Goal: Task Accomplishment & Management: Manage account settings

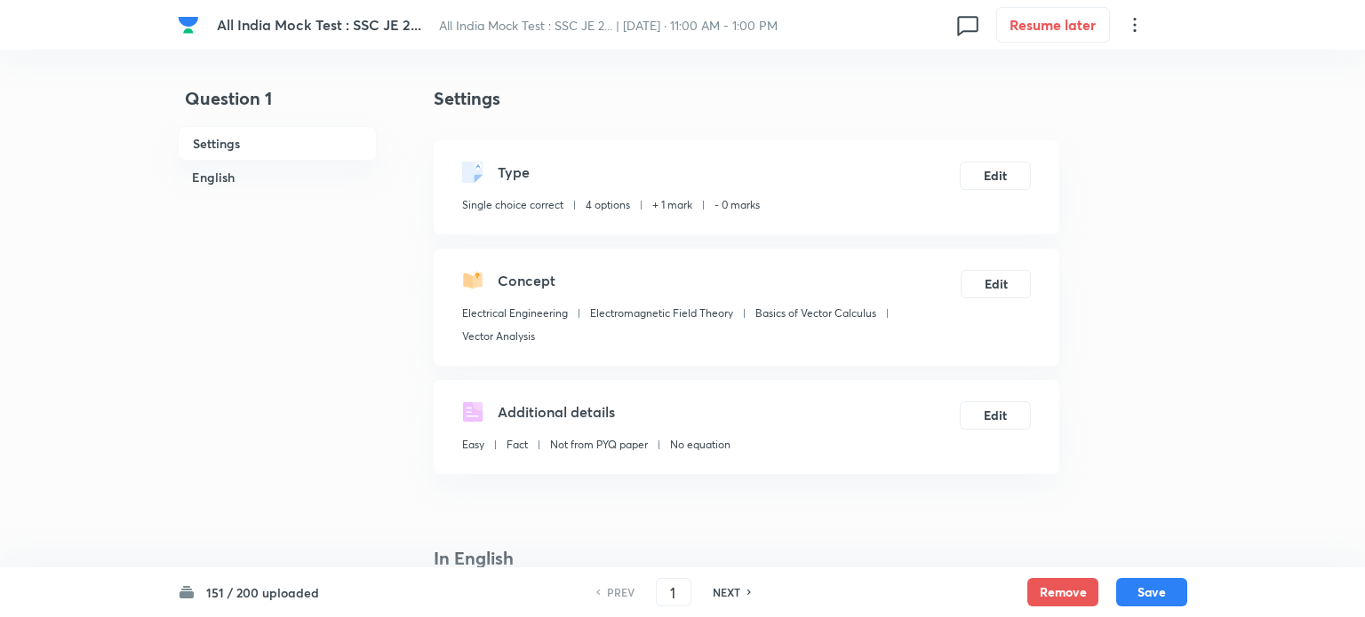
checkbox input "true"
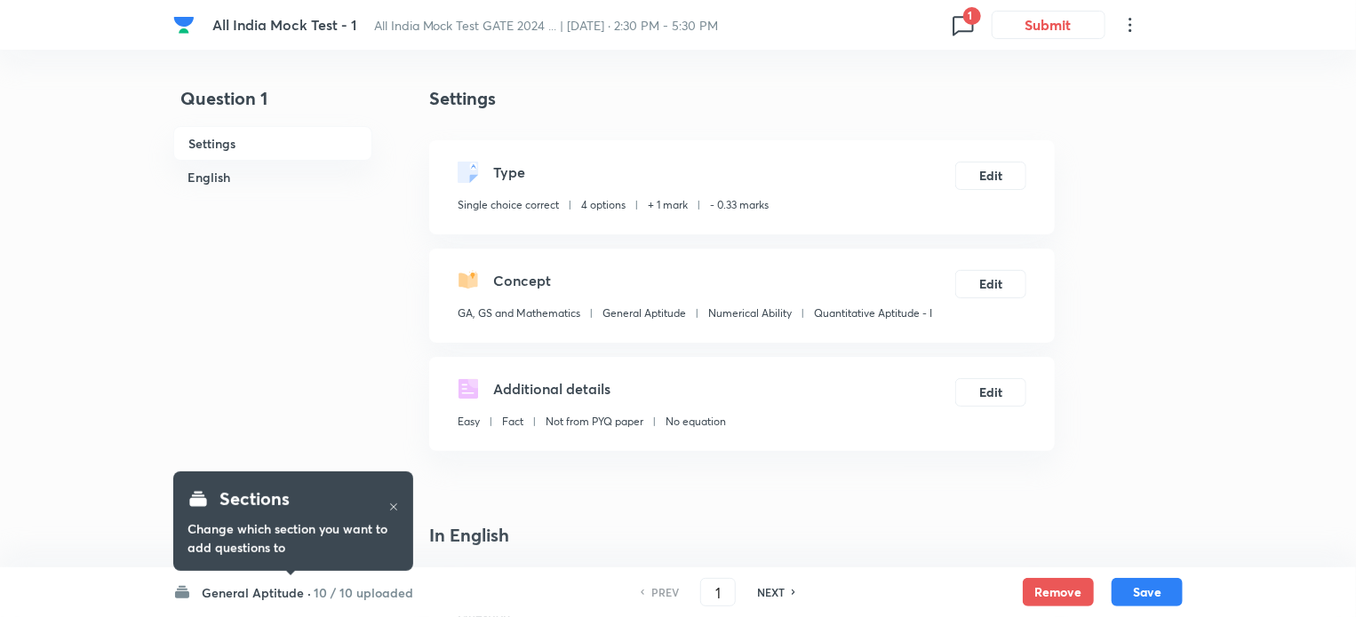
checkbox input "true"
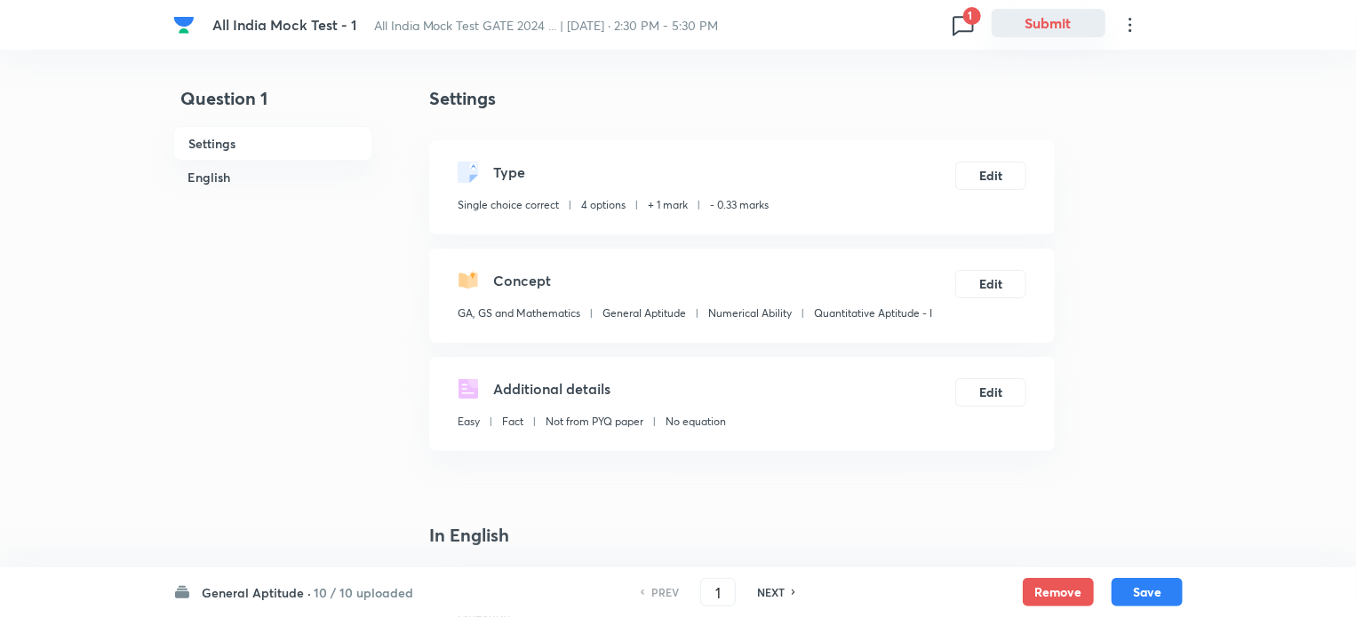
click at [1035, 29] on button "Submit" at bounding box center [1048, 23] width 114 height 28
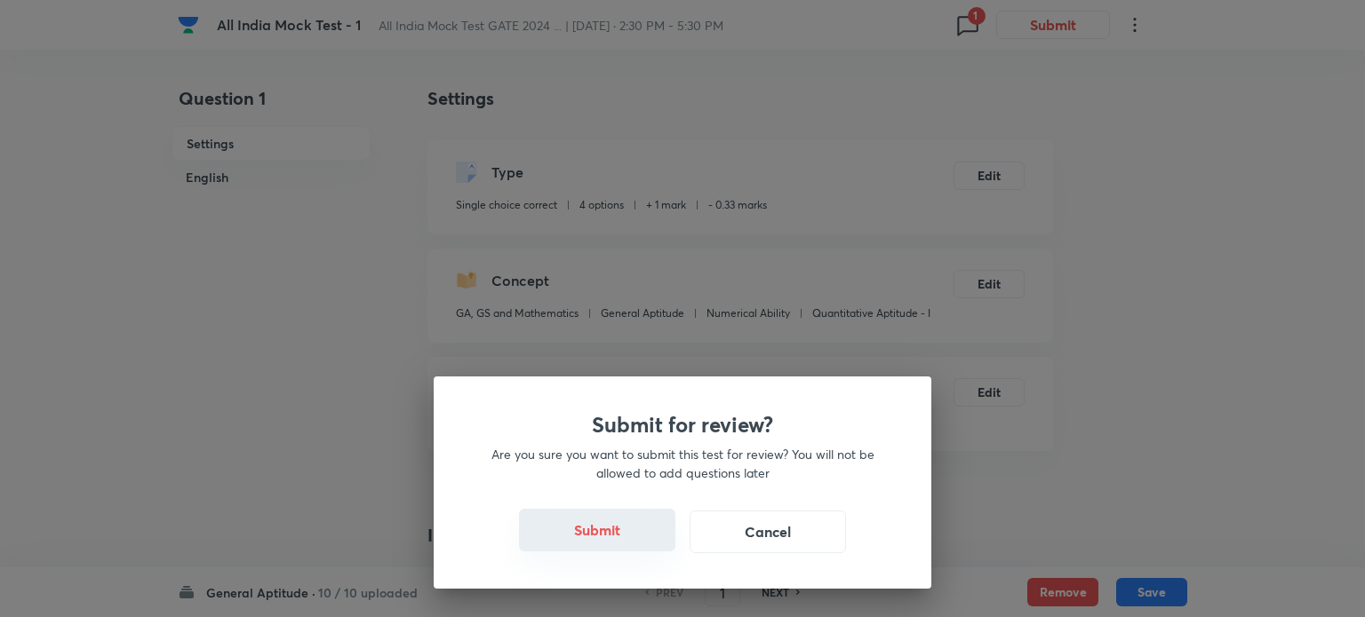
click at [601, 526] on button "Submit" at bounding box center [597, 530] width 156 height 43
click at [601, 525] on button "Submit" at bounding box center [597, 530] width 156 height 43
click at [600, 523] on button "Submit" at bounding box center [597, 530] width 156 height 43
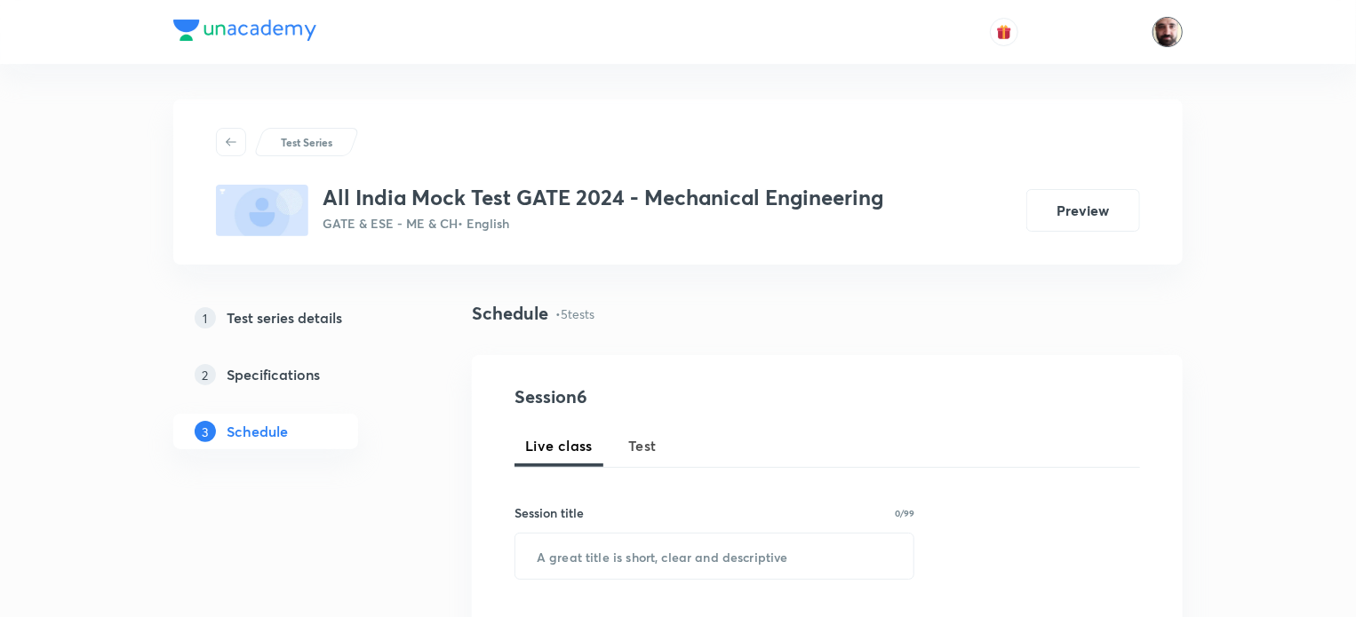
click at [1173, 20] on img at bounding box center [1167, 32] width 30 height 30
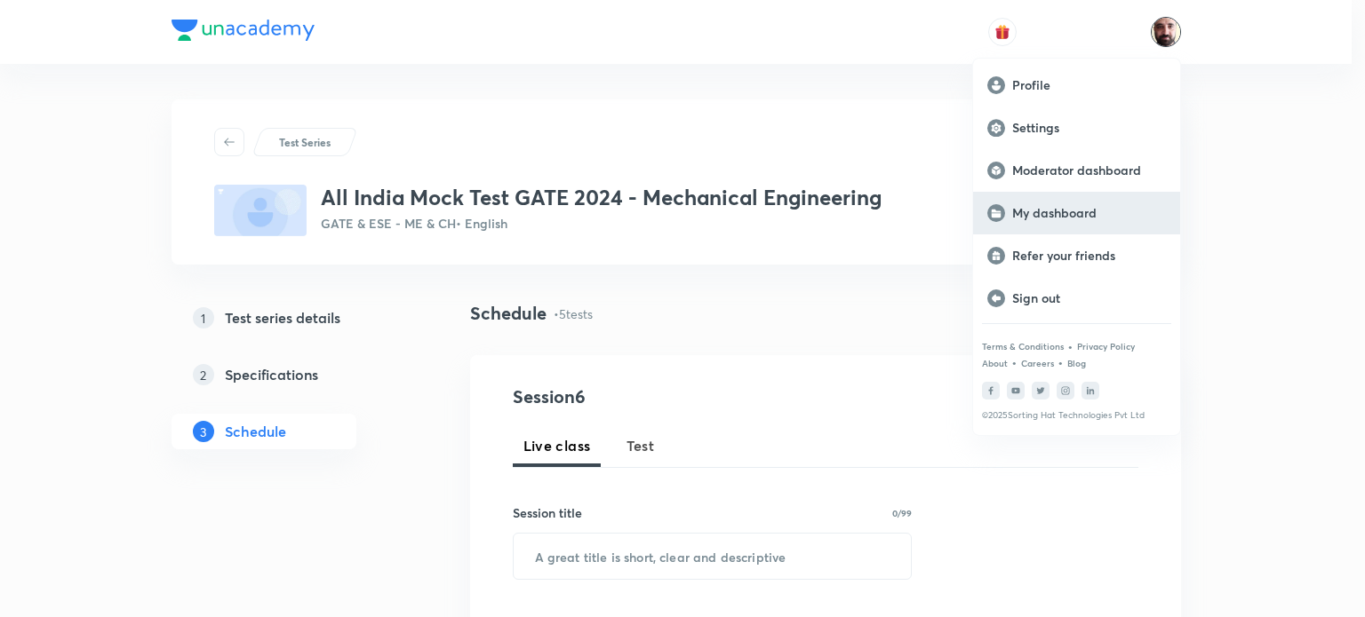
click at [1033, 211] on p "My dashboard" at bounding box center [1089, 213] width 154 height 16
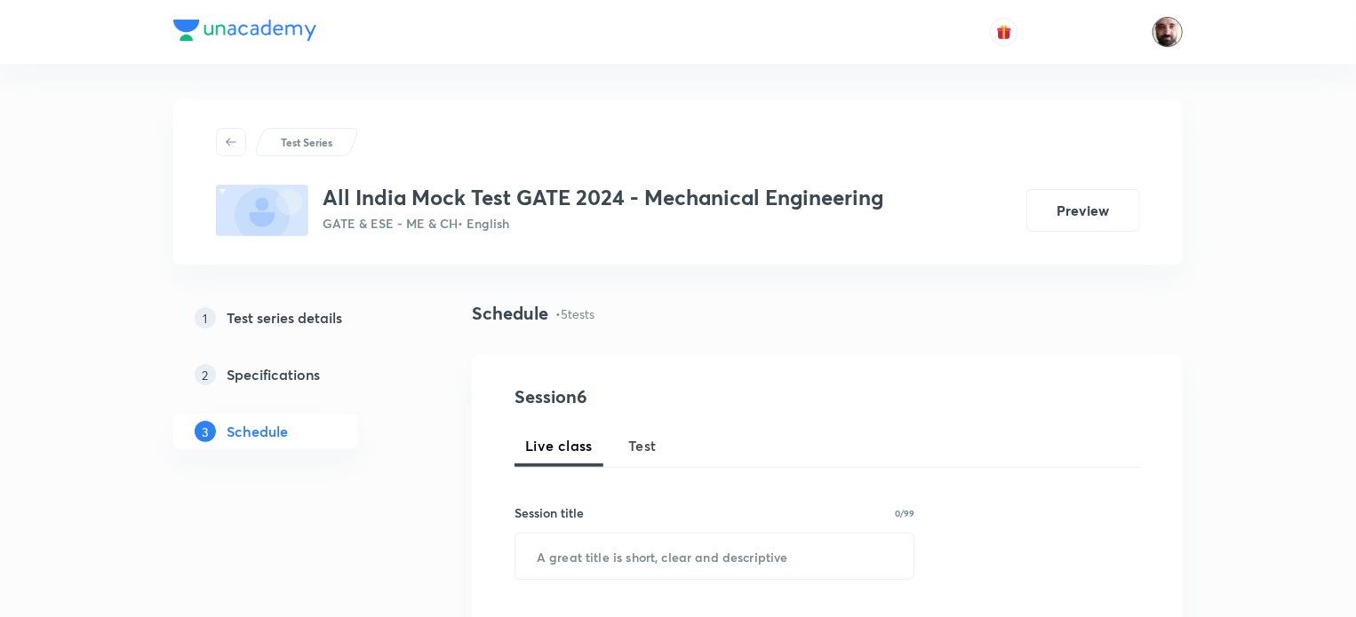
click at [1166, 38] on img at bounding box center [1167, 32] width 30 height 30
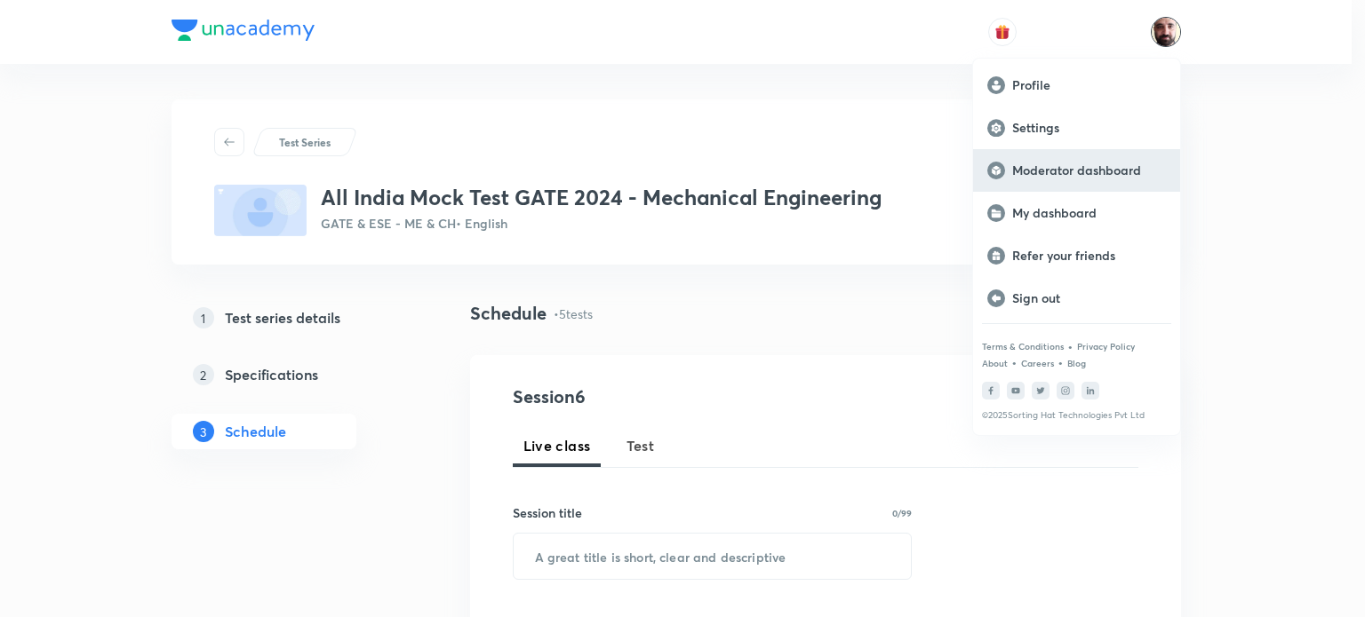
click at [1091, 165] on p "Moderator dashboard" at bounding box center [1089, 171] width 154 height 16
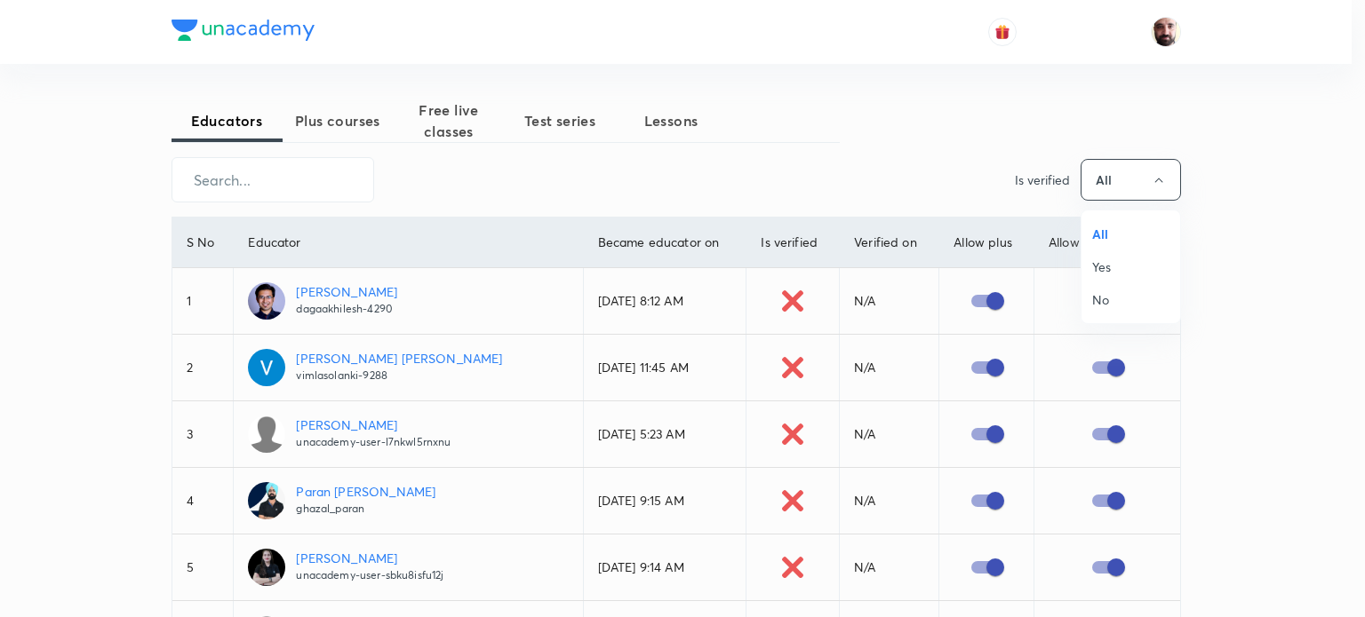
click at [1102, 226] on span "All" at bounding box center [1130, 234] width 77 height 19
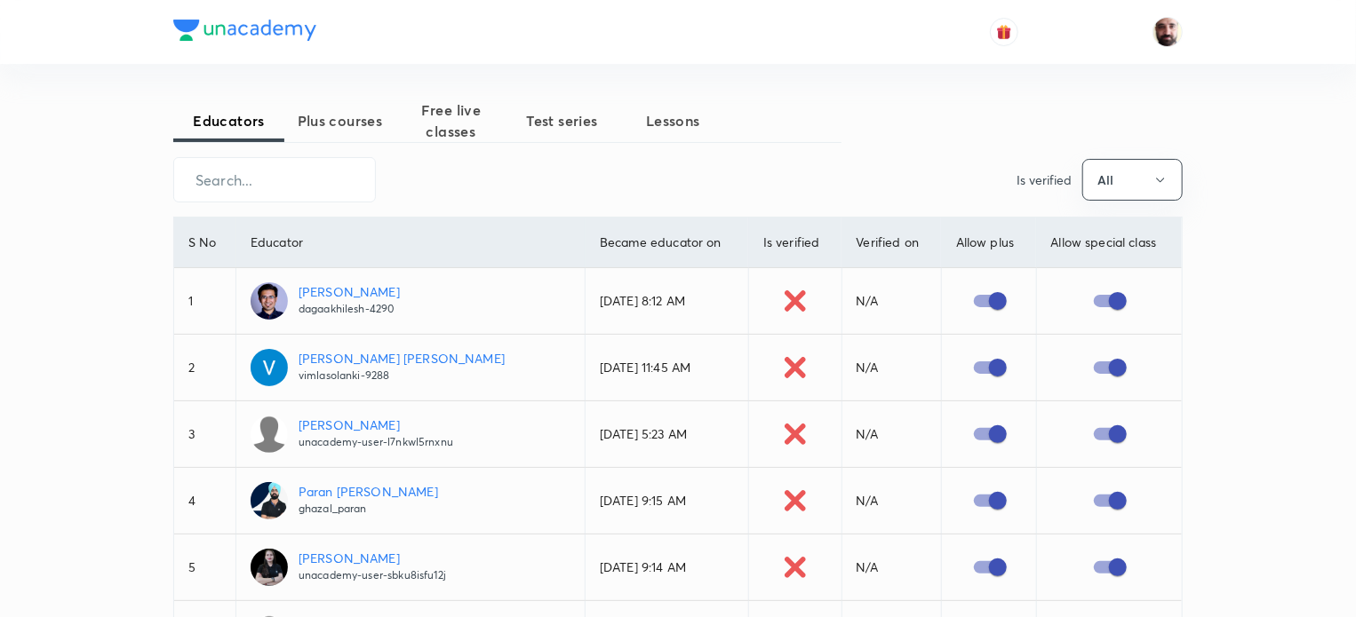
click at [580, 123] on span "Test series" at bounding box center [561, 120] width 111 height 21
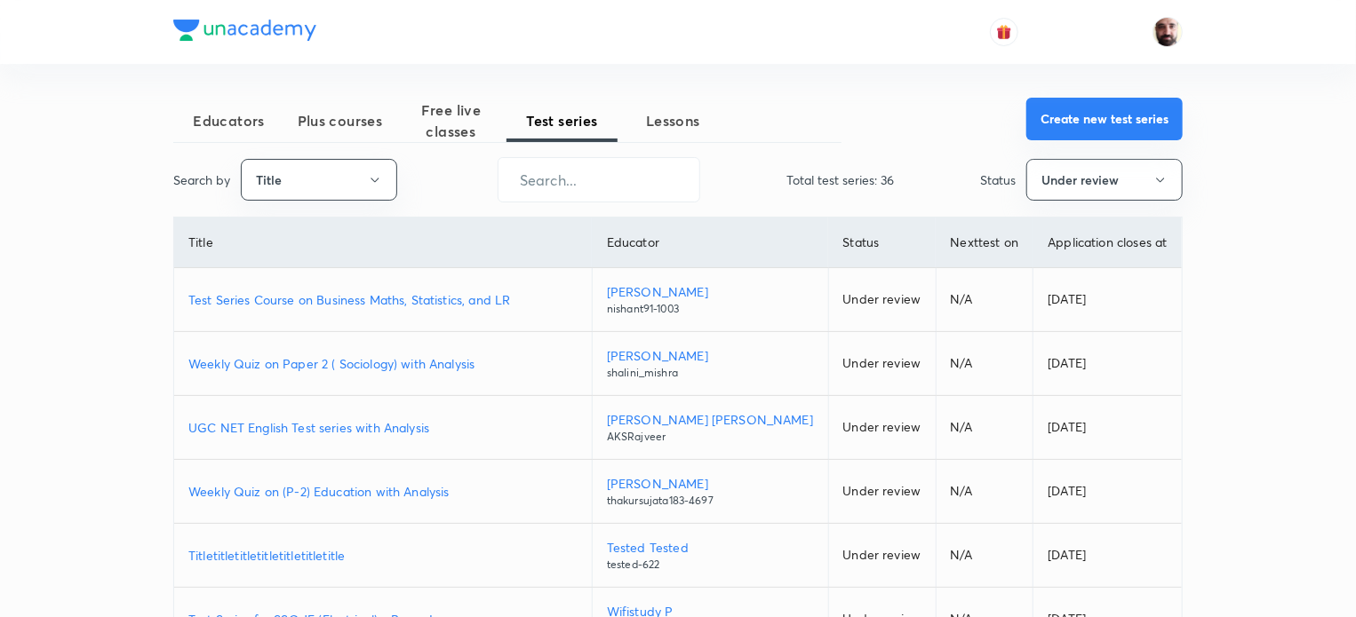
click at [1103, 116] on button "Create new test series" at bounding box center [1104, 119] width 156 height 43
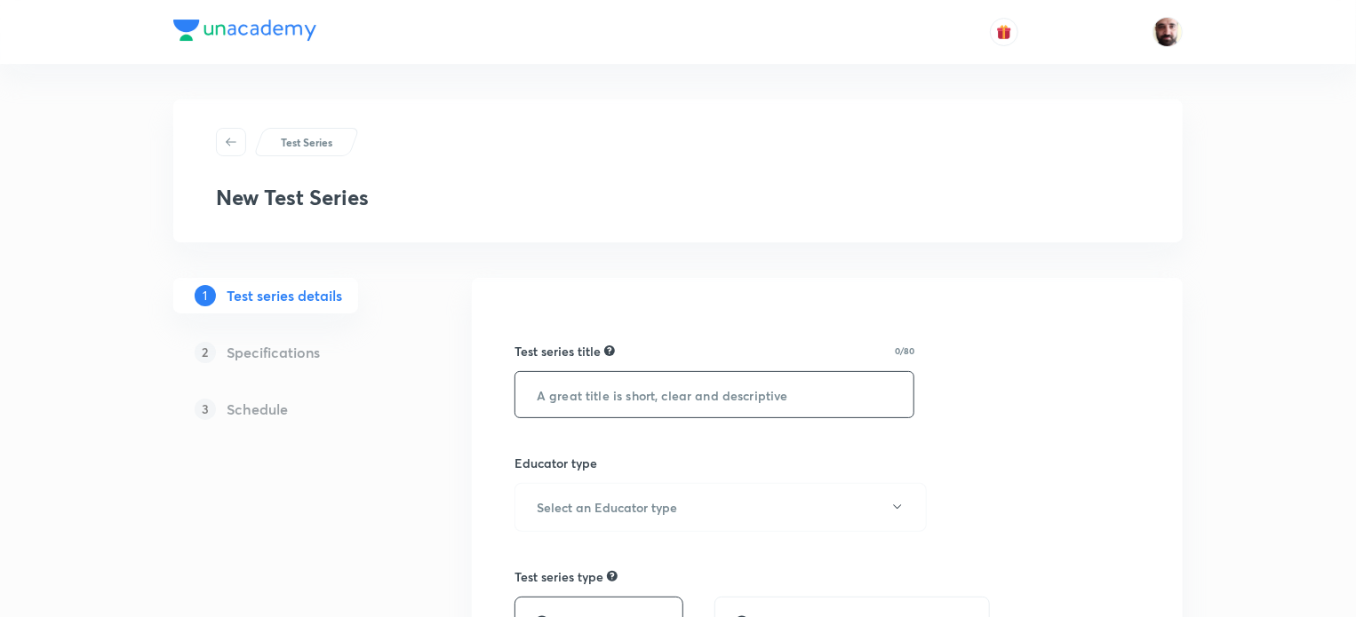
click at [647, 398] on input "text" at bounding box center [714, 394] width 398 height 45
type input "RPSC AE Mains Online Test Series"
click at [673, 459] on div "Educator type" at bounding box center [714, 463] width 400 height 19
click at [902, 503] on icon "button" at bounding box center [897, 507] width 14 height 14
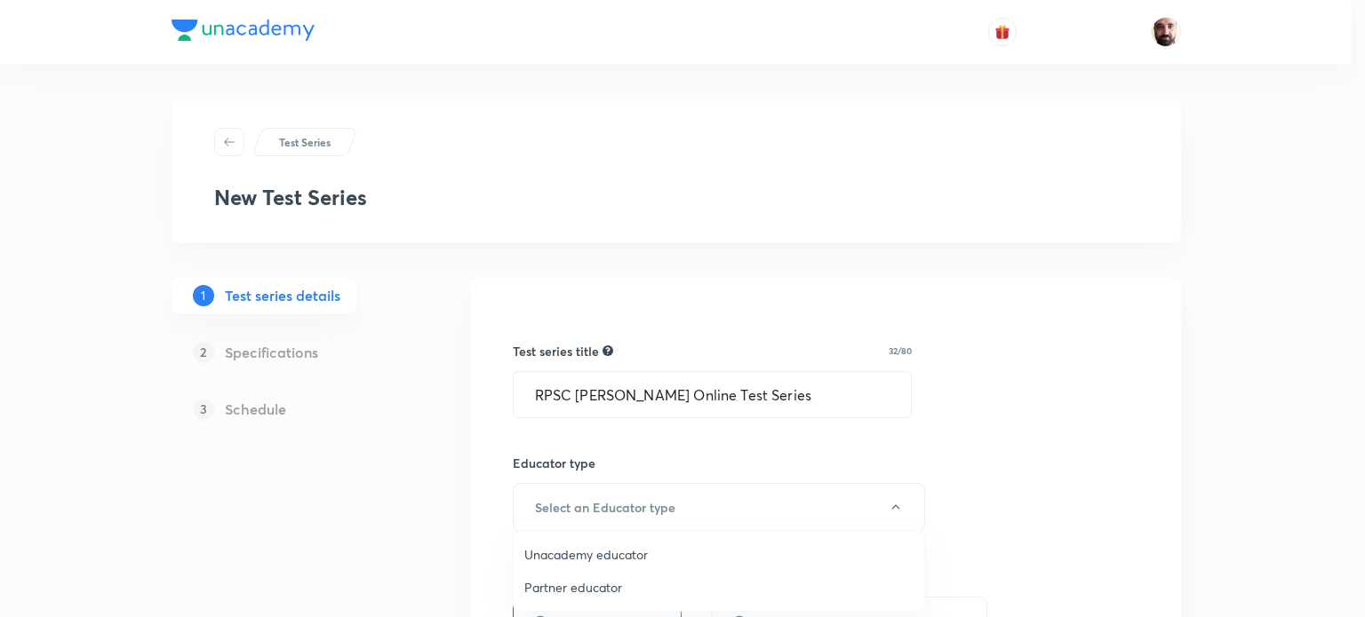
click at [633, 556] on span "Unacademy educator" at bounding box center [718, 554] width 389 height 19
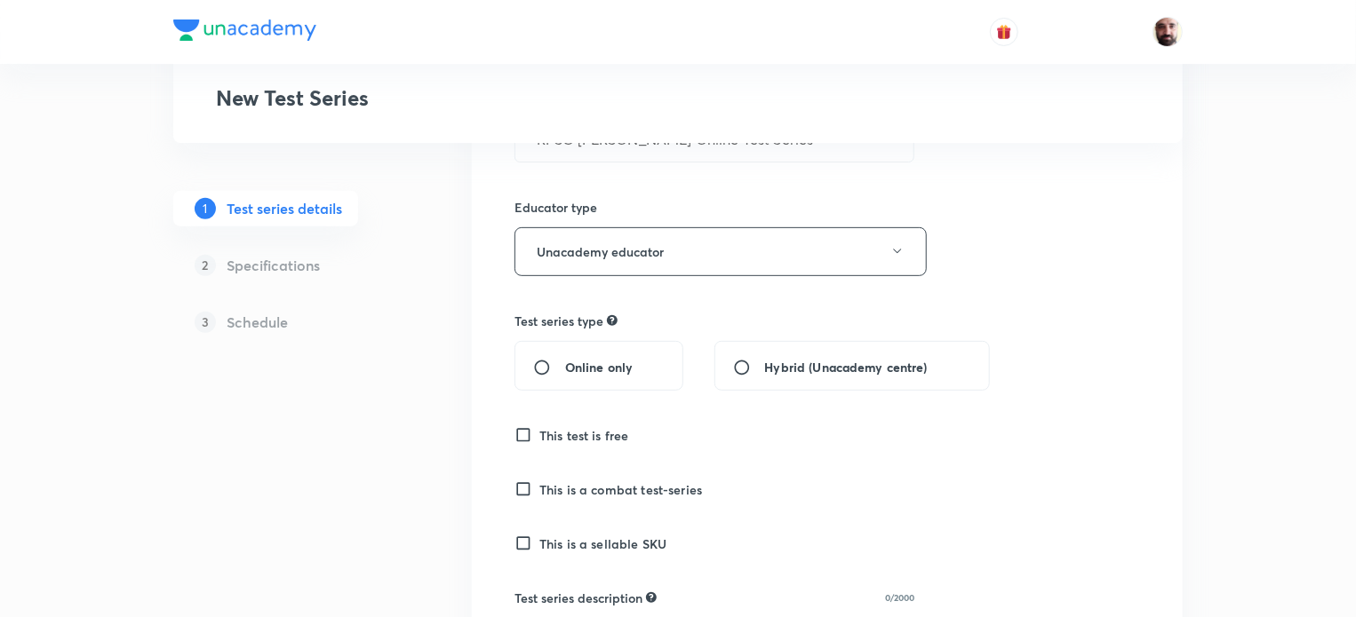
scroll to position [261, 0]
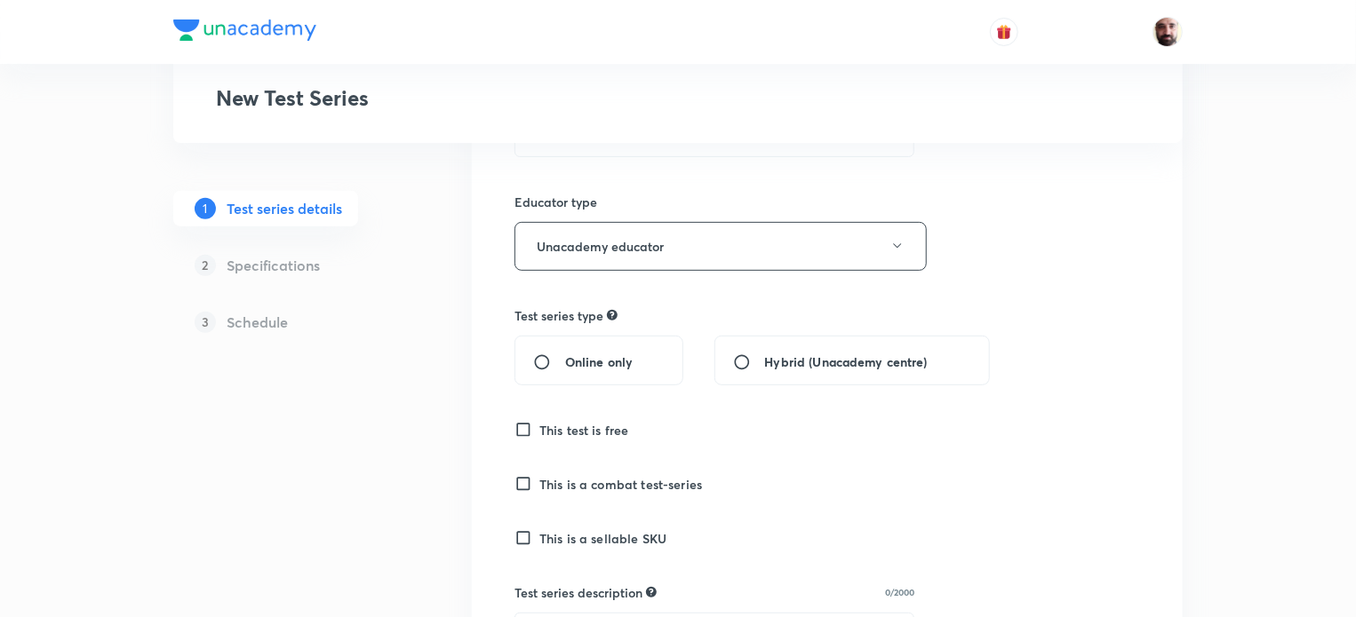
click at [536, 355] on input "Online only" at bounding box center [549, 363] width 32 height 18
radio input "true"
click at [543, 362] on input "Online only" at bounding box center [549, 363] width 32 height 18
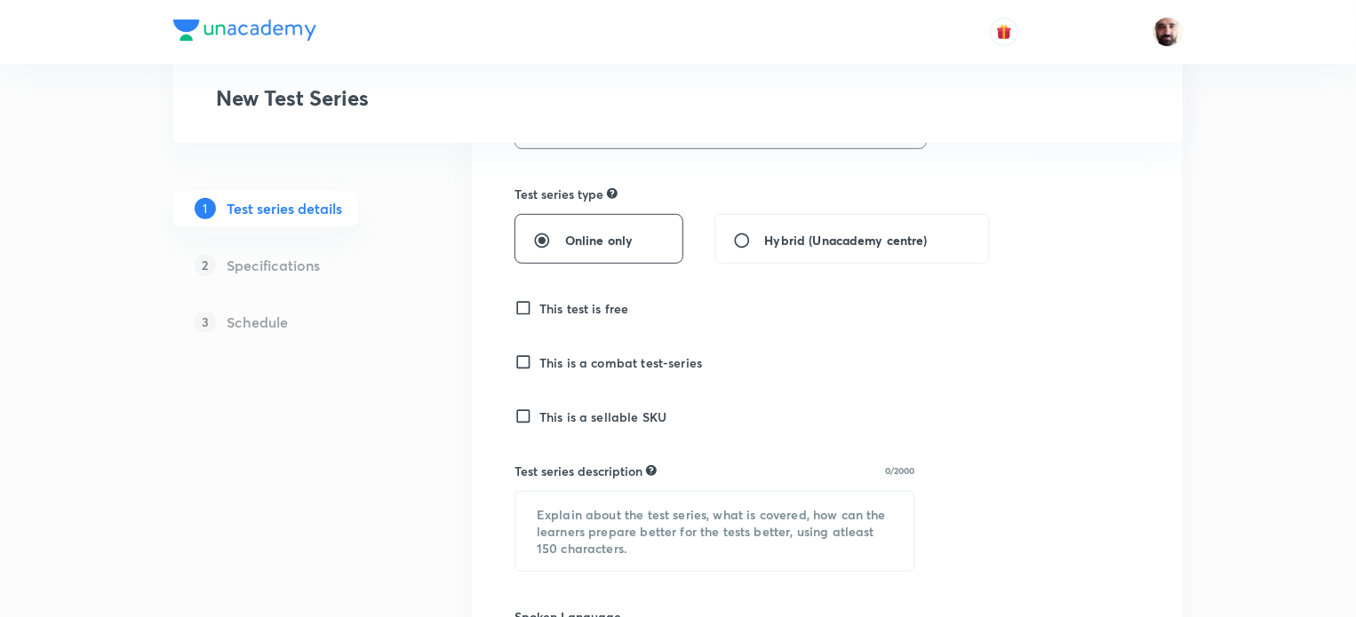
scroll to position [386, 0]
click at [522, 411] on input "This is a sellable SKU" at bounding box center [526, 414] width 25 height 18
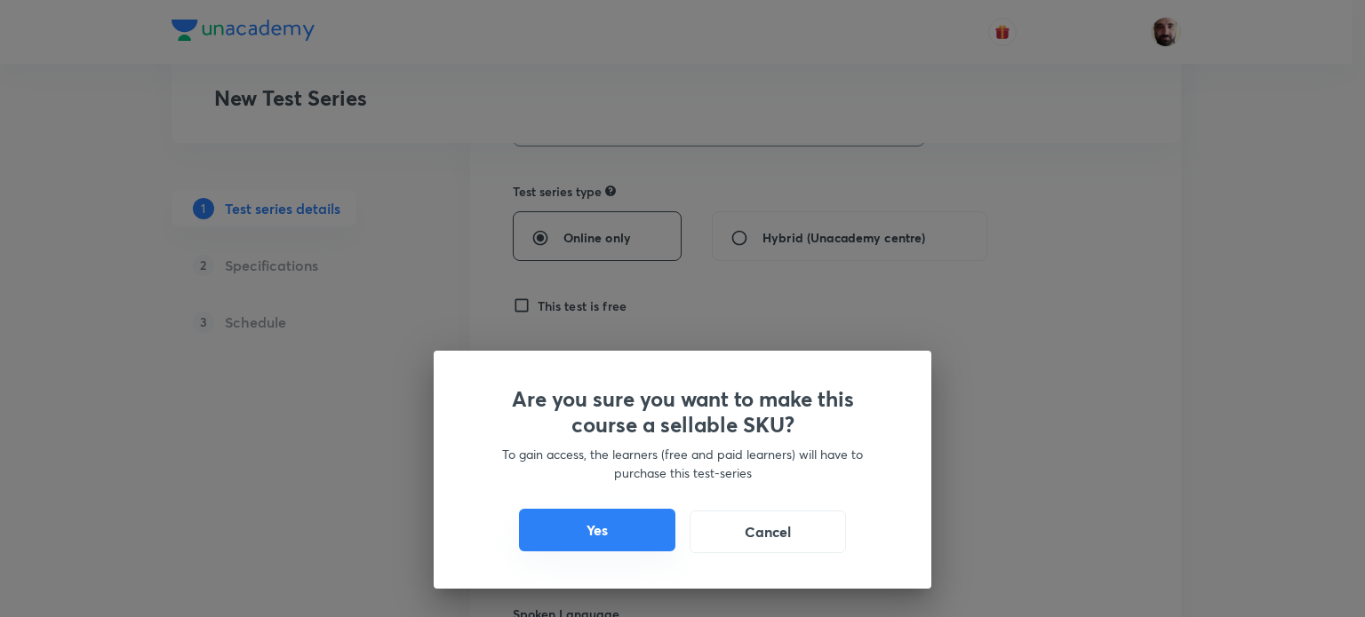
click at [609, 527] on button "Yes" at bounding box center [597, 530] width 156 height 43
checkbox input "true"
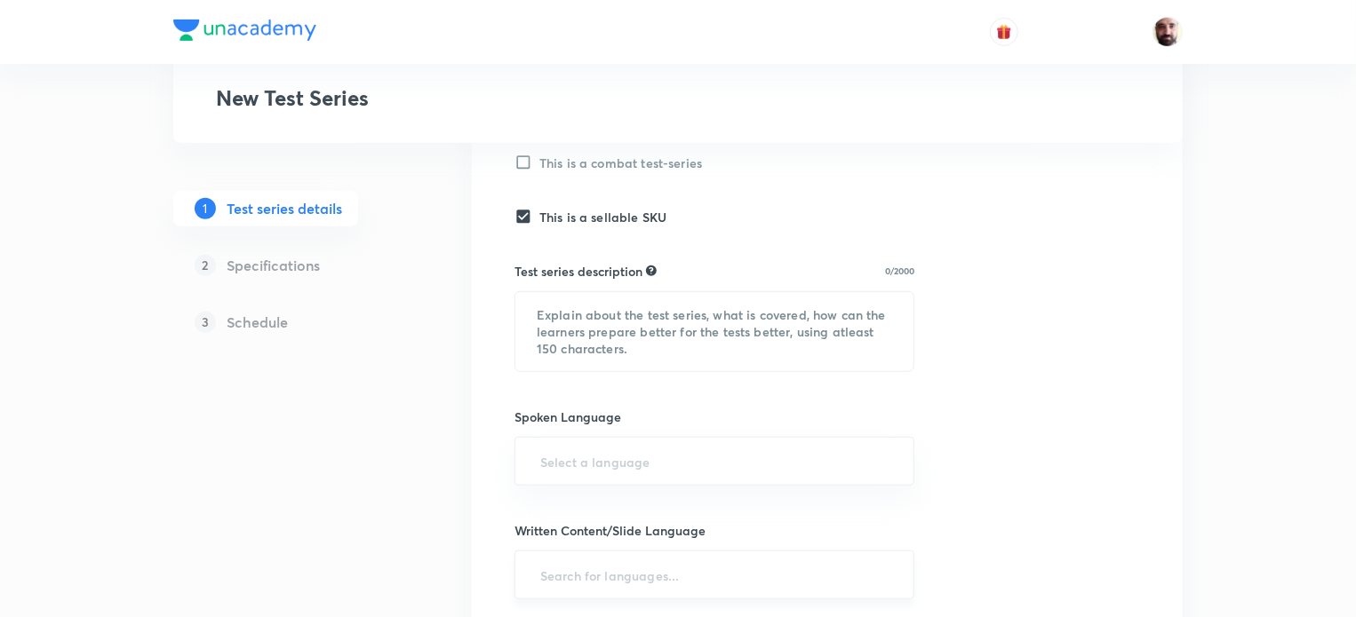
scroll to position [110, 0]
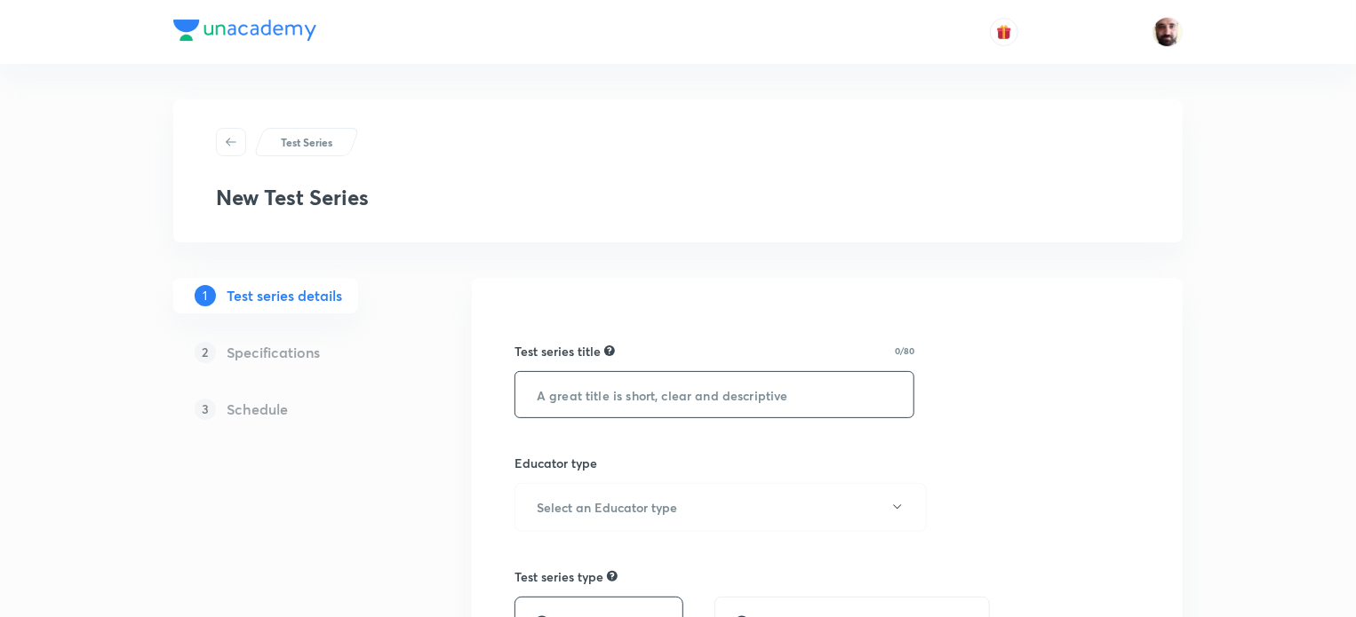
click at [731, 394] on input "text" at bounding box center [714, 394] width 398 height 45
click at [624, 401] on input "text" at bounding box center [714, 394] width 398 height 45
click at [635, 404] on input "text" at bounding box center [714, 394] width 398 height 45
type input "RPSC AE Online Mains Test Series"
click at [653, 511] on h6 "Select an Educator type" at bounding box center [607, 507] width 140 height 19
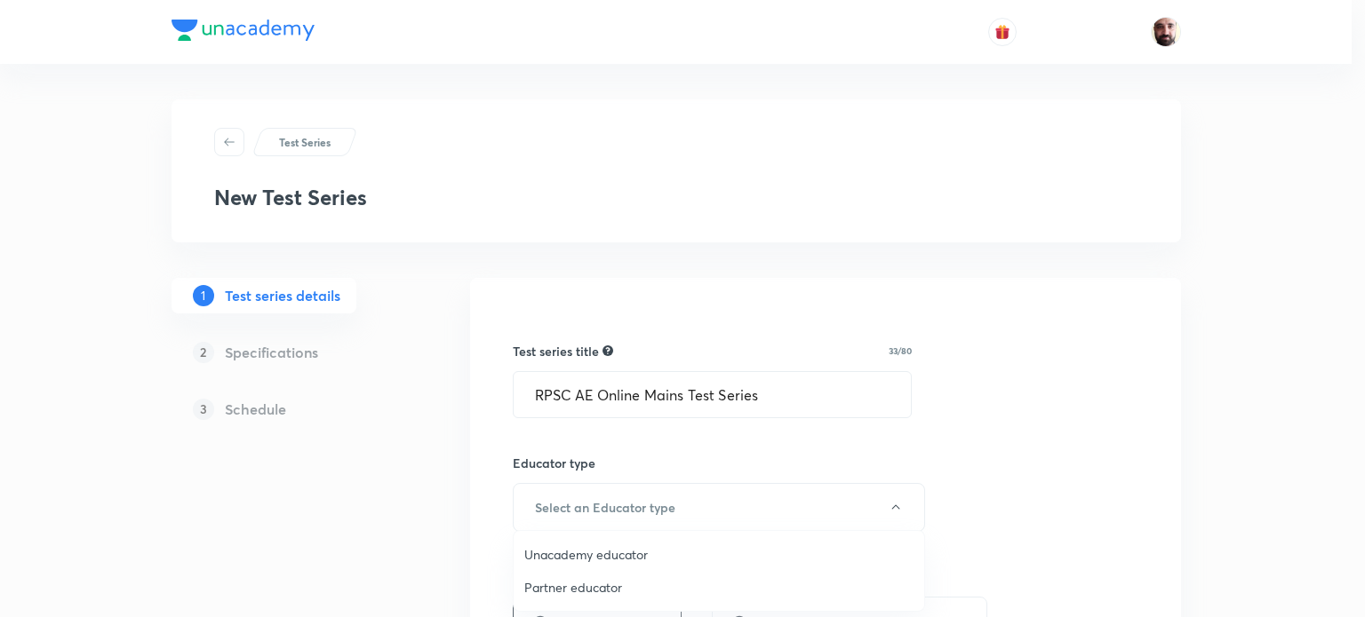
click at [623, 553] on span "Unacademy educator" at bounding box center [718, 554] width 389 height 19
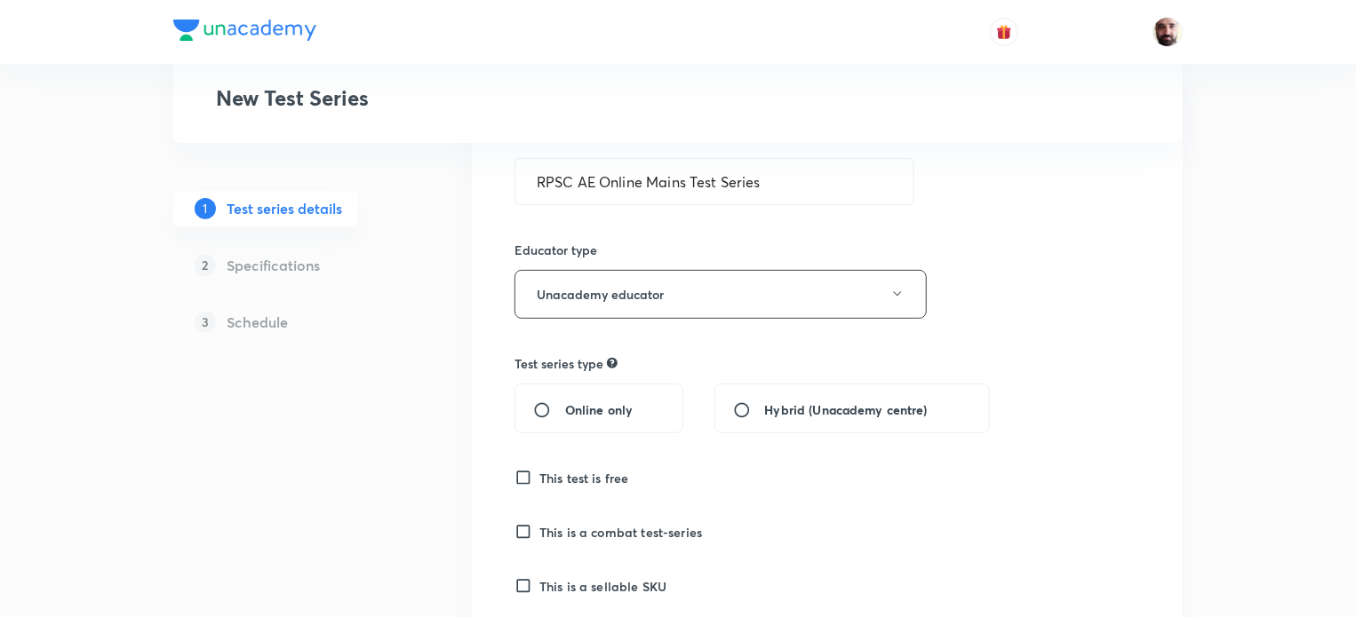
scroll to position [231, 0]
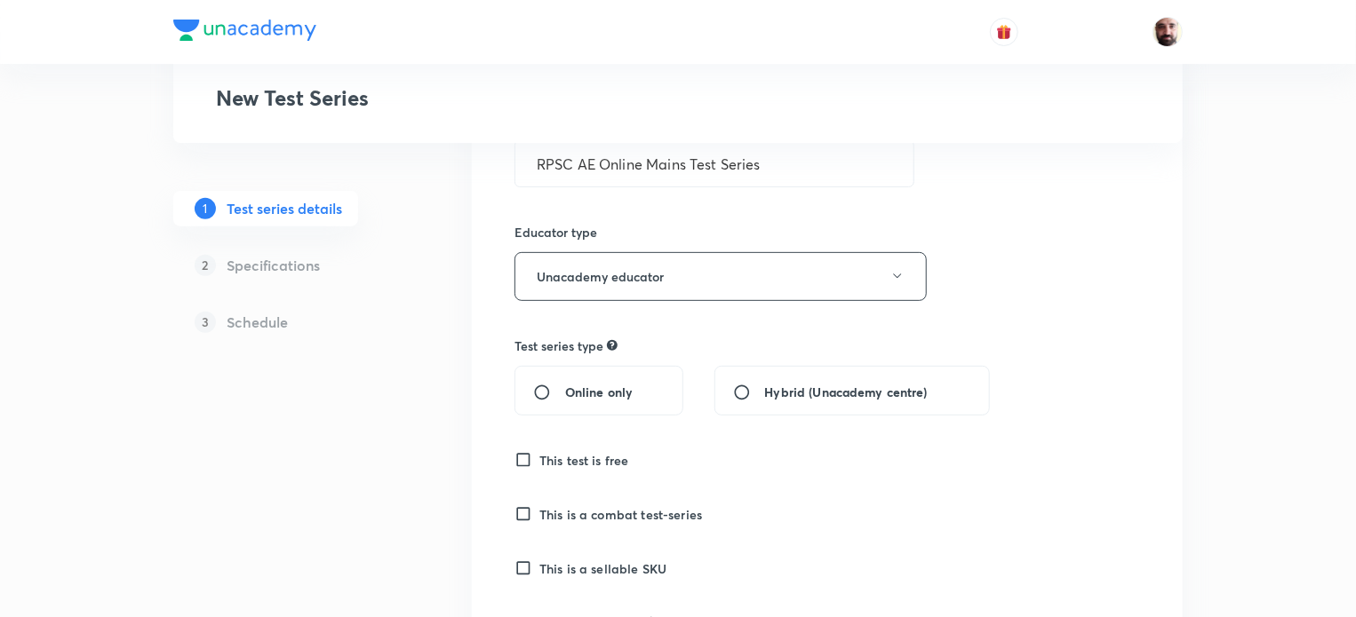
click at [538, 389] on input "Online only" at bounding box center [549, 393] width 32 height 18
radio input "true"
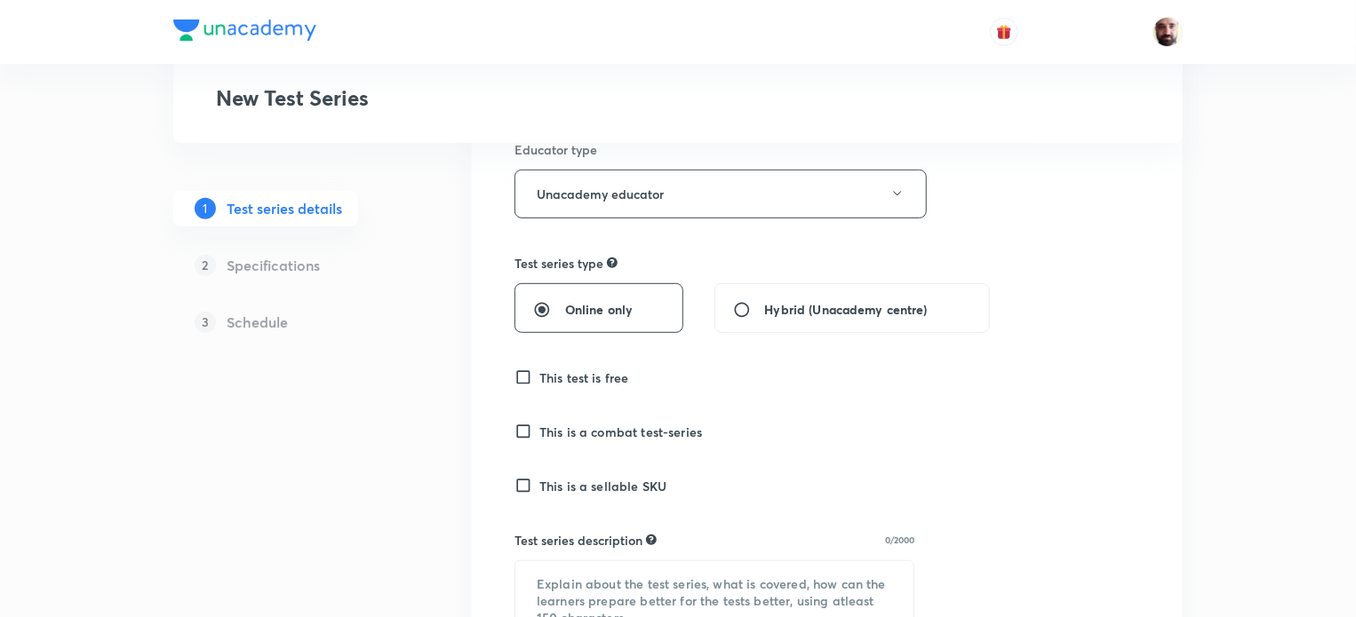
scroll to position [312, 0]
click at [522, 488] on input "This is a sellable SKU" at bounding box center [526, 488] width 25 height 18
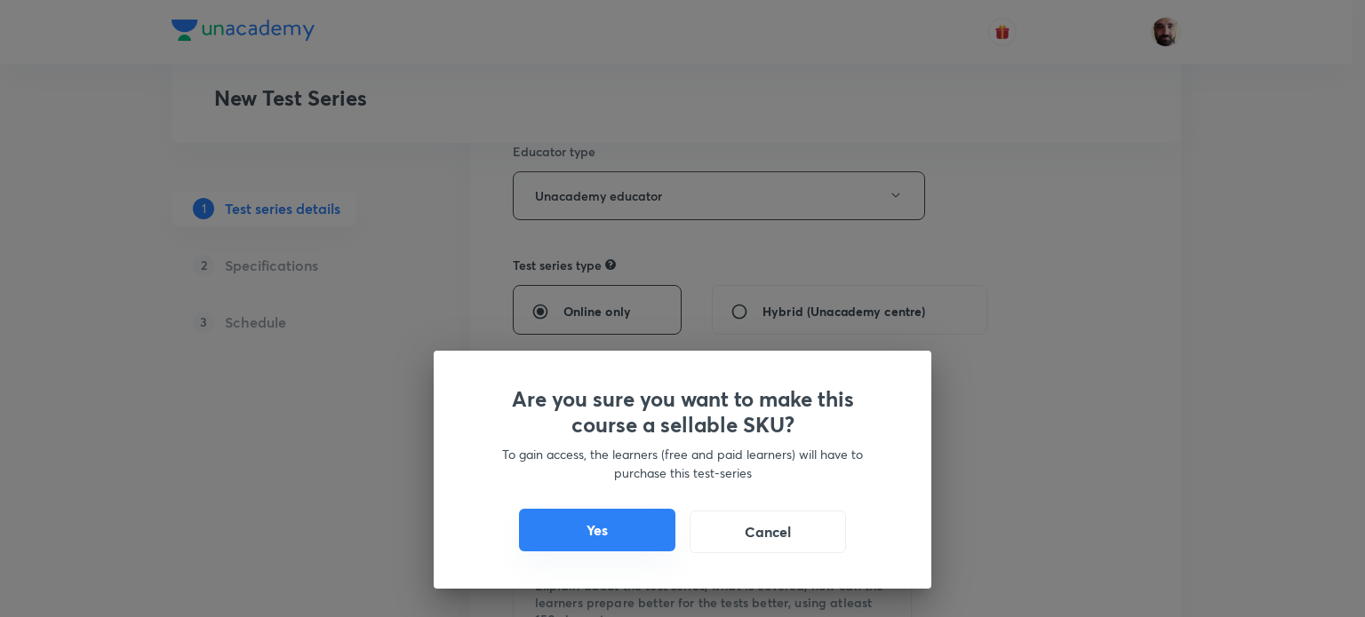
drag, startPoint x: 594, startPoint y: 534, endPoint x: 700, endPoint y: 458, distance: 130.4
click at [594, 533] on button "Yes" at bounding box center [597, 532] width 156 height 43
checkbox input "true"
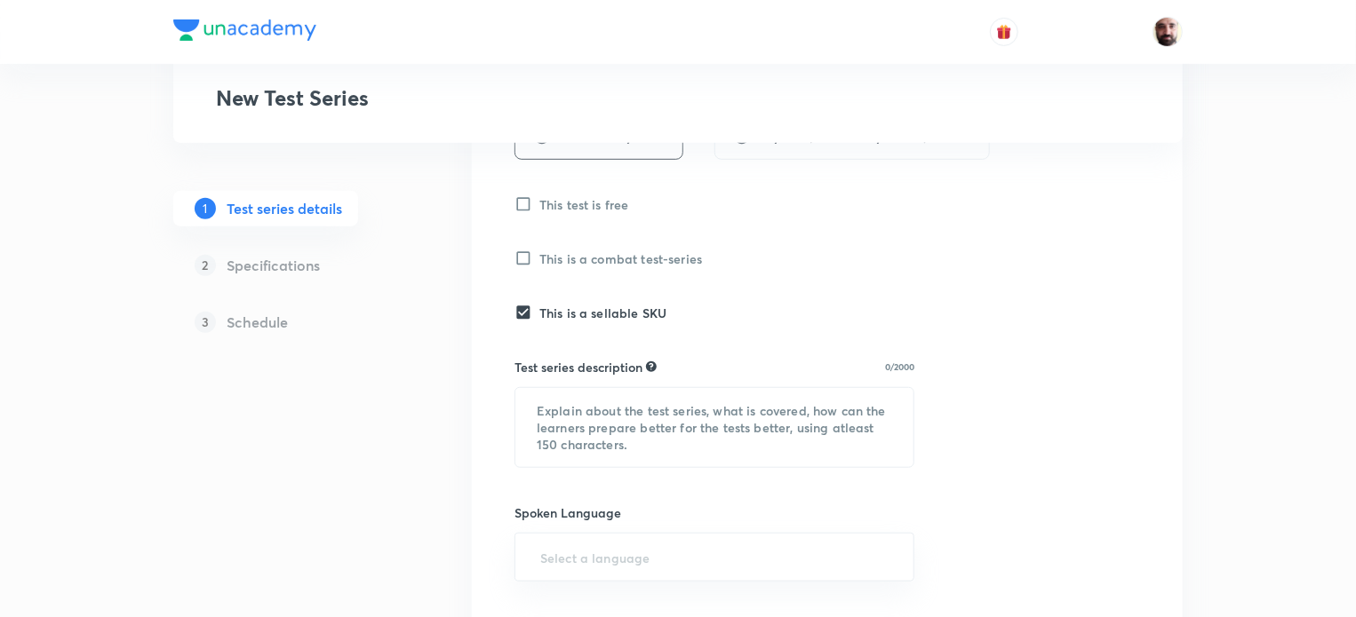
scroll to position [489, 0]
click at [585, 423] on textarea at bounding box center [714, 425] width 398 height 79
paste textarea "This test series consists of full-length mock tests for RPSC AE Mains 2024 Exam…"
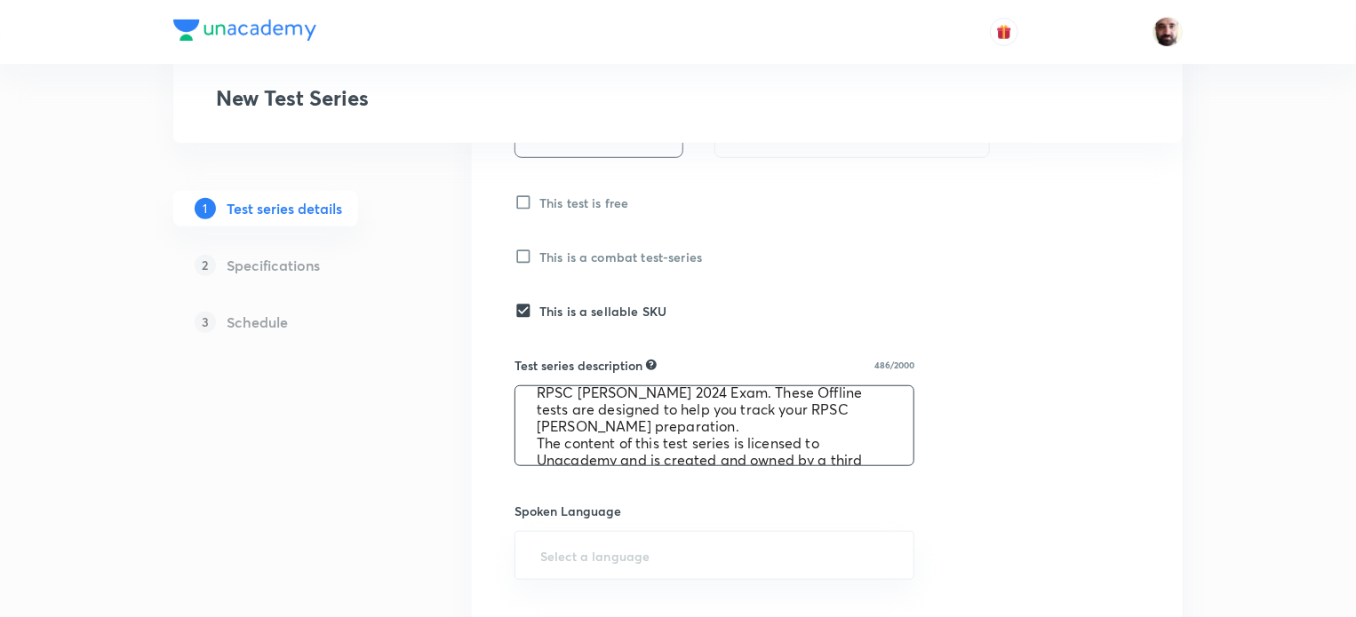
scroll to position [0, 0]
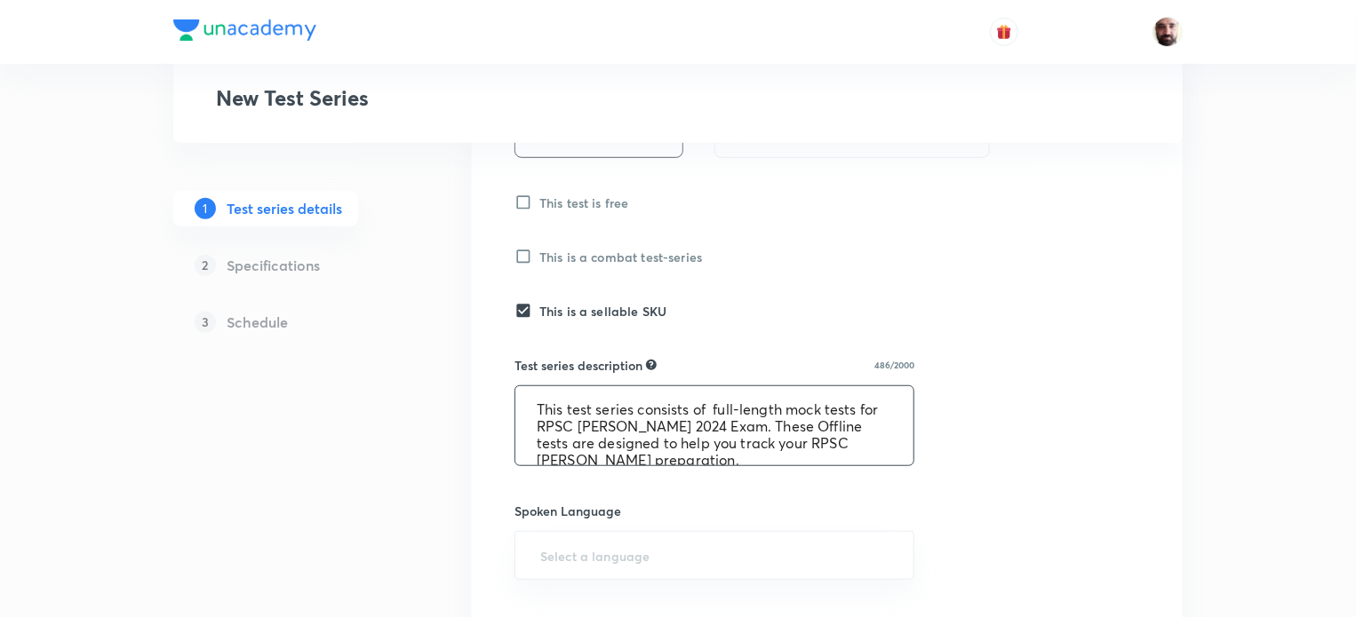
click at [833, 427] on textarea "This test series consists of full-length mock tests for RPSC [PERSON_NAME] 2024…" at bounding box center [714, 425] width 398 height 79
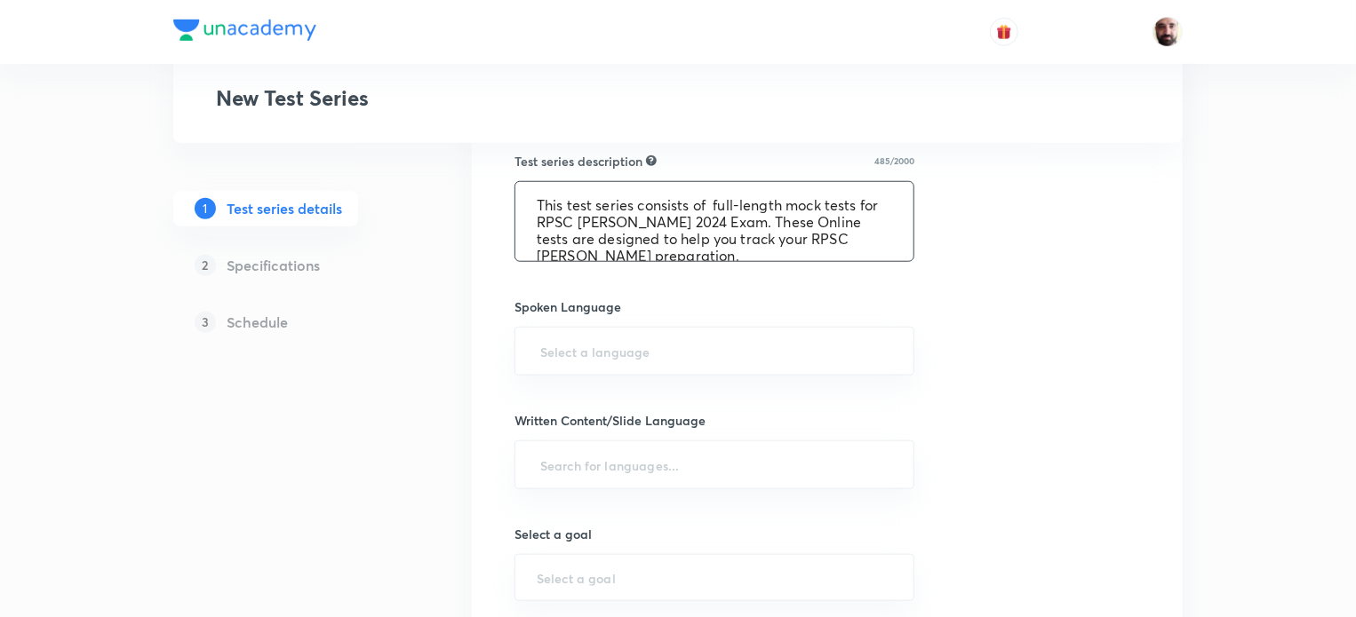
scroll to position [695, 0]
type textarea "This test series consists of full-length mock tests for RPSC AE Mains 2024 Exam…"
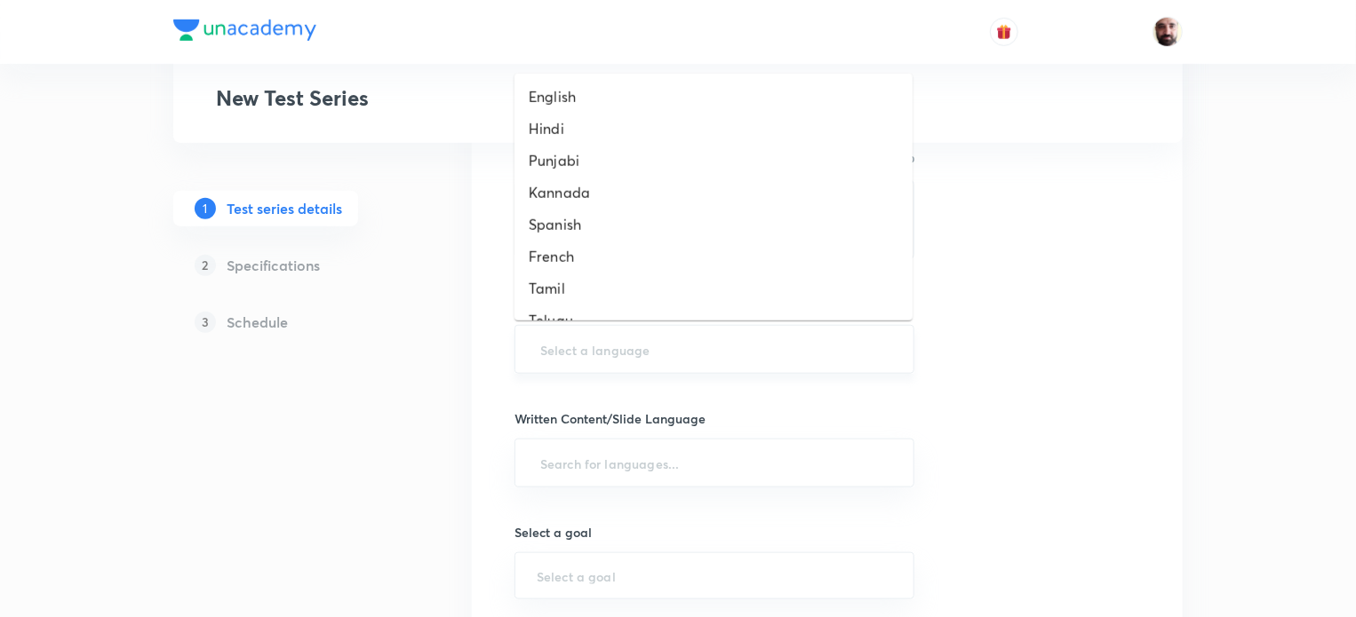
click at [622, 356] on input "text" at bounding box center [714, 349] width 355 height 33
click at [572, 94] on li "English" at bounding box center [713, 97] width 398 height 32
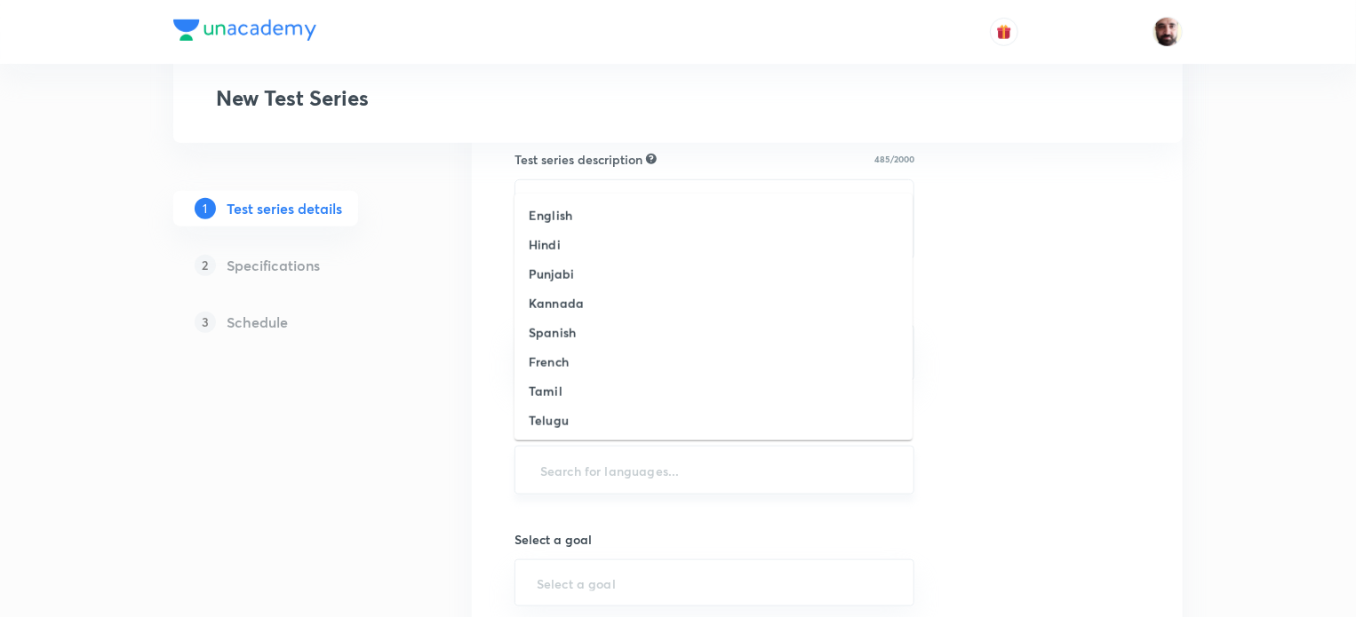
click at [625, 468] on input "text" at bounding box center [714, 470] width 355 height 33
click at [560, 213] on h6 "English" at bounding box center [551, 215] width 44 height 19
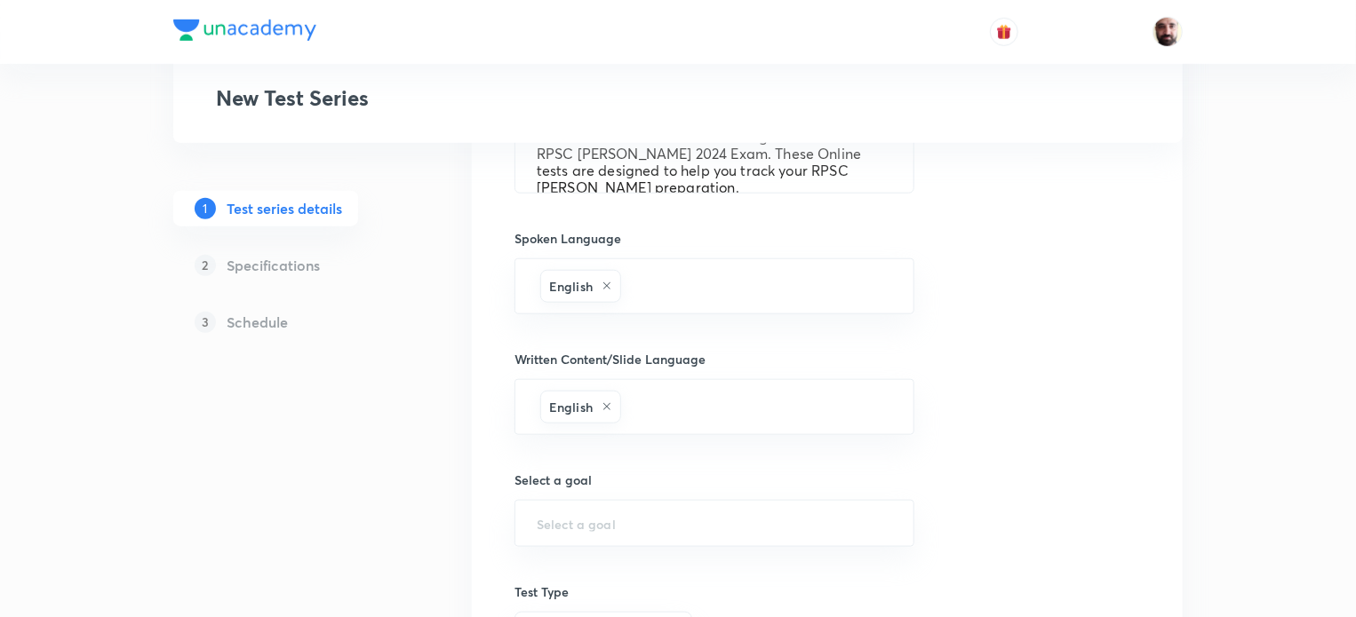
scroll to position [768, 0]
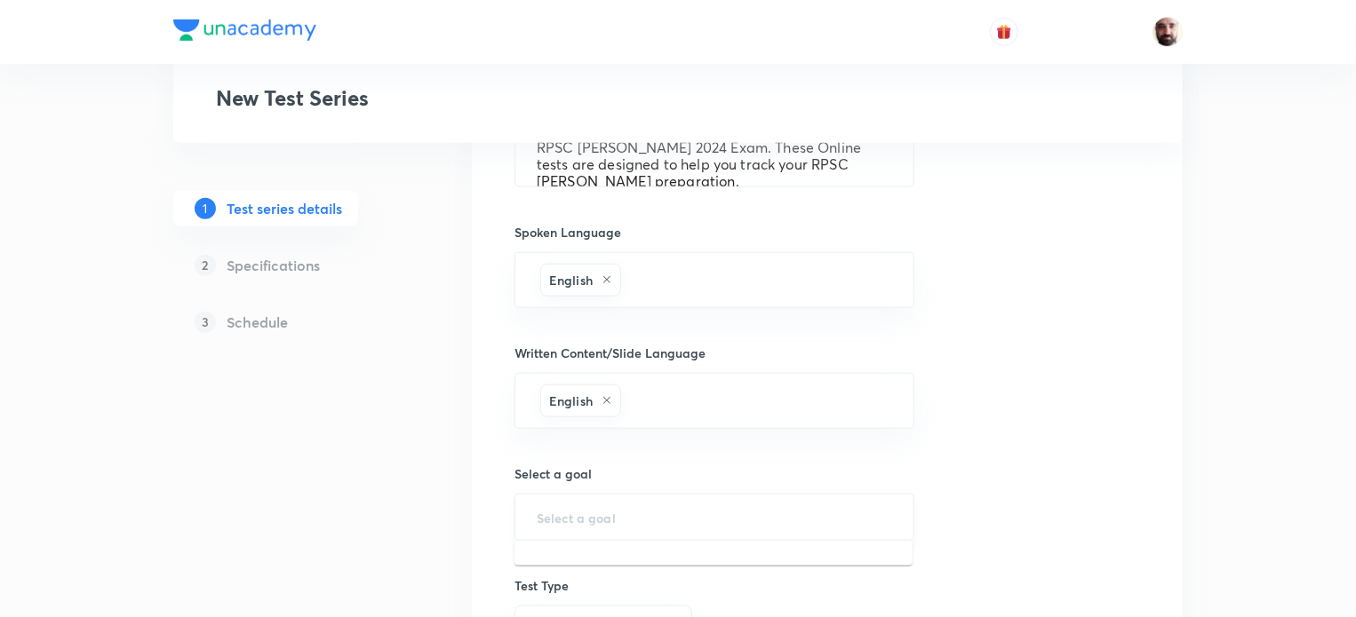
click at [580, 510] on input "text" at bounding box center [714, 517] width 355 height 17
type input "r"
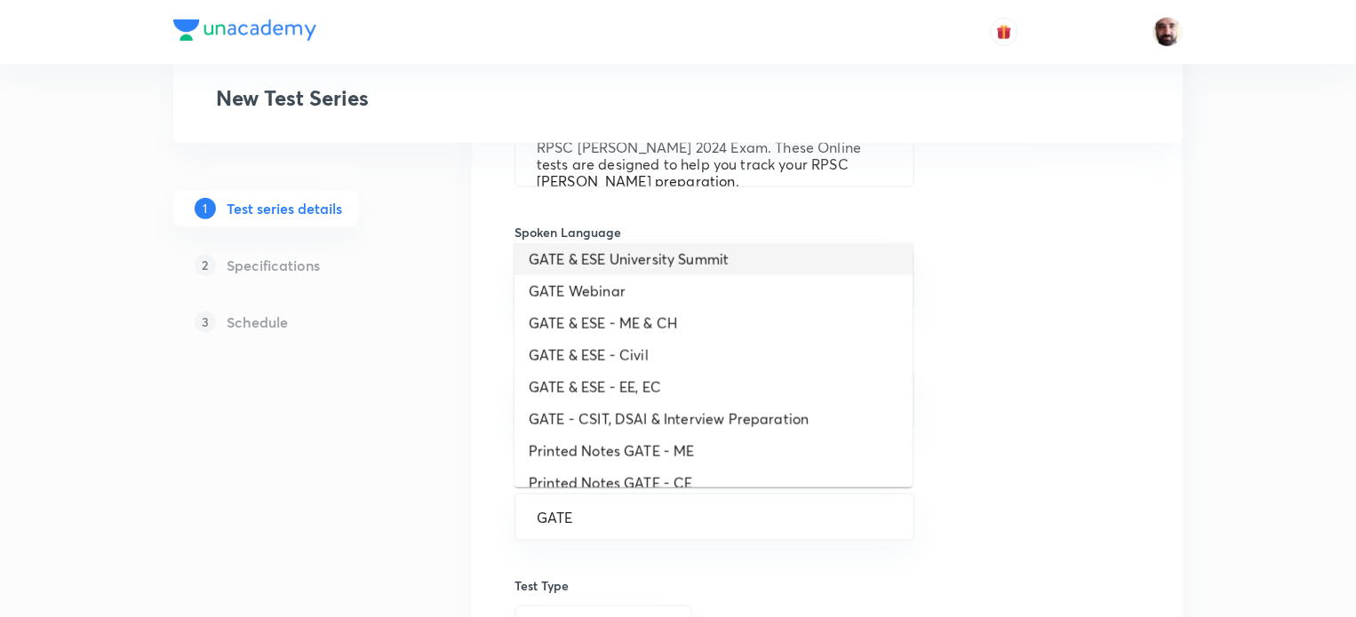
scroll to position [63, 0]
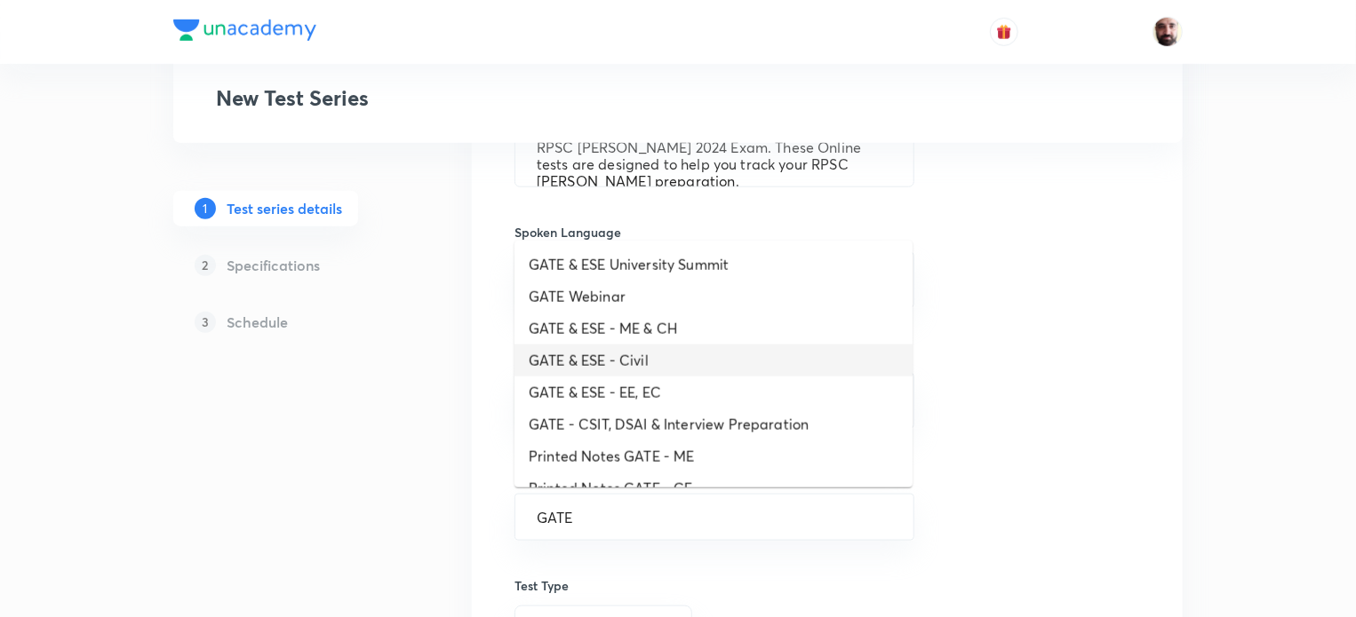
click at [604, 359] on li "GATE & ESE - Civil" at bounding box center [713, 361] width 398 height 32
type input "GATE & ESE - Civil"
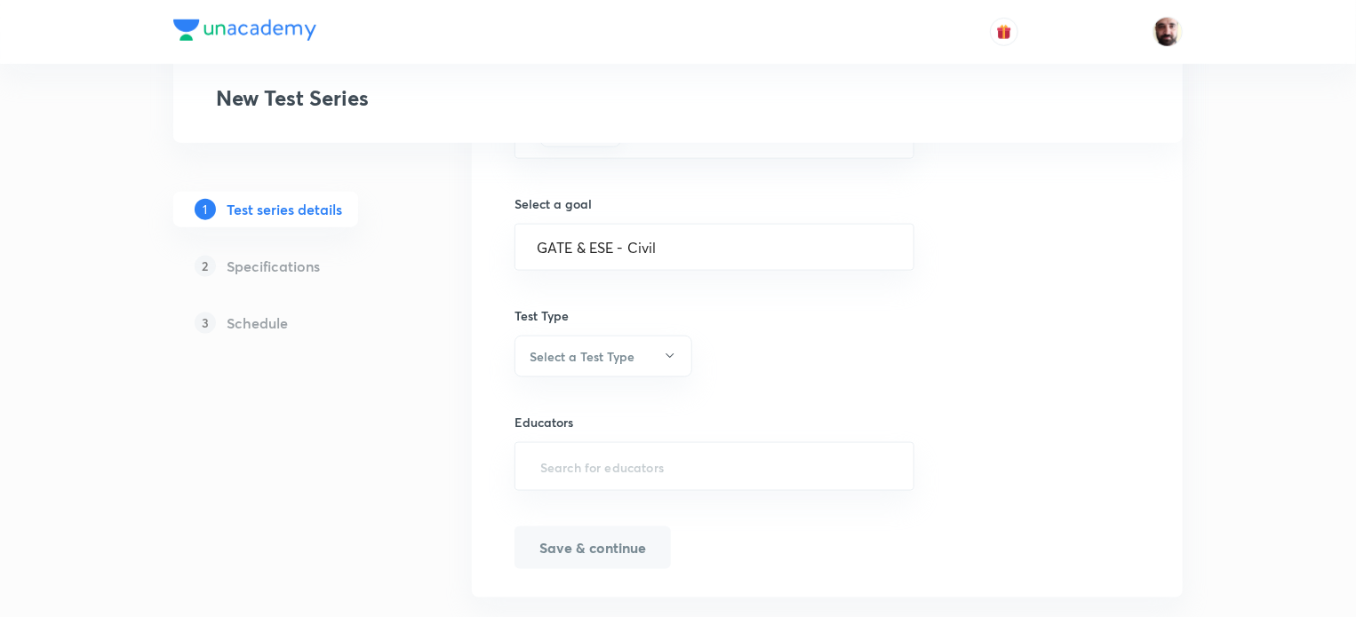
scroll to position [1040, 0]
click at [671, 346] on icon "button" at bounding box center [670, 353] width 14 height 14
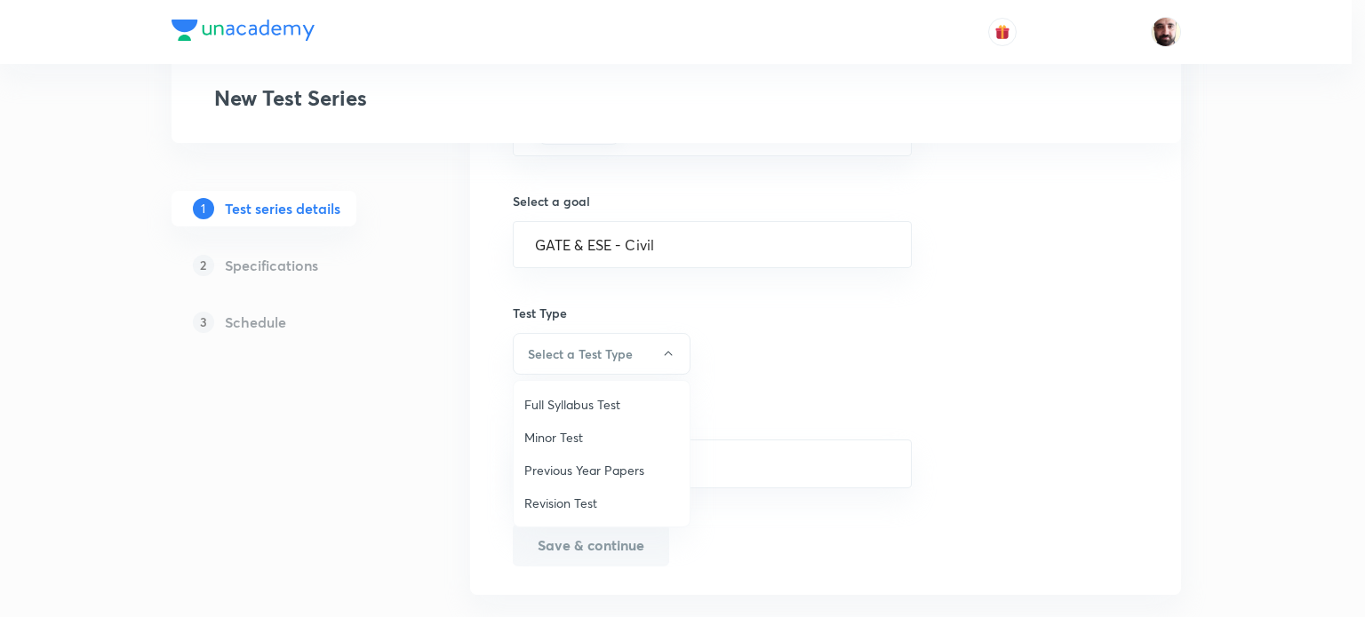
click at [614, 402] on span "Full Syllabus Test" at bounding box center [601, 404] width 155 height 19
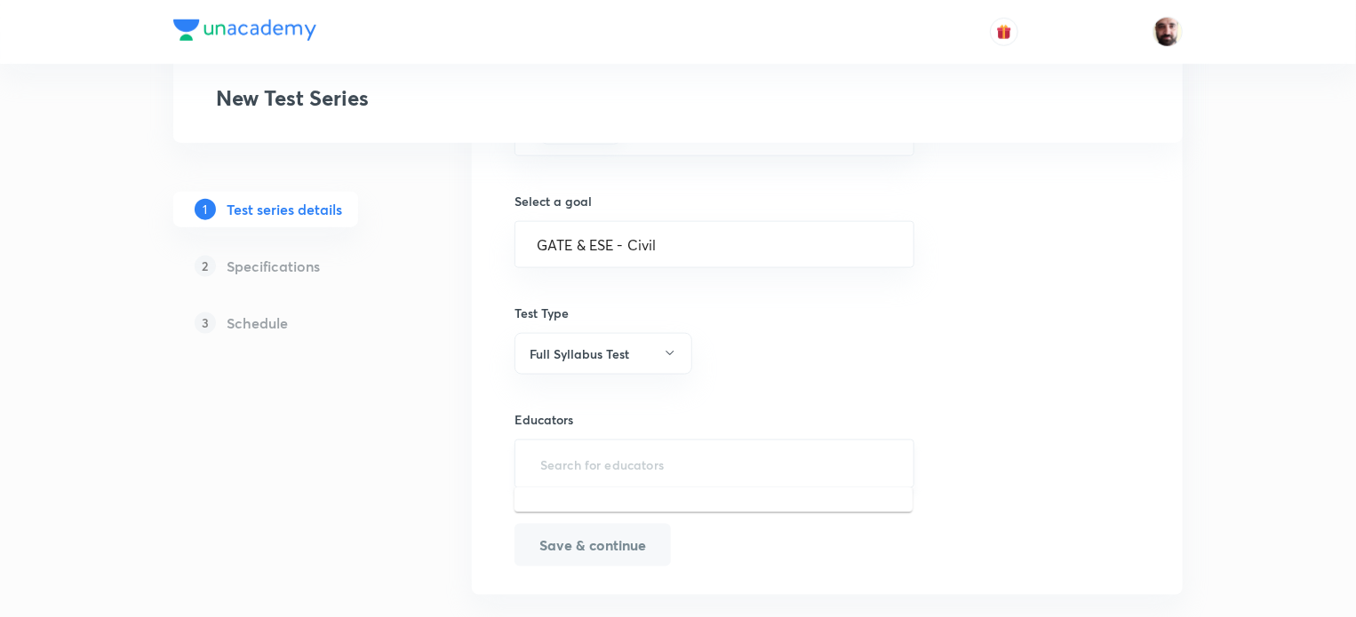
click at [633, 459] on input "text" at bounding box center [714, 464] width 355 height 33
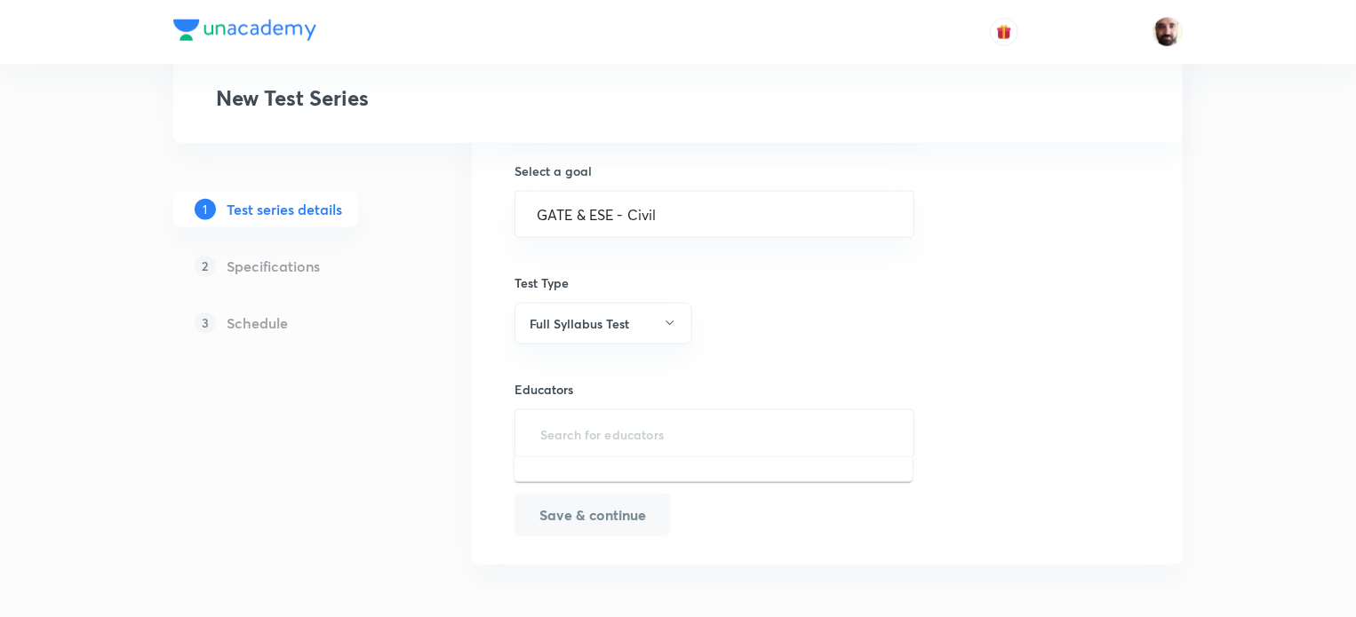
click at [593, 421] on input "text" at bounding box center [714, 434] width 355 height 33
type input "E"
click at [596, 426] on input "text" at bounding box center [714, 434] width 355 height 33
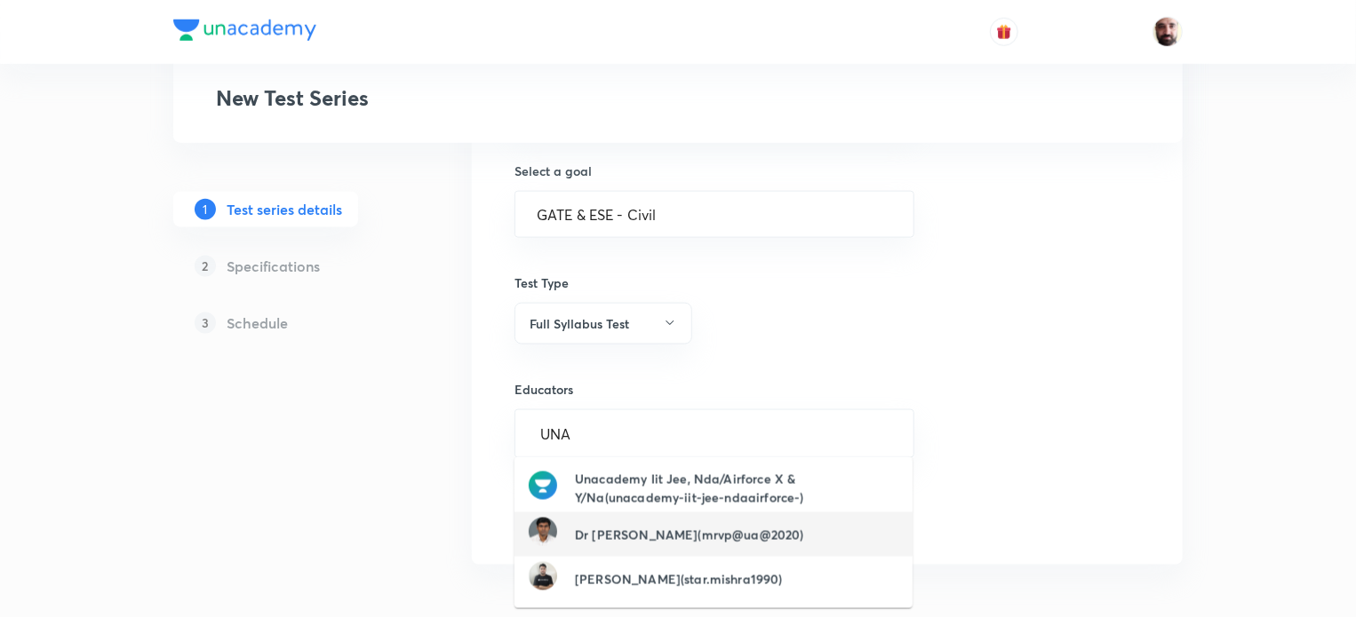
type input "UNA"
click at [680, 434] on input "text" at bounding box center [714, 434] width 355 height 33
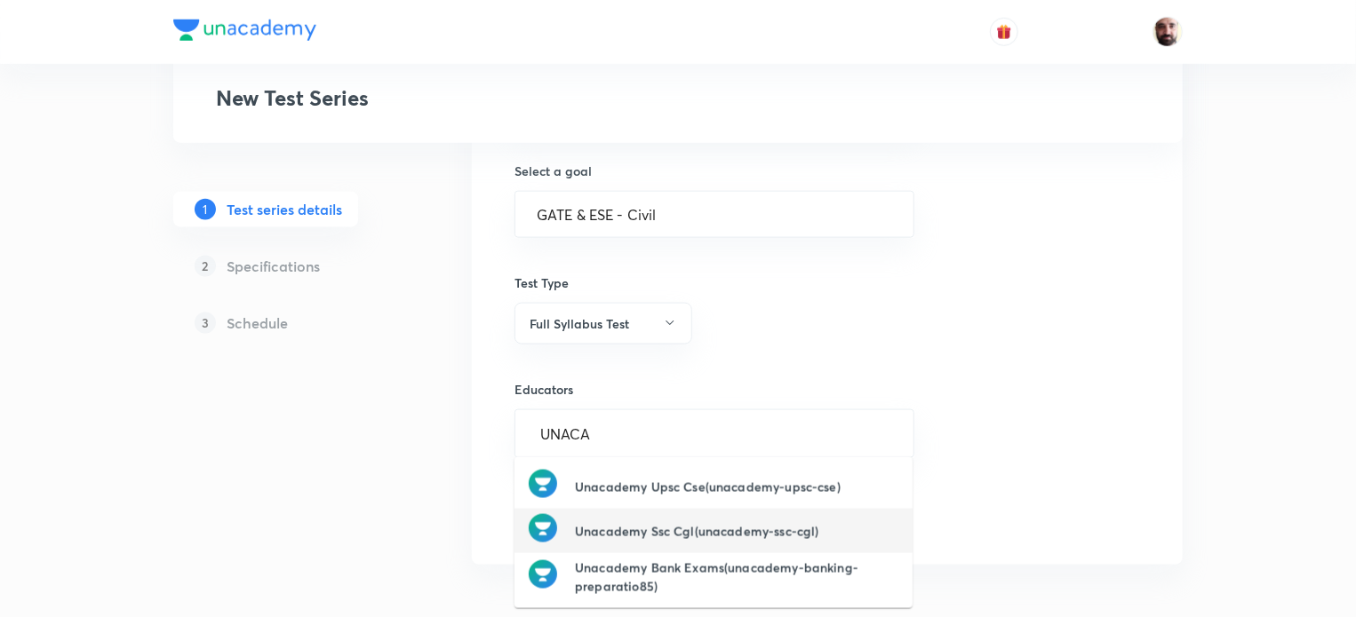
type input "UNACA"
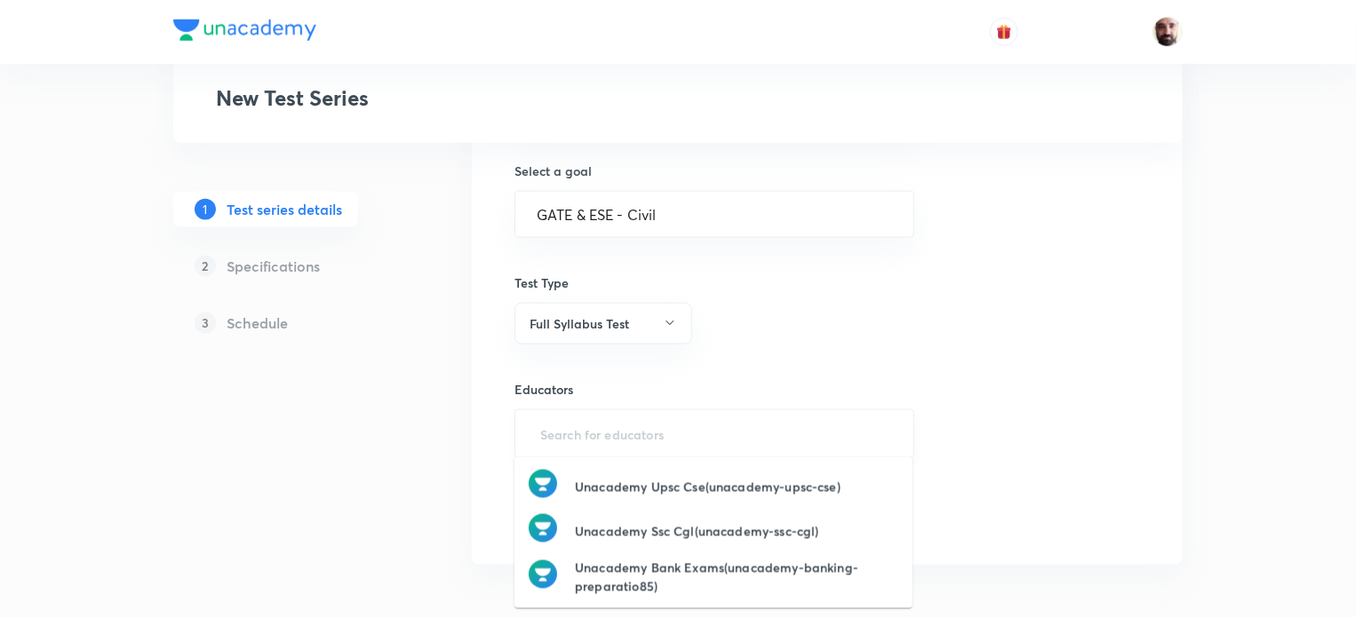
click at [626, 423] on input "text" at bounding box center [714, 434] width 355 height 33
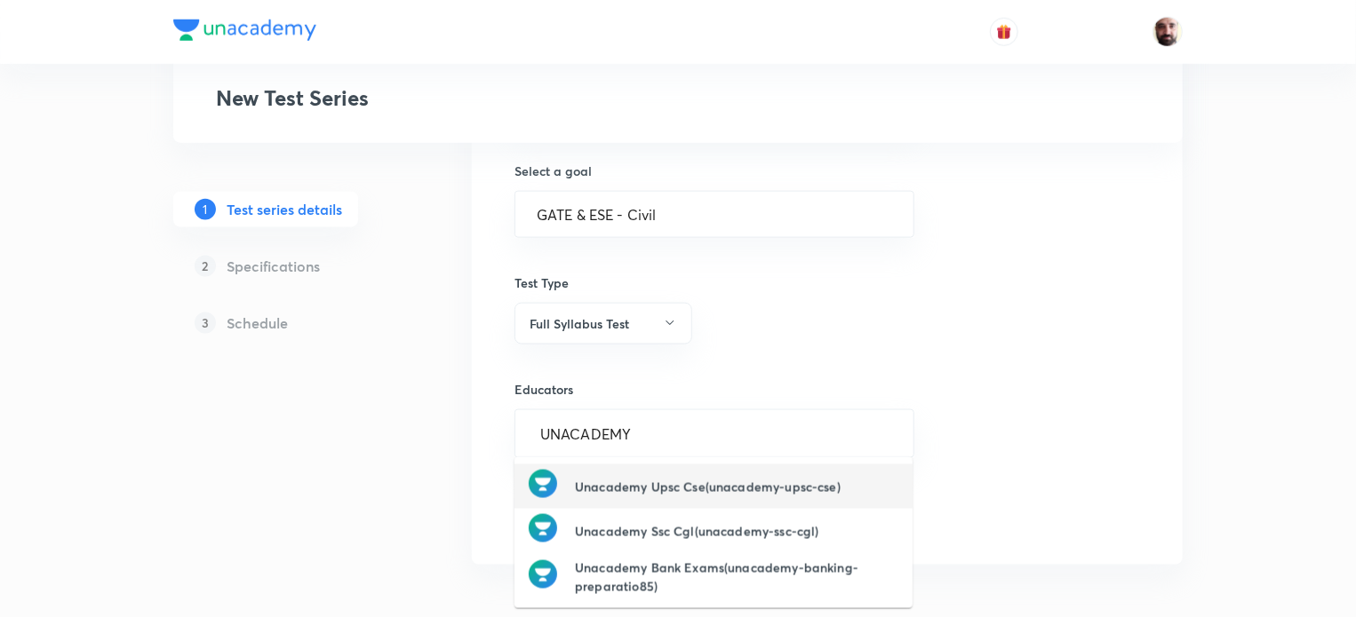
type input "UNACADEMY"
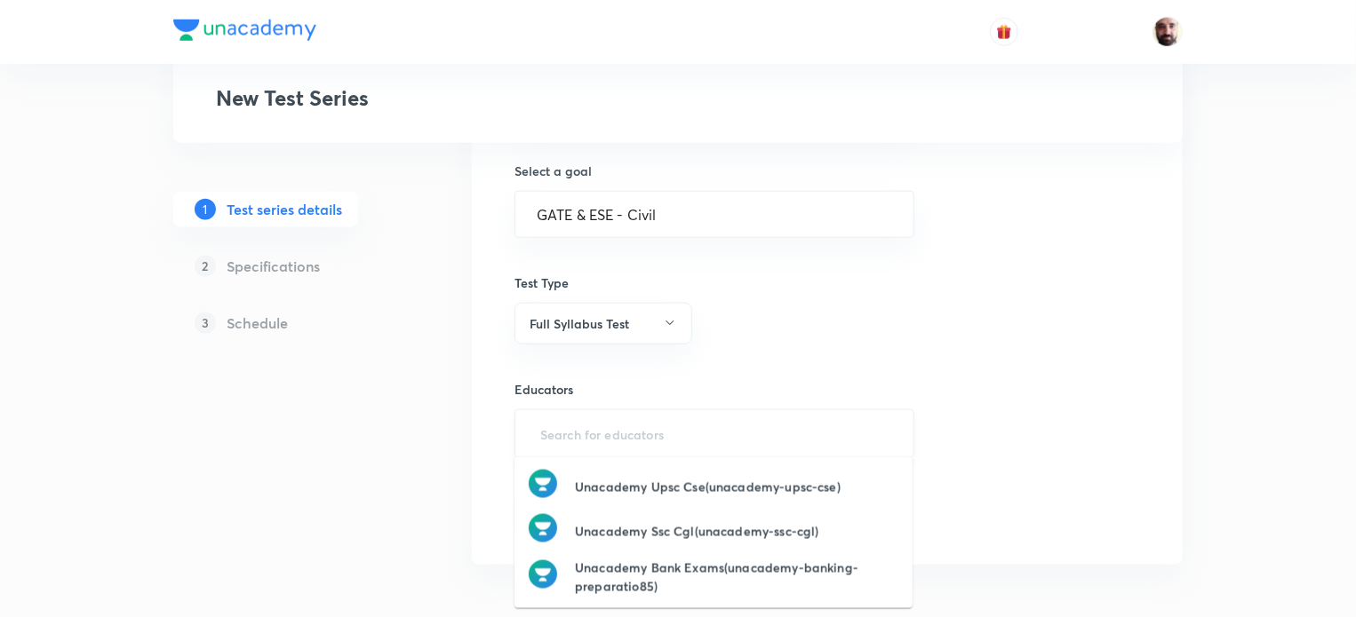
click at [818, 433] on input "text" at bounding box center [714, 434] width 355 height 33
click at [651, 431] on input "text" at bounding box center [714, 434] width 355 height 33
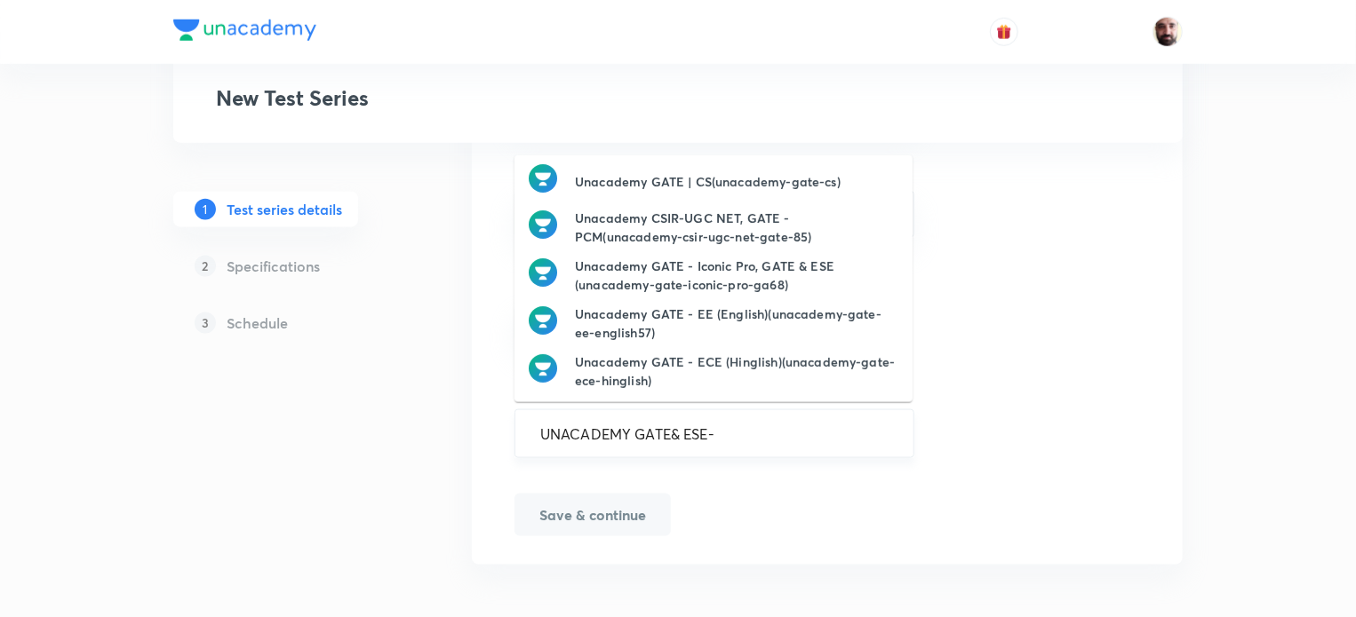
scroll to position [0, 0]
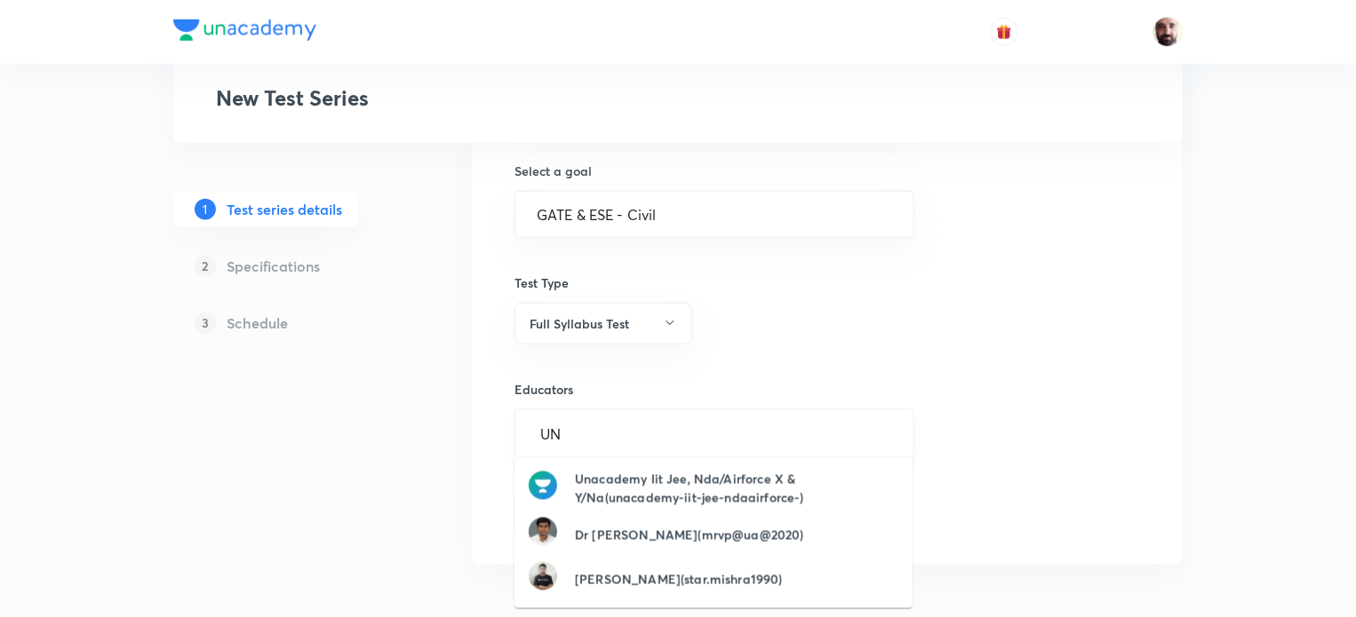
type input "U"
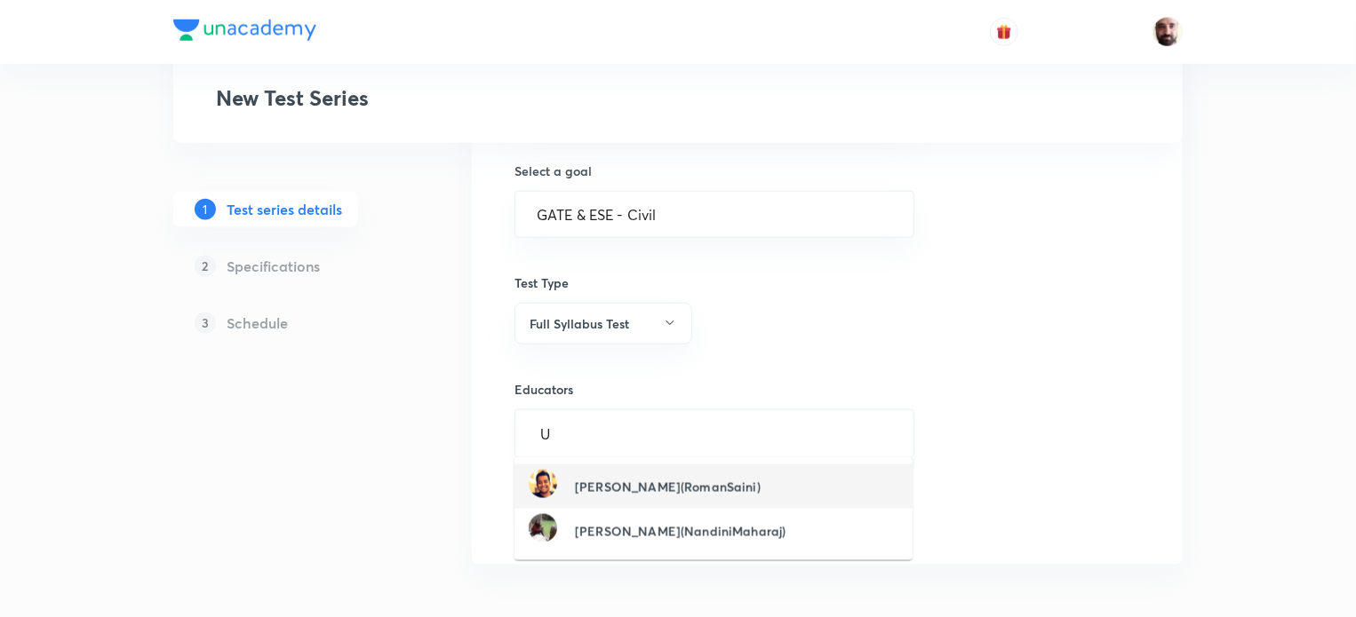
click at [617, 428] on input "U" at bounding box center [714, 434] width 355 height 33
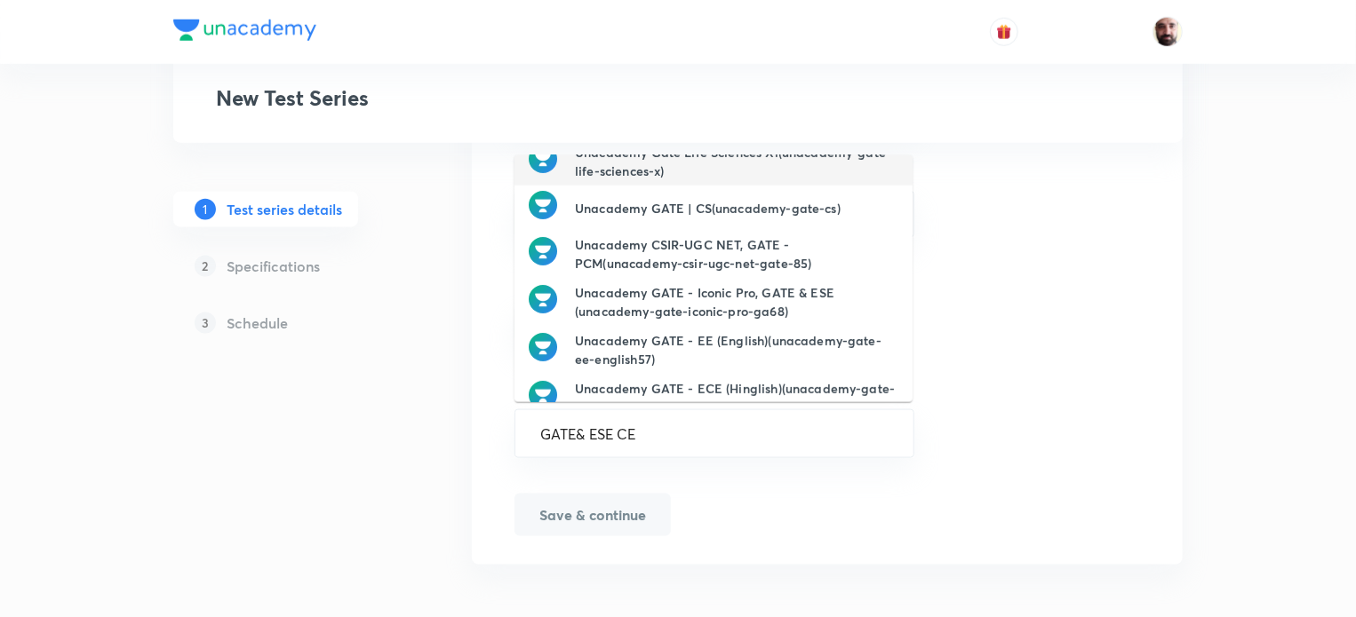
scroll to position [243, 0]
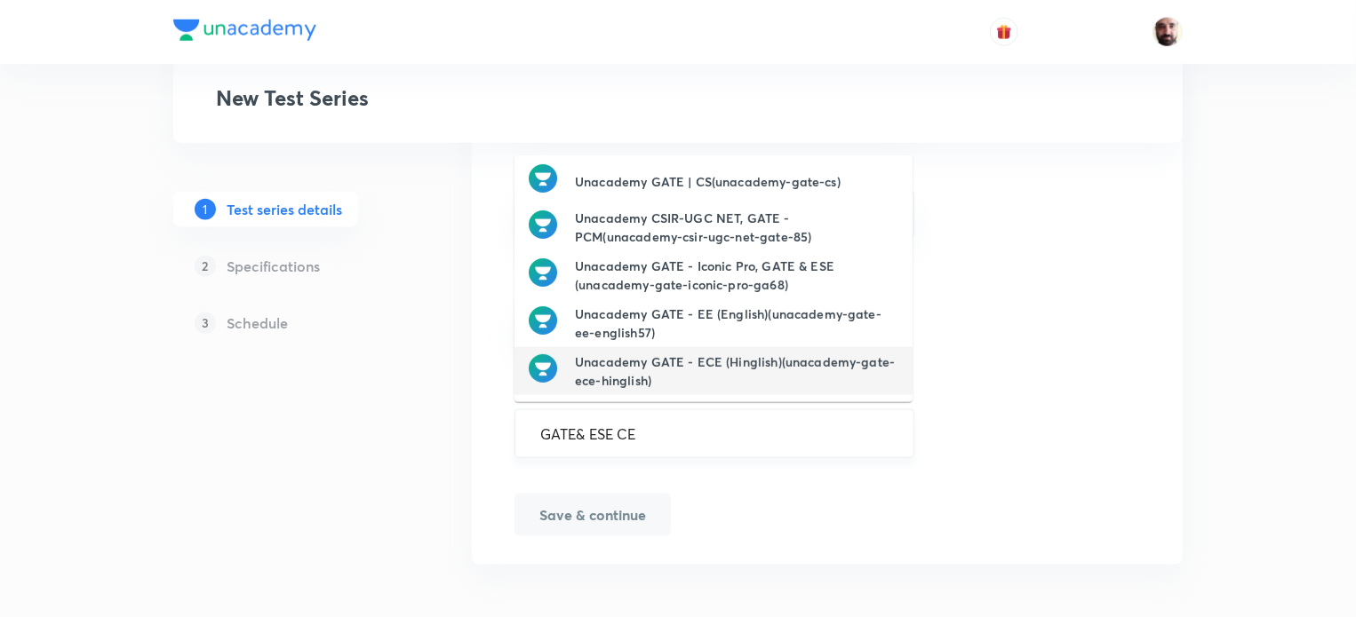
click at [689, 425] on input "GATE& ESE CE" at bounding box center [714, 434] width 355 height 33
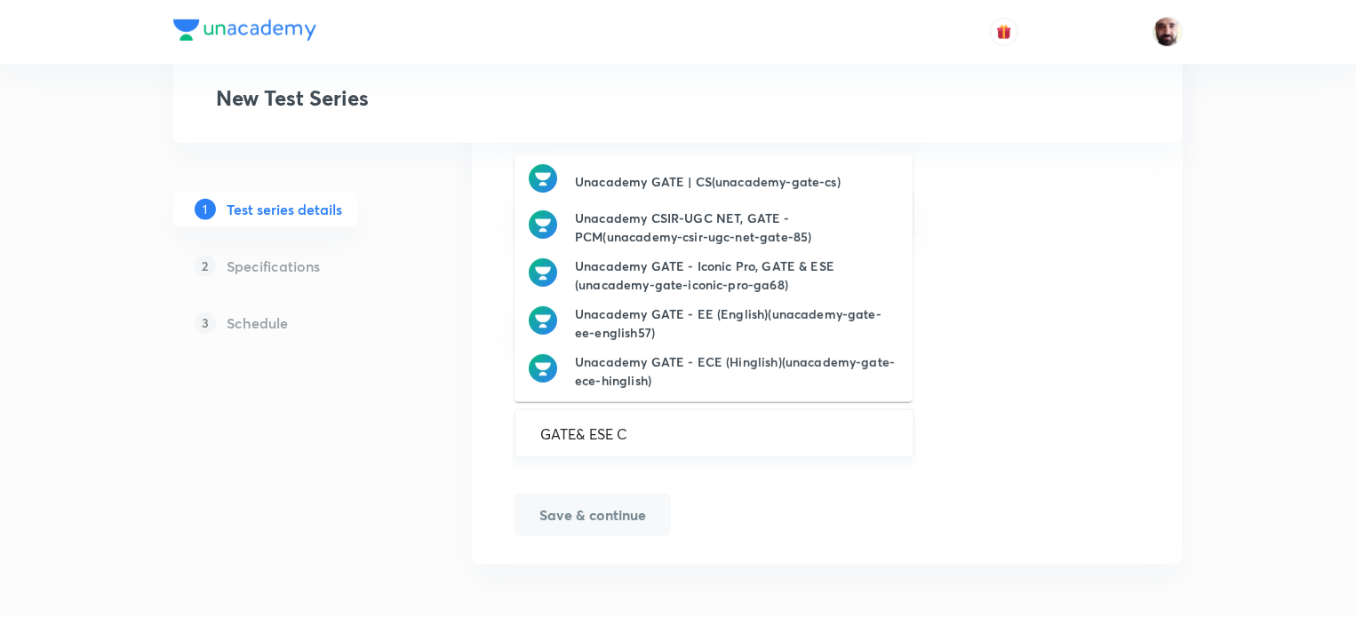
scroll to position [0, 0]
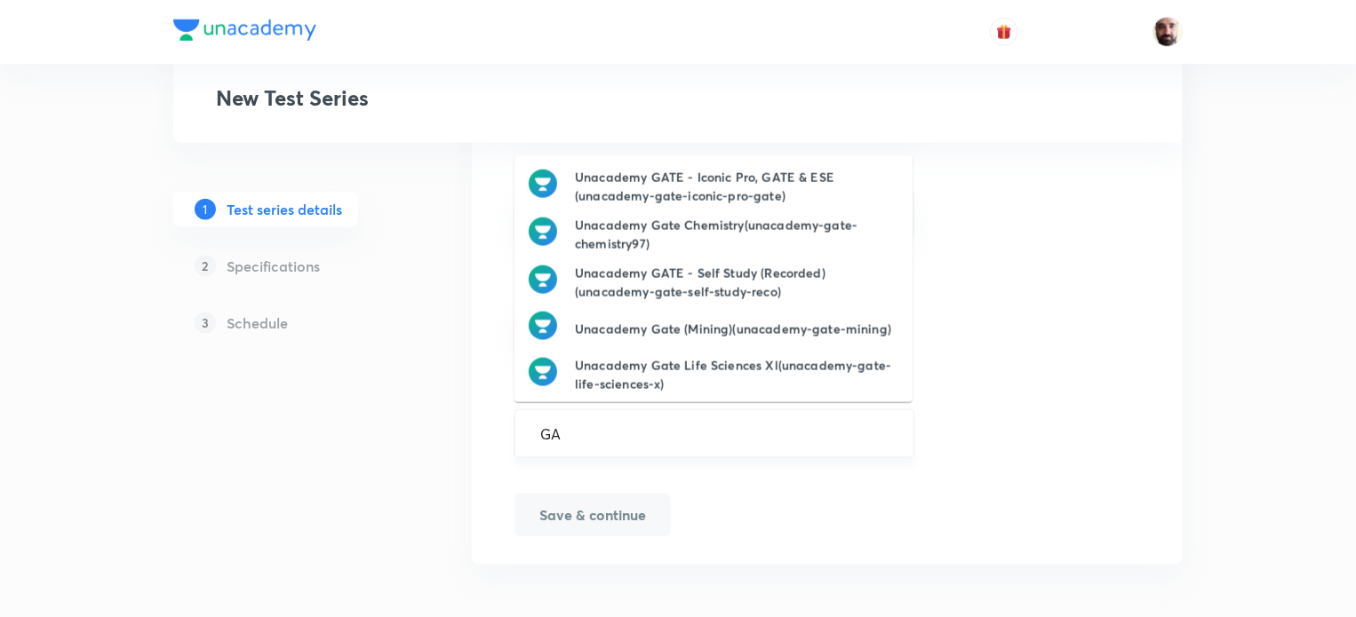
type input "G"
type input "UNACADEMY GATE -"
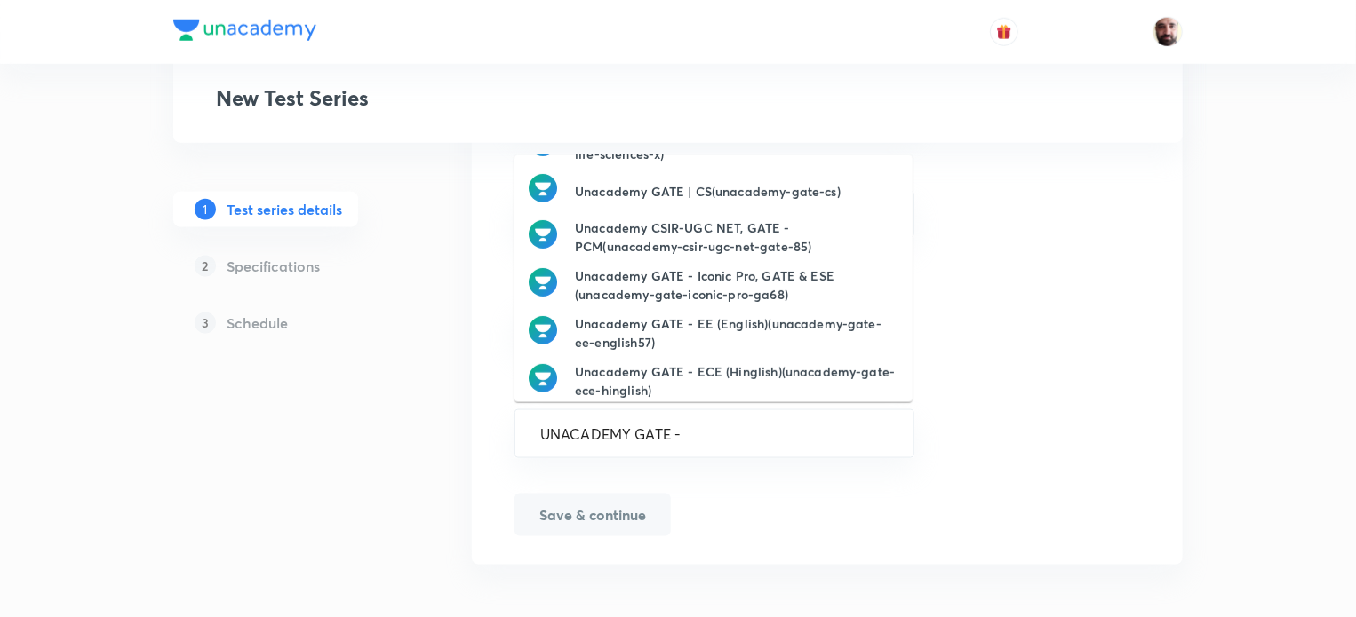
scroll to position [243, 0]
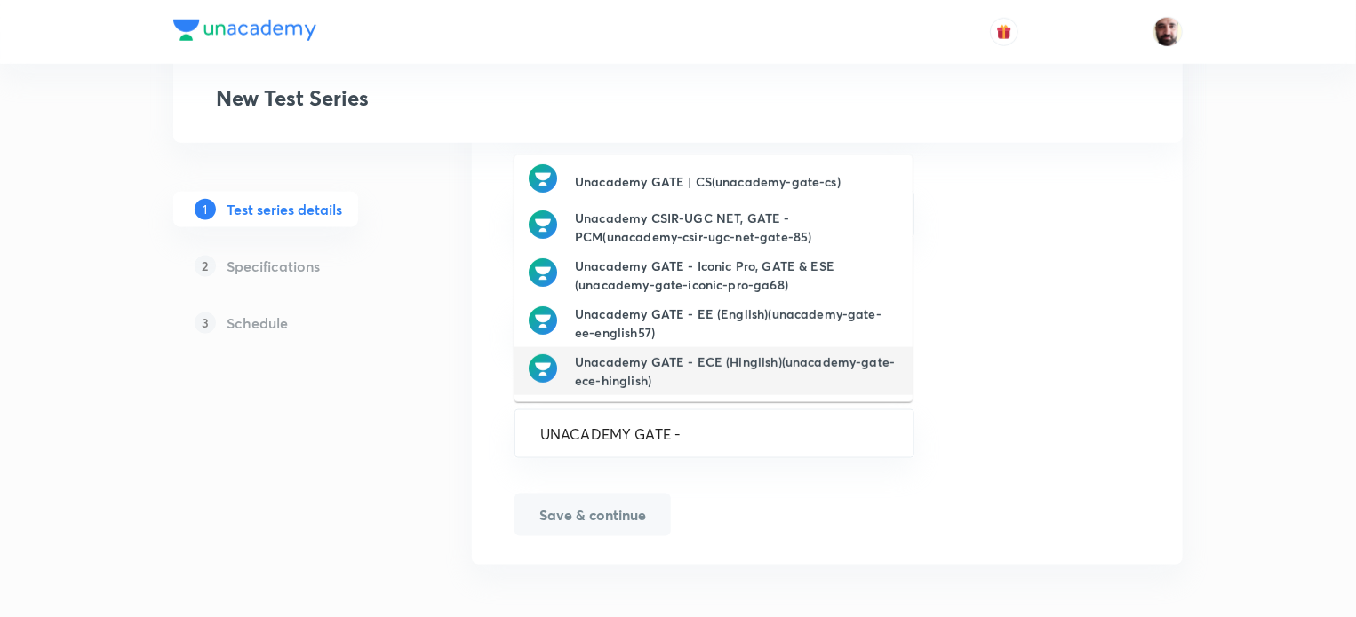
click at [898, 390] on li "Unacademy GATE - ECE (Hinglish)(unacademy-gate-ece-hinglish)" at bounding box center [713, 371] width 398 height 48
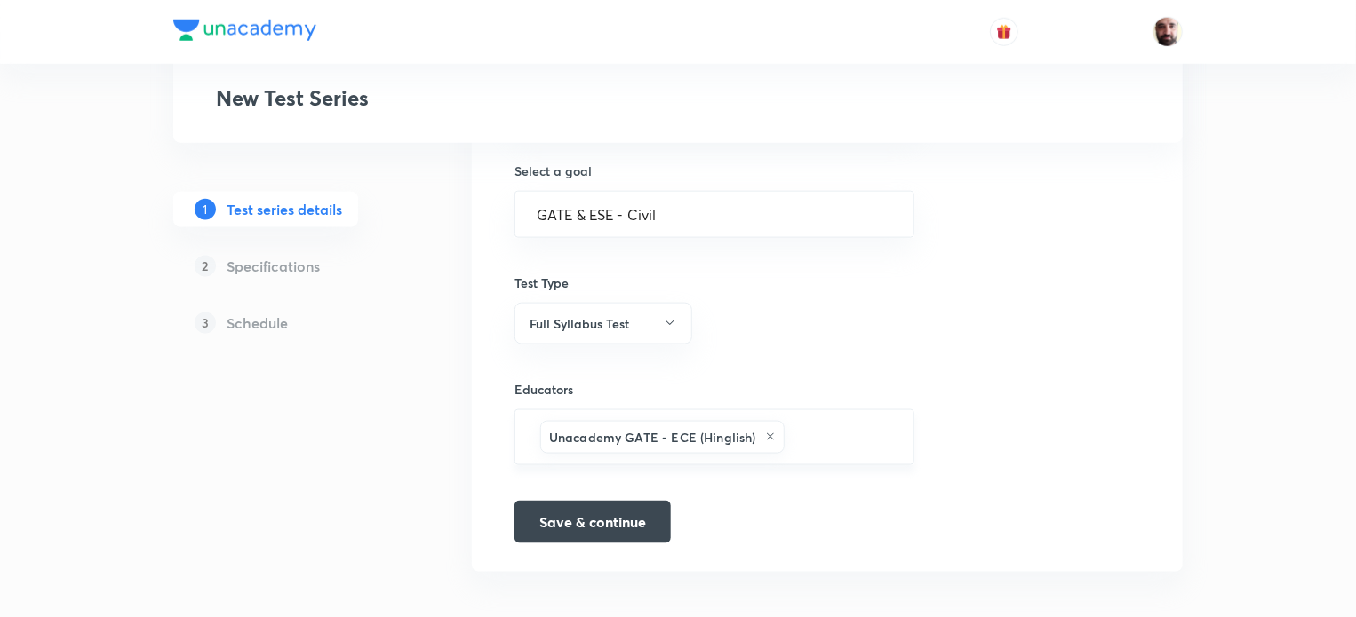
click at [765, 432] on icon at bounding box center [770, 437] width 11 height 11
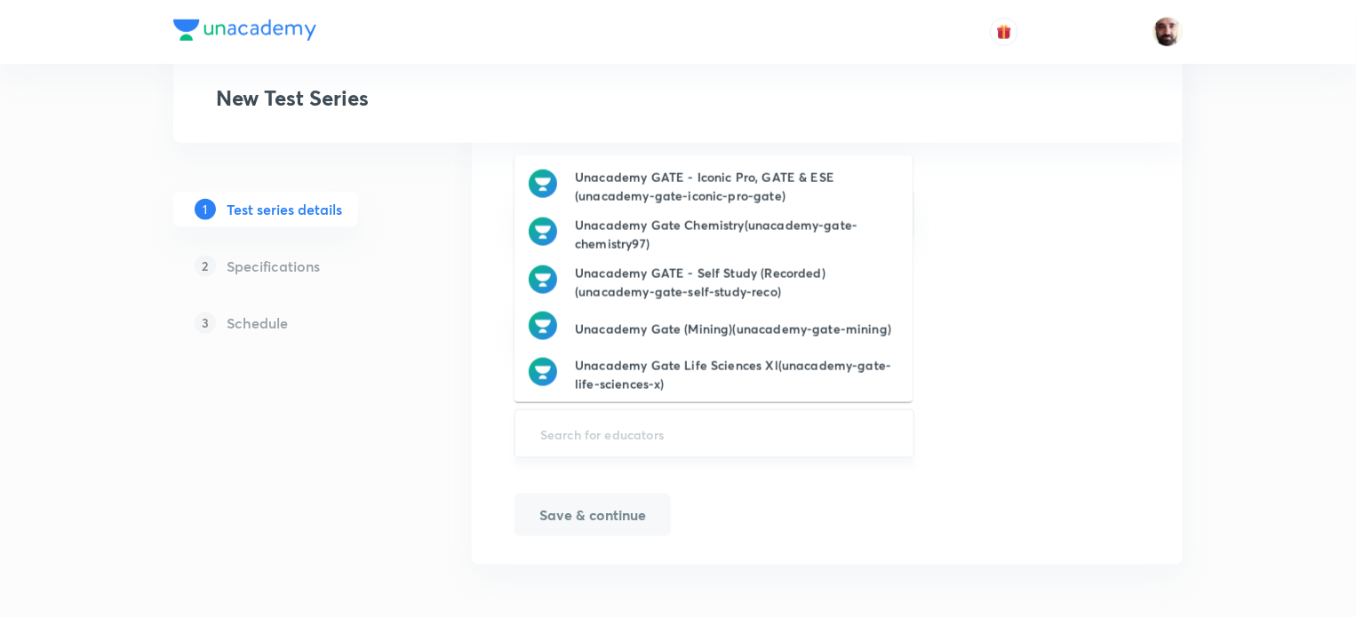
click at [765, 431] on input "text" at bounding box center [714, 434] width 355 height 33
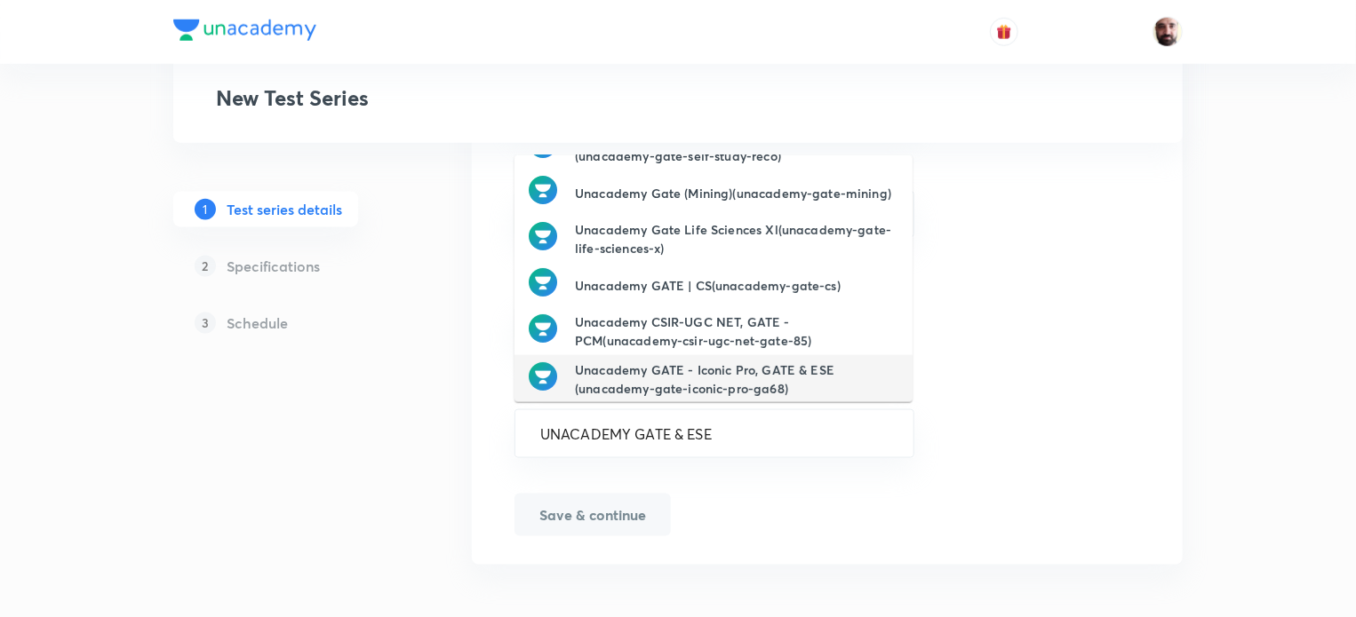
scroll to position [142, 0]
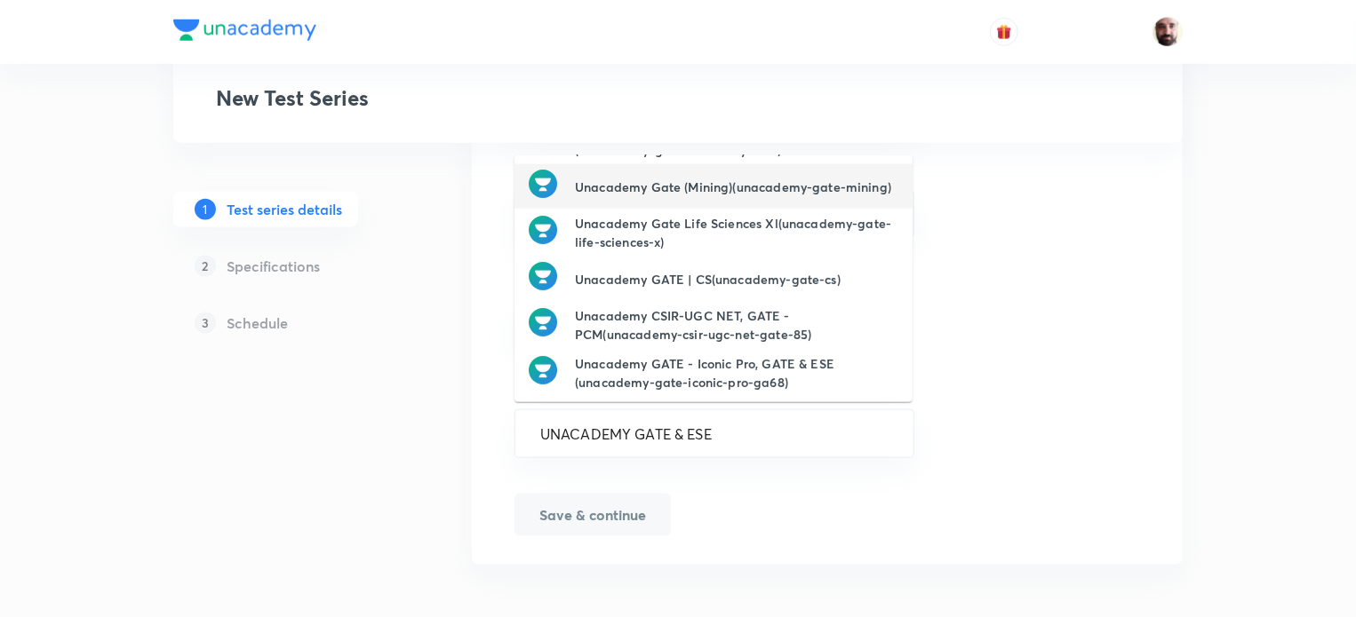
type input "UNACADEMY GATE & ESE"
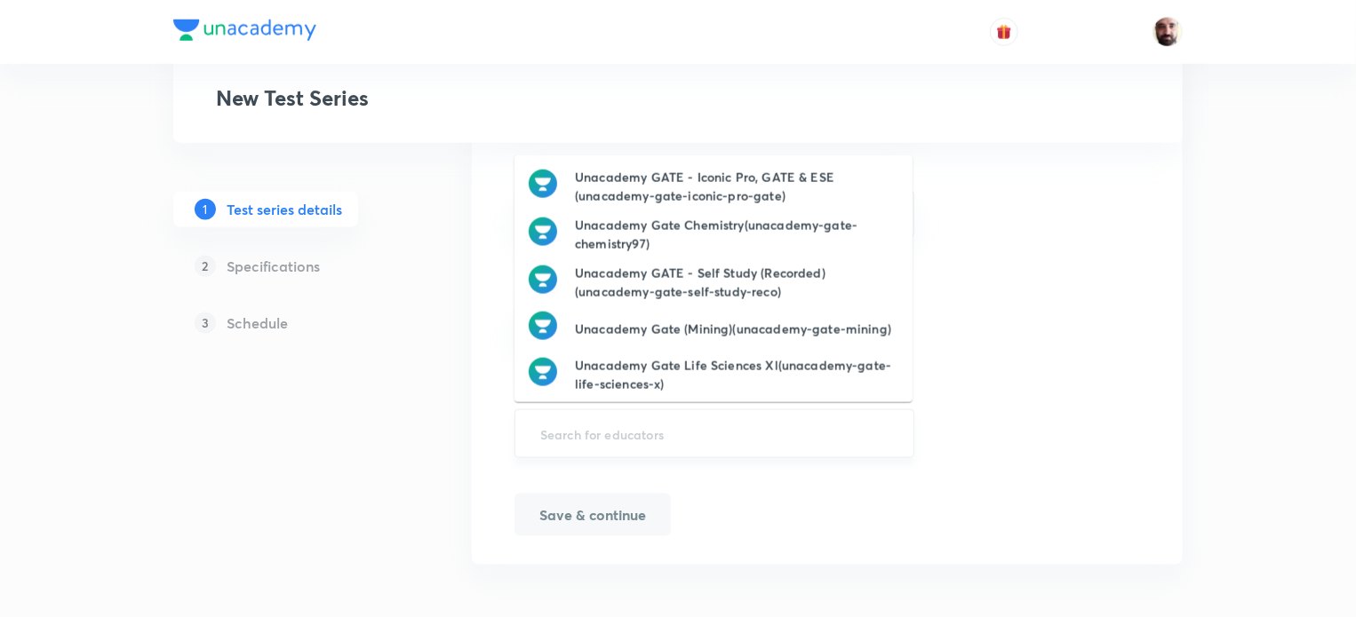
click at [644, 430] on input "text" at bounding box center [714, 434] width 355 height 33
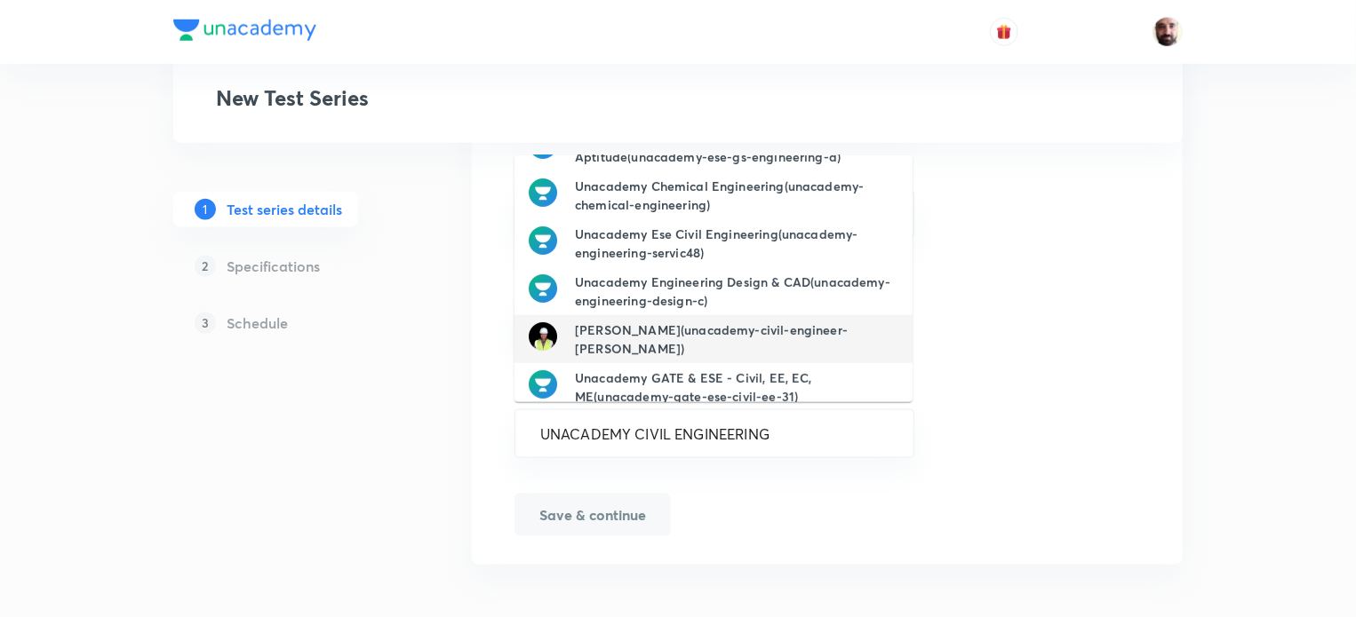
scroll to position [243, 0]
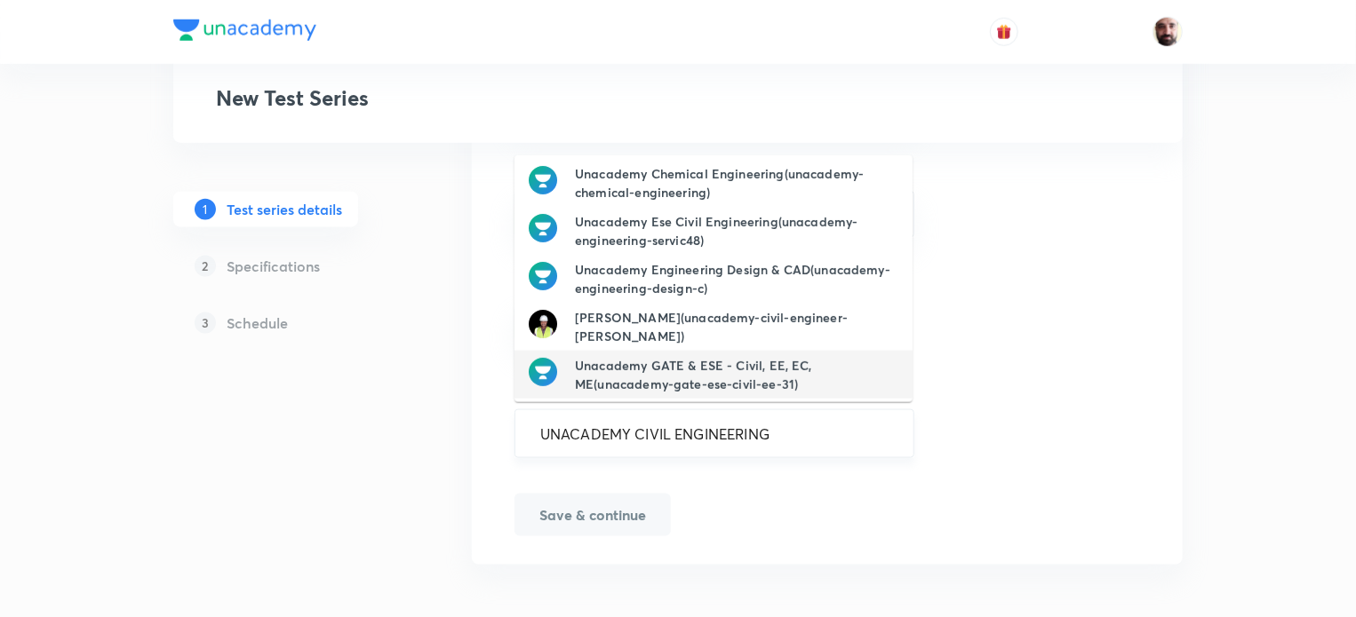
click at [794, 437] on input "UNACADEMY CIVIL ENGINEERING" at bounding box center [714, 434] width 355 height 33
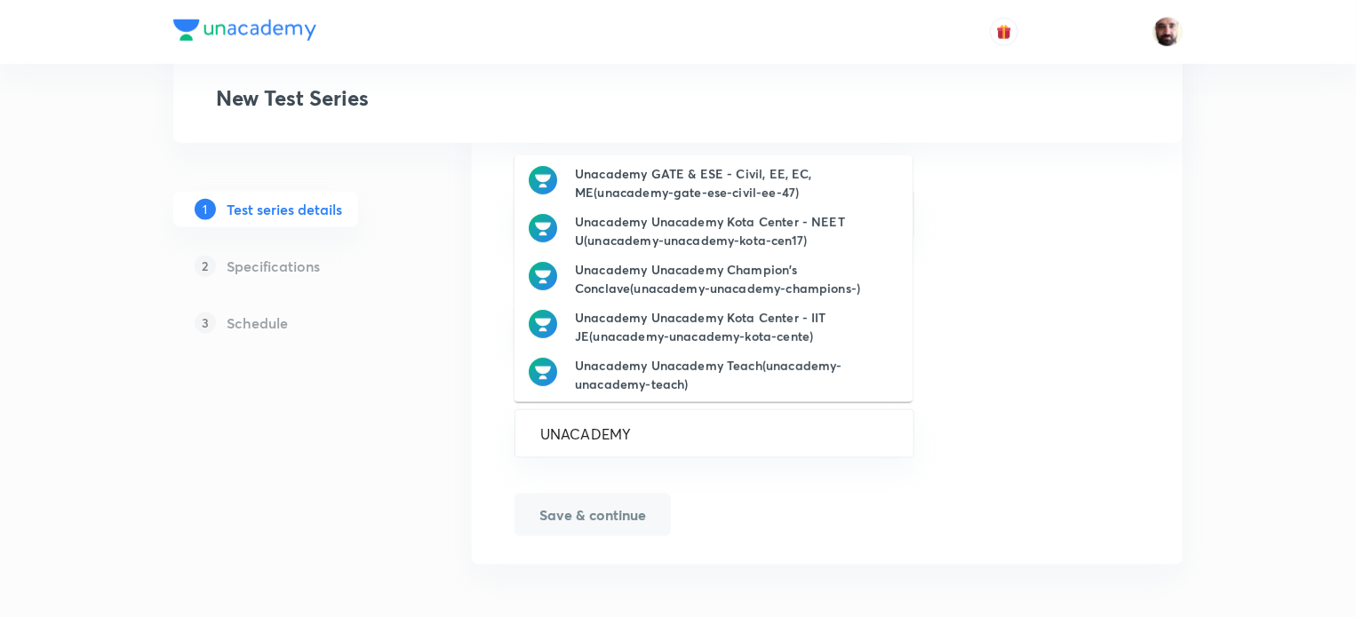
scroll to position [0, 0]
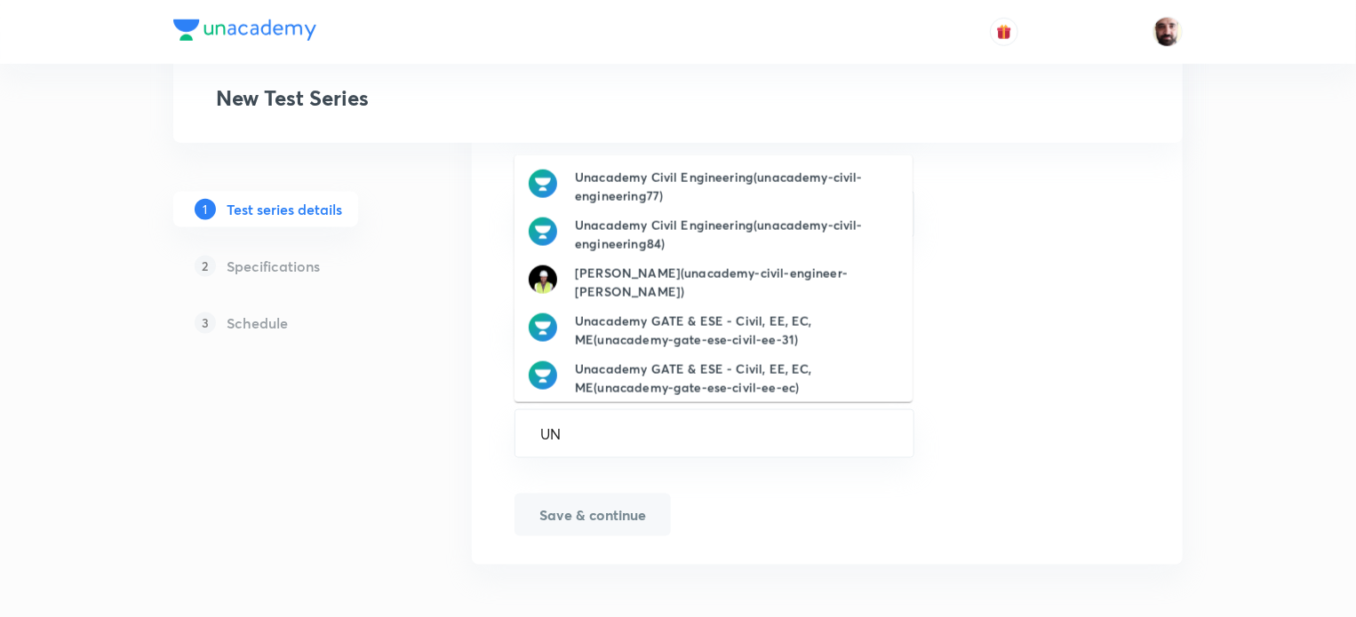
type input "U"
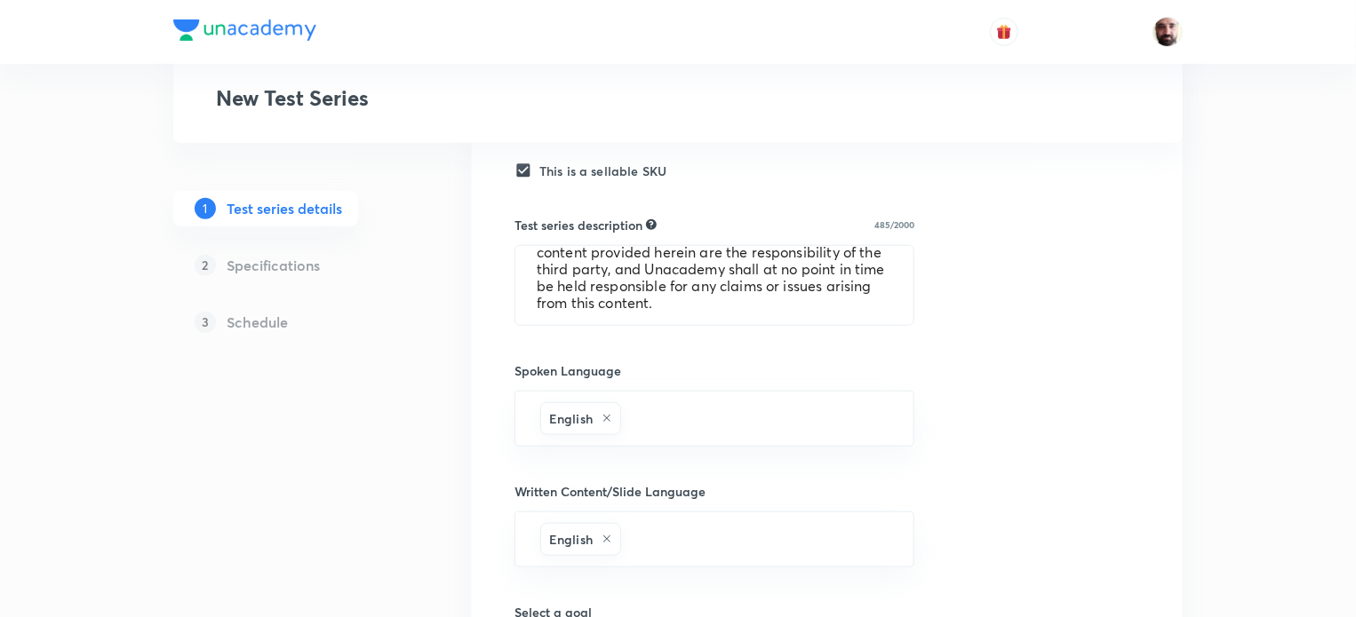
scroll to position [947, 0]
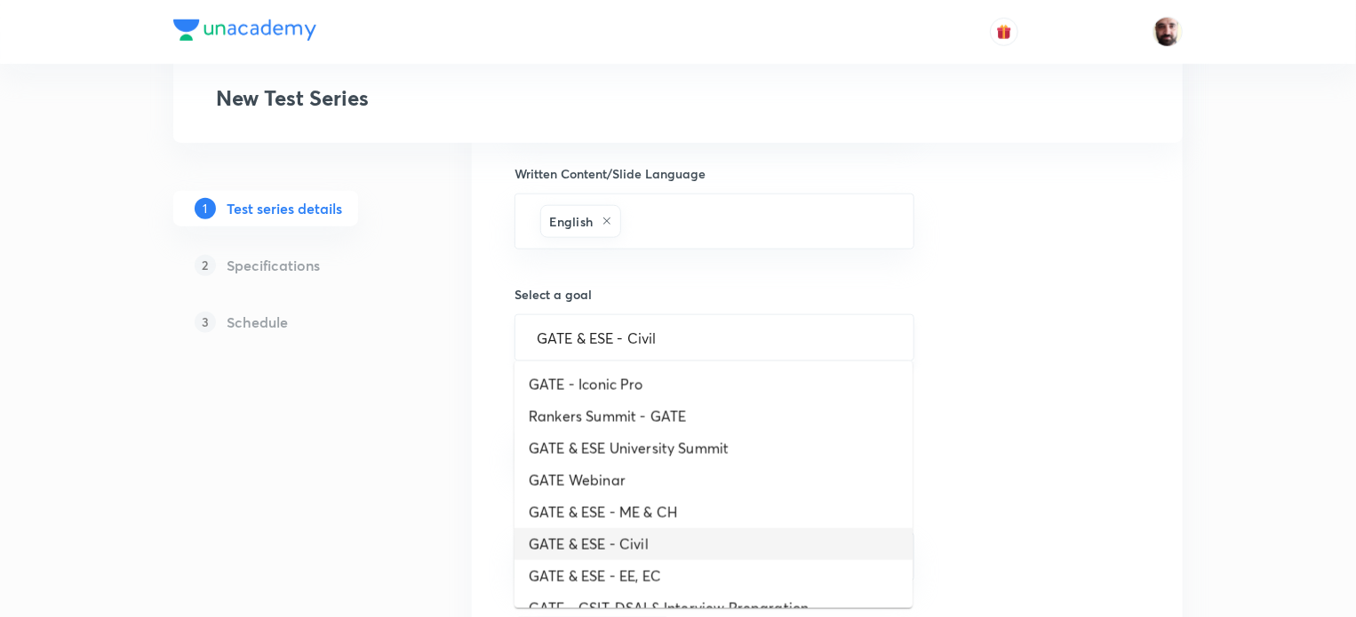
click at [694, 333] on input "GATE & ESE - Civil" at bounding box center [714, 338] width 355 height 17
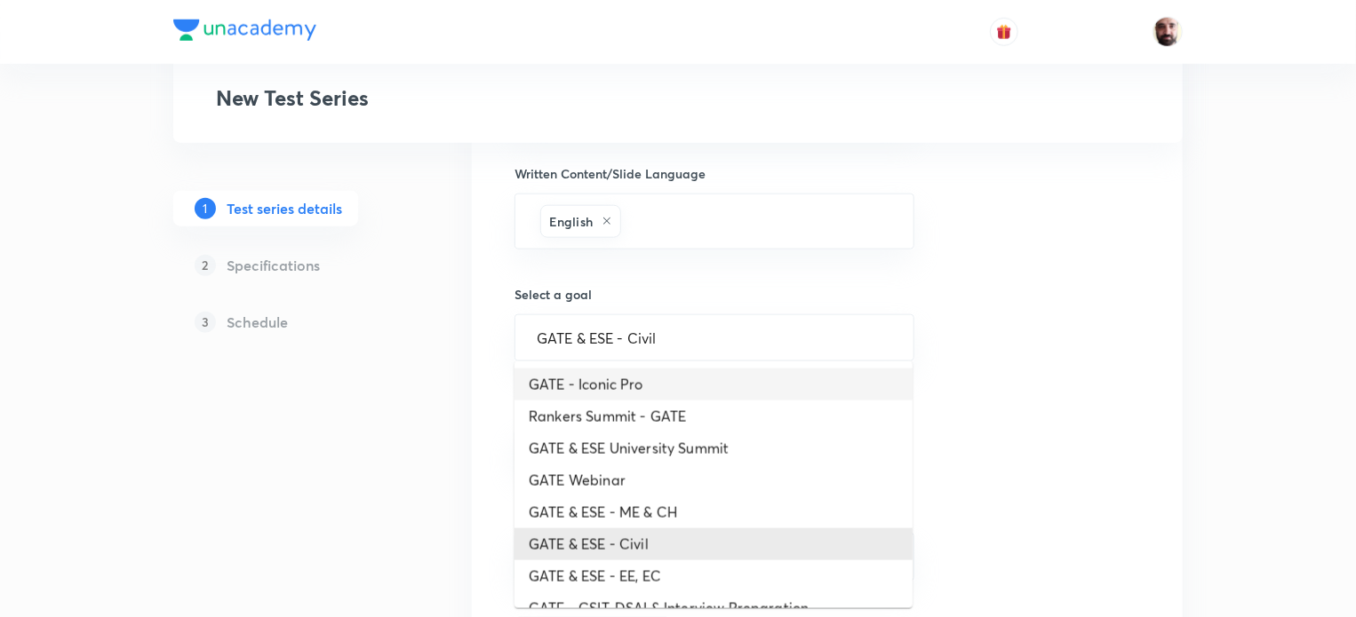
click at [1090, 412] on div "Test series title 33/80 RPSC AE Online Mains Test Series ​ Educator type Unacad…" at bounding box center [826, 9] width 625 height 1301
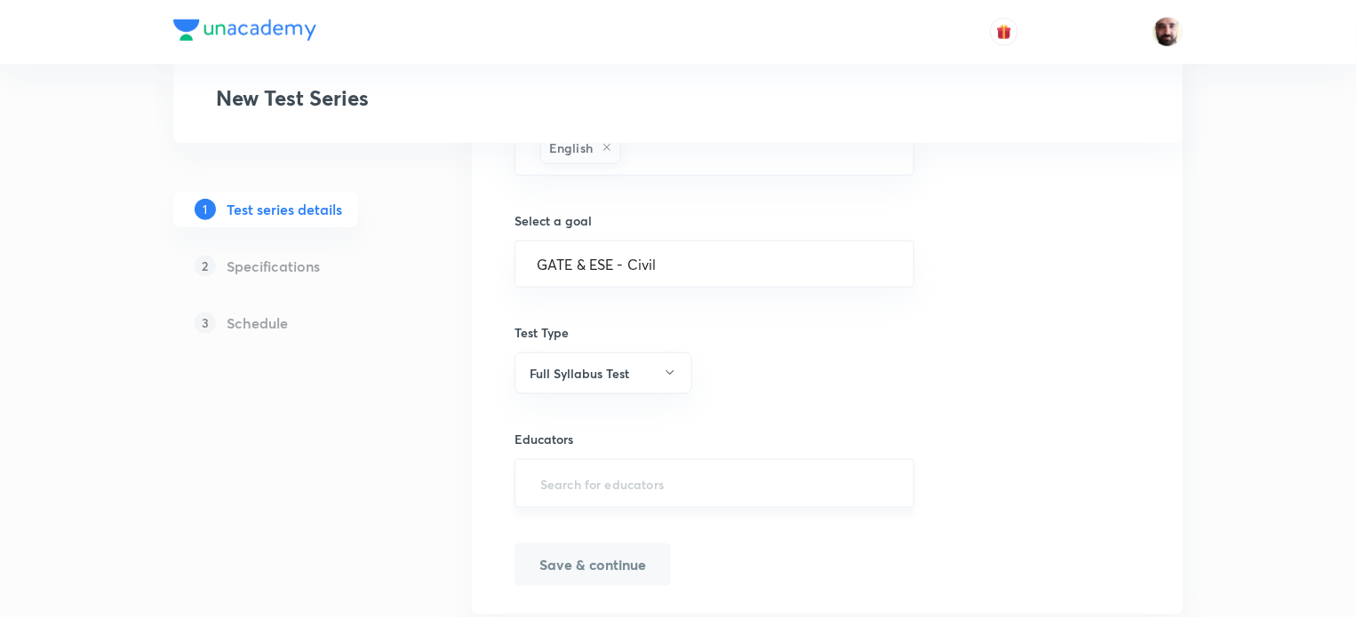
scroll to position [1071, 0]
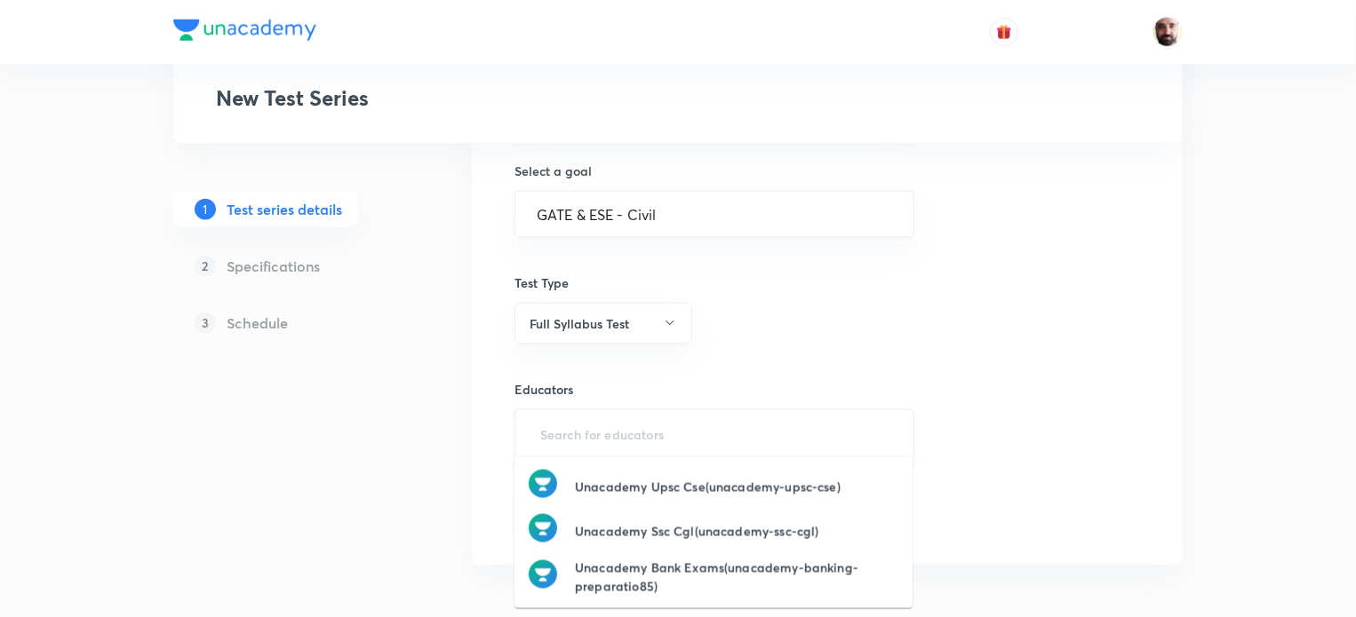
click at [697, 426] on input "text" at bounding box center [714, 434] width 355 height 33
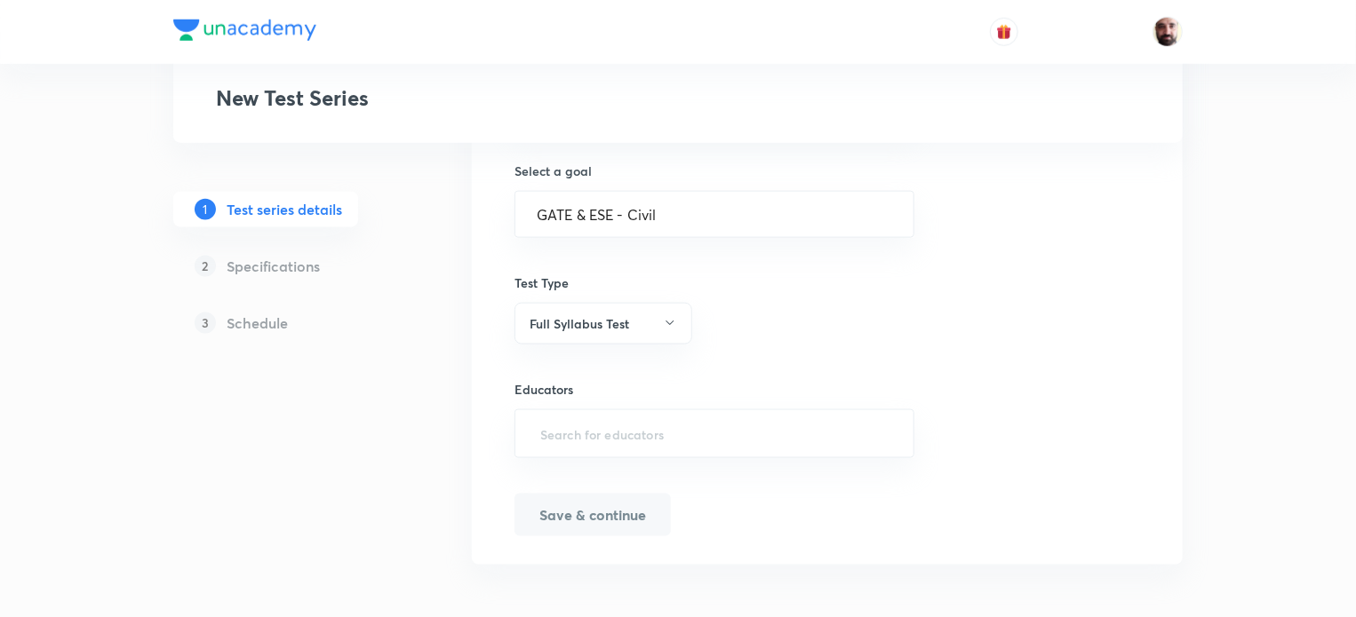
click at [668, 508] on button "Save & continue" at bounding box center [592, 515] width 156 height 43
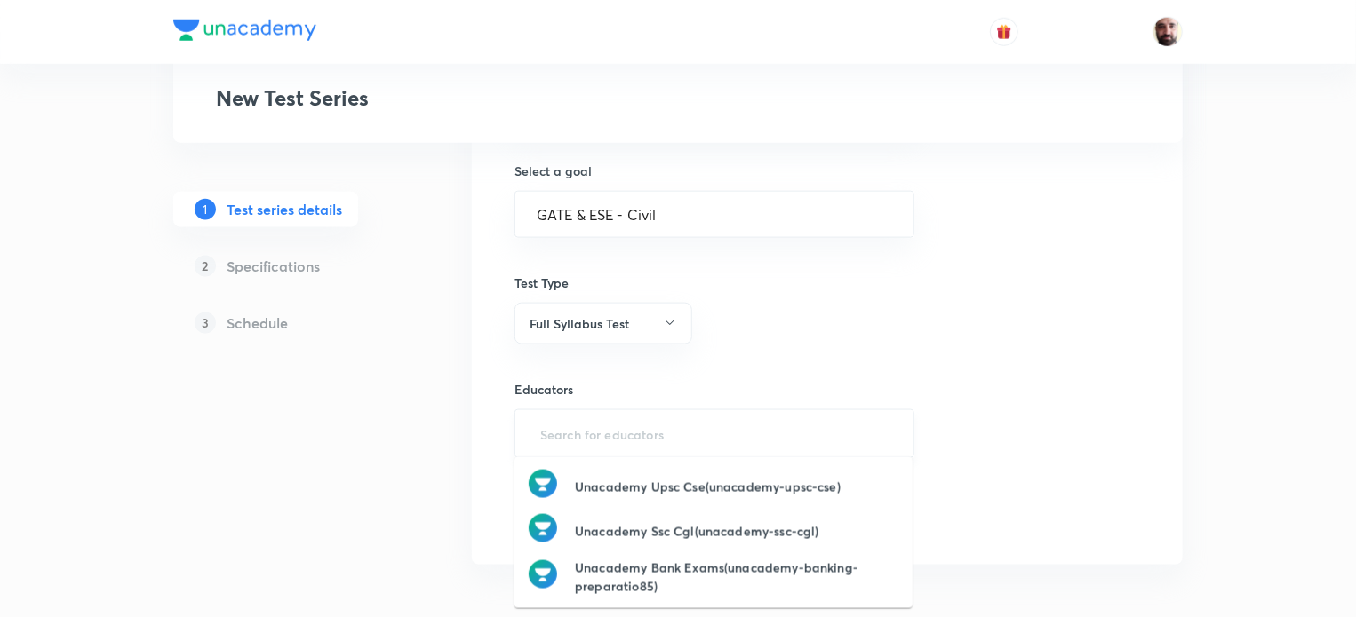
click at [654, 434] on input "text" at bounding box center [714, 434] width 355 height 33
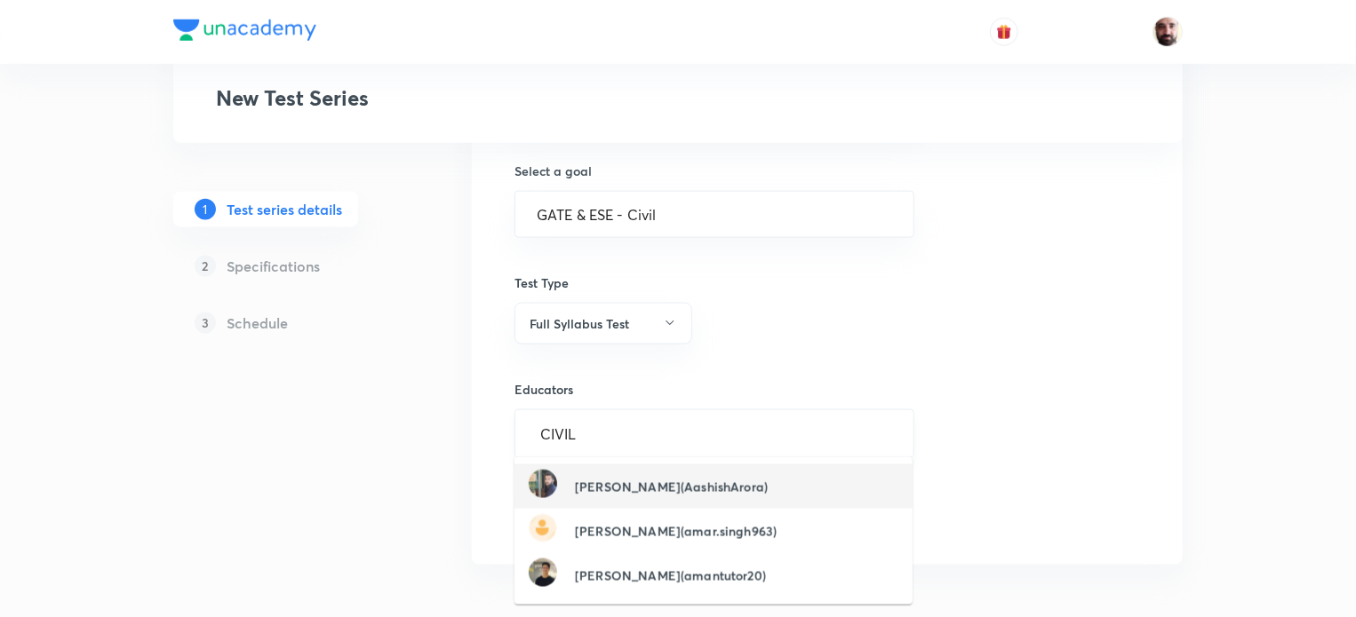
click at [657, 433] on input "CIVIL" at bounding box center [714, 434] width 355 height 33
type input "C"
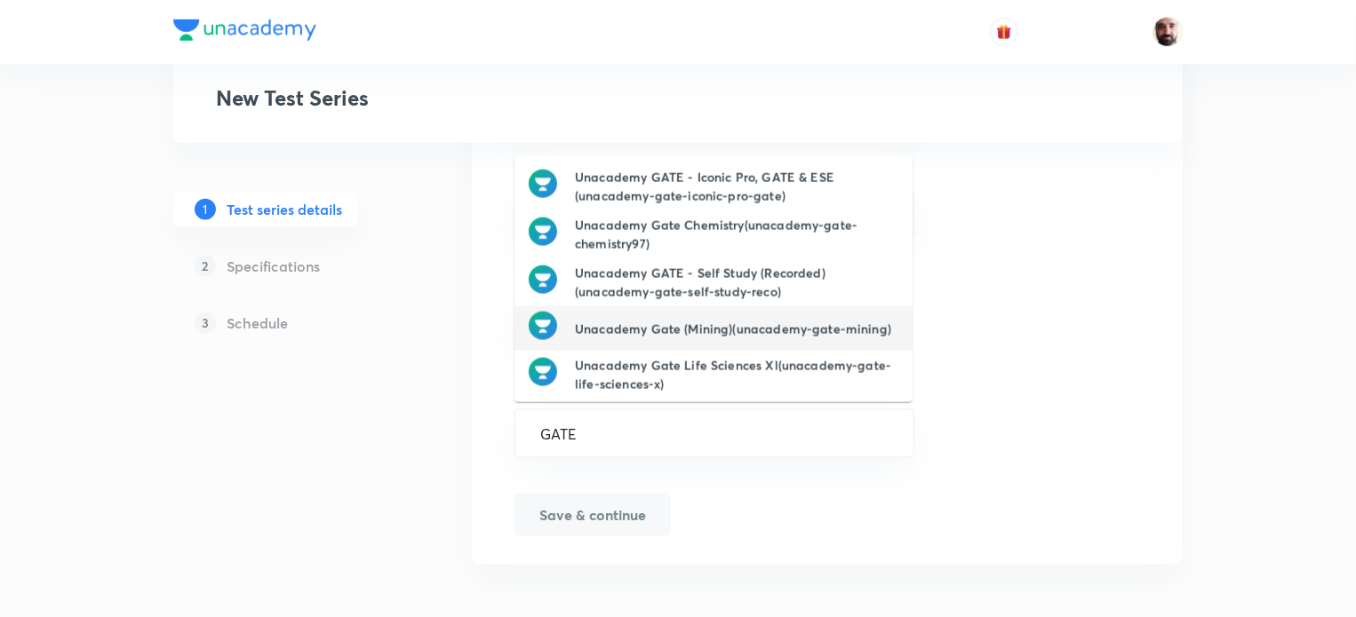
scroll to position [243, 0]
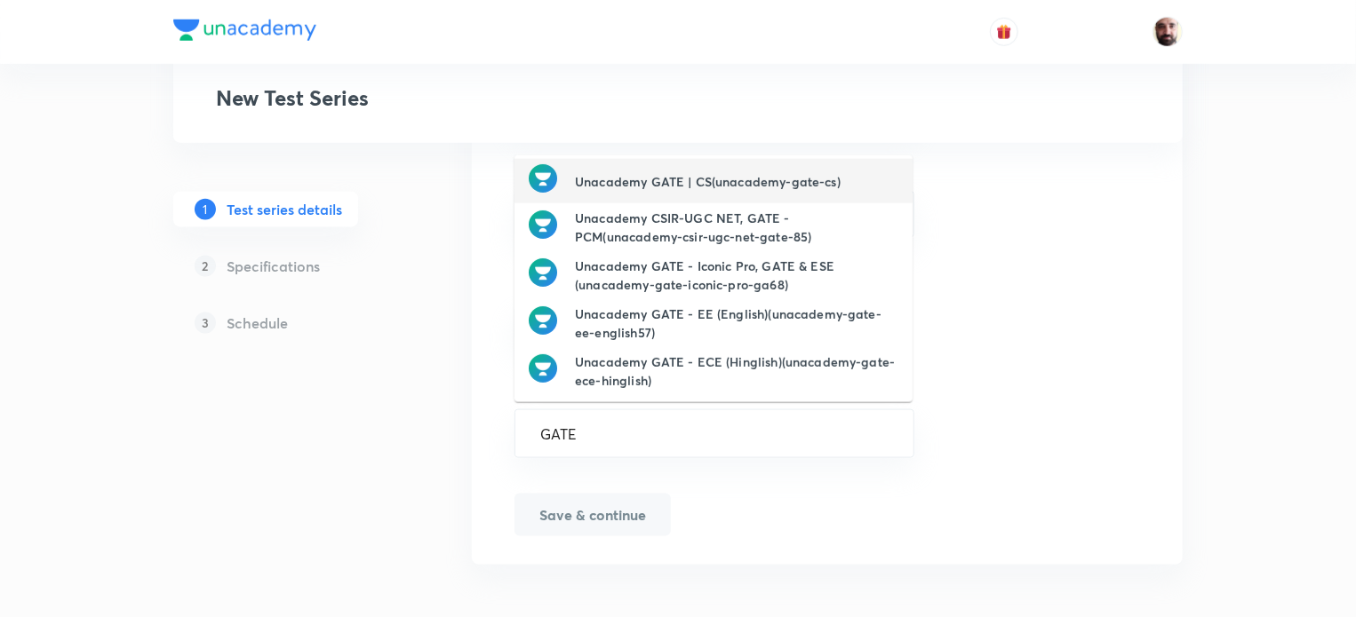
type input "GATE"
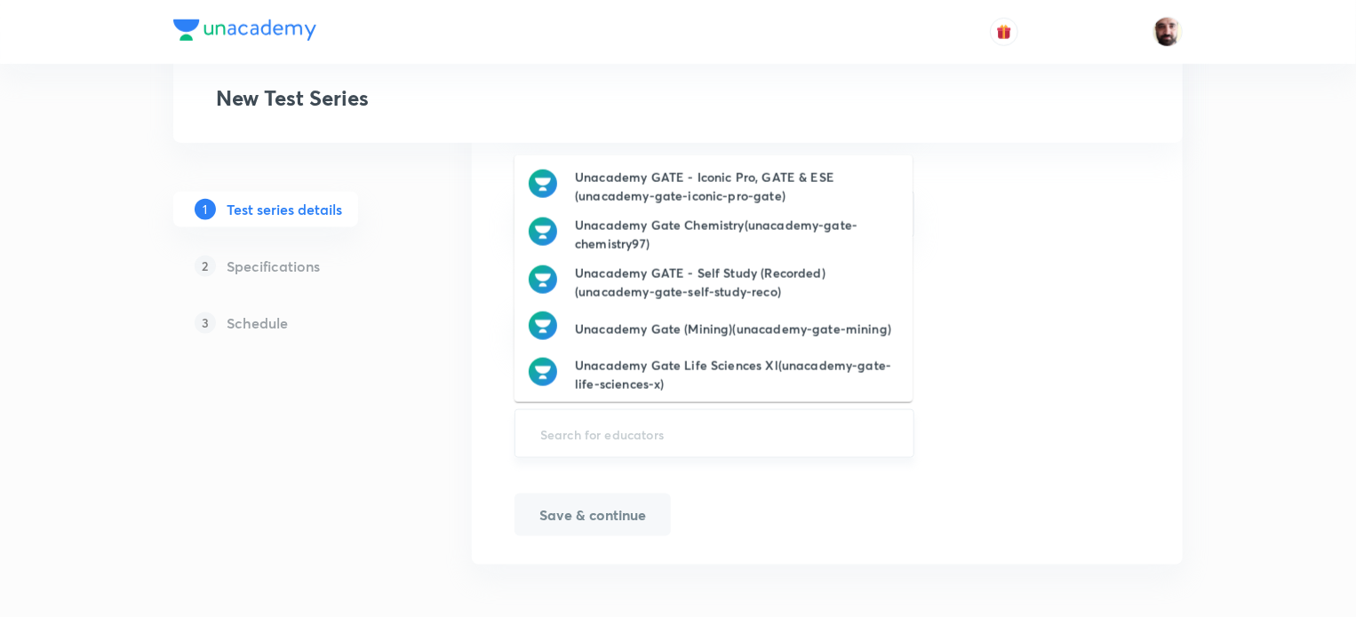
click at [617, 434] on input "text" at bounding box center [714, 434] width 355 height 33
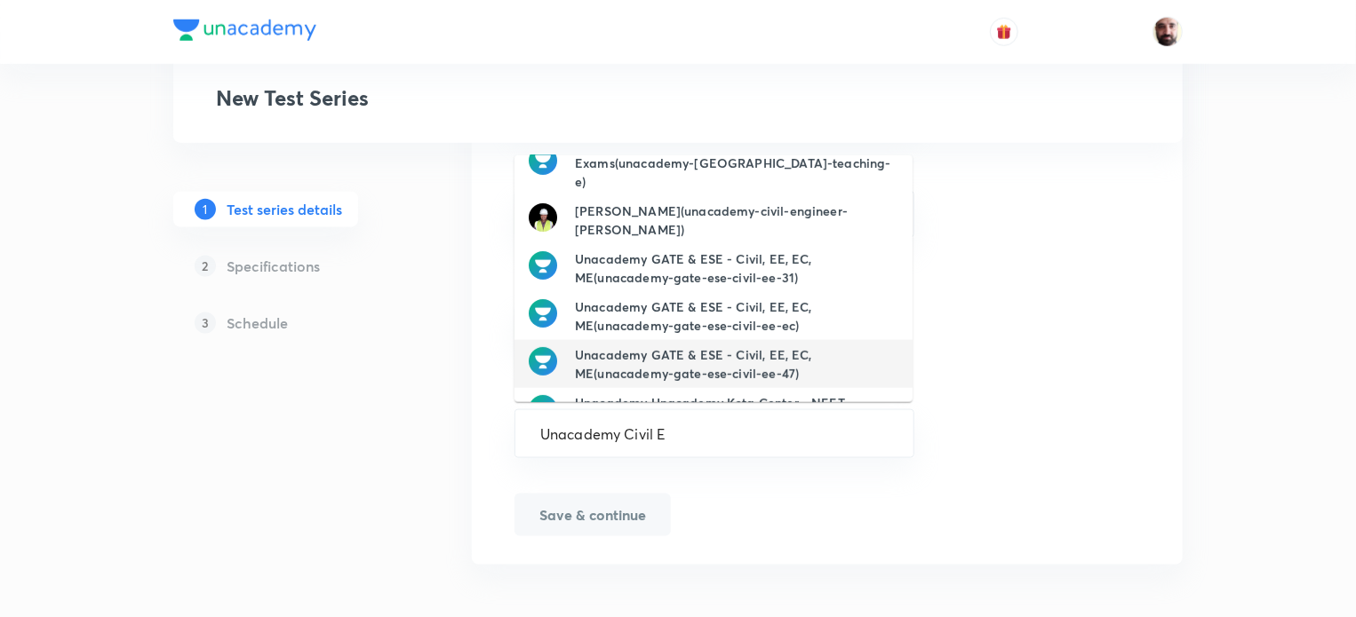
type input "Unacademy Civil"
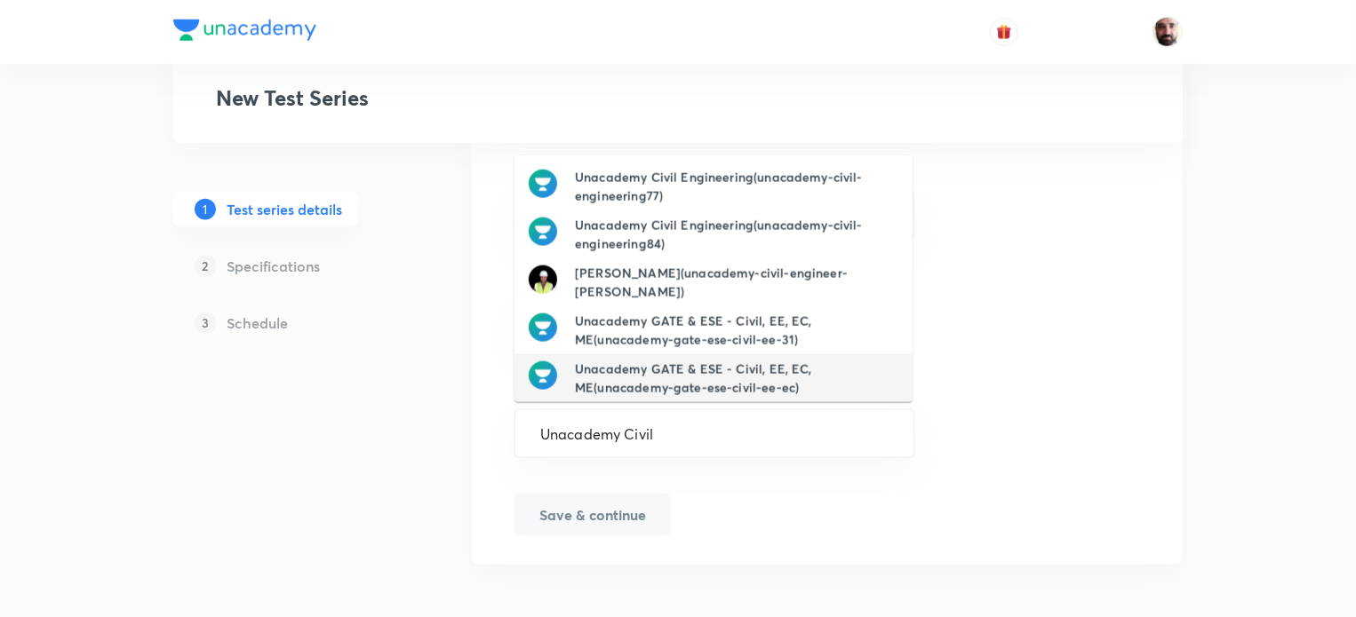
scroll to position [0, 0]
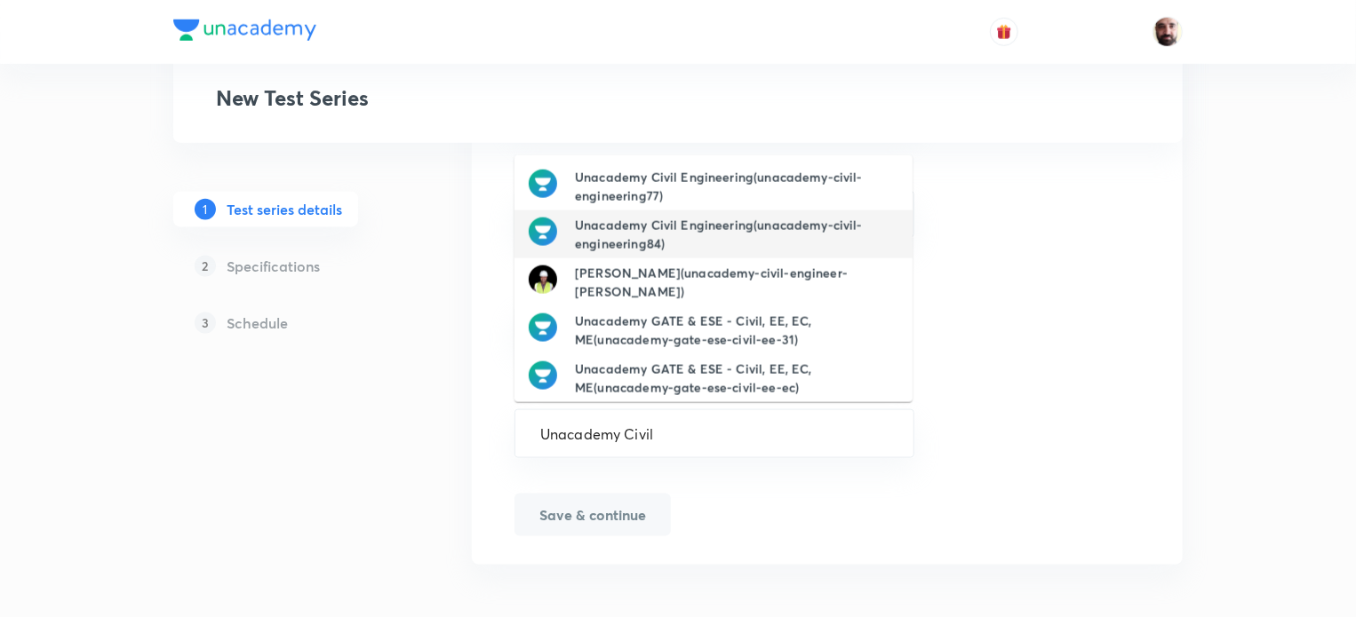
click at [760, 226] on h6 "Unacademy Civil Engineering(unacademy-civil-engineering84)" at bounding box center [736, 234] width 323 height 37
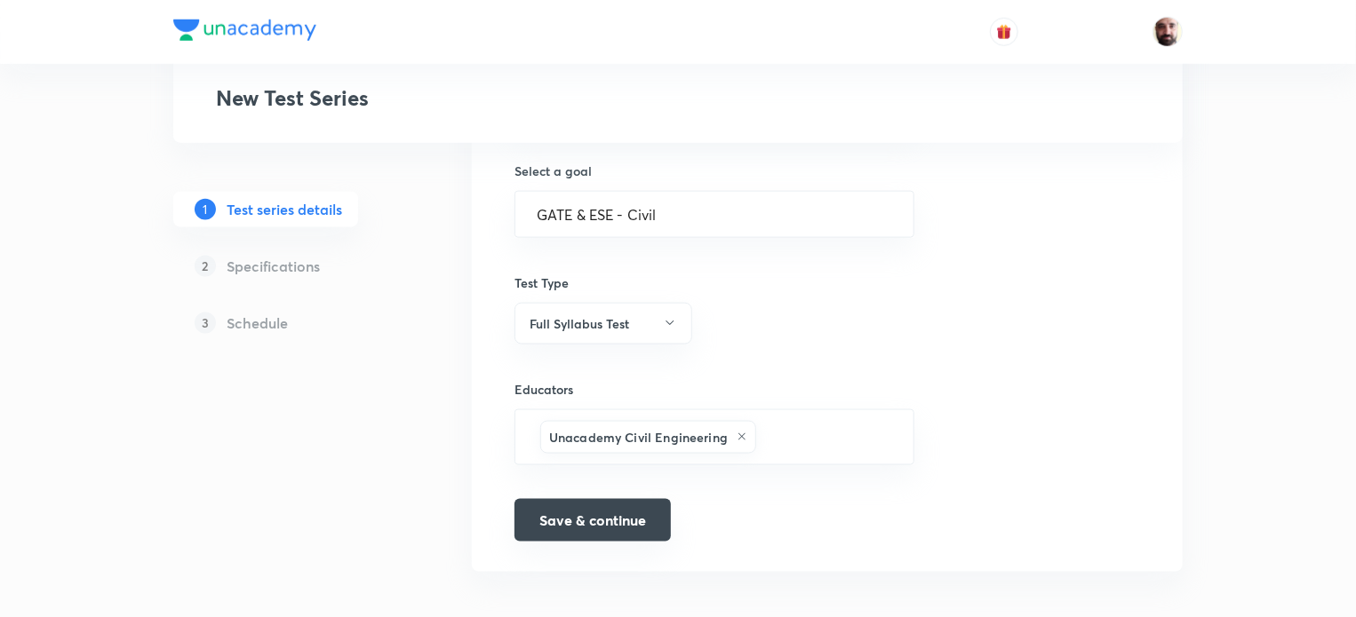
click at [597, 520] on button "Save & continue" at bounding box center [592, 520] width 156 height 43
type input "RPSC AE Online Mains Test Series"
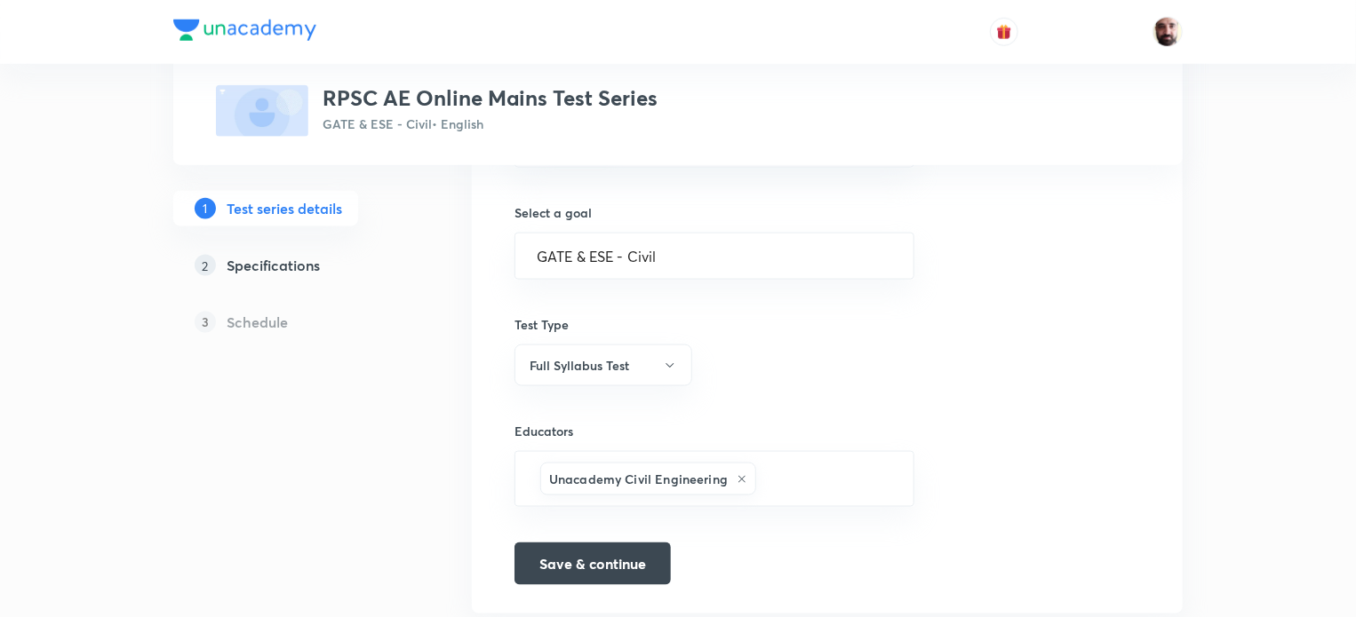
scroll to position [1094, 0]
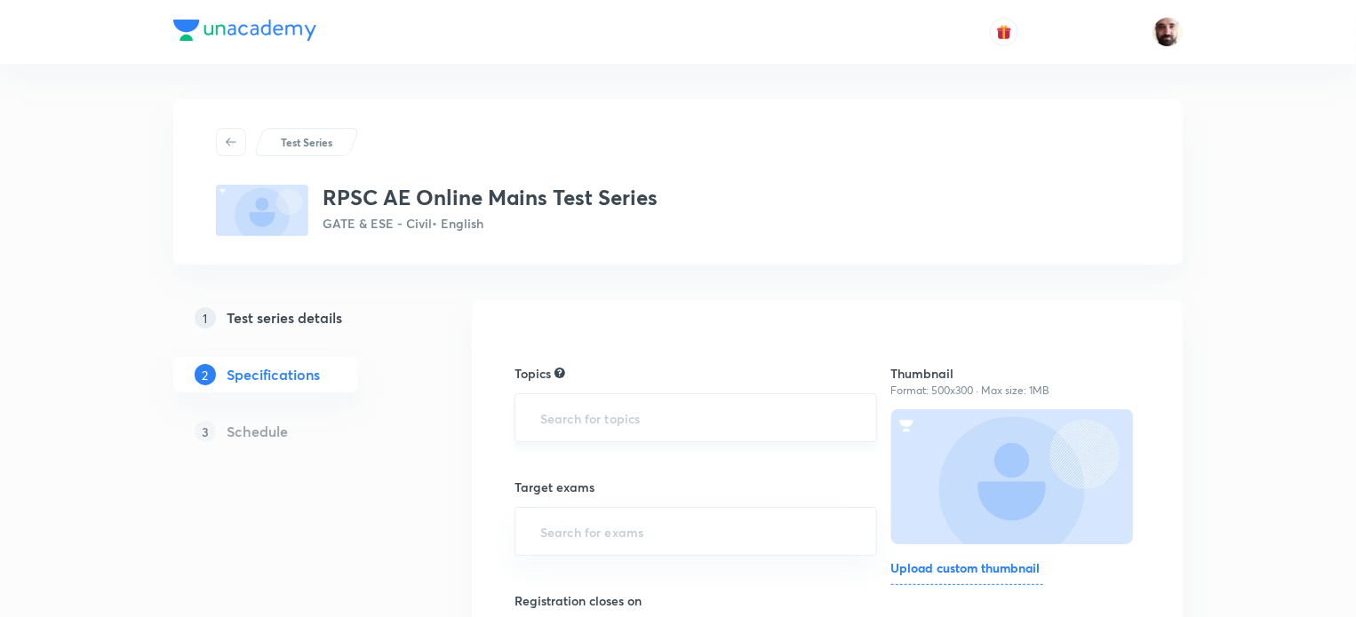
click at [618, 415] on input "text" at bounding box center [696, 418] width 318 height 33
type input "d"
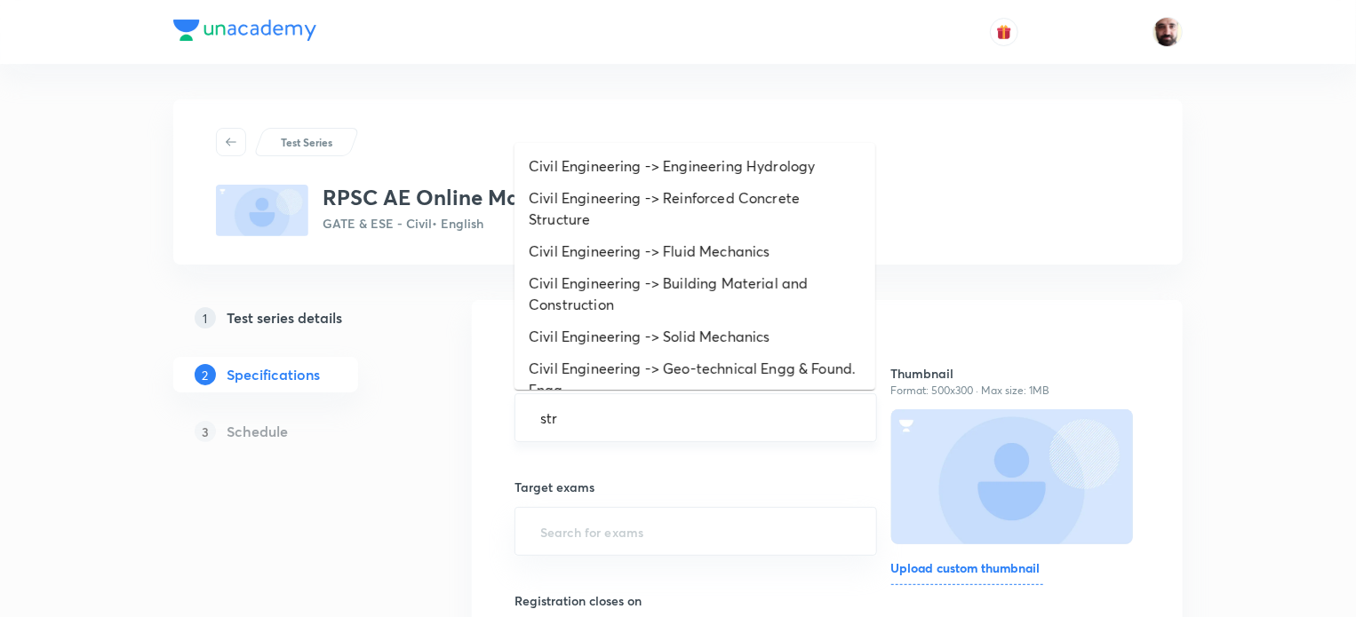
type input "stru"
click at [645, 336] on li "Civil Engineering -> Solid Mechanics" at bounding box center [694, 337] width 361 height 32
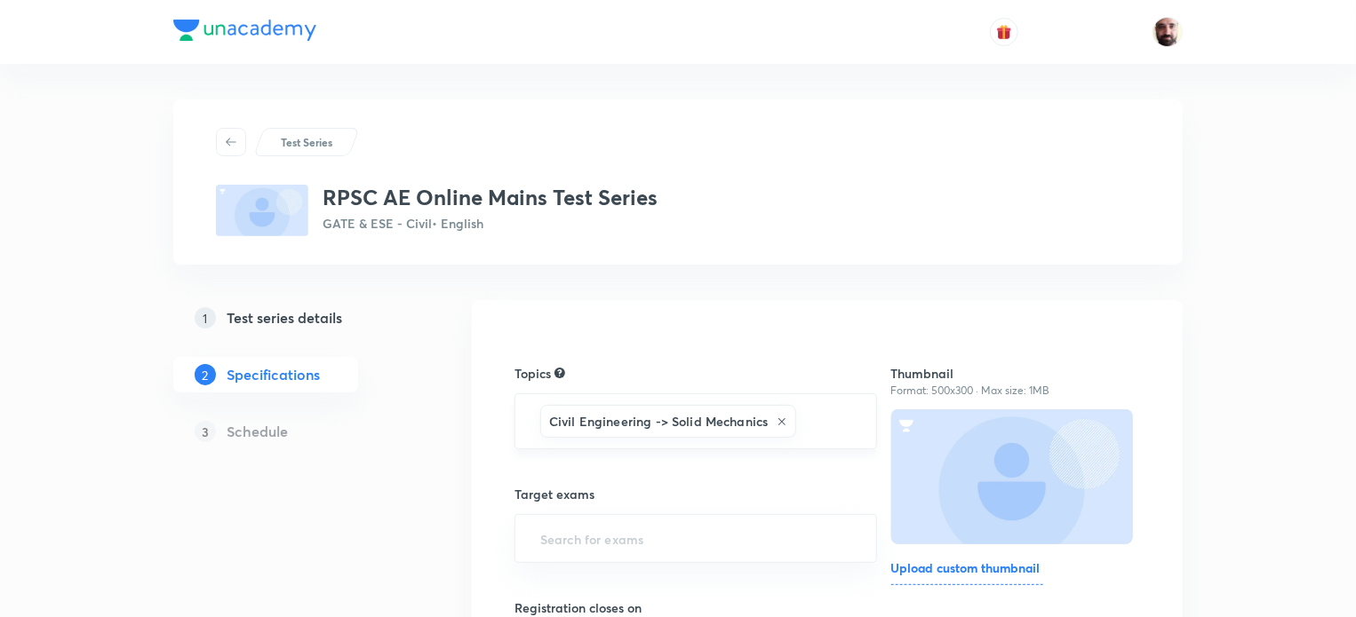
click at [814, 419] on input "text" at bounding box center [827, 421] width 54 height 33
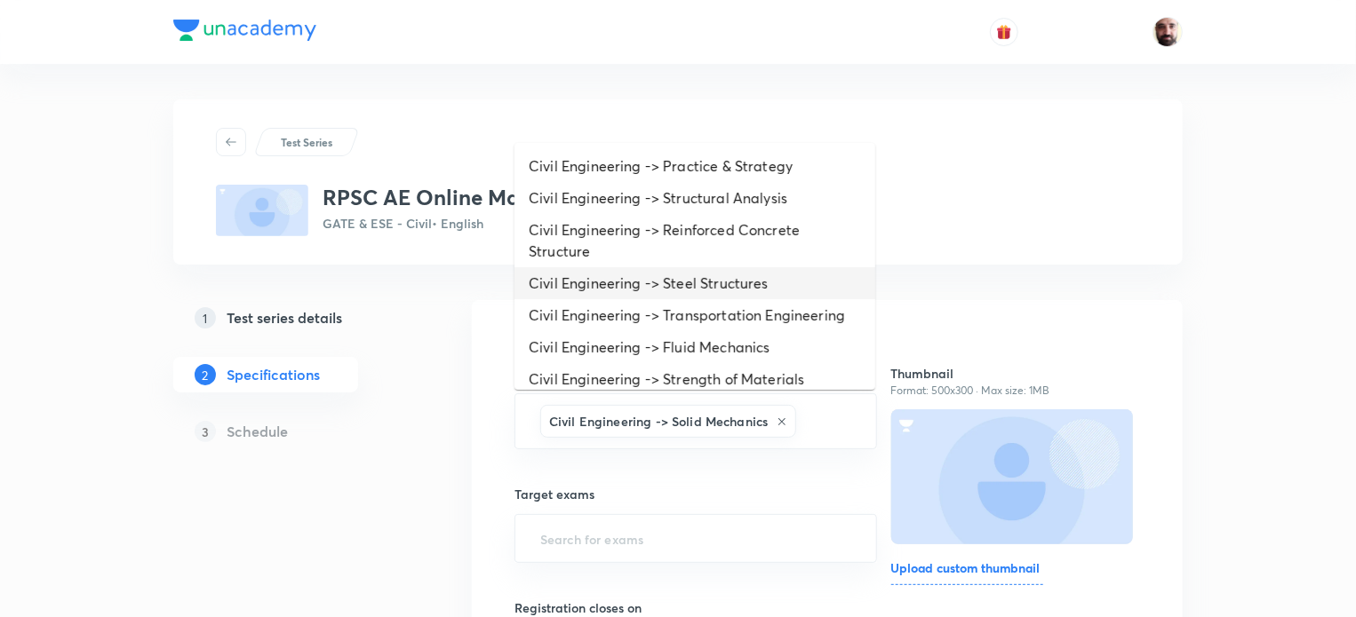
click at [753, 283] on li "Civil Engineering -> Steel Structures" at bounding box center [694, 283] width 361 height 32
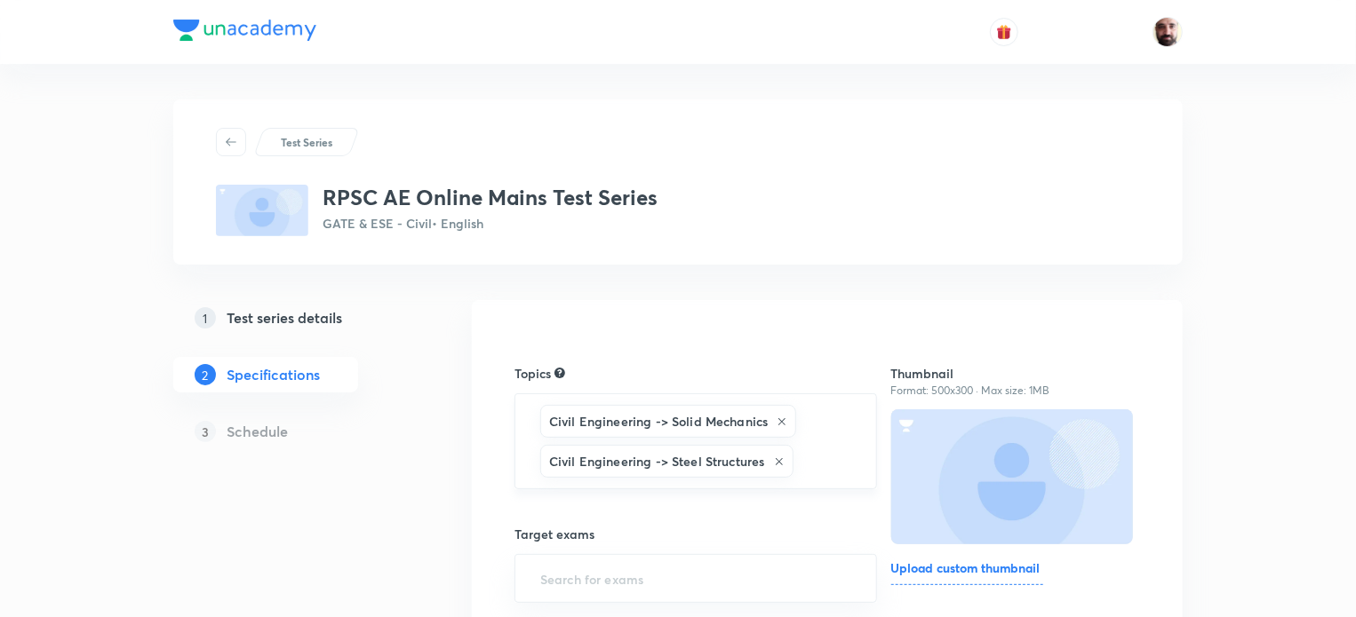
click at [812, 445] on input "text" at bounding box center [826, 461] width 58 height 33
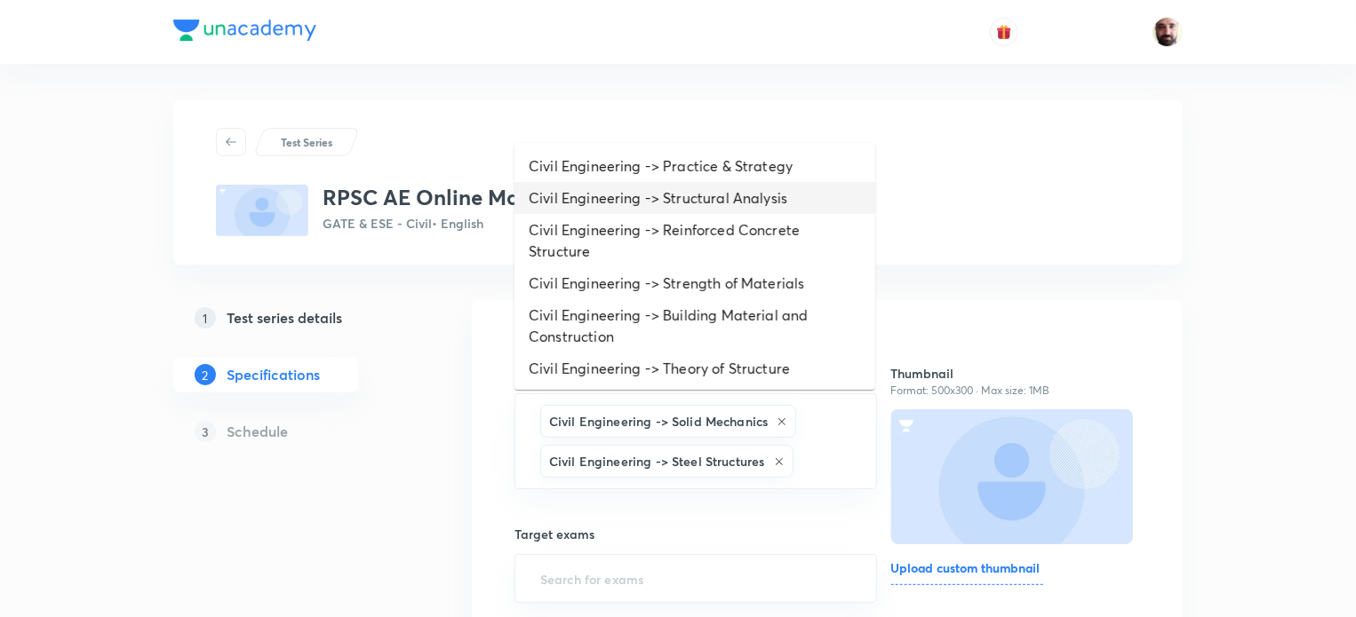
click at [707, 198] on li "Civil Engineering -> Structural Analysis" at bounding box center [694, 198] width 361 height 32
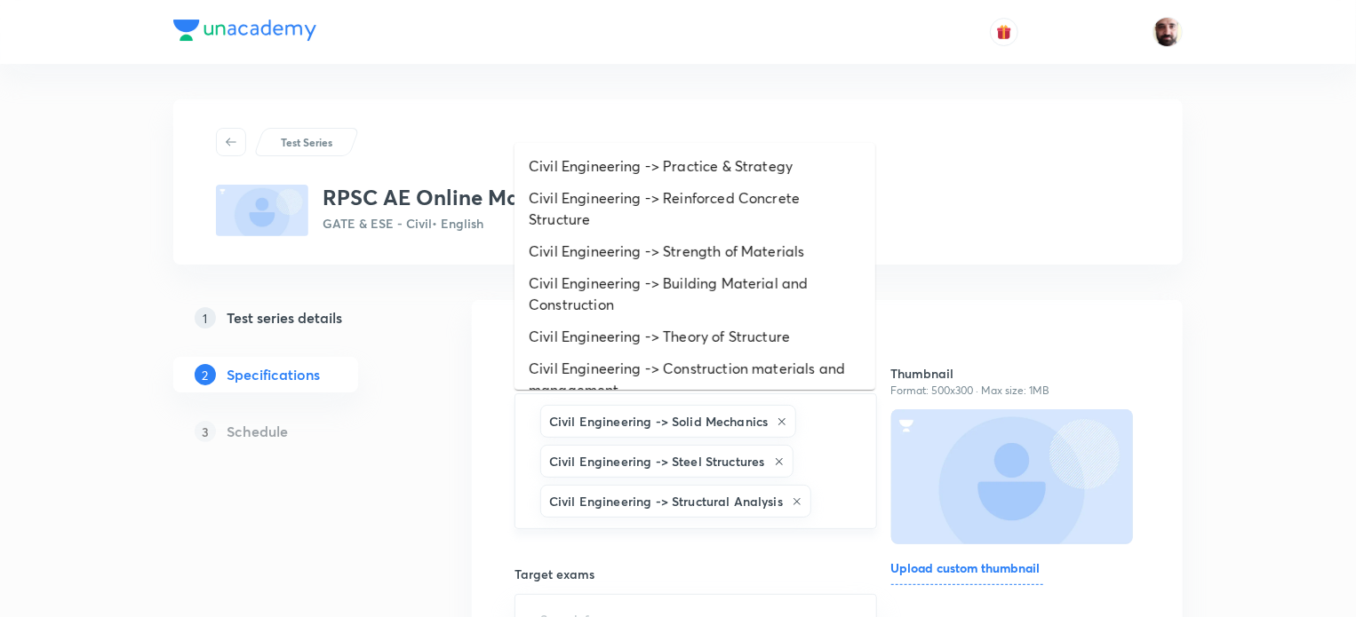
click at [819, 507] on input "text" at bounding box center [835, 501] width 40 height 33
click at [682, 333] on li "Civil Engineering -> Theory of Structure" at bounding box center [694, 337] width 361 height 32
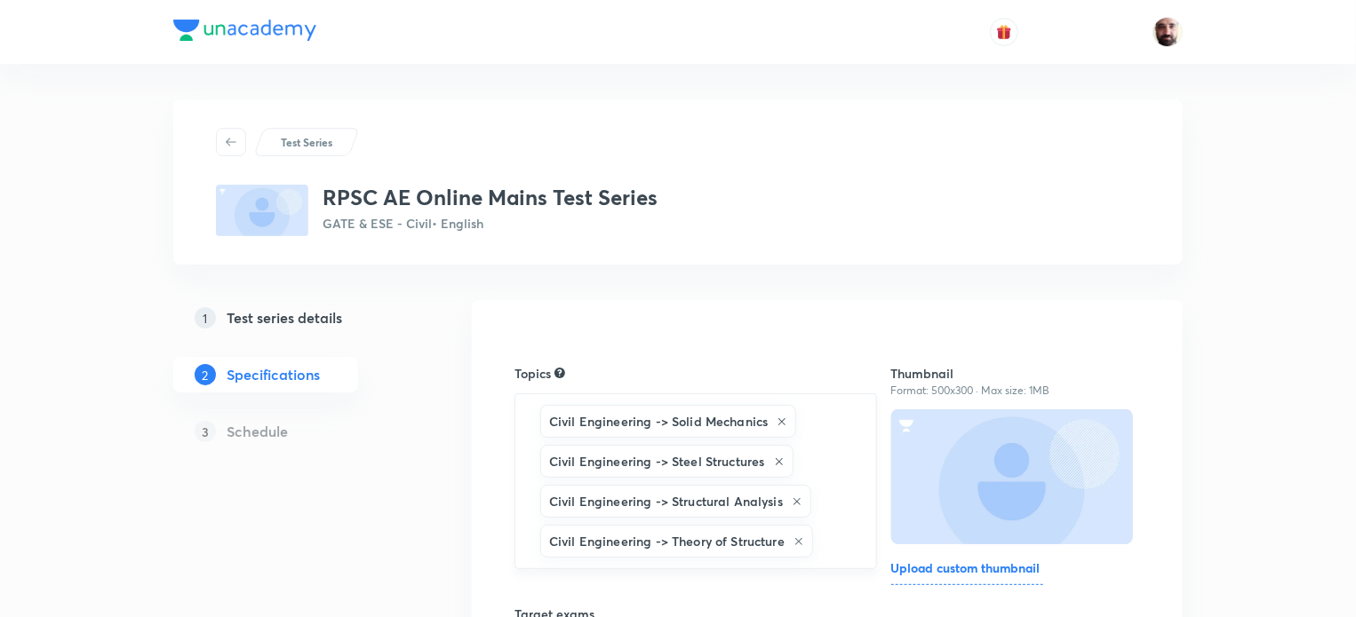
click at [810, 537] on div "Civil Engineering -> Theory of Structure" at bounding box center [676, 541] width 273 height 33
click at [821, 544] on input "text" at bounding box center [835, 541] width 38 height 33
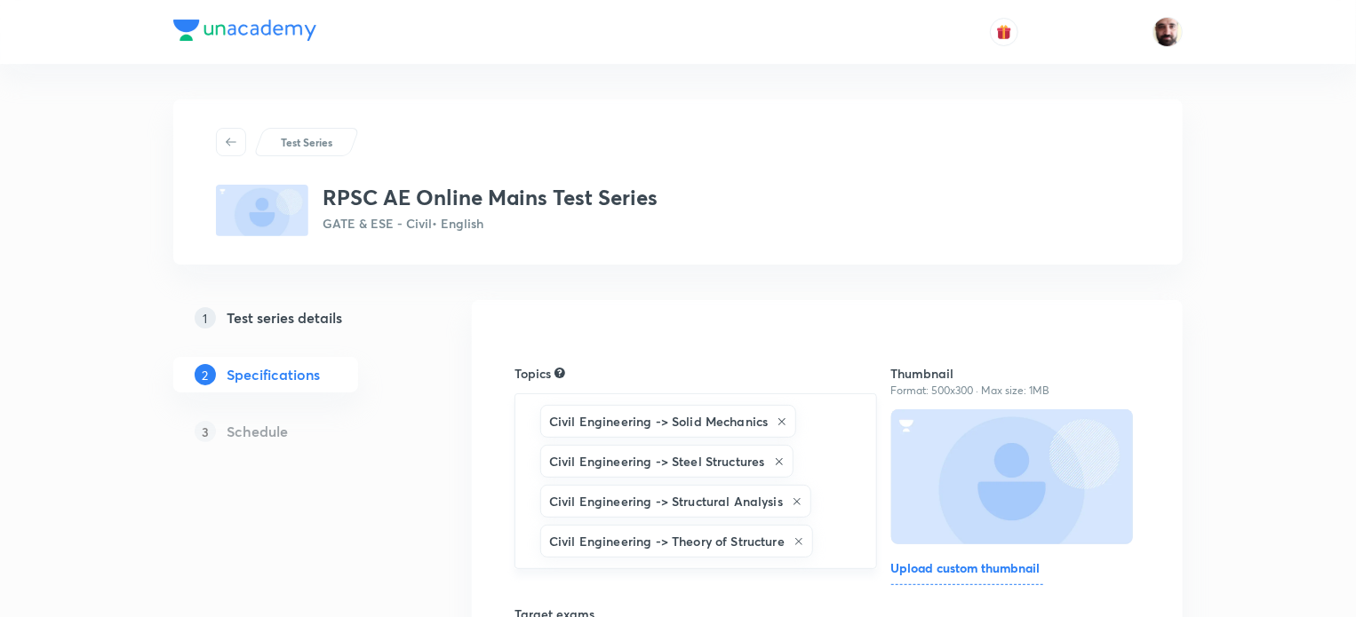
click at [827, 543] on input "text" at bounding box center [835, 541] width 38 height 33
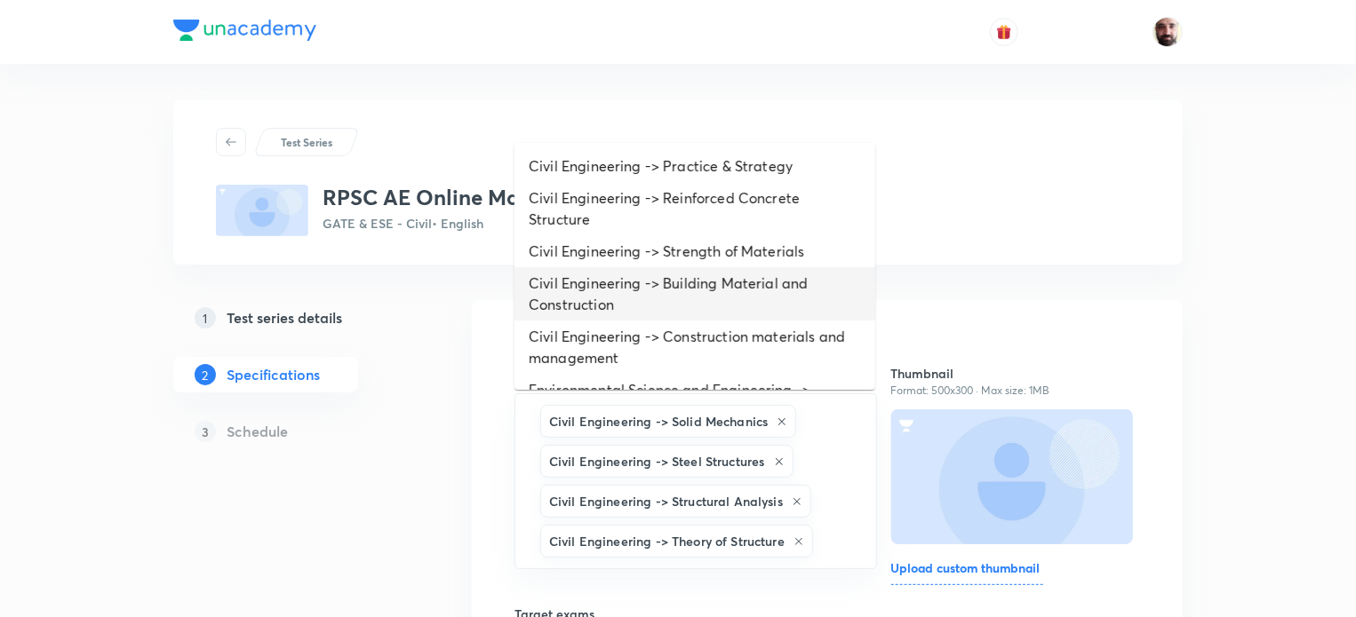
click at [702, 288] on li "Civil Engineering -> Building Material and Construction" at bounding box center [694, 293] width 361 height 53
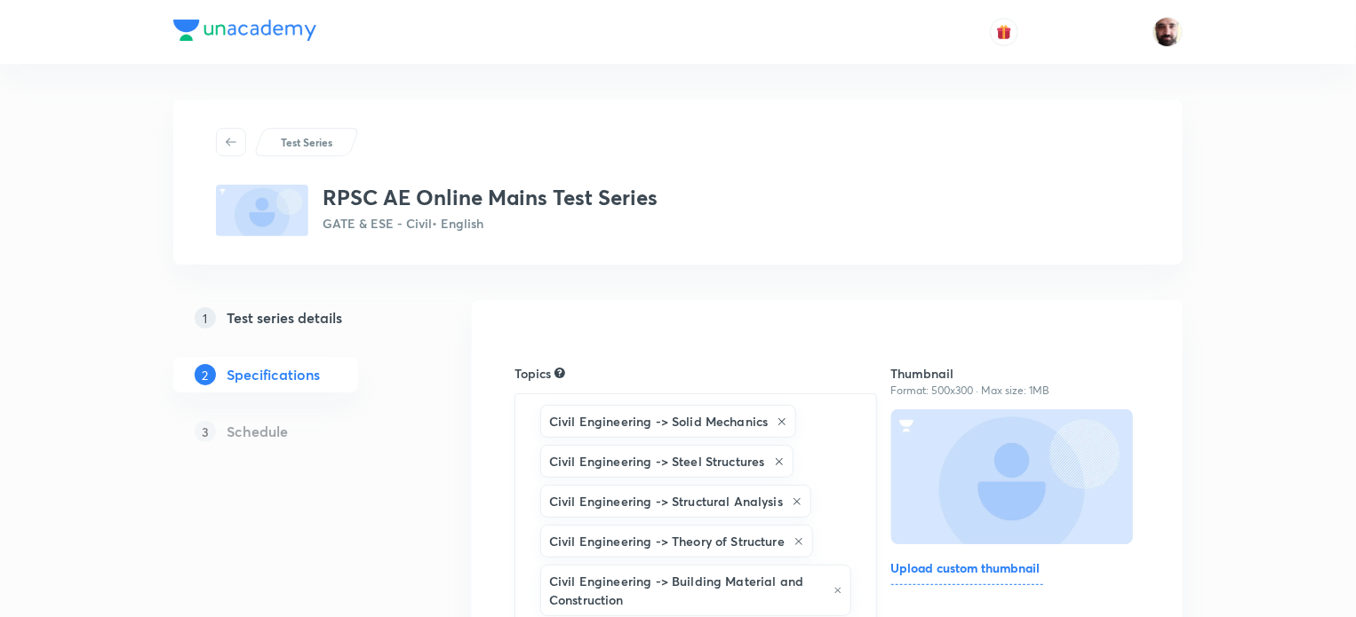
click at [836, 526] on div "Civil Engineering -> Solid Mechanics Civil Engineering -> Steel Structures Civi…" at bounding box center [695, 527] width 362 height 267
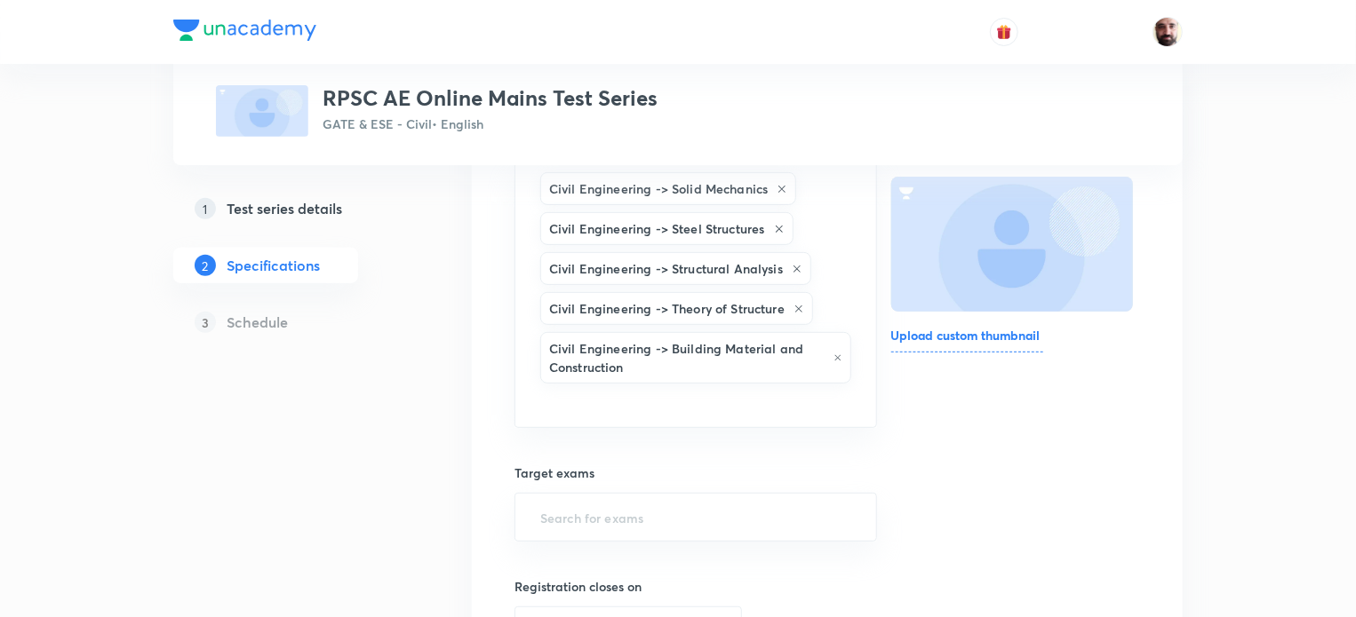
scroll to position [235, 0]
click at [853, 308] on div "Civil Engineering -> Solid Mechanics Civil Engineering -> Steel Structures Civi…" at bounding box center [695, 292] width 362 height 267
click at [835, 305] on div "Civil Engineering -> Solid Mechanics Civil Engineering -> Steel Structures Civi…" at bounding box center [695, 292] width 362 height 267
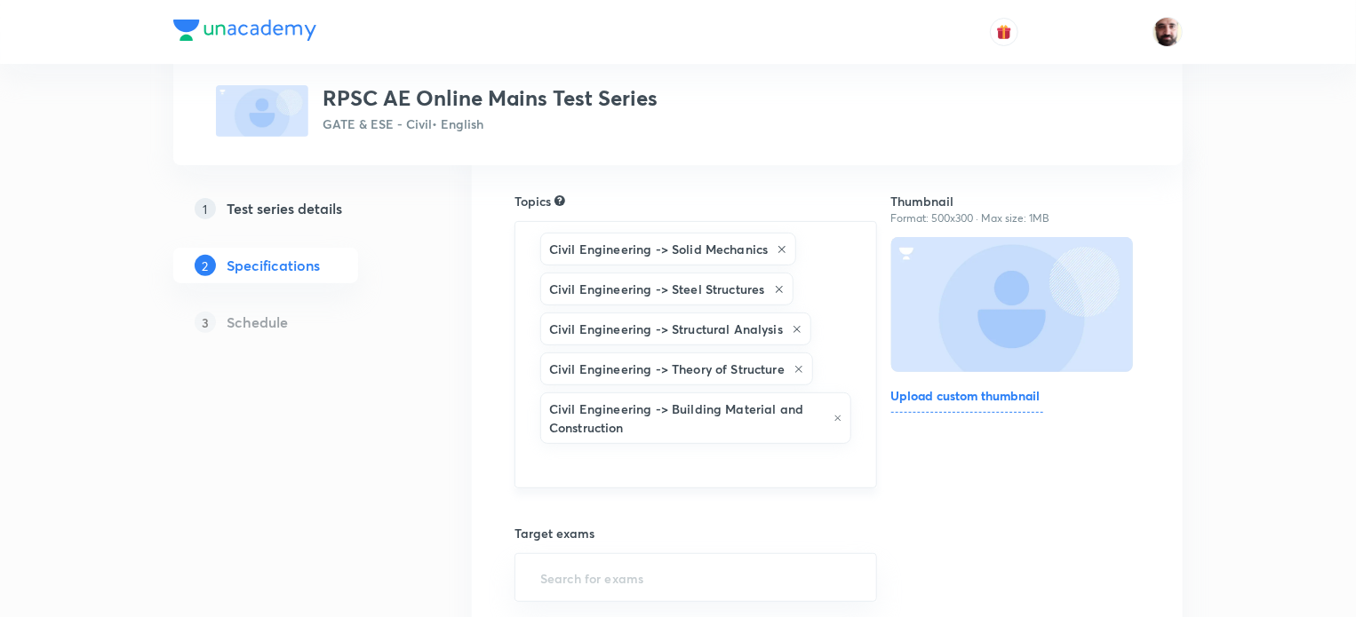
scroll to position [0, 0]
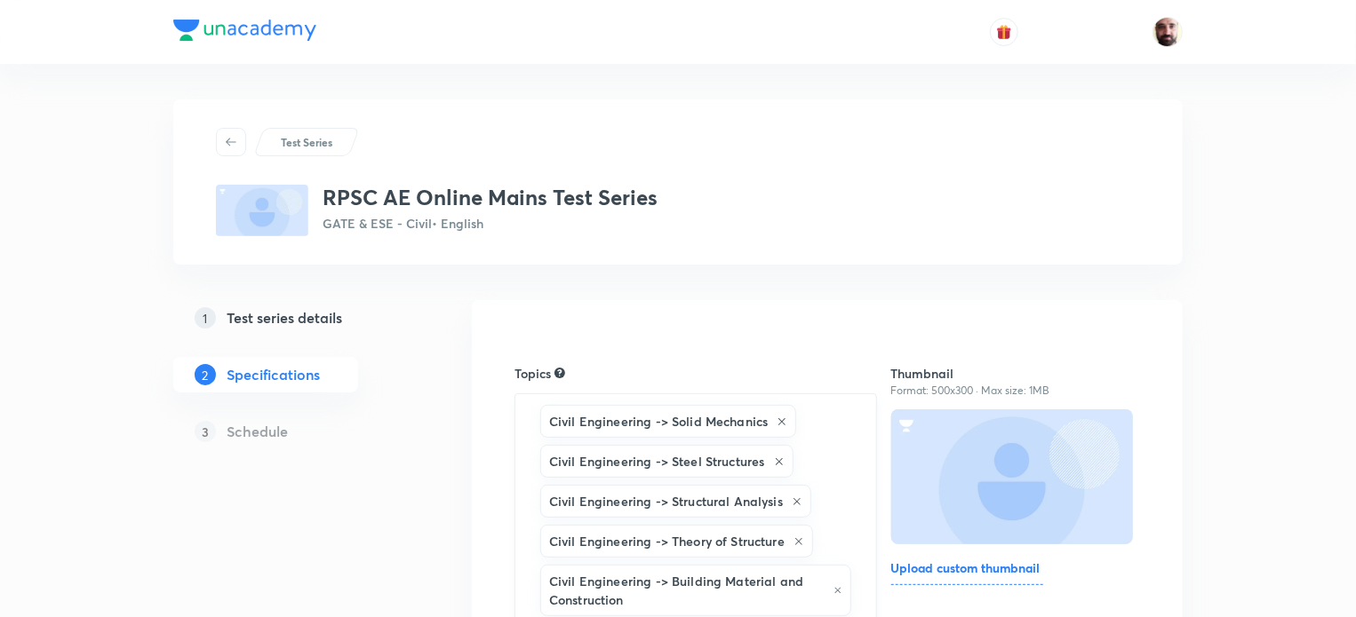
click at [820, 420] on div "Civil Engineering -> Solid Mechanics Civil Engineering -> Steel Structures Civi…" at bounding box center [695, 527] width 362 height 267
click at [860, 553] on div "Civil Engineering -> Solid Mechanics Civil Engineering -> Steel Structures Civi…" at bounding box center [695, 527] width 362 height 267
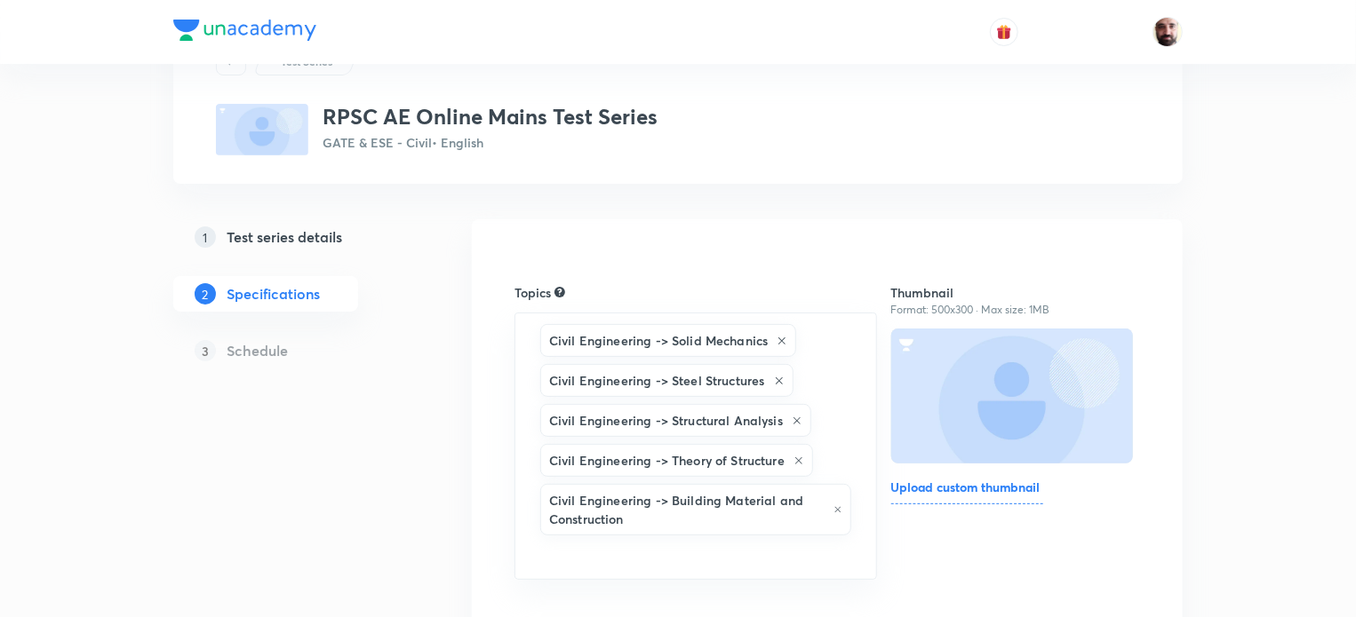
scroll to position [93, 0]
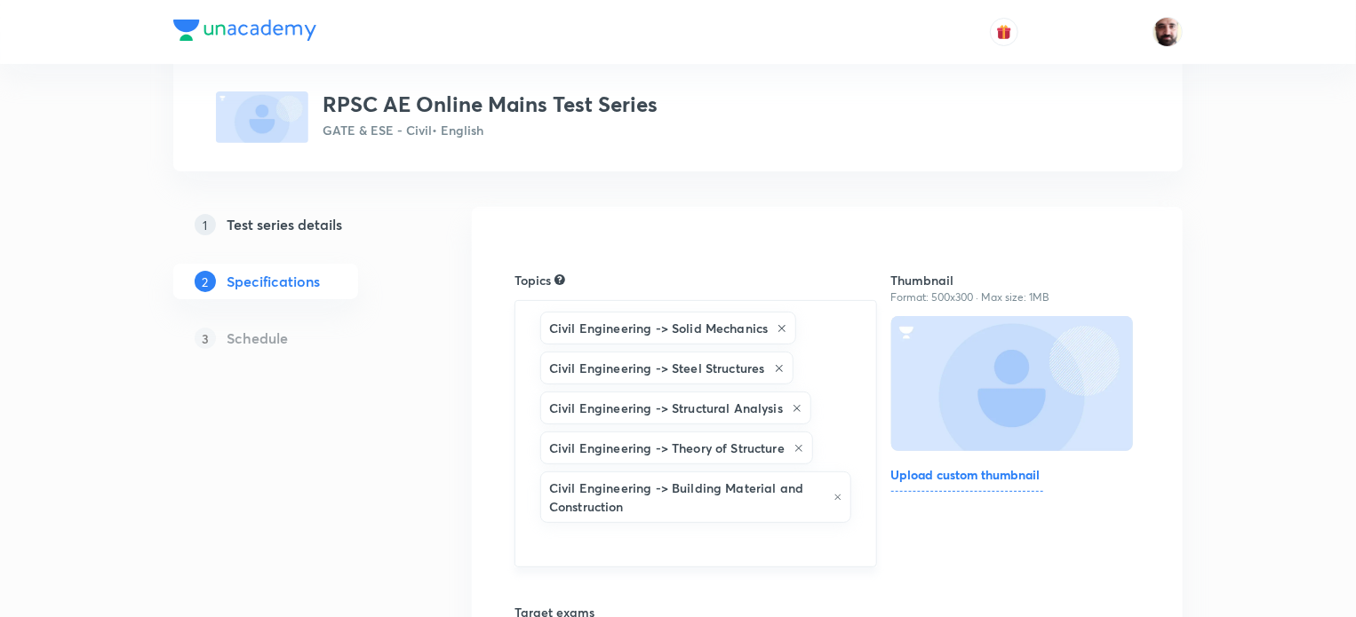
click at [729, 537] on input "text" at bounding box center [696, 543] width 318 height 33
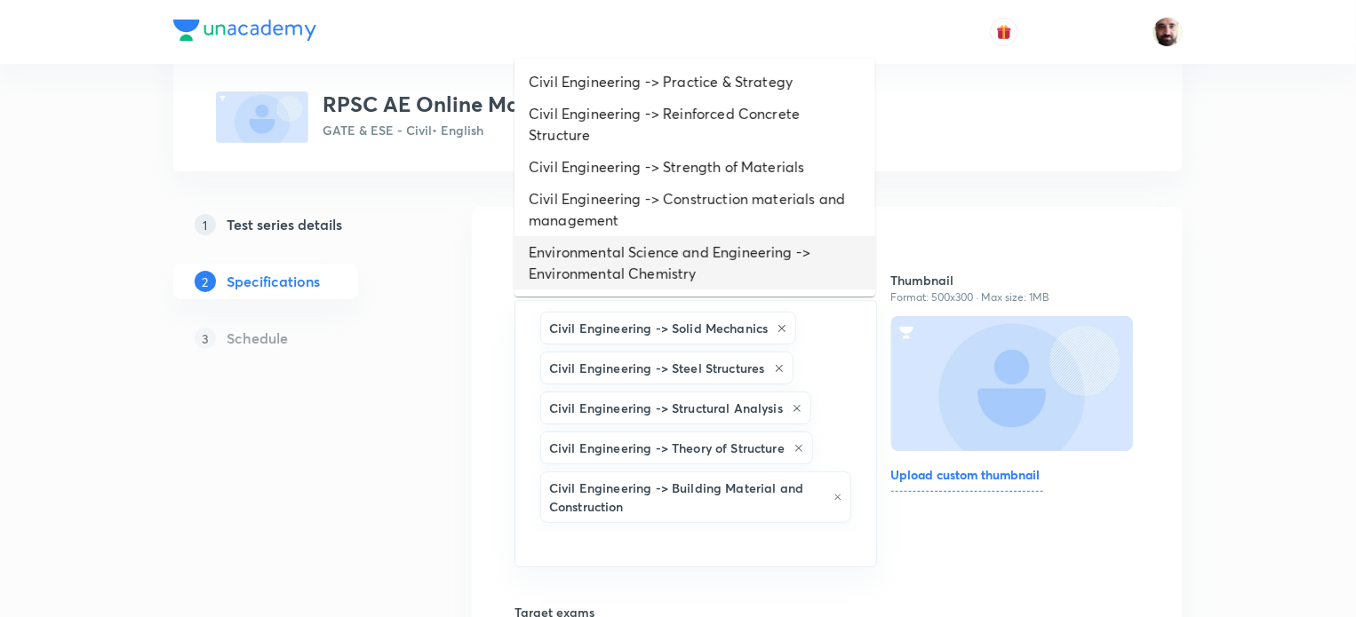
click at [693, 257] on li "Environmental Science and Engineering -> Environmental Chemistry" at bounding box center [694, 262] width 361 height 53
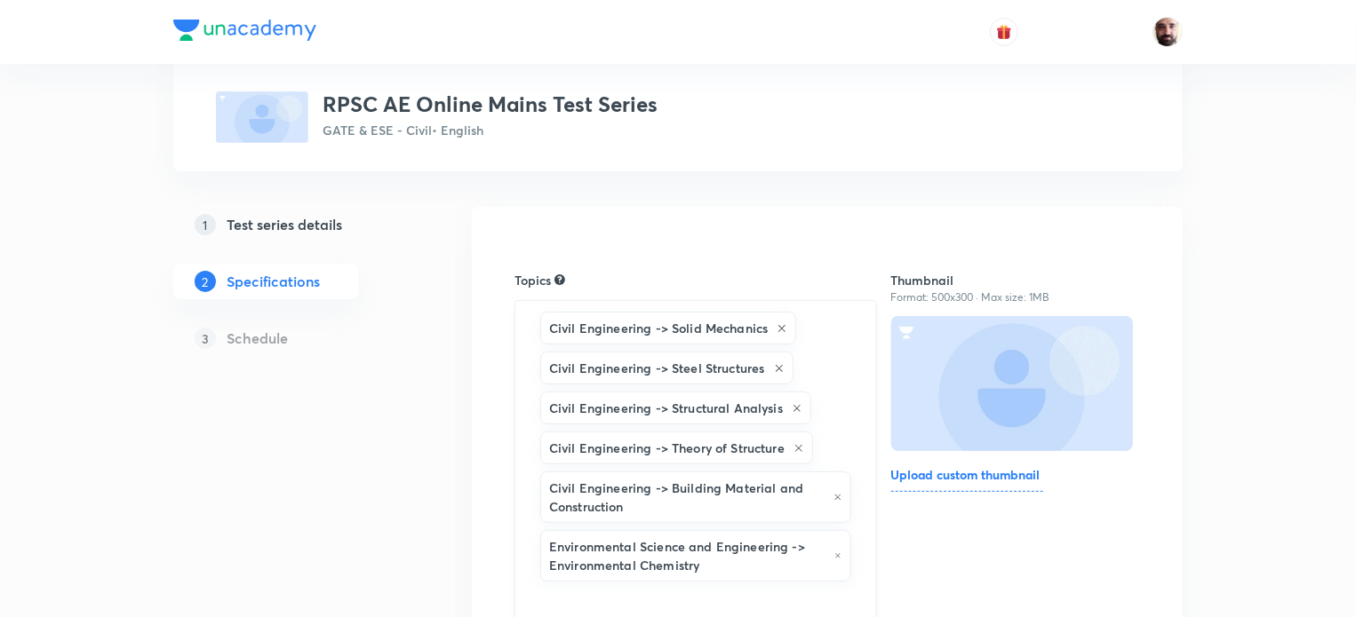
click at [837, 553] on icon at bounding box center [837, 556] width 7 height 11
click at [716, 542] on input "text" at bounding box center [696, 543] width 318 height 33
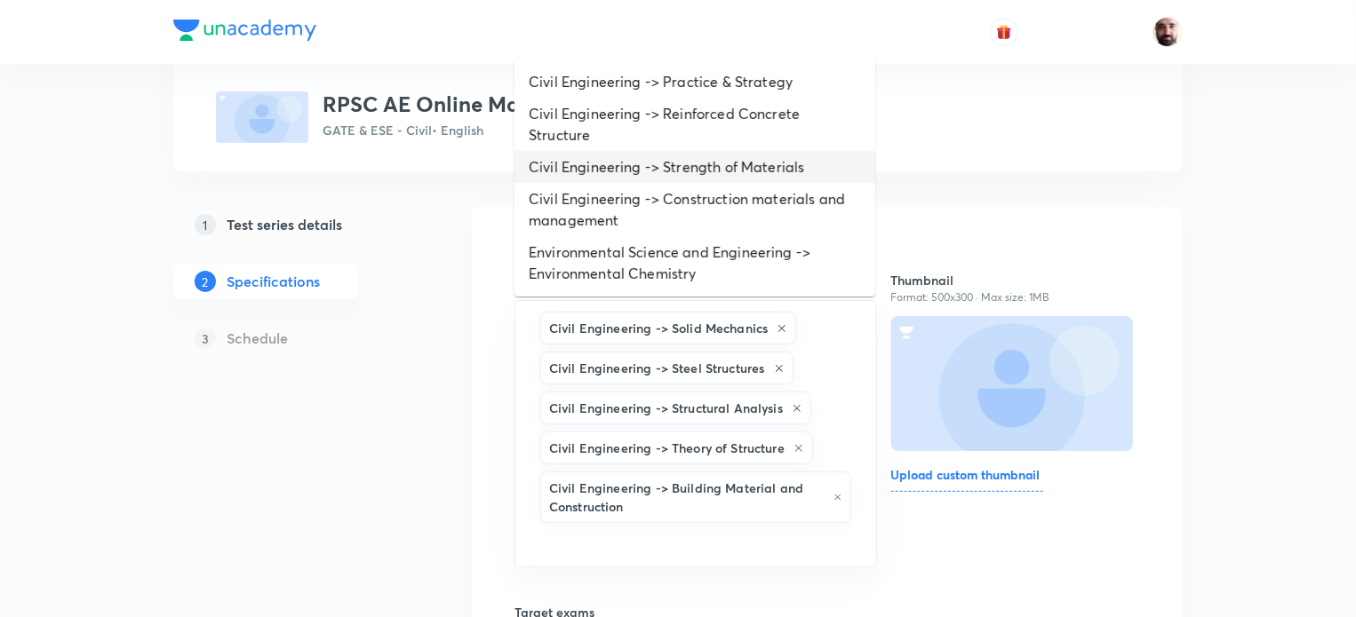
click at [691, 166] on li "Civil Engineering -> Strength of Materials" at bounding box center [694, 167] width 361 height 32
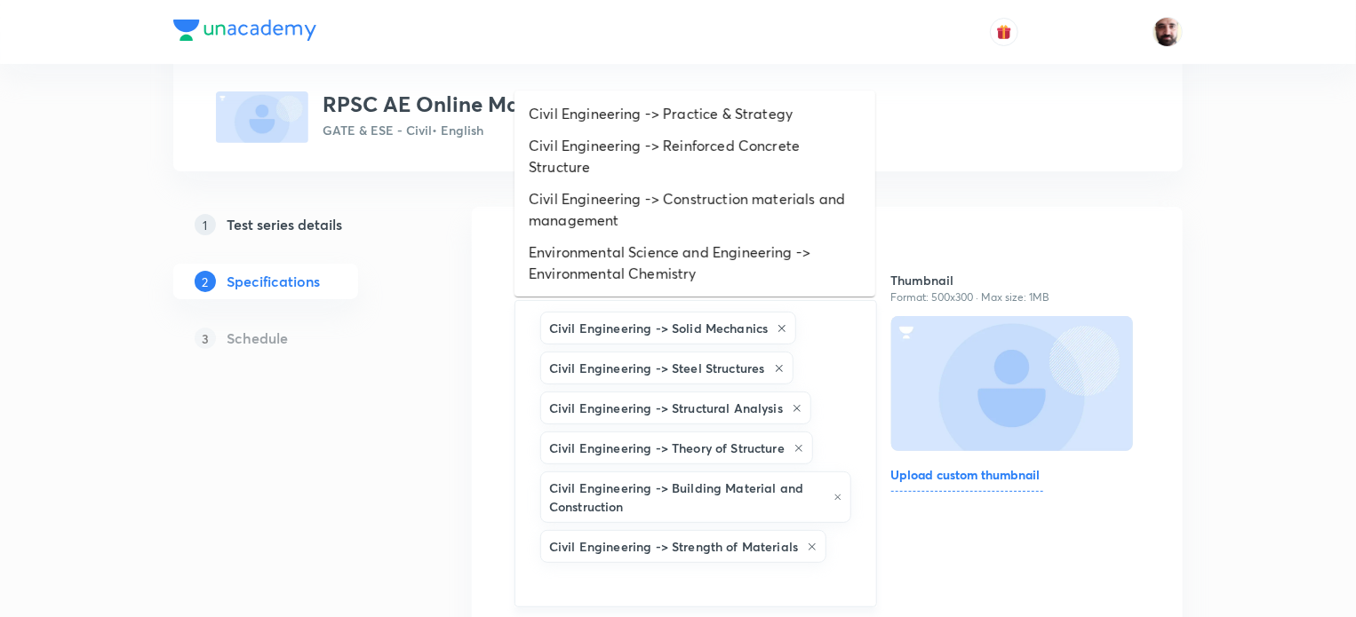
click at [706, 584] on input "text" at bounding box center [696, 583] width 318 height 33
click at [674, 146] on li "Civil Engineering -> Reinforced Concrete Structure" at bounding box center [694, 156] width 361 height 53
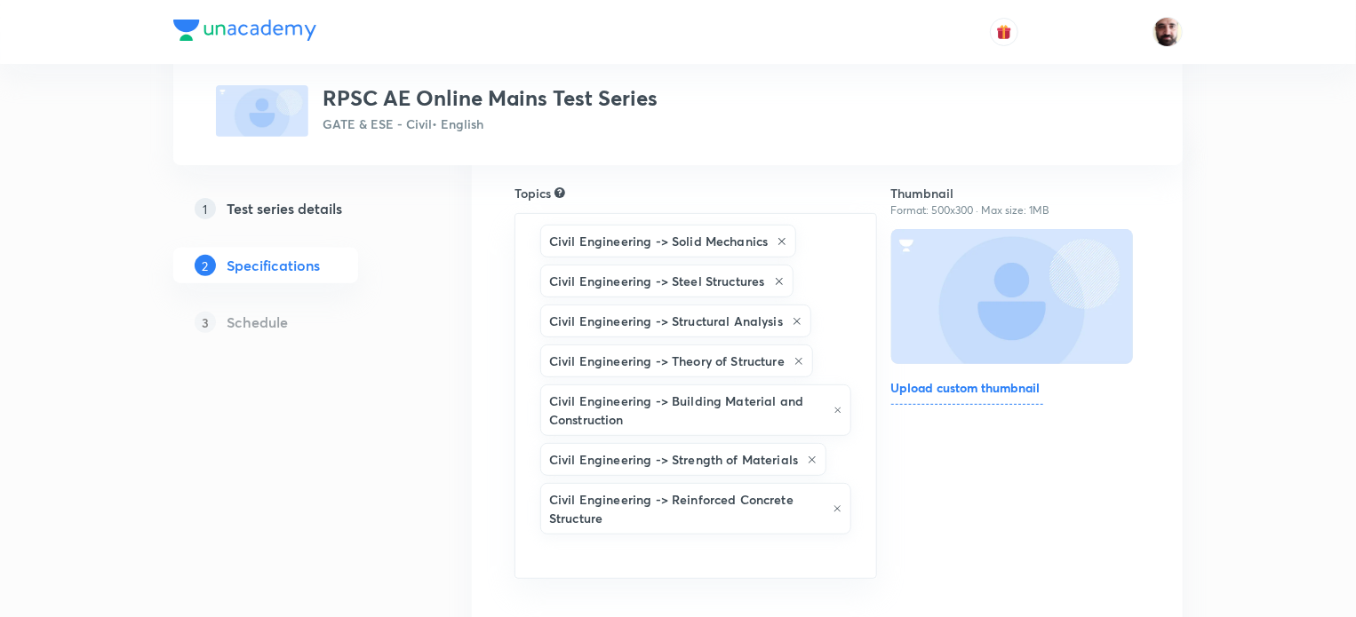
scroll to position [227, 0]
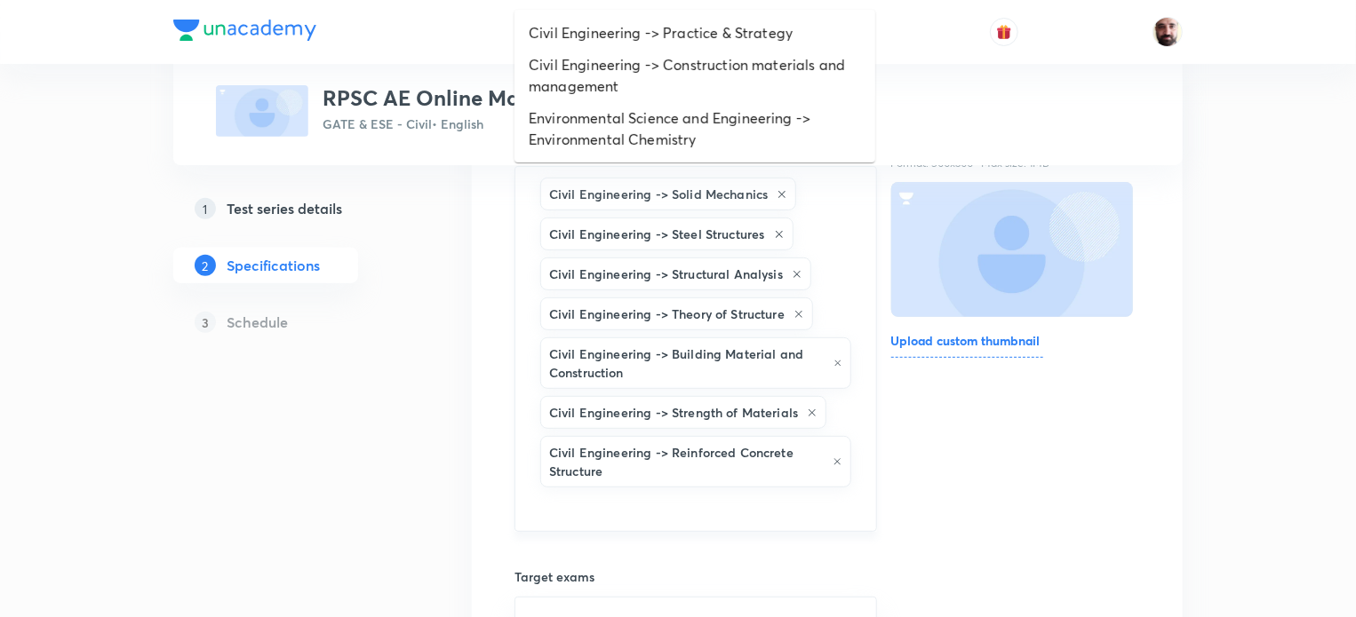
click at [587, 501] on input "text" at bounding box center [696, 507] width 318 height 33
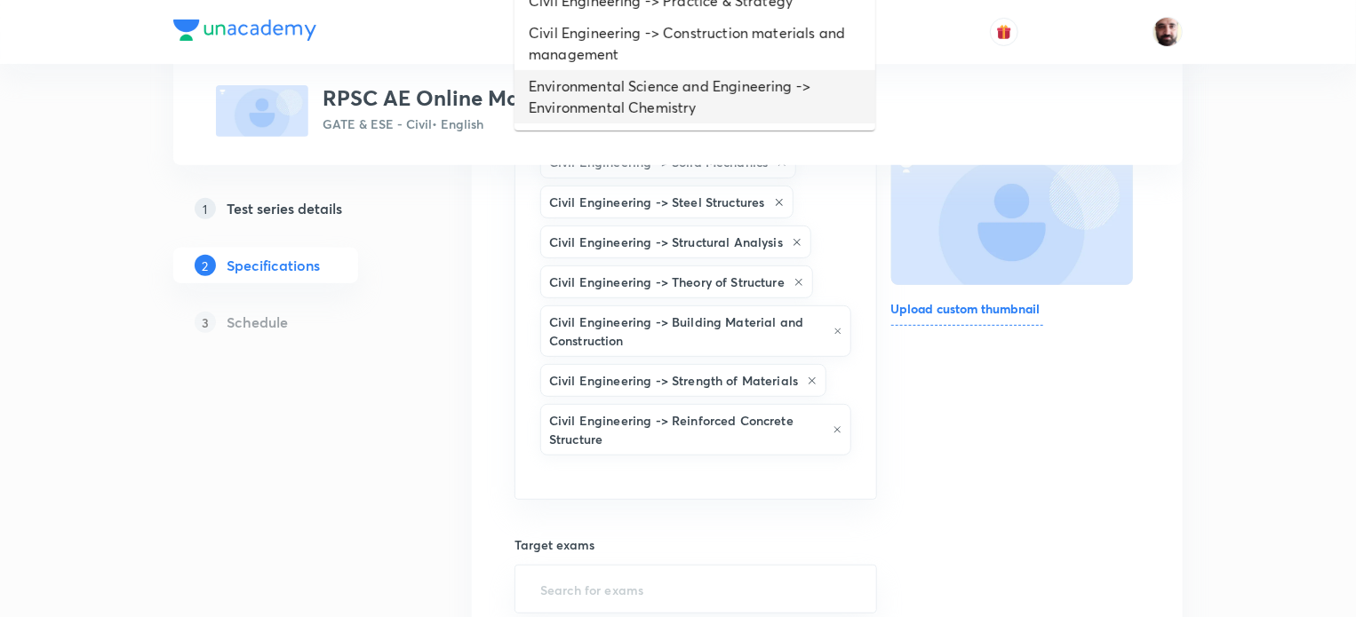
scroll to position [270, 0]
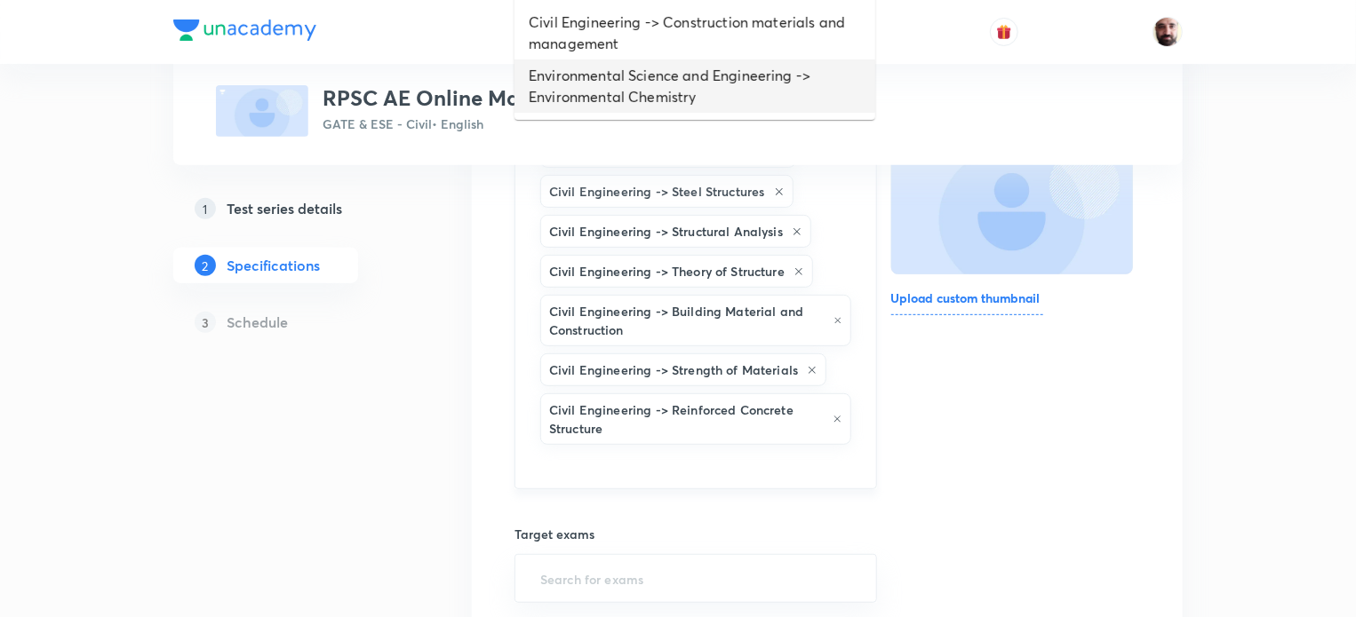
click at [658, 461] on input "text" at bounding box center [696, 465] width 318 height 33
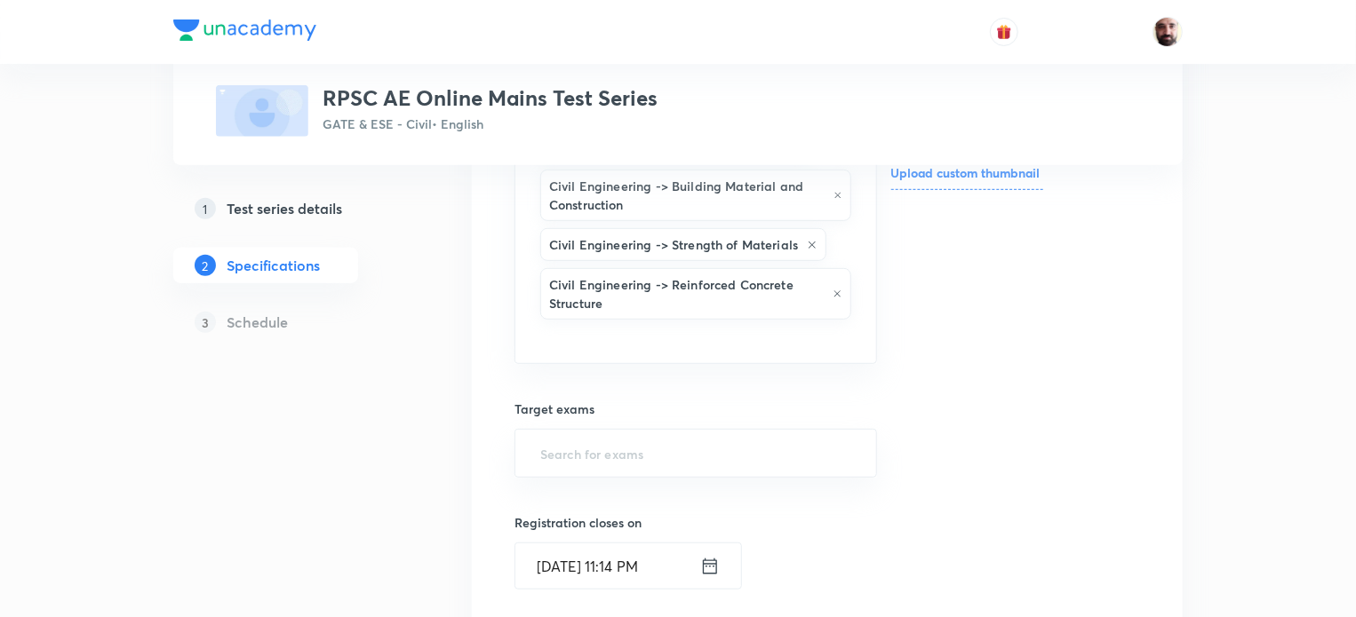
scroll to position [391, 0]
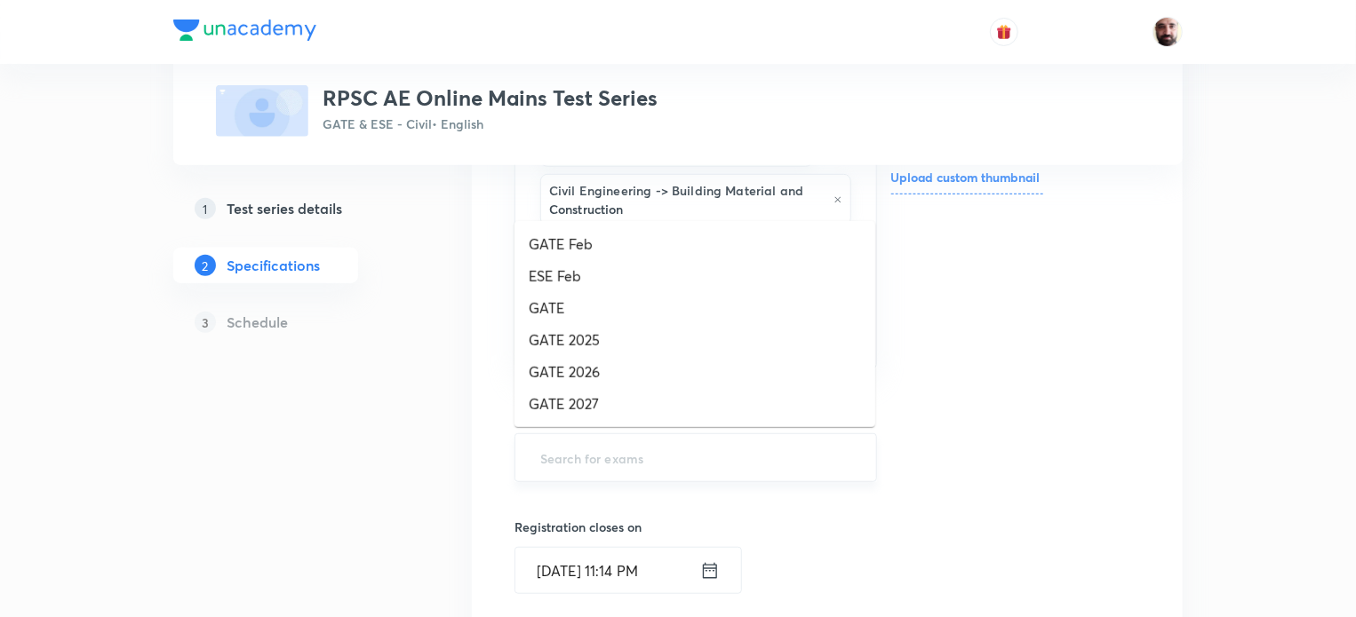
click at [611, 461] on input "text" at bounding box center [696, 458] width 318 height 33
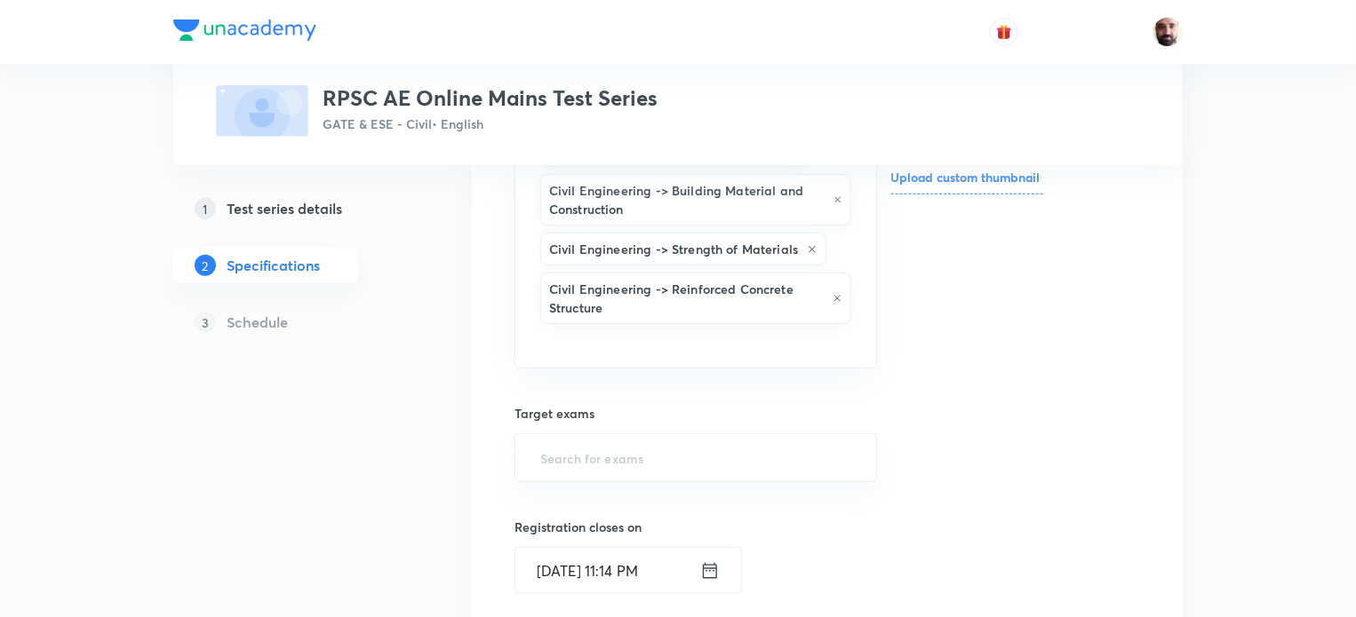
click at [967, 379] on div "Thumbnail Format: 500x300 · Max size: 1MB Upload custom thumbnail" at bounding box center [1015, 527] width 249 height 1178
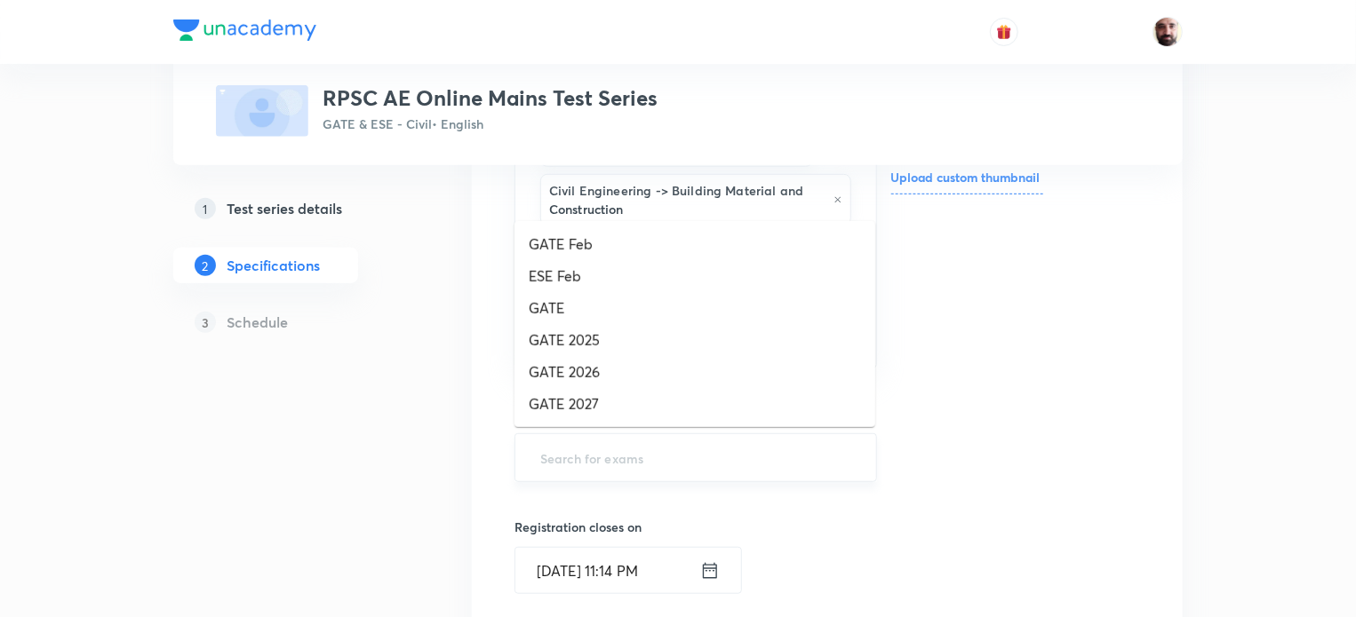
click at [585, 456] on input "text" at bounding box center [696, 458] width 318 height 33
click at [576, 406] on li "GATE 2027" at bounding box center [694, 404] width 361 height 32
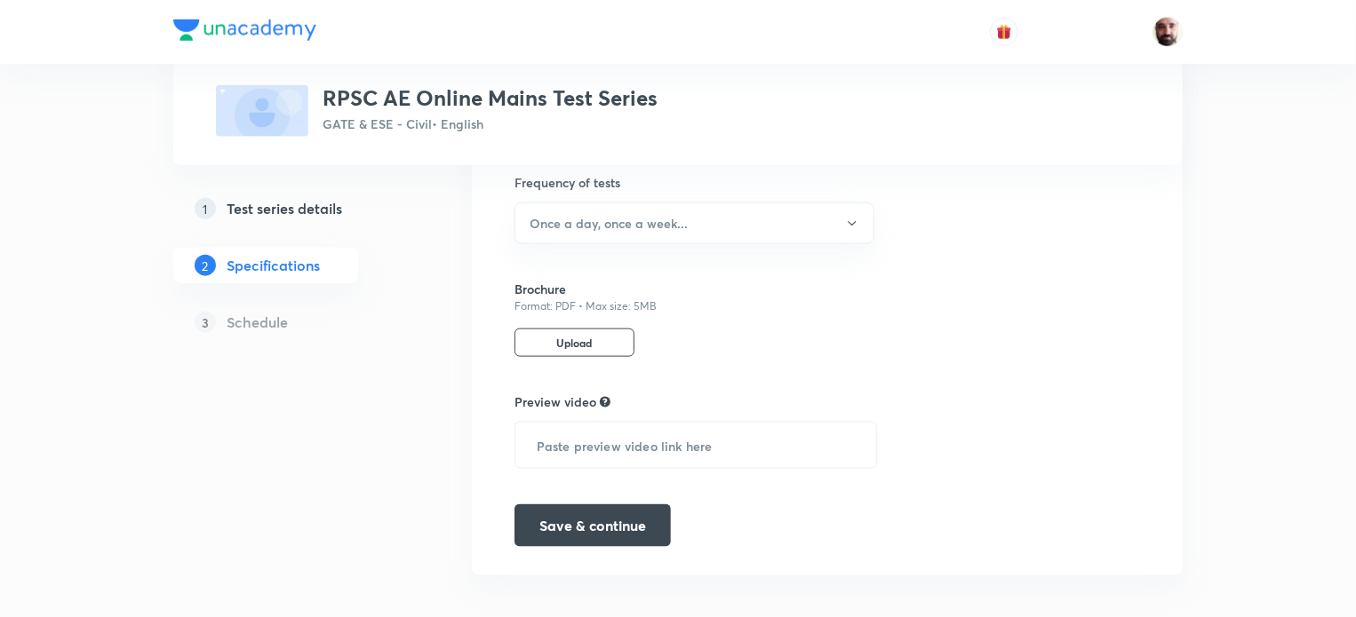
scroll to position [969, 0]
click at [619, 519] on button "Save & continue" at bounding box center [592, 521] width 156 height 43
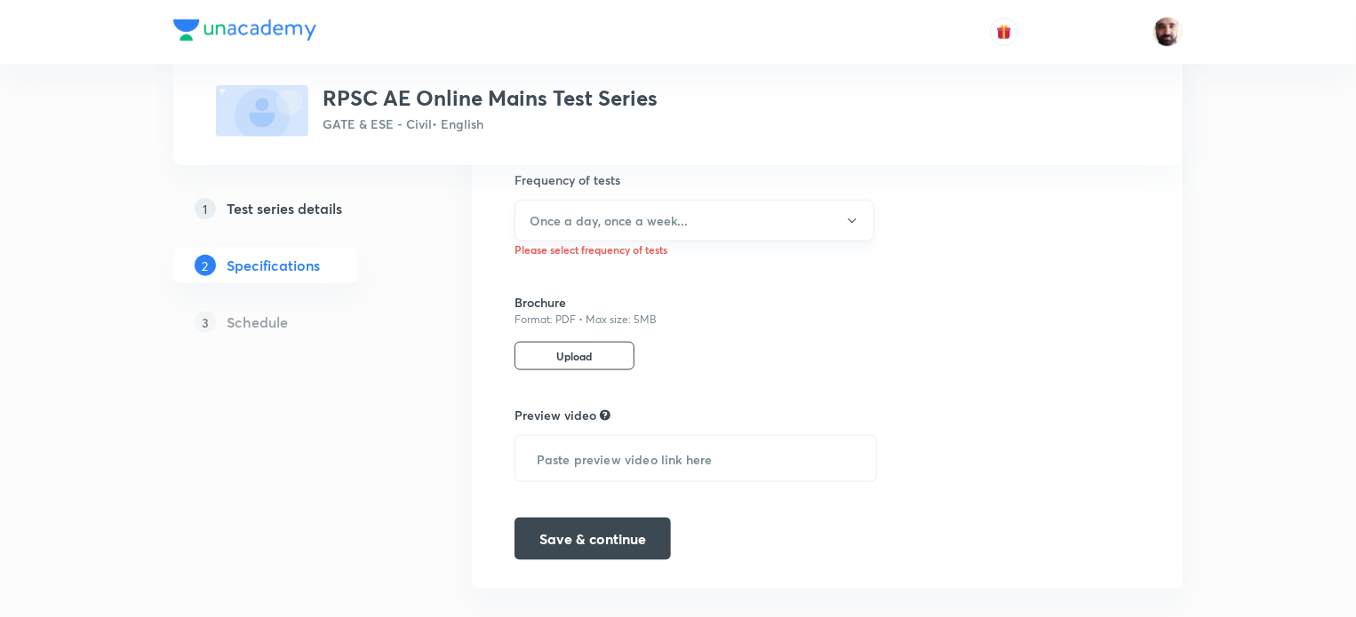
click at [856, 214] on icon "button" at bounding box center [852, 221] width 14 height 14
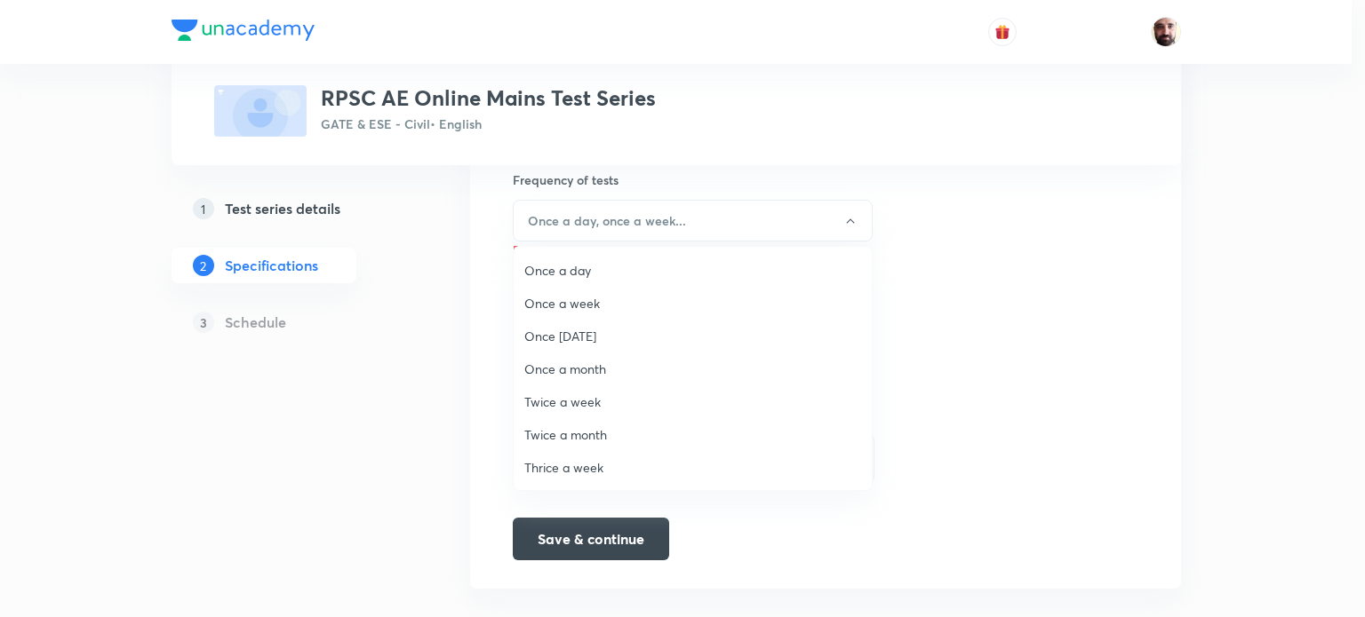
click at [580, 301] on span "Once a week" at bounding box center [692, 303] width 337 height 19
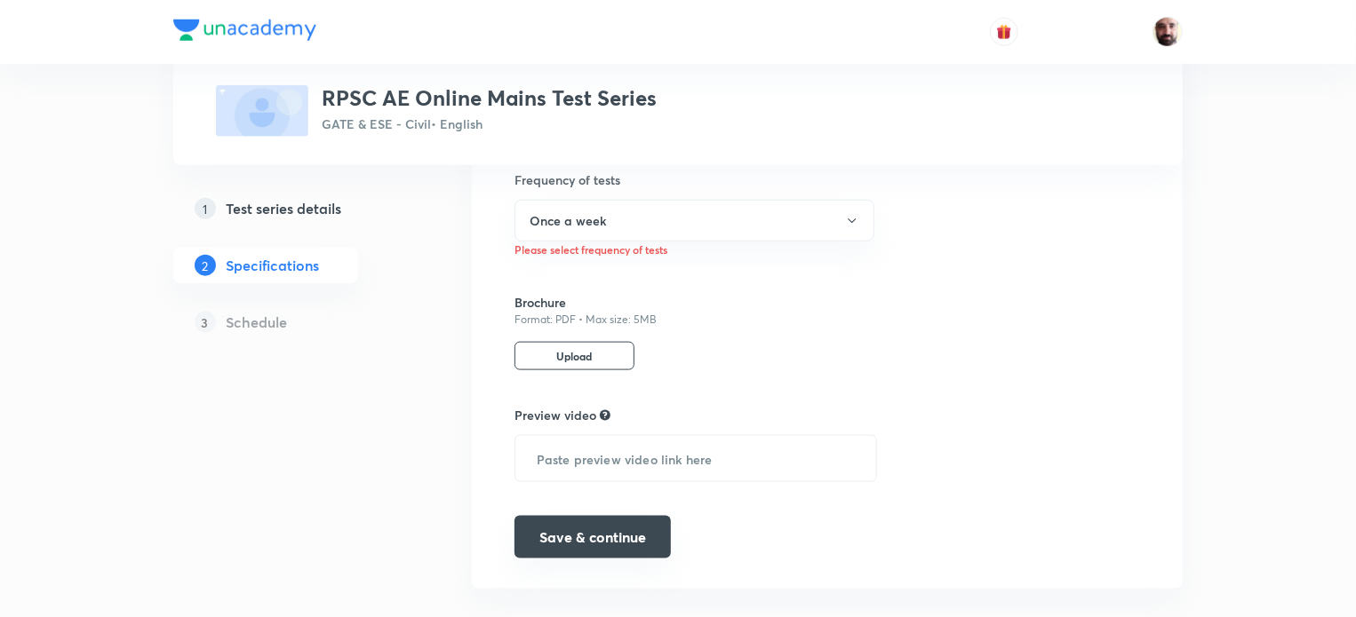
click at [601, 538] on button "Save & continue" at bounding box center [592, 537] width 156 height 43
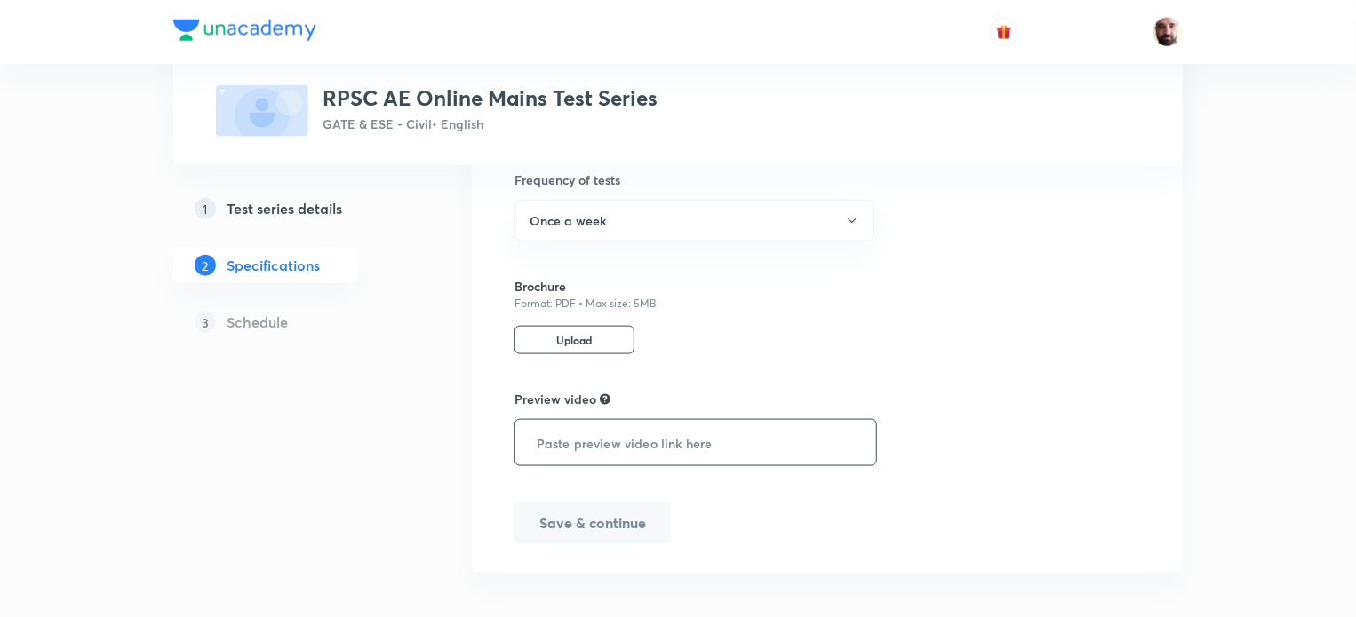
scroll to position [899, 0]
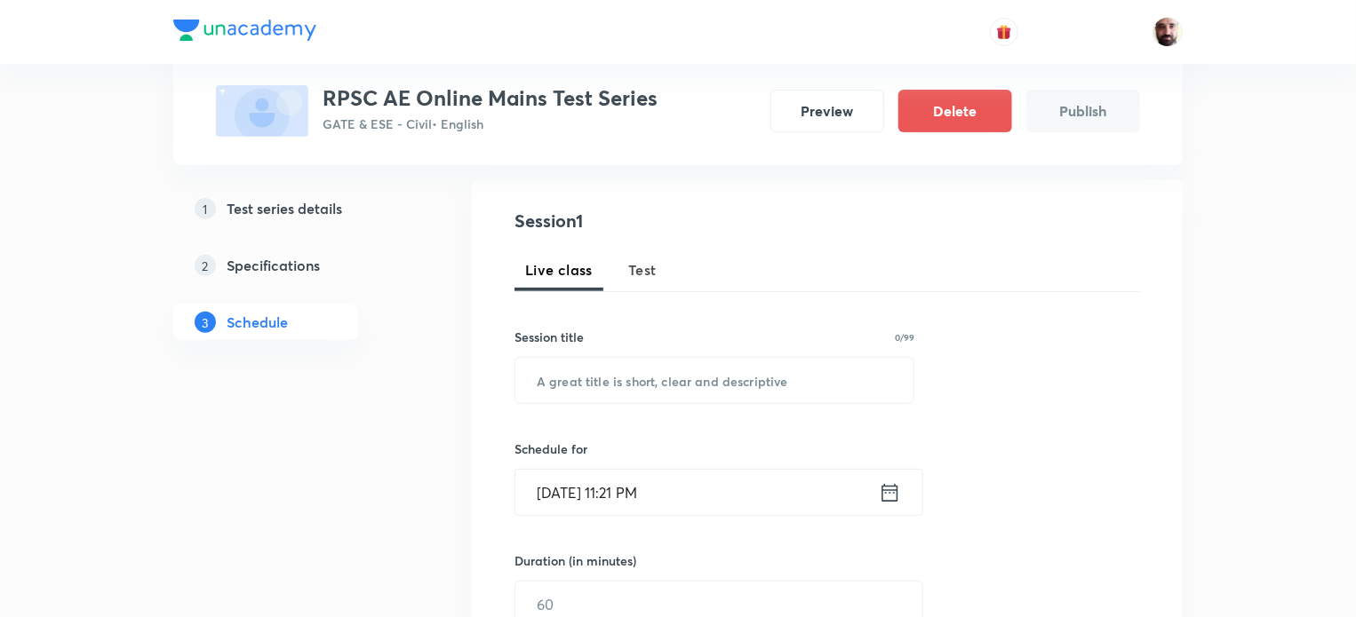
scroll to position [154, 0]
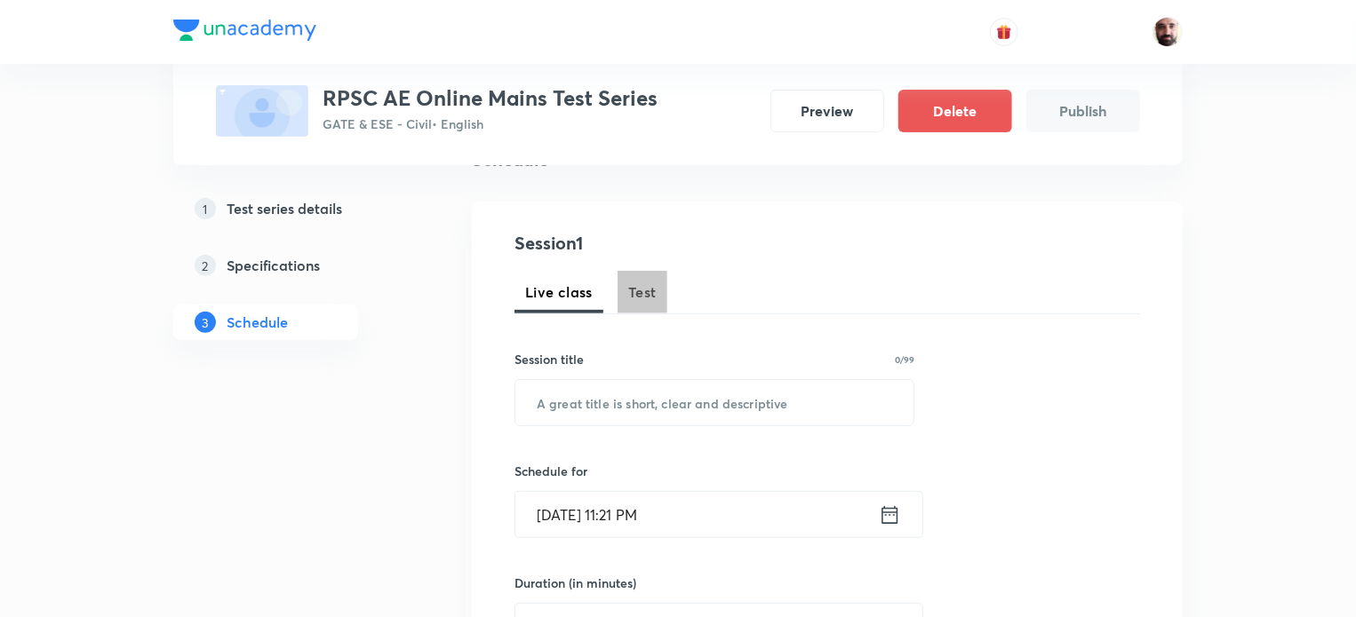
click at [643, 287] on span "Test" at bounding box center [642, 292] width 28 height 21
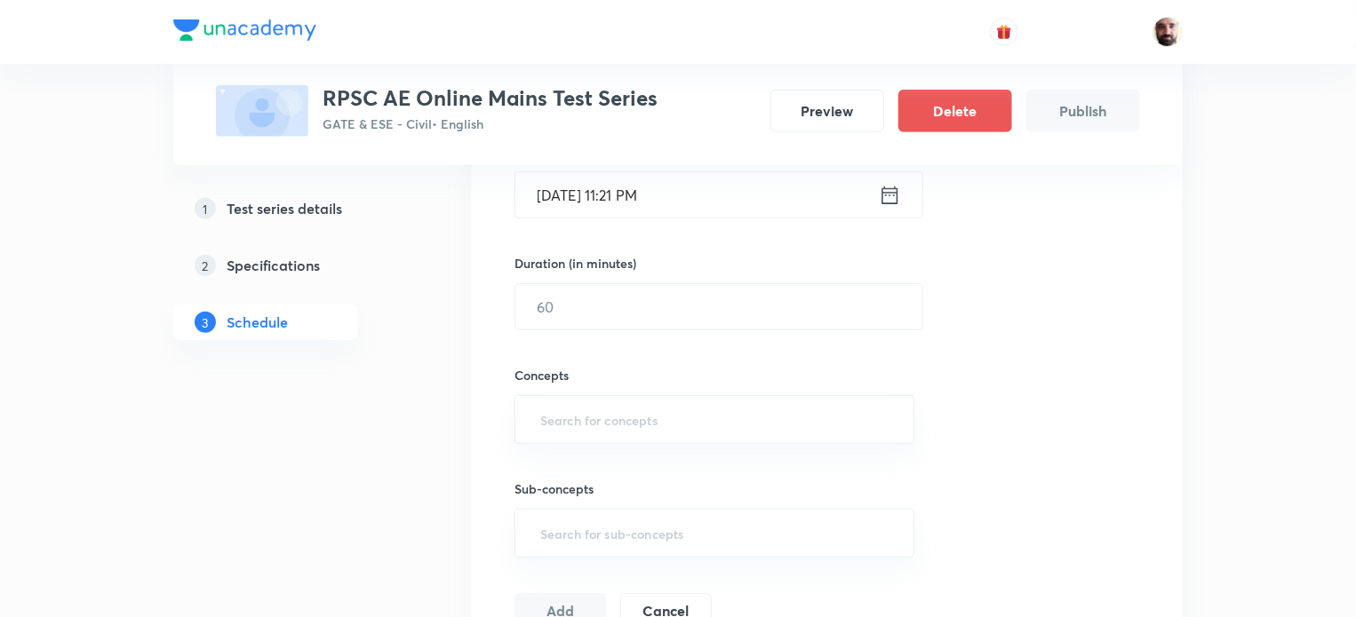
scroll to position [0, 0]
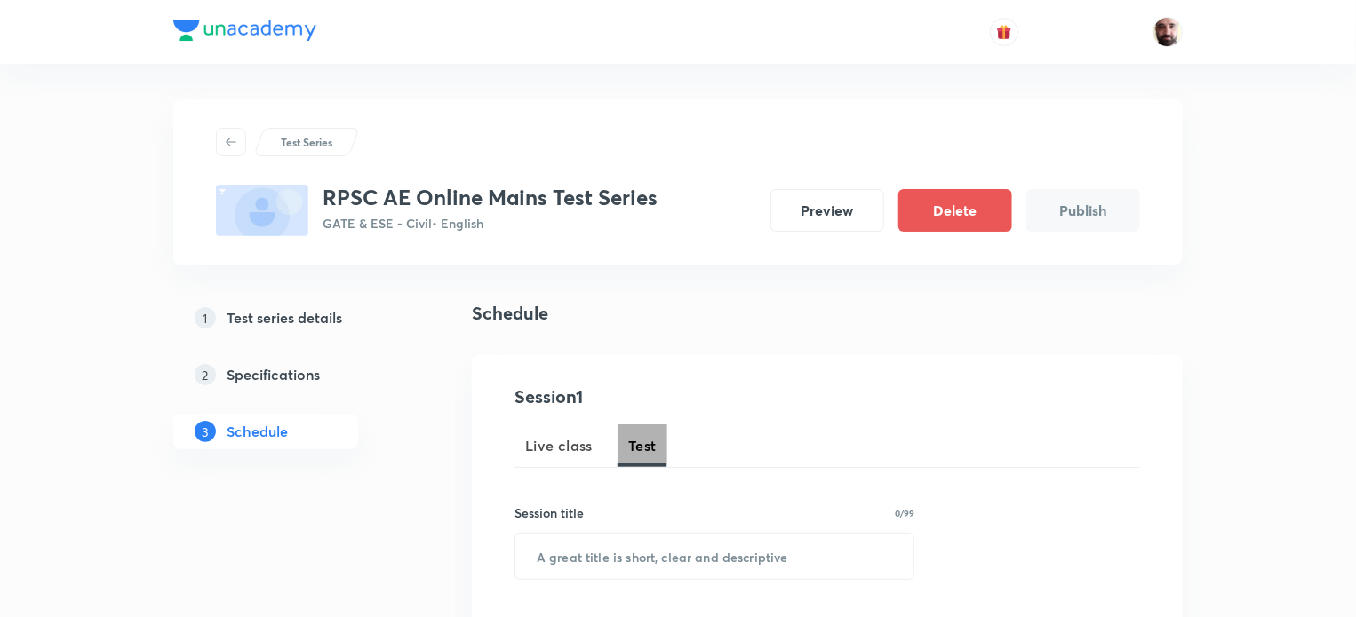
click at [647, 444] on span "Test" at bounding box center [642, 445] width 28 height 21
click at [651, 445] on span "Test" at bounding box center [642, 445] width 28 height 21
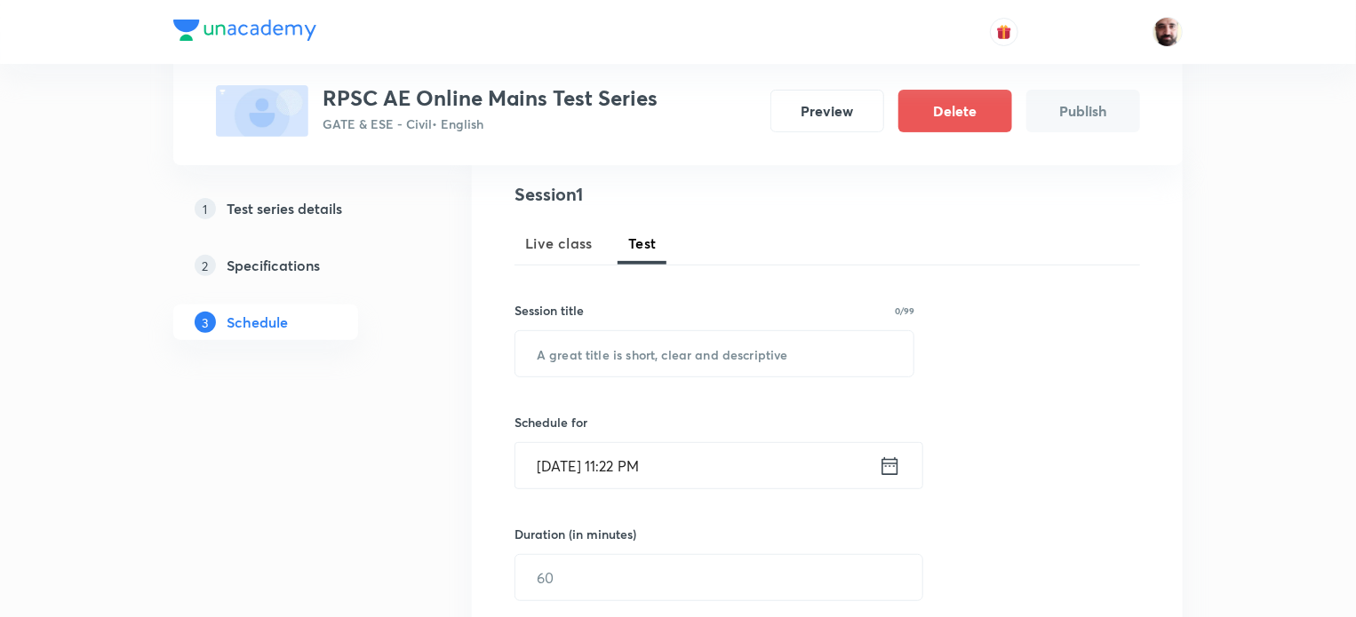
scroll to position [254, 0]
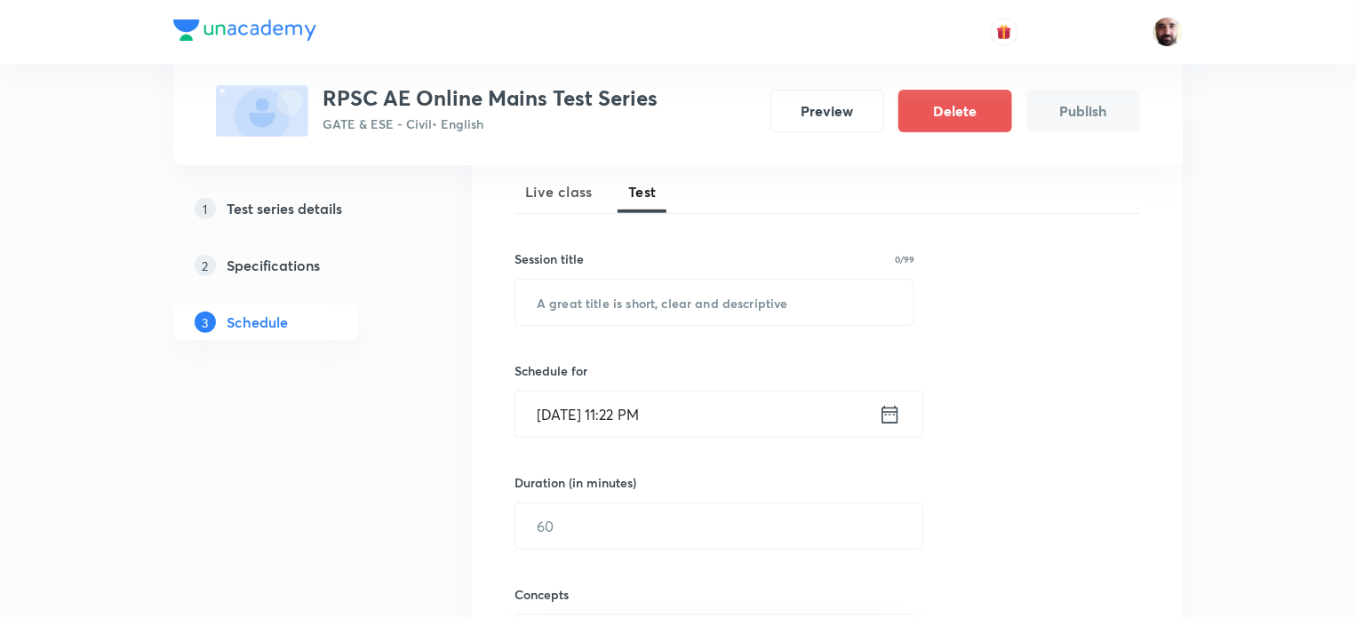
click at [641, 187] on span "Test" at bounding box center [642, 191] width 28 height 21
click at [601, 301] on input "text" at bounding box center [714, 302] width 398 height 45
click at [551, 183] on span "Live class" at bounding box center [559, 191] width 68 height 21
click at [652, 189] on span "Test" at bounding box center [642, 191] width 28 height 21
click at [634, 299] on input "text" at bounding box center [714, 302] width 398 height 45
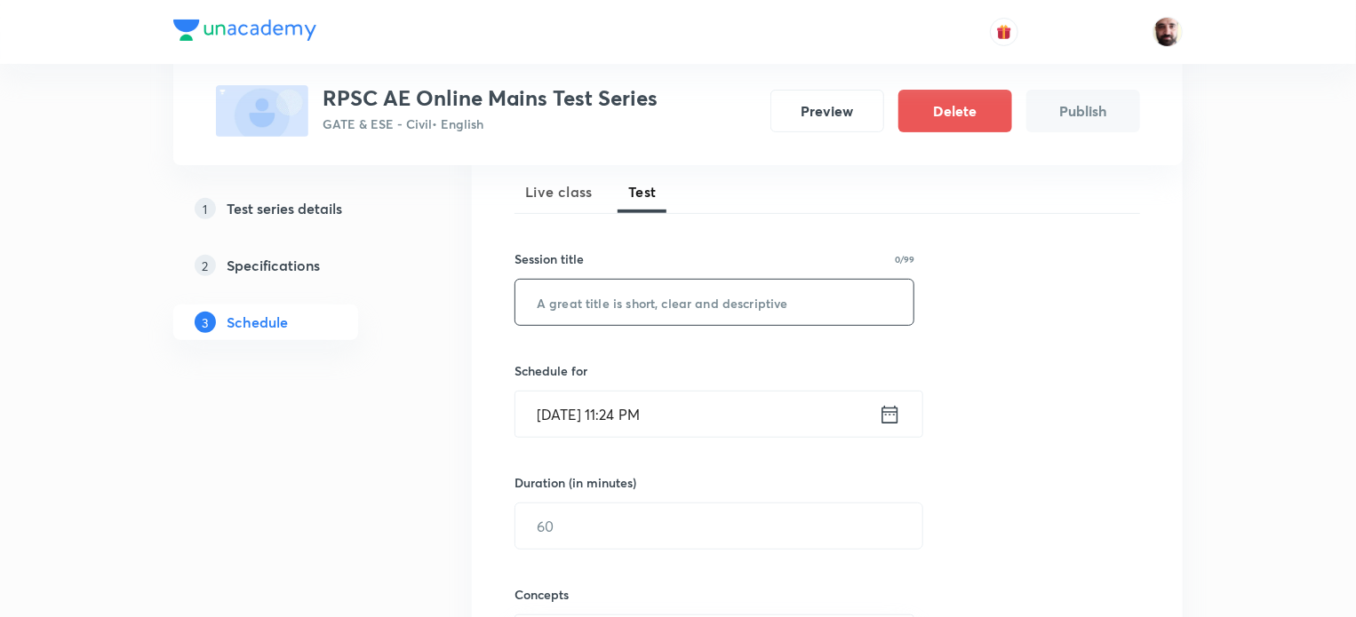
click at [586, 298] on input "text" at bounding box center [714, 302] width 398 height 45
type input "t"
type input "Test-1"
click at [884, 411] on icon at bounding box center [890, 414] width 22 height 25
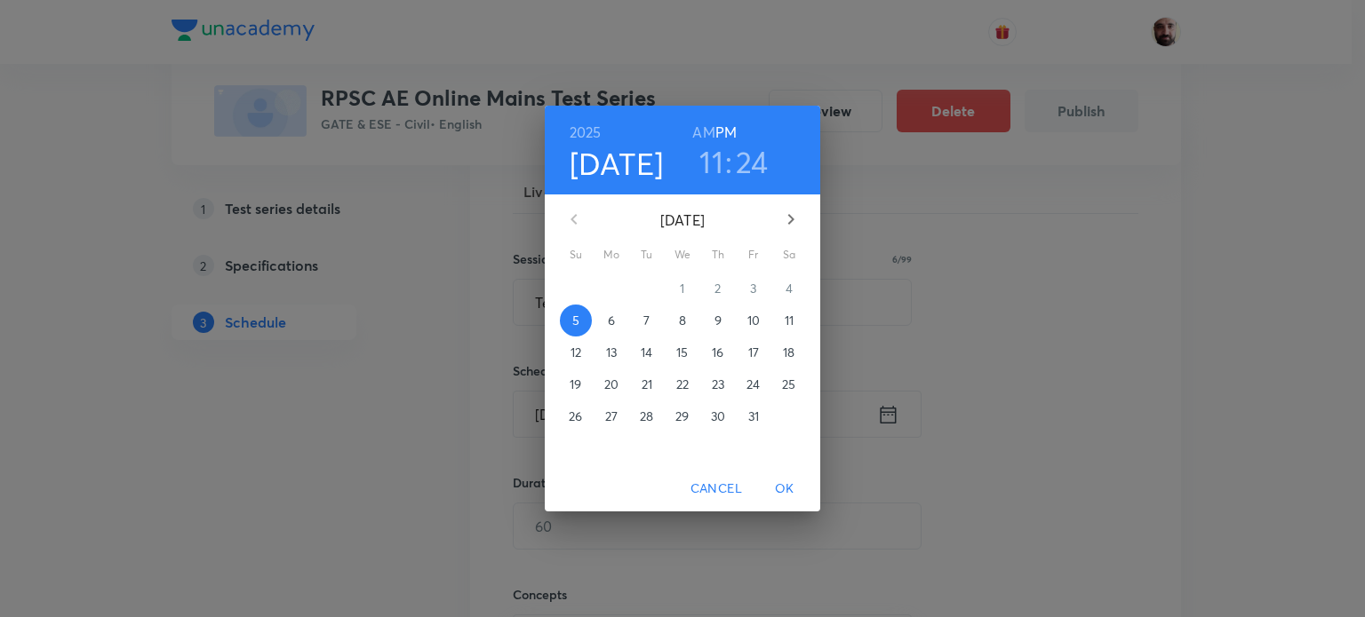
click at [787, 219] on icon "button" at bounding box center [790, 219] width 21 height 21
click at [677, 415] on p "26" at bounding box center [681, 417] width 13 height 18
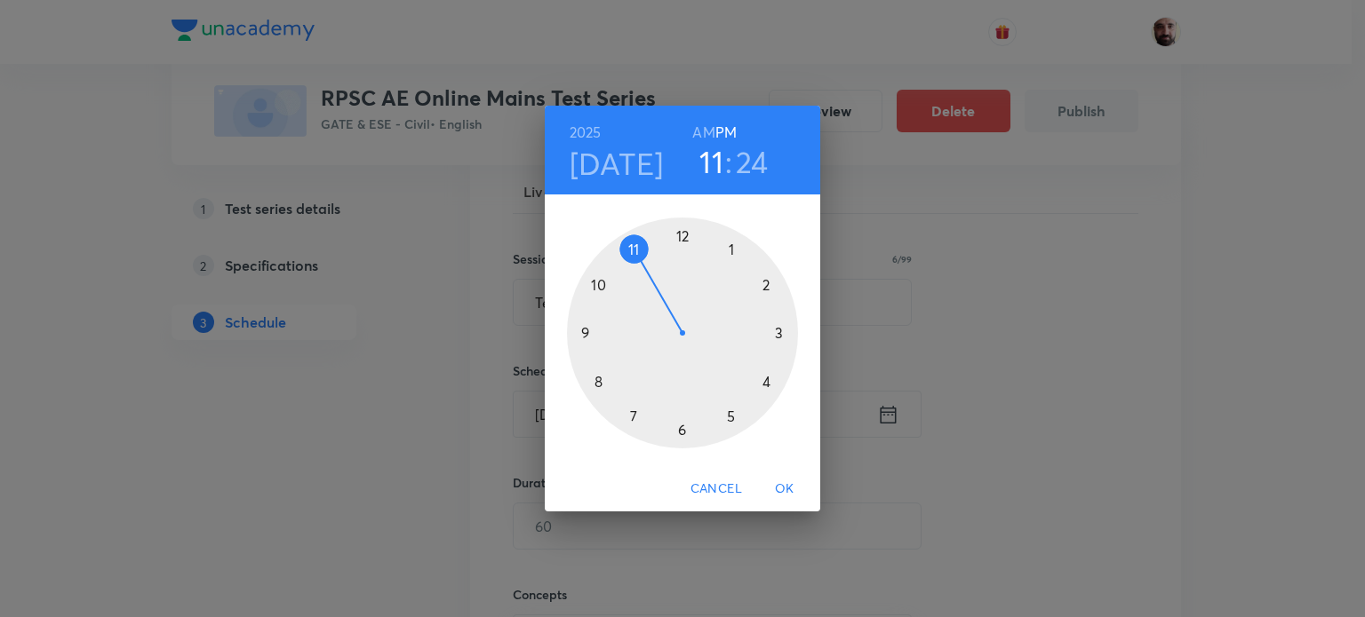
click at [734, 417] on div at bounding box center [682, 333] width 231 height 231
click at [682, 234] on div at bounding box center [682, 333] width 231 height 231
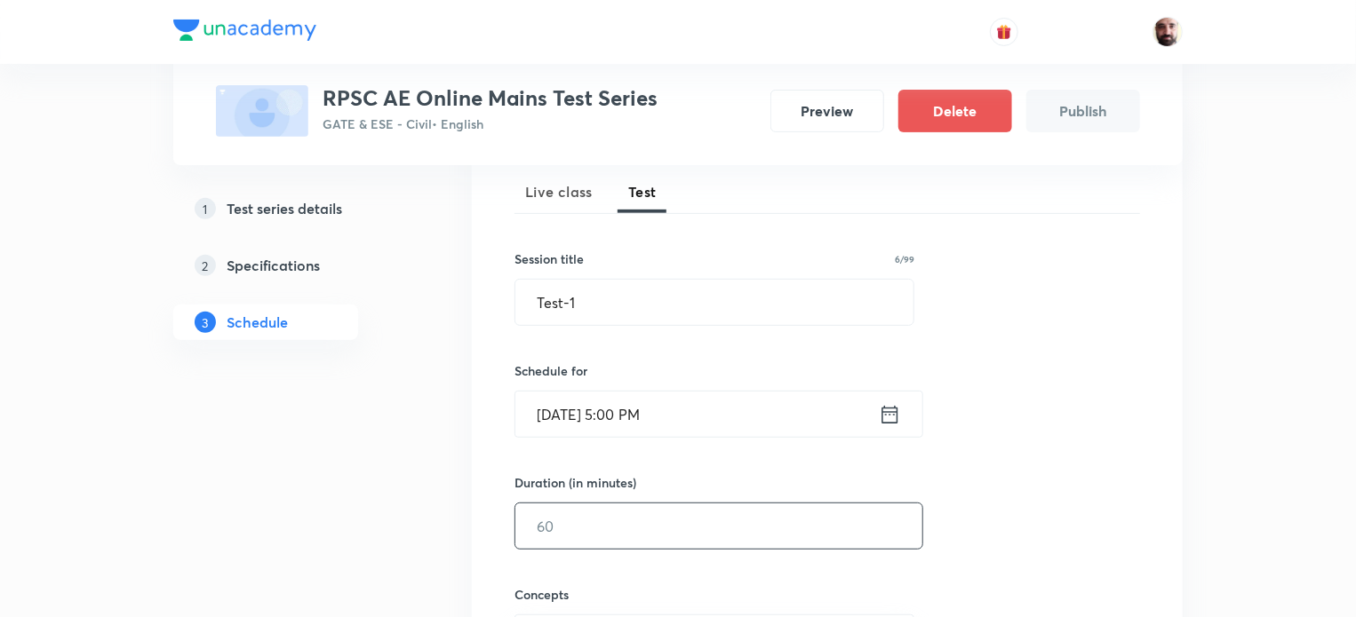
click at [576, 531] on input "text" at bounding box center [718, 526] width 407 height 45
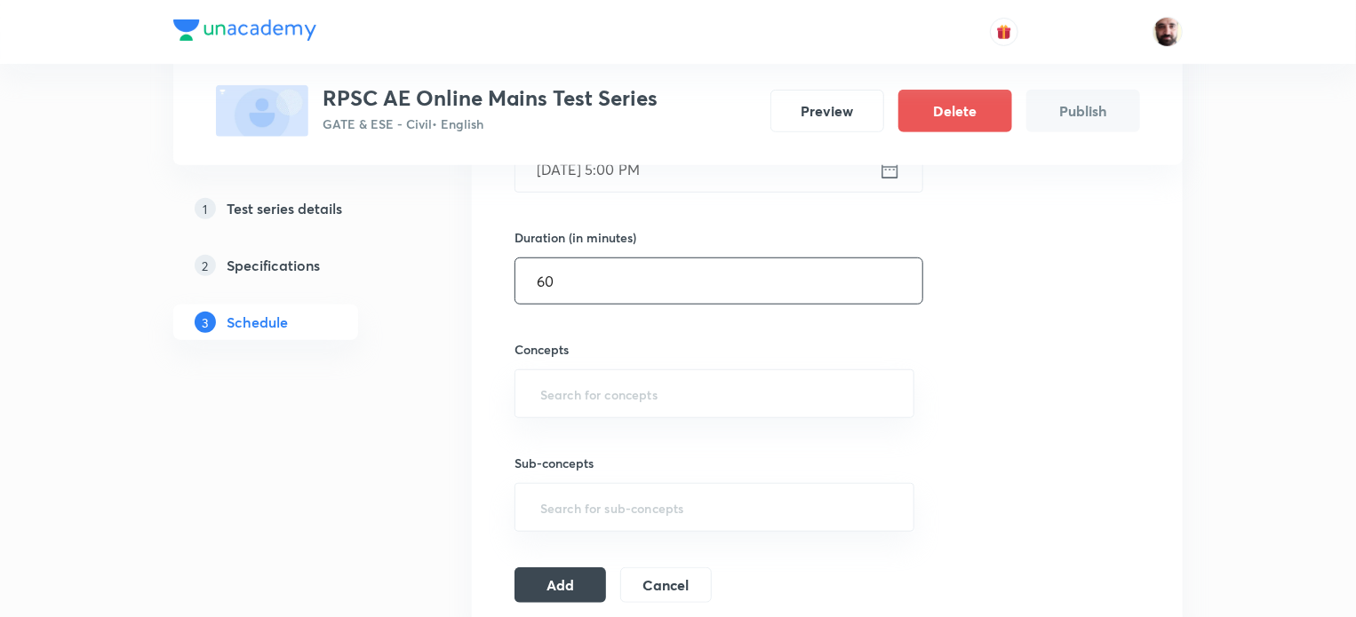
scroll to position [502, 0]
type input "60"
click at [650, 399] on input "text" at bounding box center [714, 391] width 355 height 33
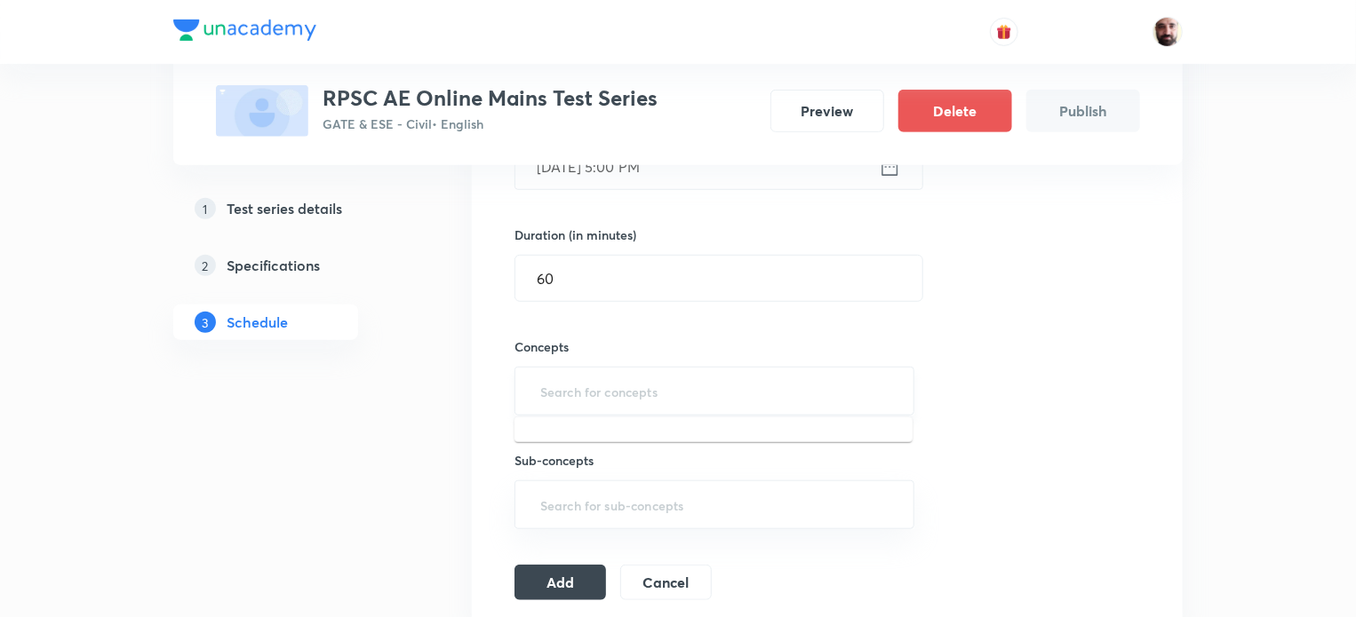
type input "f"
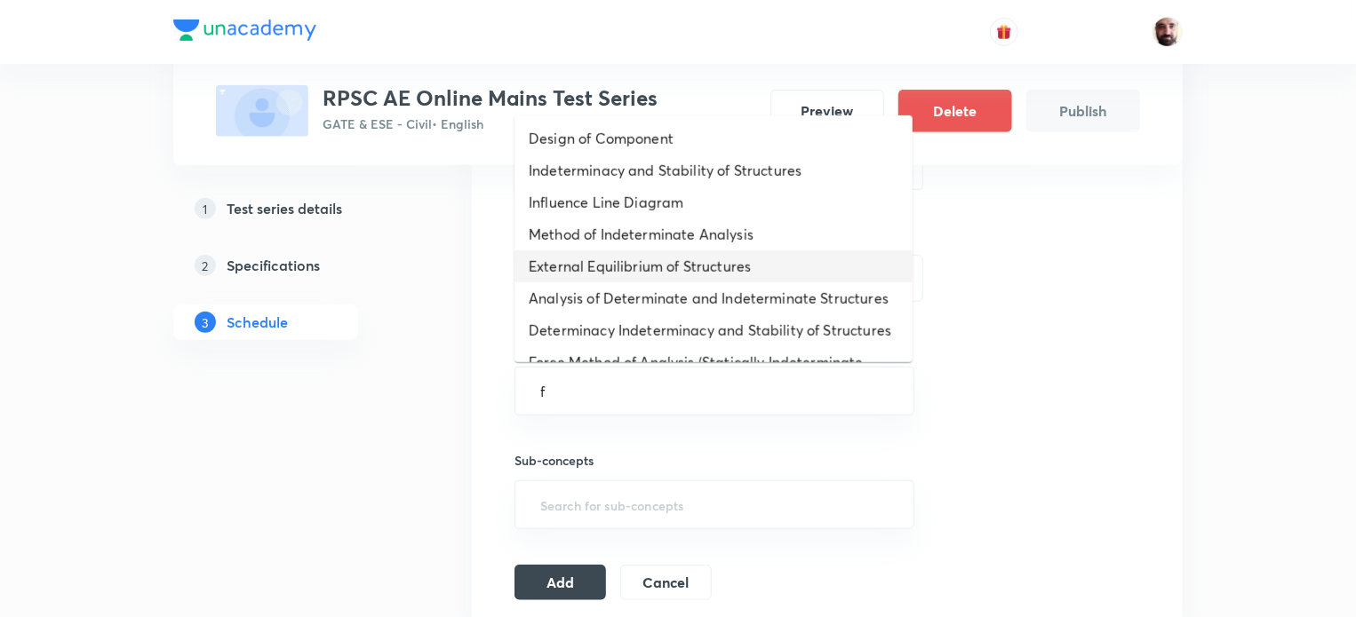
scroll to position [715, 0]
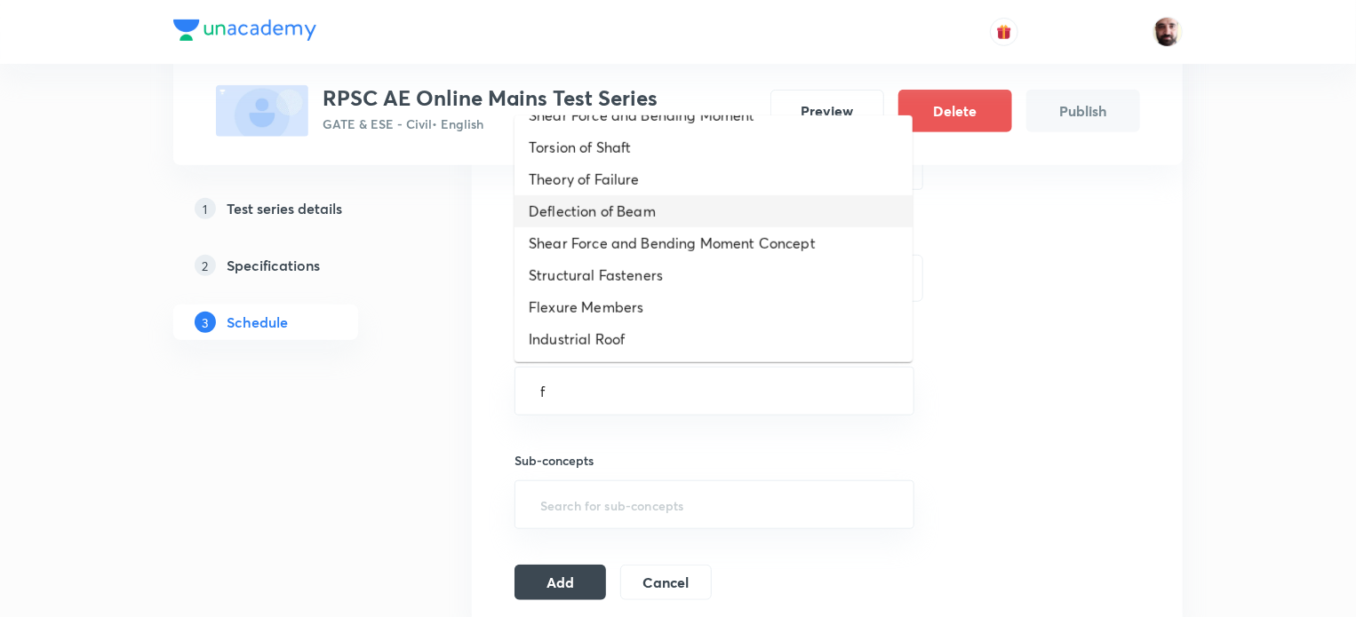
click at [621, 206] on li "Deflection of Beam" at bounding box center [713, 211] width 398 height 32
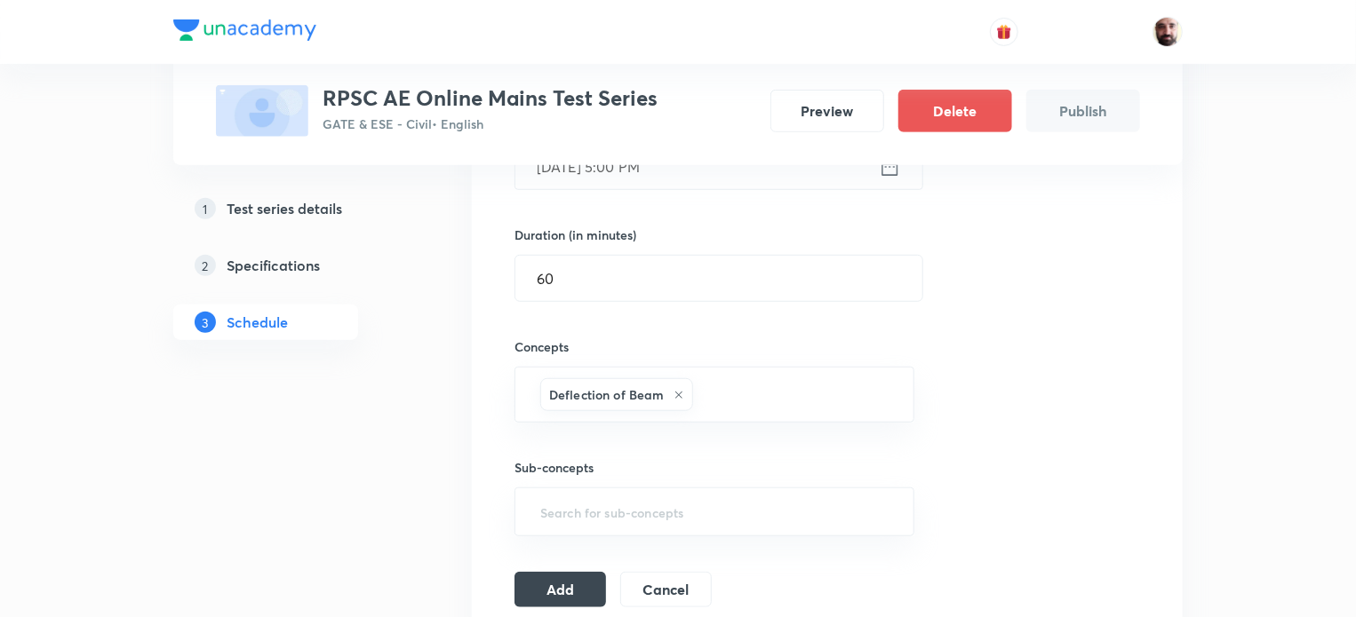
drag, startPoint x: 563, startPoint y: 578, endPoint x: 720, endPoint y: 483, distance: 183.0
click at [564, 581] on button "Add" at bounding box center [560, 590] width 92 height 36
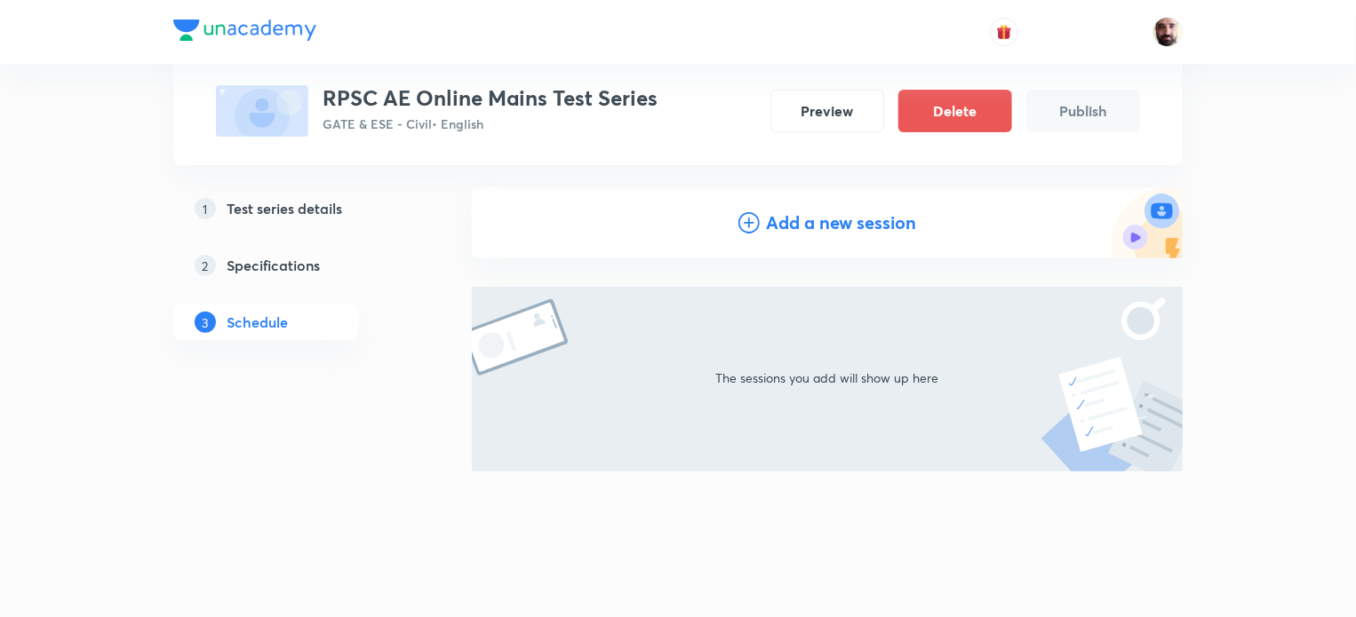
scroll to position [167, 0]
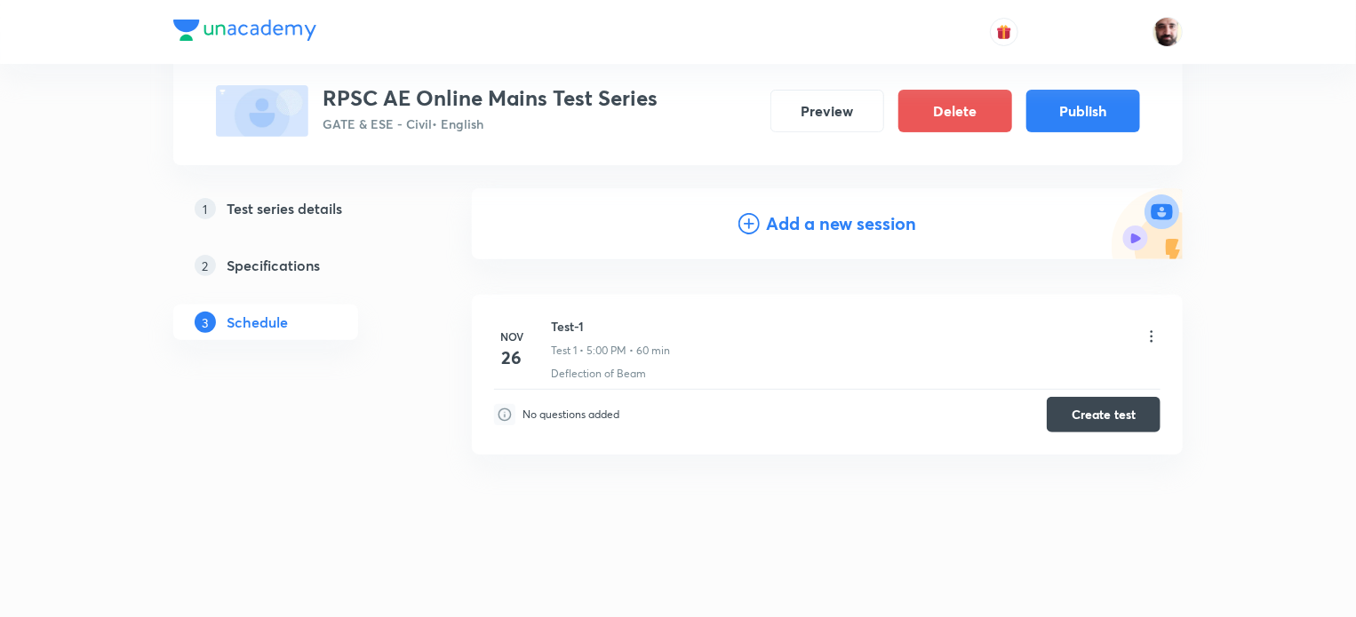
click at [752, 223] on icon at bounding box center [748, 223] width 21 height 21
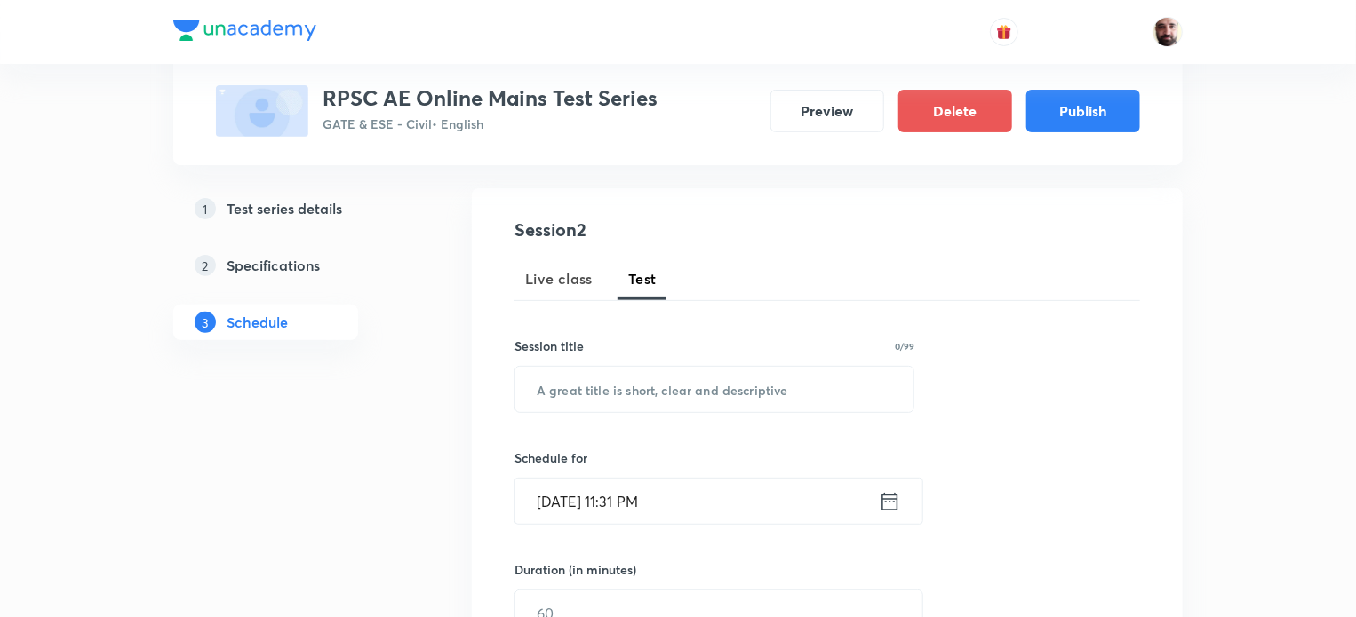
click at [644, 275] on span "Test" at bounding box center [642, 278] width 28 height 21
click at [630, 379] on input "text" at bounding box center [714, 389] width 398 height 45
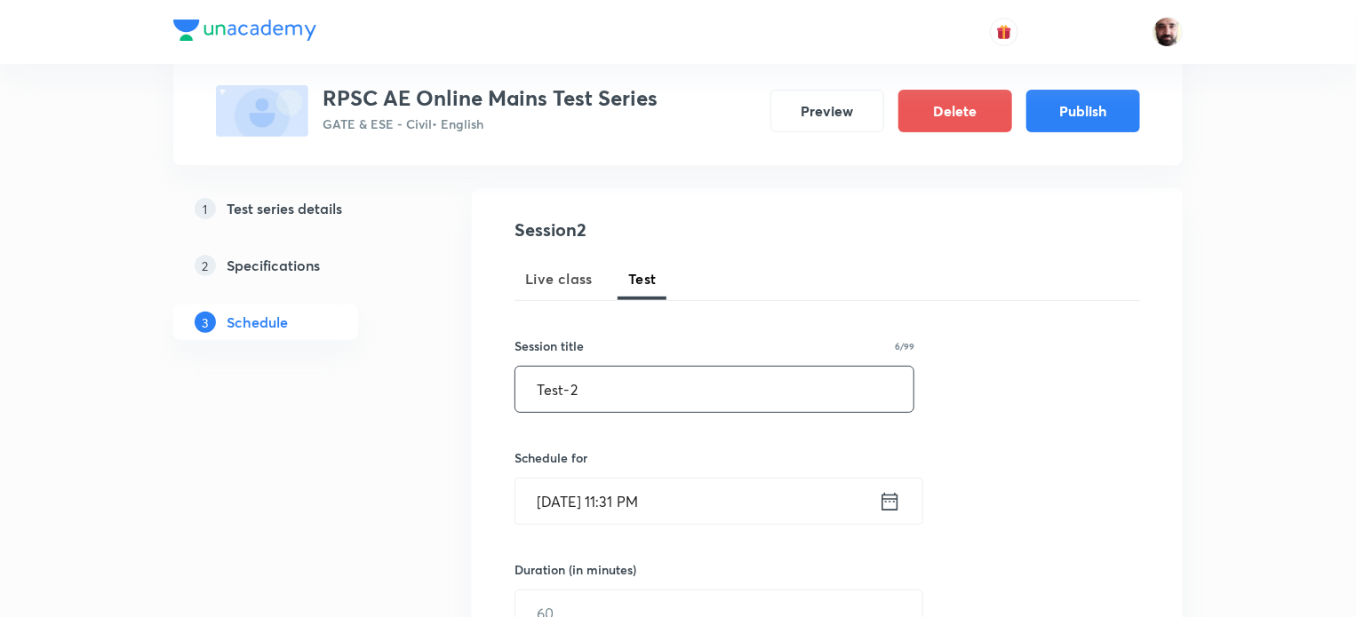
type input "Test-2"
click at [891, 500] on icon at bounding box center [890, 501] width 16 height 18
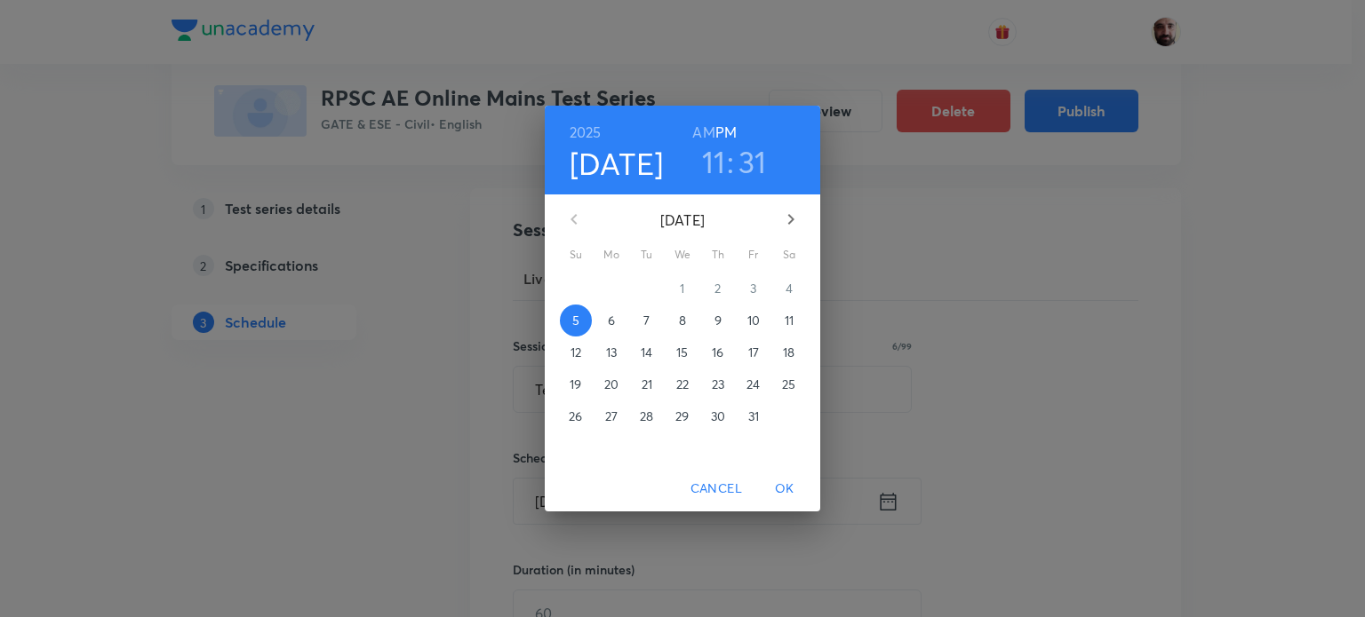
click at [907, 216] on div "2025 Oct 5 11 : 31 AM PM October 2025 Su Mo Tu We Th Fr Sa 28 29 30 1 2 3 4 5 6…" at bounding box center [682, 308] width 1365 height 617
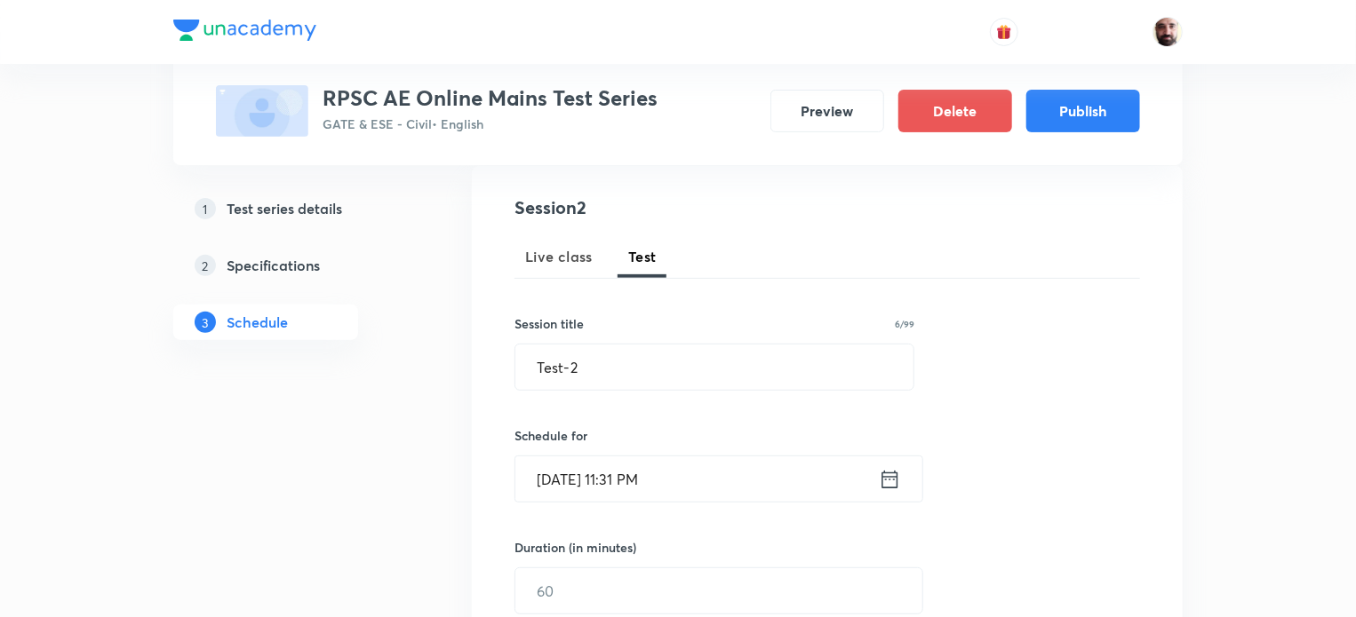
scroll to position [190, 0]
click at [639, 247] on span "Test" at bounding box center [642, 255] width 28 height 21
click at [888, 476] on icon at bounding box center [890, 478] width 22 height 25
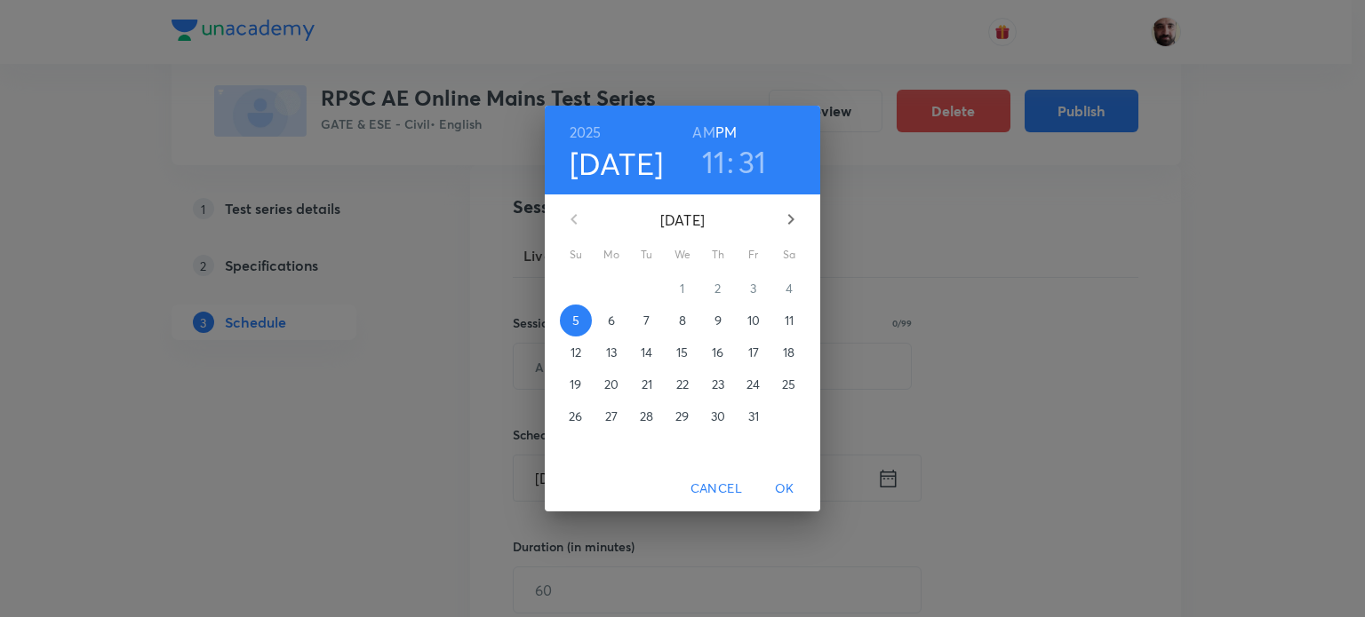
click at [920, 378] on div "2025 Oct 5 11 : 31 AM PM October 2025 Su Mo Tu We Th Fr Sa 28 29 30 1 2 3 4 5 6…" at bounding box center [682, 308] width 1365 height 617
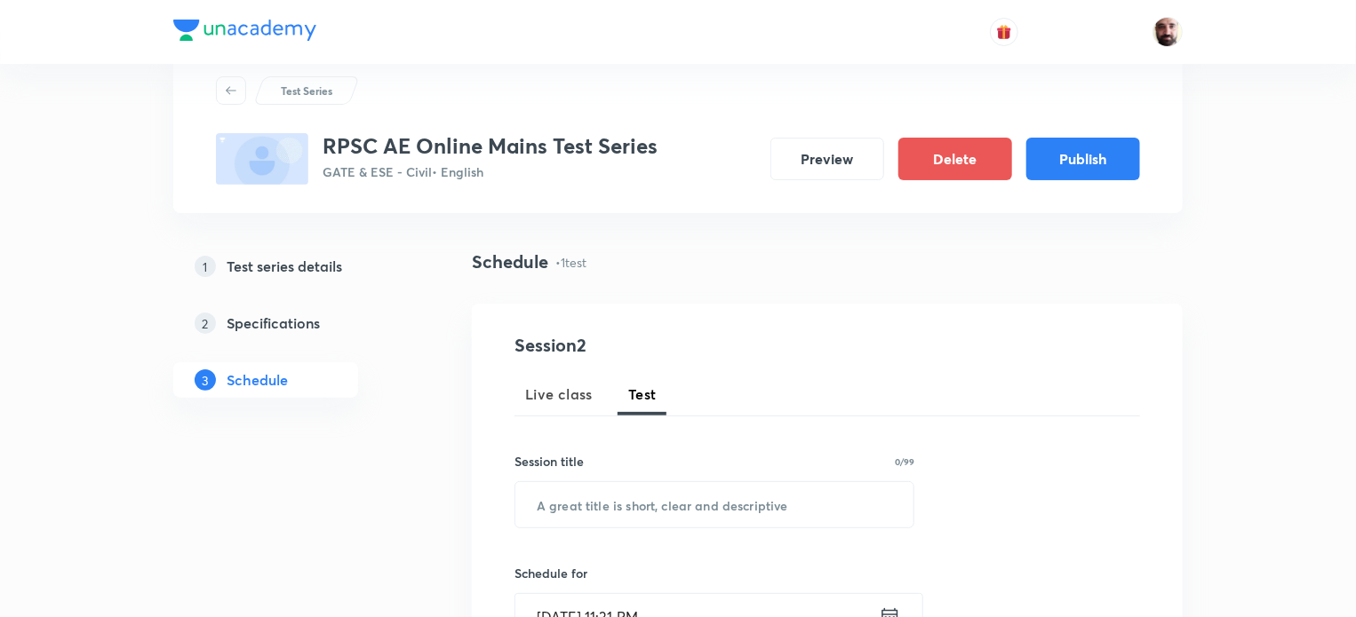
scroll to position [0, 0]
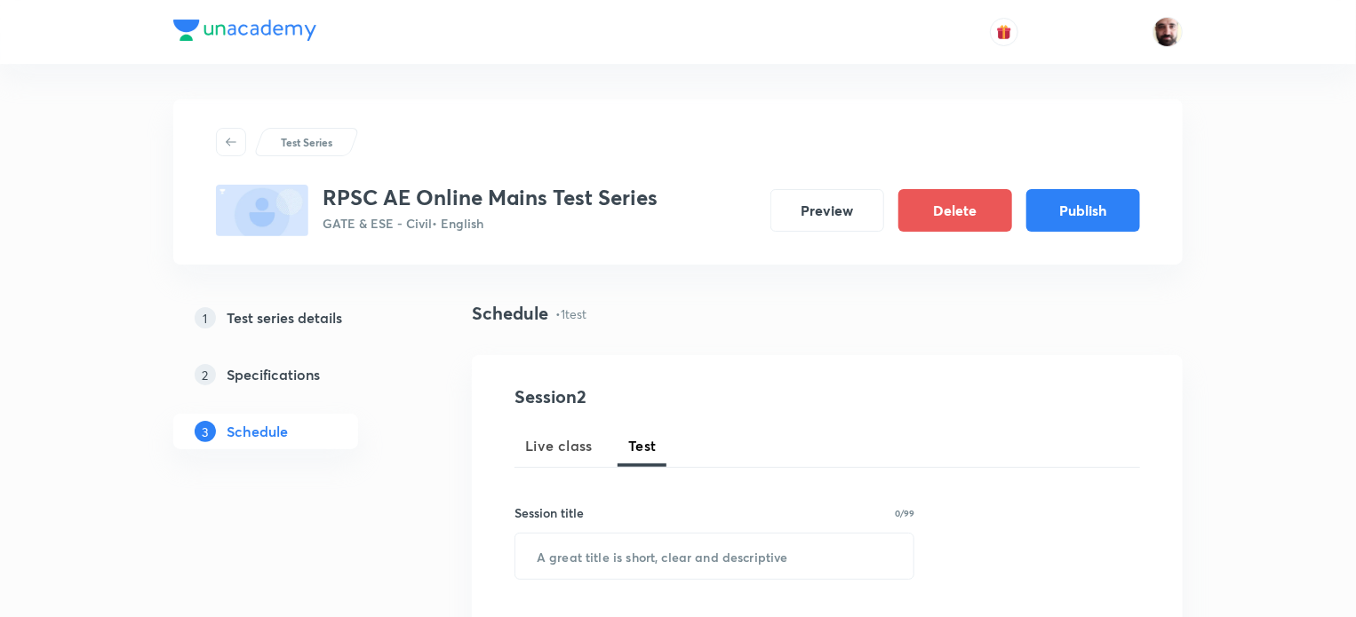
click at [227, 142] on icon at bounding box center [231, 142] width 11 height 8
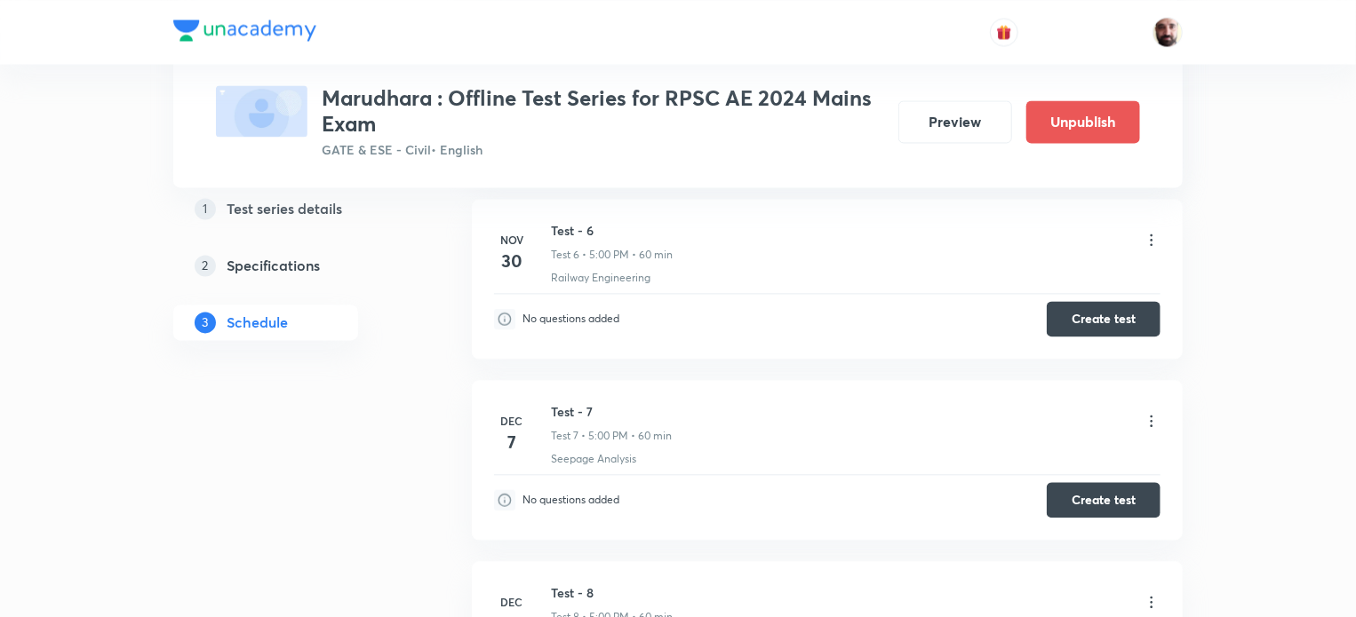
scroll to position [1895, 0]
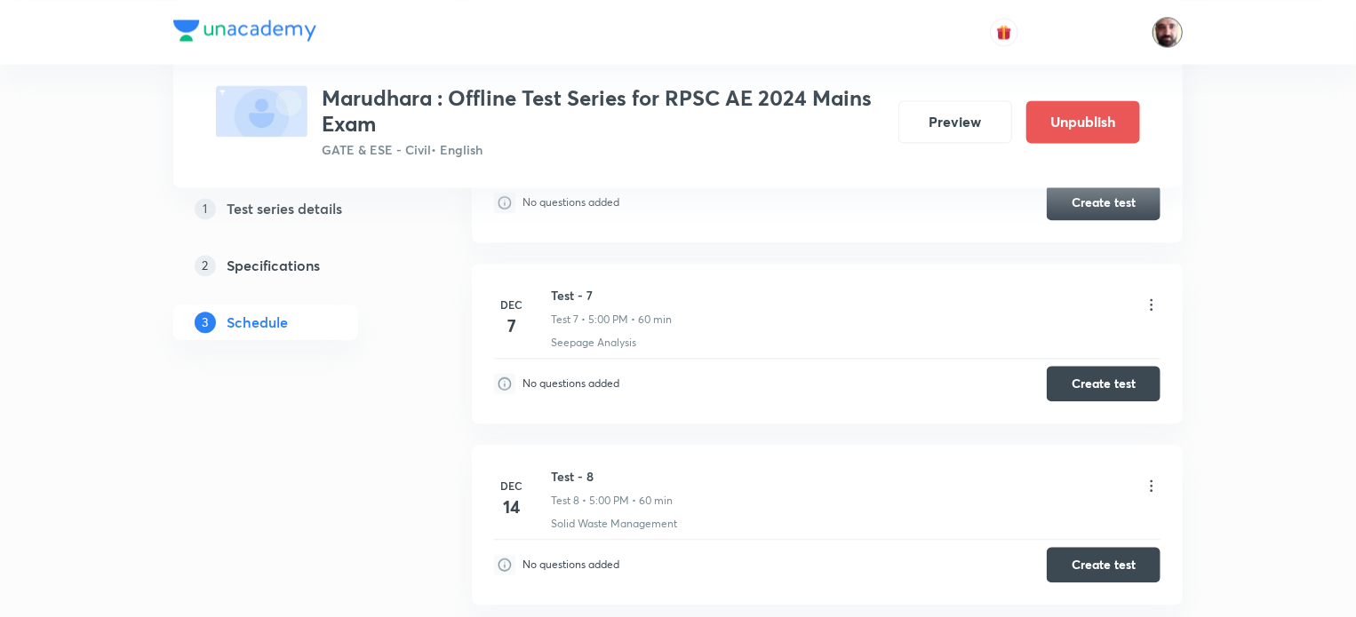
click at [1162, 31] on img at bounding box center [1167, 32] width 30 height 30
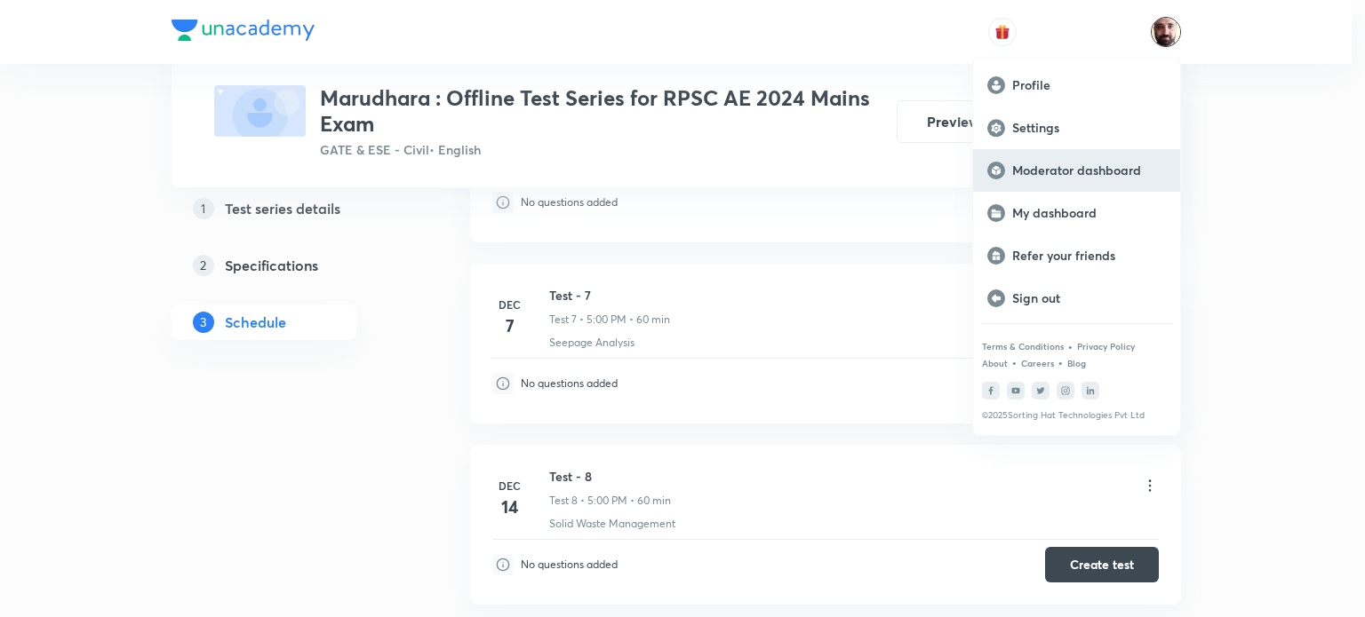
click at [1079, 167] on p "Moderator dashboard" at bounding box center [1089, 171] width 154 height 16
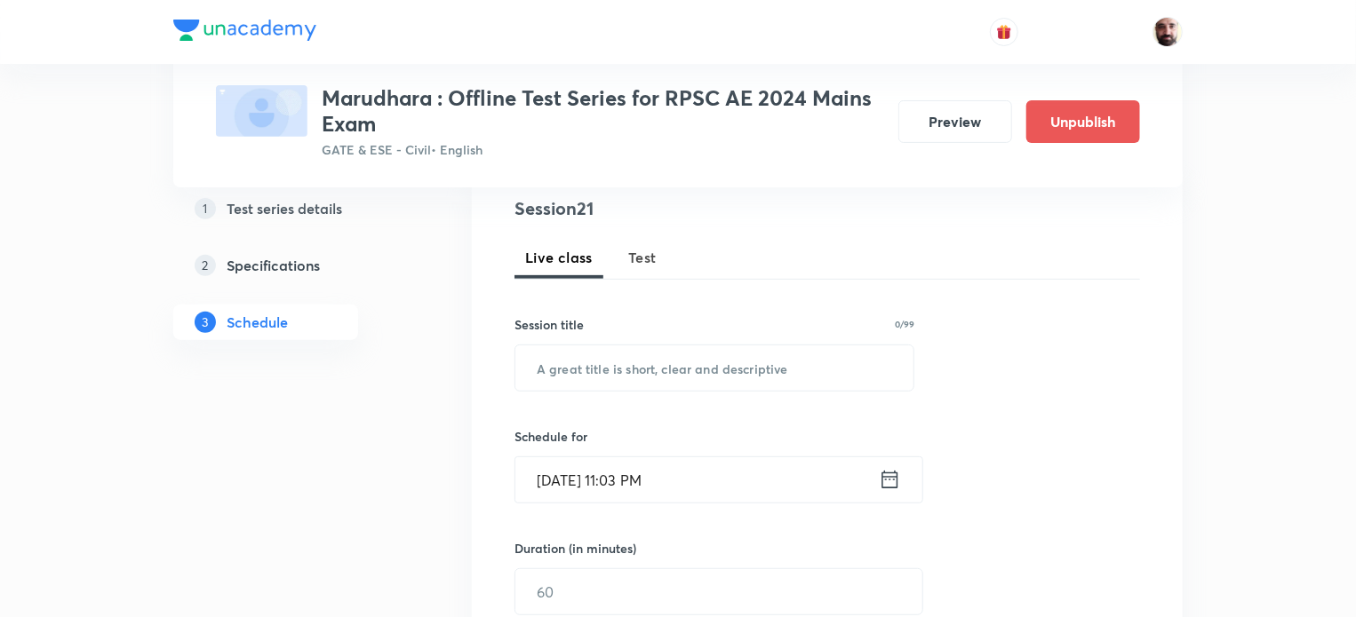
scroll to position [139, 0]
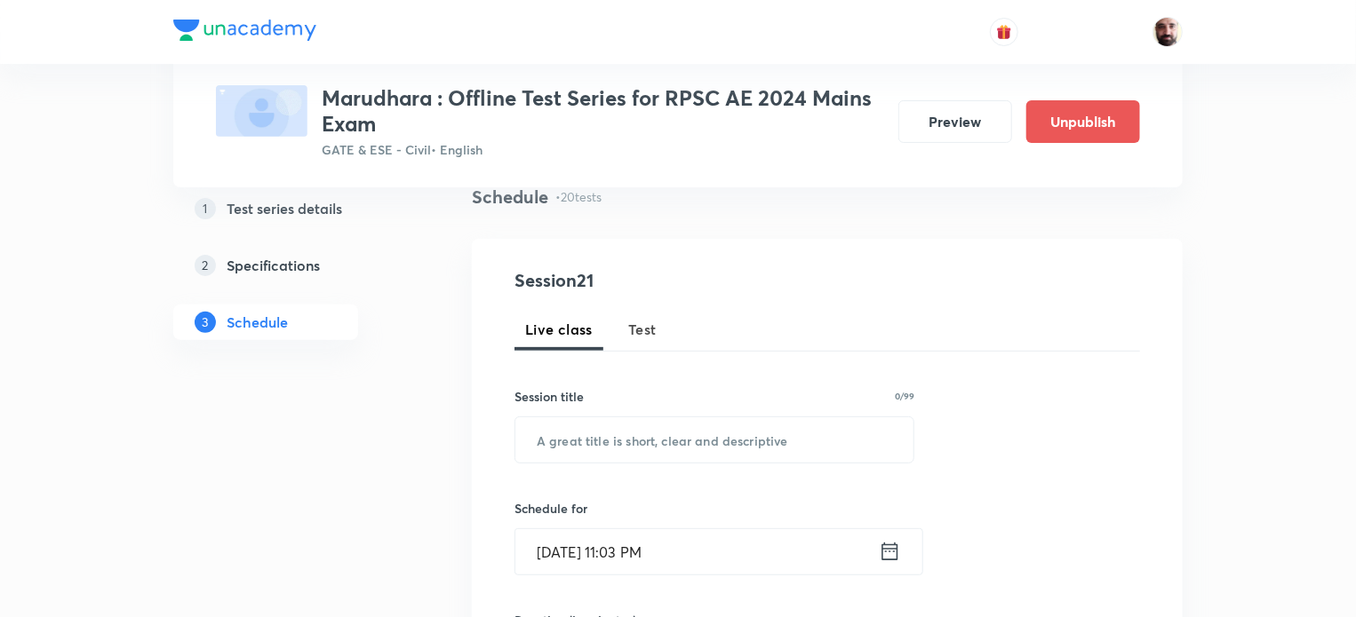
click at [281, 264] on h5 "Specifications" at bounding box center [273, 265] width 93 height 21
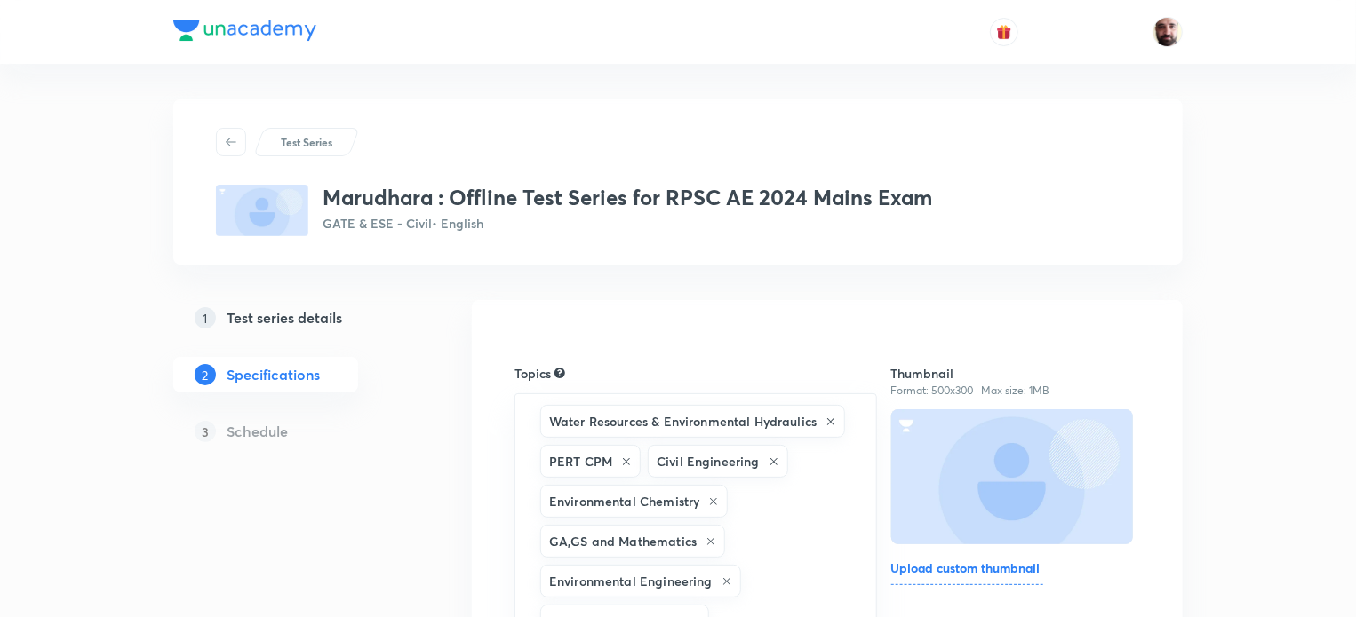
click at [315, 315] on h5 "Test series details" at bounding box center [284, 317] width 115 height 21
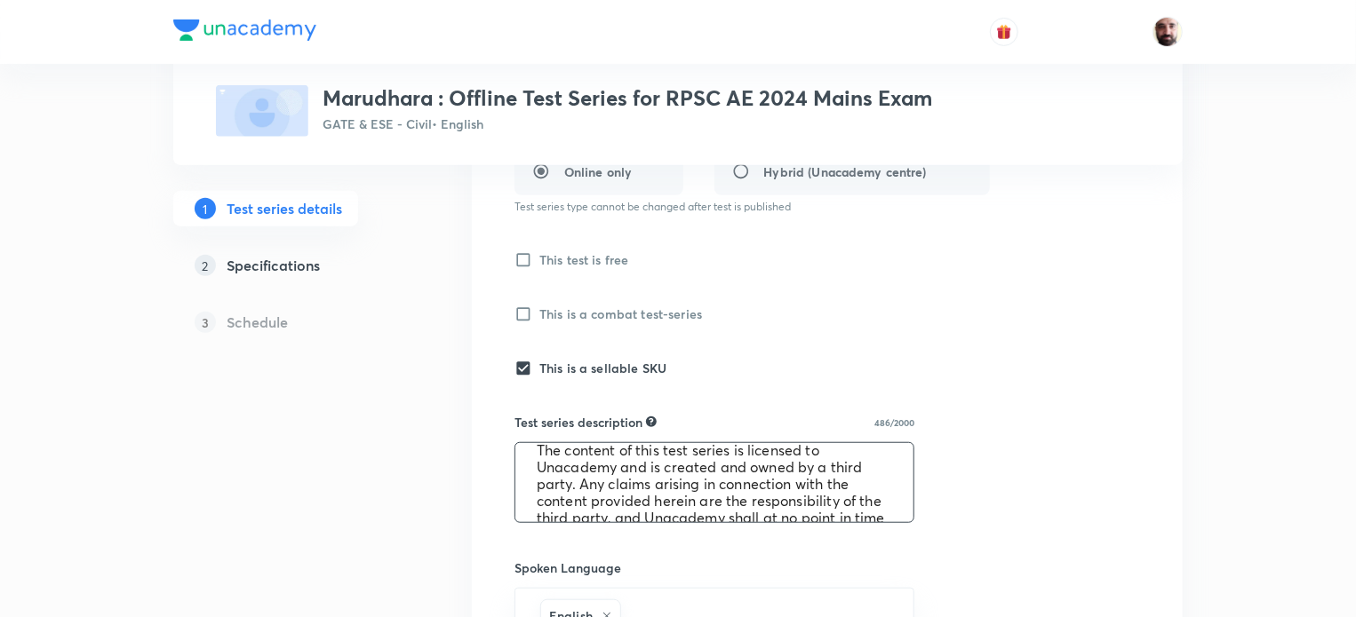
scroll to position [135, 0]
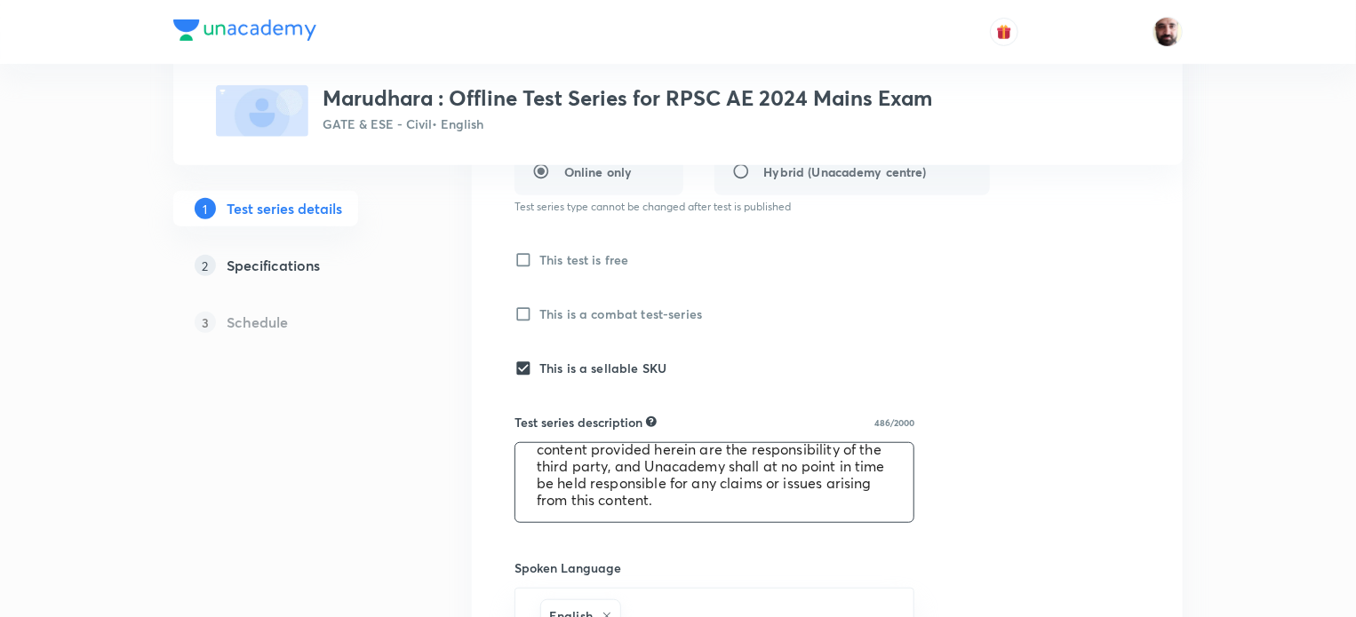
drag, startPoint x: 534, startPoint y: 465, endPoint x: 718, endPoint y: 510, distance: 189.4
click at [718, 510] on textarea "This test series consists of full-length mock tests for RPSC AE Mains 2024 Exam…" at bounding box center [714, 482] width 398 height 79
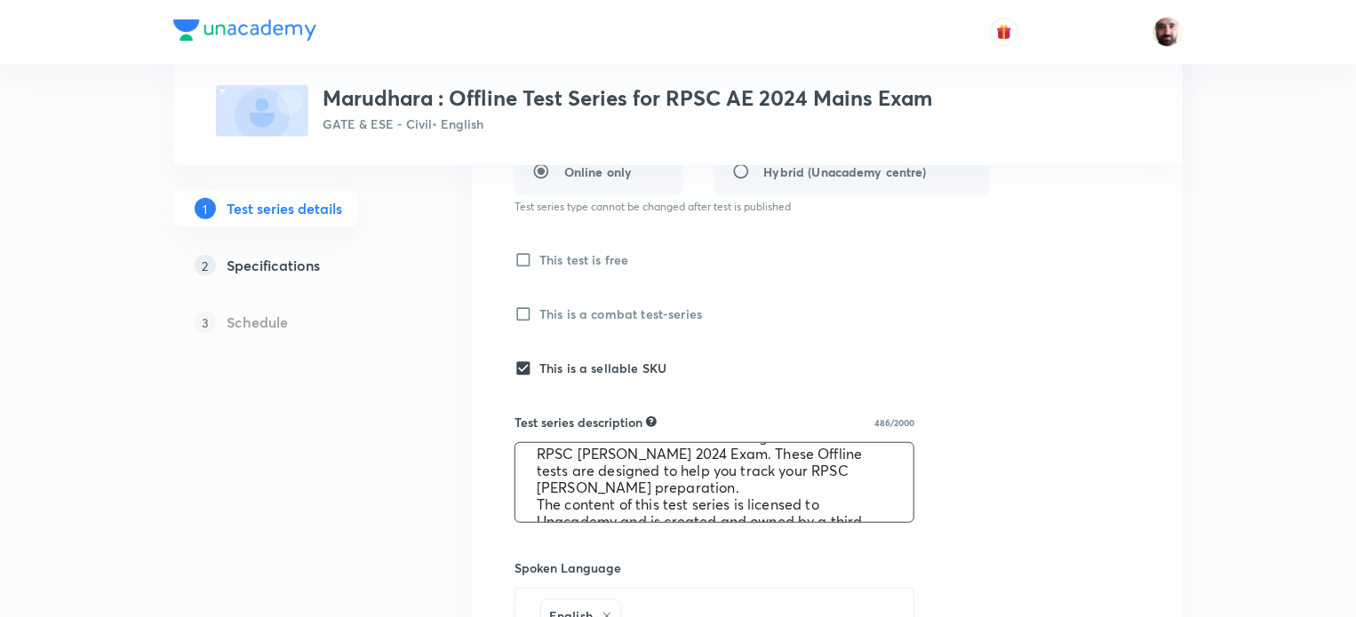
scroll to position [0, 0]
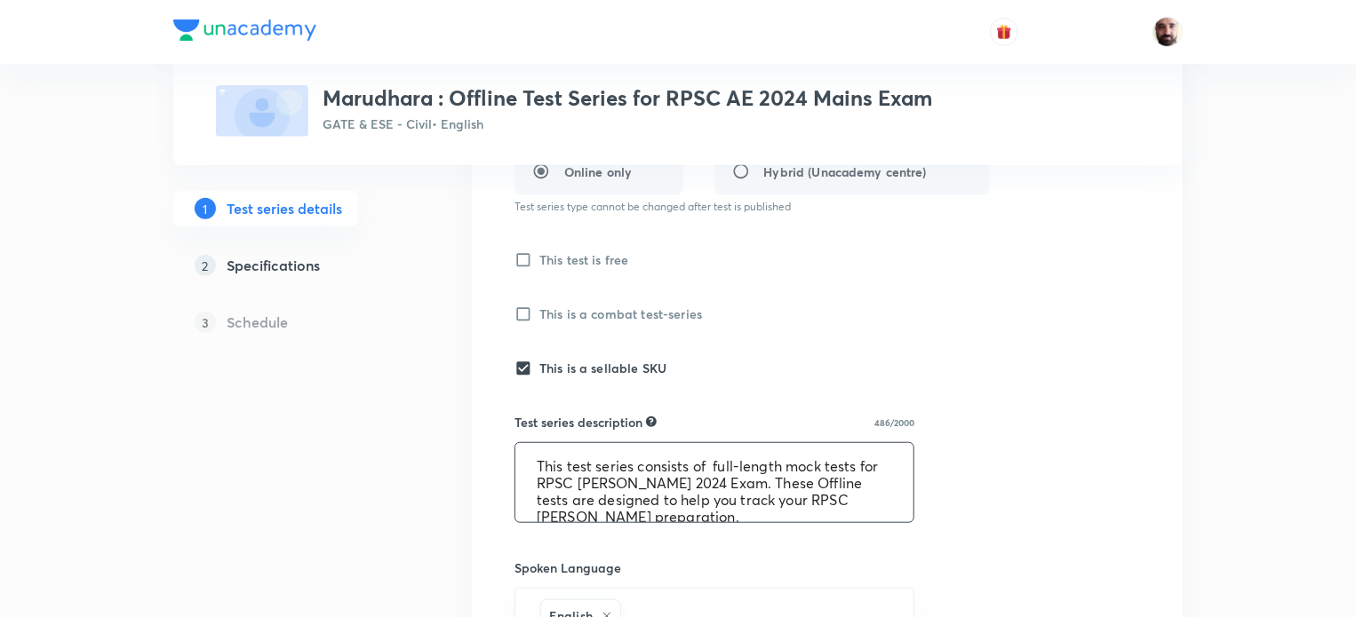
click at [701, 491] on textarea "This test series consists of full-length mock tests for RPSC AE Mains 2024 Exam…" at bounding box center [714, 482] width 398 height 79
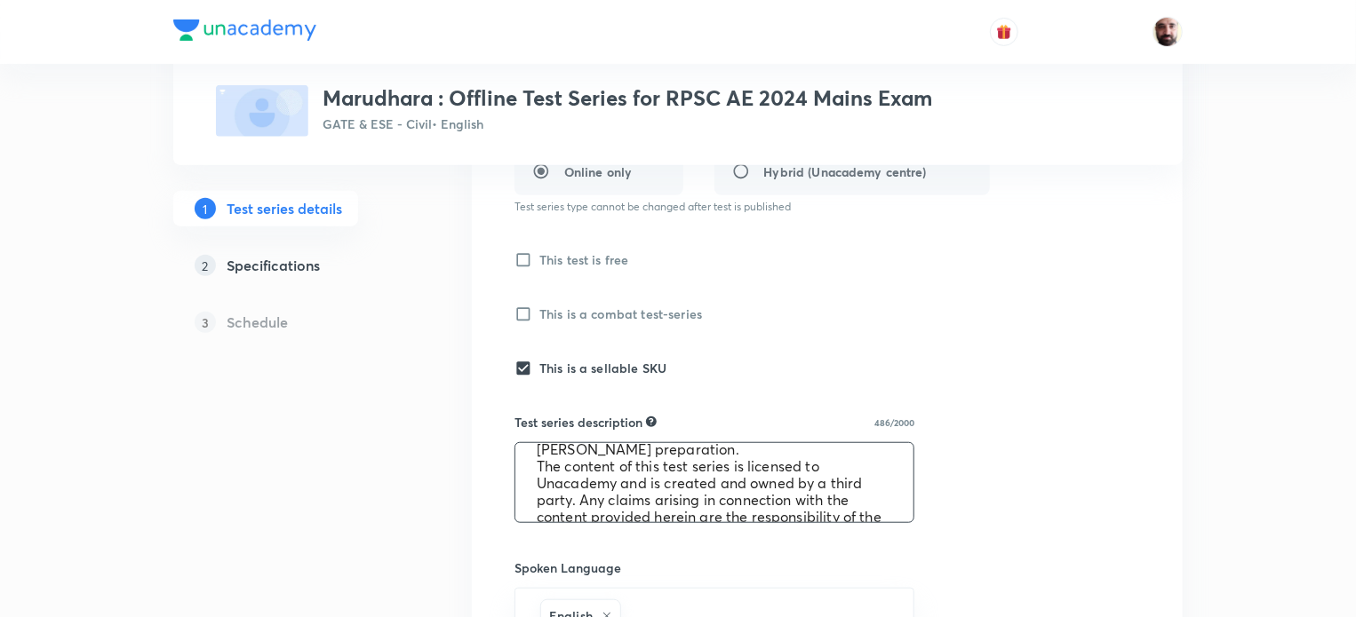
scroll to position [135, 0]
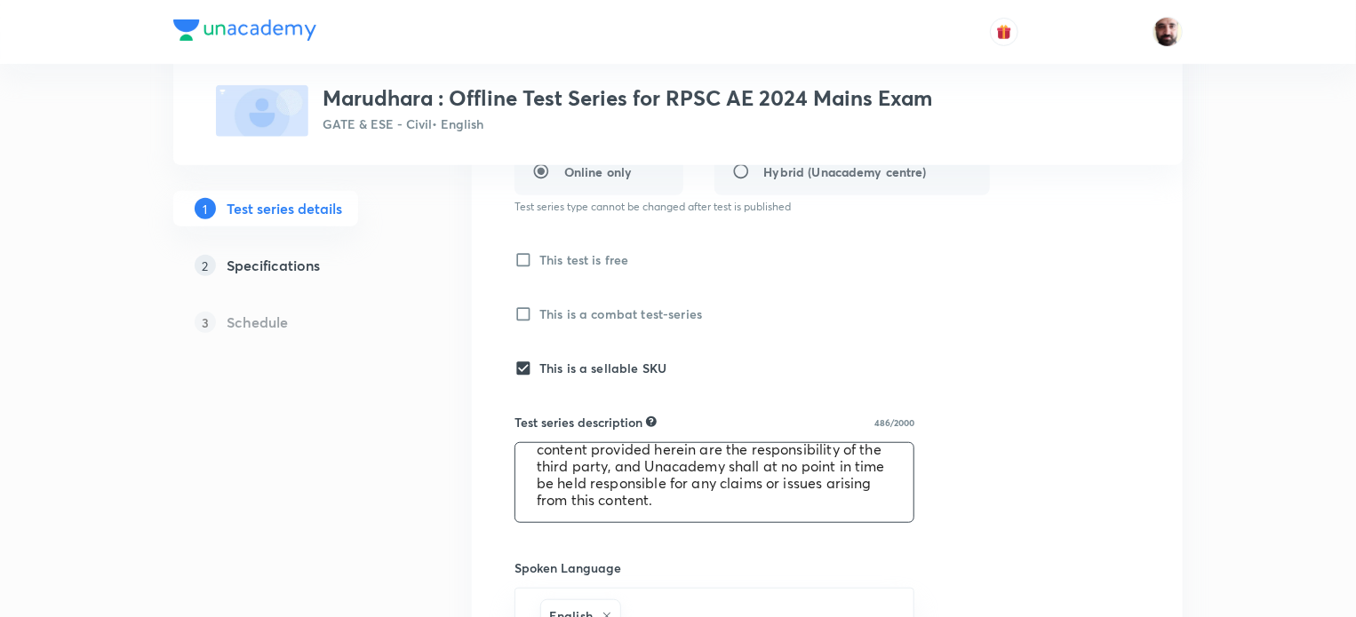
drag, startPoint x: 534, startPoint y: 463, endPoint x: 709, endPoint y: 530, distance: 187.6
click at [709, 530] on div "Test series title 59/80 Marudhara : Offline Test Series for RPSC AE 2024 Mains …" at bounding box center [826, 518] width 625 height 1327
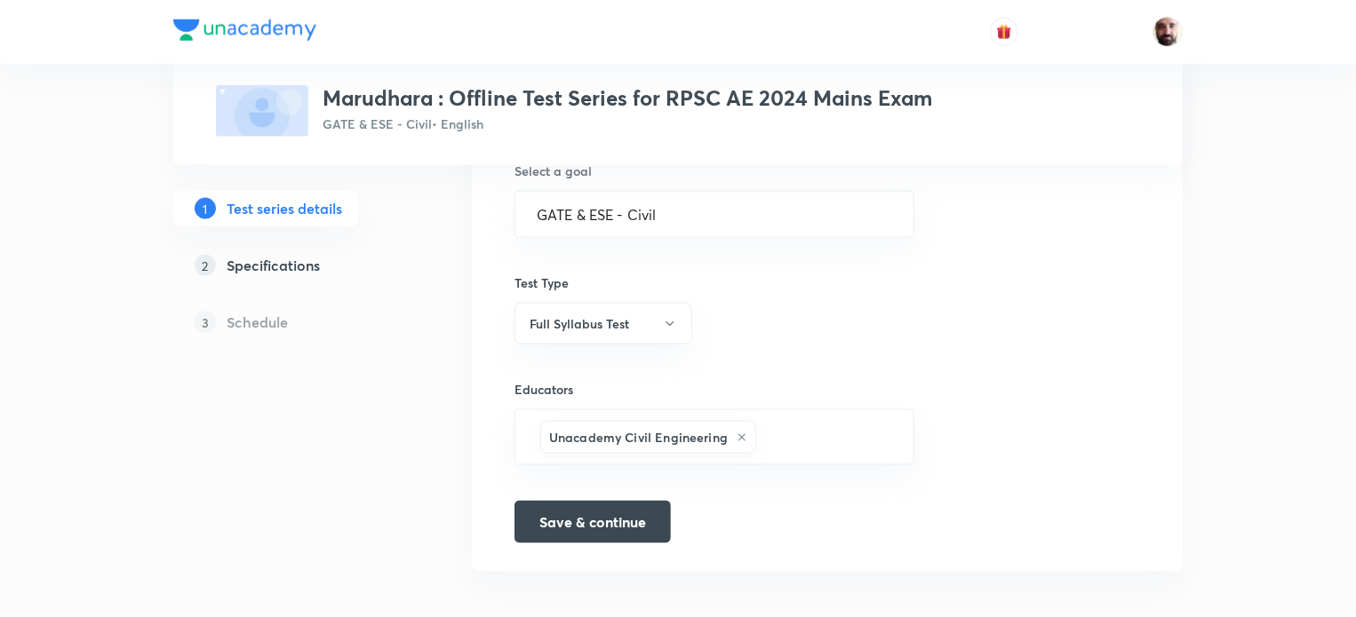
scroll to position [1119, 0]
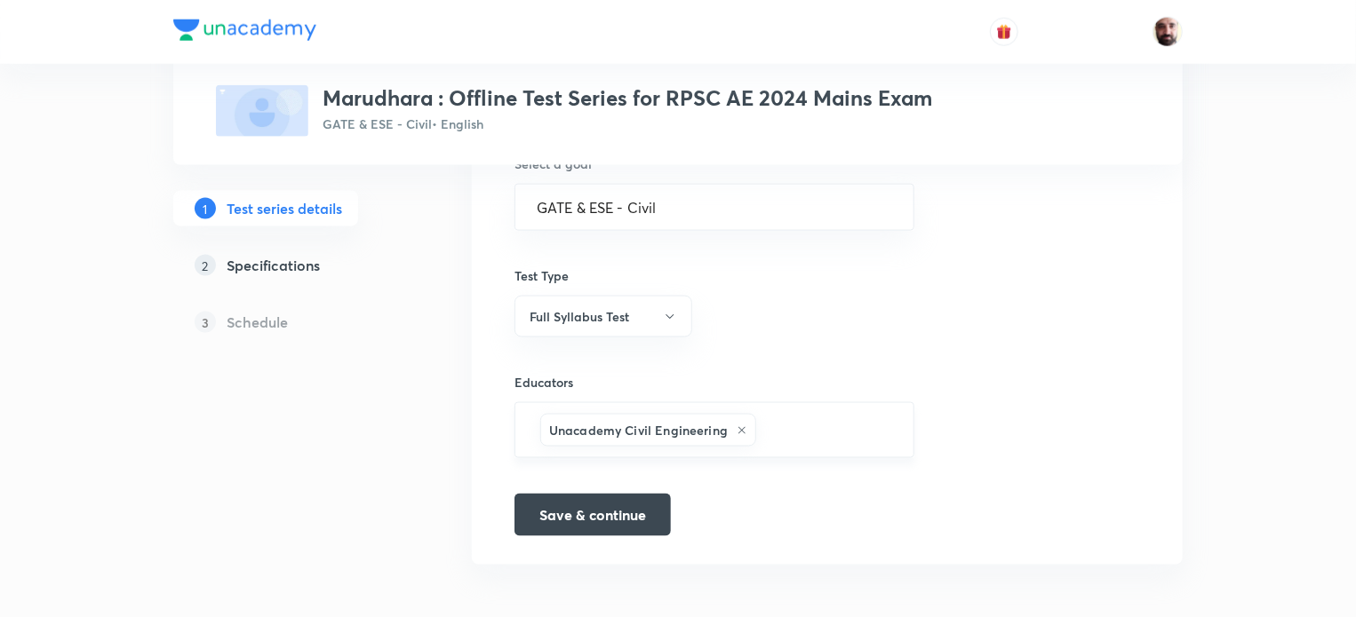
drag, startPoint x: 544, startPoint y: 427, endPoint x: 693, endPoint y: 430, distance: 149.3
click at [693, 430] on div "Unacademy Civil Engineering" at bounding box center [648, 430] width 216 height 33
click at [643, 427] on h6 "Unacademy Civil Engineering" at bounding box center [638, 430] width 179 height 19
drag, startPoint x: 544, startPoint y: 426, endPoint x: 682, endPoint y: 427, distance: 138.6
click at [682, 427] on div "Unacademy Civil Engineering" at bounding box center [648, 430] width 216 height 33
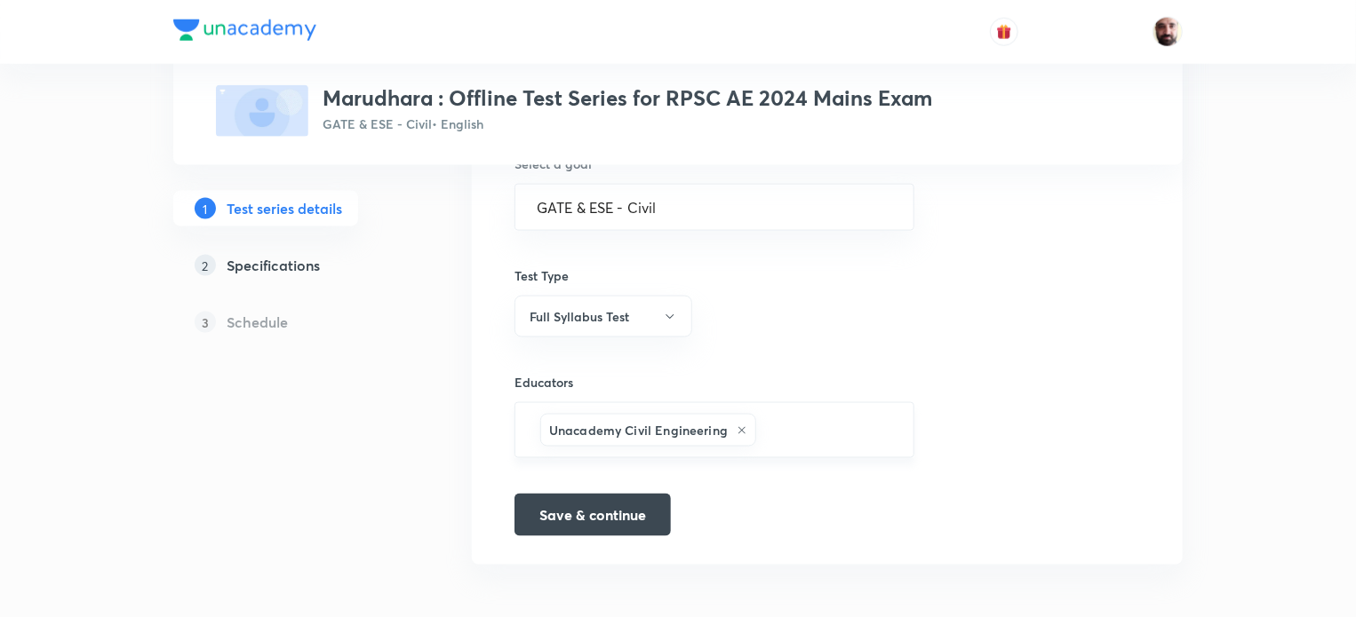
drag, startPoint x: 550, startPoint y: 429, endPoint x: 716, endPoint y: 429, distance: 166.1
click at [716, 429] on h6 "Unacademy Civil Engineering" at bounding box center [638, 430] width 179 height 19
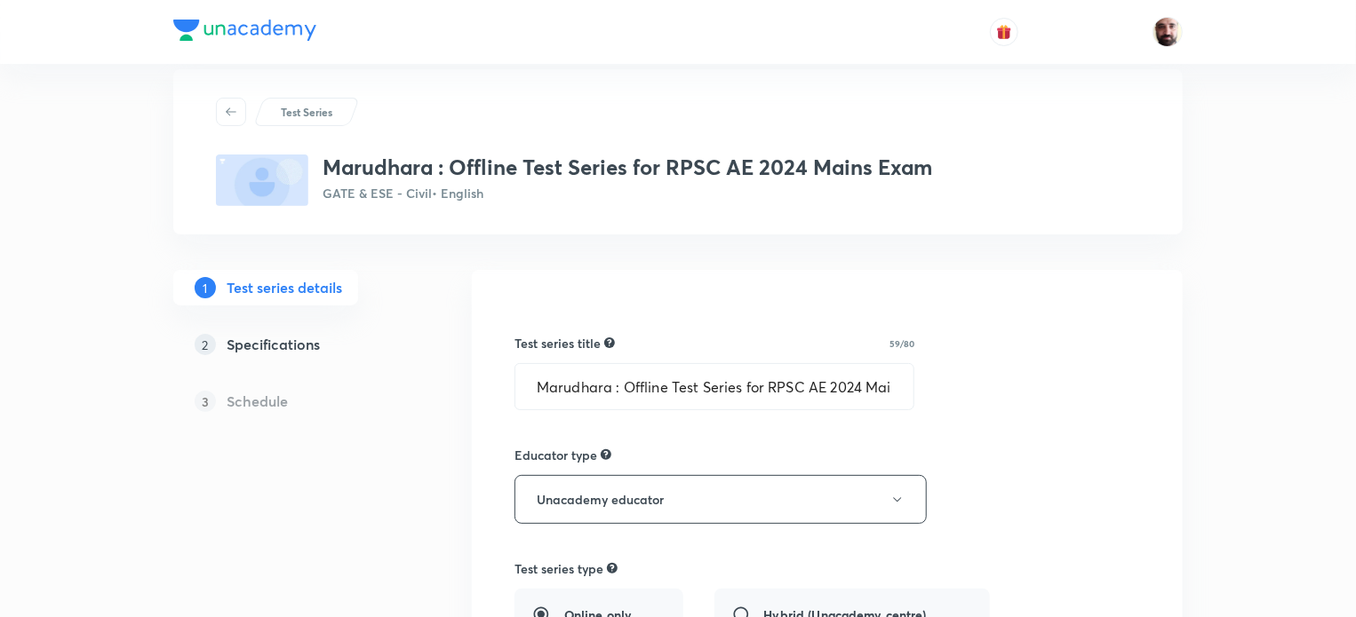
scroll to position [0, 0]
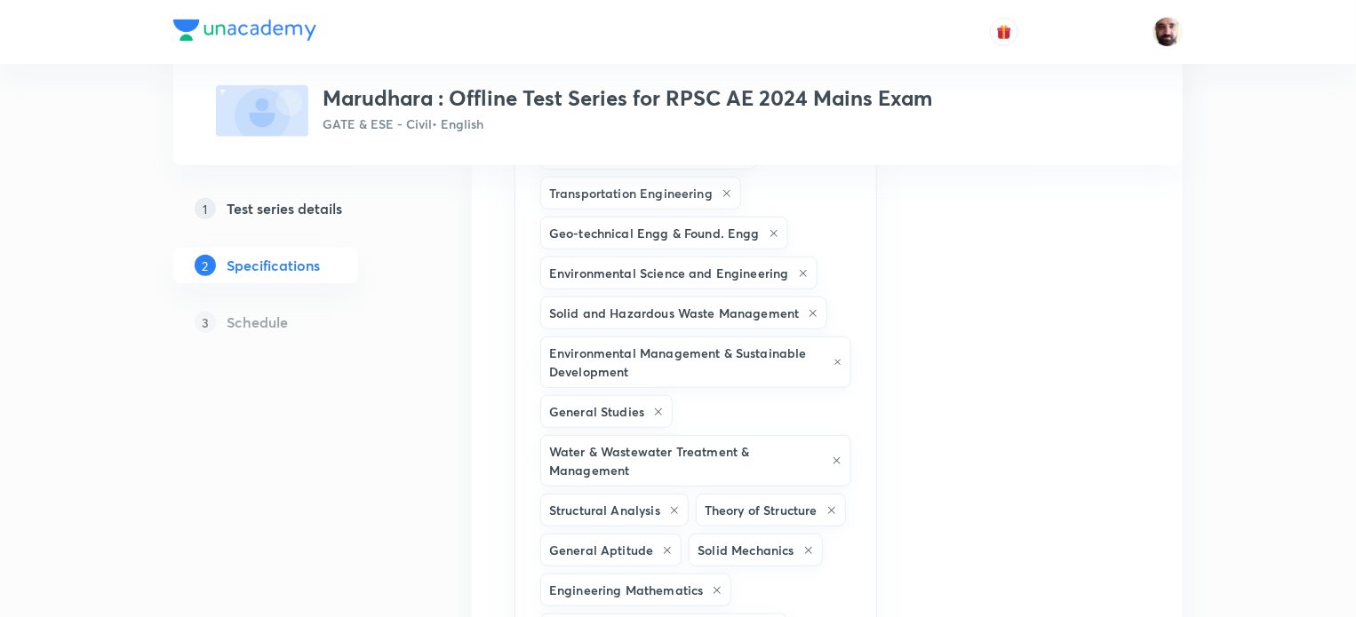
scroll to position [947, 0]
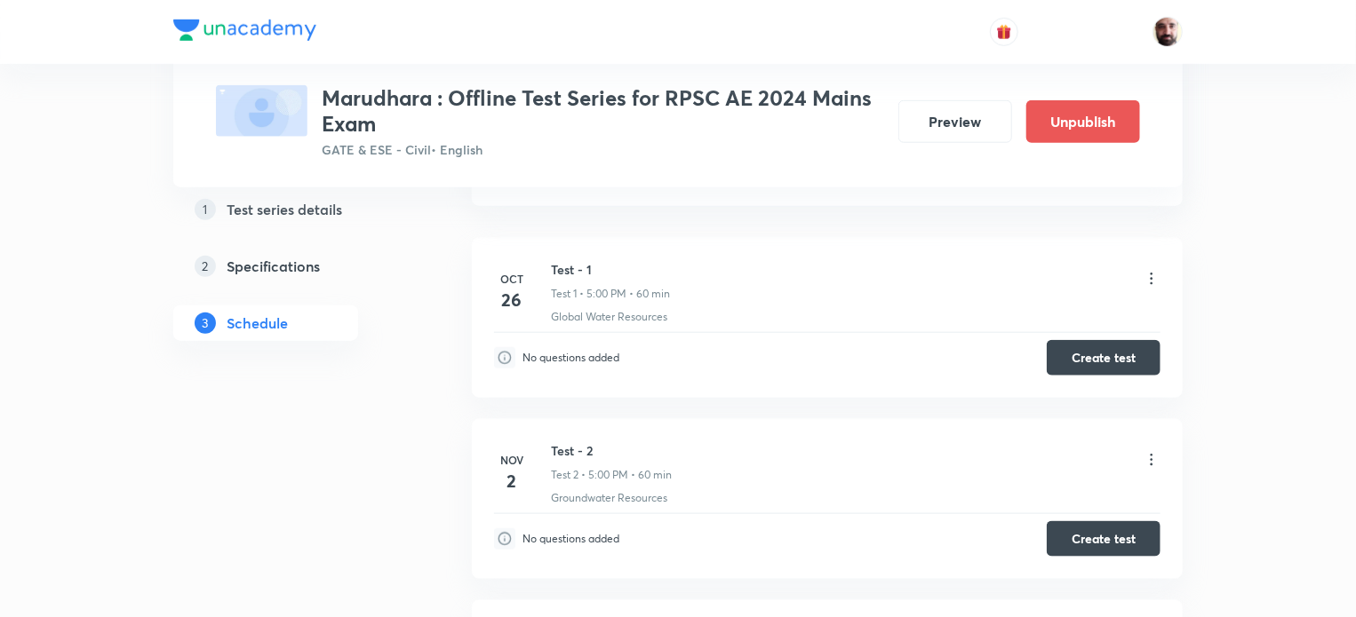
scroll to position [817, 0]
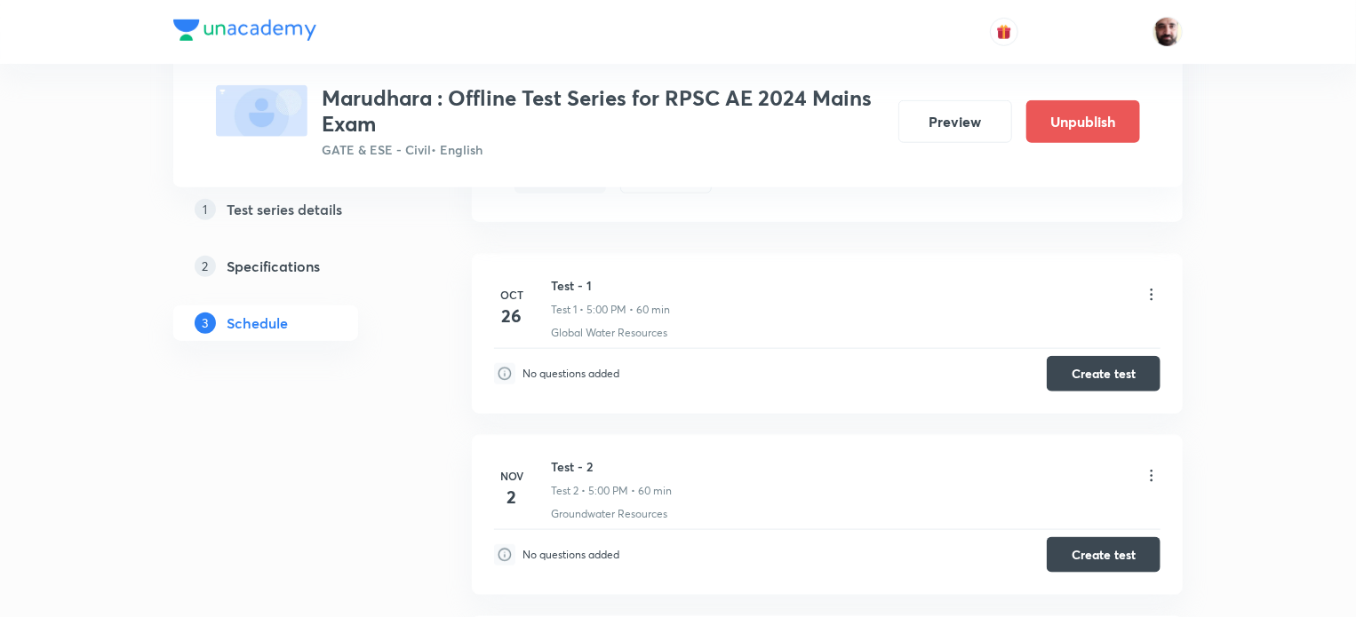
click at [283, 209] on h5 "Test series details" at bounding box center [284, 208] width 115 height 21
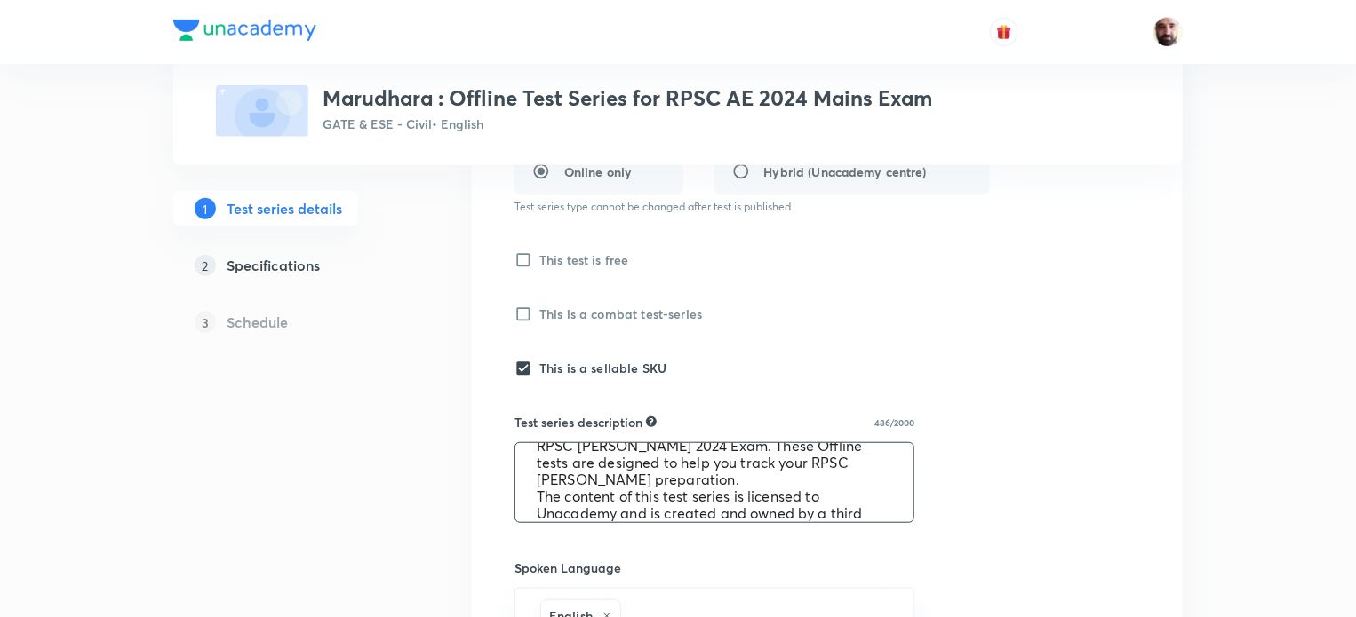
scroll to position [135, 0]
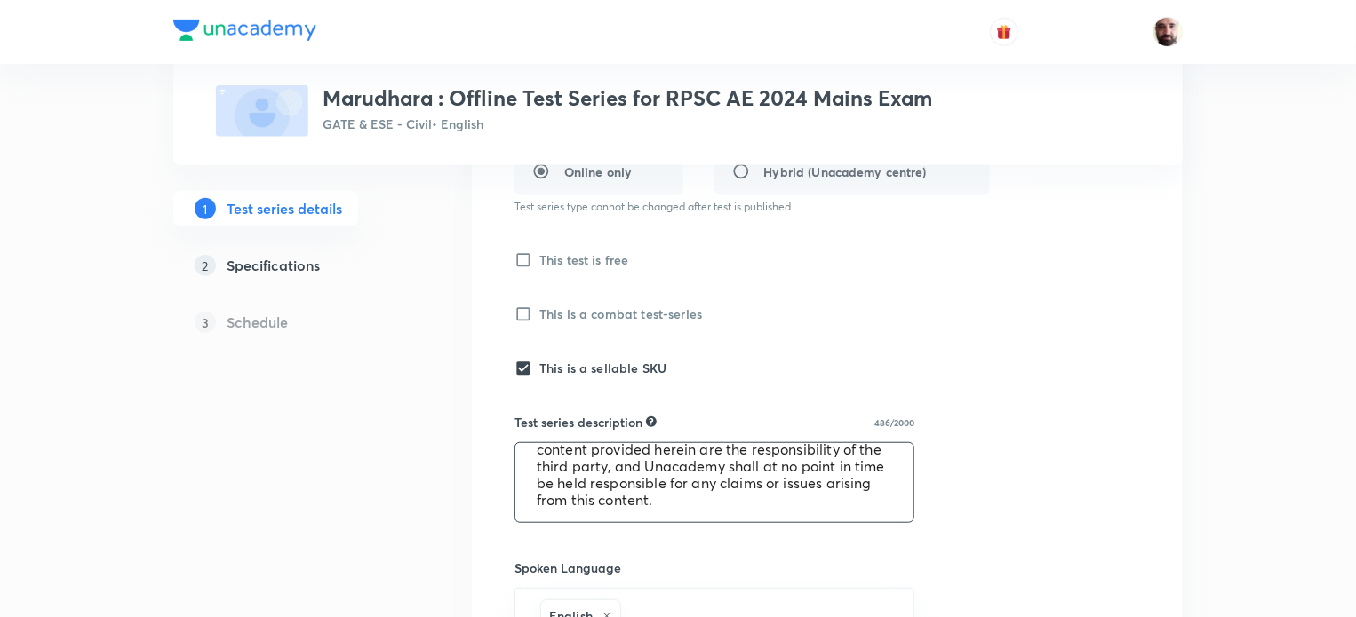
drag, startPoint x: 540, startPoint y: 461, endPoint x: 814, endPoint y: 537, distance: 283.9
click at [813, 538] on div "Test series title 59/80 Marudhara : Offline Test Series for RPSC AE 2024 Mains …" at bounding box center [826, 518] width 625 height 1327
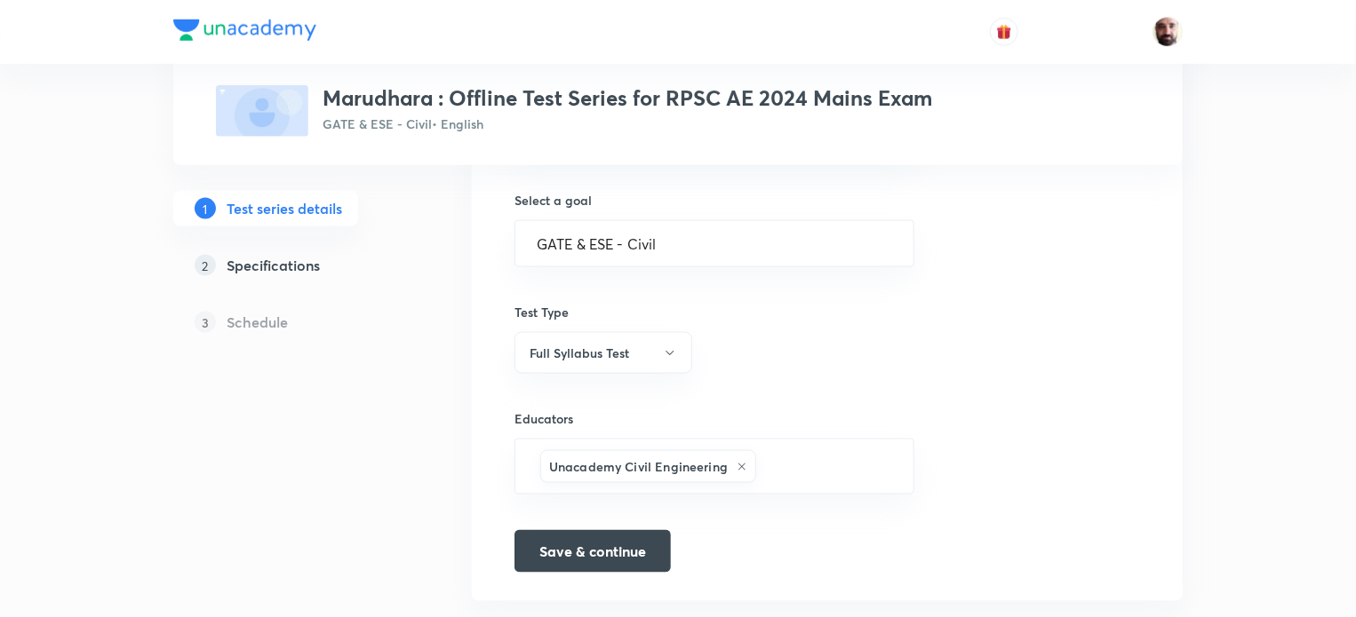
scroll to position [1119, 0]
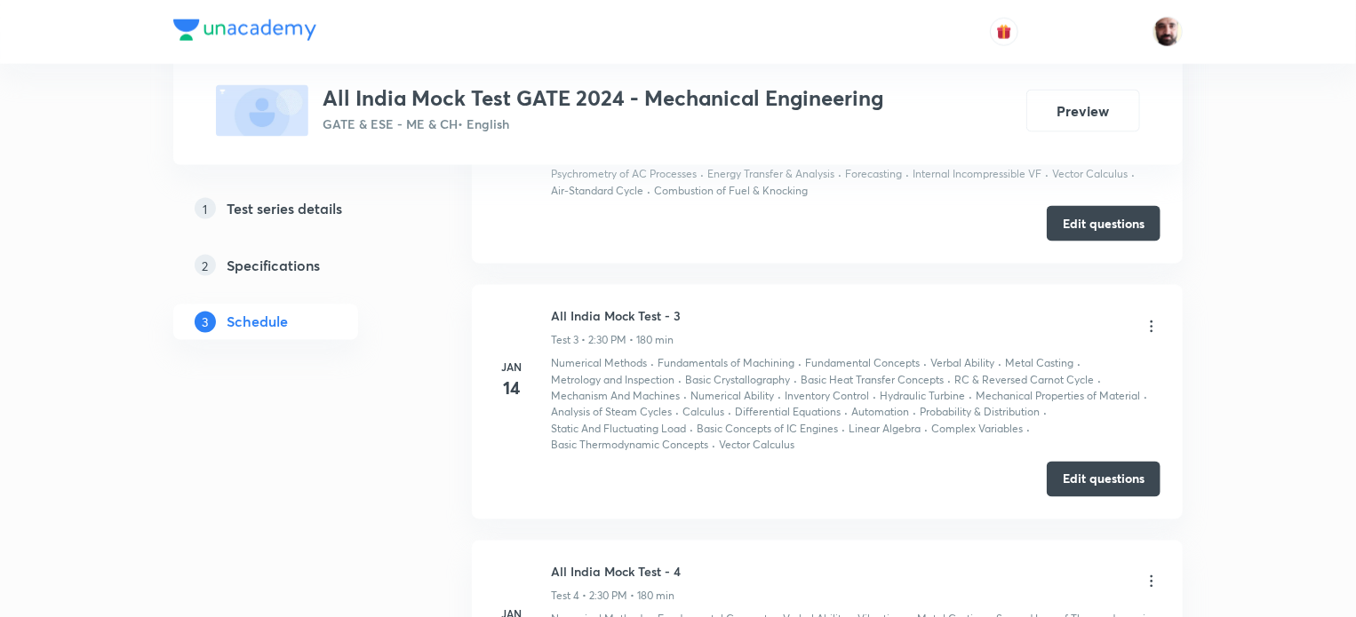
scroll to position [474, 0]
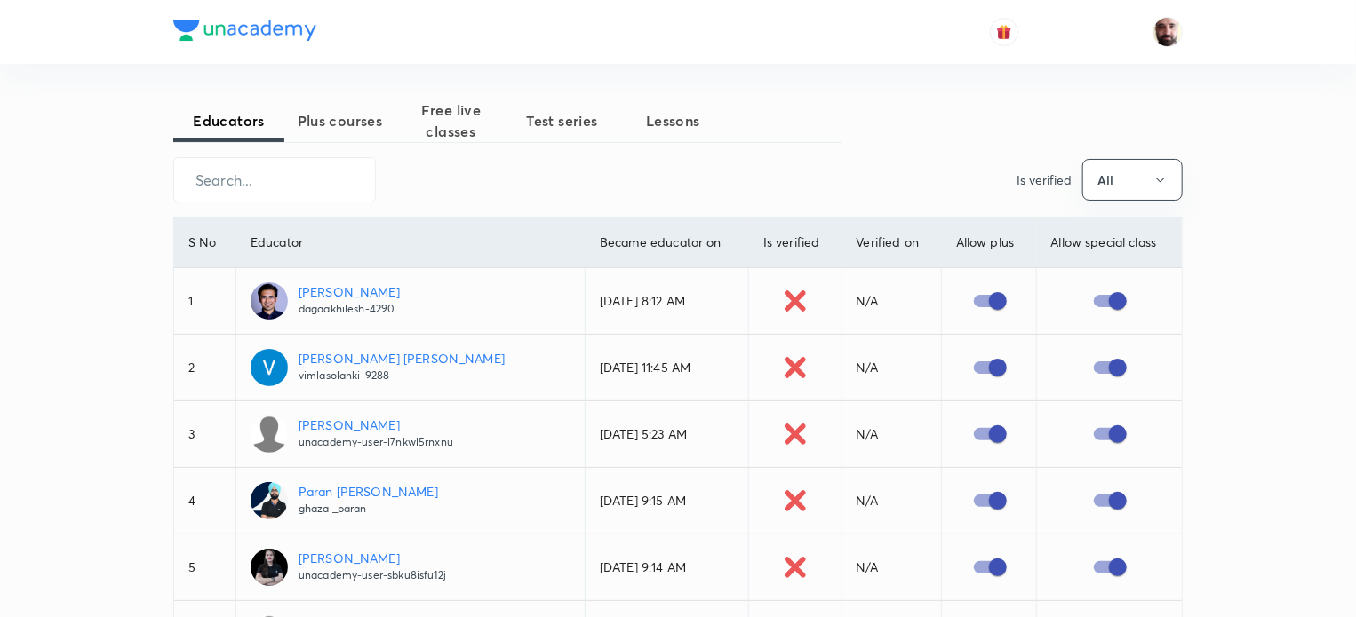
click at [550, 115] on span "Test series" at bounding box center [561, 120] width 111 height 21
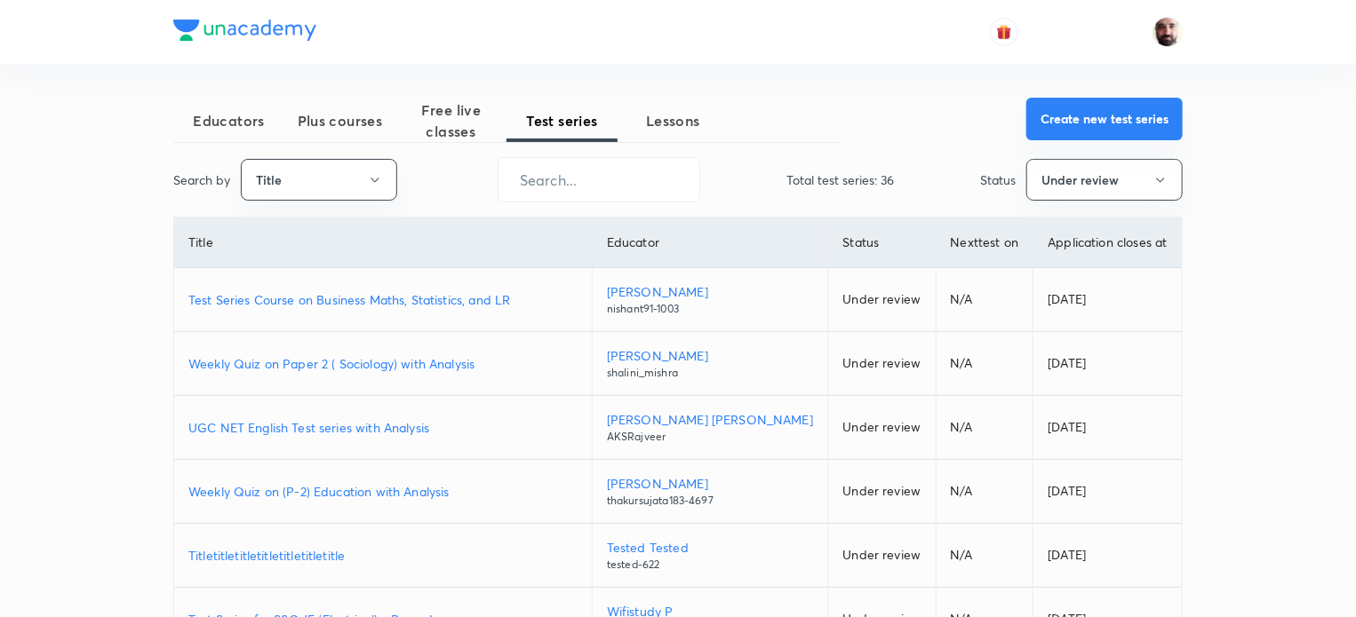
click at [1100, 117] on button "Create new test series" at bounding box center [1104, 119] width 156 height 43
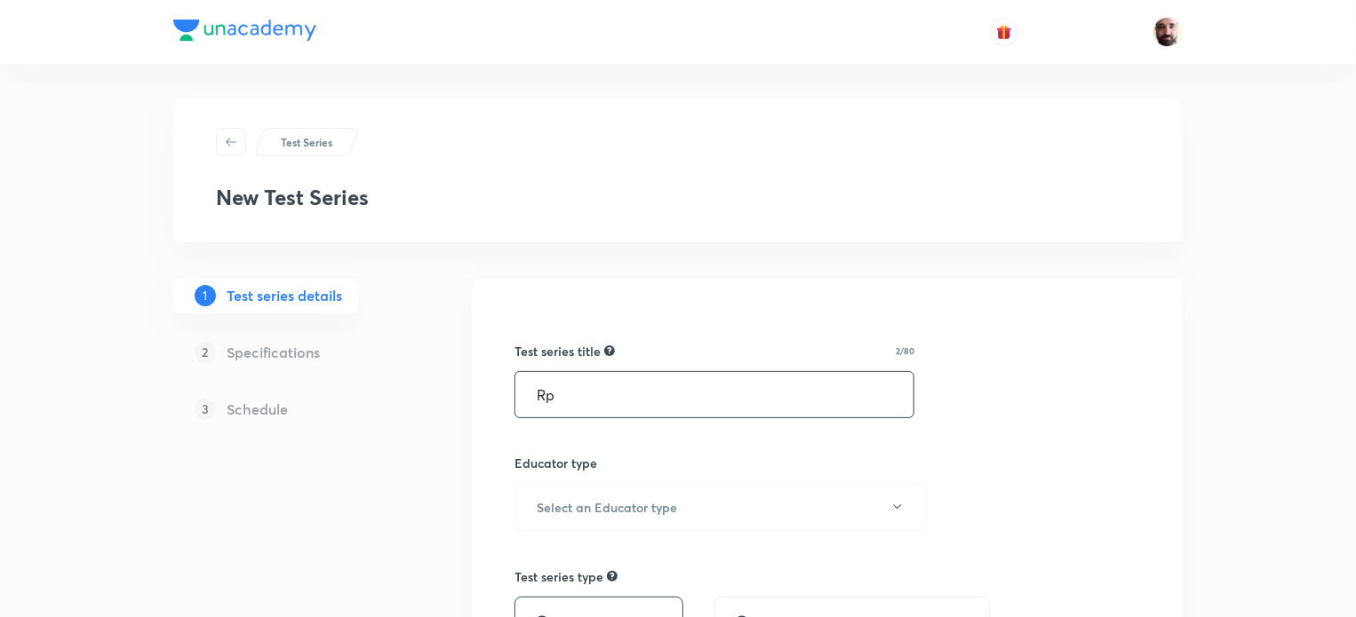
type input "R"
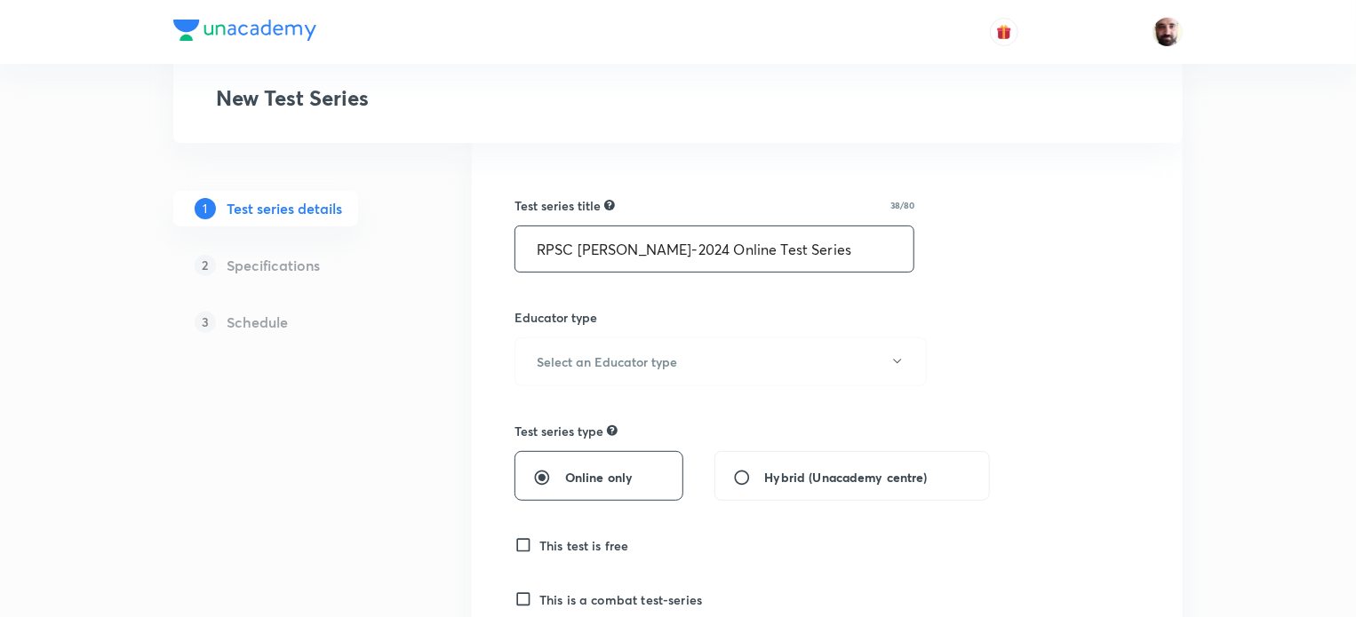
scroll to position [188, 0]
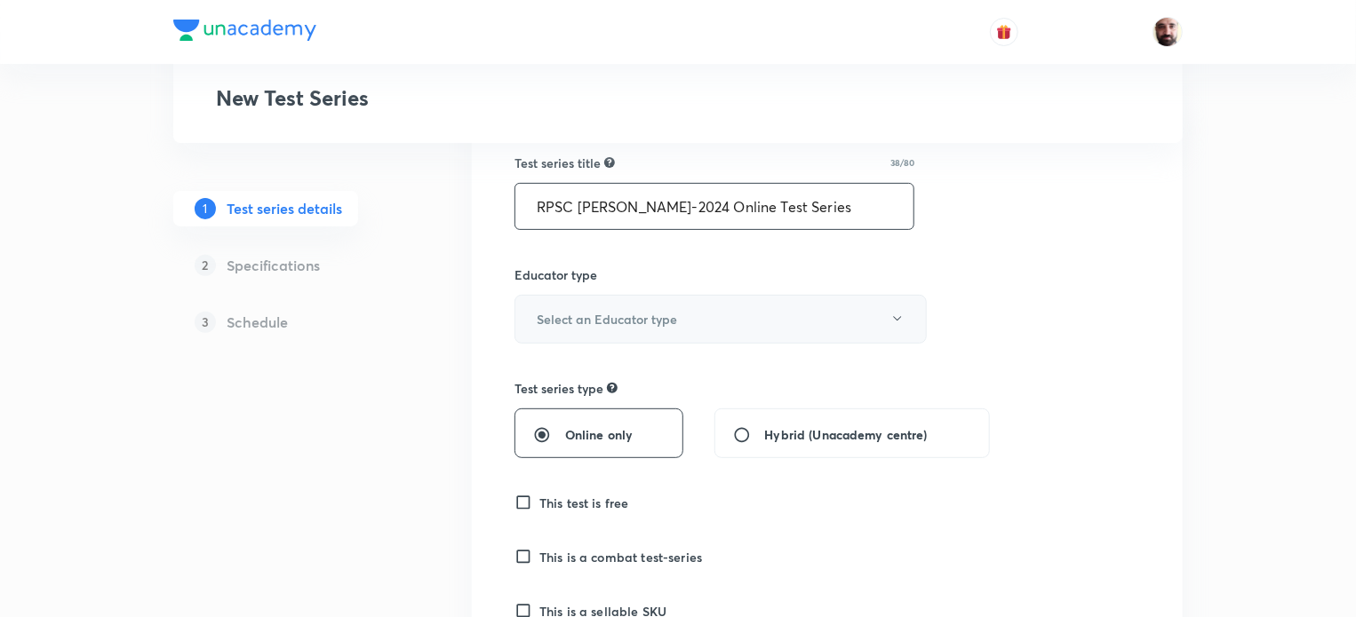
type input "RPSC AE Mains-2024 Online Test Series"
click at [892, 312] on icon "button" at bounding box center [897, 319] width 14 height 14
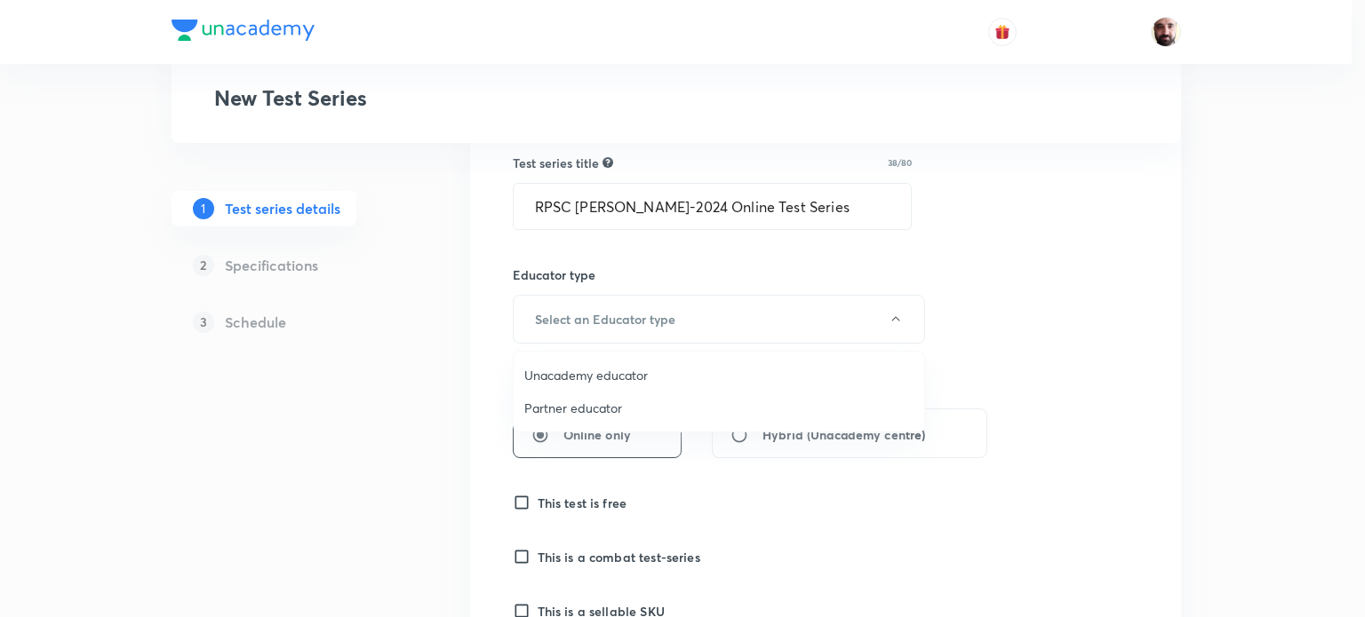
click at [666, 370] on span "Unacademy educator" at bounding box center [718, 375] width 389 height 19
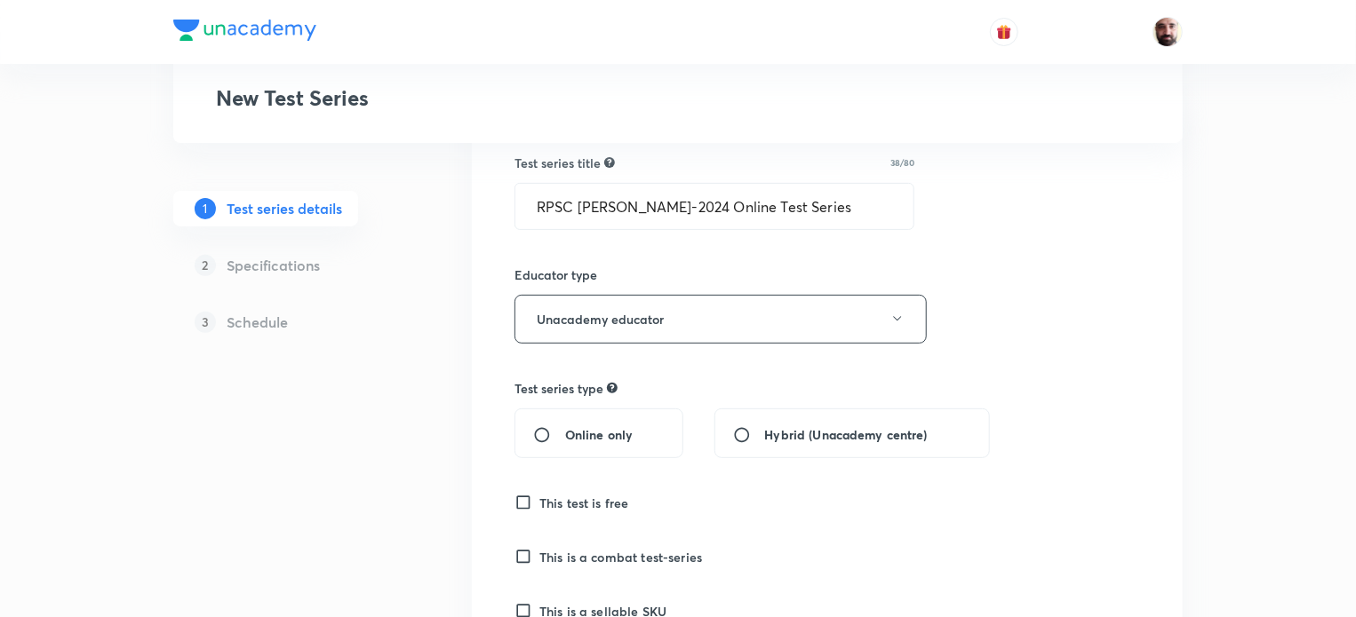
drag, startPoint x: 540, startPoint y: 434, endPoint x: 577, endPoint y: 441, distance: 37.1
click at [540, 433] on input "Online only" at bounding box center [549, 435] width 32 height 18
radio input "true"
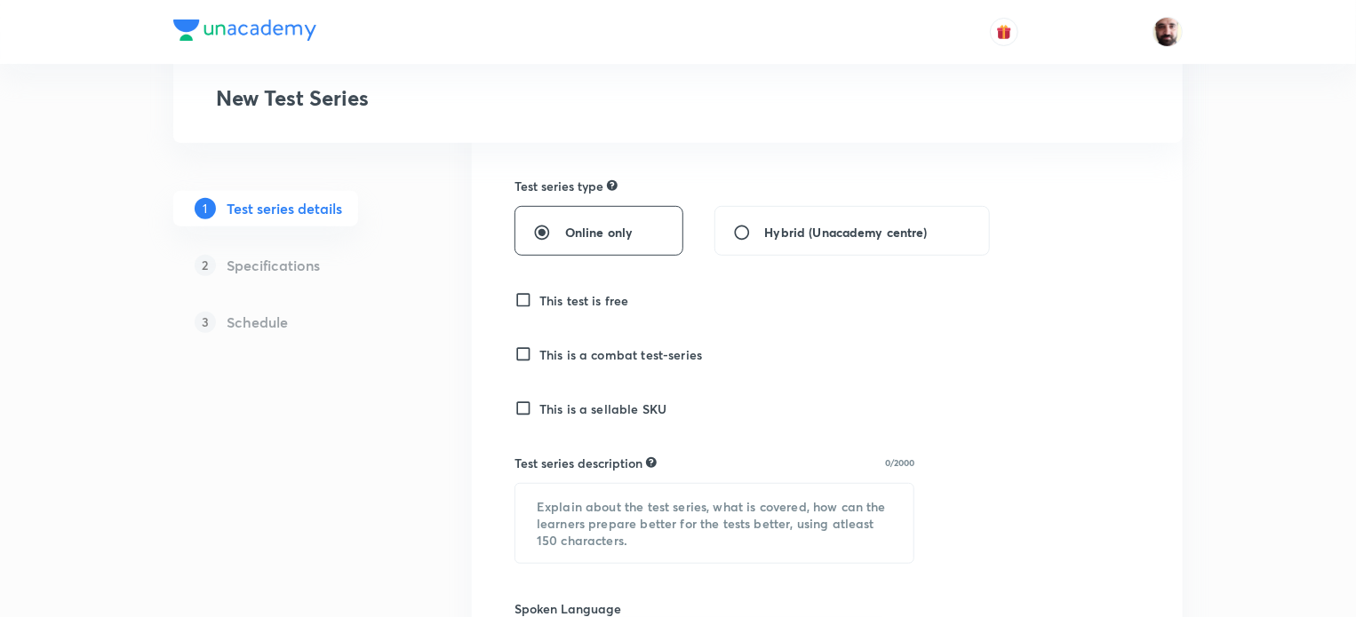
scroll to position [434, 0]
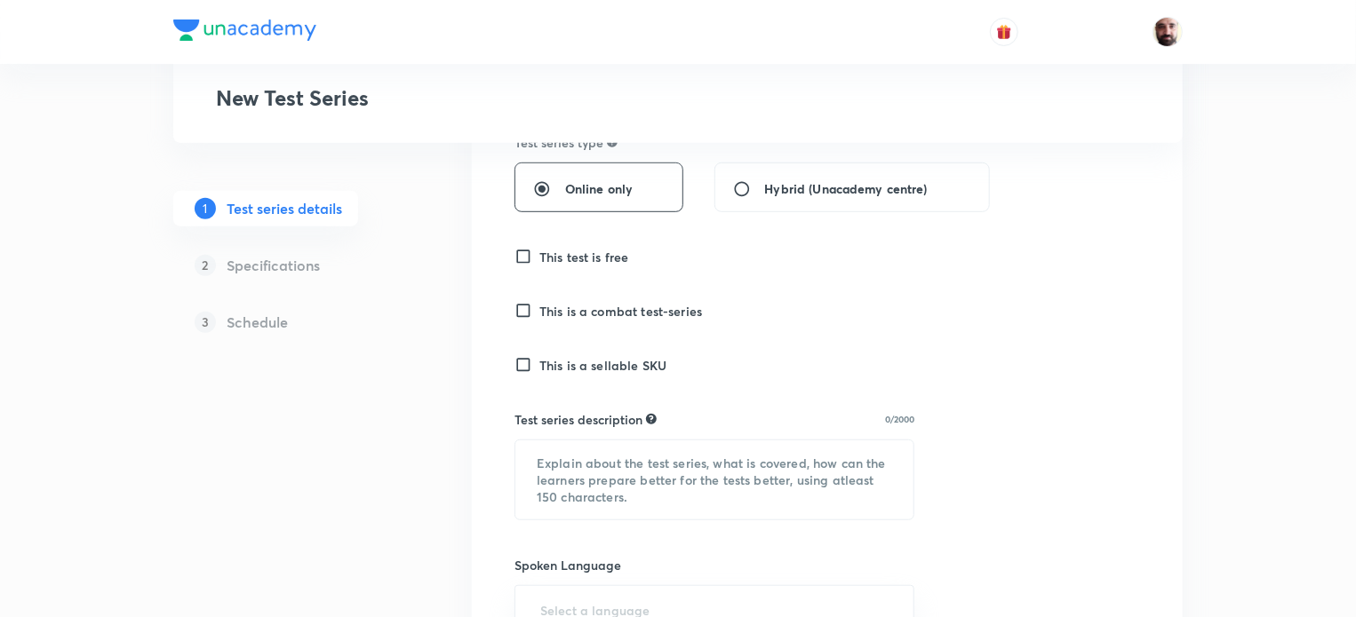
click at [521, 364] on input "This is a sellable SKU" at bounding box center [526, 365] width 25 height 18
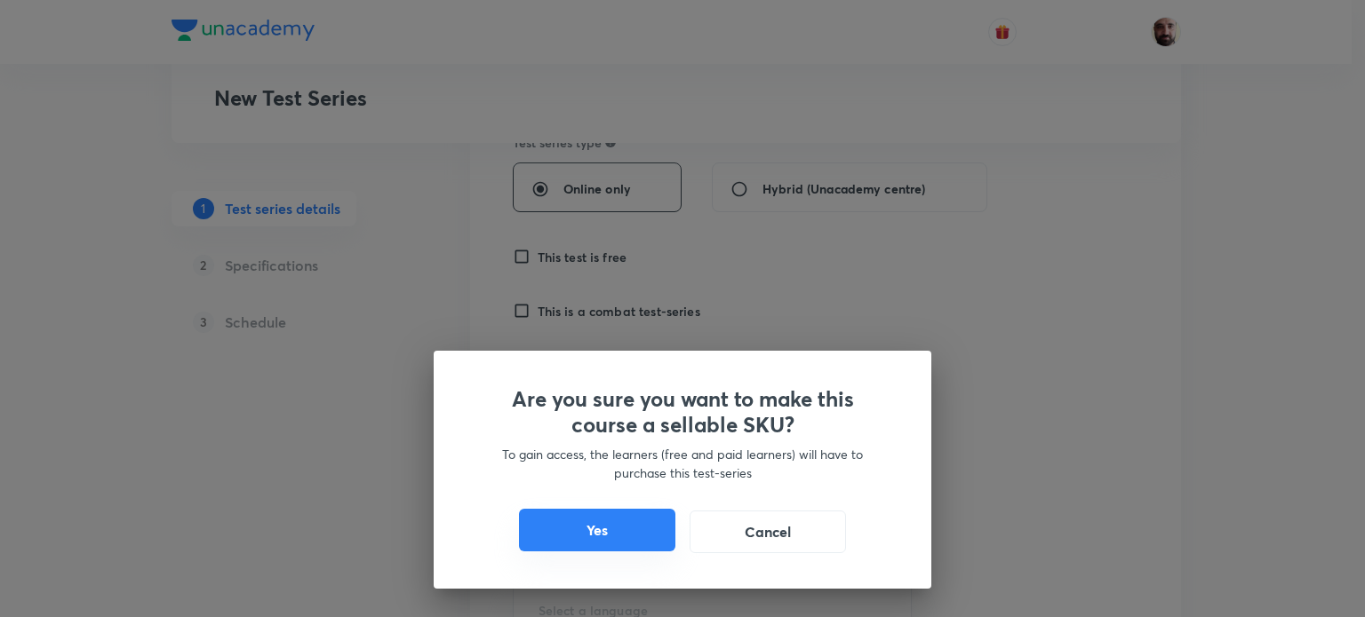
click at [613, 528] on button "Yes" at bounding box center [597, 530] width 156 height 43
checkbox input "true"
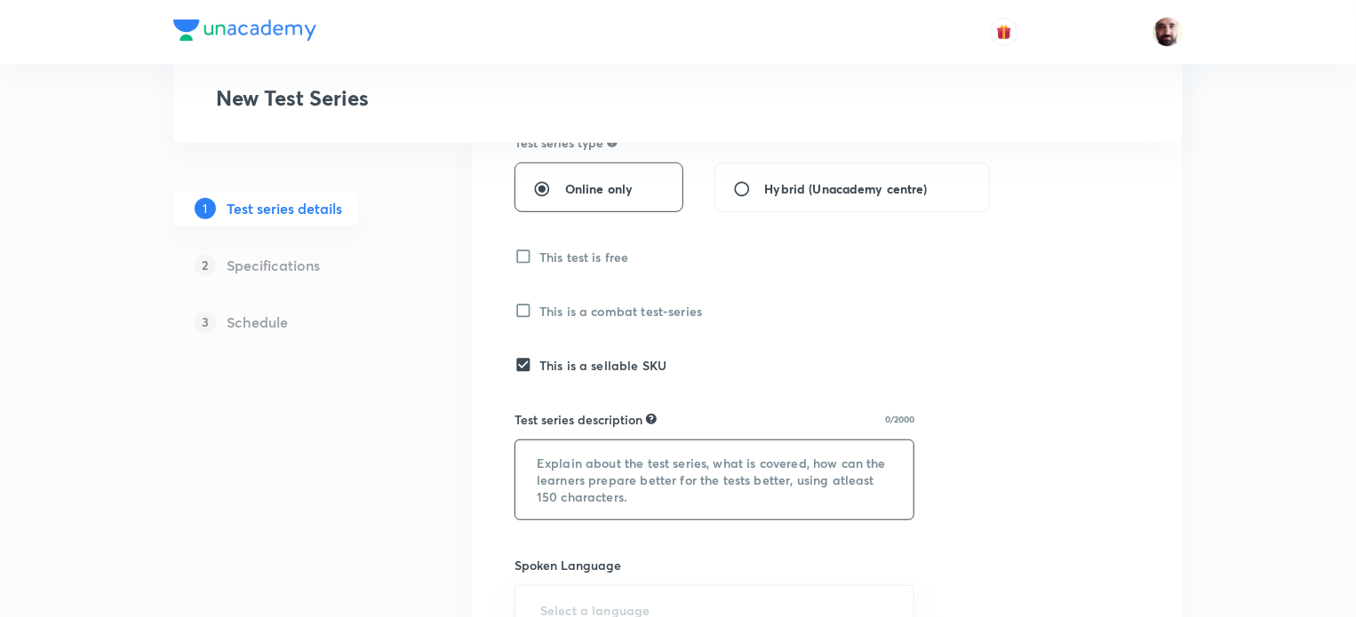
drag, startPoint x: 529, startPoint y: 458, endPoint x: 628, endPoint y: 498, distance: 107.2
click at [628, 498] on textarea at bounding box center [714, 480] width 398 height 79
click at [599, 473] on textarea at bounding box center [714, 480] width 398 height 79
click at [633, 461] on textarea at bounding box center [714, 480] width 398 height 79
paste textarea "This test series consists of full-length mock tests for RPSC AE Mains 2024 Exam…"
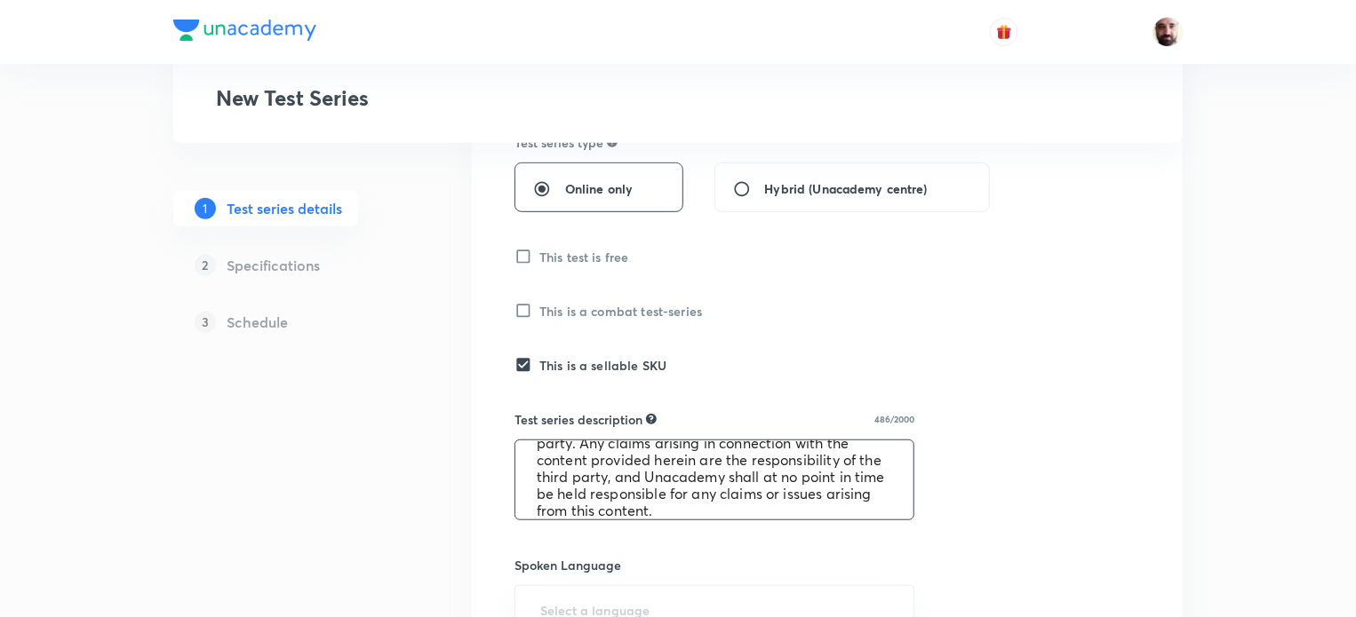
scroll to position [0, 0]
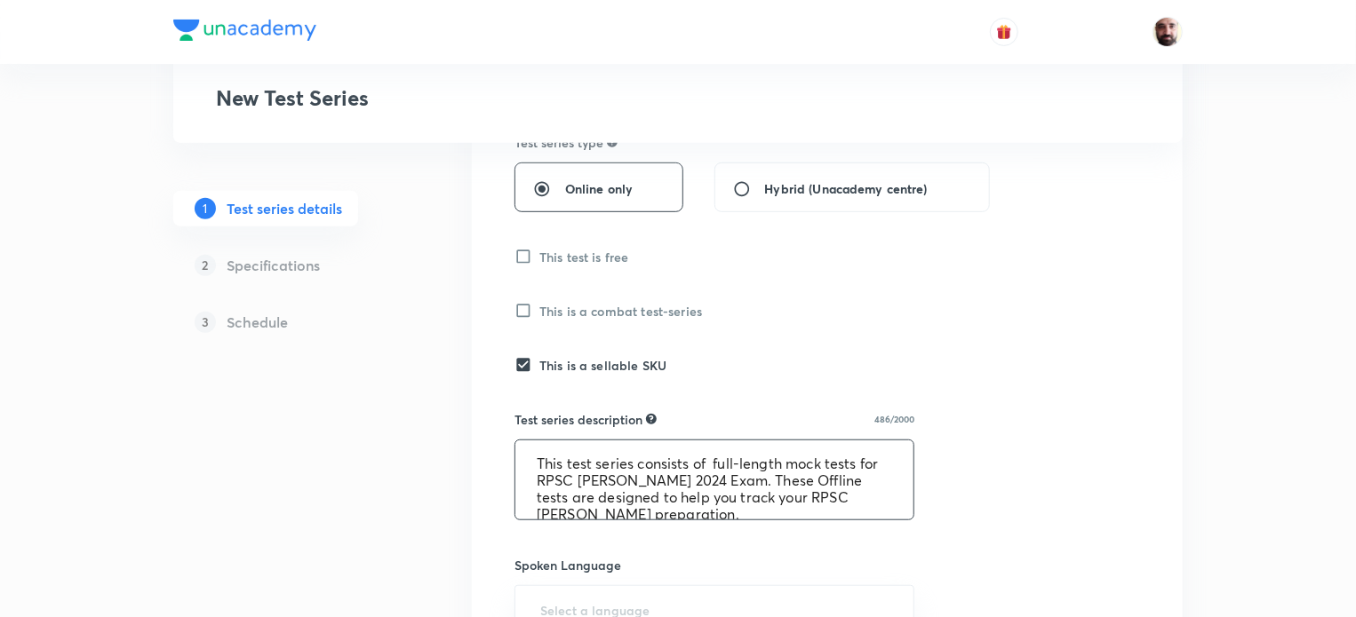
click at [831, 479] on textarea "This test series consists of full-length mock tests for RPSC AE Mains 2024 Exam…" at bounding box center [714, 480] width 398 height 79
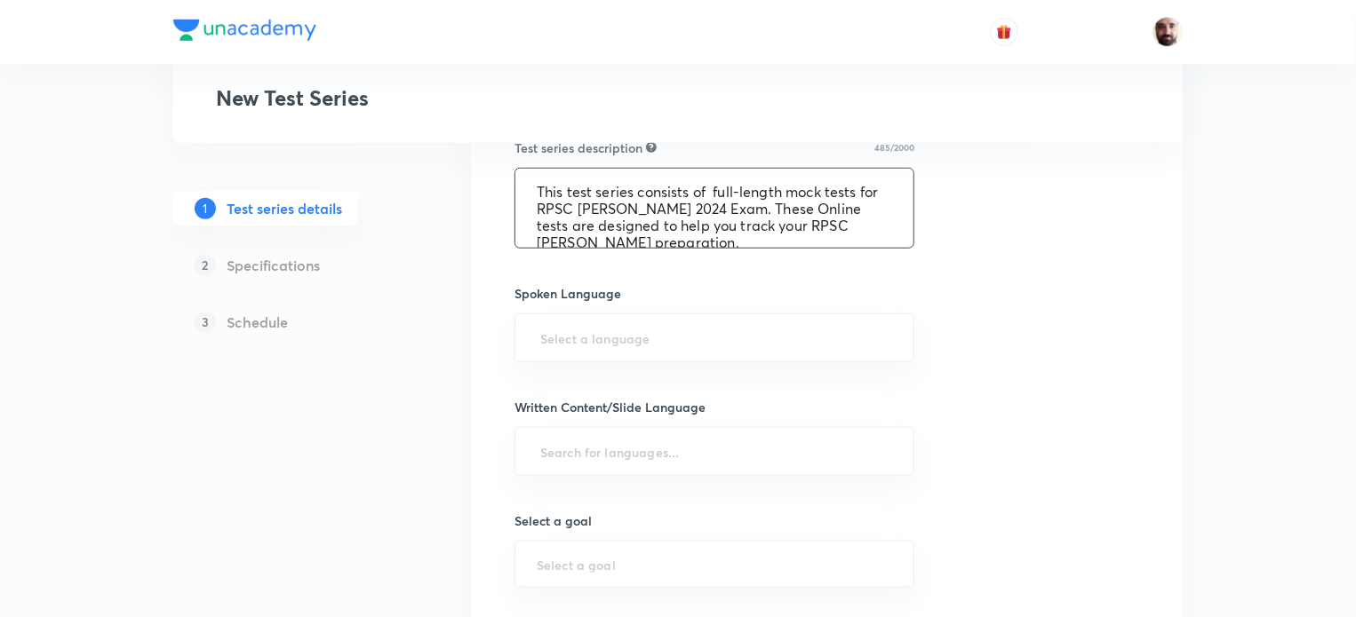
scroll to position [711, 0]
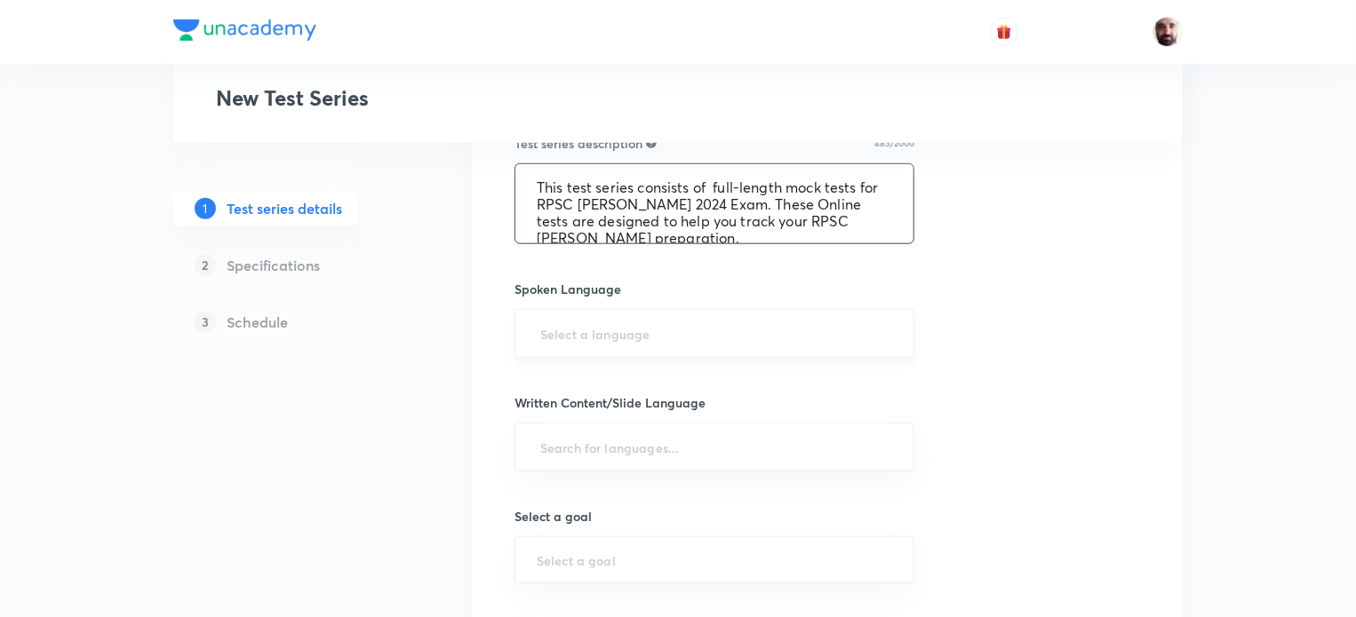
type textarea "This test series consists of full-length mock tests for RPSC AE Mains 2024 Exam…"
click at [608, 329] on input "text" at bounding box center [714, 333] width 355 height 33
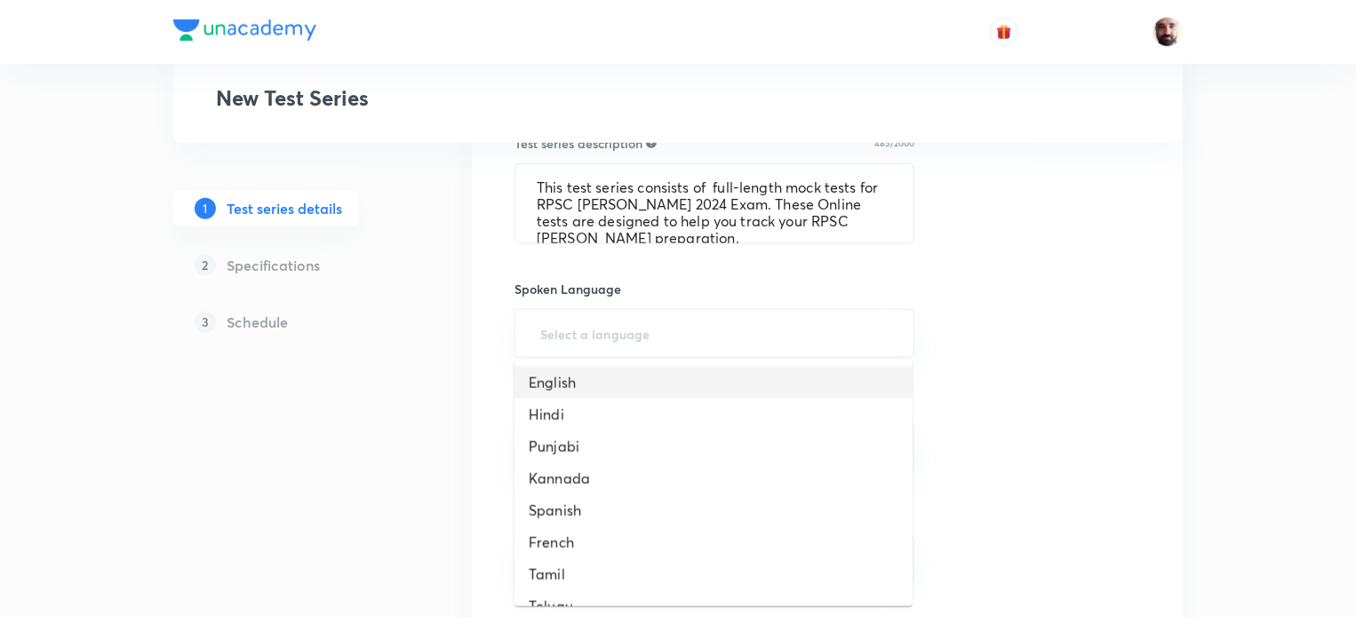
click at [591, 376] on li "English" at bounding box center [713, 383] width 398 height 32
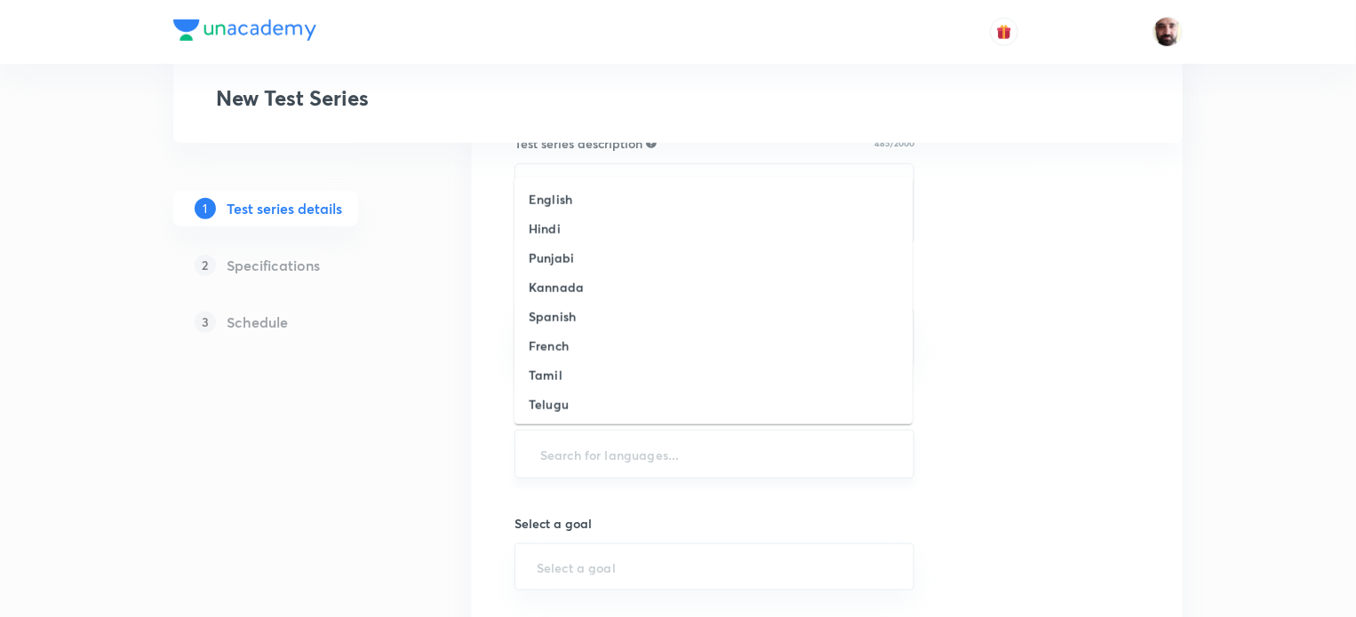
click at [618, 458] on input "text" at bounding box center [714, 454] width 355 height 33
drag, startPoint x: 561, startPoint y: 195, endPoint x: 570, endPoint y: 203, distance: 12.0
click at [562, 198] on h6 "English" at bounding box center [551, 199] width 44 height 19
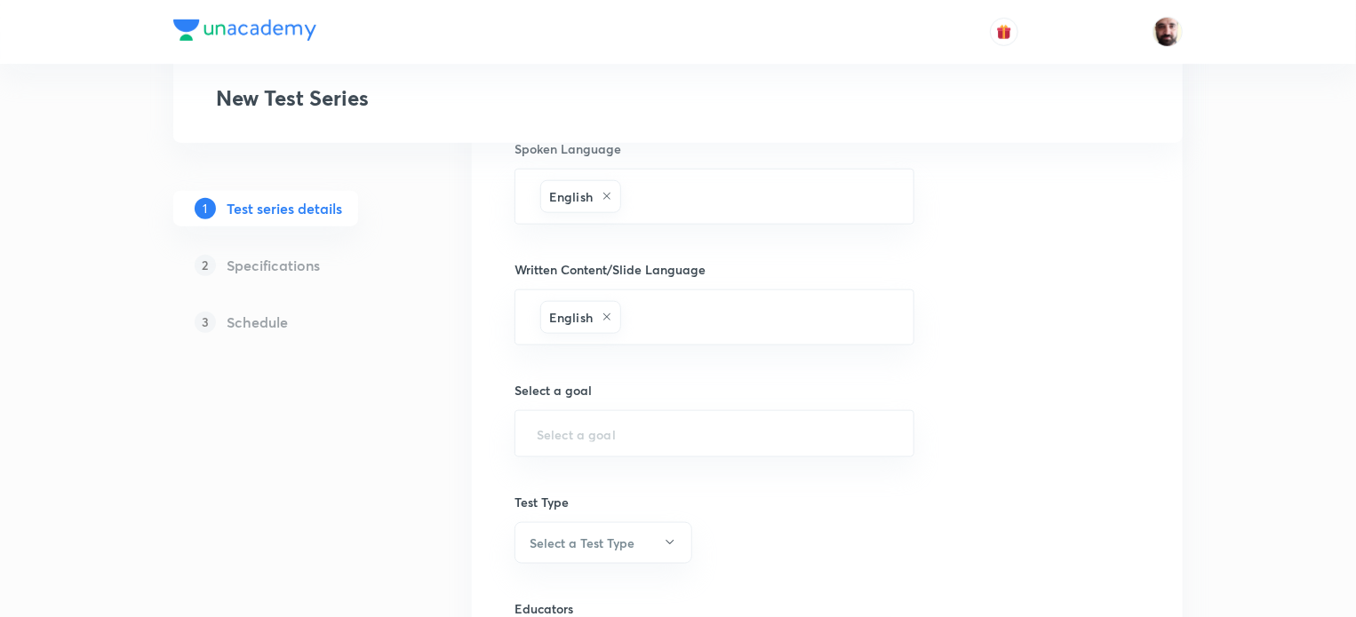
scroll to position [878, 0]
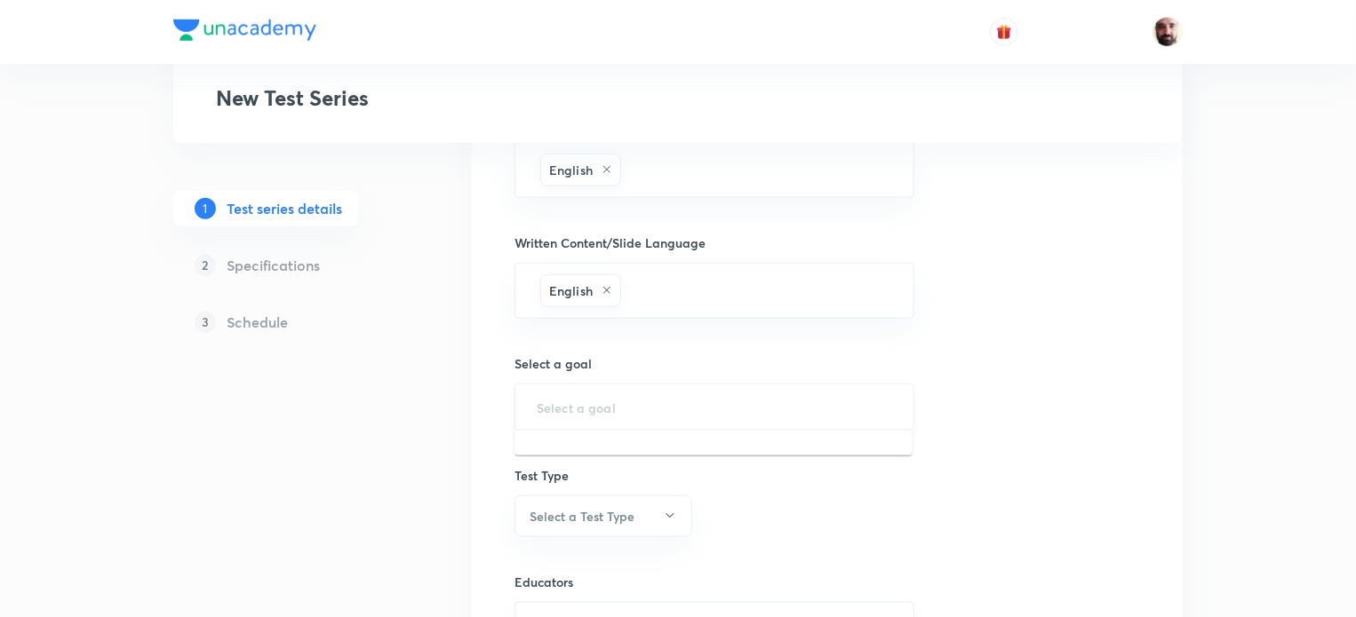
click at [640, 403] on input "text" at bounding box center [714, 407] width 355 height 17
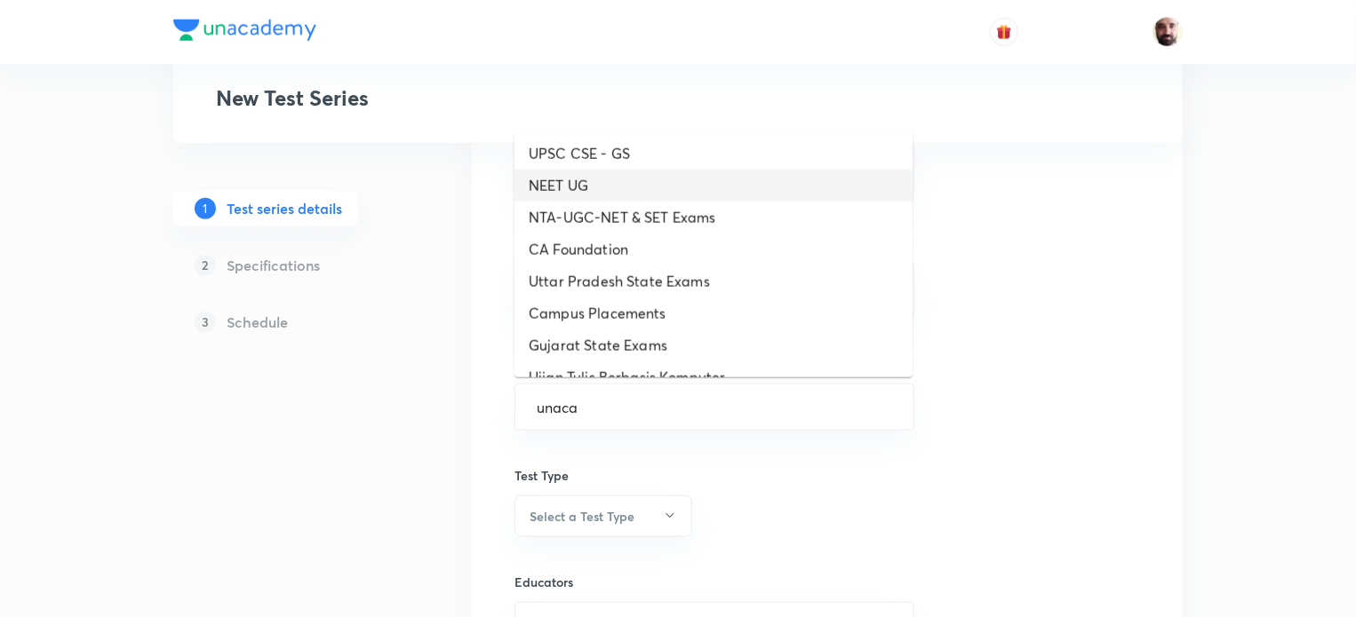
type input "unaca"
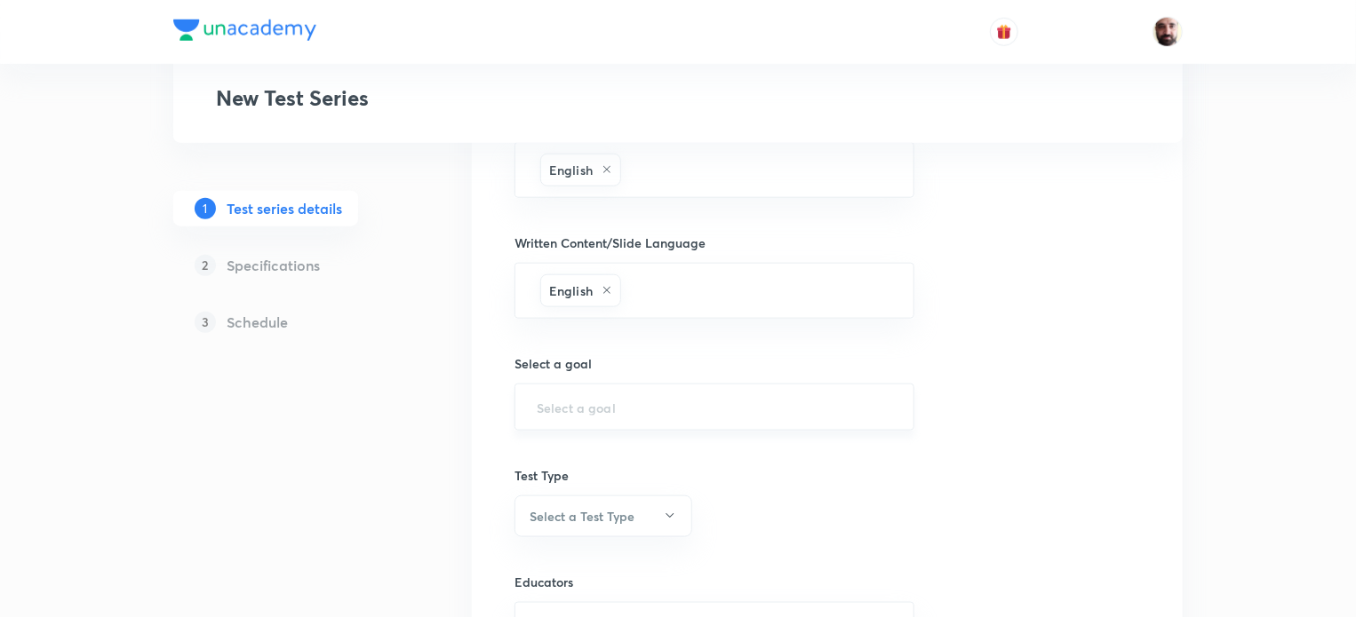
click at [609, 401] on input "text" at bounding box center [714, 407] width 355 height 17
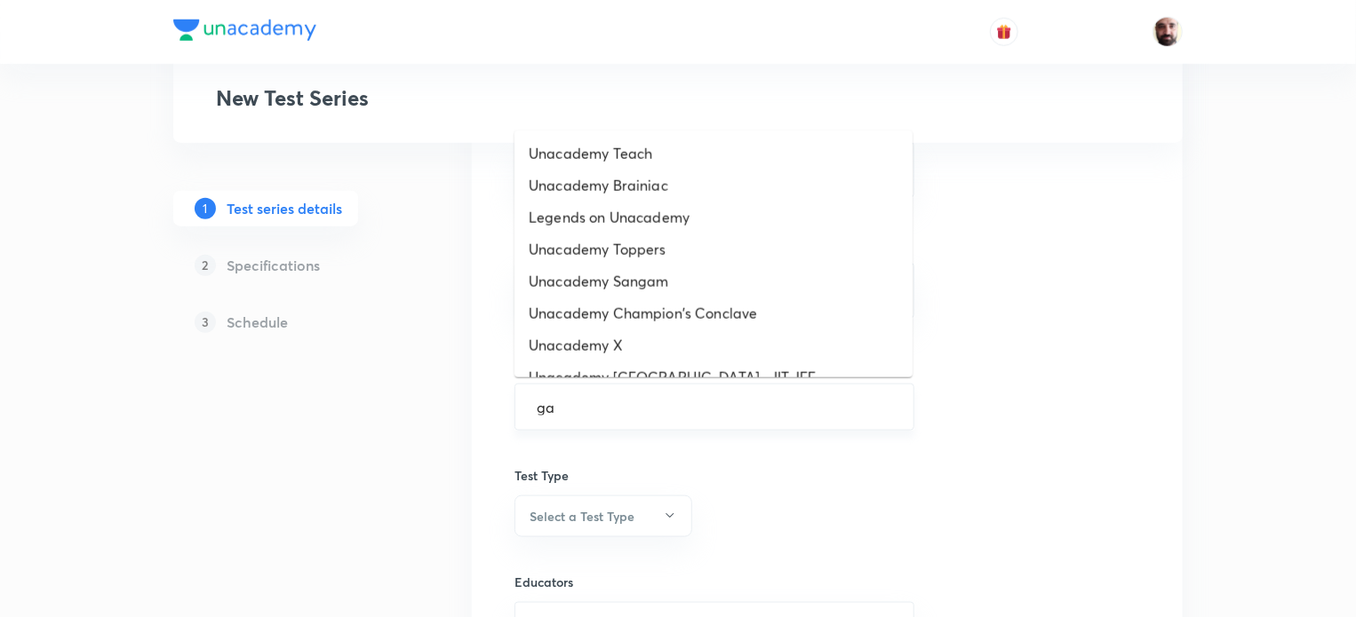
type input "g"
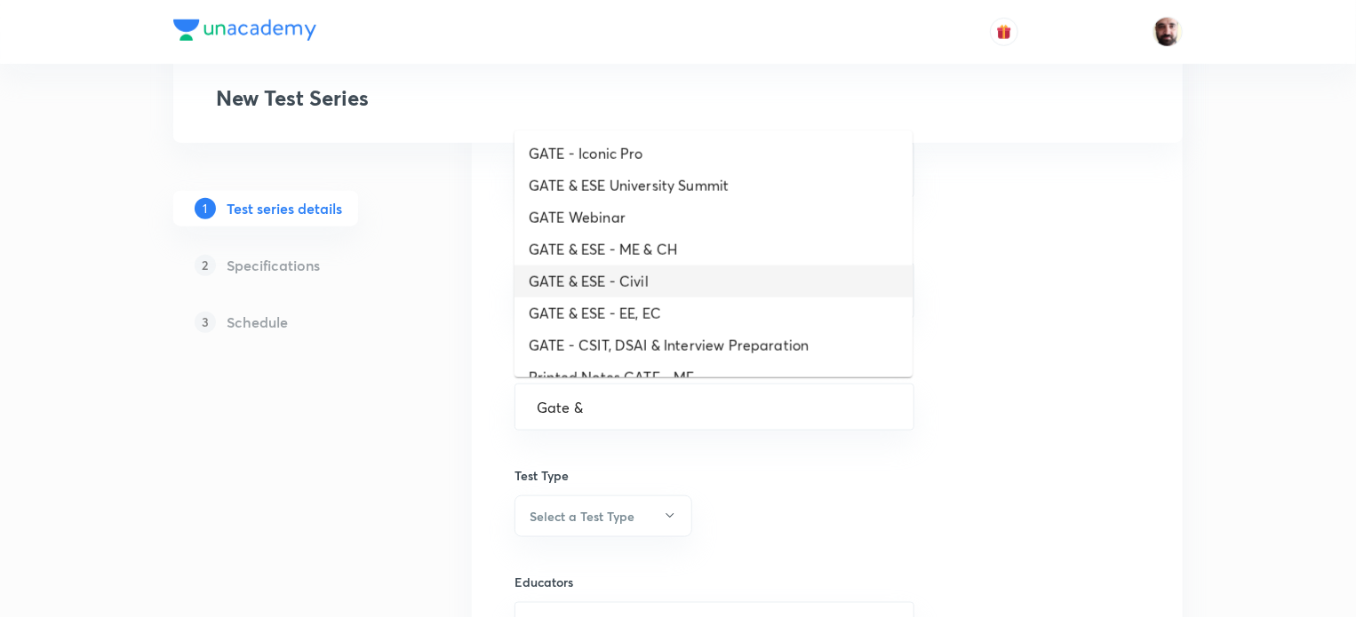
click at [612, 280] on li "GATE & ESE - Civil" at bounding box center [713, 282] width 398 height 32
type input "GATE & ESE - Civil"
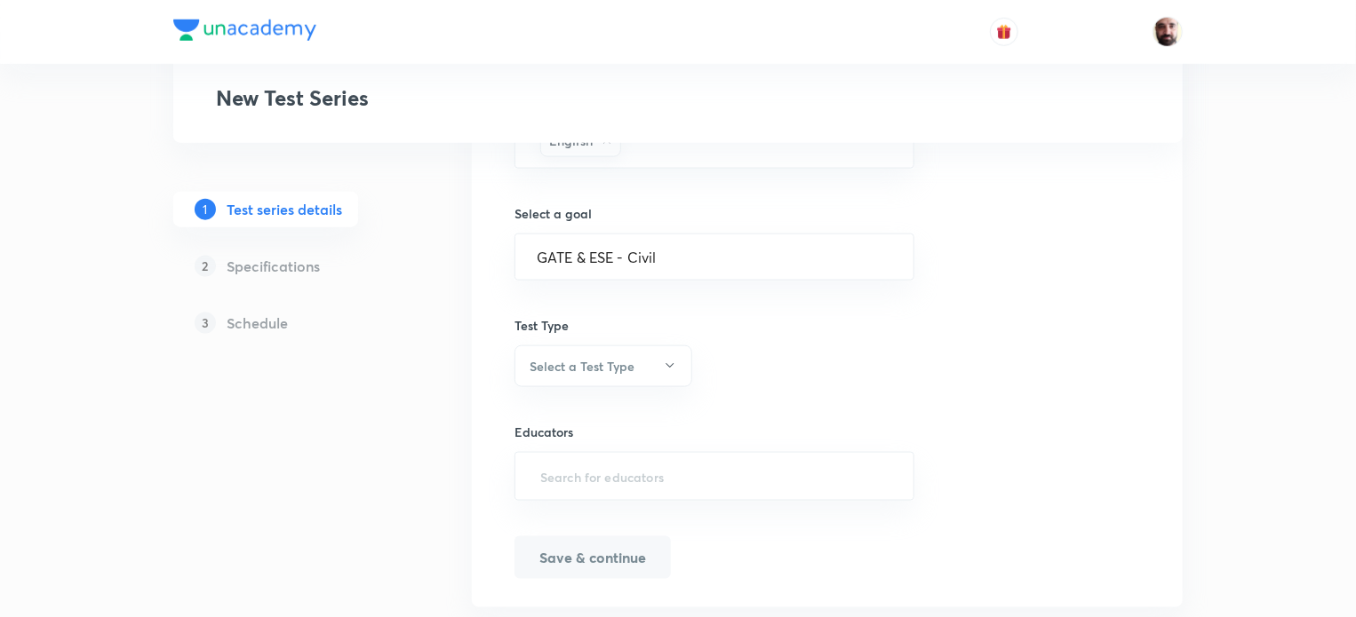
scroll to position [1034, 0]
click at [661, 355] on button "Select a Test Type" at bounding box center [603, 360] width 178 height 42
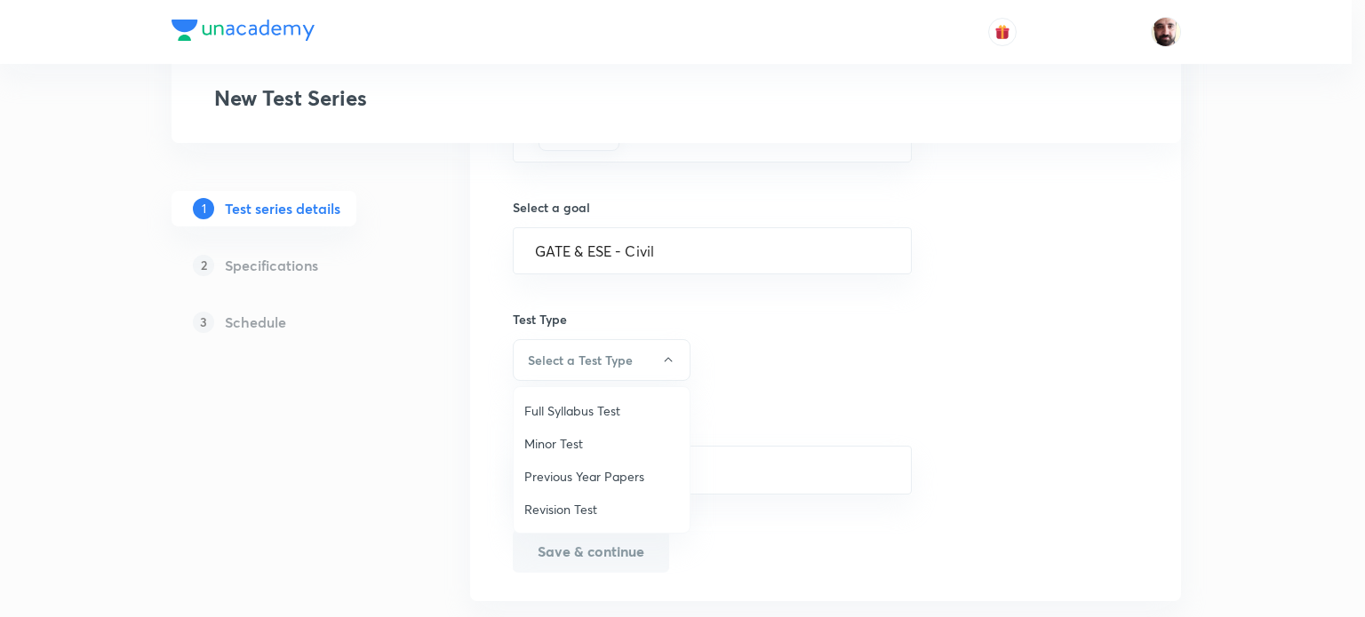
click at [614, 408] on span "Full Syllabus Test" at bounding box center [601, 411] width 155 height 19
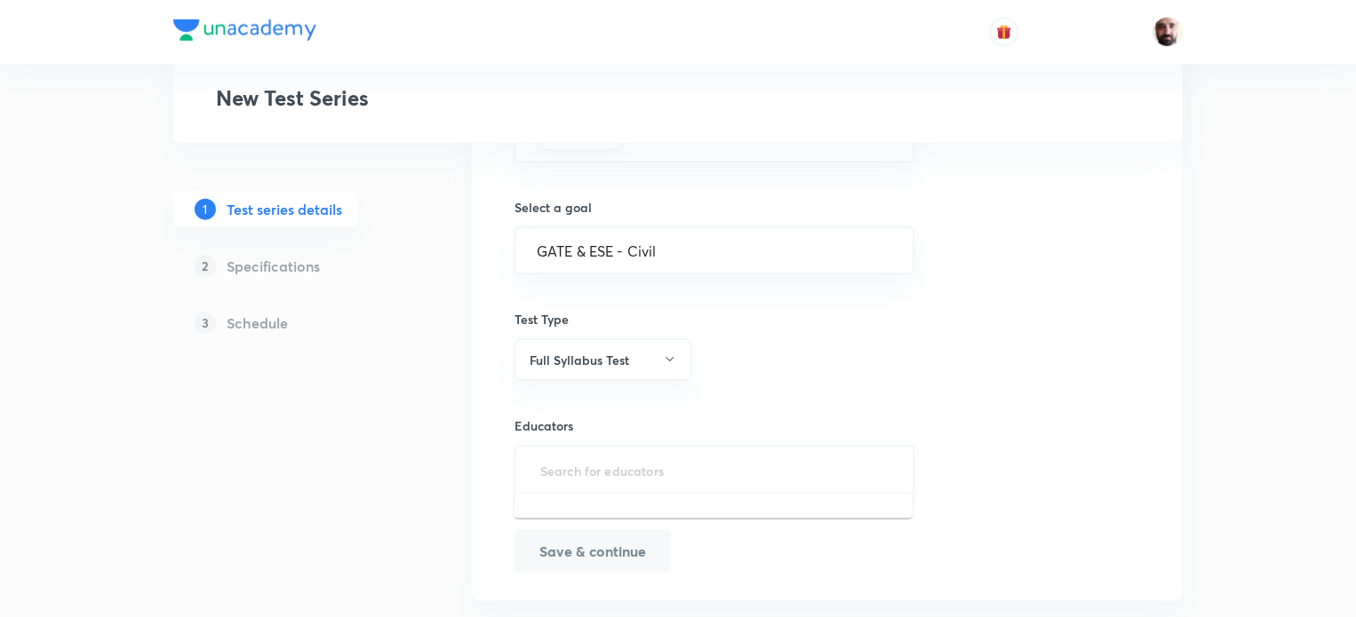
click at [636, 474] on input "text" at bounding box center [714, 470] width 355 height 33
click at [619, 466] on input "text" at bounding box center [714, 470] width 355 height 33
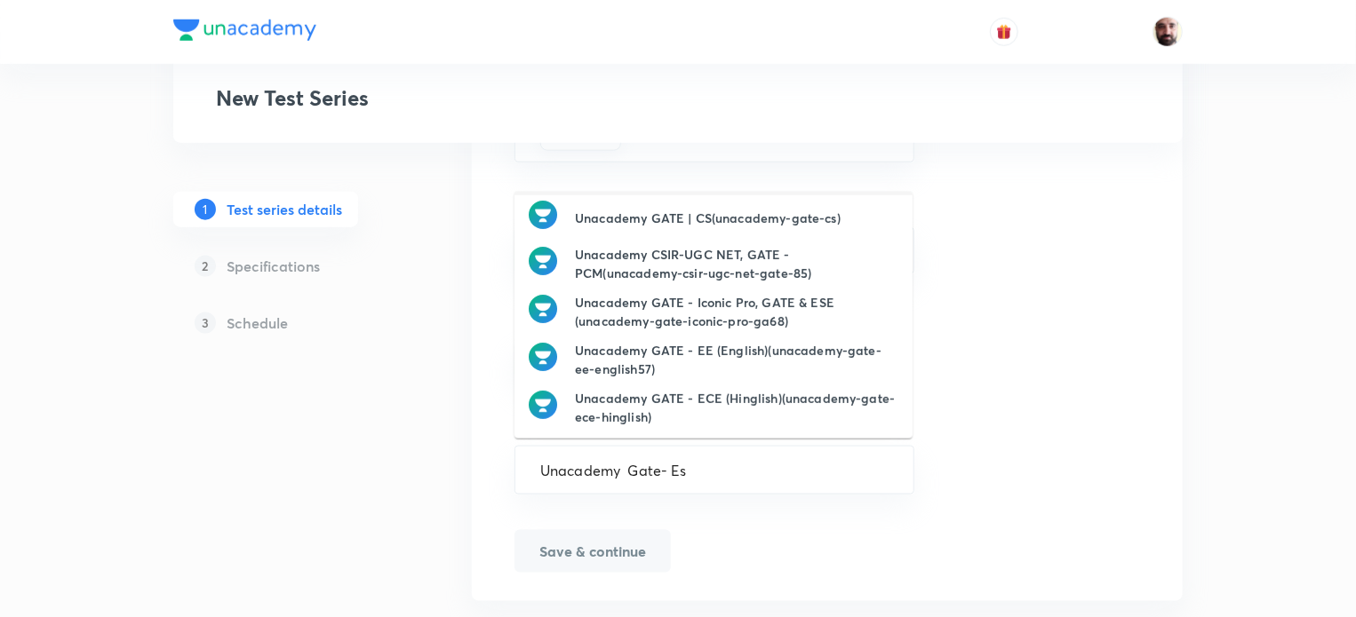
scroll to position [0, 0]
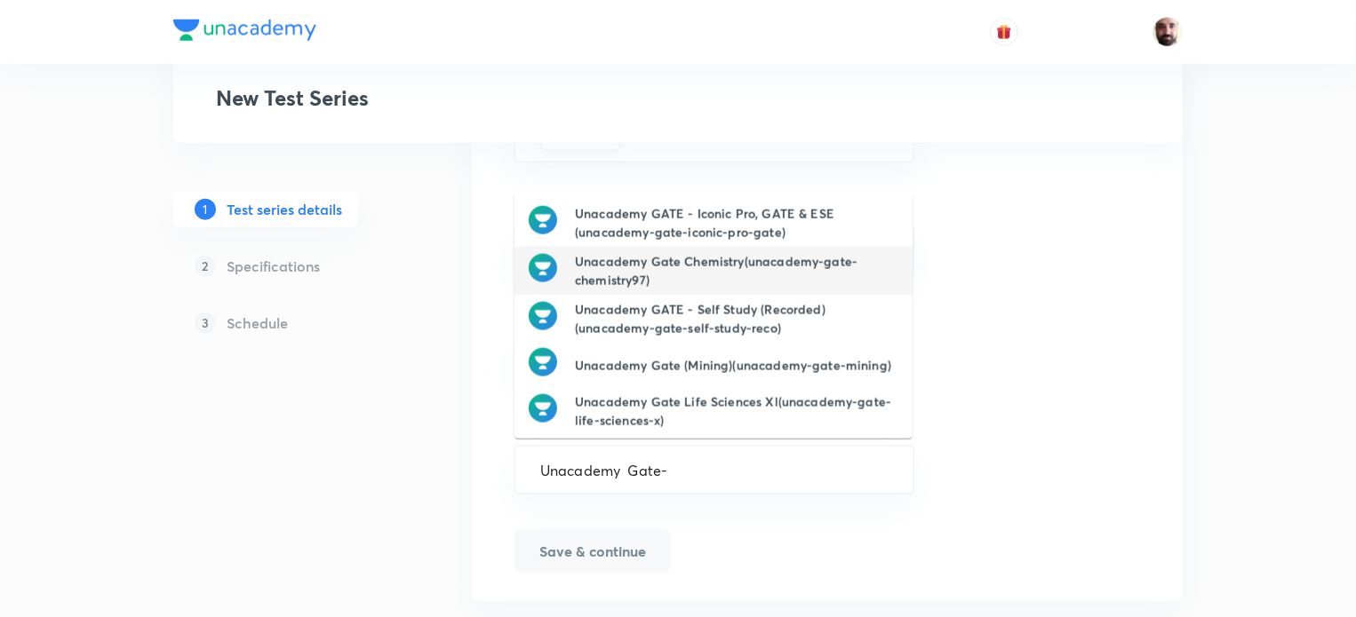
type input "Unacademy Gate-"
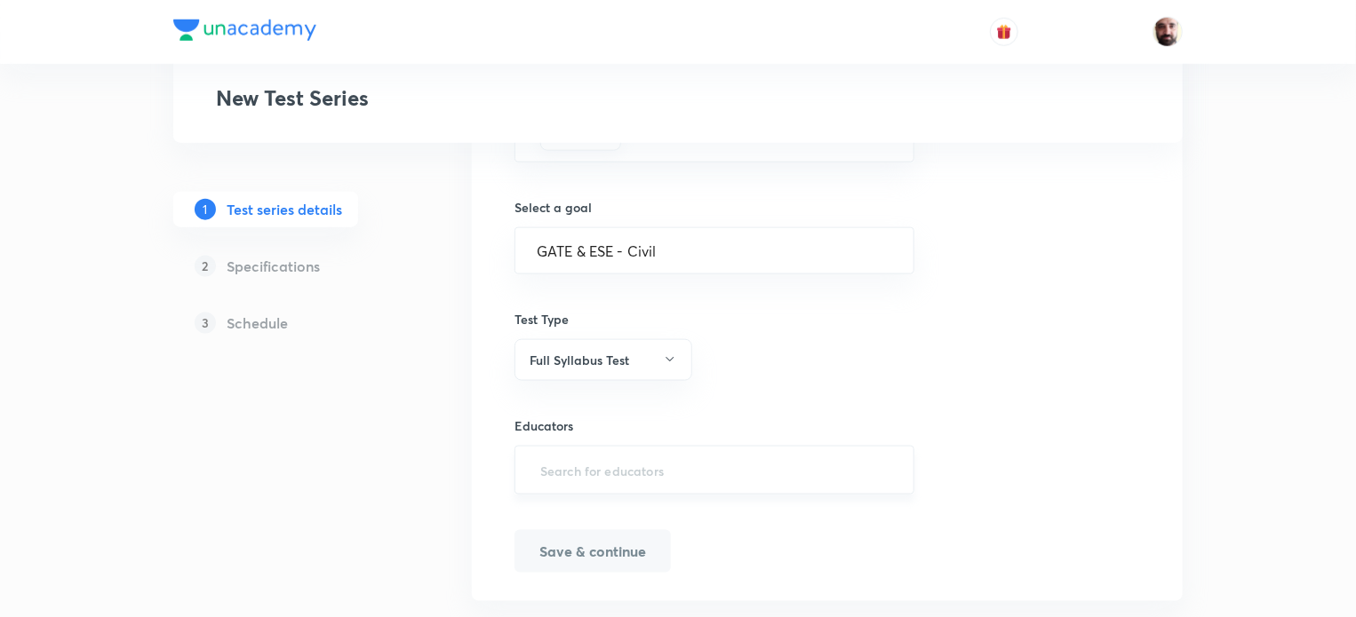
click at [613, 479] on input "text" at bounding box center [714, 470] width 355 height 33
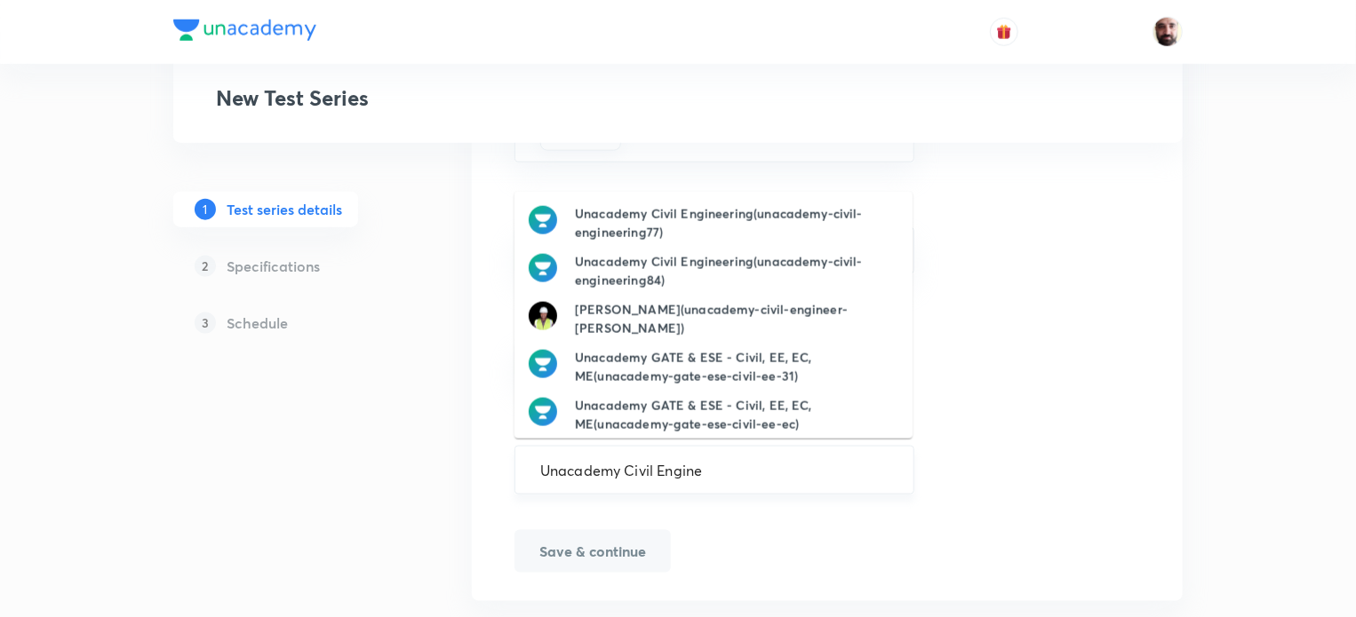
type input "Unacademy Civil Enginee"
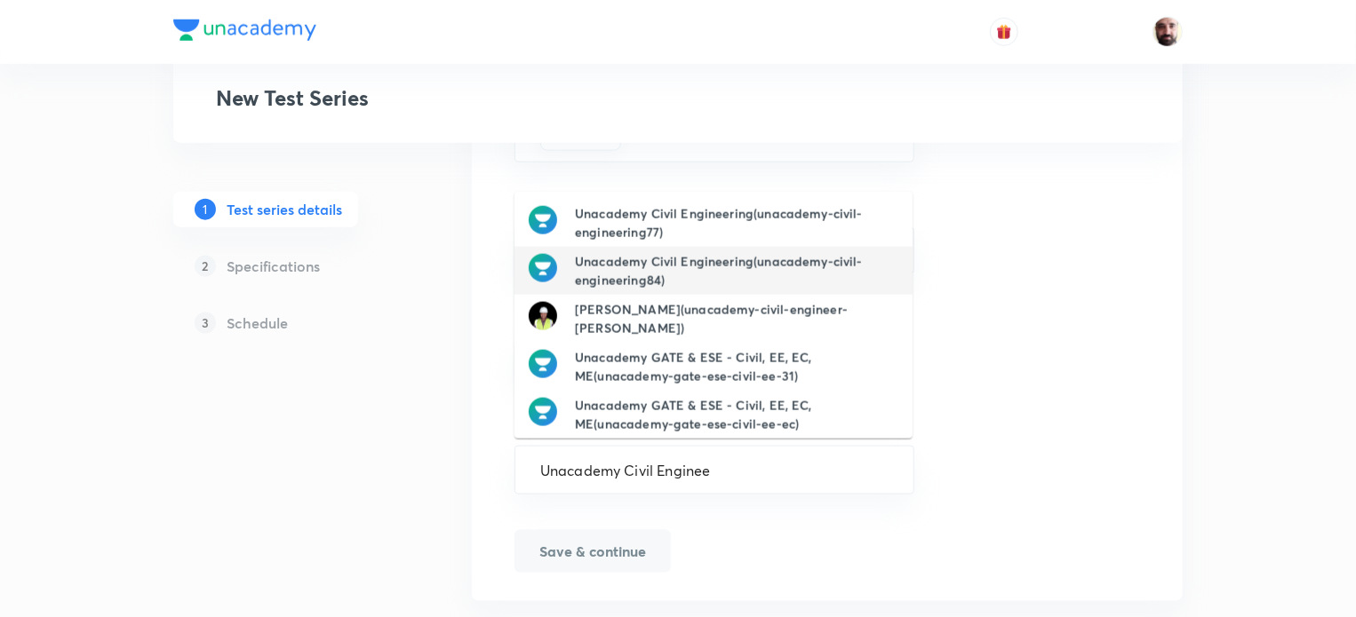
click at [608, 262] on h6 "Unacademy Civil Engineering(unacademy-civil-engineering84)" at bounding box center [736, 270] width 323 height 37
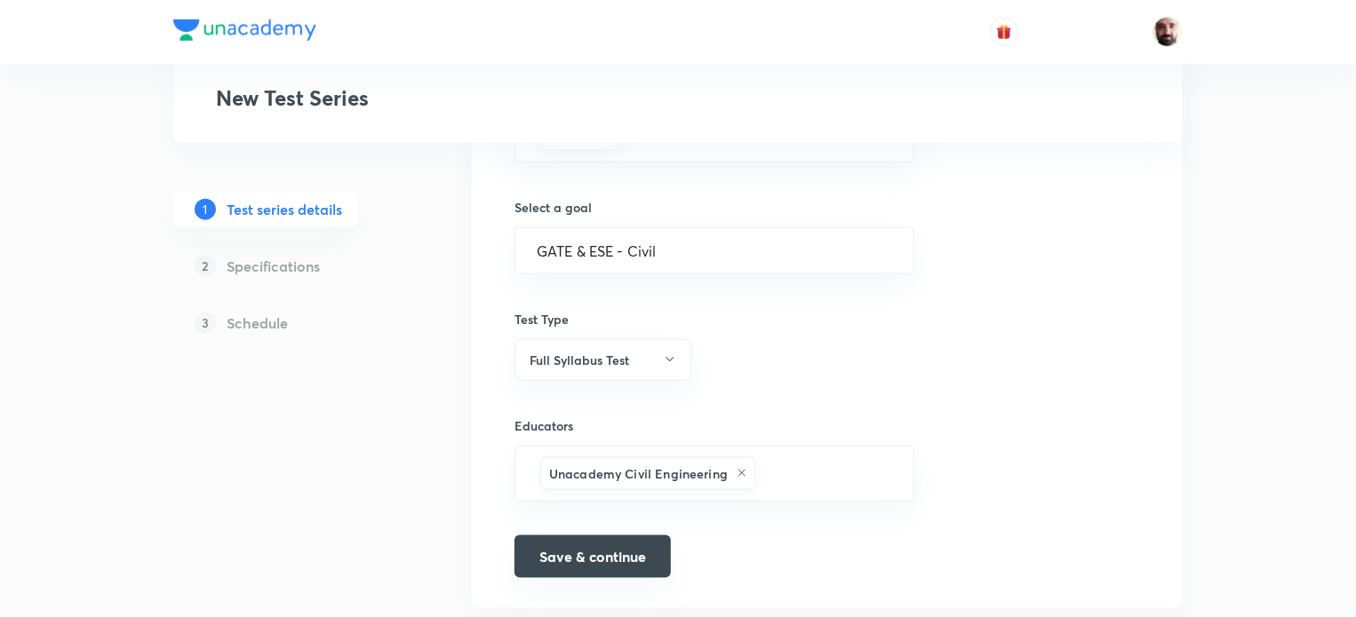
click at [597, 557] on button "Save & continue" at bounding box center [592, 557] width 156 height 43
type input "RPSC [PERSON_NAME]-2024 Online Test Series"
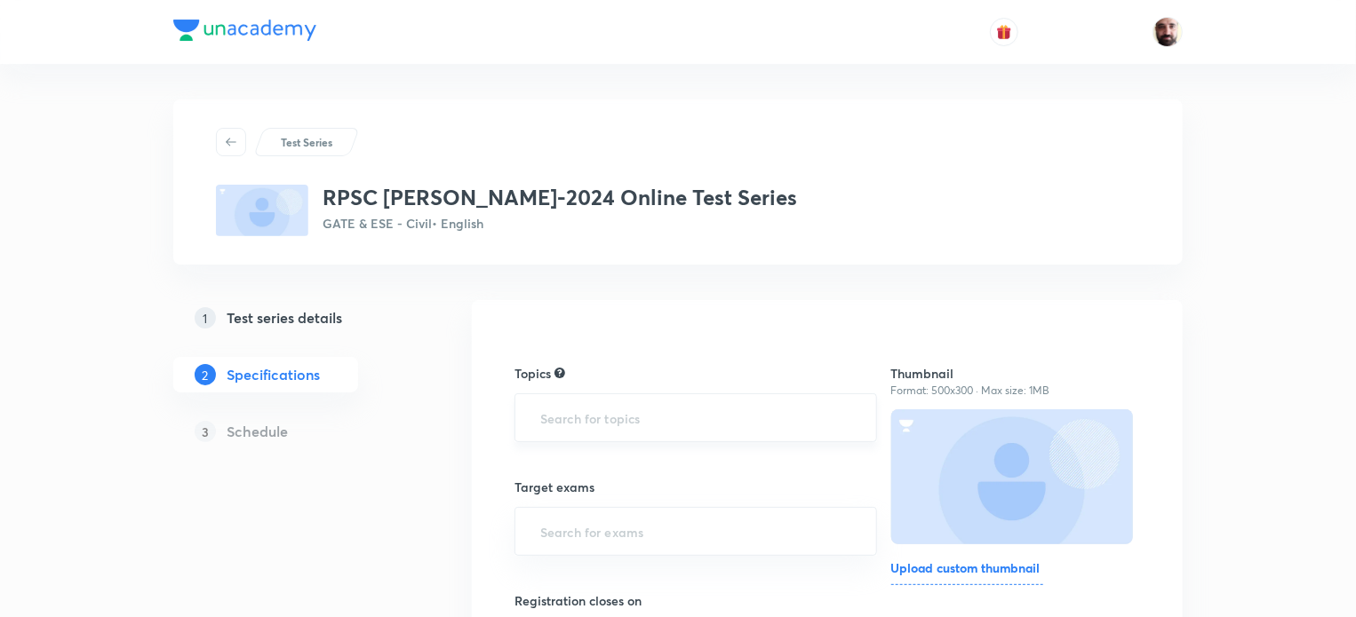
click at [623, 418] on input "text" at bounding box center [696, 418] width 318 height 33
type input "u"
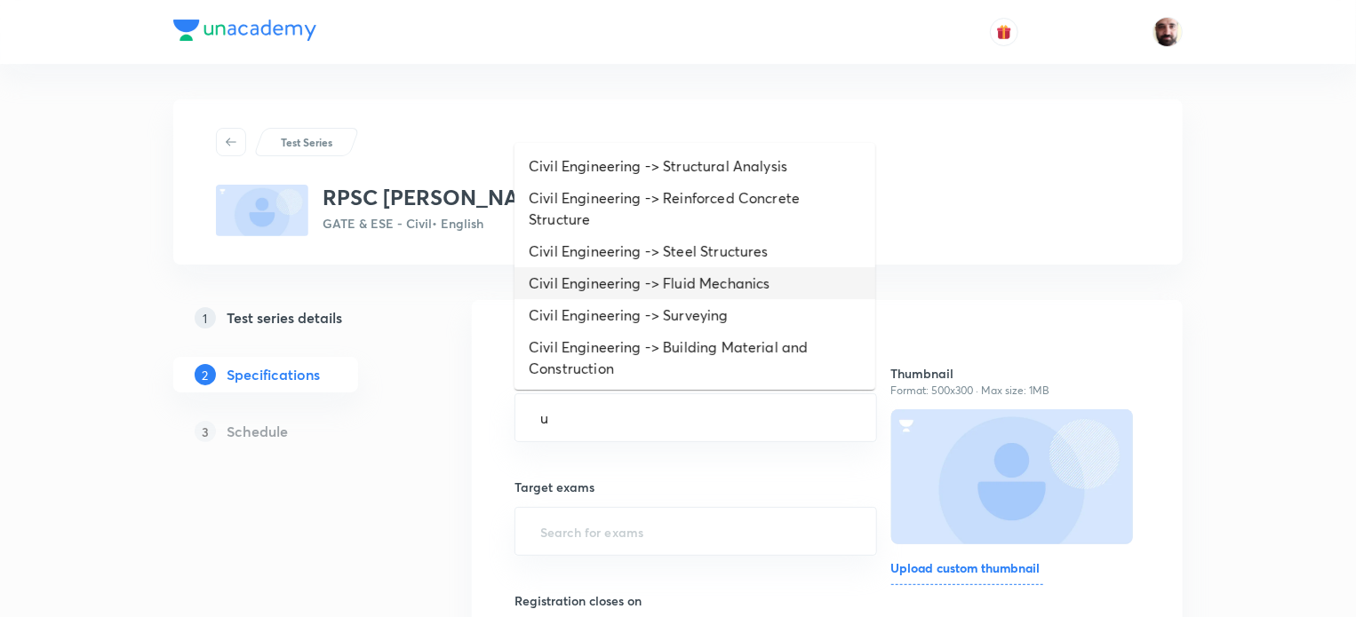
click at [654, 282] on li "Civil Engineering -> Fluid Mechanics" at bounding box center [694, 283] width 361 height 32
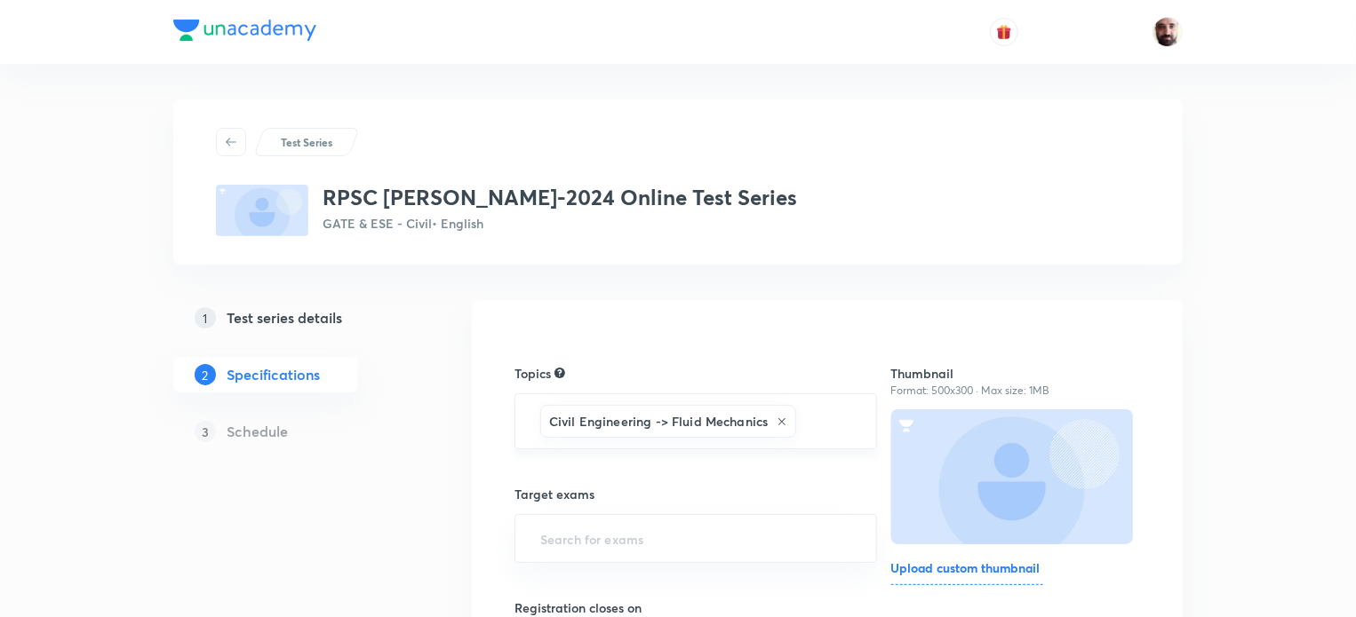
click at [805, 416] on input "text" at bounding box center [827, 421] width 54 height 33
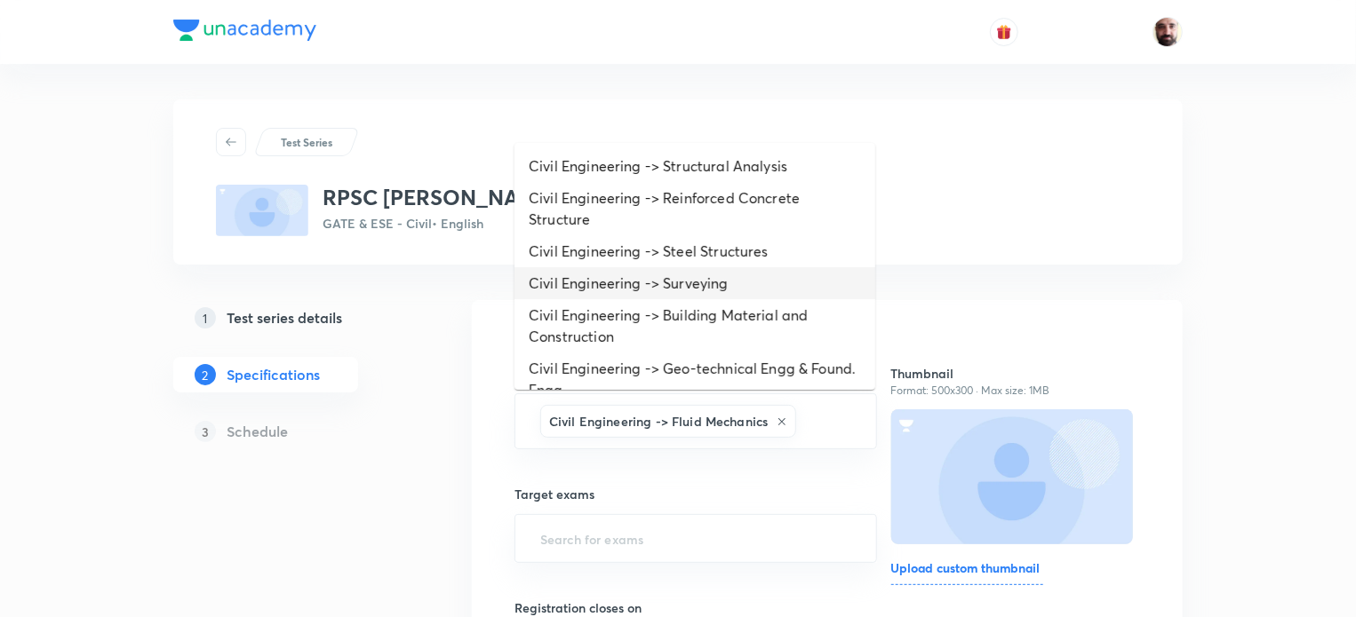
click at [697, 284] on li "Civil Engineering -> Surveying" at bounding box center [694, 283] width 361 height 32
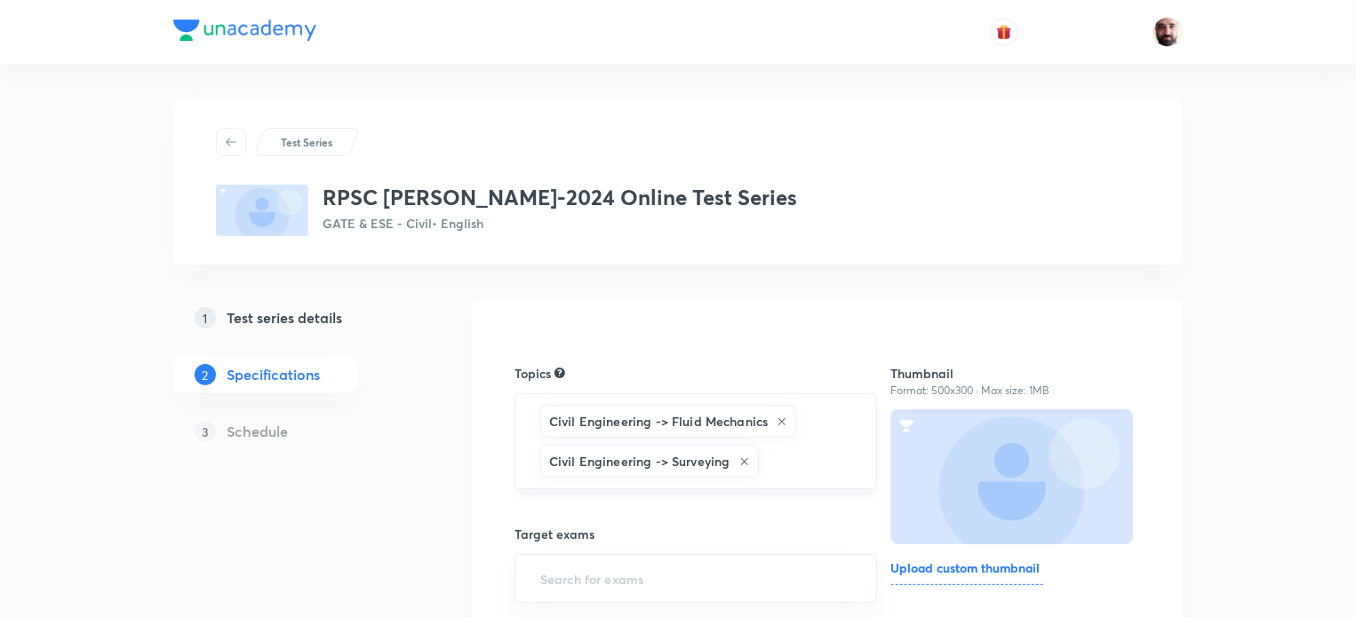
click at [800, 468] on input "text" at bounding box center [808, 461] width 92 height 33
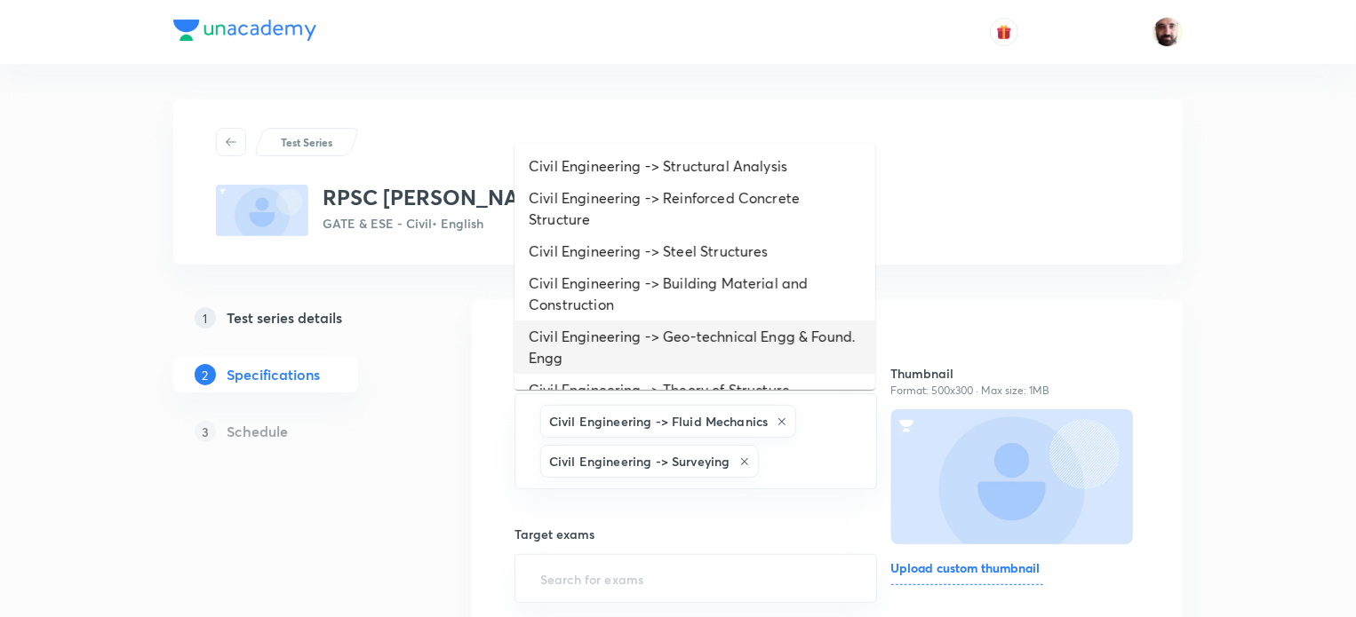
drag, startPoint x: 725, startPoint y: 335, endPoint x: 729, endPoint y: 346, distance: 12.1
click at [724, 336] on li "Civil Engineering -> Geo-technical Engg & Found. Engg" at bounding box center [694, 347] width 361 height 53
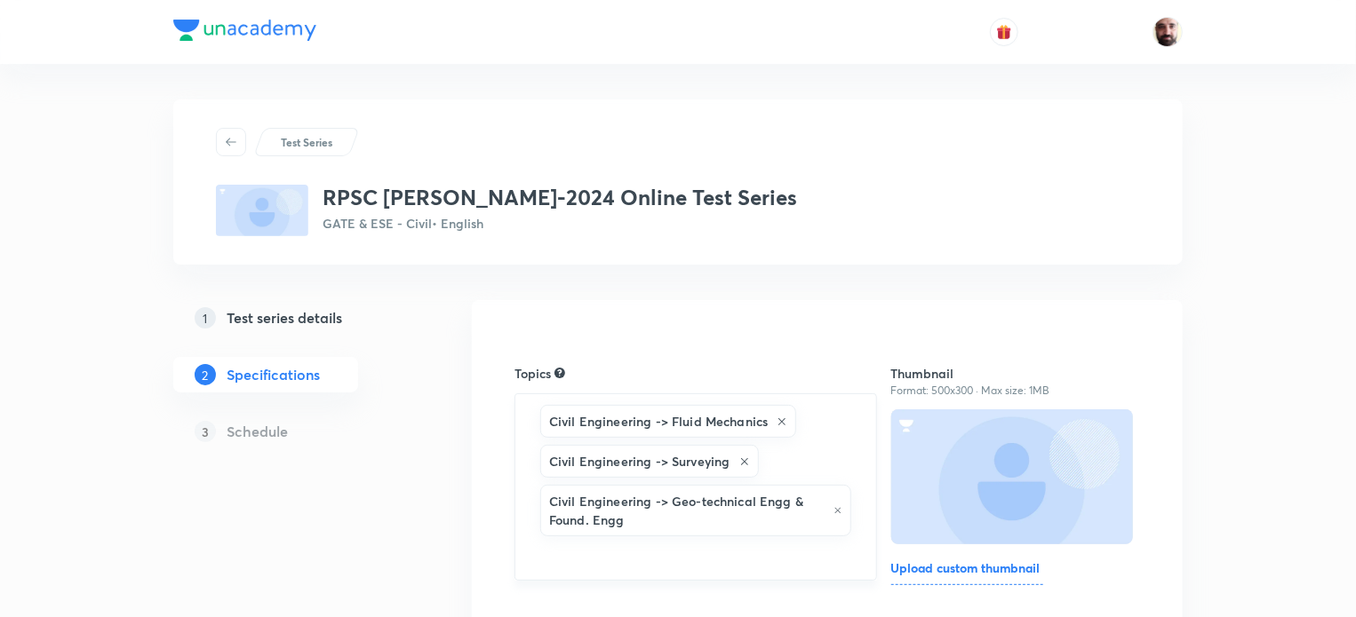
click at [693, 556] on input "text" at bounding box center [696, 556] width 318 height 33
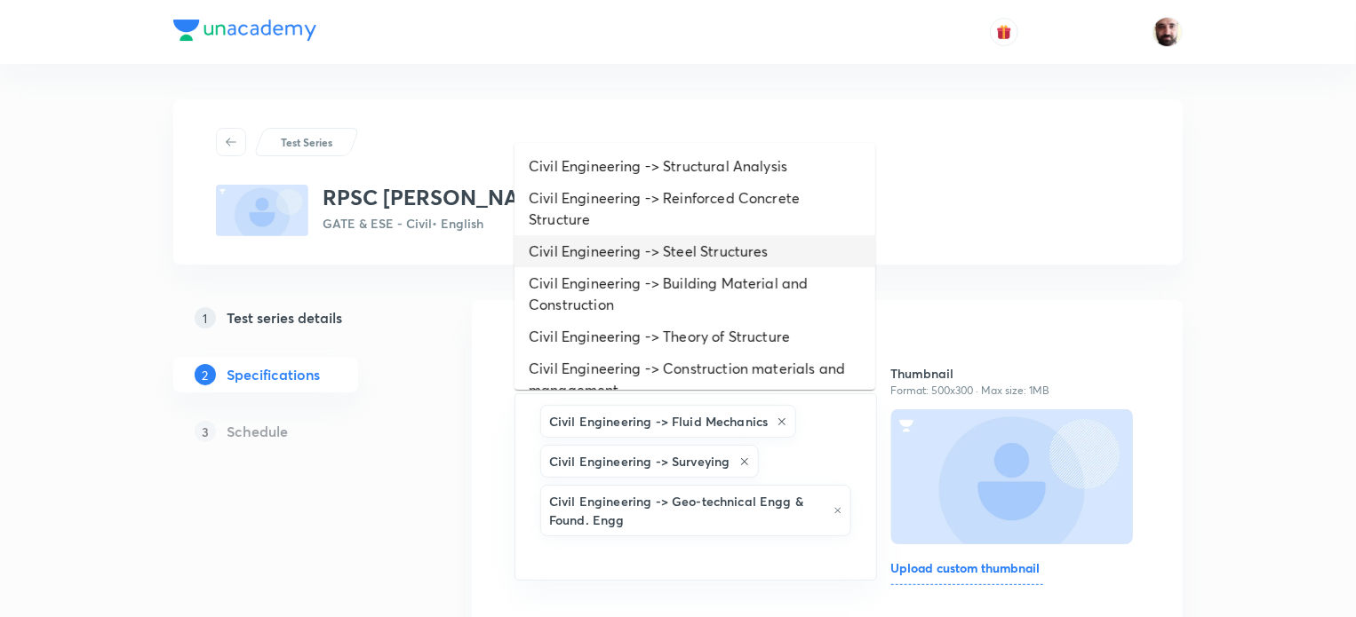
click at [674, 245] on li "Civil Engineering -> Steel Structures" at bounding box center [694, 251] width 361 height 32
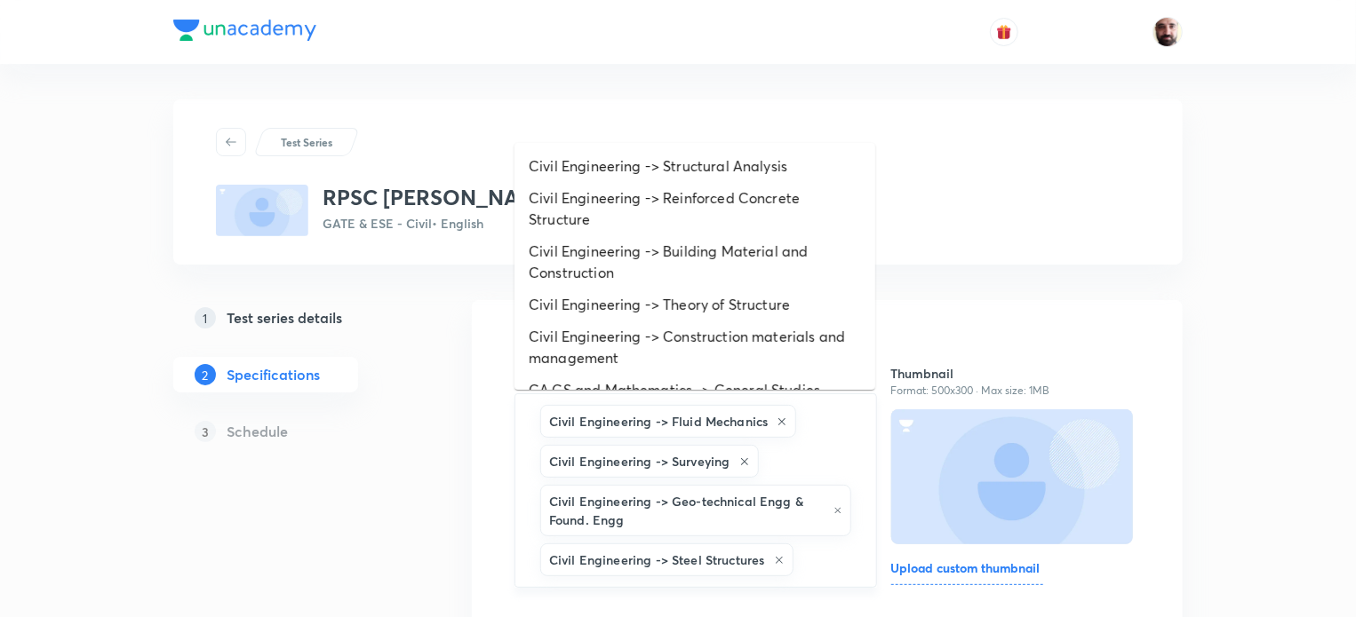
click at [803, 554] on input "text" at bounding box center [826, 560] width 58 height 33
click at [711, 194] on li "Civil Engineering -> Reinforced Concrete Structure" at bounding box center [694, 208] width 361 height 53
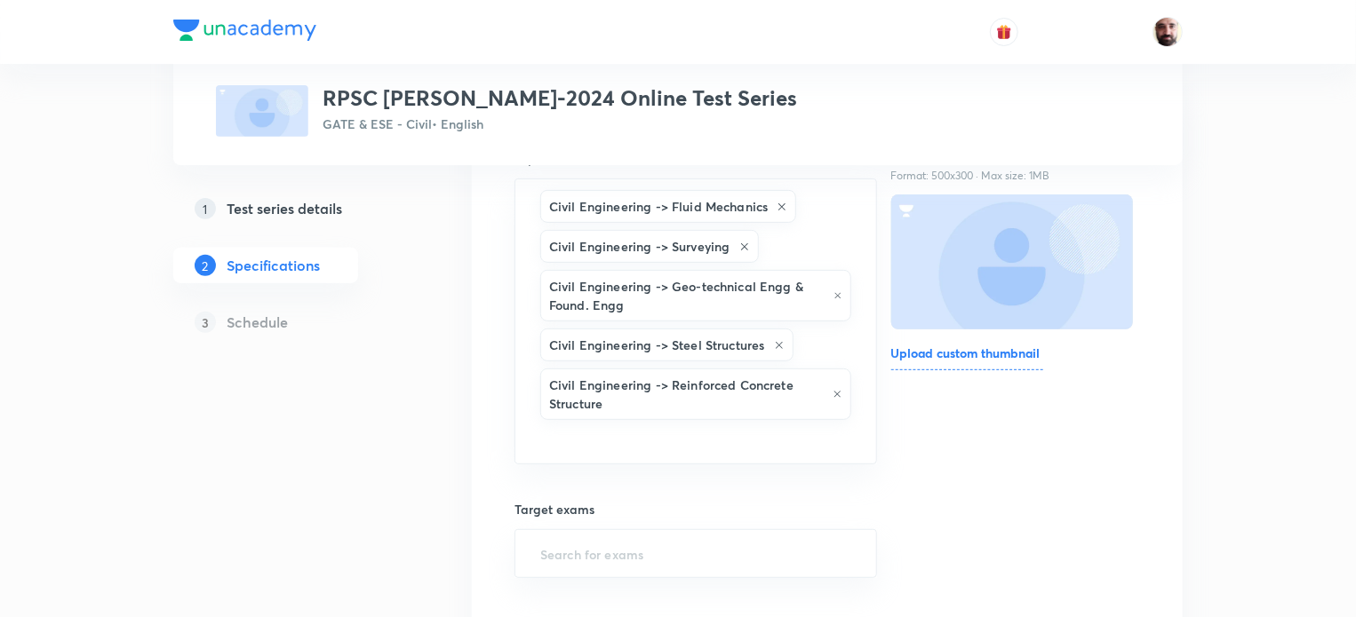
scroll to position [229, 0]
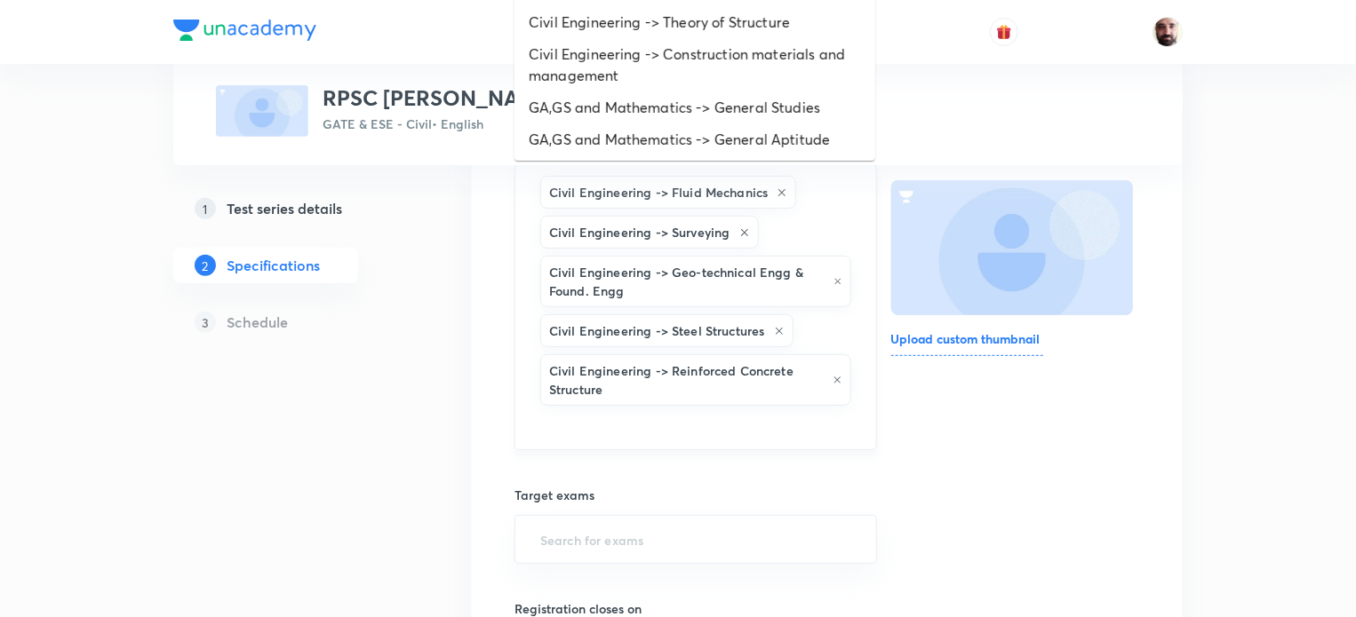
click at [601, 429] on input "text" at bounding box center [696, 426] width 318 height 33
click at [679, 17] on li "Civil Engineering -> Theory of Structure" at bounding box center [694, 22] width 361 height 32
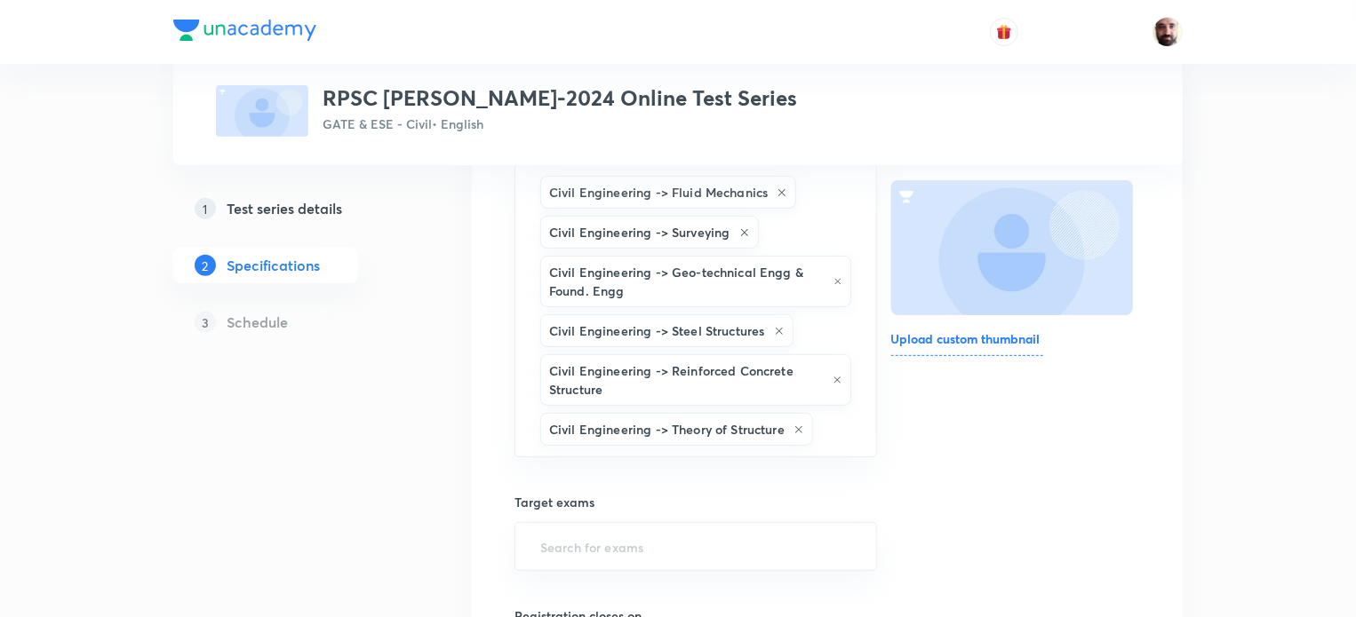
click at [836, 432] on input "text" at bounding box center [835, 429] width 38 height 33
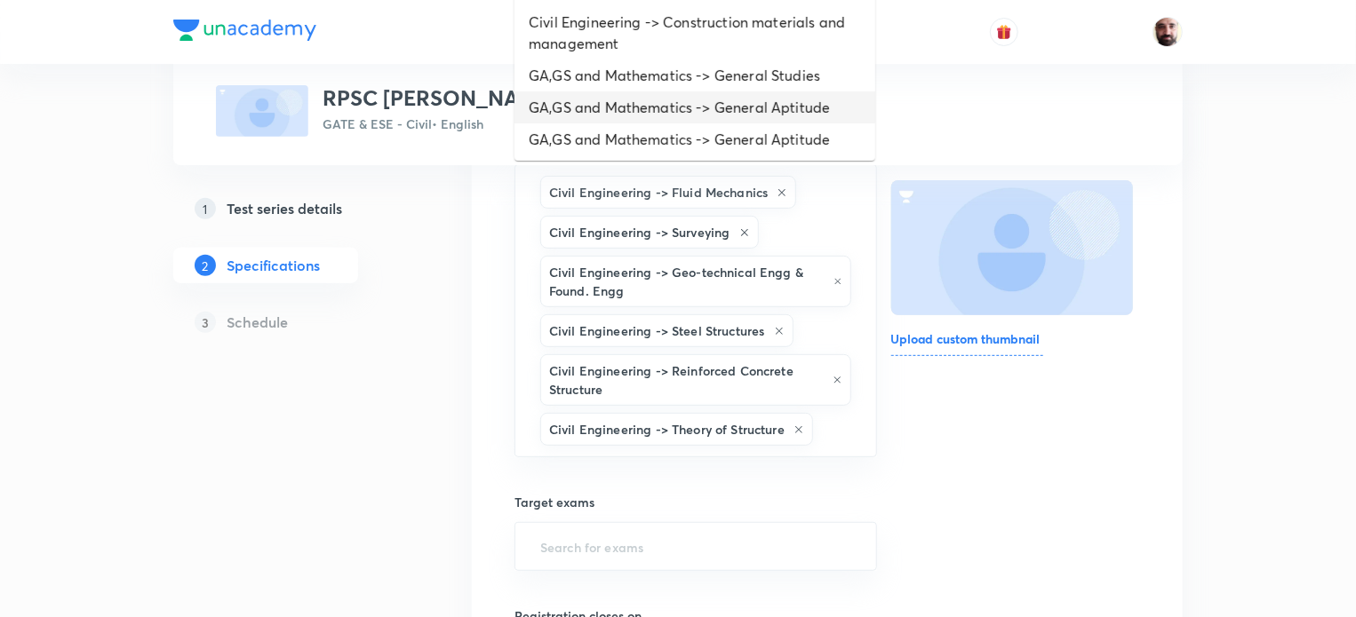
scroll to position [289, 0]
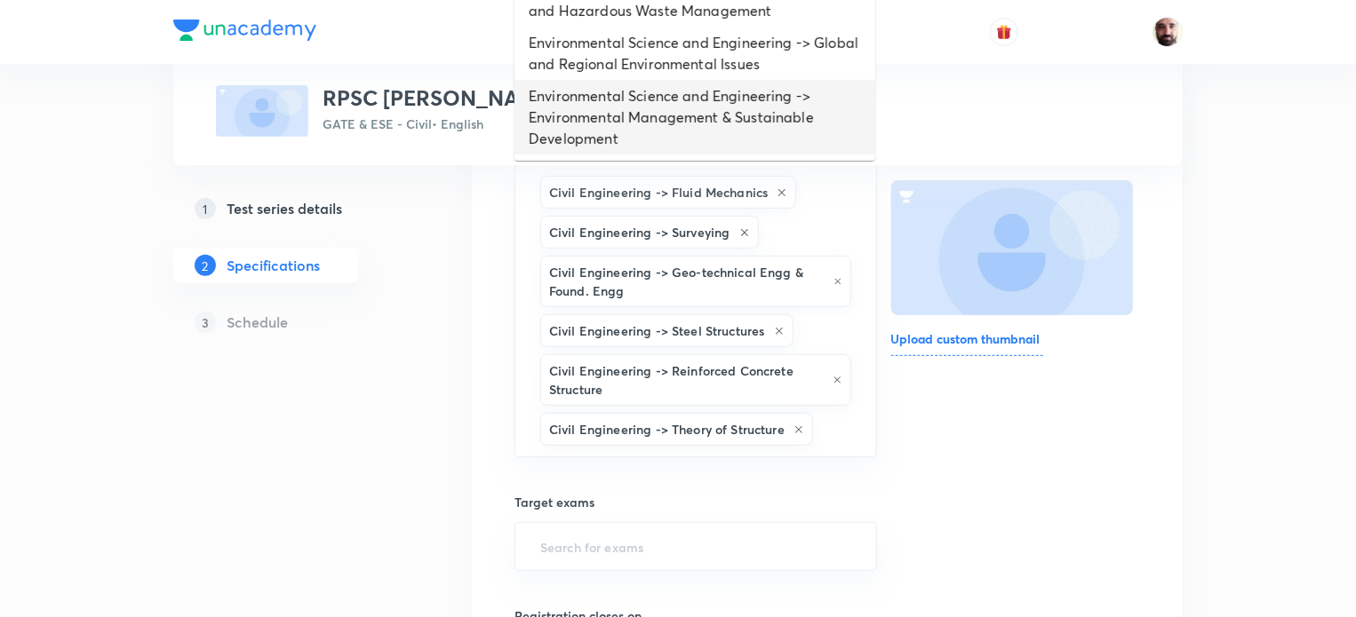
click at [658, 92] on li "Environmental Science and Engineering -> Environmental Management & Sustainable…" at bounding box center [694, 117] width 361 height 75
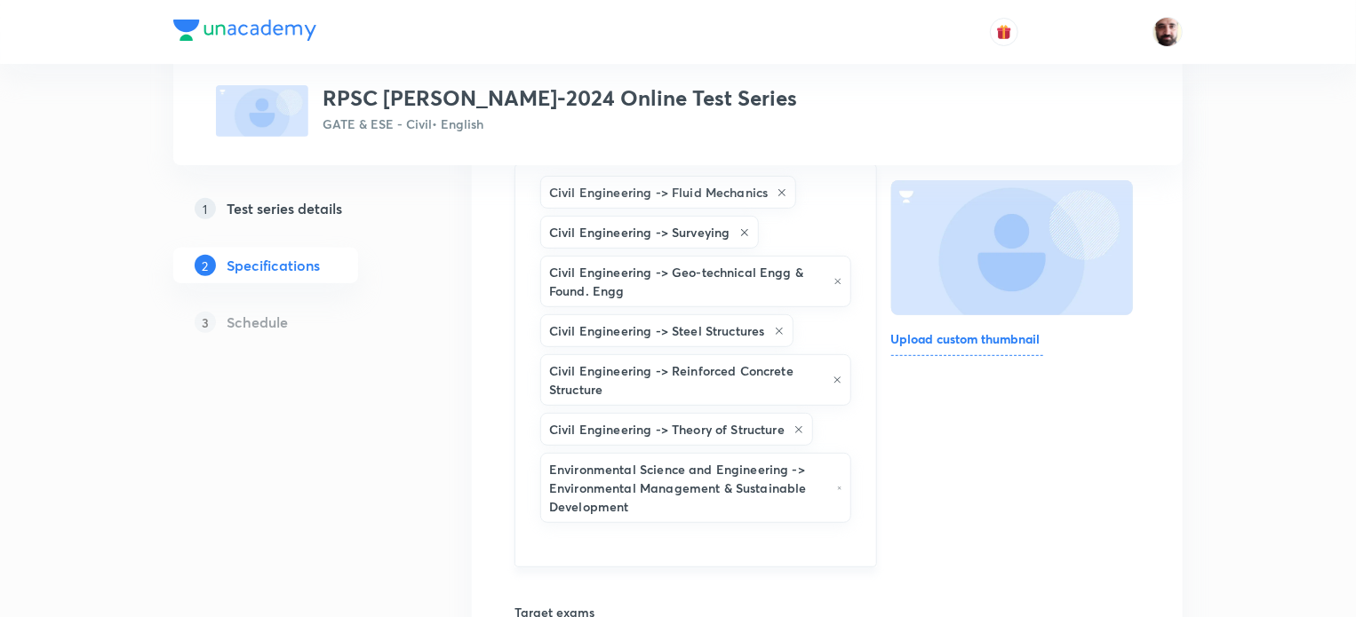
click at [800, 511] on h6 "Environmental Science and Engineering -> Environmental Management & Sustainable…" at bounding box center [688, 488] width 279 height 56
click at [774, 544] on input "text" at bounding box center [696, 543] width 318 height 33
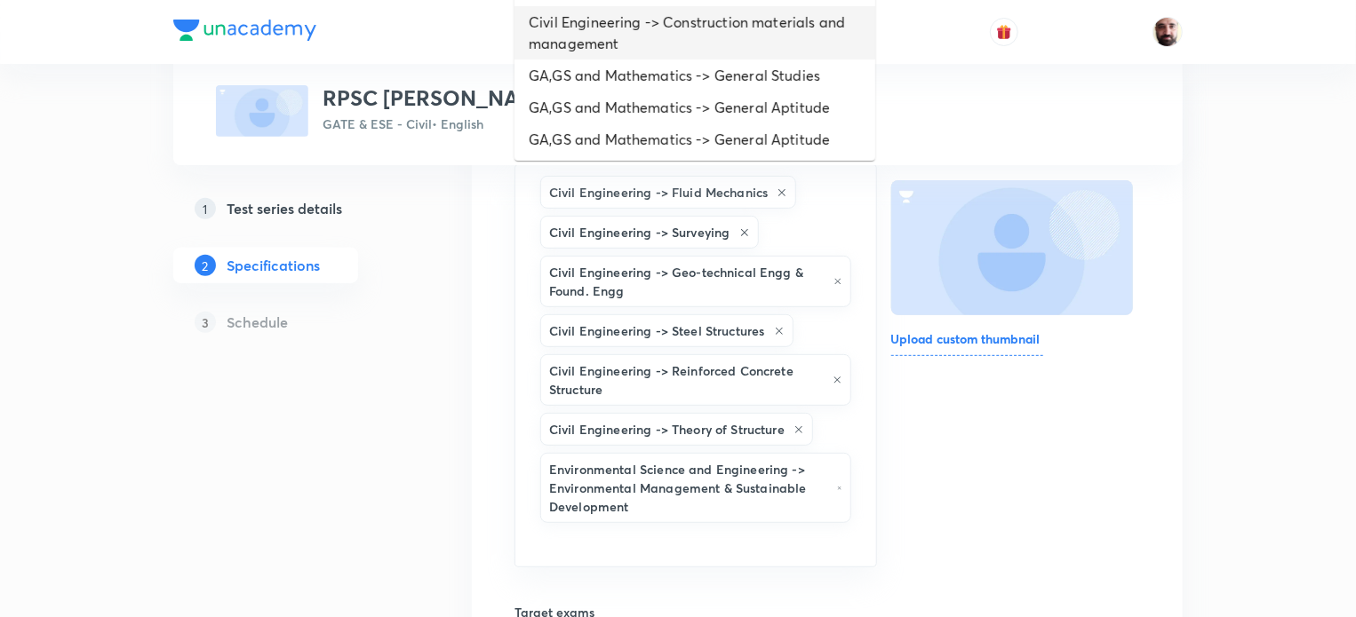
click at [610, 25] on li "Civil Engineering -> Construction materials and management" at bounding box center [694, 32] width 361 height 53
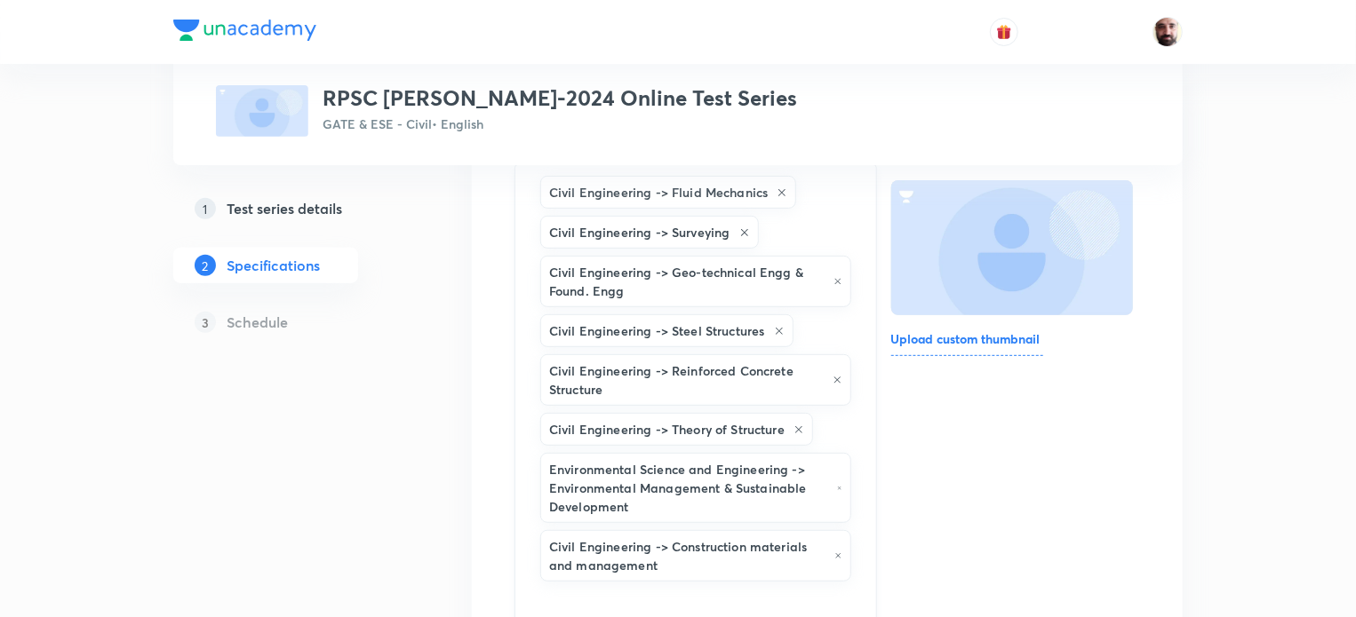
click at [667, 597] on input "text" at bounding box center [696, 601] width 318 height 33
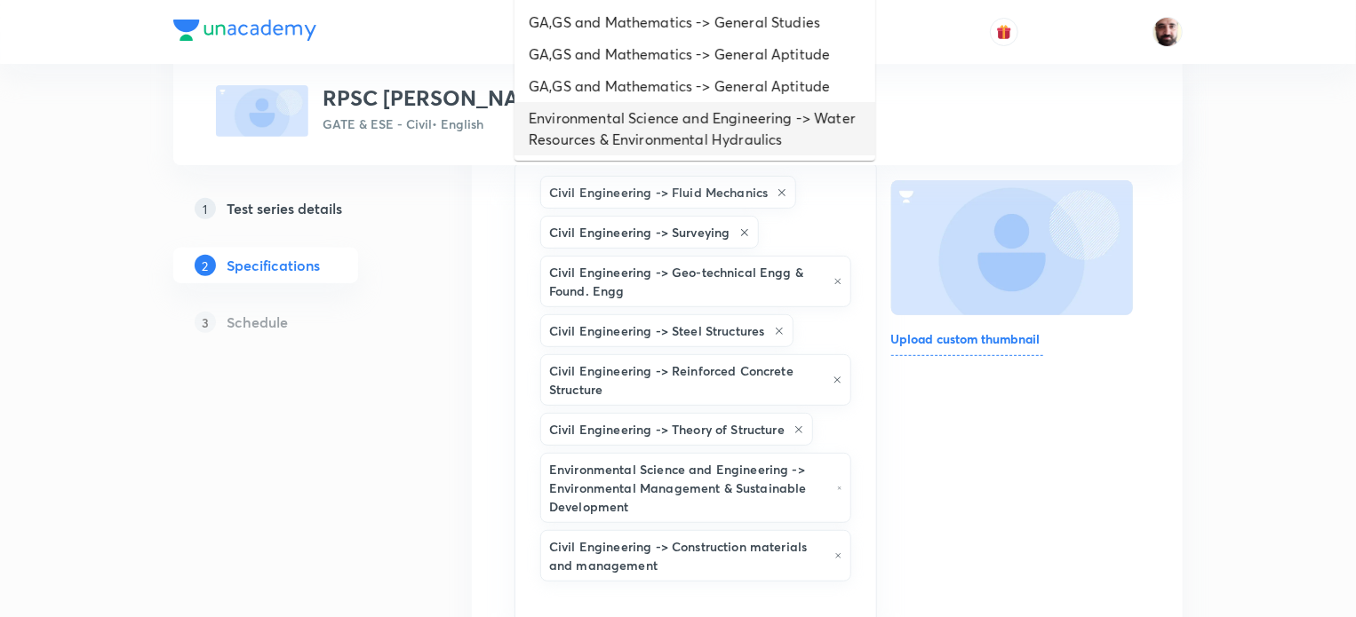
click at [616, 116] on li "Environmental Science and Engineering -> Water Resources & Environmental Hydrau…" at bounding box center [694, 128] width 361 height 53
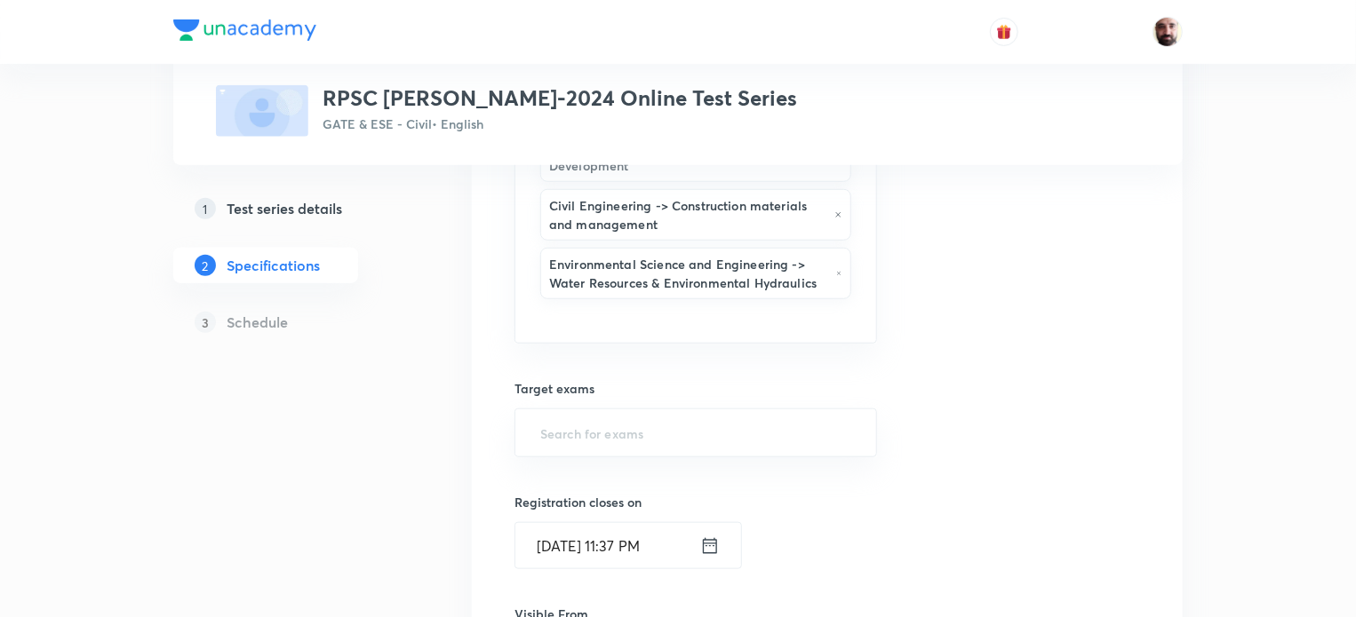
scroll to position [566, 0]
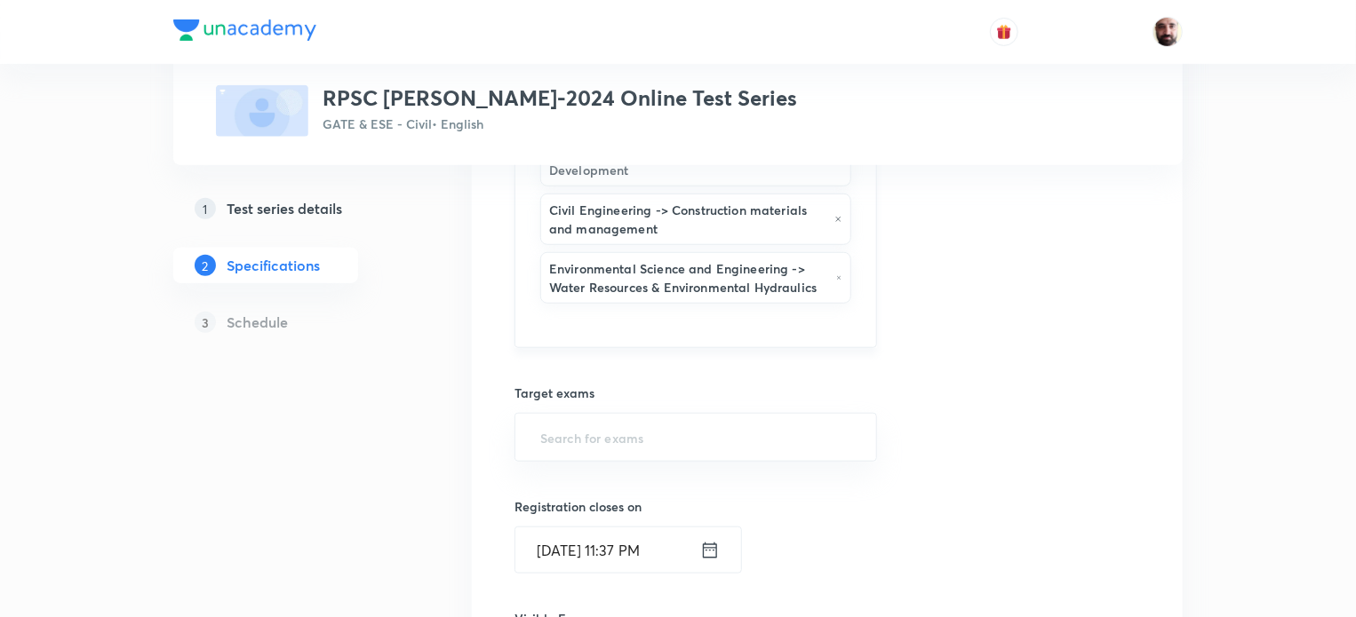
click at [582, 315] on input "text" at bounding box center [696, 323] width 318 height 33
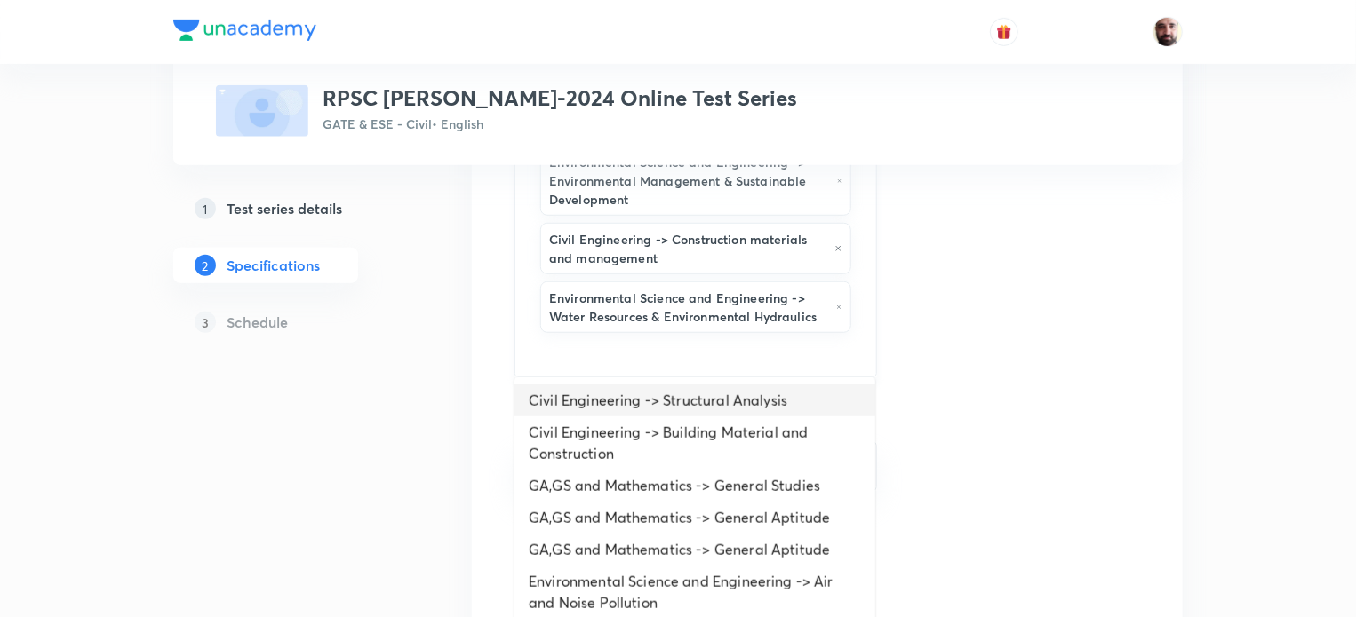
scroll to position [92, 0]
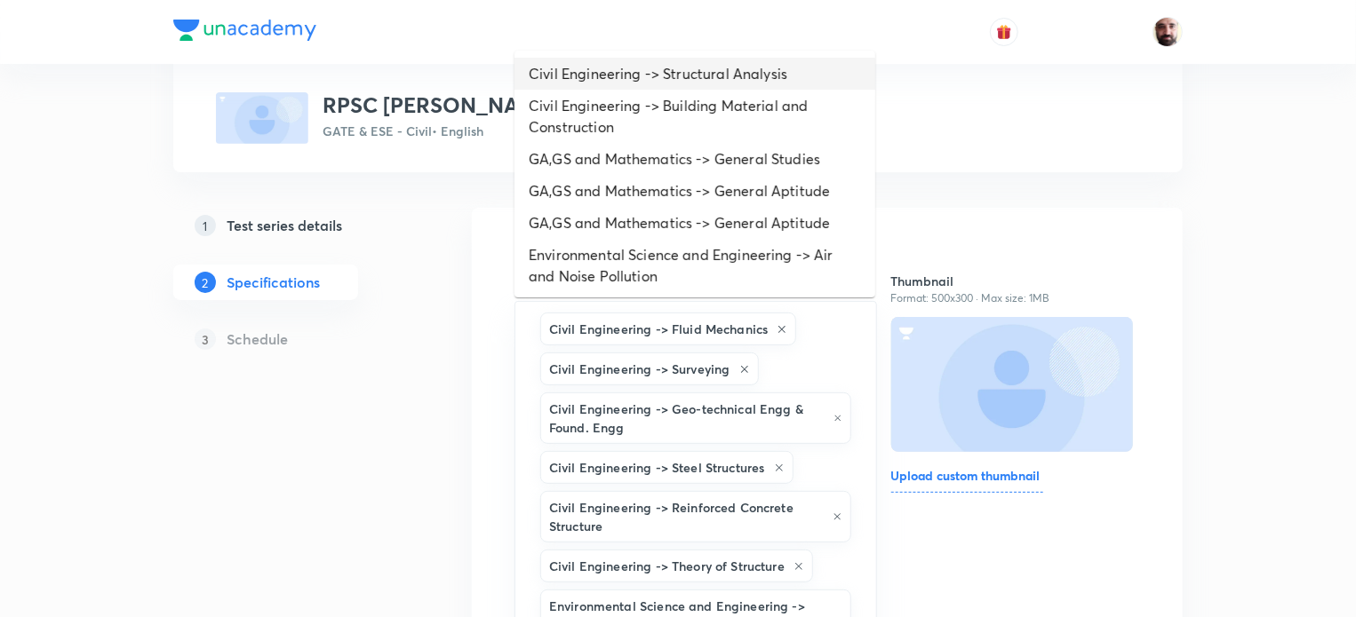
click at [625, 76] on li "Civil Engineering -> Structural Analysis" at bounding box center [694, 74] width 361 height 32
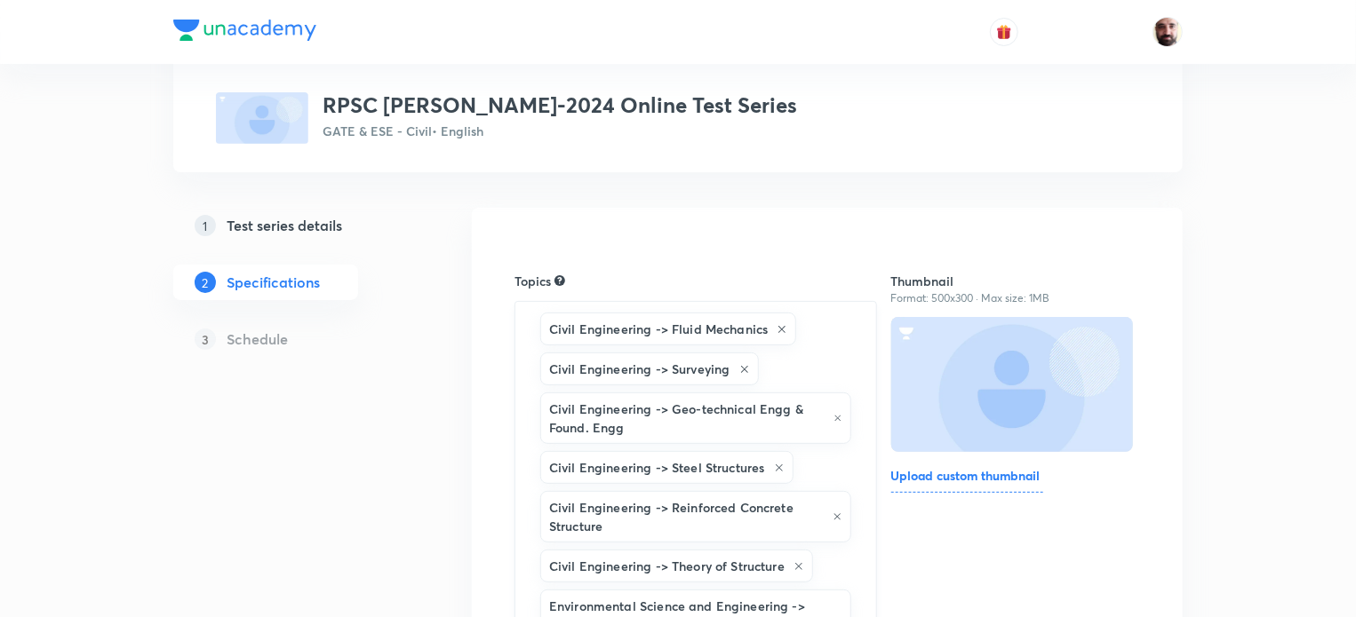
scroll to position [566, 0]
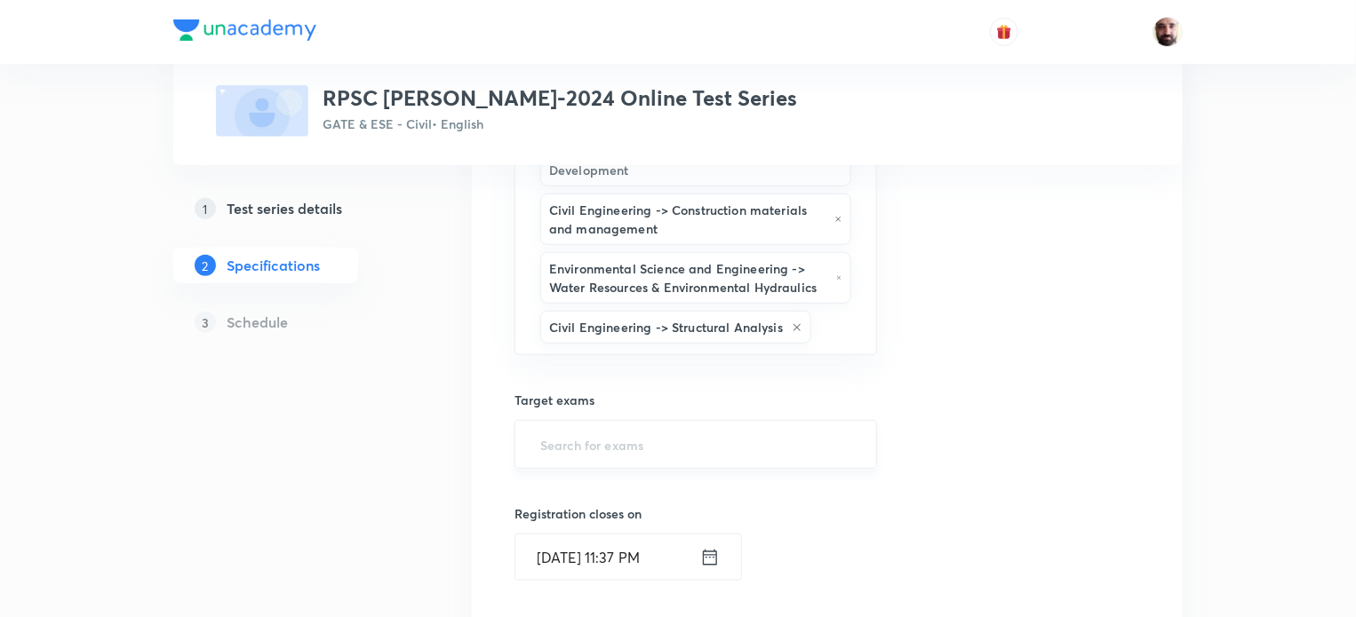
click at [596, 445] on input "text" at bounding box center [696, 444] width 318 height 33
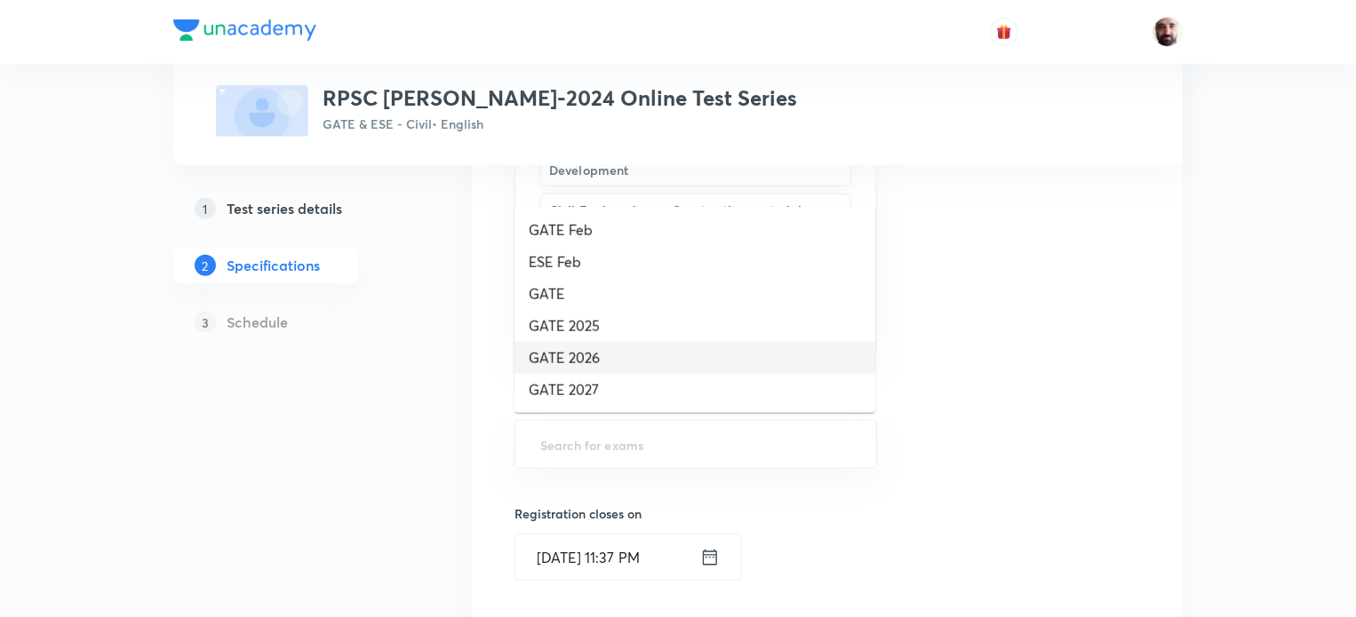
drag, startPoint x: 590, startPoint y: 354, endPoint x: 593, endPoint y: 367, distance: 12.9
click at [590, 354] on li "GATE 2026" at bounding box center [694, 358] width 361 height 32
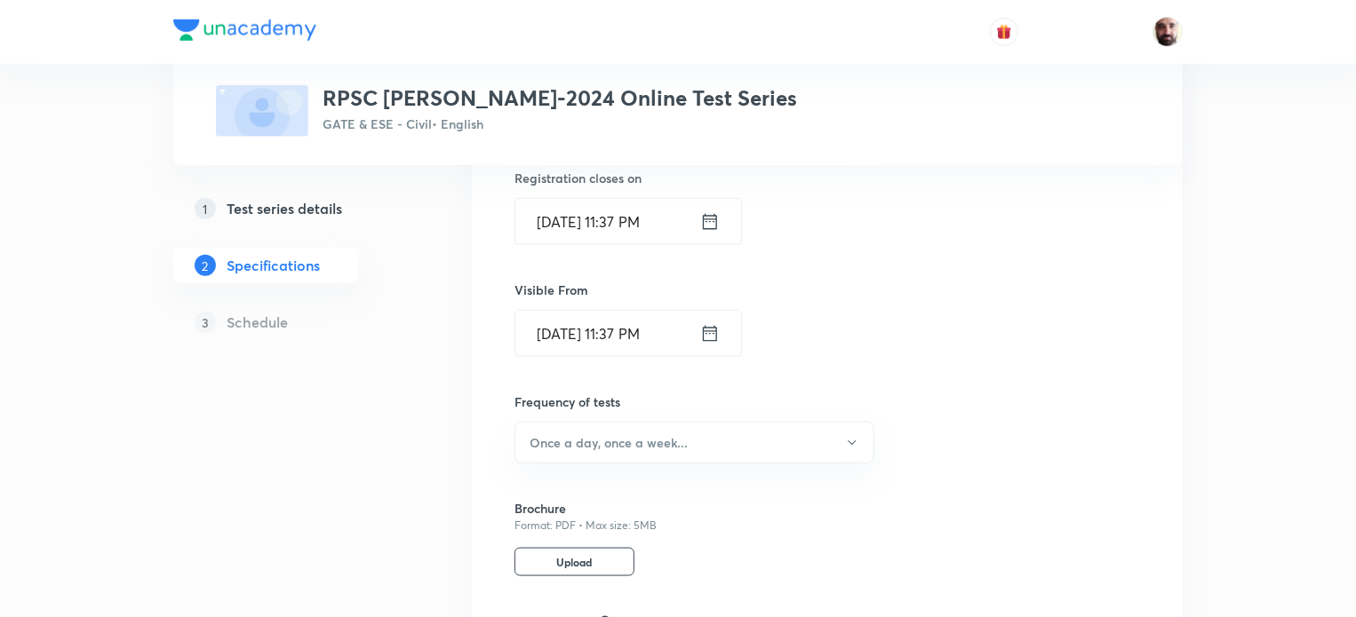
scroll to position [914, 0]
click at [853, 431] on icon "button" at bounding box center [852, 438] width 14 height 14
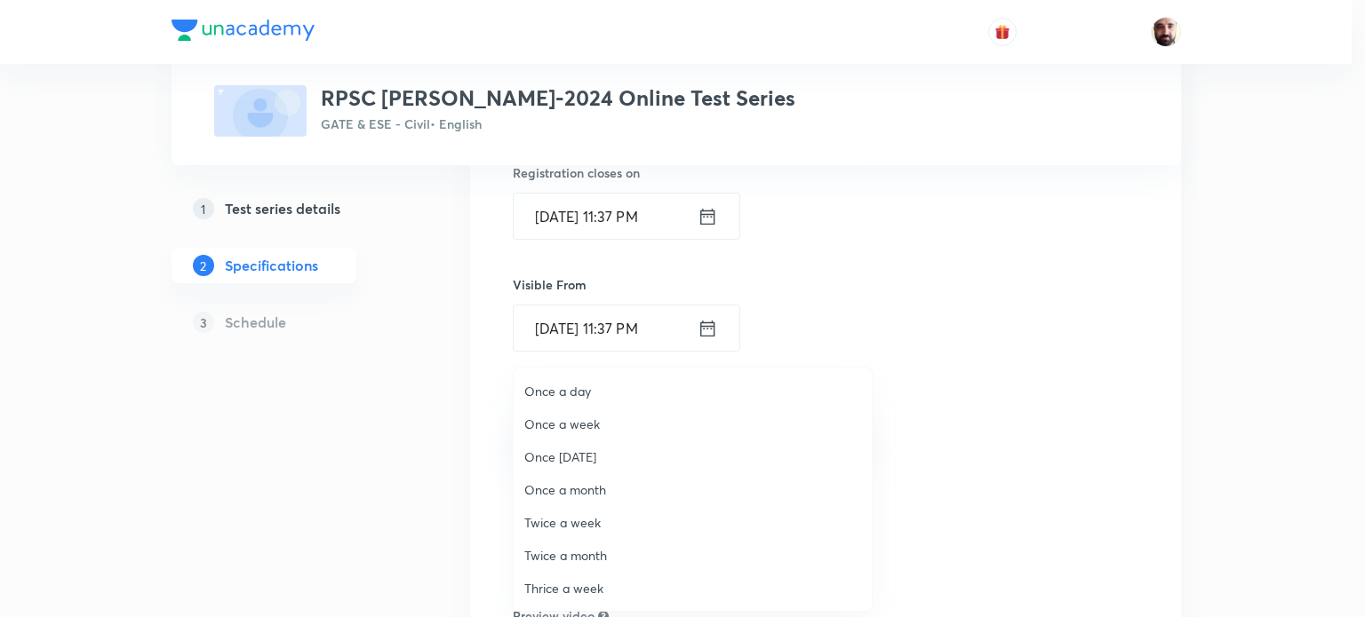
click at [555, 422] on span "Once a week" at bounding box center [692, 424] width 337 height 19
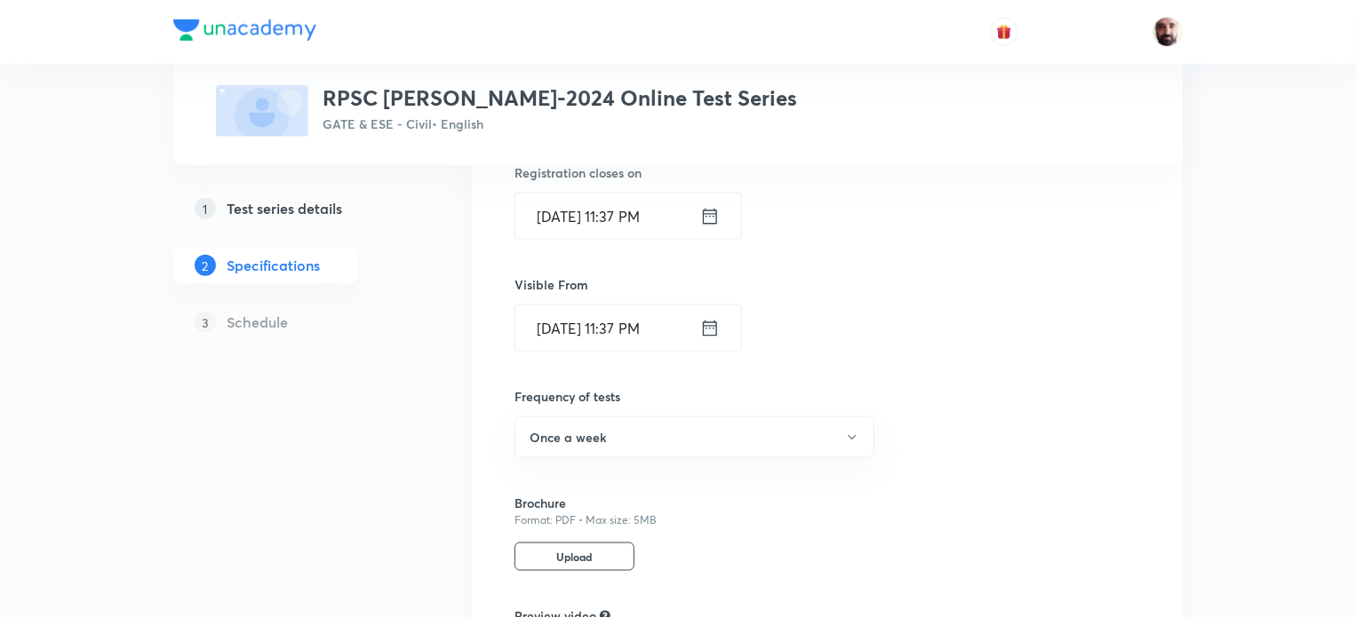
scroll to position [1137, 0]
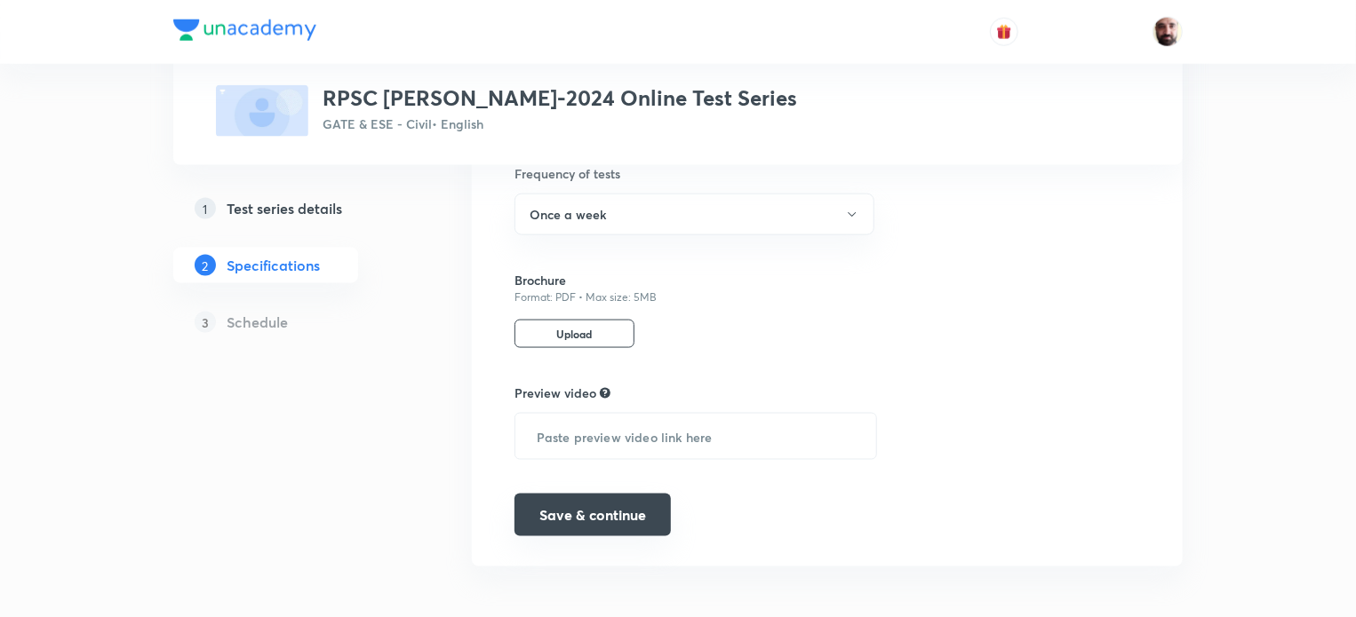
click at [622, 509] on button "Save & continue" at bounding box center [592, 515] width 156 height 43
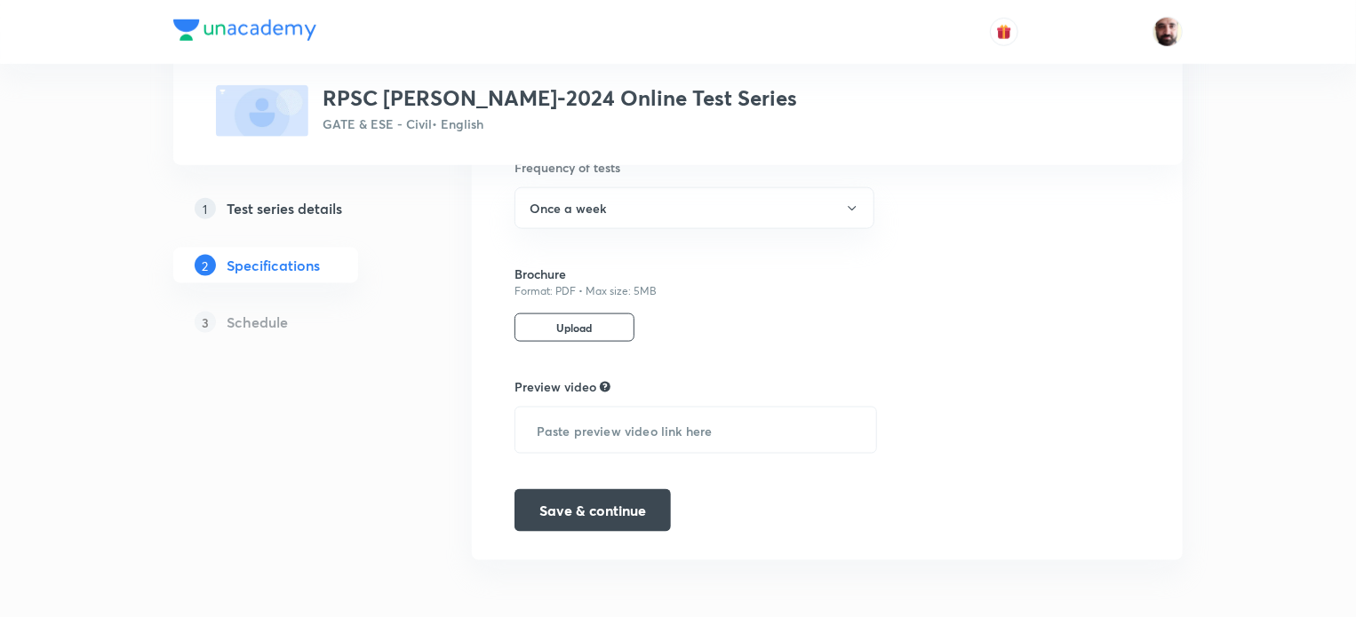
scroll to position [1044, 0]
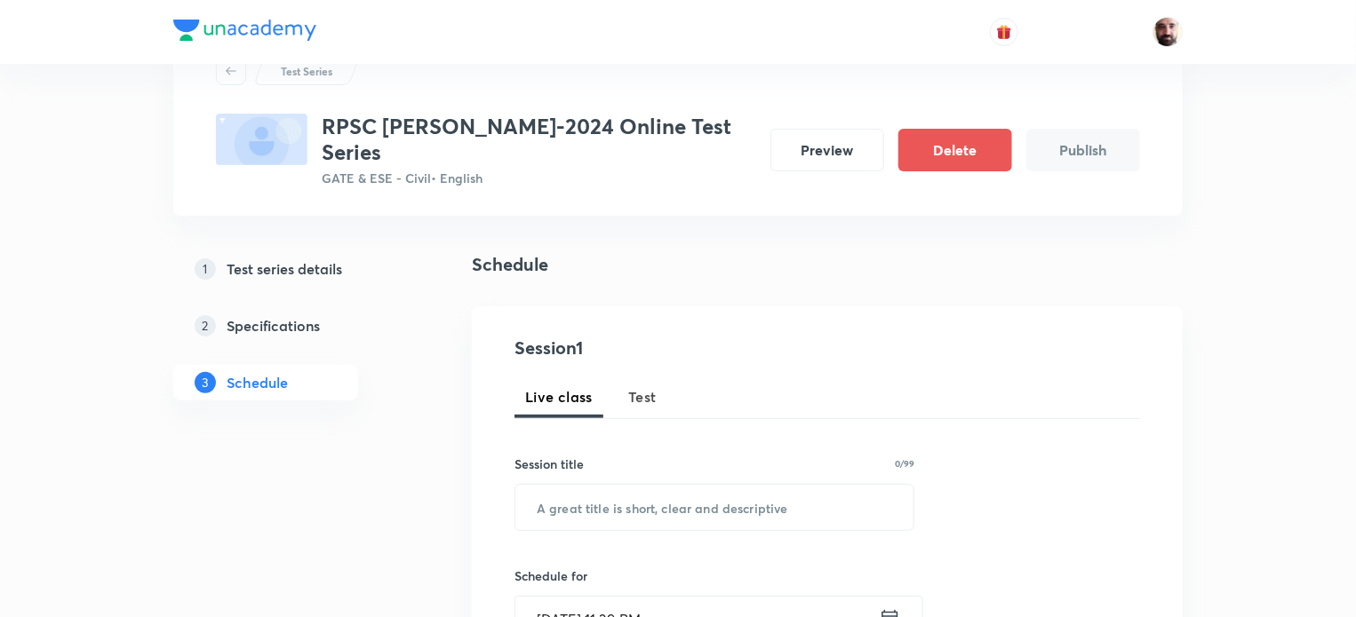
scroll to position [76, 0]
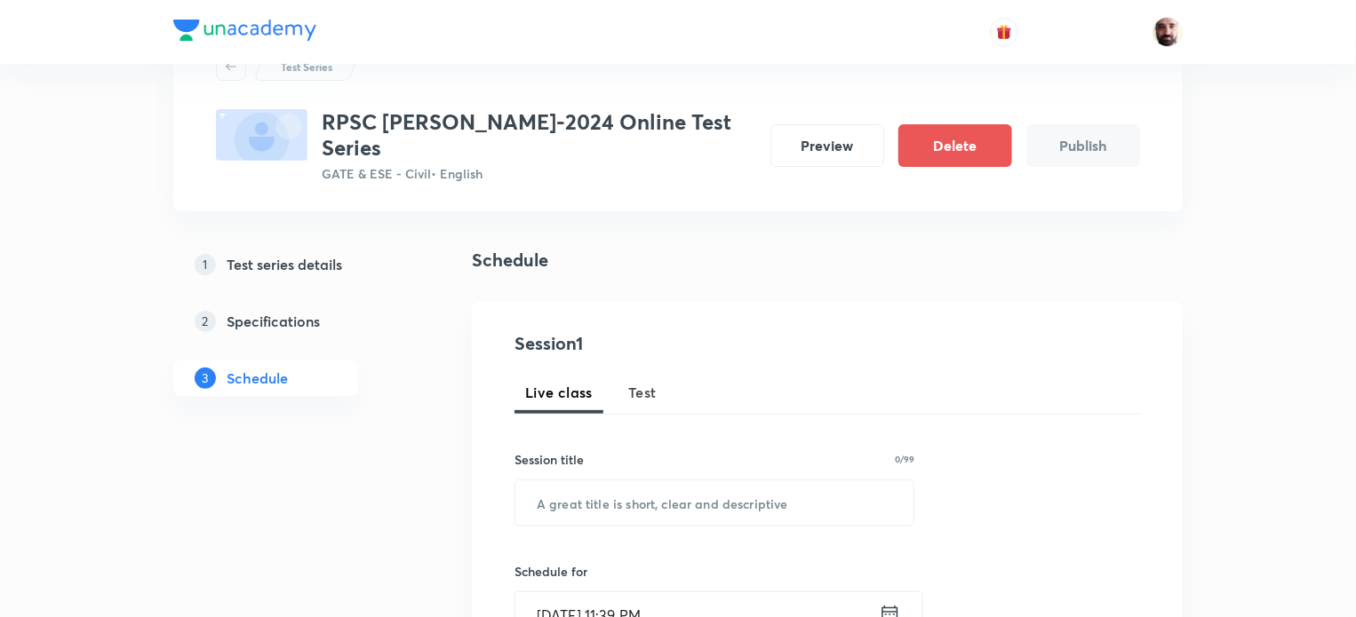
drag, startPoint x: 646, startPoint y: 367, endPoint x: 618, endPoint y: 429, distance: 68.0
click at [644, 382] on span "Test" at bounding box center [642, 392] width 28 height 21
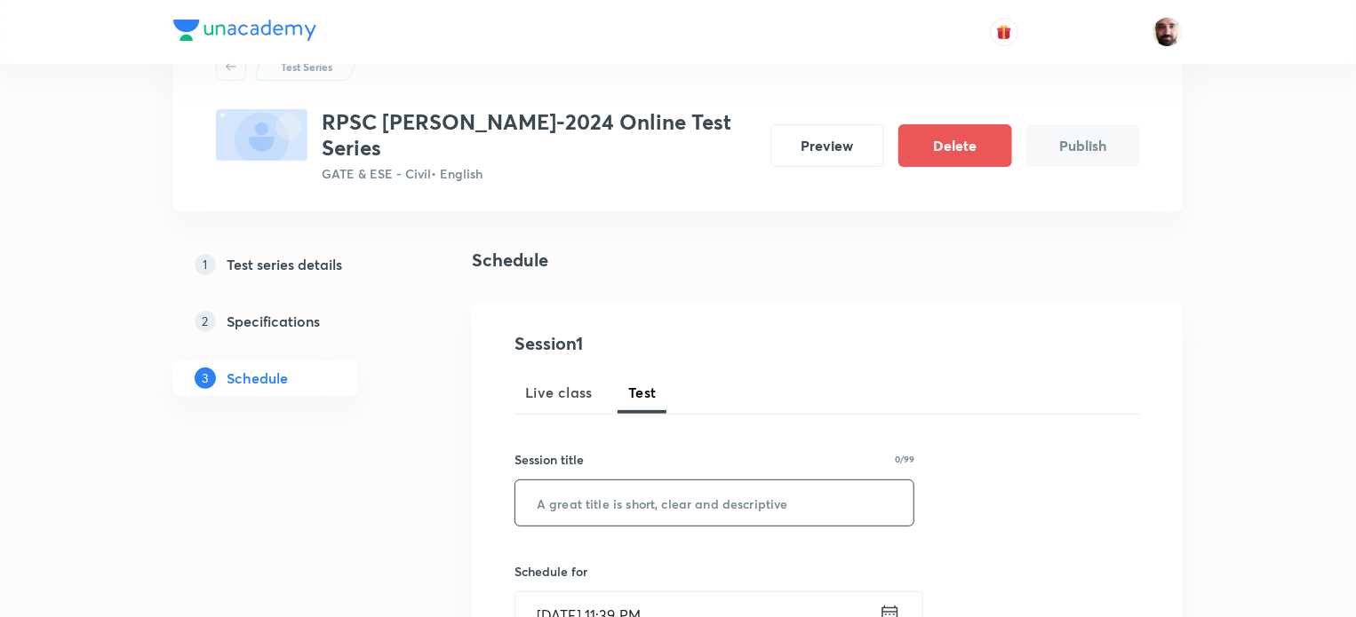
click at [572, 482] on input "text" at bounding box center [714, 503] width 398 height 45
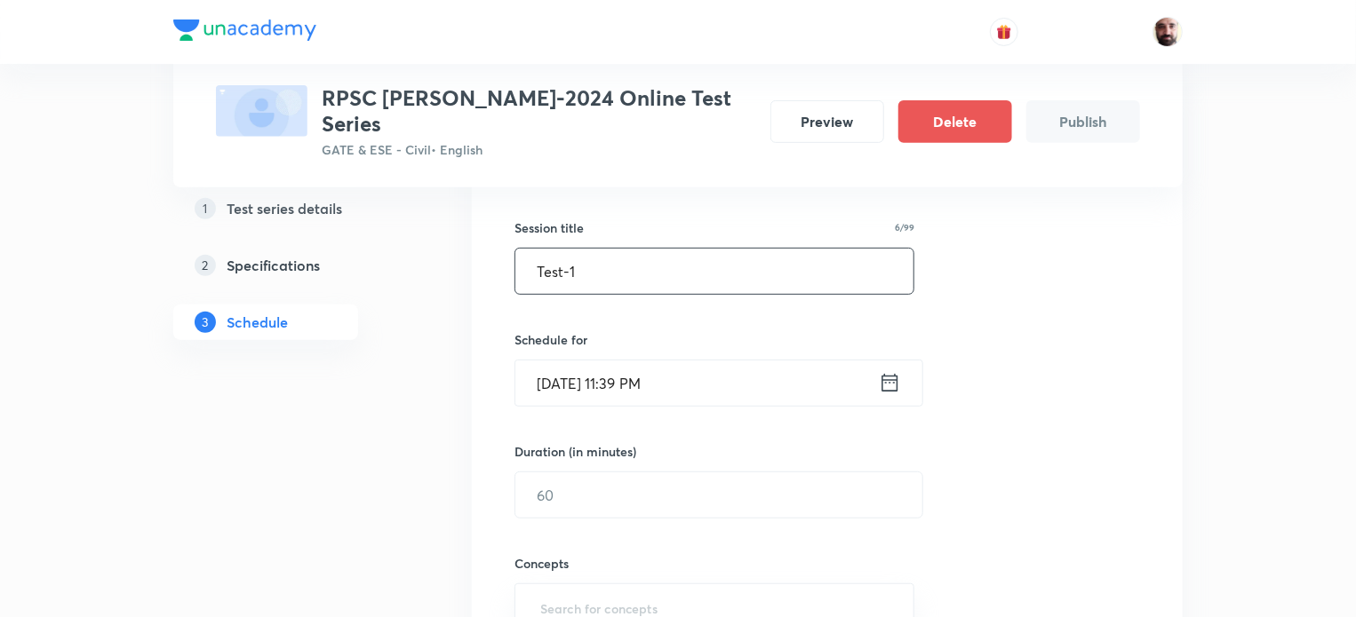
scroll to position [322, 0]
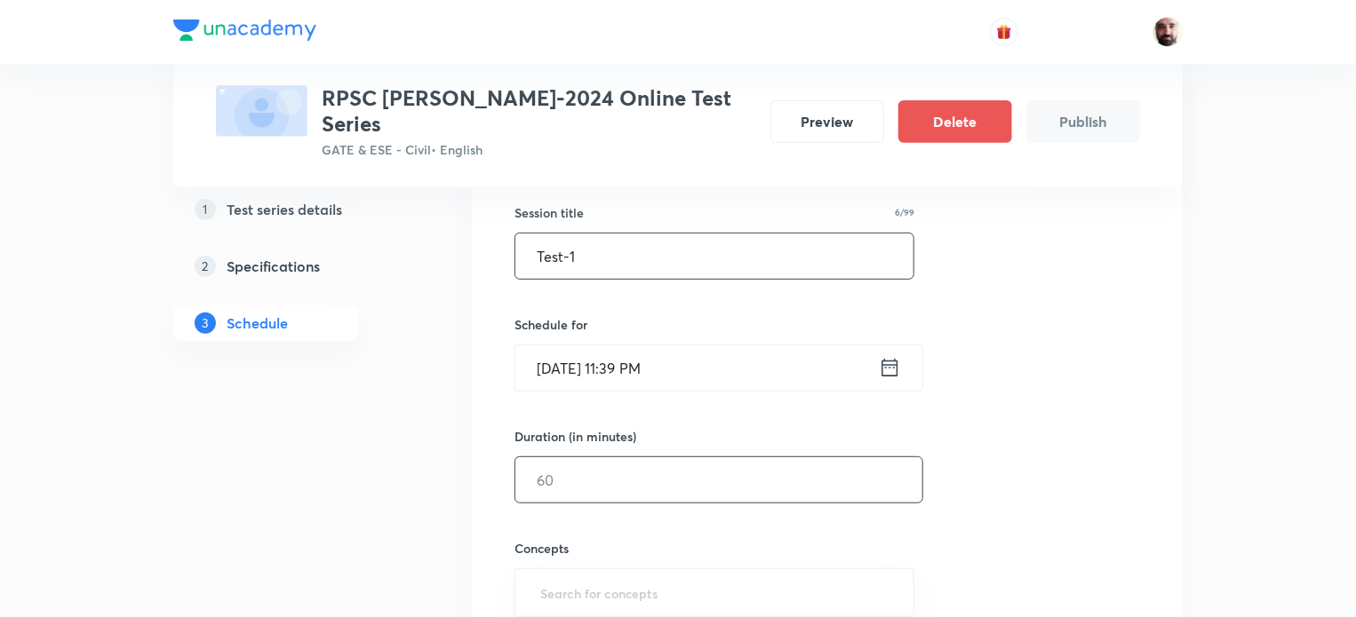
type input "Test-1"
click at [575, 458] on input "text" at bounding box center [718, 480] width 407 height 45
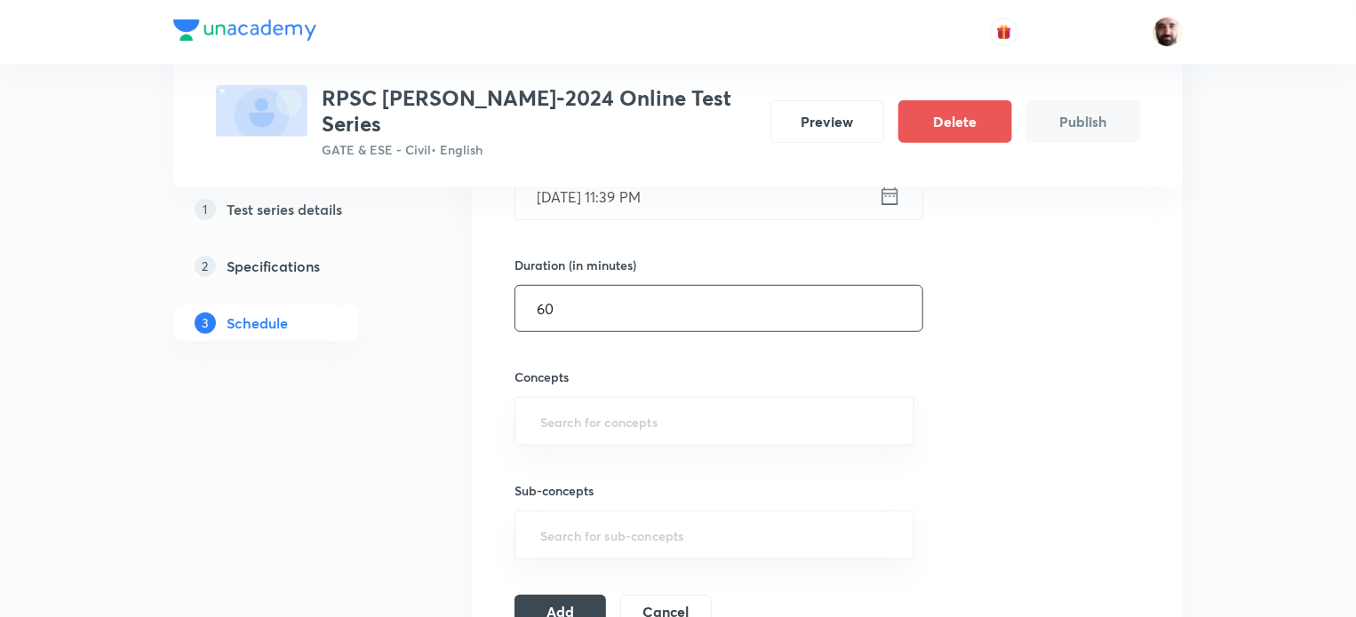
scroll to position [517, 0]
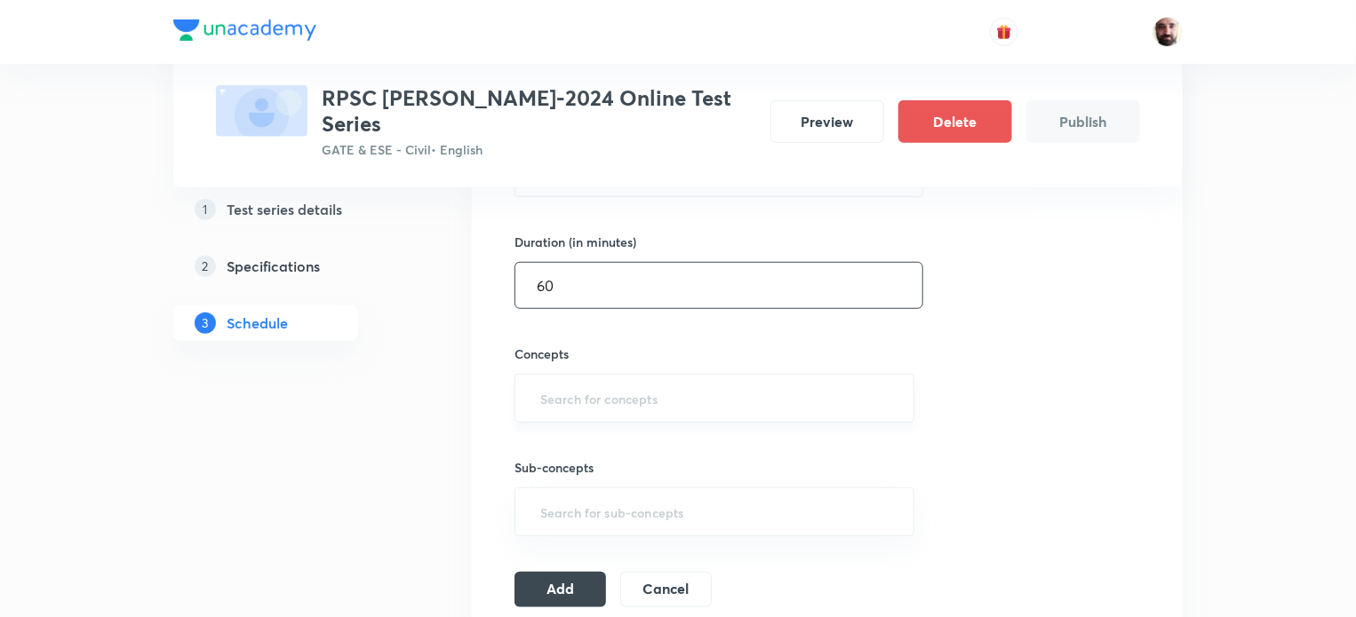
type input "60"
click at [616, 382] on input "text" at bounding box center [714, 398] width 355 height 33
type input "f"
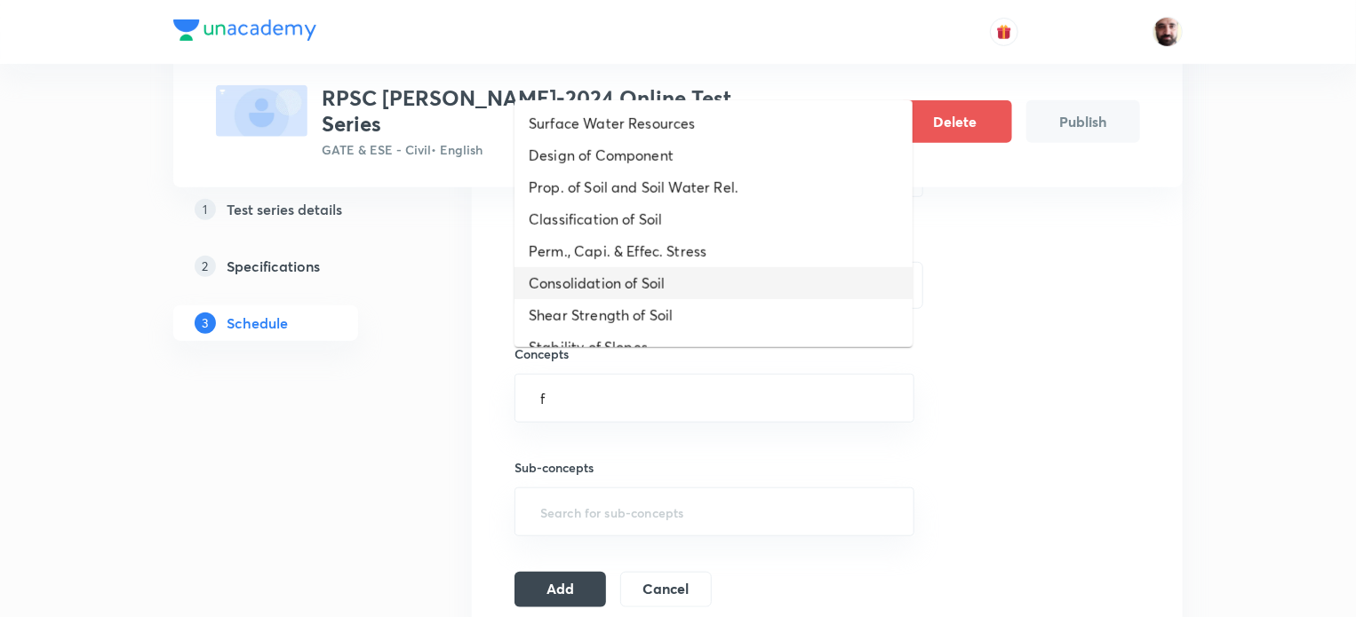
click at [609, 273] on li "Consolidation of Soil" at bounding box center [713, 283] width 398 height 32
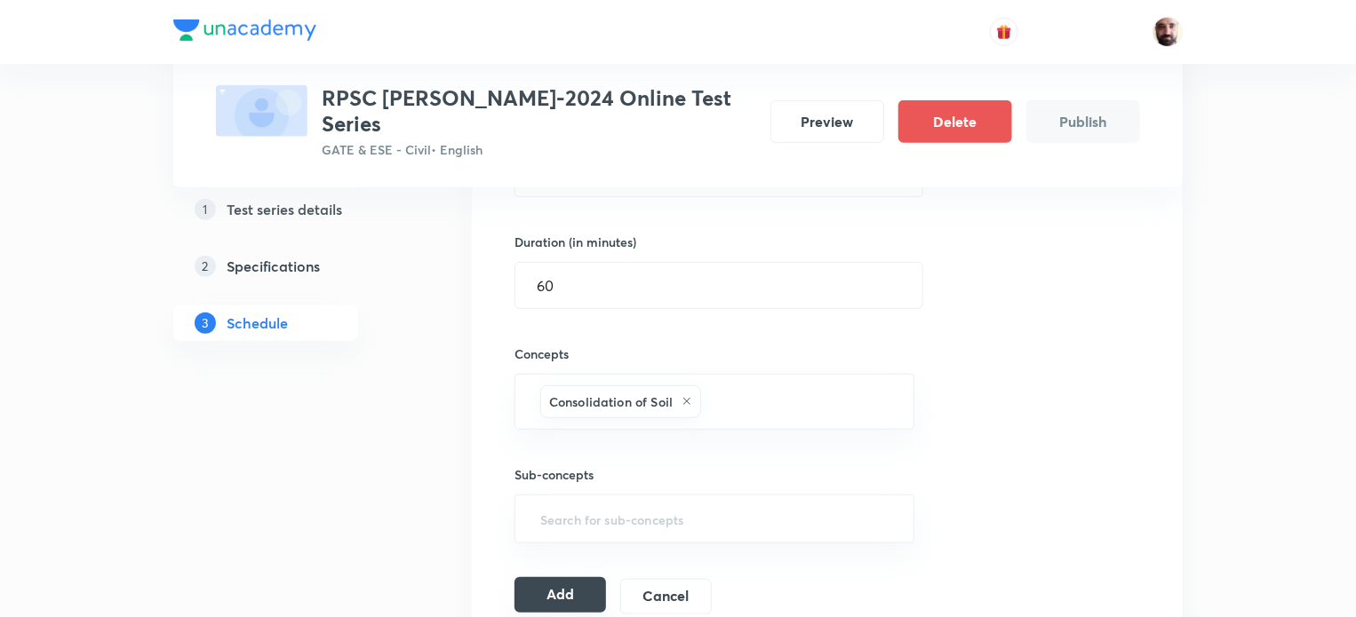
click at [561, 577] on button "Add" at bounding box center [560, 595] width 92 height 36
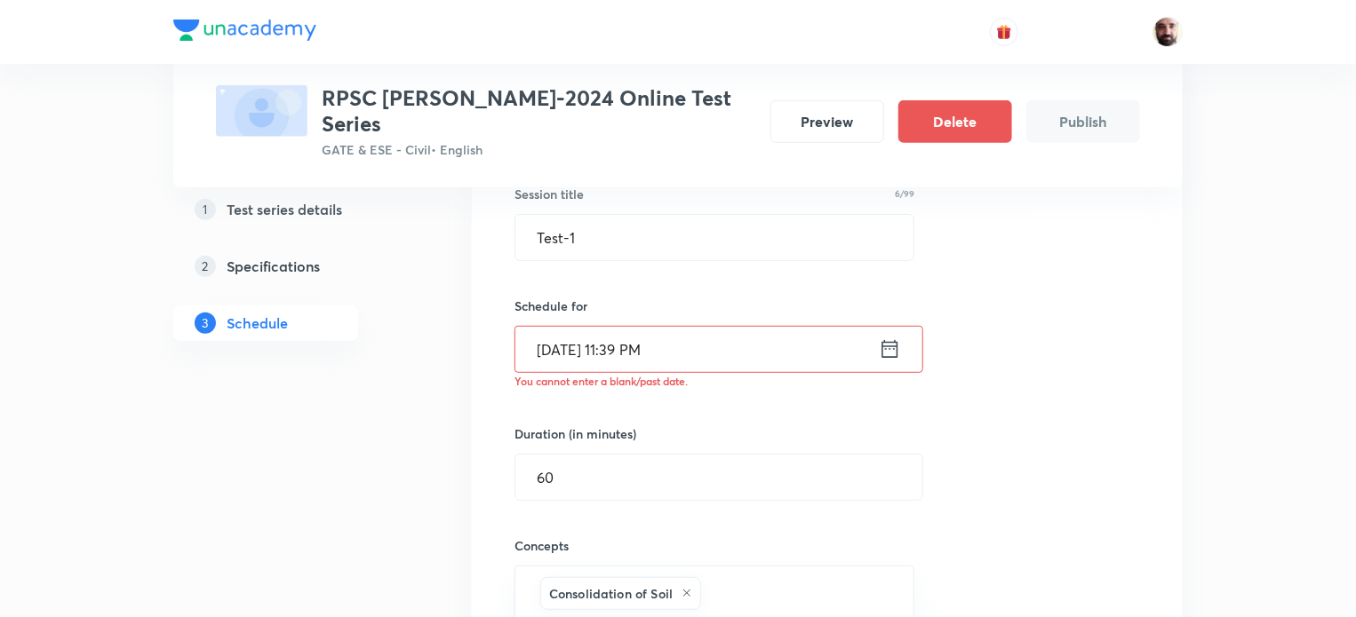
scroll to position [322, 0]
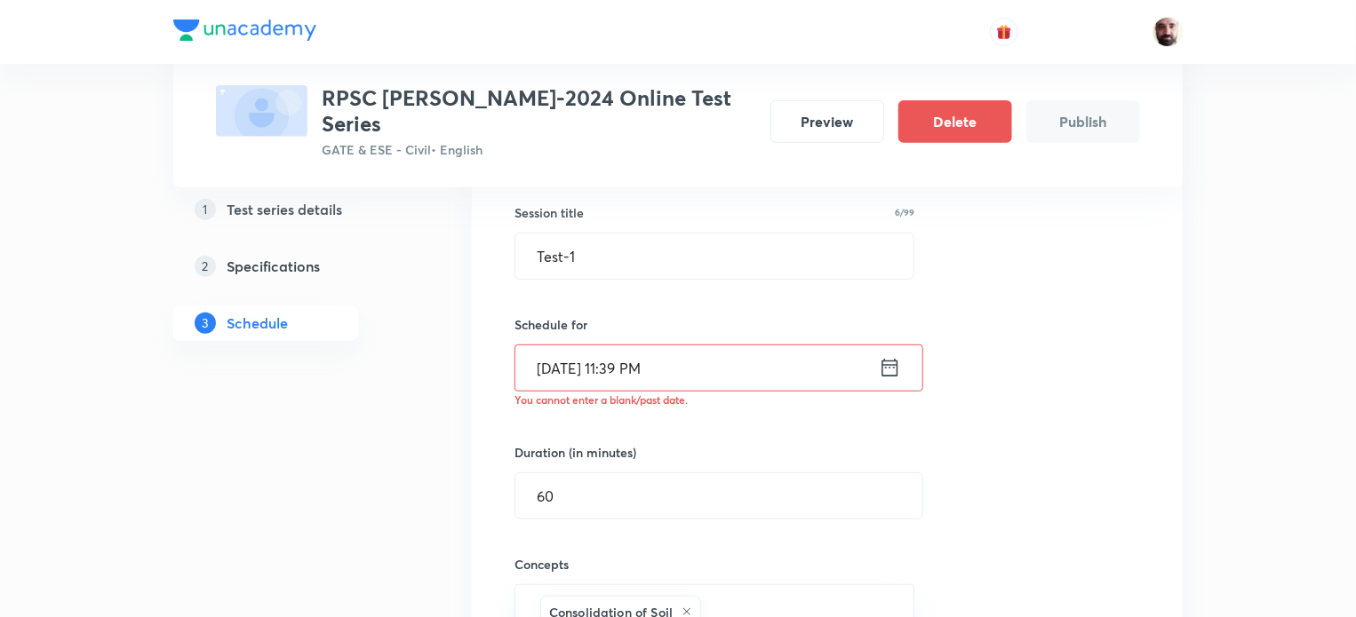
click at [888, 355] on icon at bounding box center [890, 367] width 22 height 25
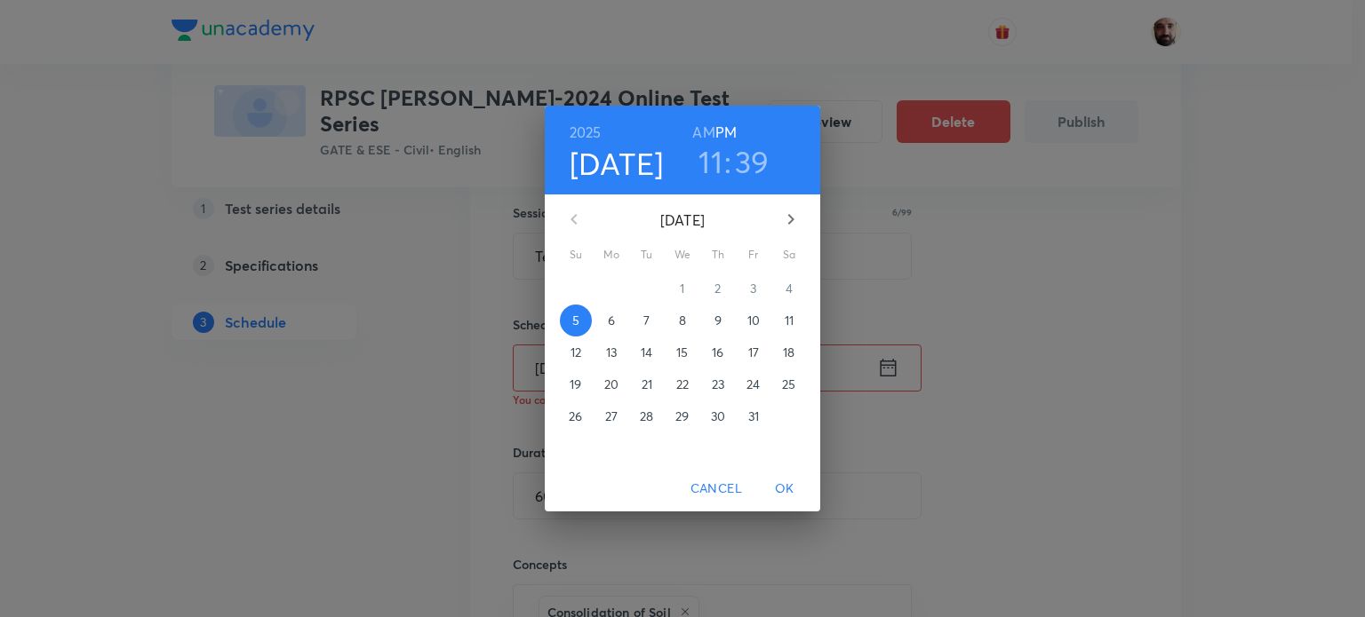
click at [575, 412] on p "26" at bounding box center [575, 417] width 13 height 18
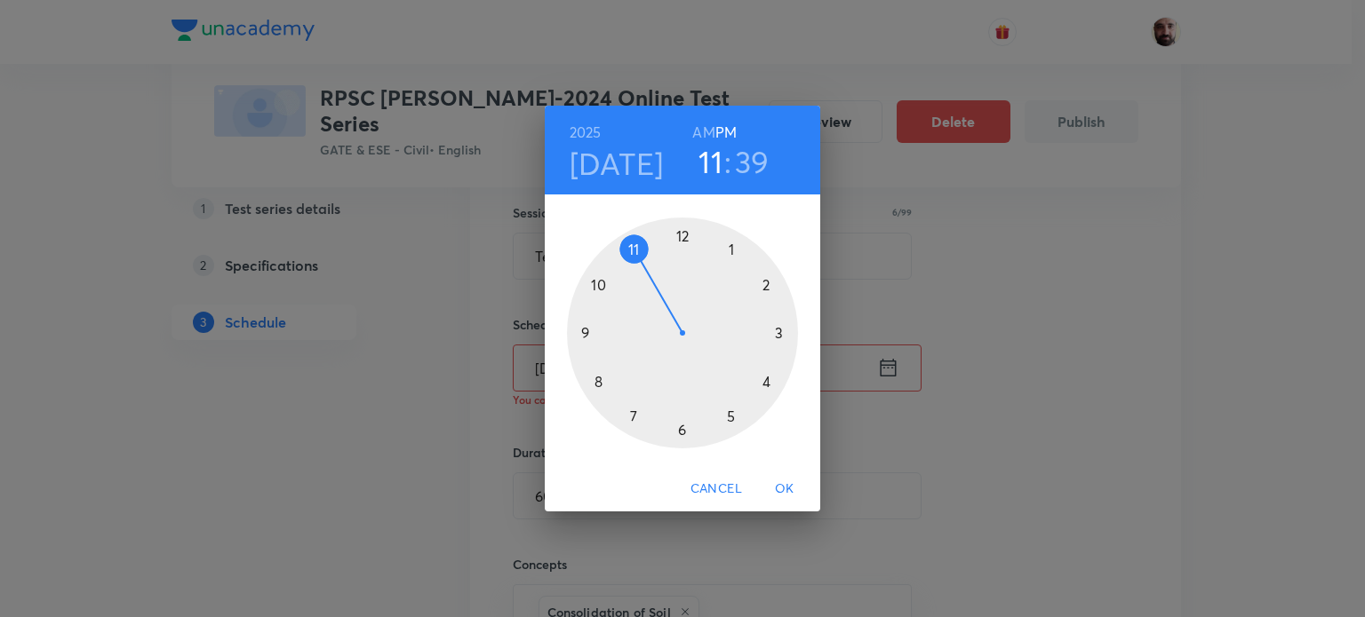
click at [736, 416] on div at bounding box center [682, 333] width 231 height 231
click at [679, 233] on div at bounding box center [682, 333] width 231 height 231
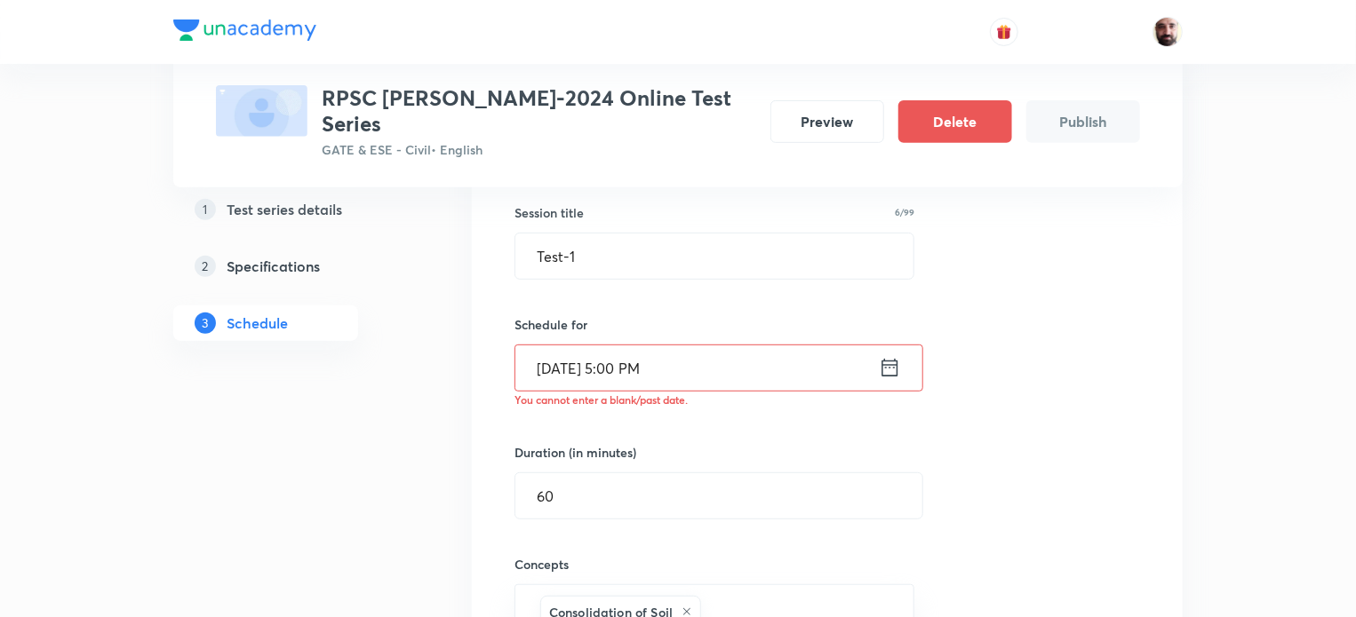
scroll to position [796, 0]
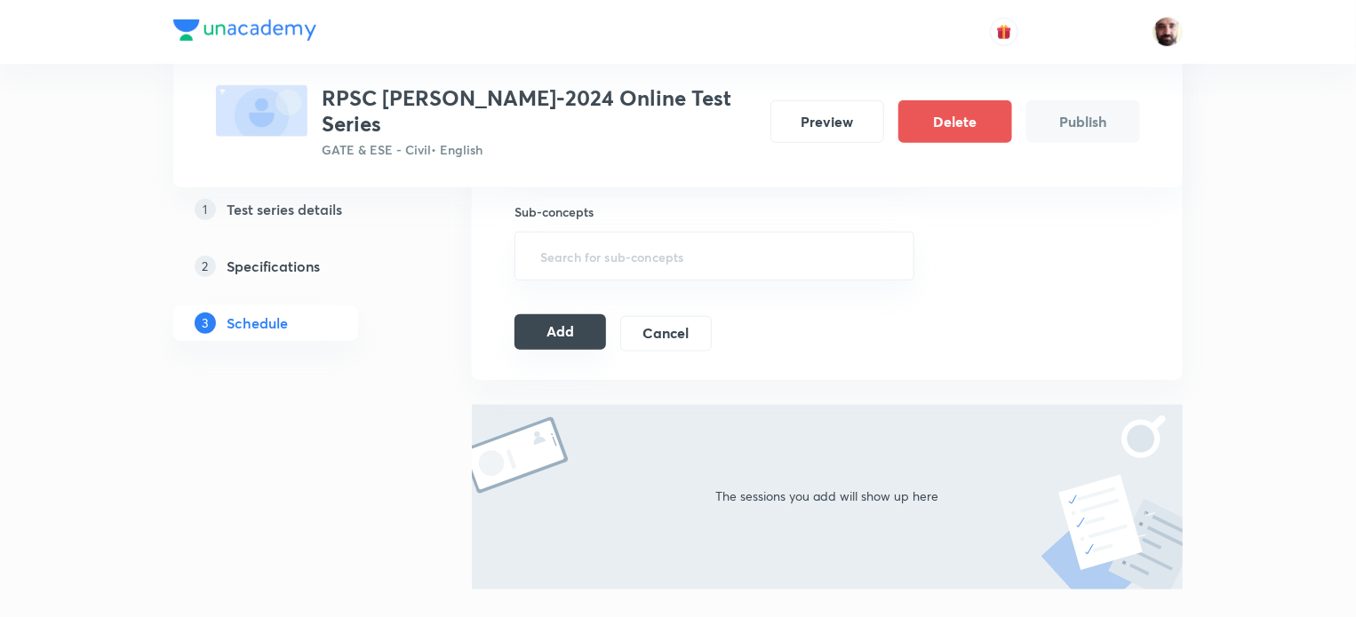
click at [568, 314] on button "Add" at bounding box center [560, 332] width 92 height 36
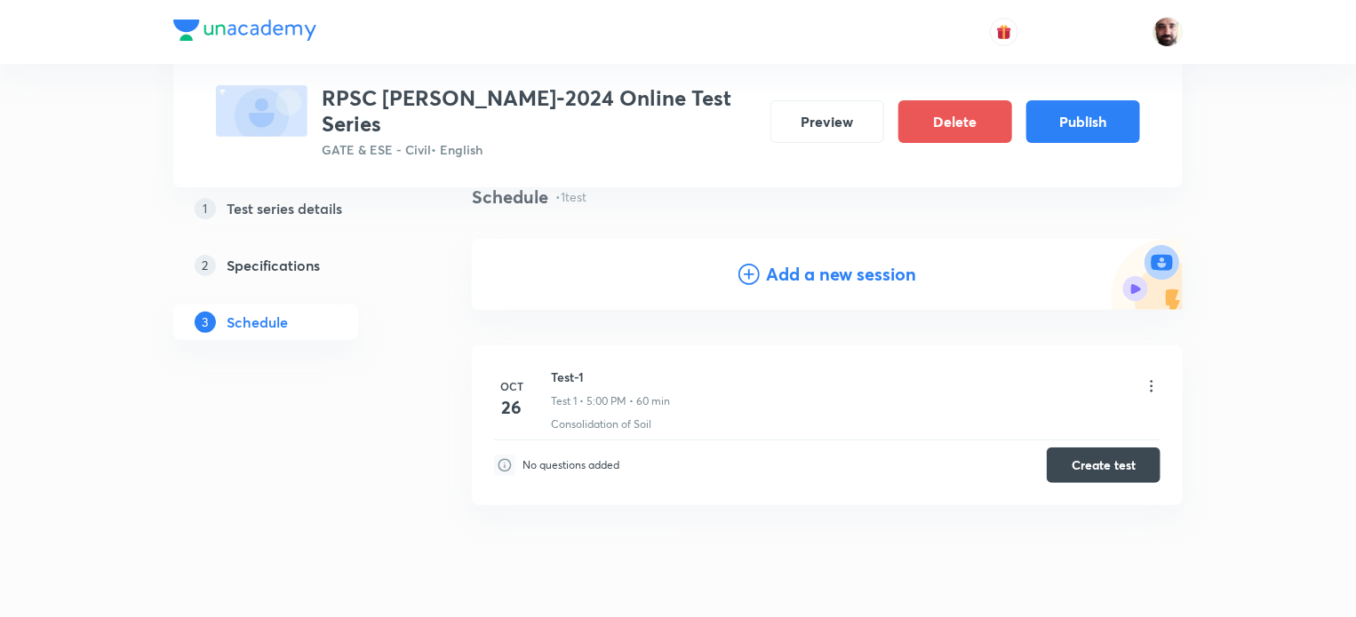
scroll to position [171, 0]
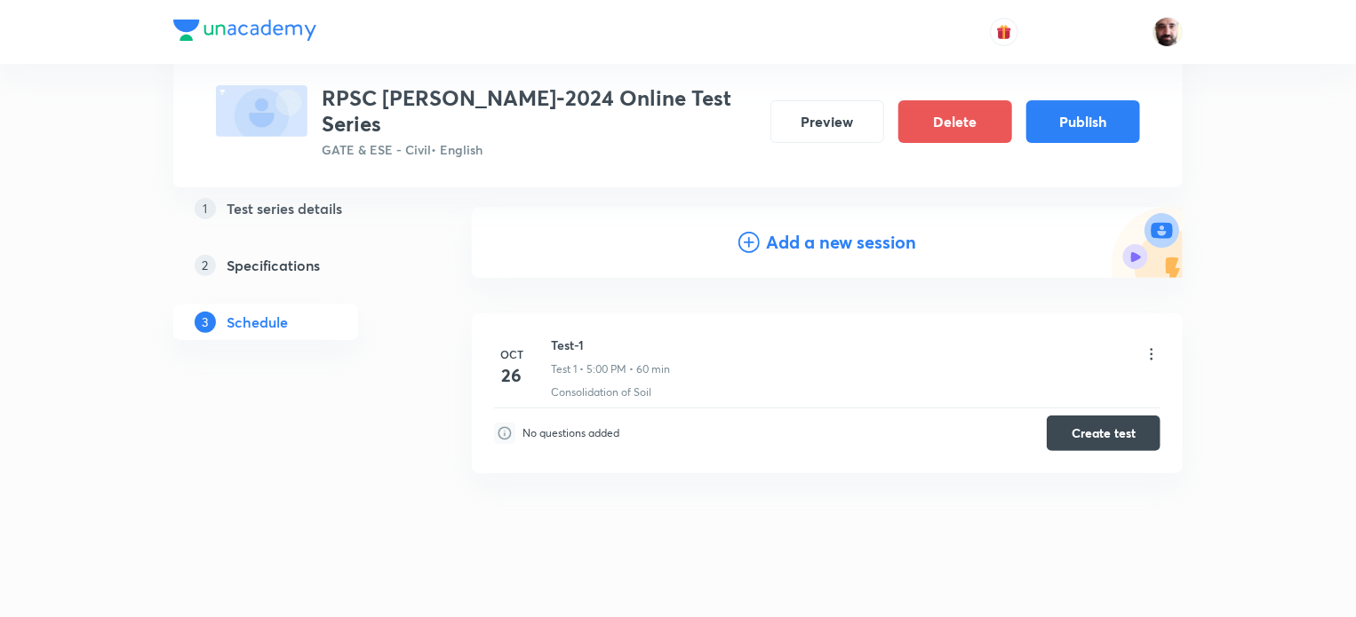
click at [744, 232] on icon at bounding box center [748, 242] width 21 height 21
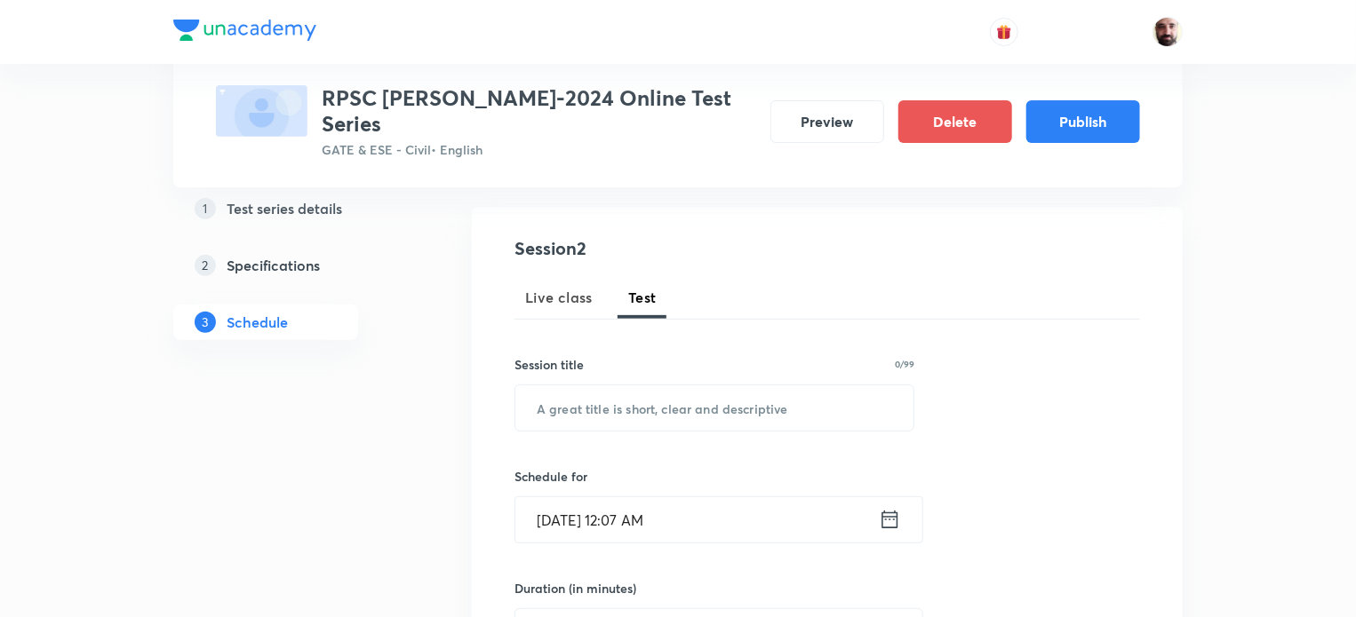
scroll to position [644, 0]
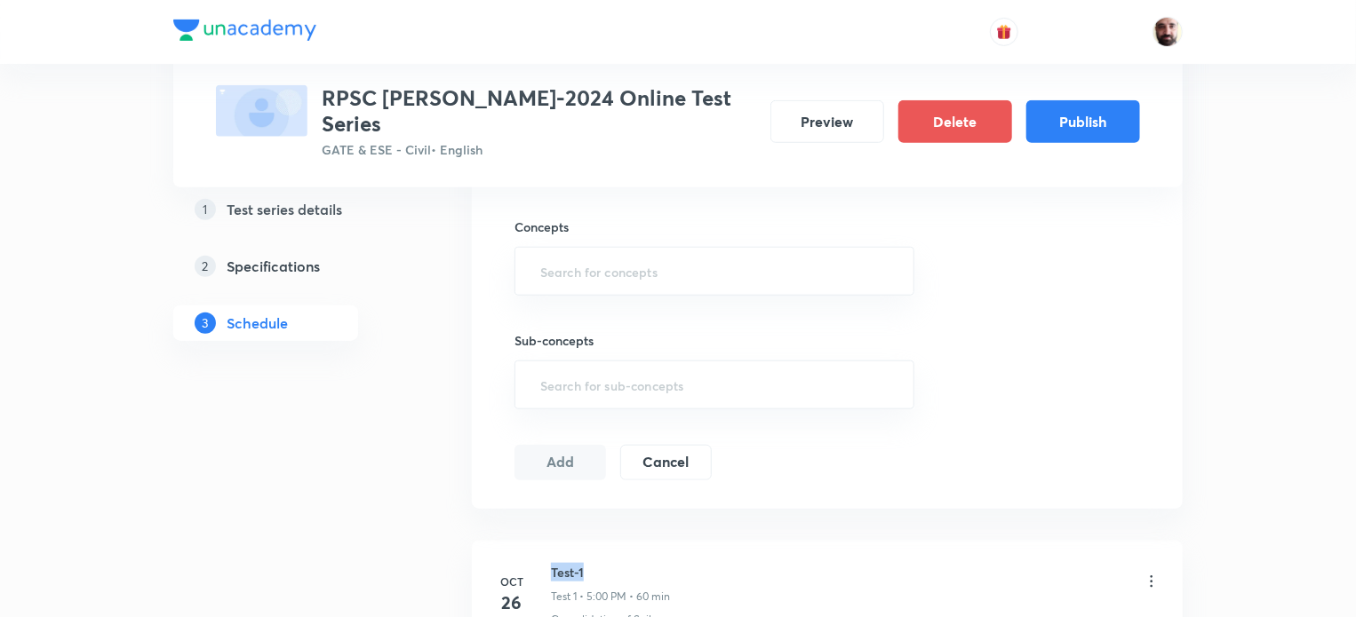
drag, startPoint x: 590, startPoint y: 550, endPoint x: 541, endPoint y: 535, distance: 51.1
click at [541, 541] on li "Oct 26 Test-1 Test 1 • 5:00 PM • 60 min Consolidation of Soil No questions adde…" at bounding box center [827, 621] width 711 height 160
copy h6 "Test-1"
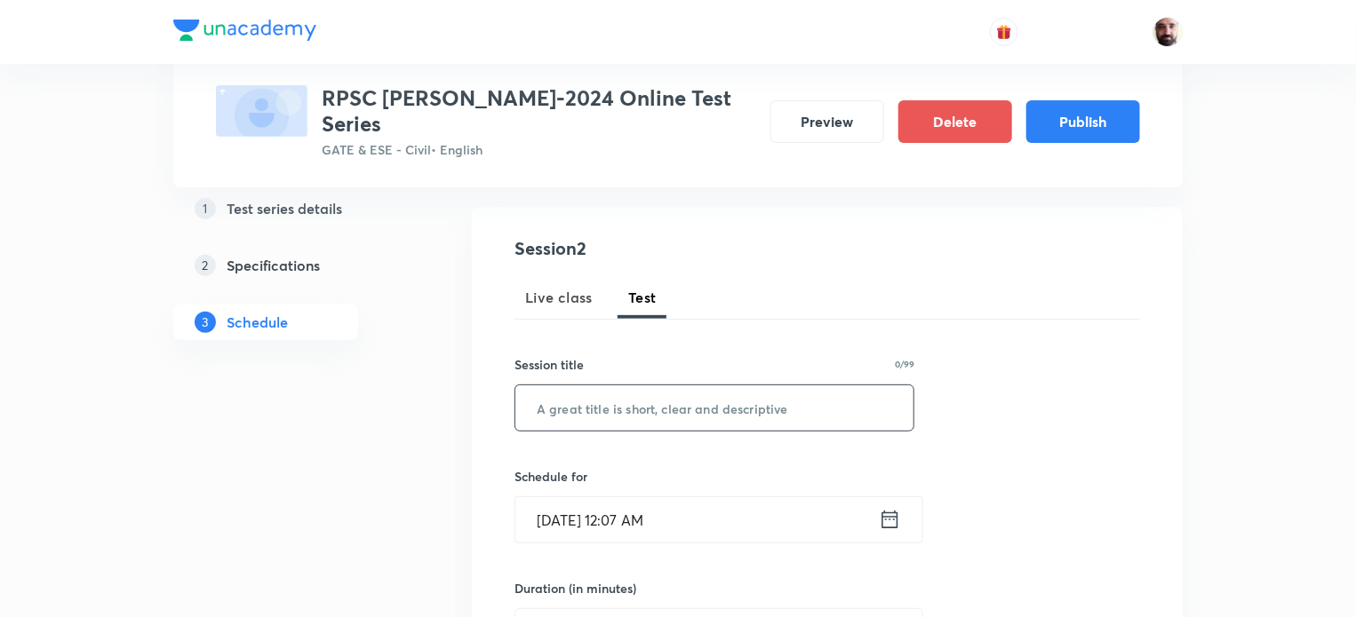
click at [603, 386] on input "text" at bounding box center [714, 408] width 398 height 45
paste input "Test-1"
type input "Test-2"
click at [893, 507] on icon at bounding box center [890, 519] width 22 height 25
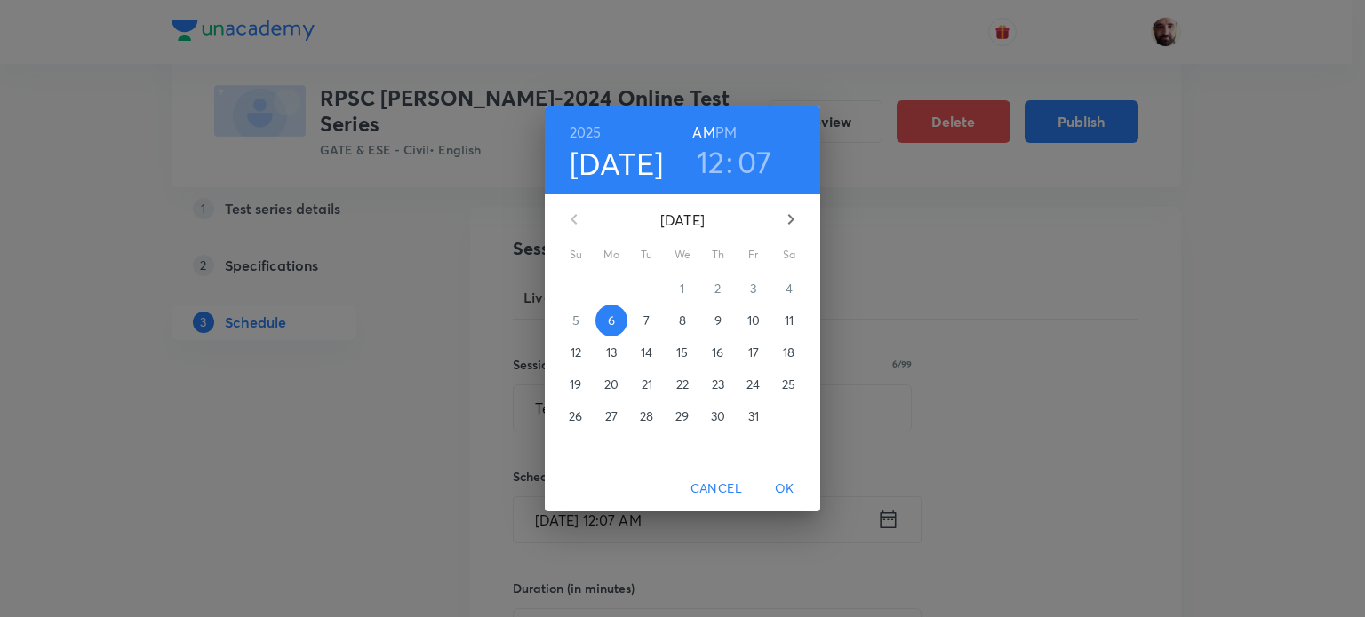
click at [791, 212] on icon "button" at bounding box center [790, 219] width 21 height 21
click at [577, 319] on p "2" at bounding box center [575, 321] width 6 height 18
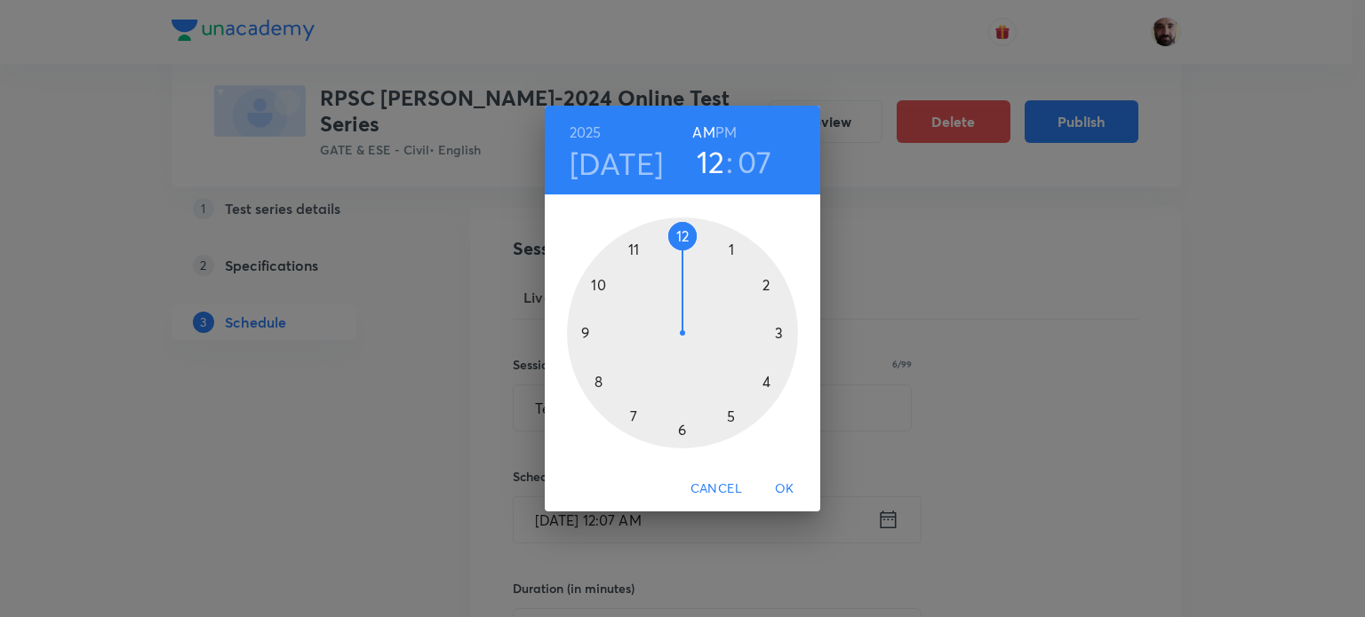
click at [732, 418] on div at bounding box center [682, 333] width 231 height 231
click at [678, 234] on div at bounding box center [682, 333] width 231 height 231
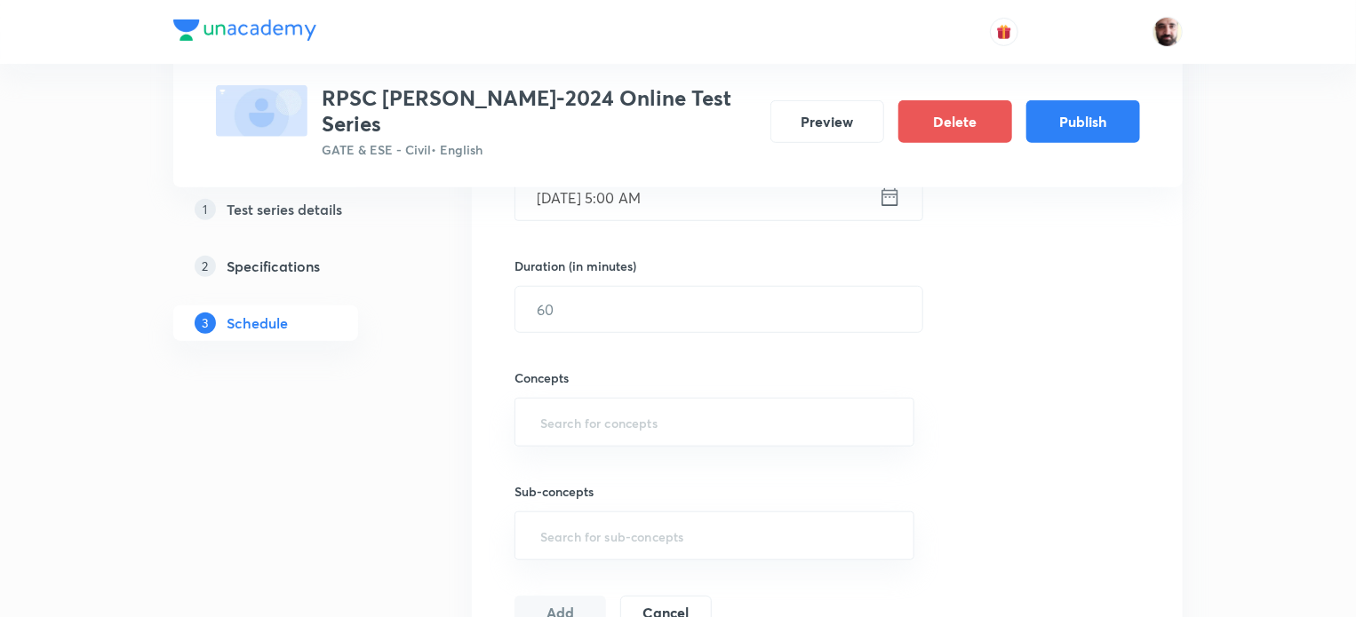
scroll to position [481, 0]
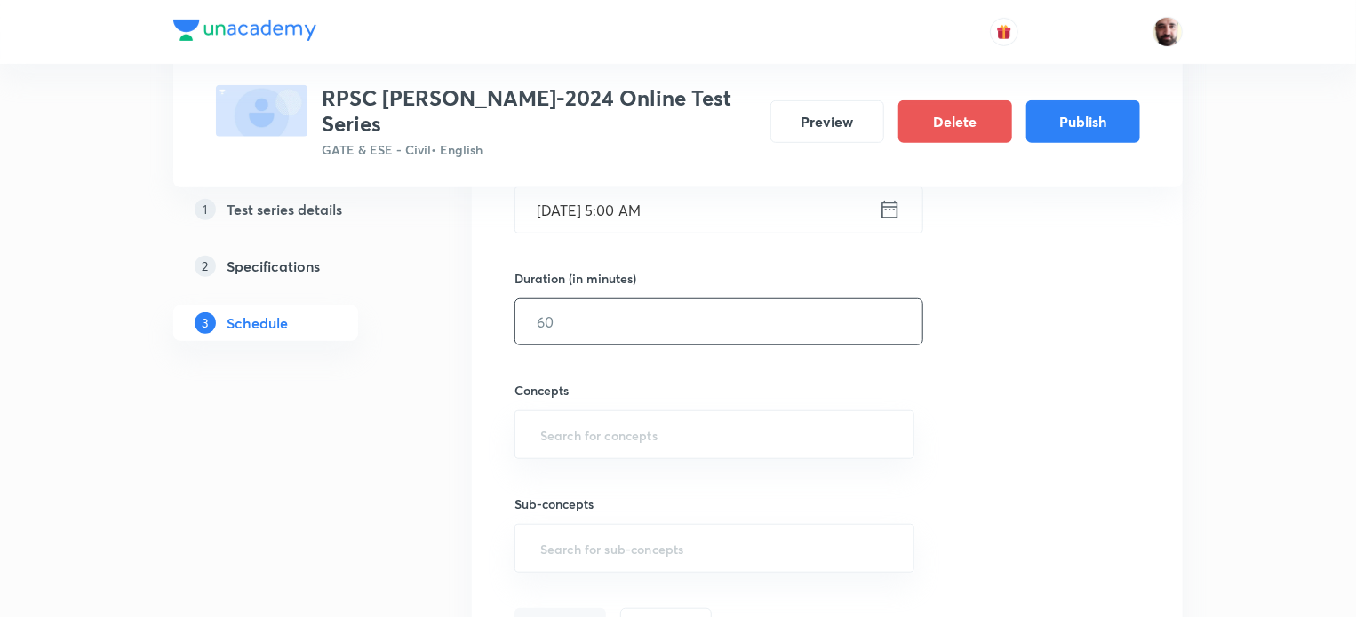
click at [644, 299] on input "text" at bounding box center [718, 321] width 407 height 45
type input "60"
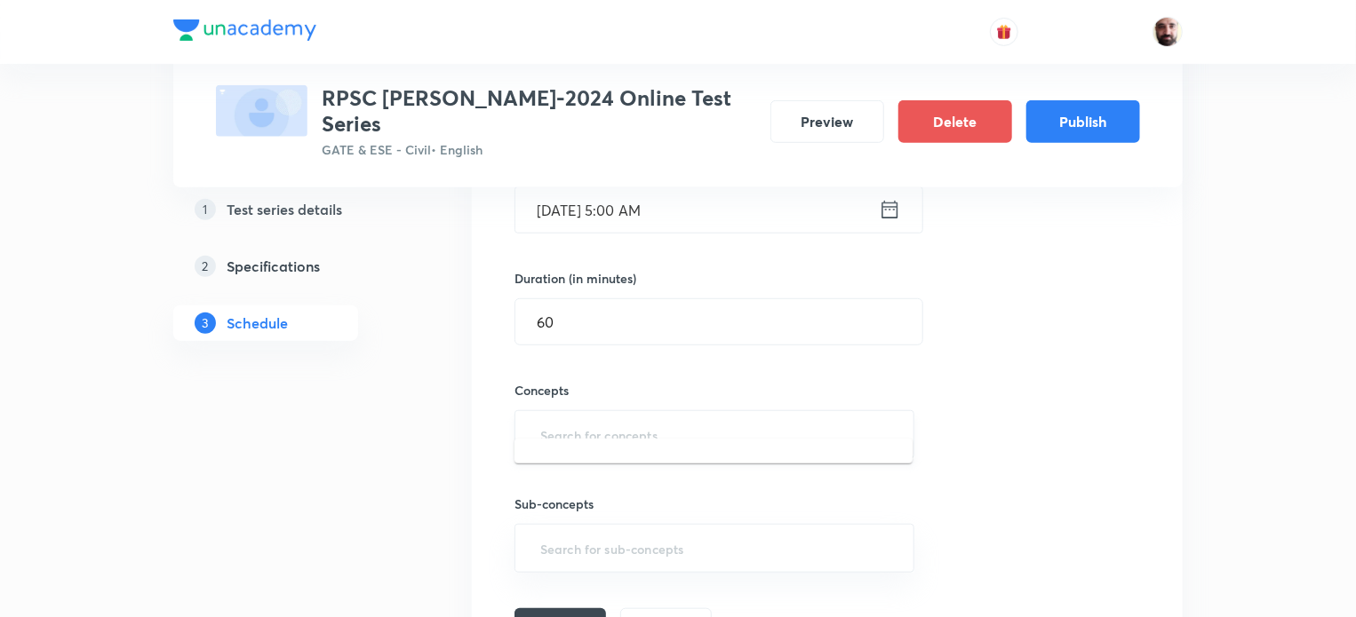
click at [592, 418] on input "text" at bounding box center [714, 434] width 355 height 33
type input "F"
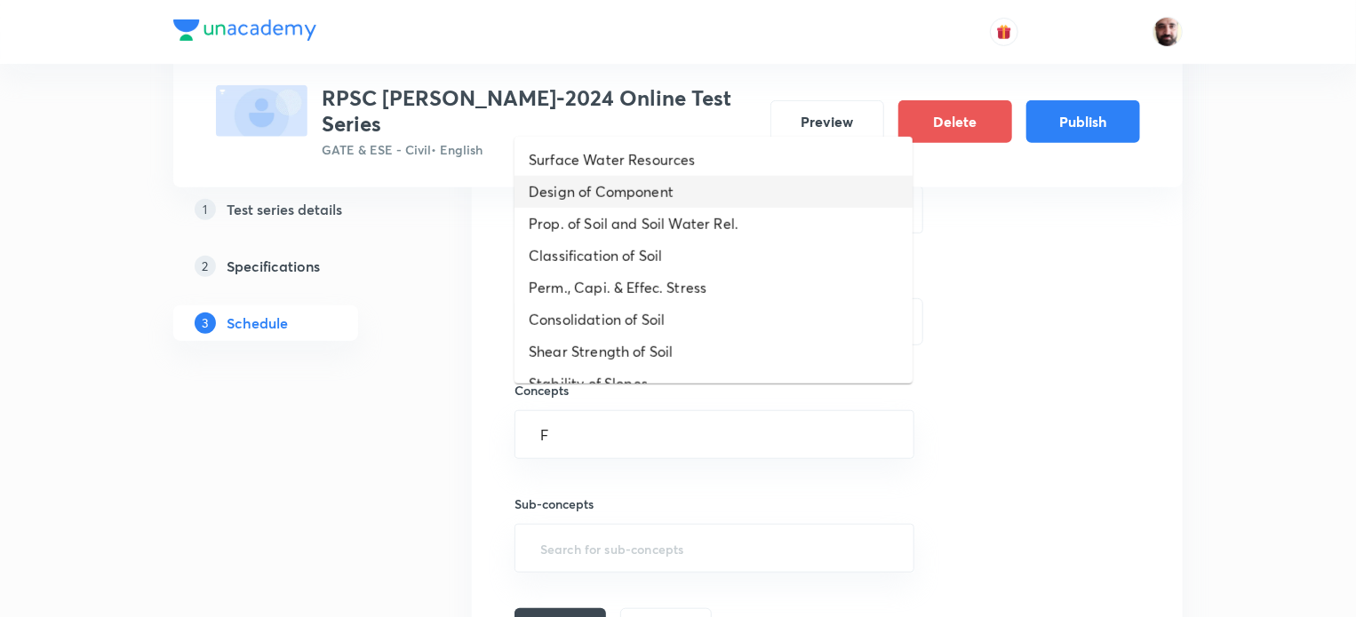
click at [628, 192] on li "Design of Component" at bounding box center [713, 192] width 398 height 32
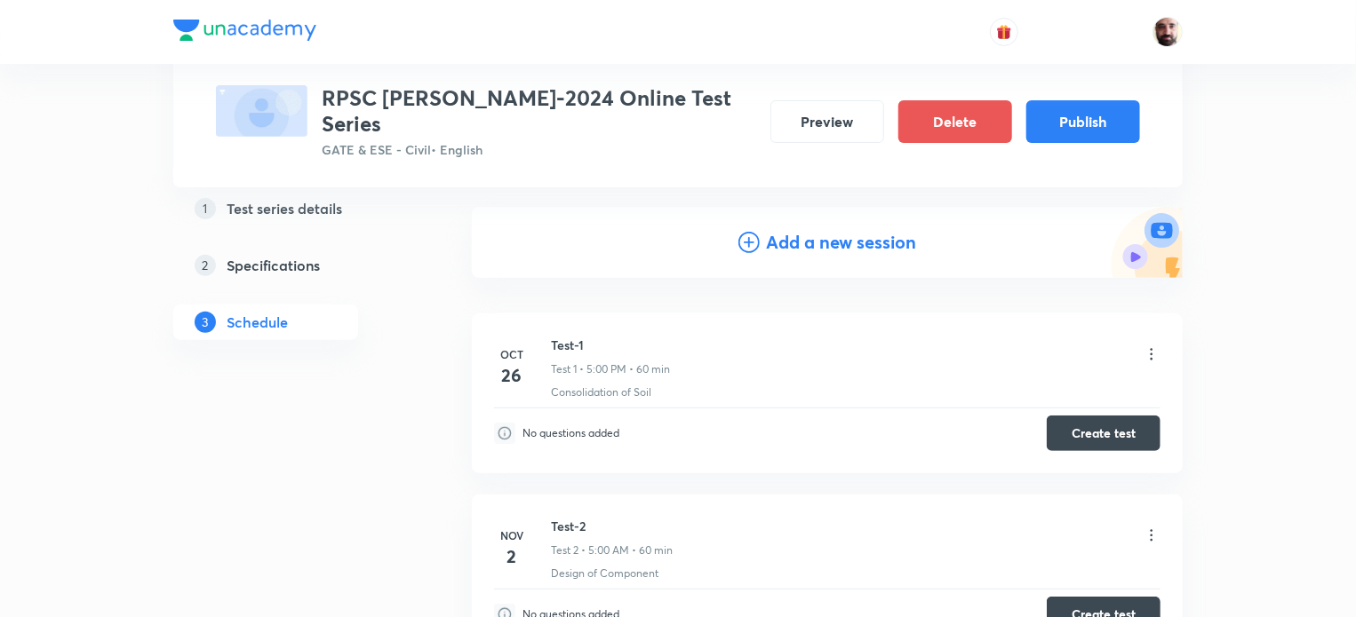
click at [753, 232] on icon at bounding box center [748, 242] width 21 height 21
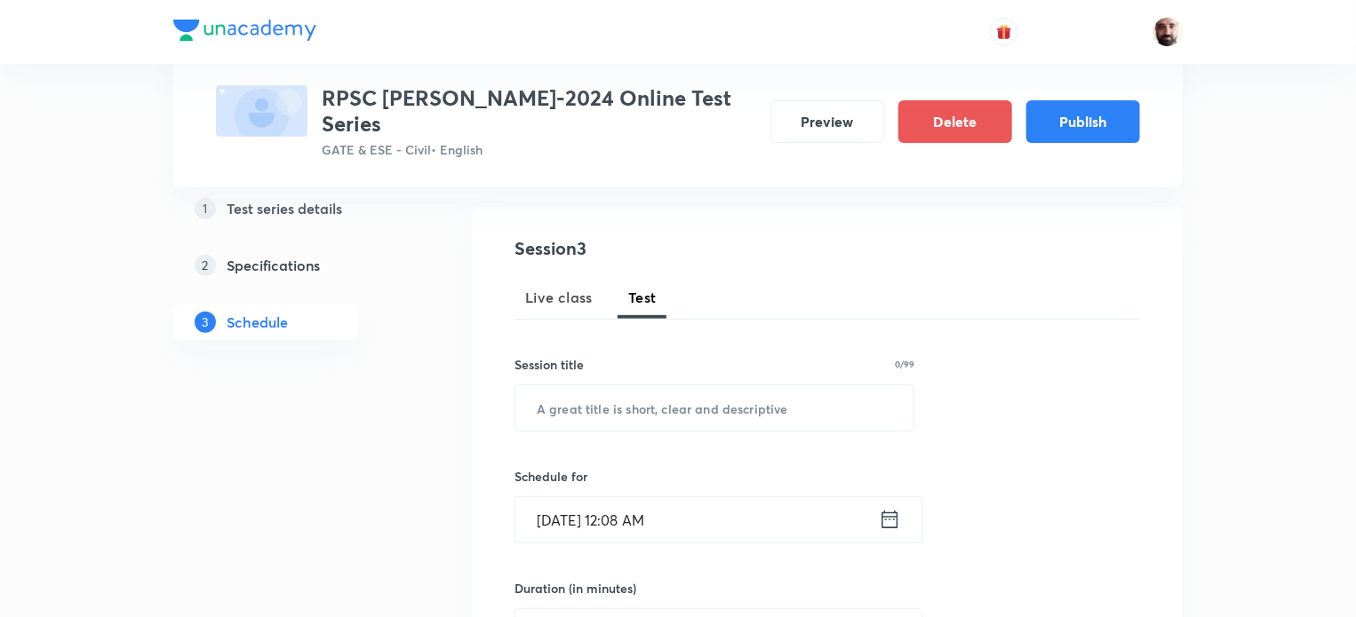
click at [651, 287] on span "Test" at bounding box center [642, 297] width 28 height 21
click at [647, 387] on input "text" at bounding box center [714, 408] width 398 height 45
paste input "Test-1"
type input "Test-3"
click at [903, 503] on div "Oct 6, 2025, 12:08 AM ​" at bounding box center [718, 520] width 409 height 47
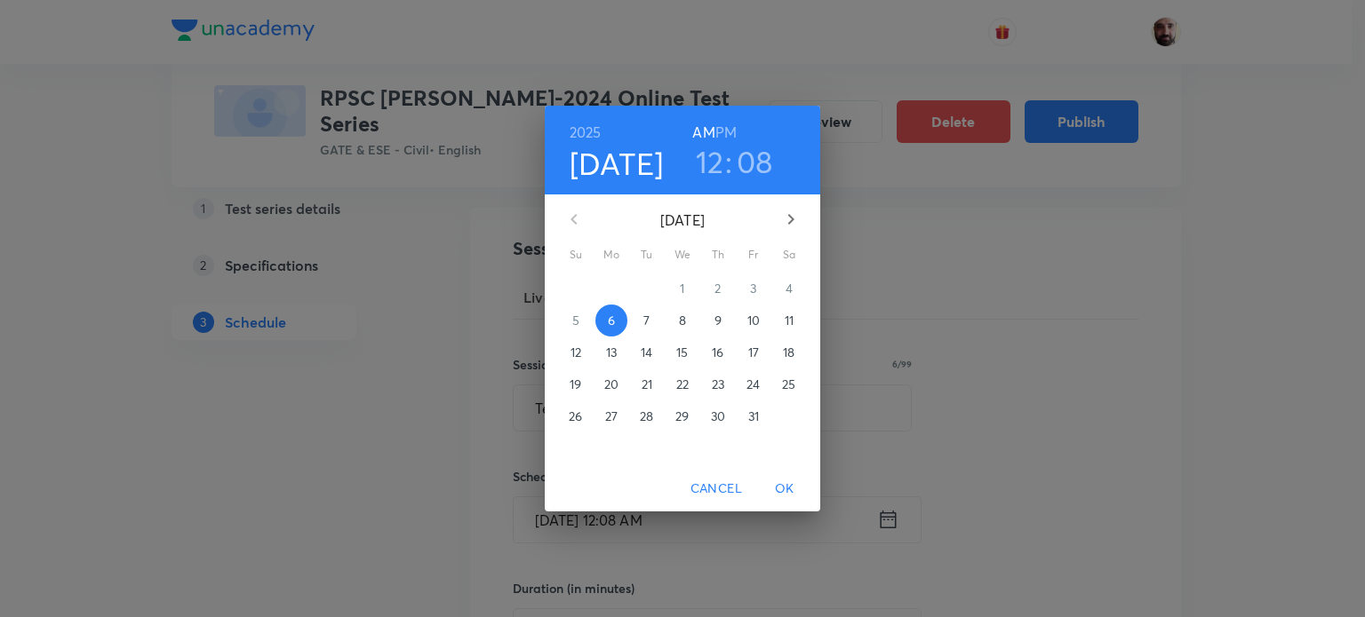
click at [795, 216] on icon "button" at bounding box center [790, 219] width 21 height 21
click at [574, 353] on p "9" at bounding box center [575, 353] width 7 height 18
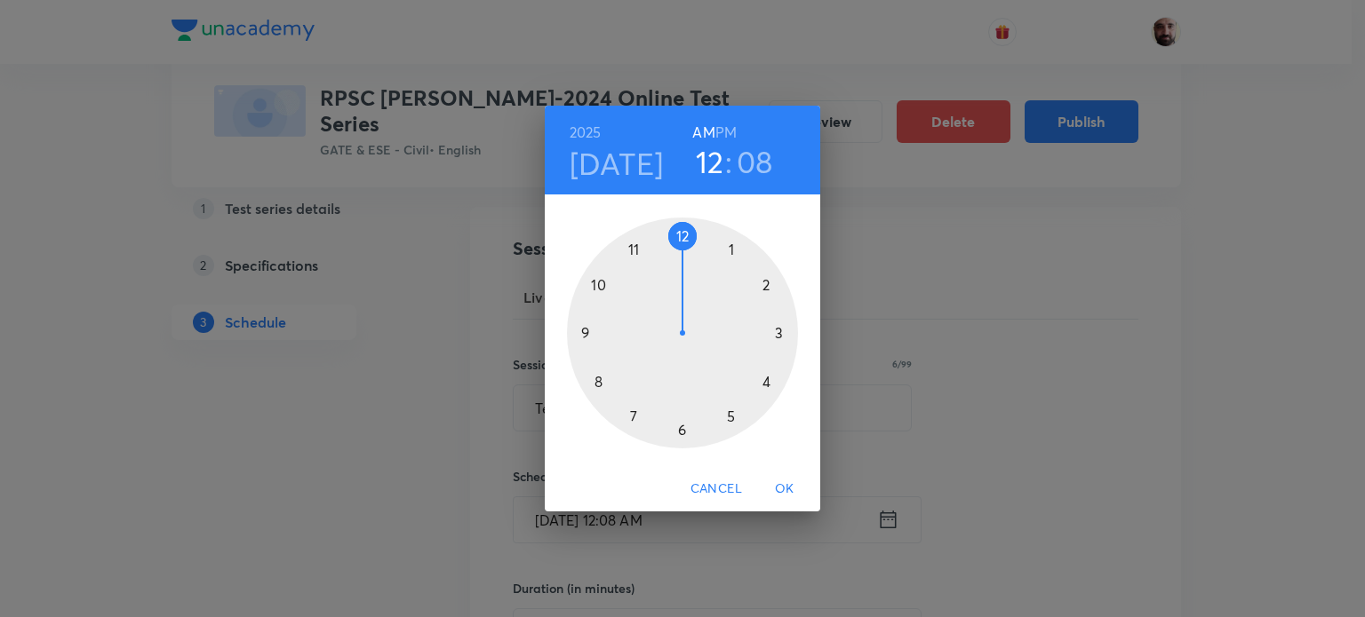
click at [726, 415] on div at bounding box center [682, 333] width 231 height 231
click at [681, 240] on div at bounding box center [682, 333] width 231 height 231
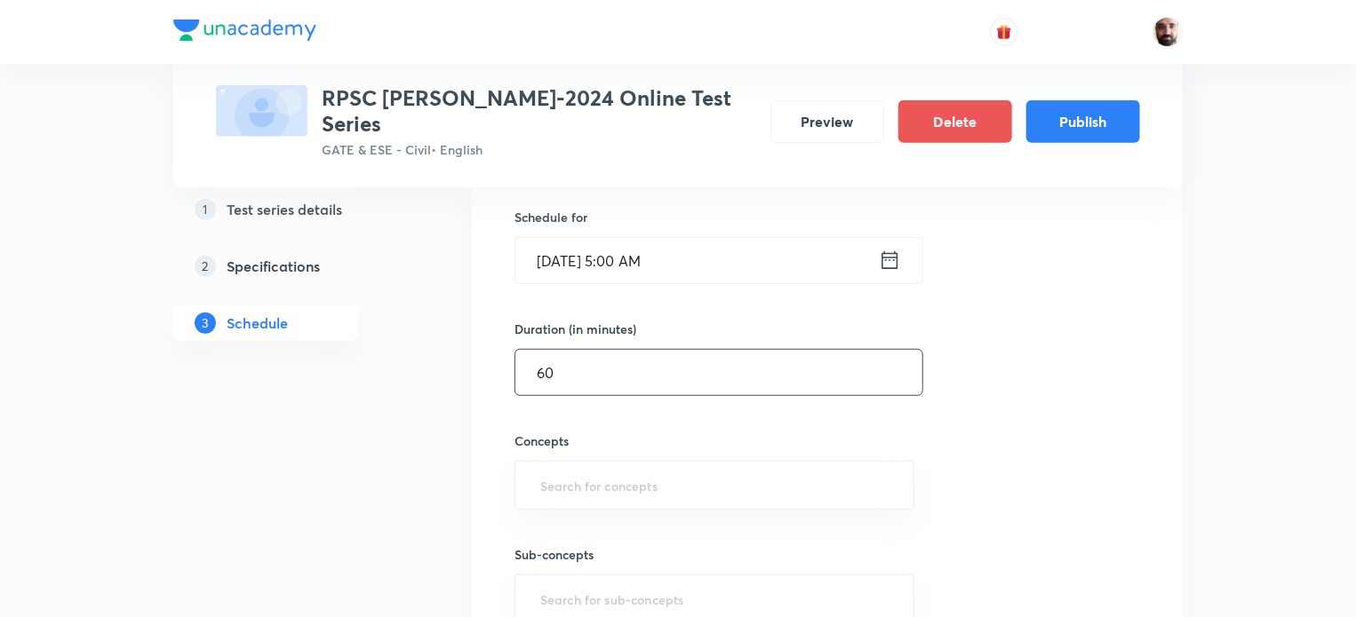
scroll to position [432, 0]
type input "60"
click at [653, 467] on input "text" at bounding box center [714, 483] width 355 height 33
type input "R"
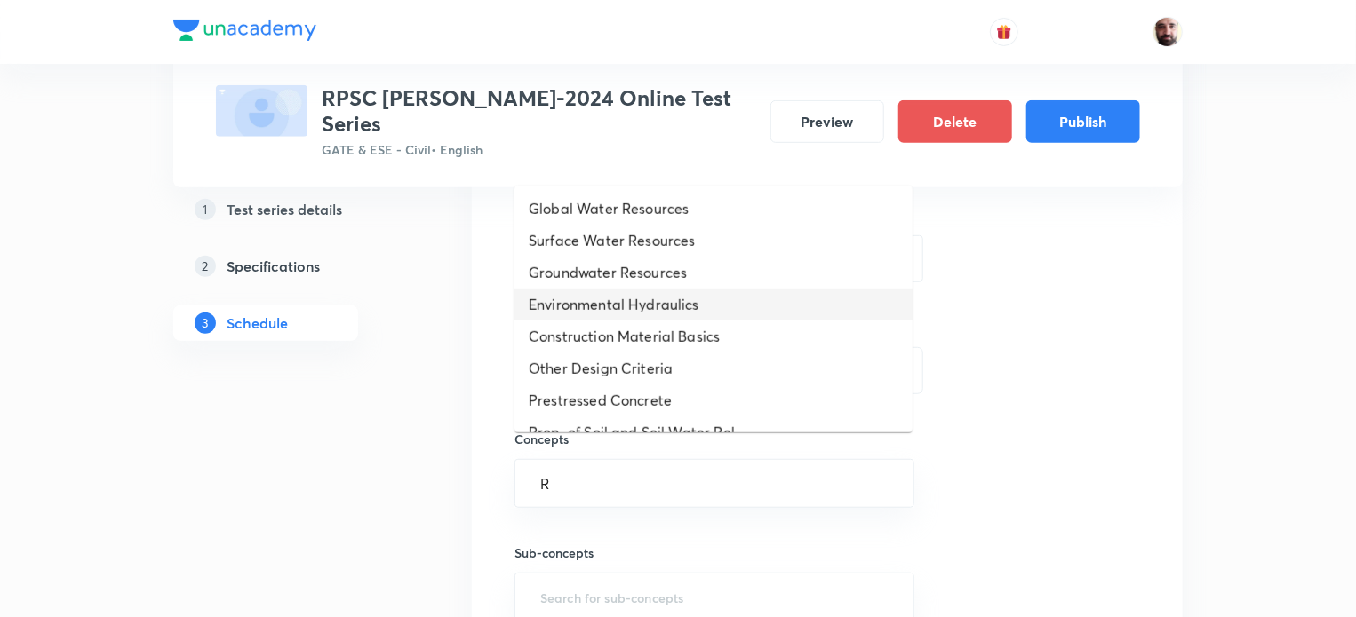
drag, startPoint x: 633, startPoint y: 300, endPoint x: 633, endPoint y: 427, distance: 127.0
click at [633, 299] on li "Environmental Hydraulics" at bounding box center [713, 305] width 398 height 32
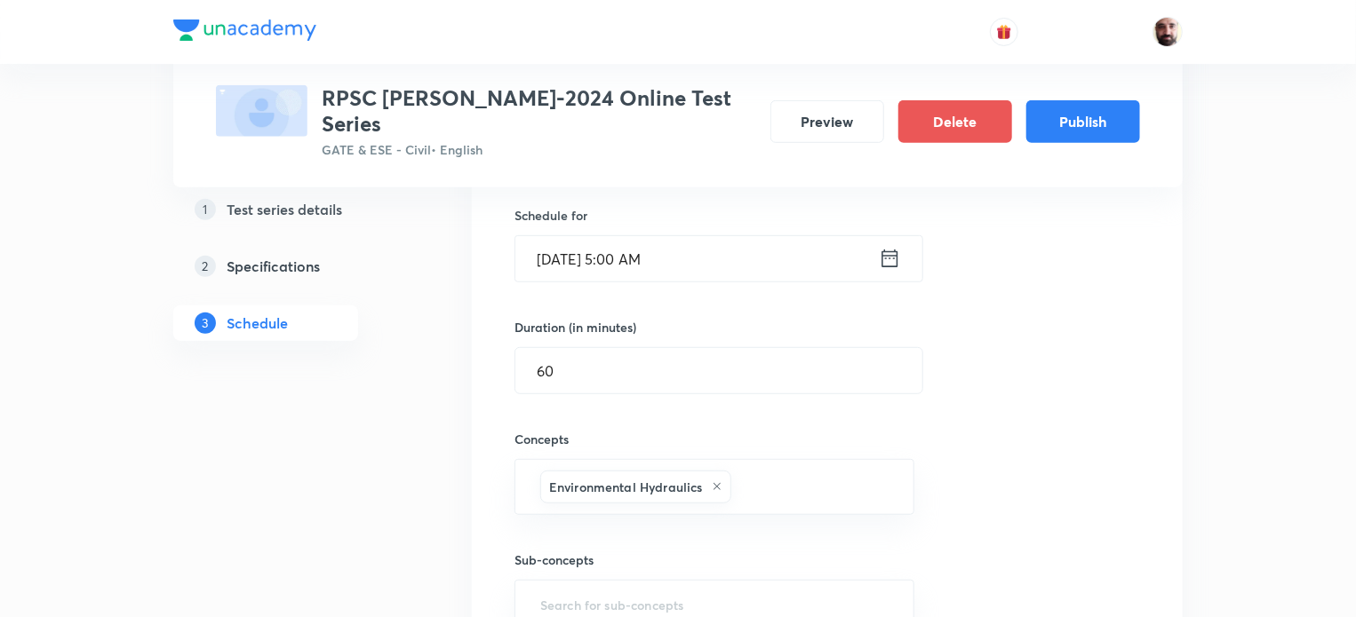
scroll to position [905, 0]
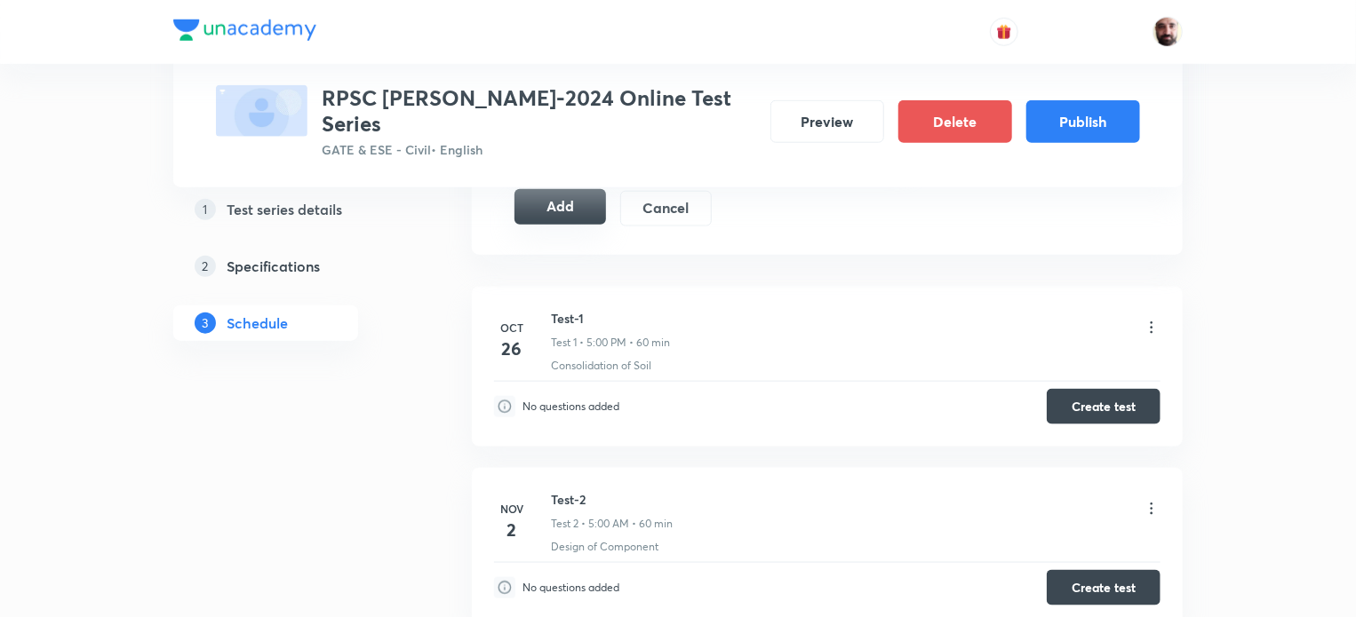
click at [570, 189] on button "Add" at bounding box center [560, 207] width 92 height 36
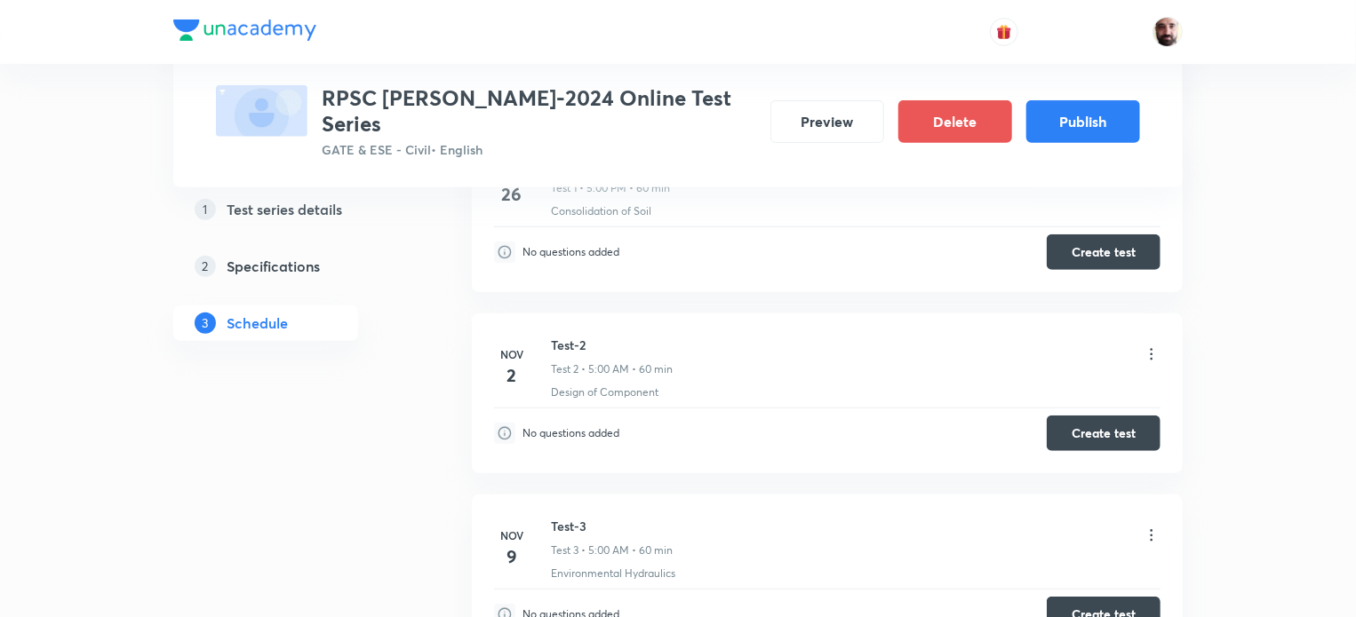
scroll to position [0, 0]
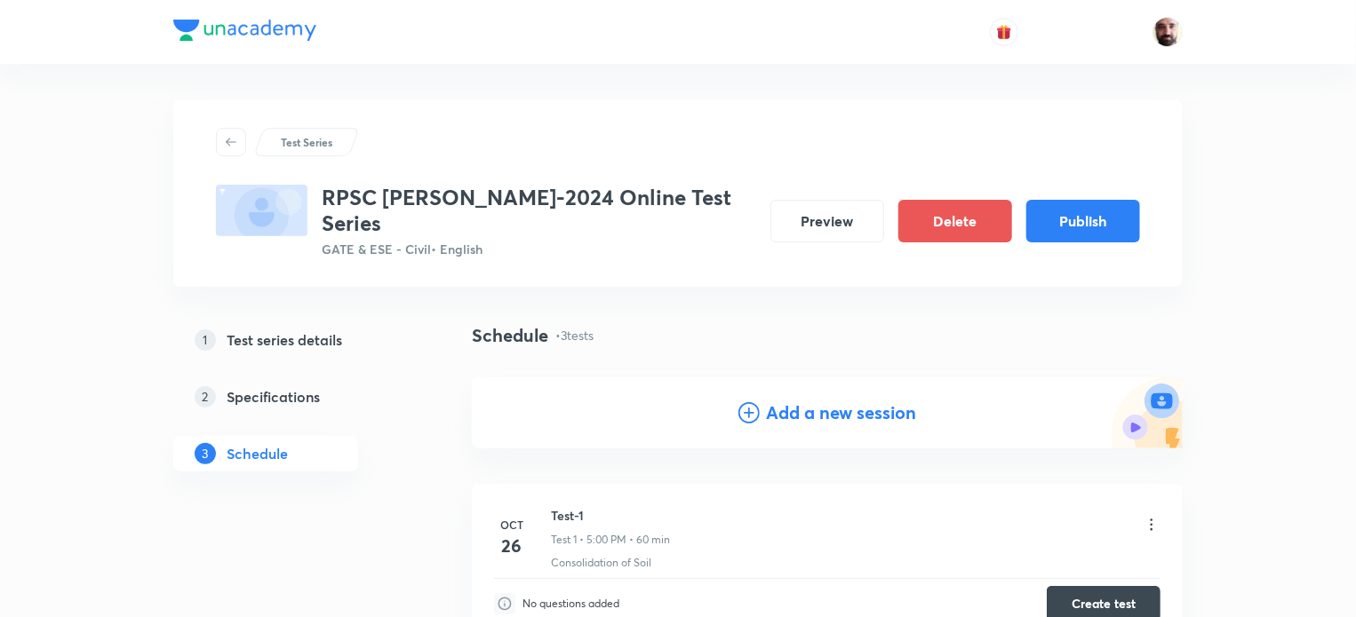
click at [749, 402] on icon at bounding box center [748, 412] width 21 height 21
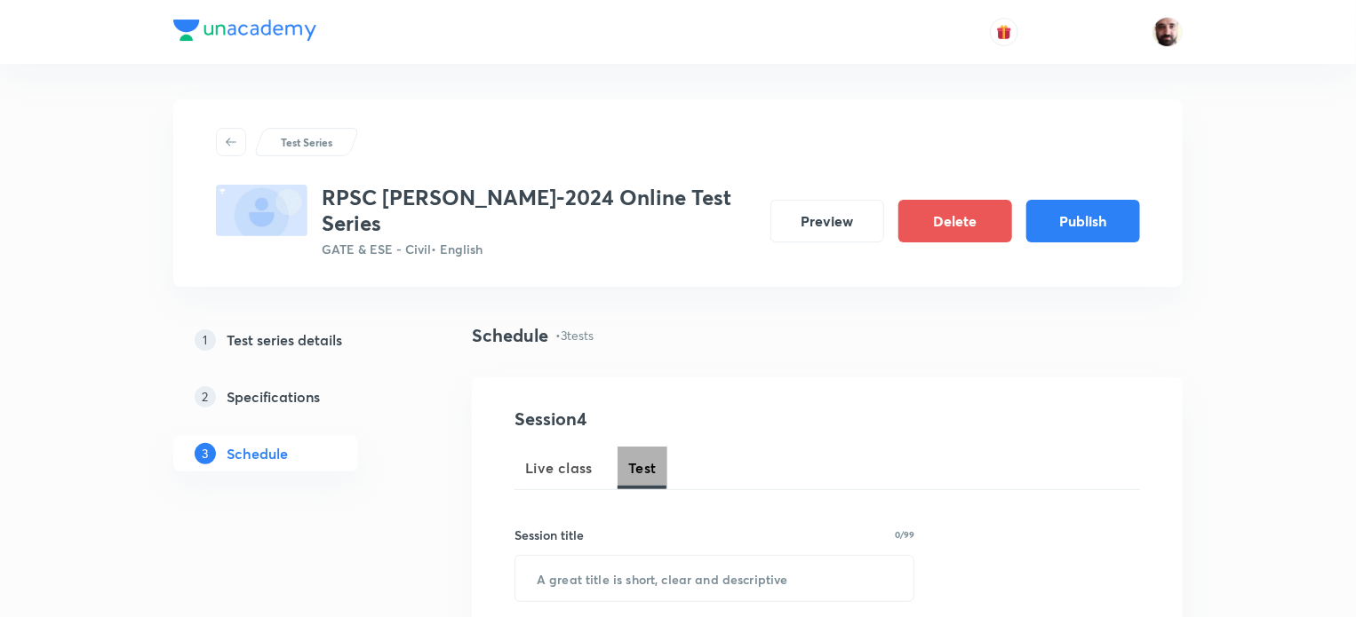
click at [642, 458] on span "Test" at bounding box center [642, 468] width 28 height 21
click at [633, 556] on input "text" at bounding box center [714, 578] width 398 height 45
paste input "Test-1"
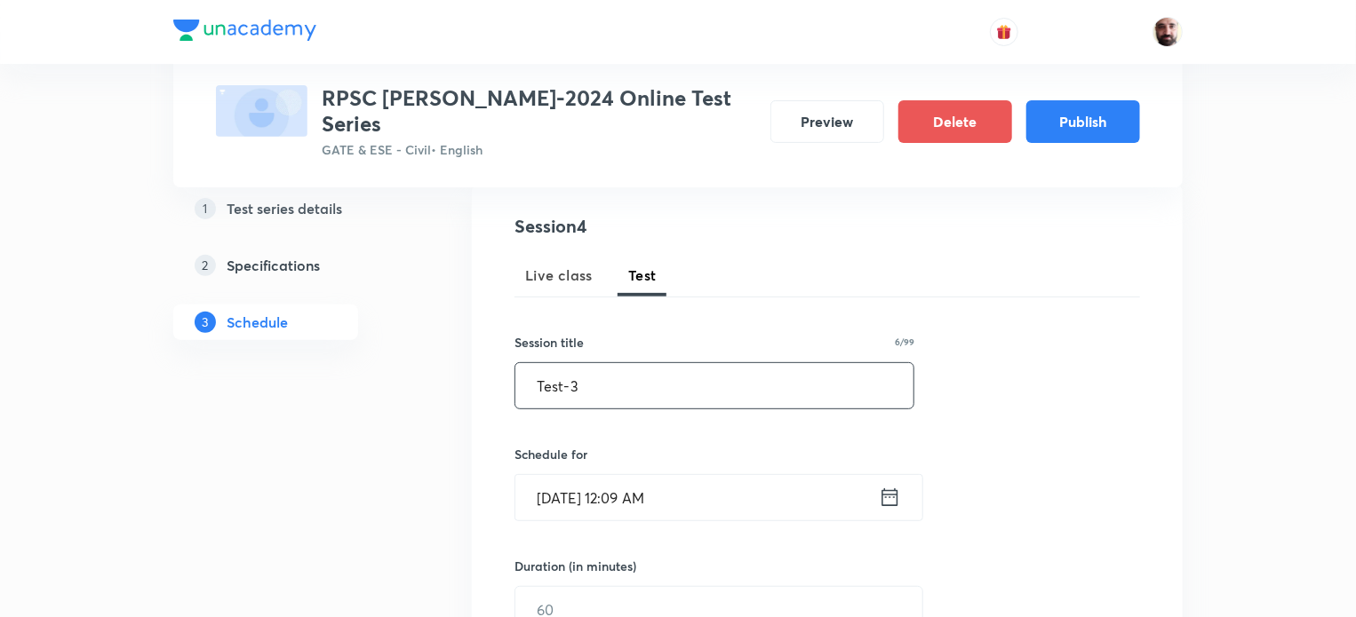
scroll to position [174, 0]
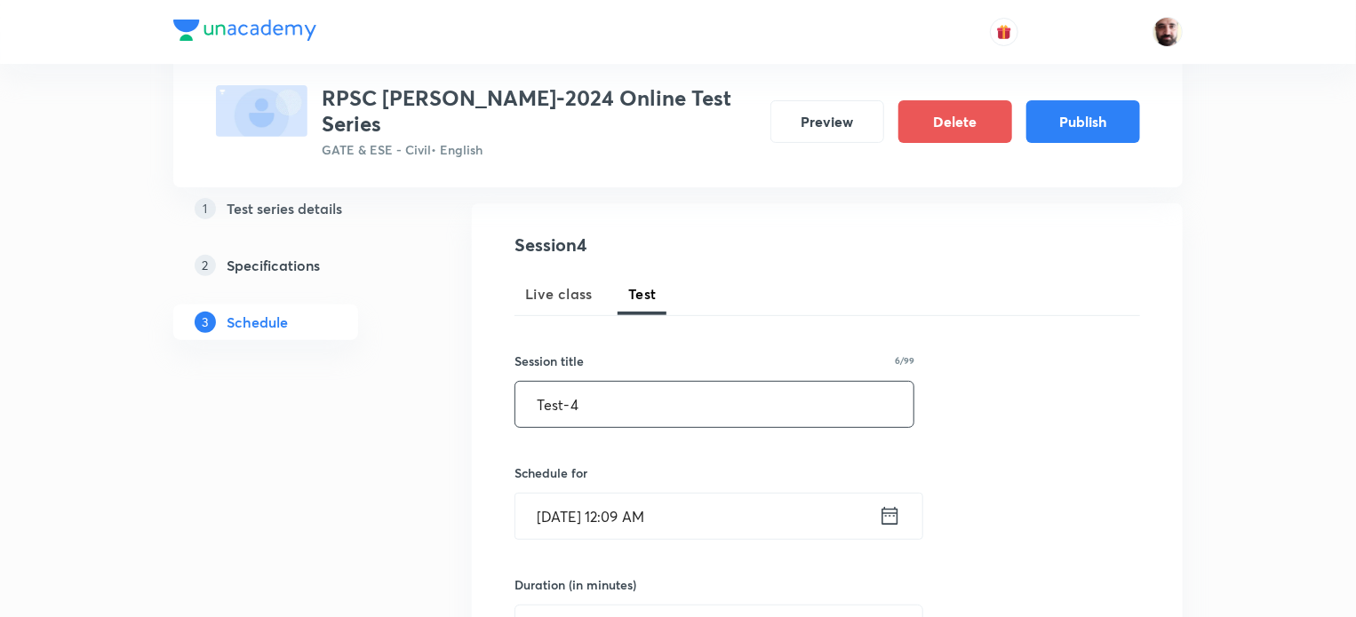
type input "Test-4"
click at [896, 504] on icon at bounding box center [890, 516] width 22 height 25
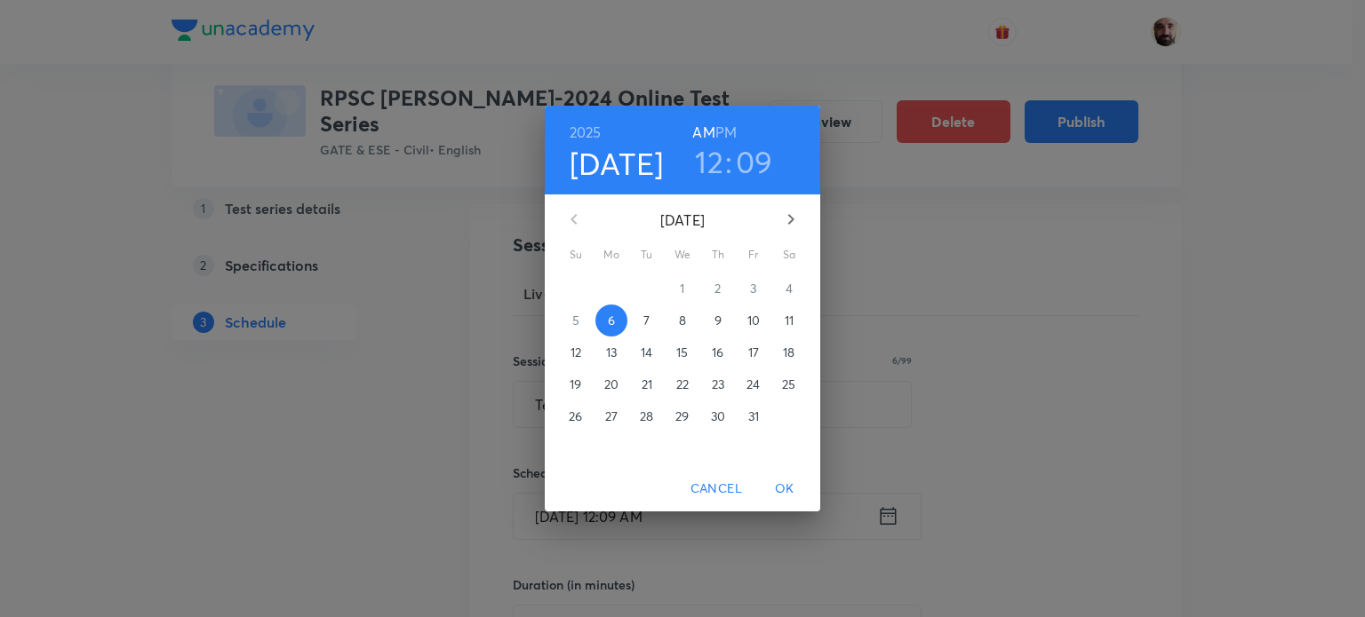
click at [788, 219] on icon "button" at bounding box center [790, 219] width 21 height 21
click at [579, 381] on p "16" at bounding box center [575, 385] width 12 height 18
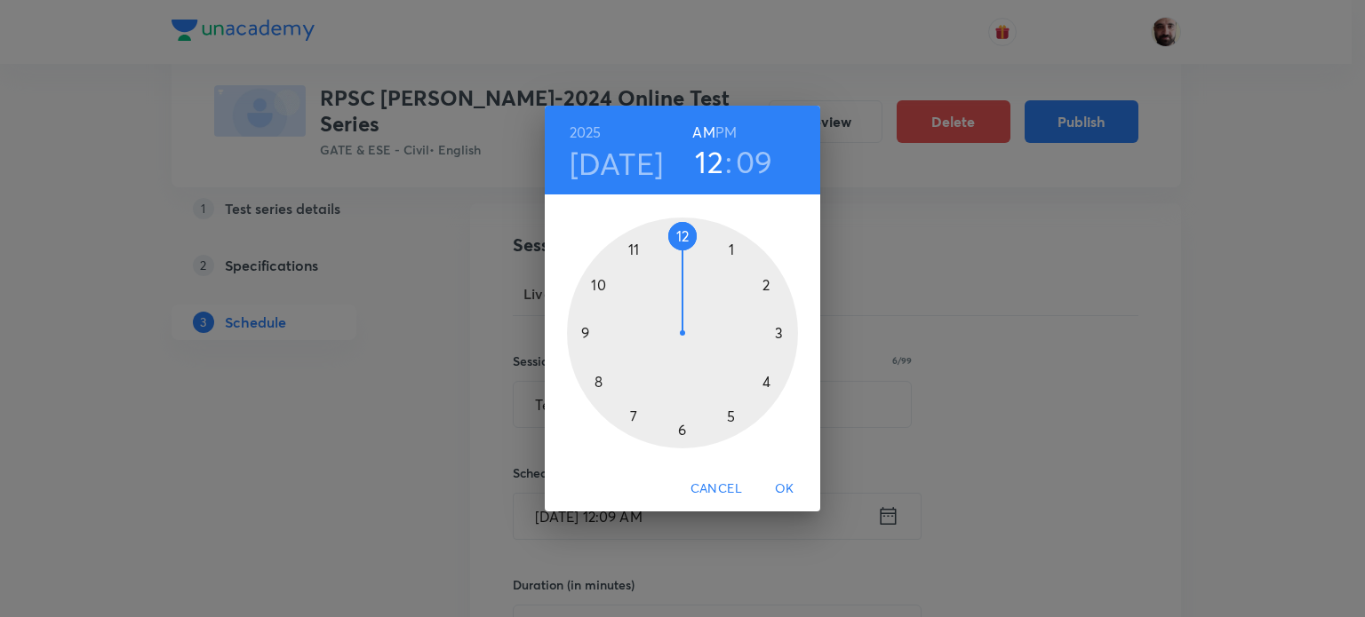
click at [728, 415] on div at bounding box center [682, 333] width 231 height 231
click at [682, 230] on div at bounding box center [682, 333] width 231 height 231
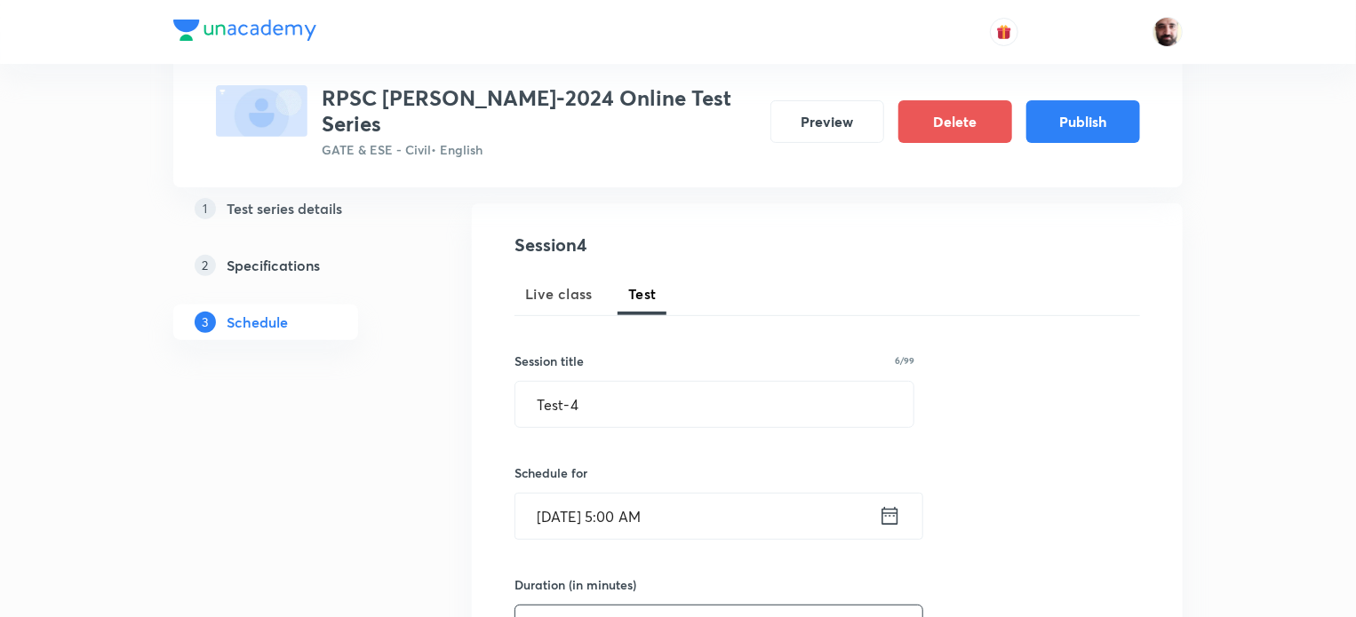
click at [583, 606] on input "text" at bounding box center [718, 628] width 407 height 45
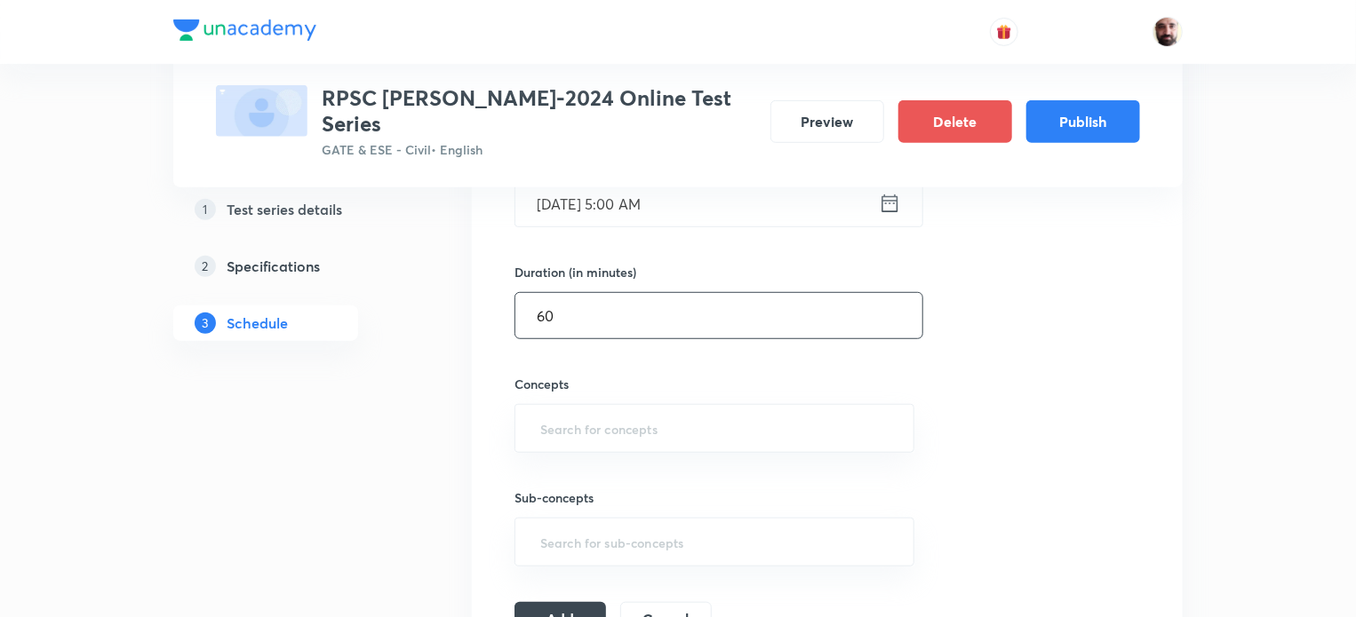
scroll to position [514, 0]
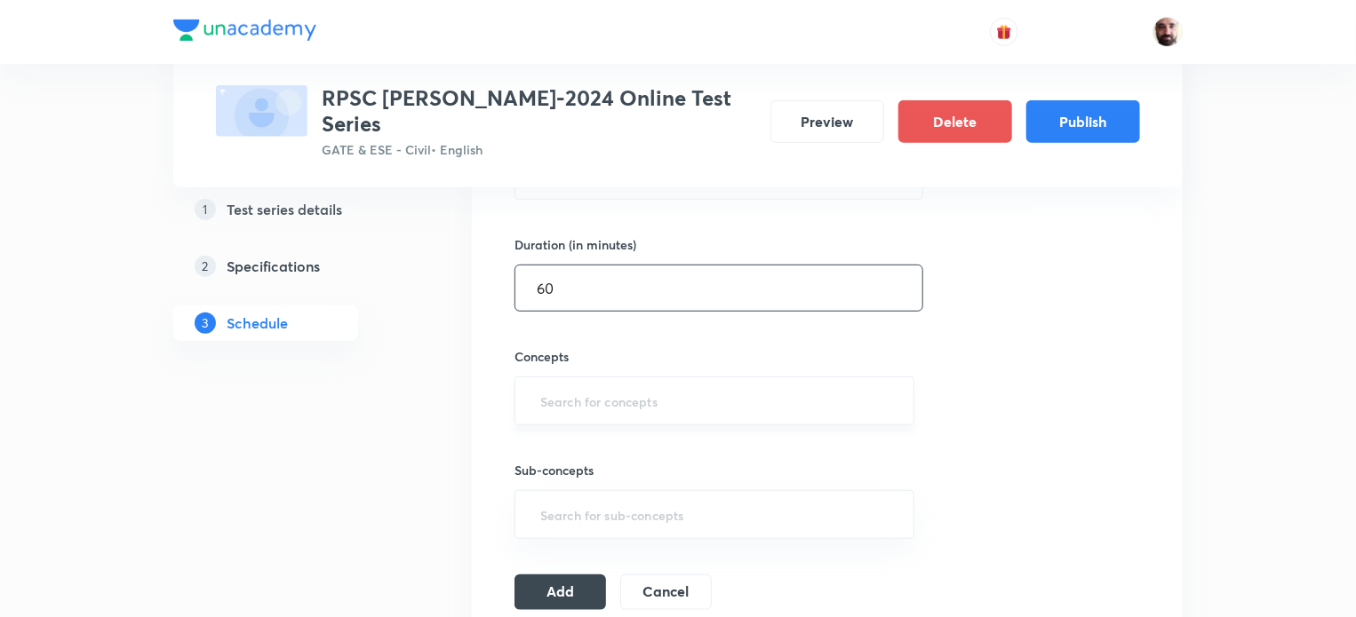
type input "60"
click at [701, 390] on input "text" at bounding box center [714, 401] width 355 height 33
type input "F"
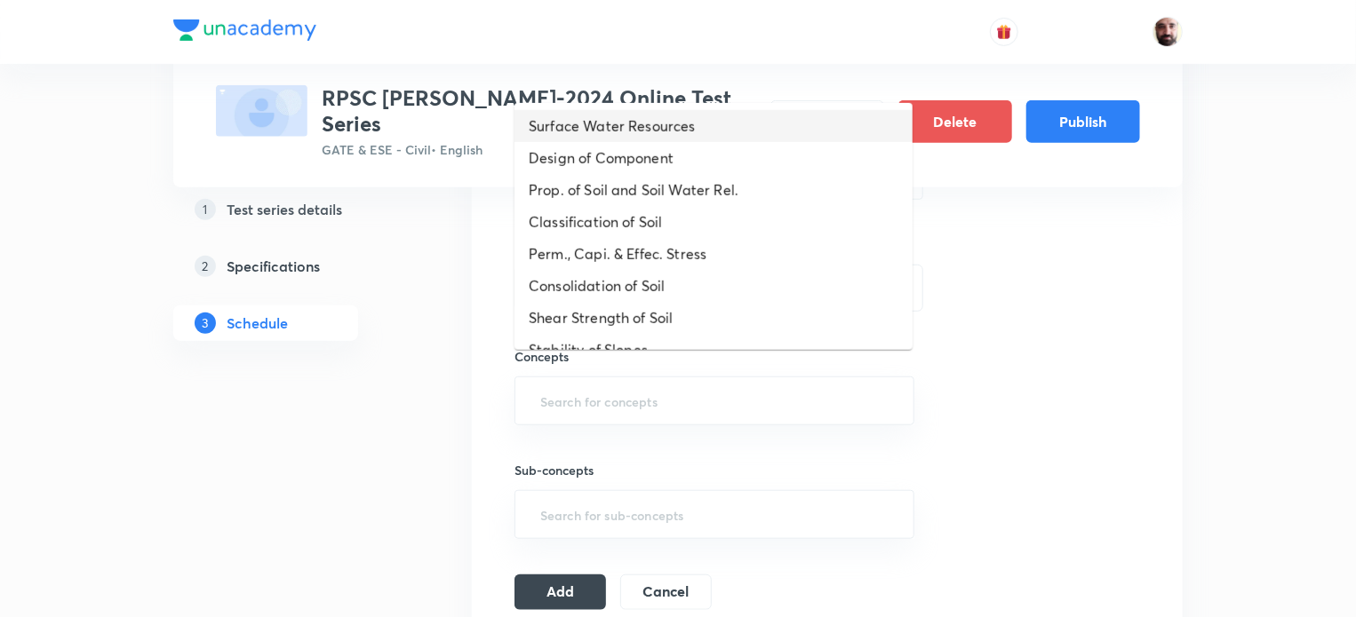
drag, startPoint x: 639, startPoint y: 131, endPoint x: 640, endPoint y: 141, distance: 9.8
click at [640, 131] on li "Surface Water Resources" at bounding box center [713, 126] width 398 height 32
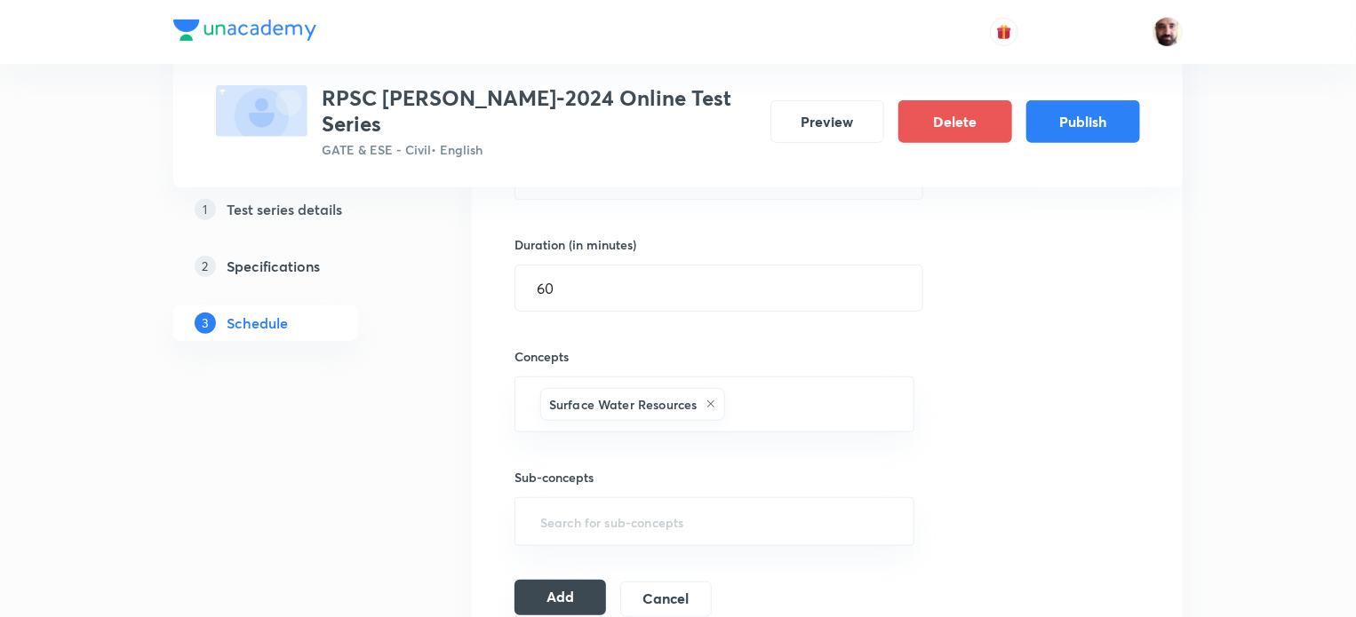
click at [562, 580] on button "Add" at bounding box center [560, 598] width 92 height 36
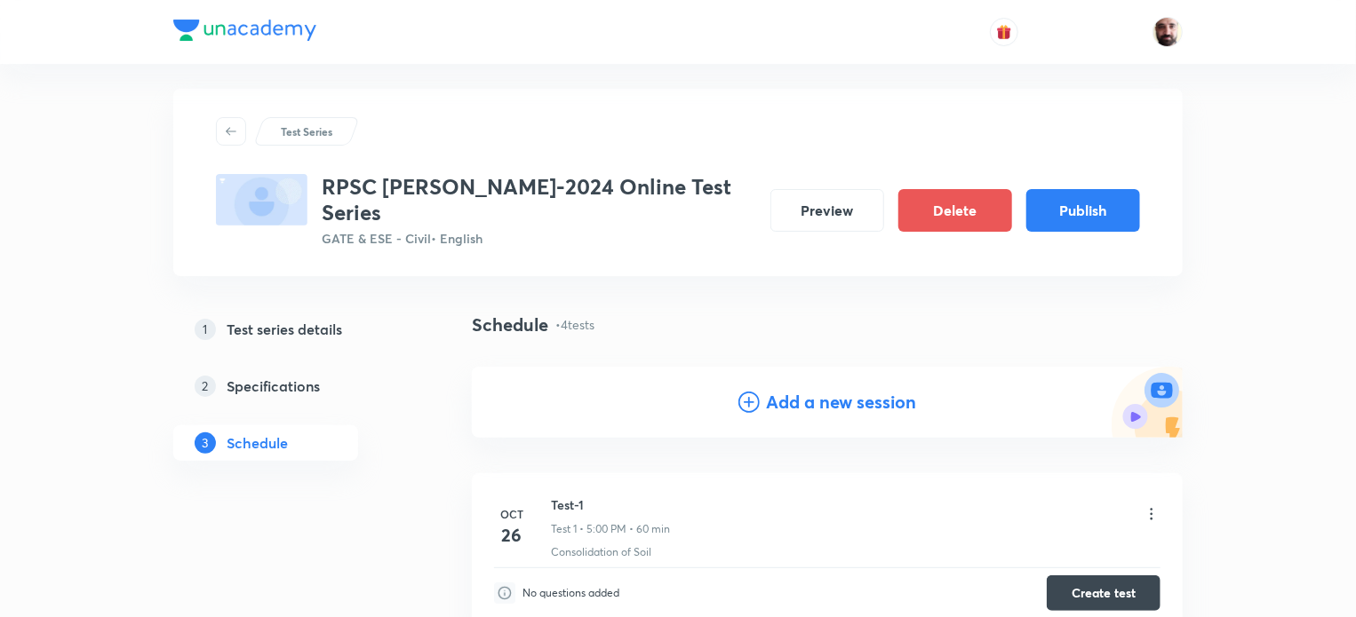
scroll to position [0, 0]
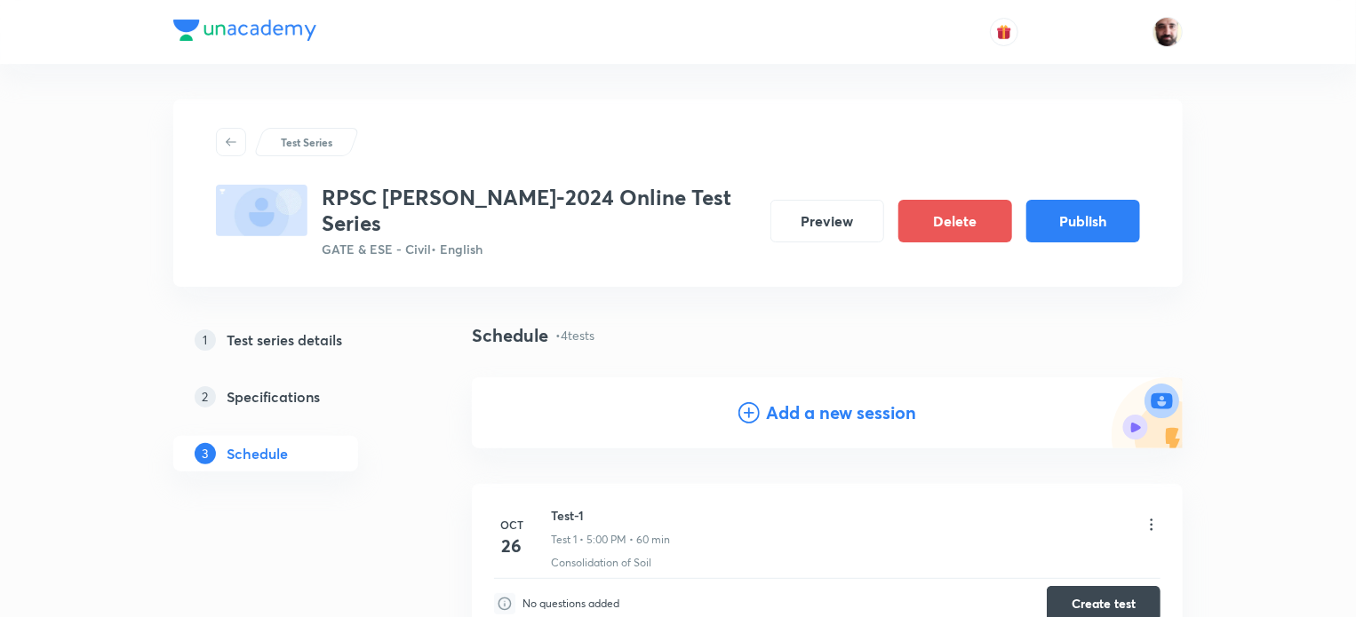
click at [745, 402] on icon at bounding box center [748, 412] width 21 height 21
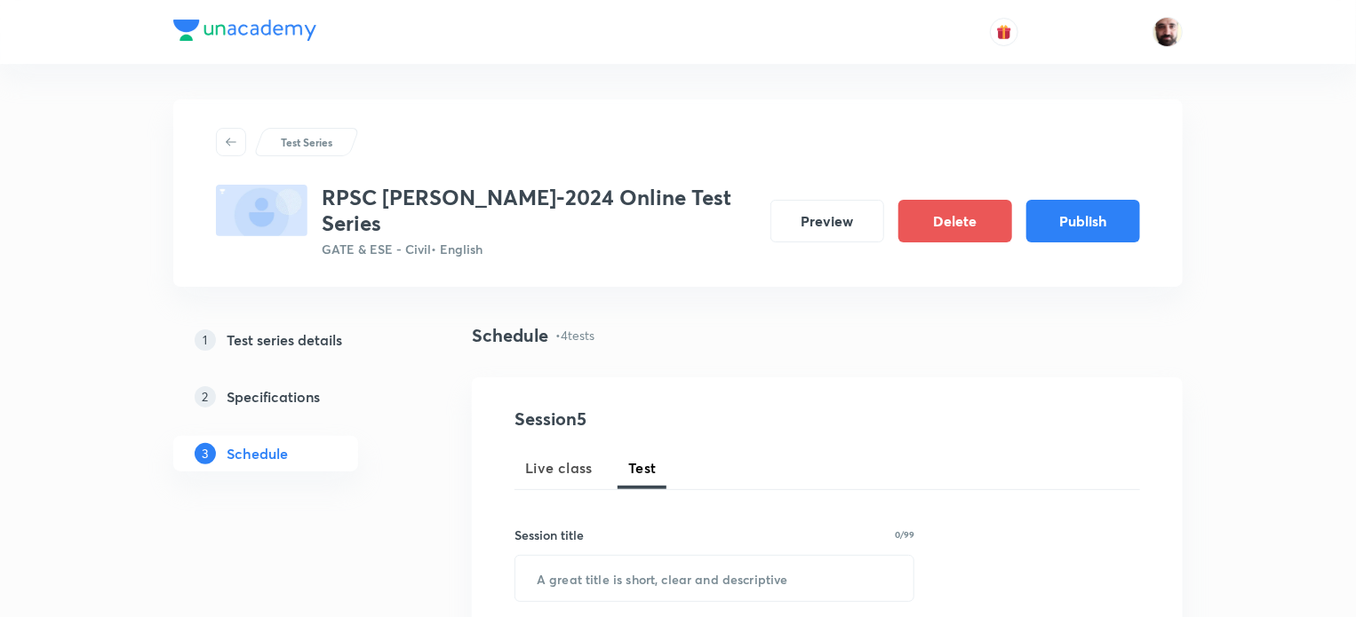
drag, startPoint x: 649, startPoint y: 442, endPoint x: 643, endPoint y: 461, distance: 19.7
click at [649, 458] on span "Test" at bounding box center [642, 468] width 28 height 21
click at [622, 561] on input "text" at bounding box center [714, 578] width 398 height 45
paste input "Test-1"
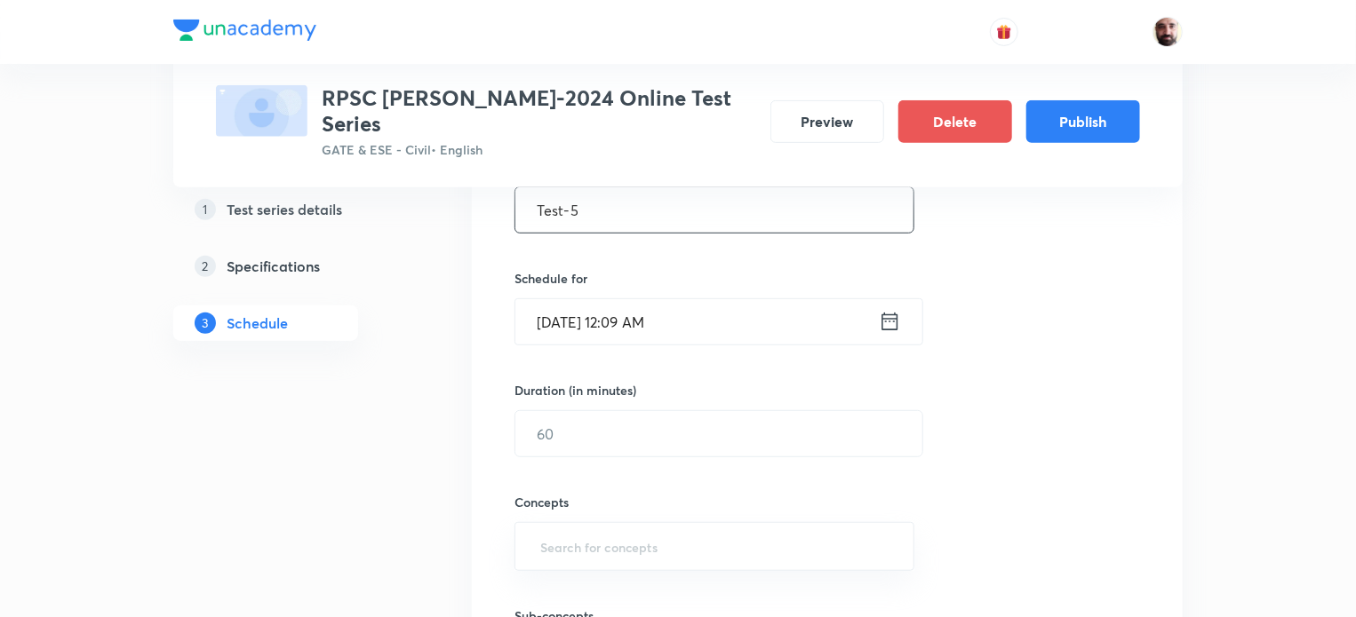
scroll to position [370, 0]
type input "Test-5"
click at [889, 307] on icon at bounding box center [890, 319] width 22 height 25
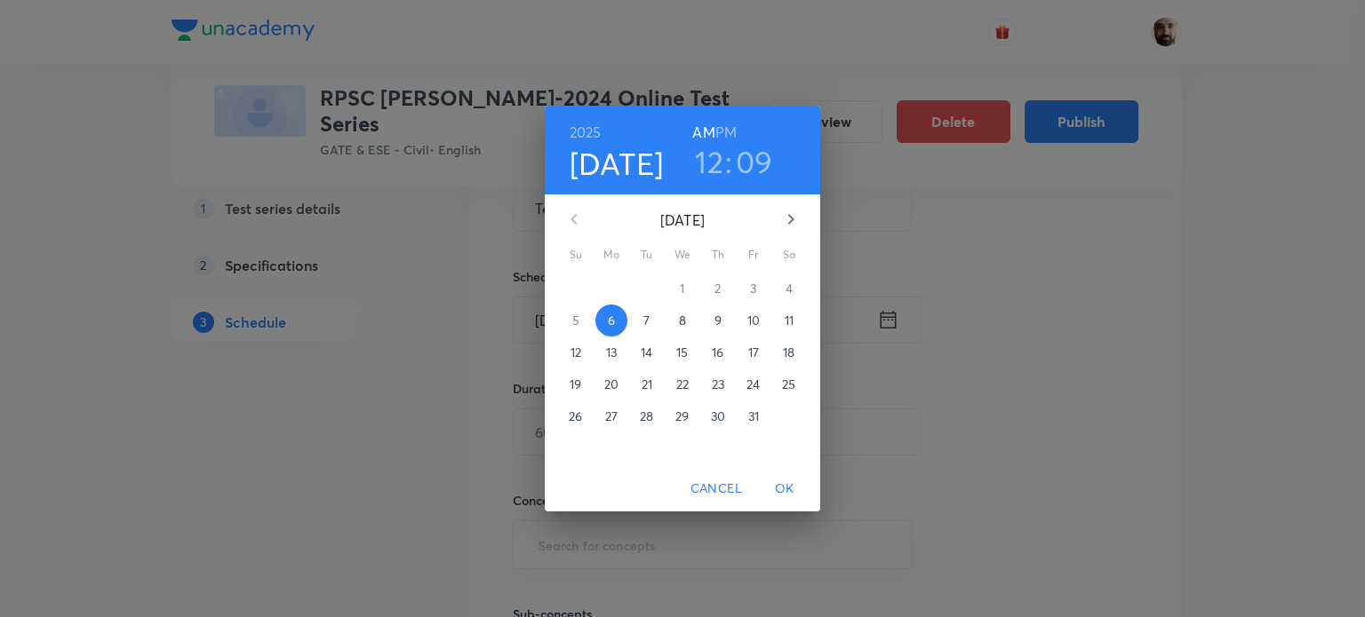
click at [792, 218] on icon "button" at bounding box center [790, 219] width 21 height 21
click at [574, 417] on p "23" at bounding box center [575, 417] width 12 height 18
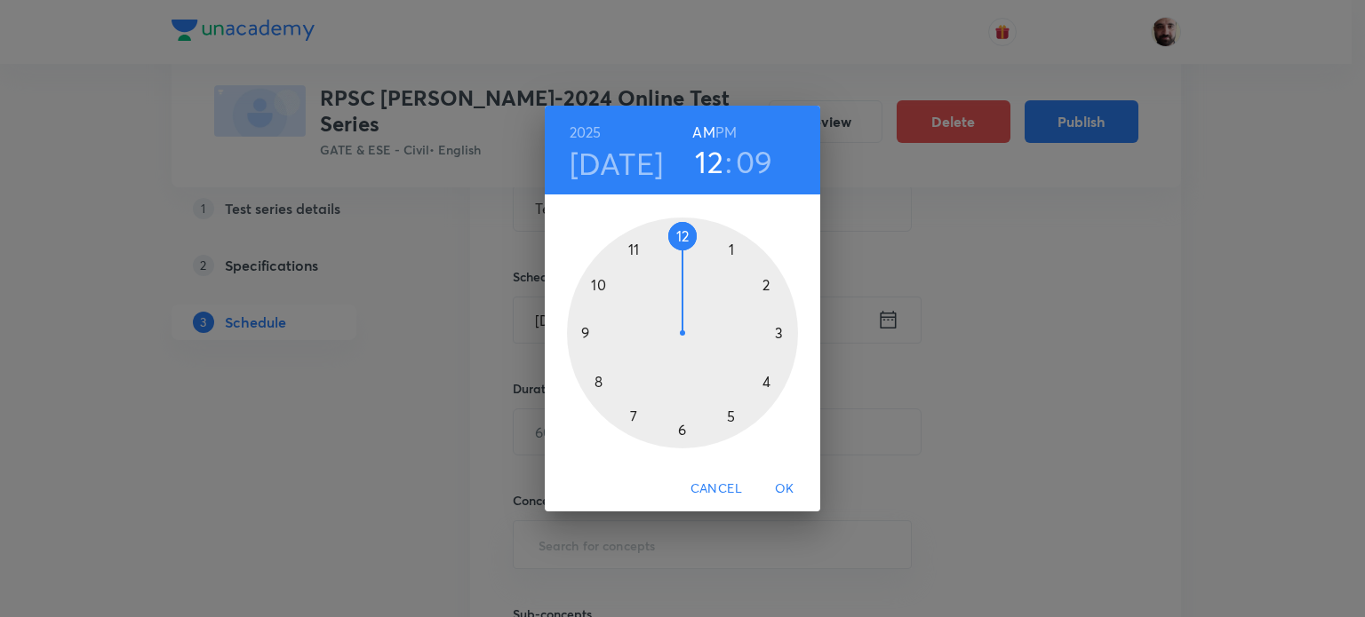
click at [734, 411] on div at bounding box center [682, 333] width 231 height 231
click at [681, 235] on div at bounding box center [682, 333] width 231 height 231
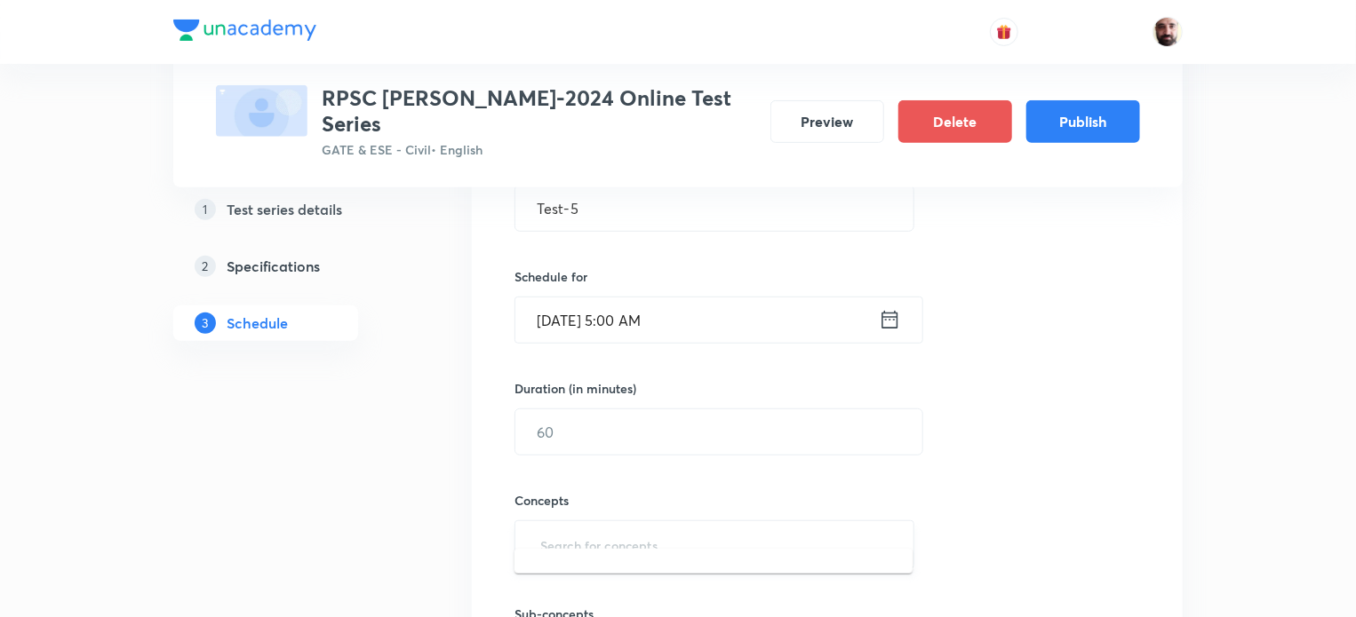
click at [583, 529] on input "text" at bounding box center [714, 545] width 355 height 33
type input "D"
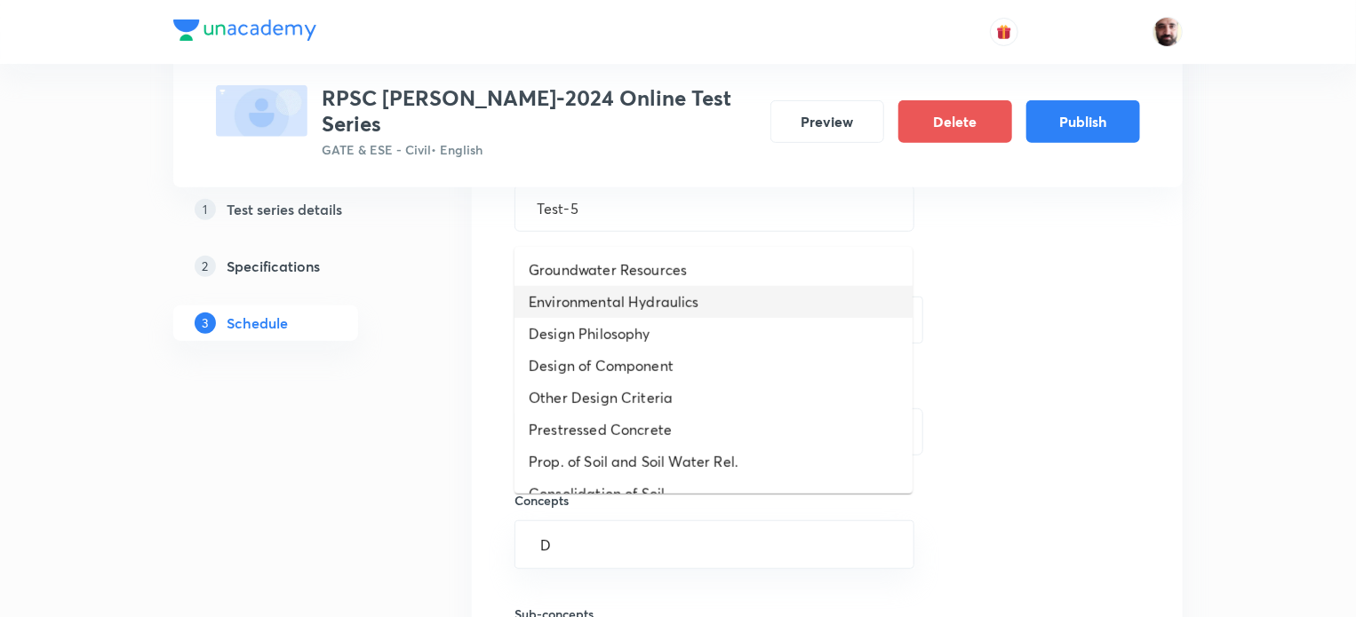
drag, startPoint x: 591, startPoint y: 302, endPoint x: 803, endPoint y: 333, distance: 214.6
click at [592, 302] on li "Environmental Hydraulics" at bounding box center [713, 302] width 398 height 32
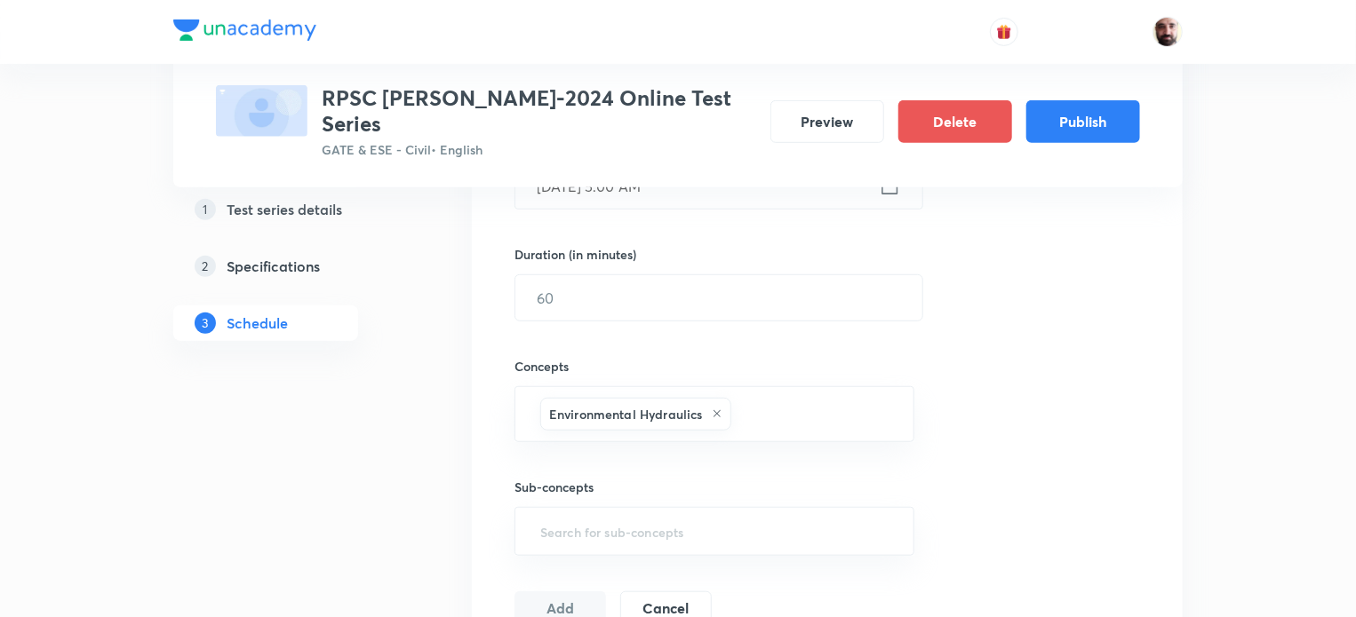
scroll to position [473, 0]
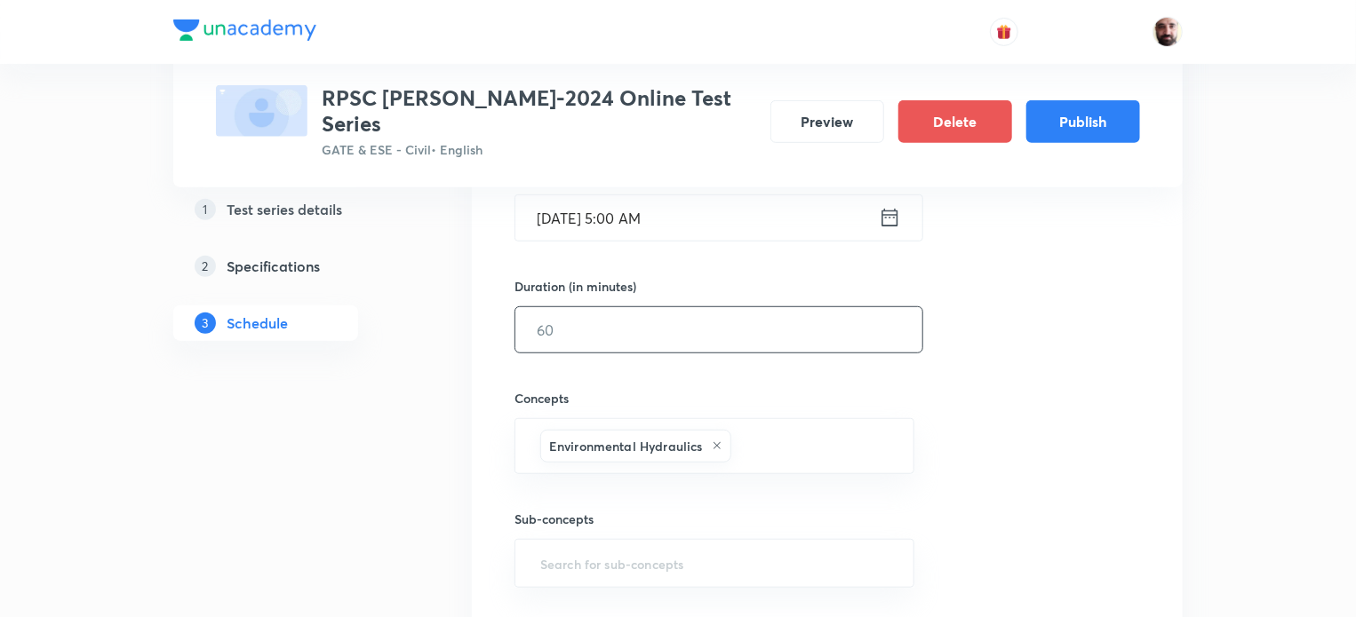
click at [576, 320] on input "text" at bounding box center [718, 329] width 407 height 45
type input "60"
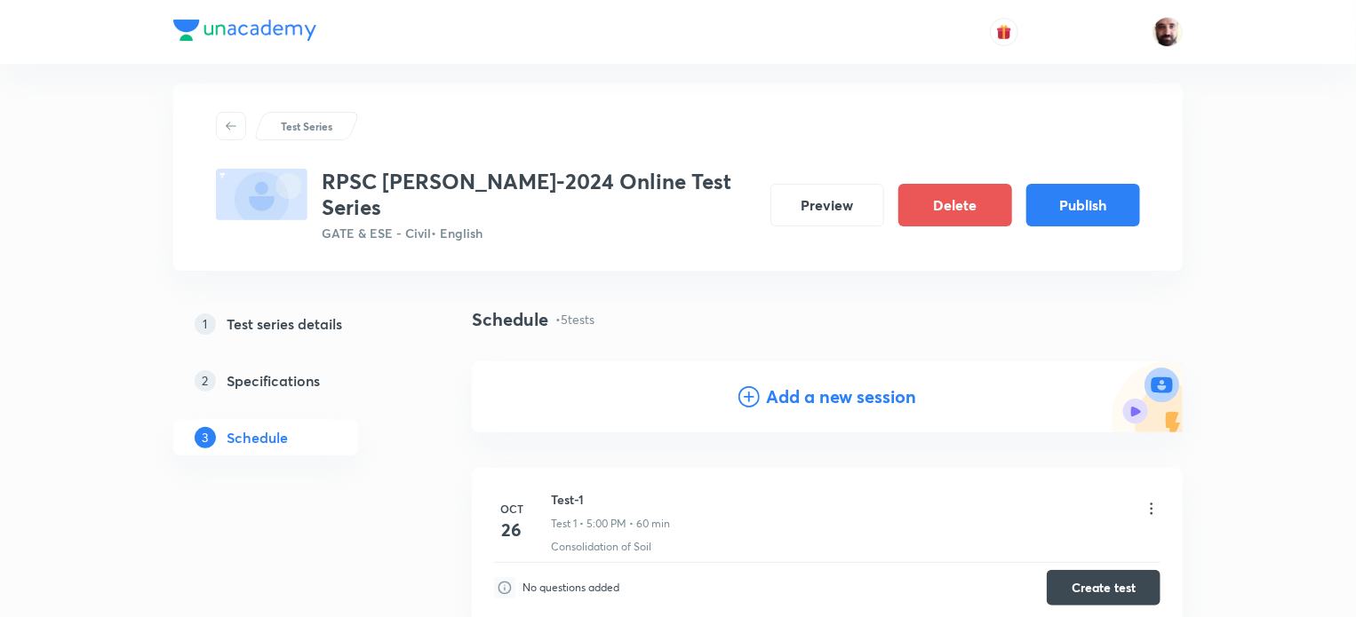
scroll to position [0, 0]
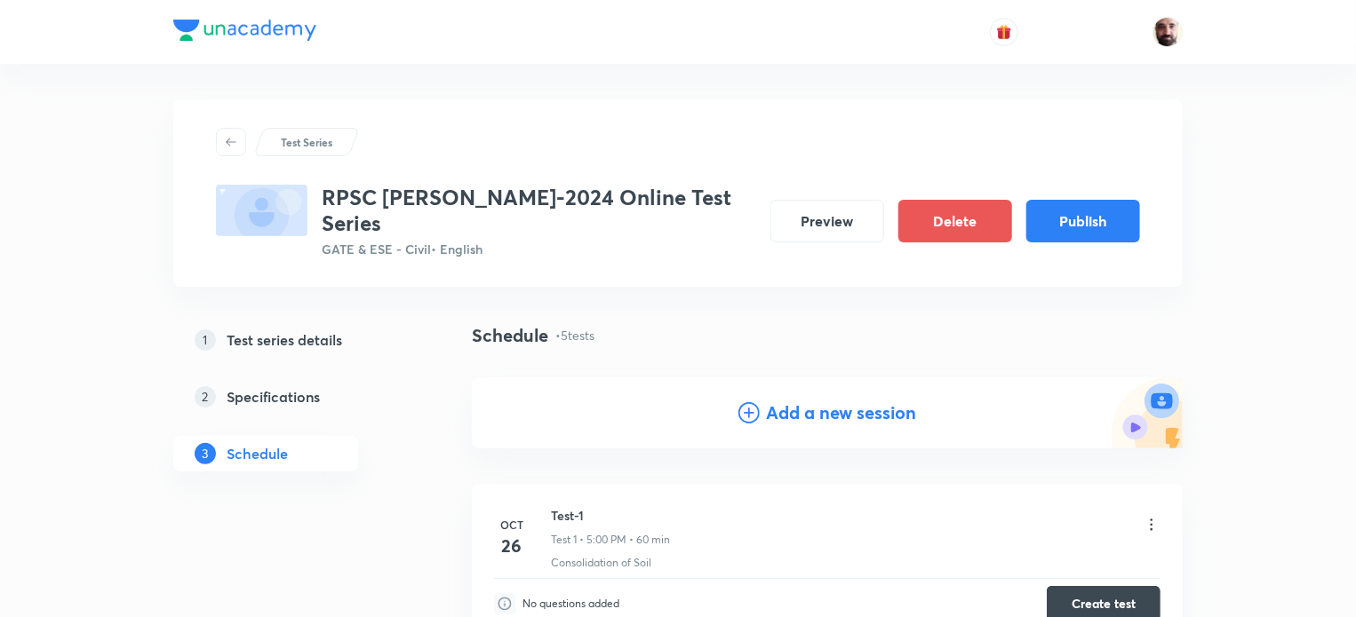
click at [744, 378] on div "Add a new session" at bounding box center [827, 413] width 711 height 71
click at [744, 402] on icon at bounding box center [748, 412] width 21 height 21
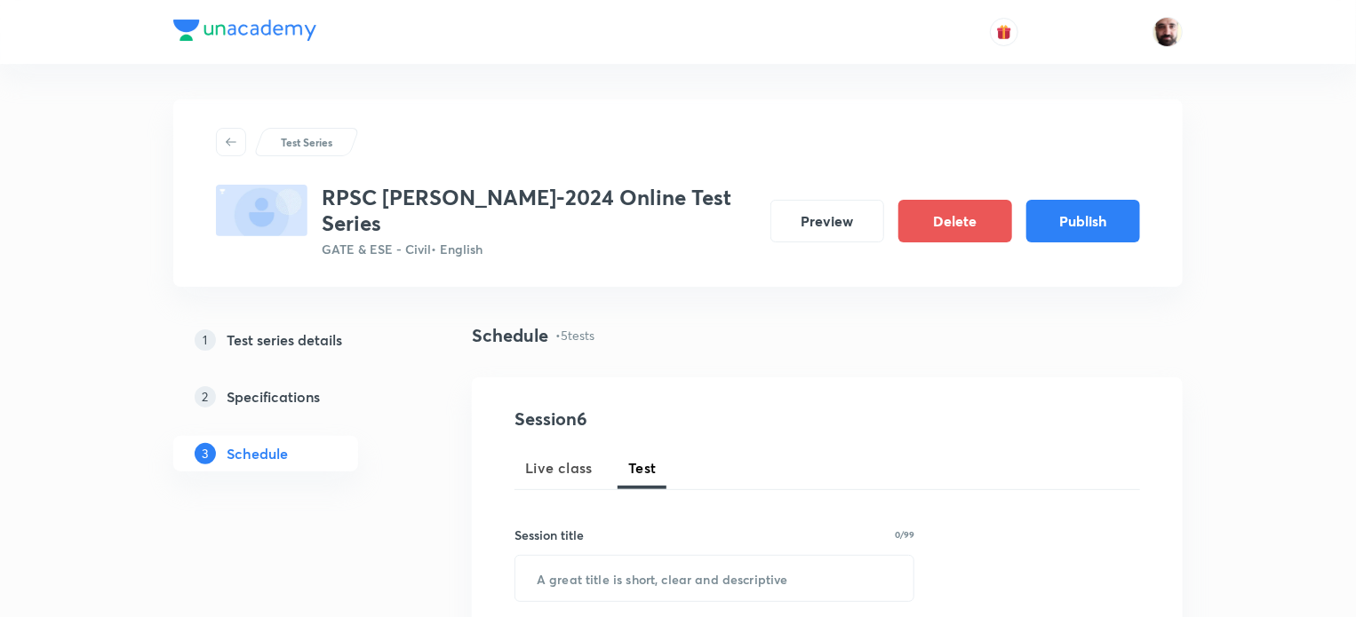
drag, startPoint x: 641, startPoint y: 441, endPoint x: 626, endPoint y: 507, distance: 68.1
click at [640, 458] on span "Test" at bounding box center [642, 468] width 28 height 21
click at [625, 561] on input "text" at bounding box center [714, 578] width 398 height 45
paste input "Test-1"
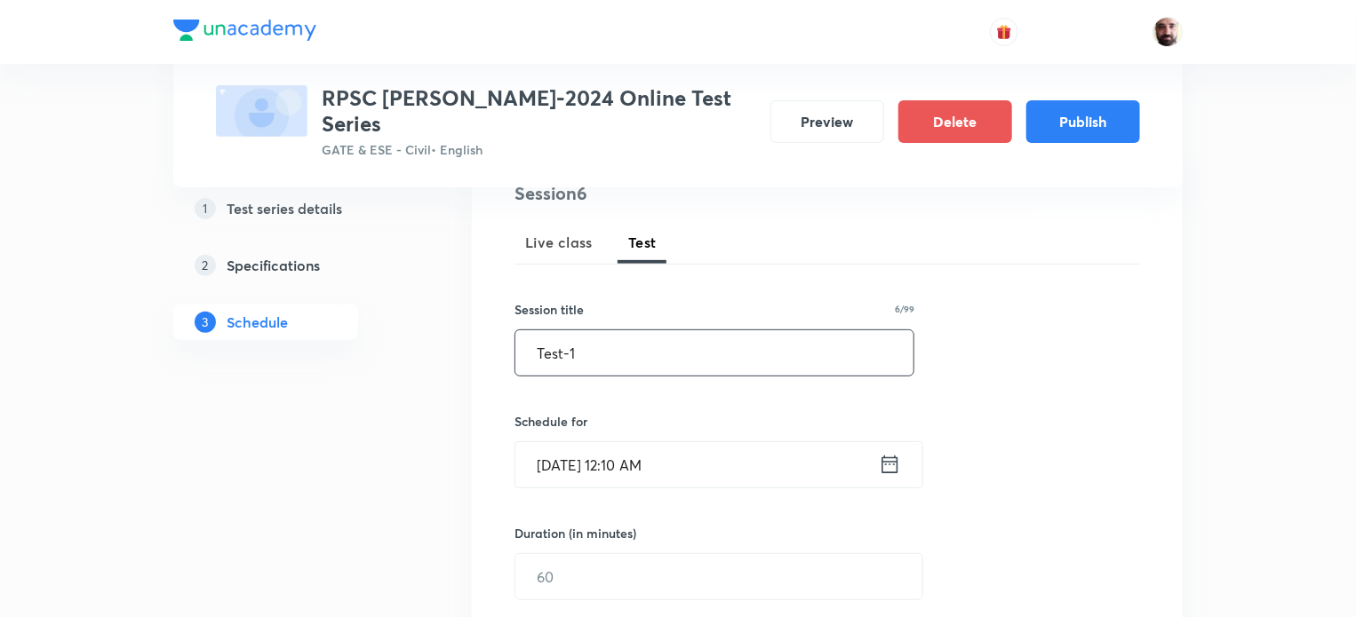
scroll to position [246, 0]
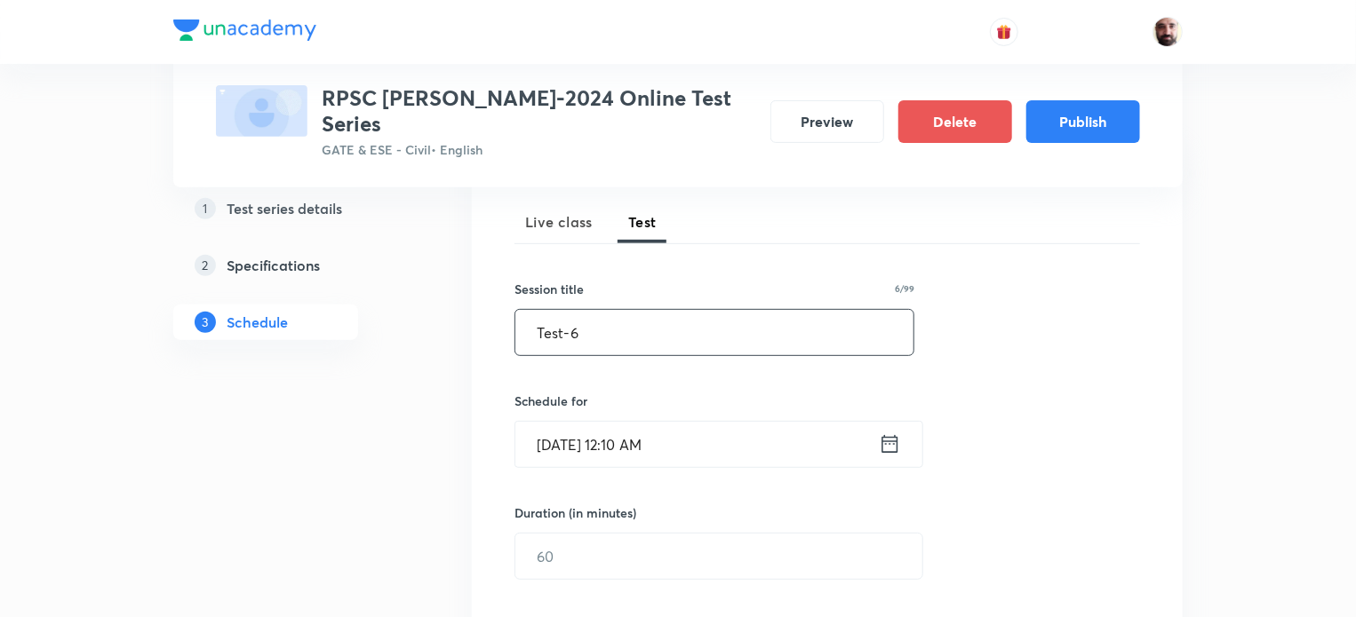
type input "Test-6"
click at [898, 432] on icon at bounding box center [890, 444] width 22 height 25
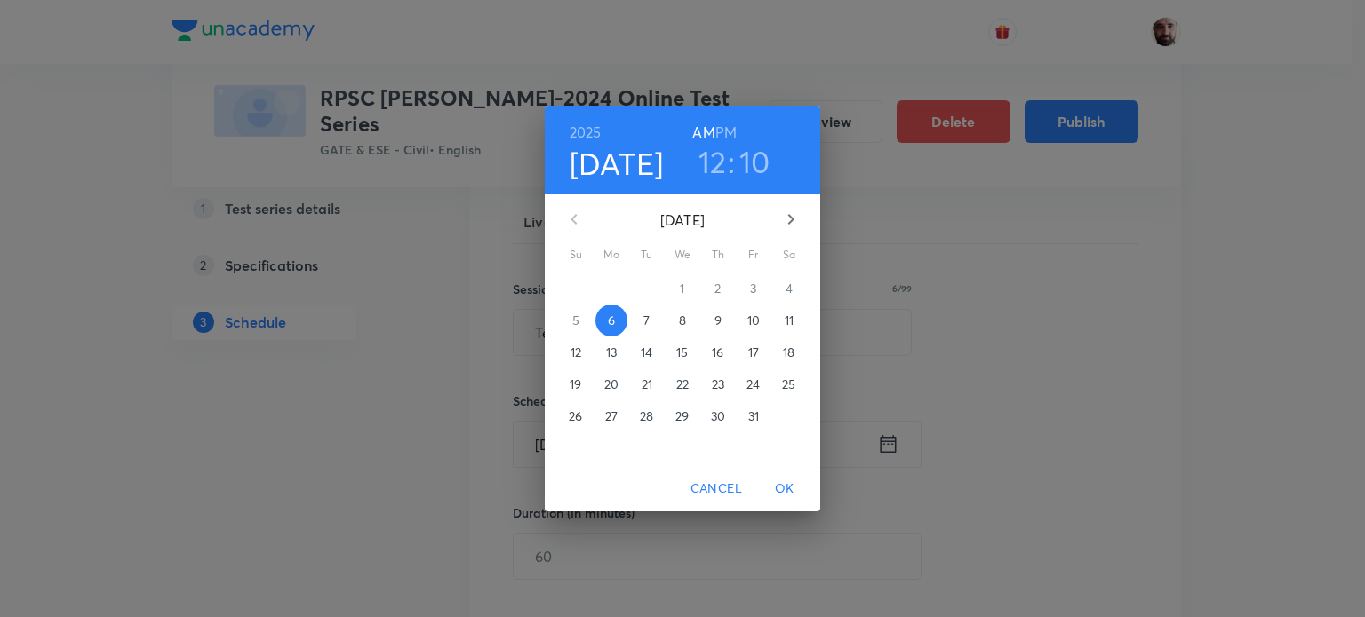
click at [715, 418] on p "30" at bounding box center [718, 417] width 14 height 18
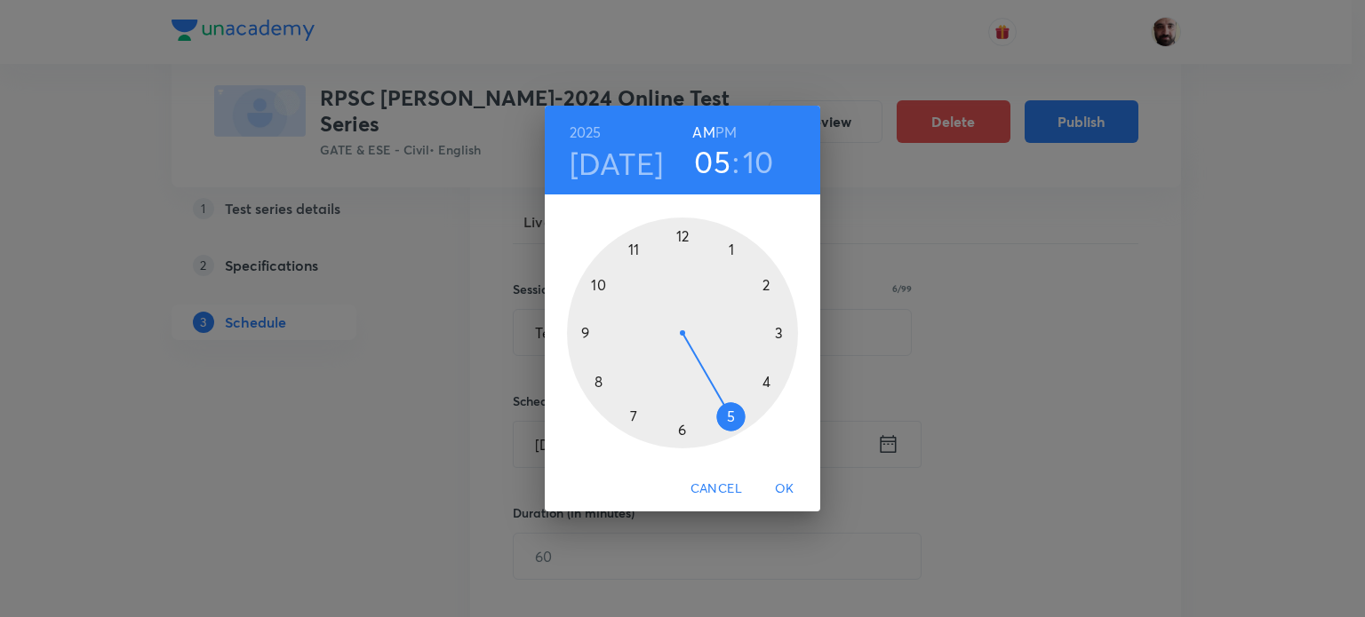
click at [729, 411] on div at bounding box center [682, 333] width 231 height 231
click at [685, 232] on div at bounding box center [682, 333] width 231 height 231
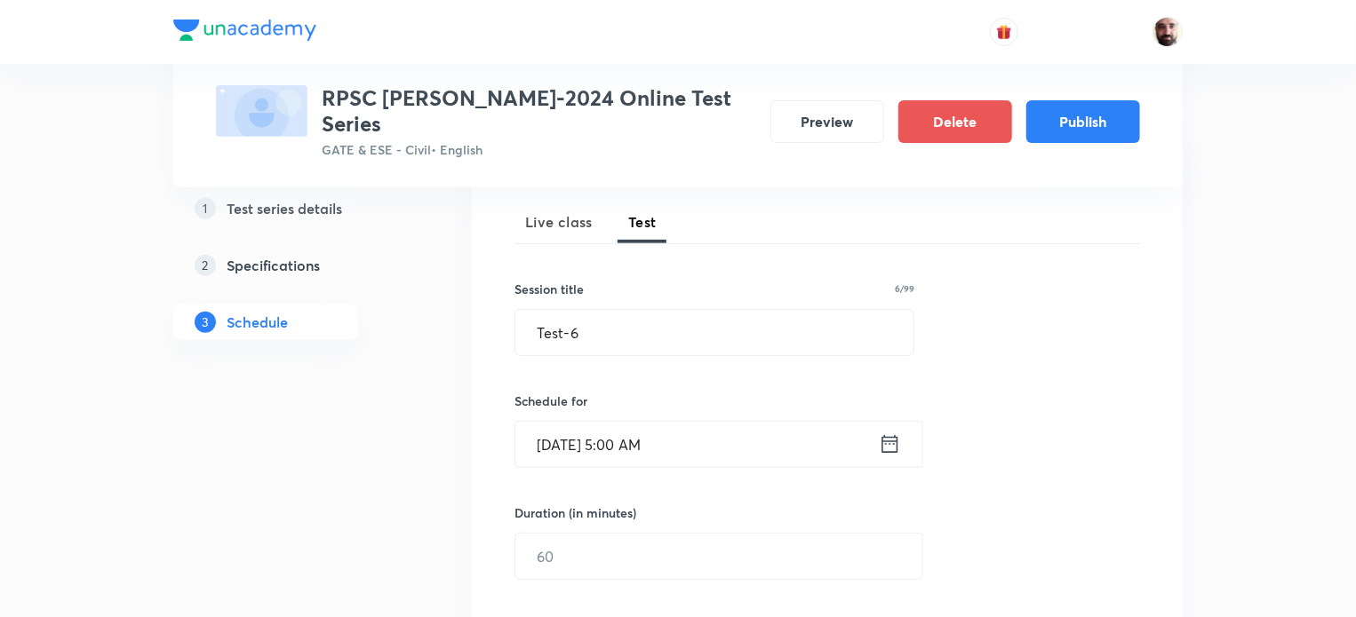
click at [888, 435] on icon at bounding box center [890, 444] width 16 height 18
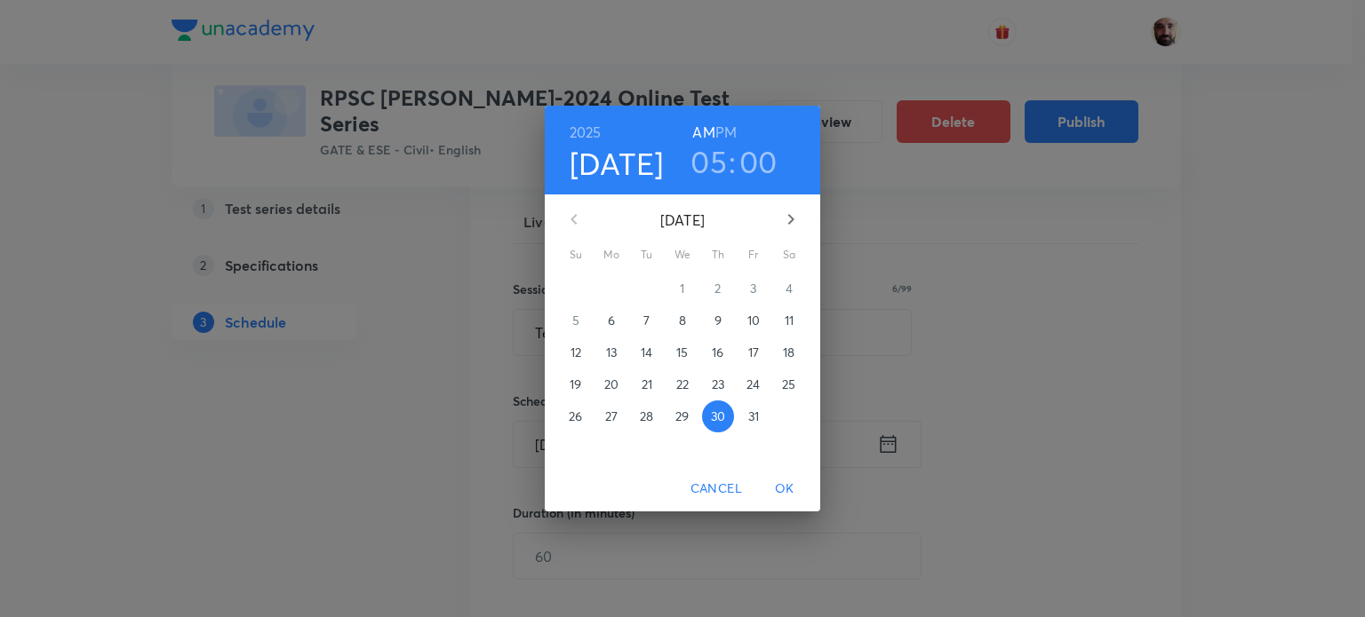
click at [792, 218] on icon "button" at bounding box center [791, 219] width 6 height 11
drag, startPoint x: 732, startPoint y: 127, endPoint x: 735, endPoint y: 147, distance: 20.6
click at [731, 127] on h6 "PM" at bounding box center [725, 132] width 21 height 25
click at [792, 490] on span "OK" at bounding box center [784, 489] width 43 height 22
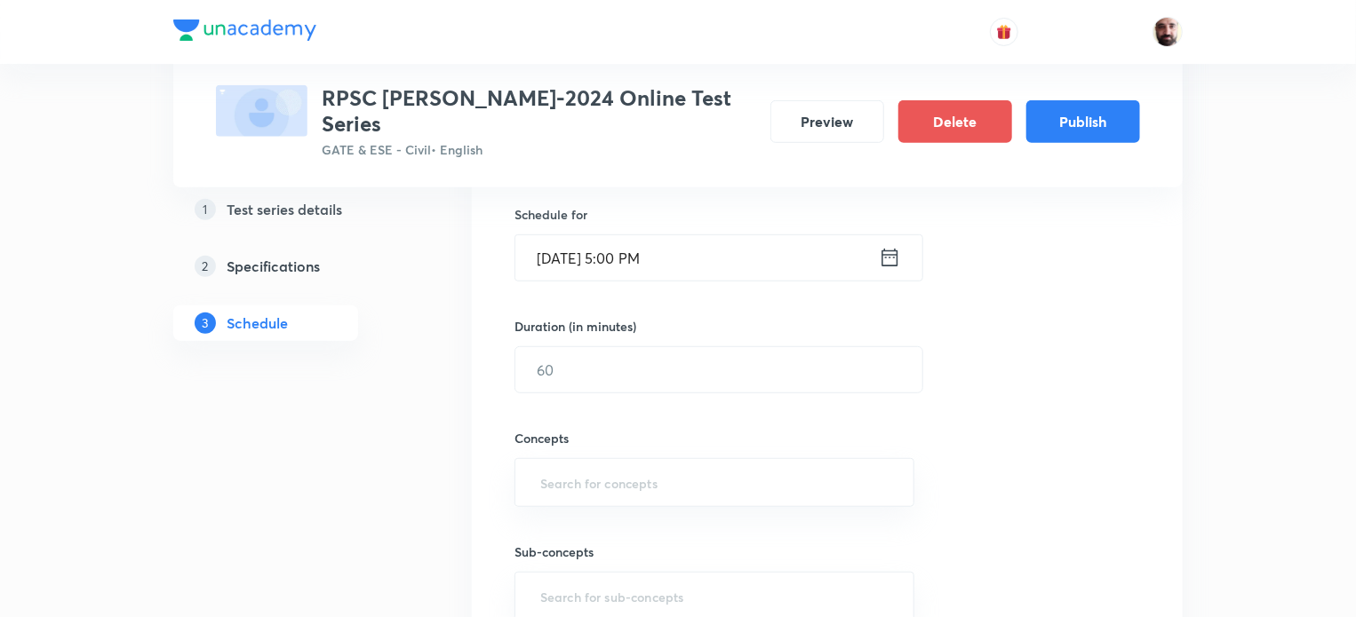
scroll to position [434, 0]
click at [659, 354] on input "text" at bounding box center [718, 368] width 407 height 45
type input "60"
click at [608, 465] on input "text" at bounding box center [714, 481] width 355 height 33
type input "F"
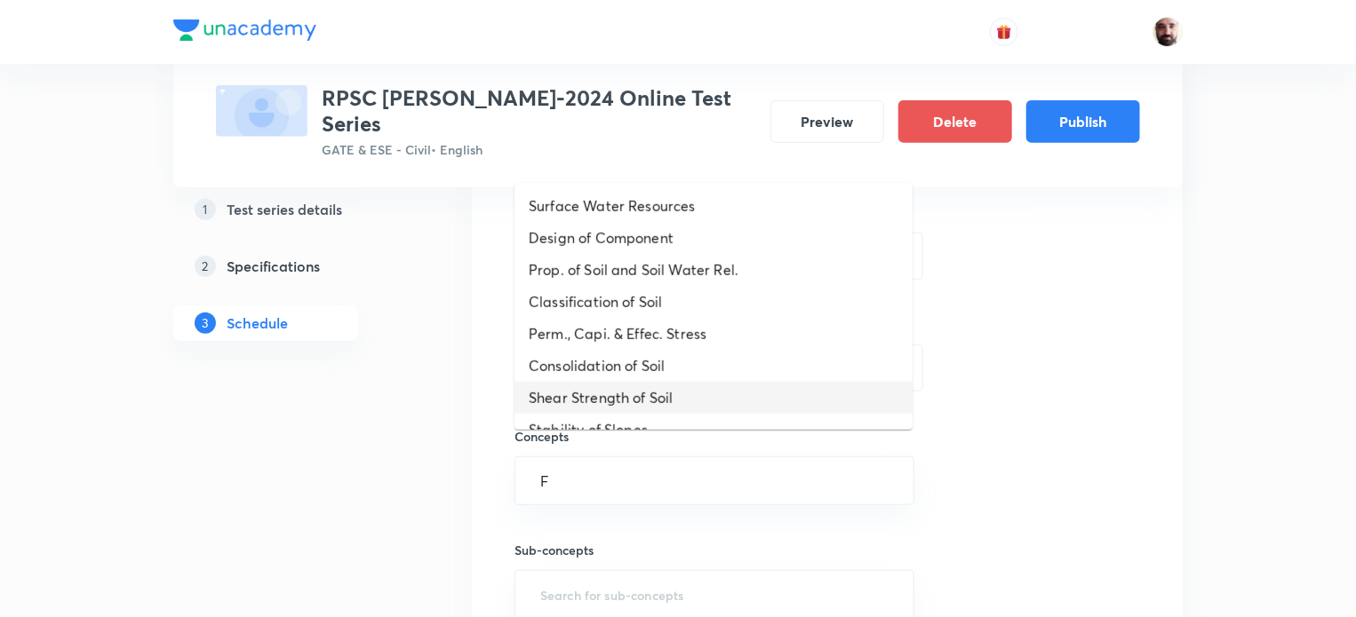
click at [597, 396] on li "Shear Strength of Soil" at bounding box center [713, 398] width 398 height 32
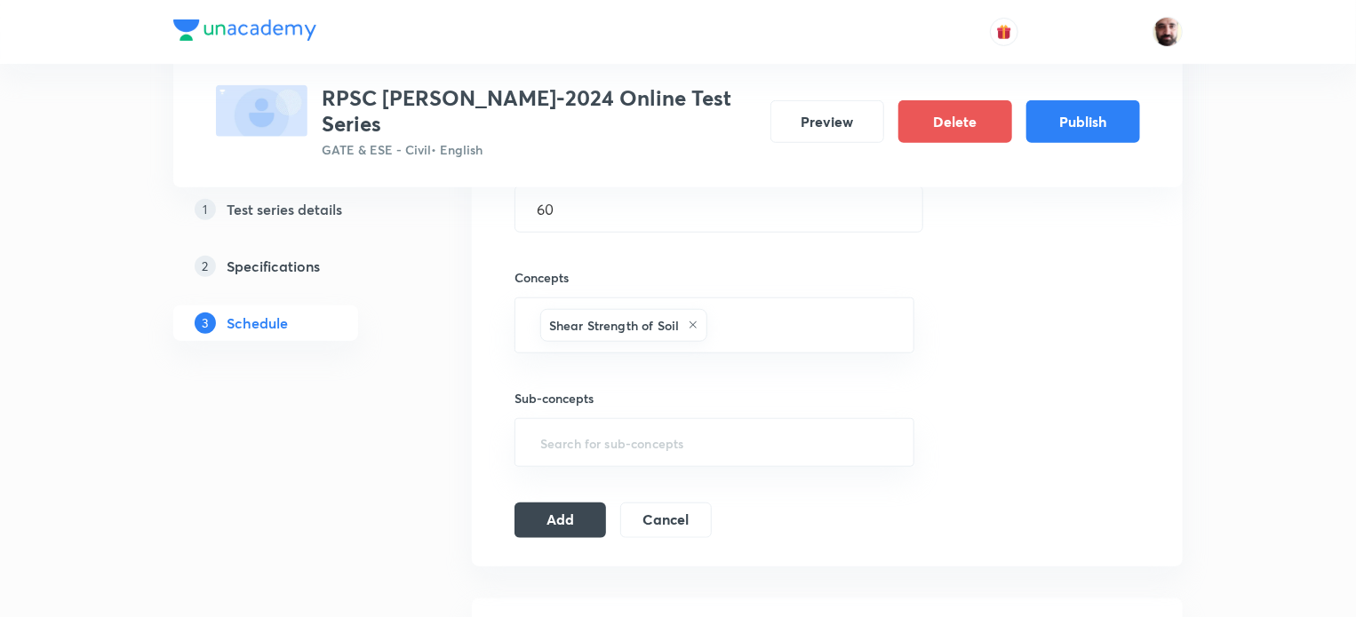
scroll to position [589, 0]
click at [561, 506] on button "Add" at bounding box center [560, 524] width 92 height 36
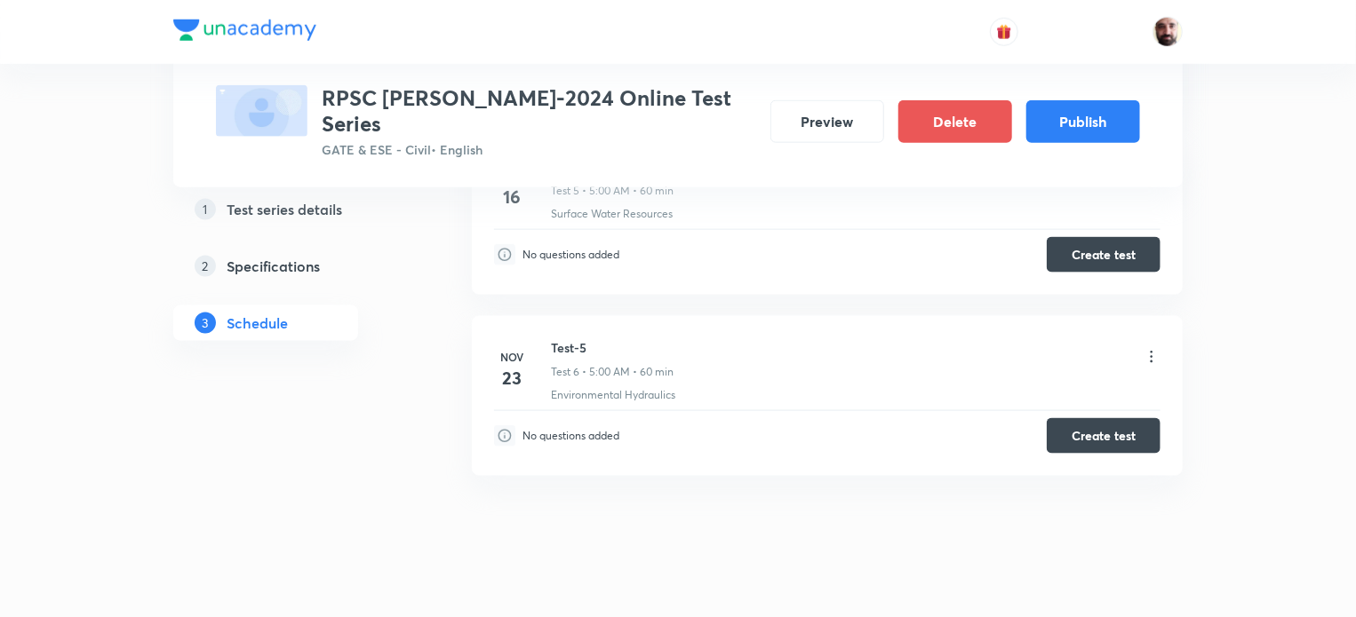
scroll to position [601, 0]
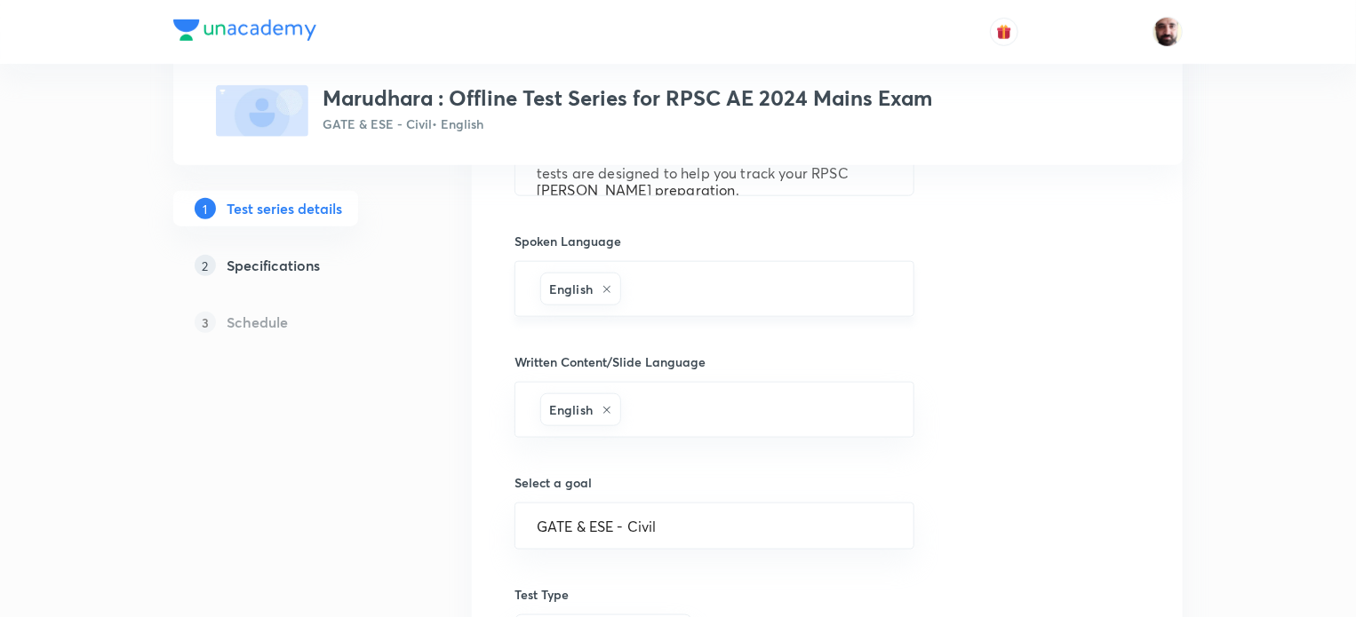
scroll to position [1119, 0]
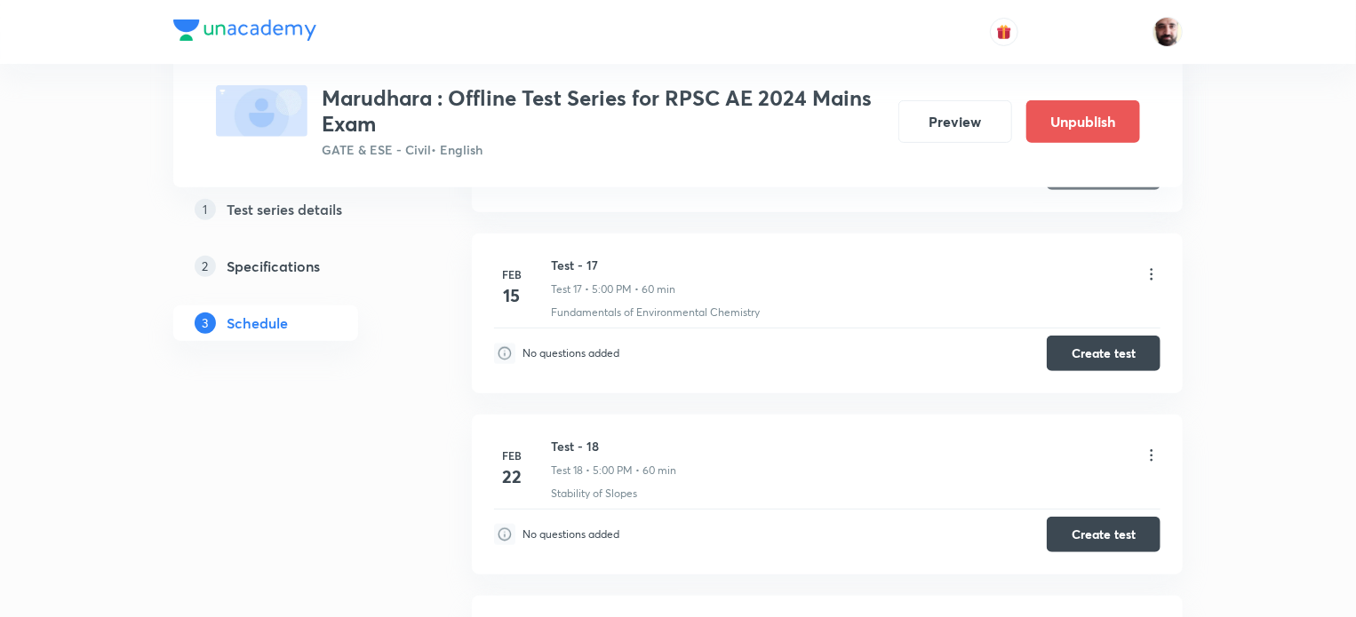
scroll to position [3264, 0]
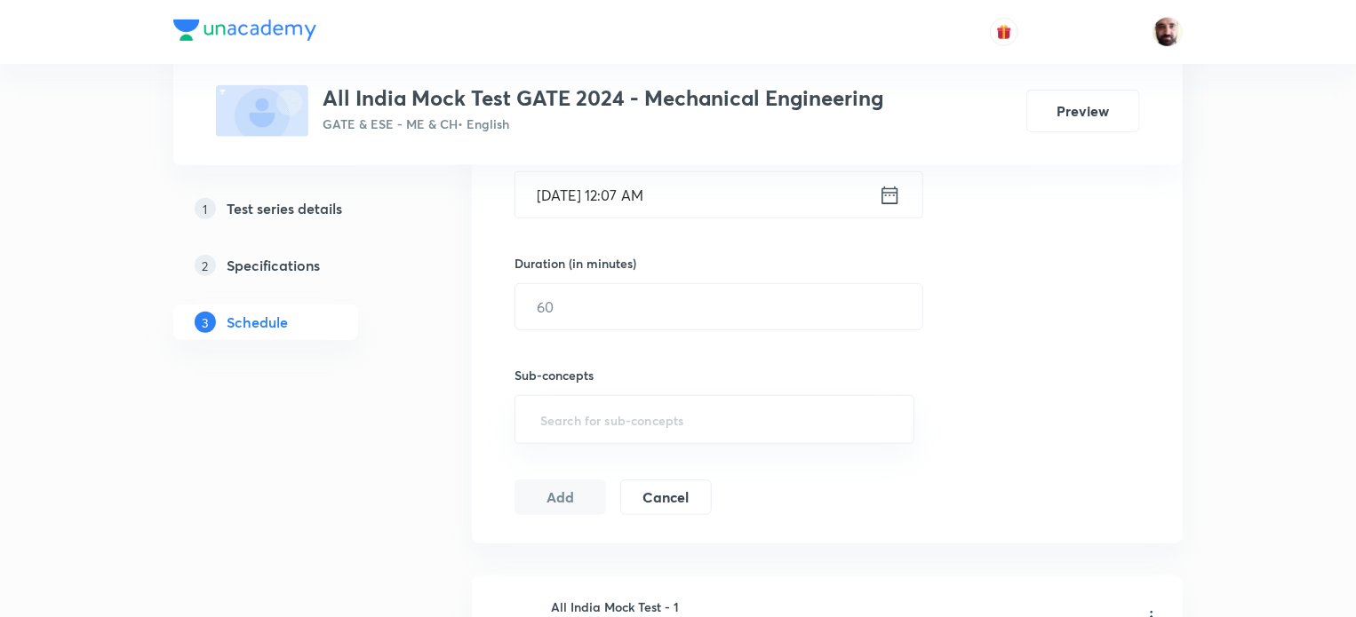
scroll to position [474, 0]
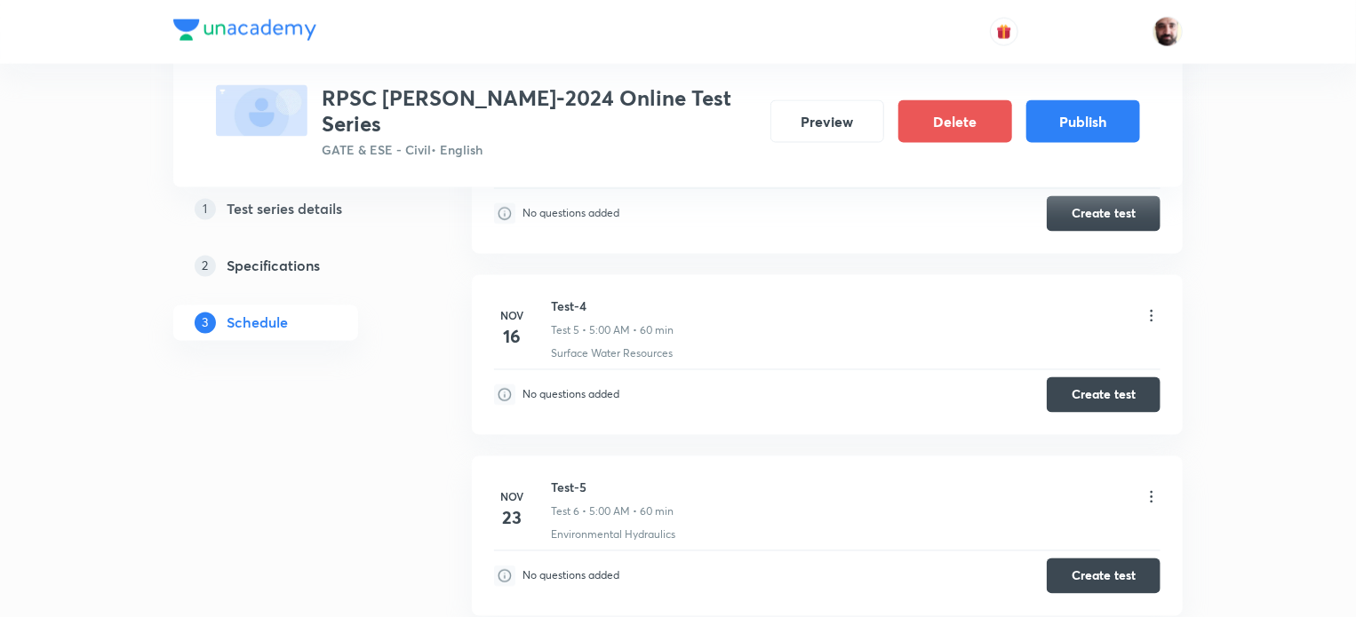
scroll to position [1525, 0]
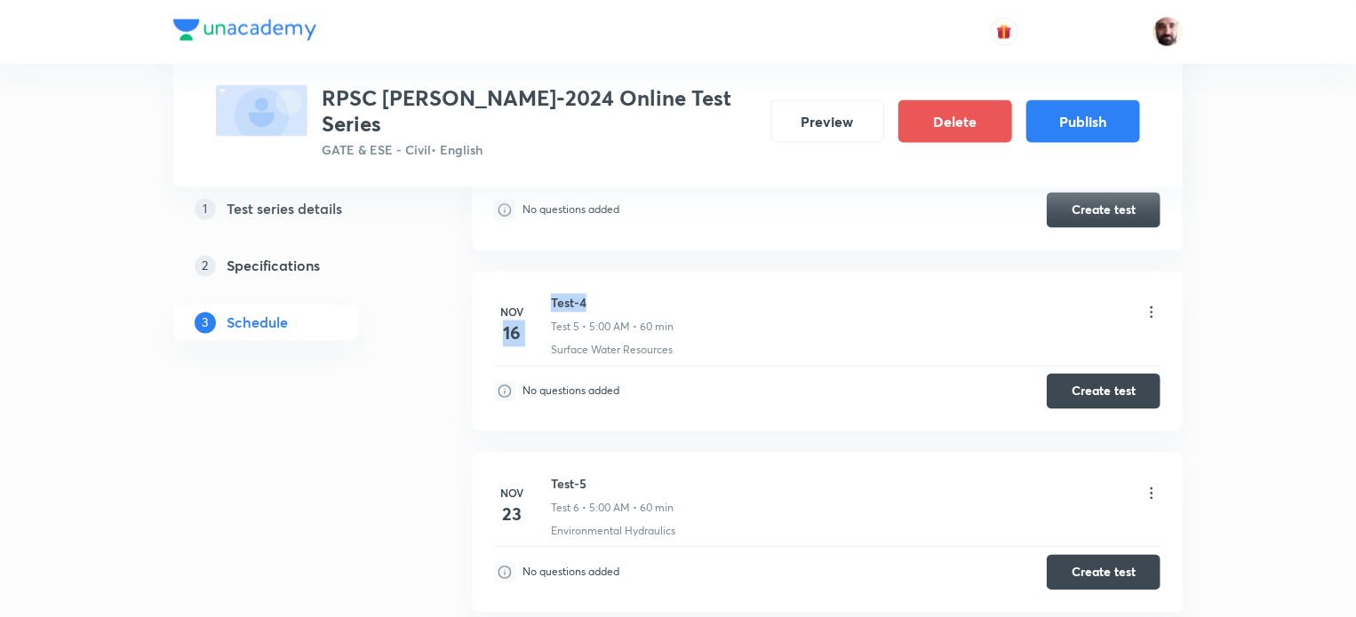
drag, startPoint x: 593, startPoint y: 268, endPoint x: 539, endPoint y: 268, distance: 54.2
click at [539, 294] on div "[DATE] Test-4 Test 5 • 5:00 AM • 60 min Surface Water Resources" at bounding box center [827, 326] width 666 height 65
drag, startPoint x: 569, startPoint y: 429, endPoint x: 576, endPoint y: 443, distance: 15.9
click at [572, 453] on li "[DATE] Test-5 Test 6 • 5:00 AM • 60 min Environmental Hydraulics No questions a…" at bounding box center [827, 533] width 711 height 160
drag, startPoint x: 589, startPoint y: 454, endPoint x: 546, endPoint y: 447, distance: 43.2
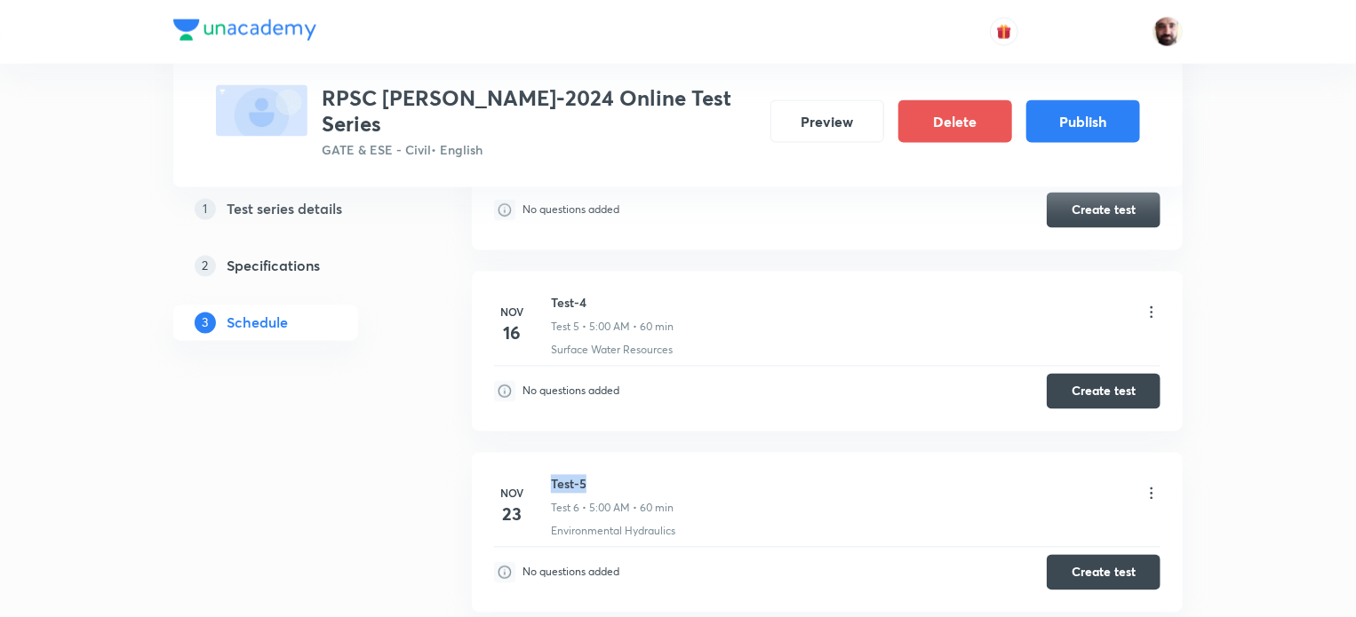
click at [546, 453] on li "[DATE] Test-5 Test 6 • 5:00 AM • 60 min Environmental Hydraulics No questions a…" at bounding box center [827, 533] width 711 height 160
copy h6 "Test-5"
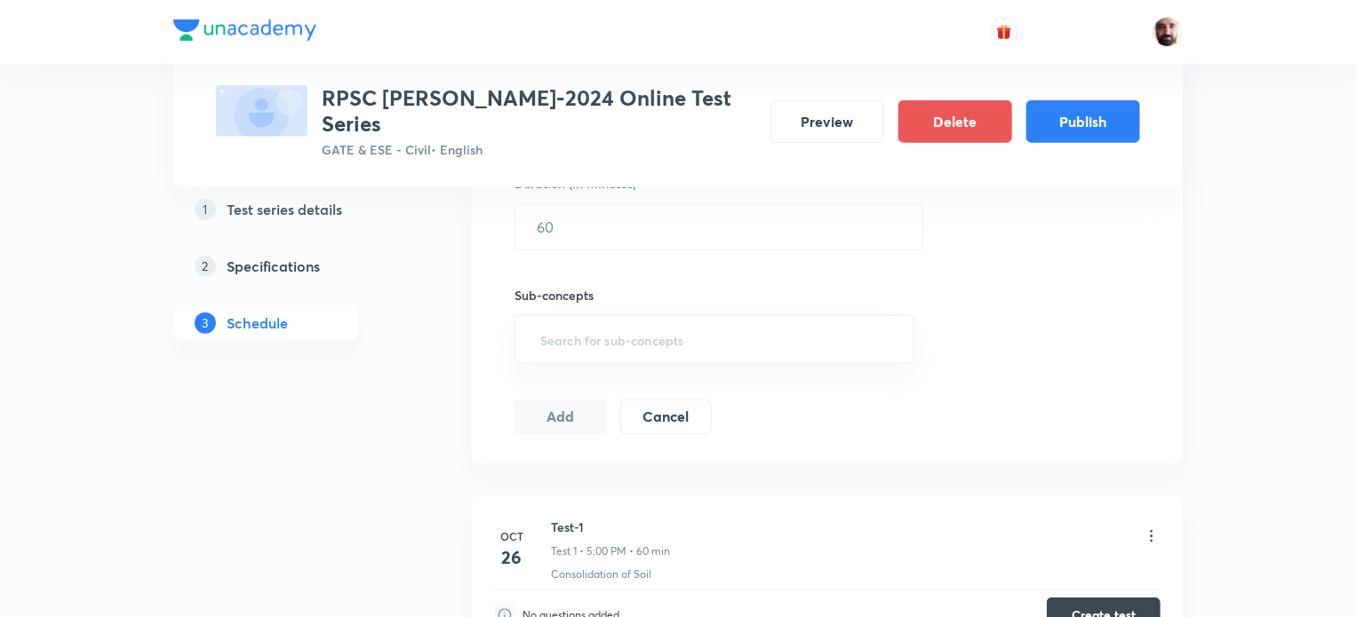
scroll to position [0, 0]
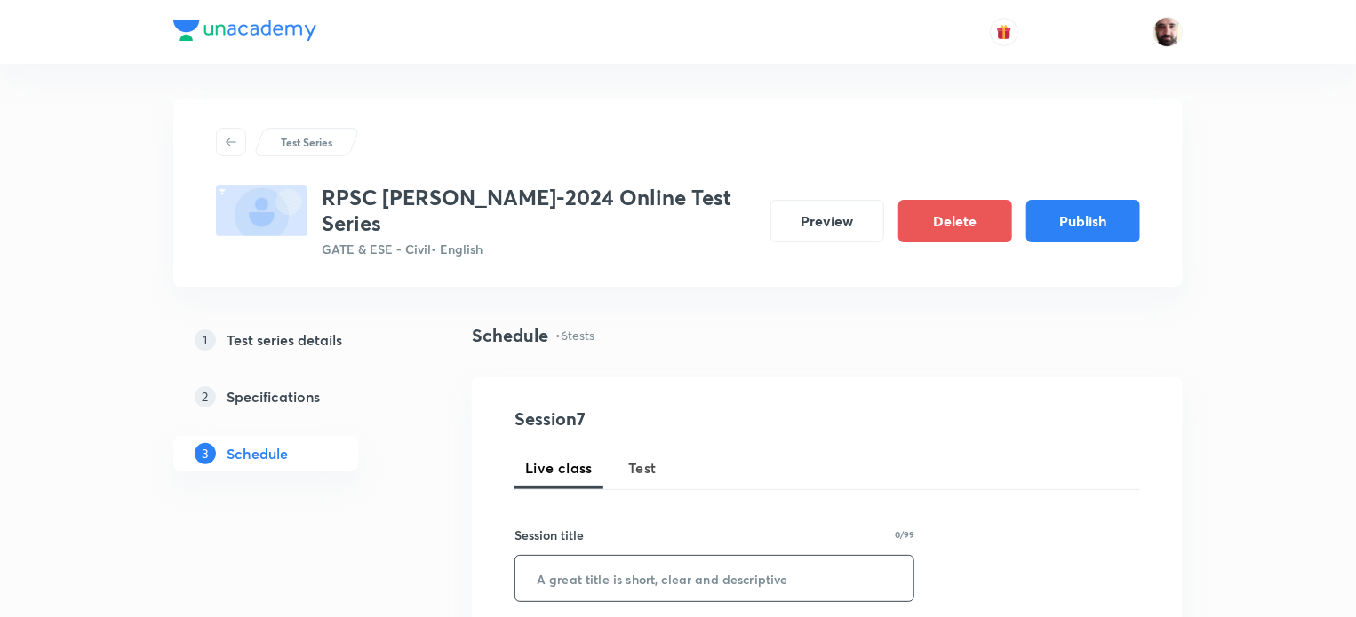
click at [643, 458] on span "Test" at bounding box center [642, 468] width 28 height 21
click at [586, 556] on input "text" at bounding box center [714, 578] width 398 height 45
paste input "Test-5"
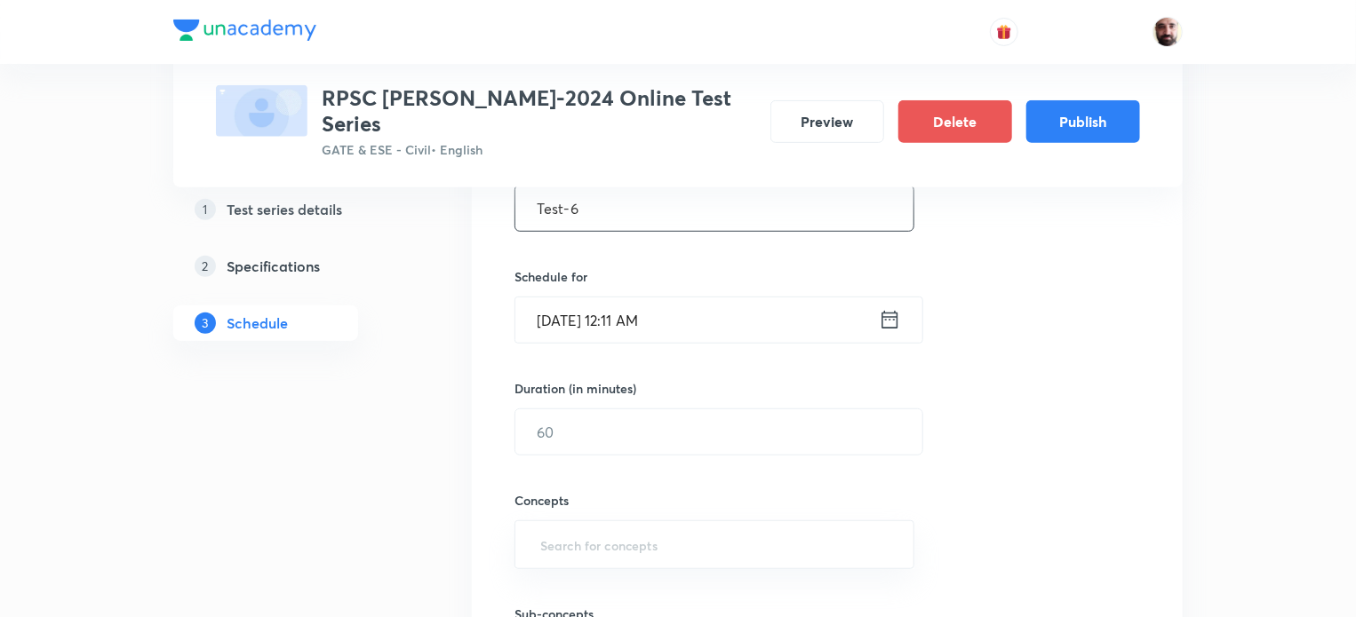
scroll to position [373, 0]
type input "Test-6"
click at [888, 305] on icon at bounding box center [890, 317] width 22 height 25
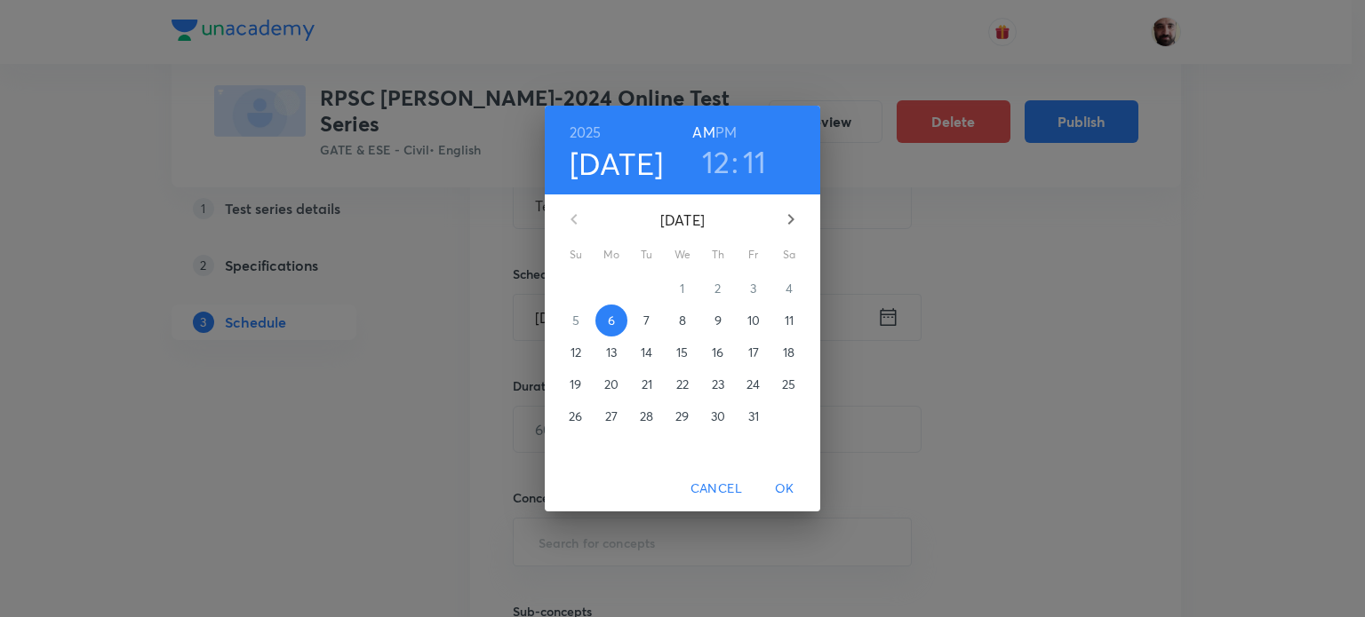
click at [789, 212] on icon "button" at bounding box center [790, 219] width 21 height 21
click at [575, 450] on p "30" at bounding box center [576, 449] width 14 height 18
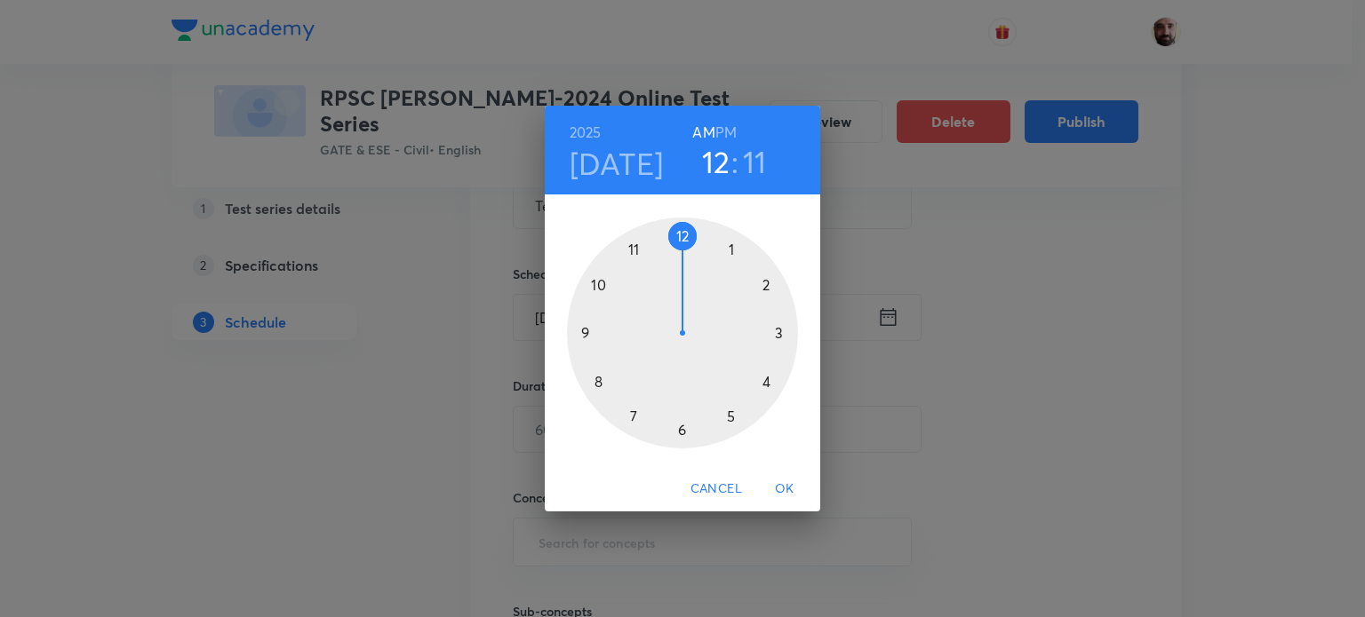
click at [732, 418] on div at bounding box center [682, 333] width 231 height 231
click at [683, 235] on div at bounding box center [682, 333] width 231 height 231
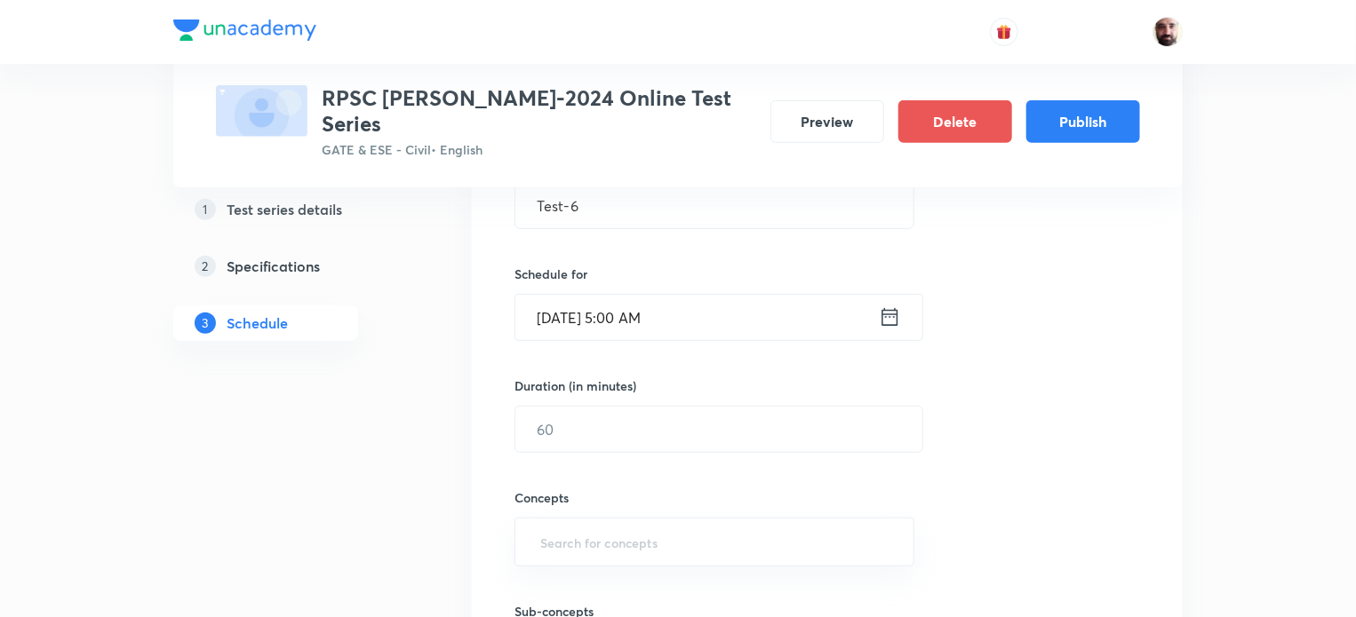
click at [888, 305] on icon at bounding box center [890, 317] width 22 height 25
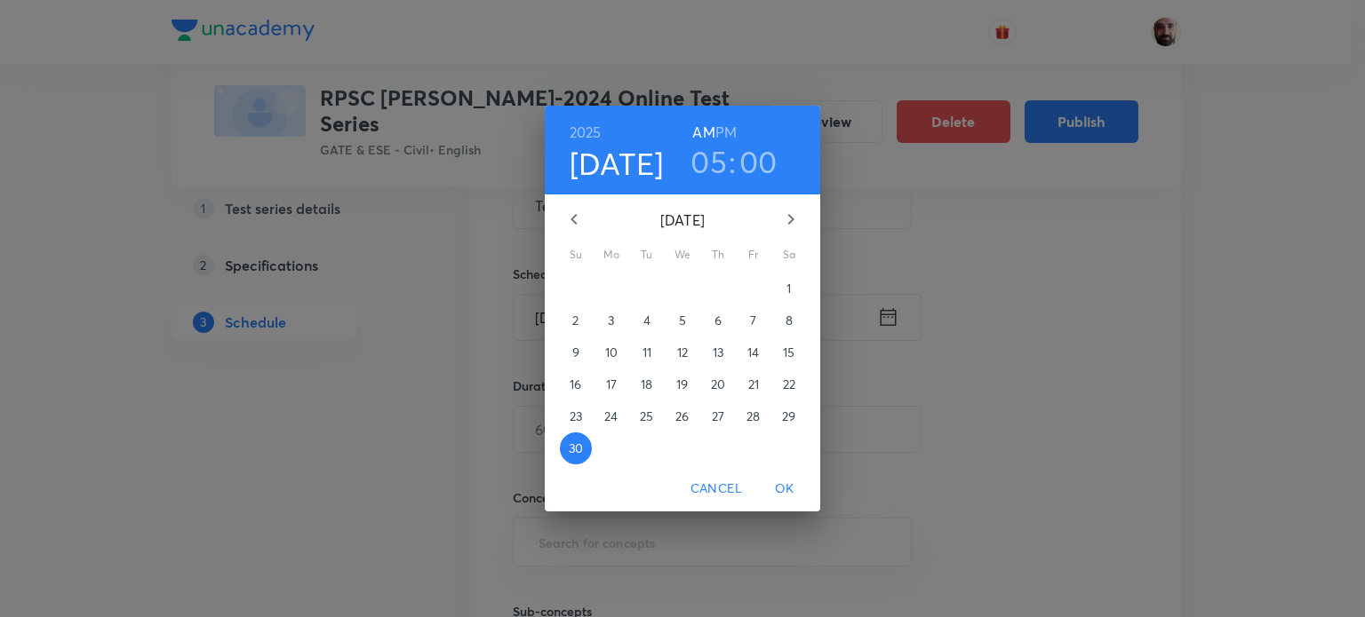
click at [731, 131] on h6 "PM" at bounding box center [725, 132] width 21 height 25
click at [792, 488] on span "OK" at bounding box center [784, 489] width 43 height 22
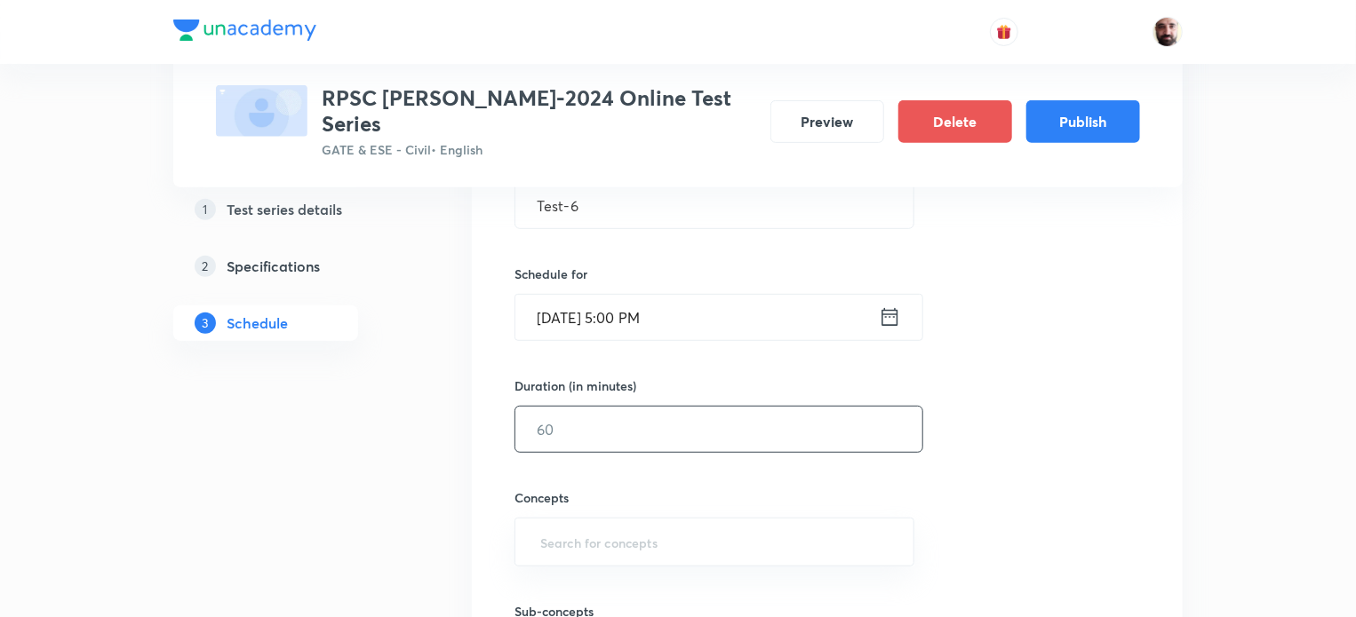
click at [573, 407] on input "text" at bounding box center [718, 429] width 407 height 45
type input "60"
click at [615, 526] on input "text" at bounding box center [714, 542] width 355 height 33
type input "F"
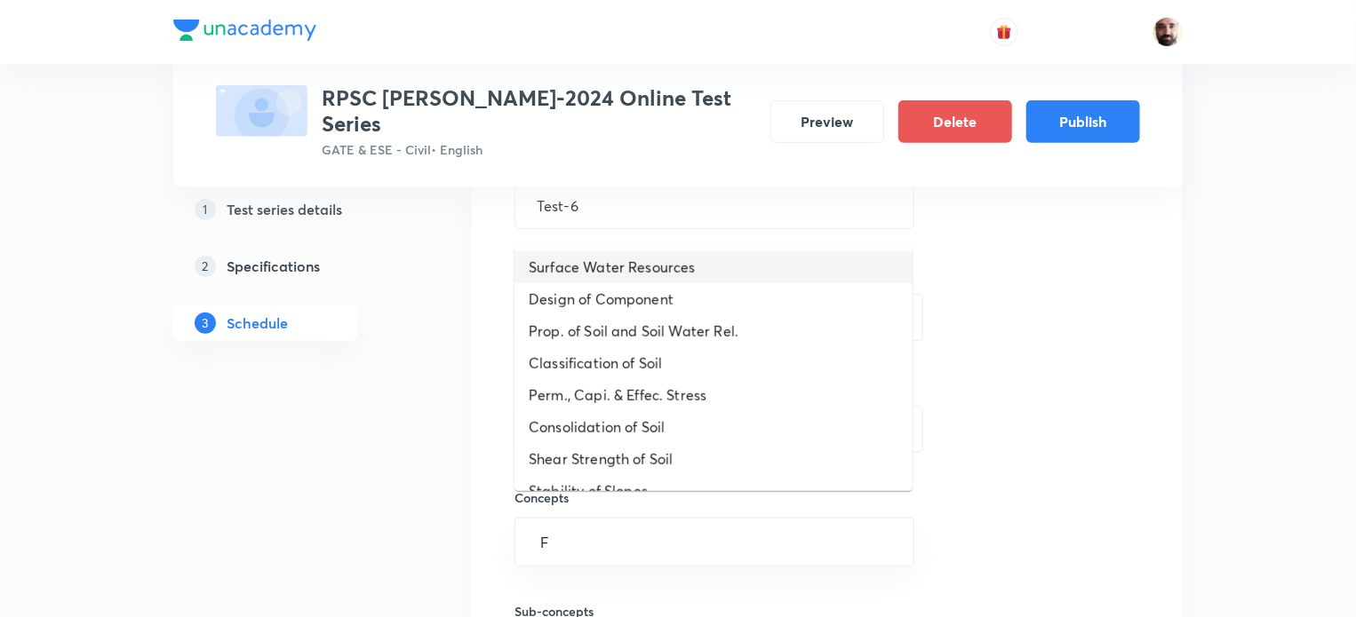
click at [581, 267] on li "Surface Water Resources" at bounding box center [713, 267] width 398 height 32
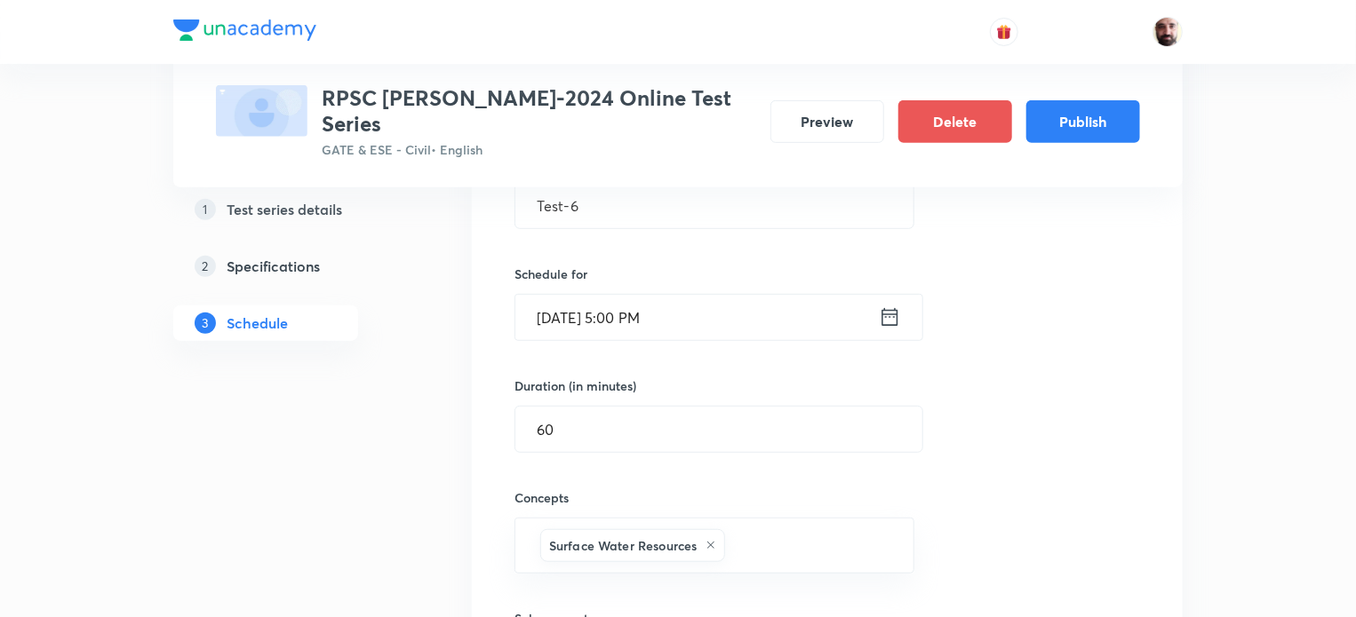
scroll to position [848, 0]
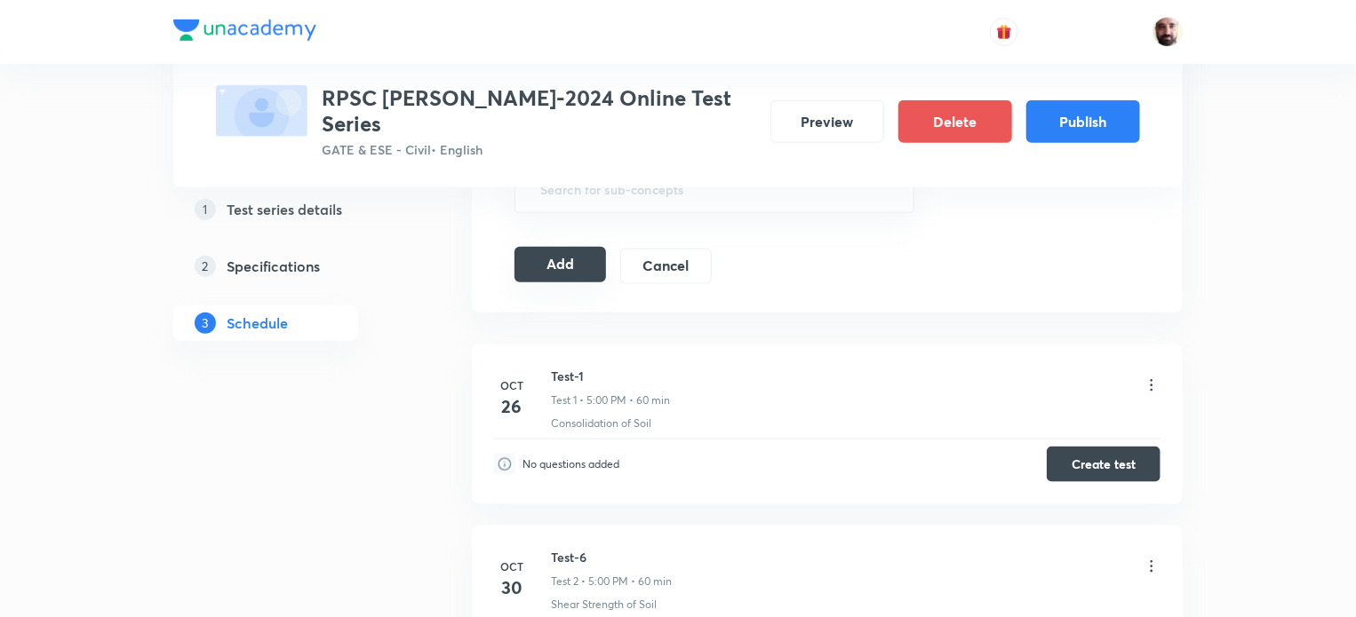
click at [563, 247] on button "Add" at bounding box center [560, 265] width 92 height 36
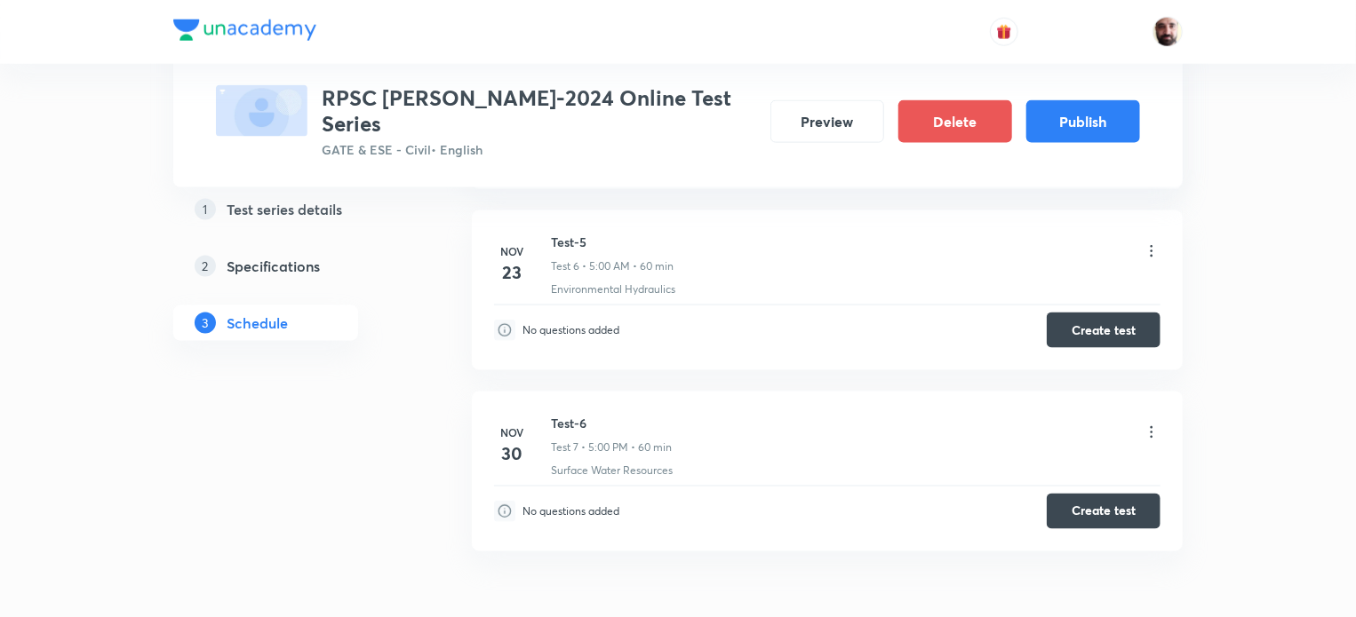
scroll to position [1254, 0]
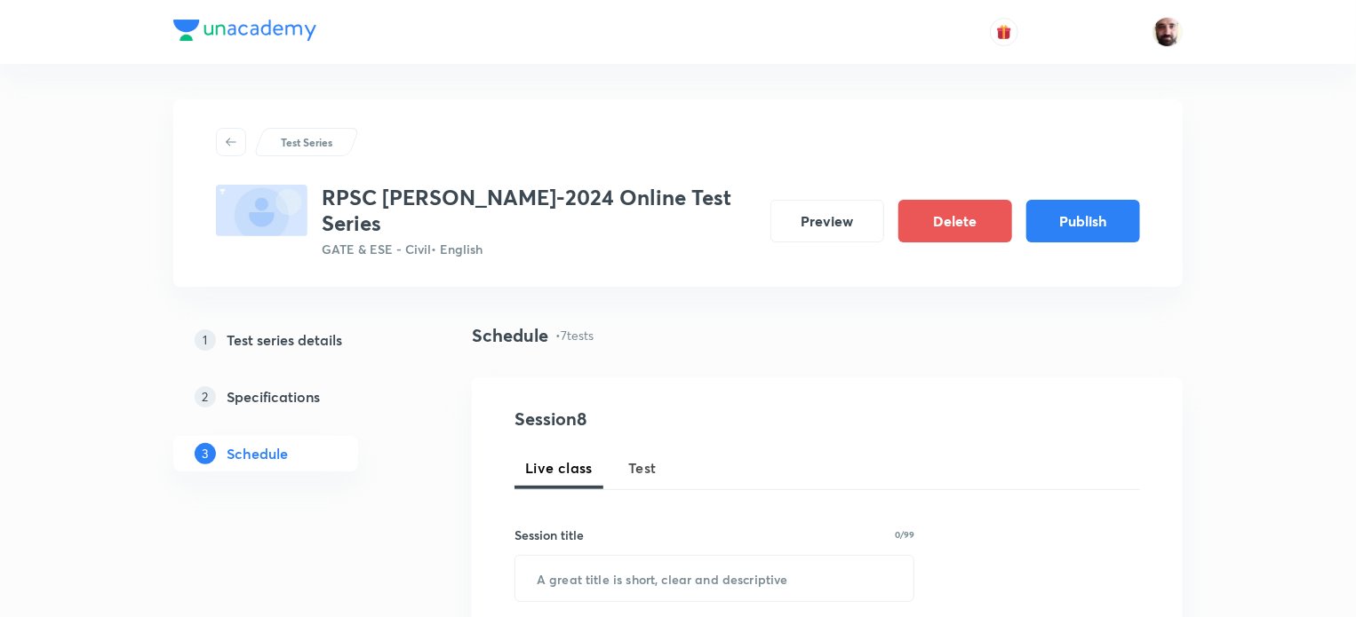
click at [643, 458] on span "Test" at bounding box center [642, 468] width 28 height 21
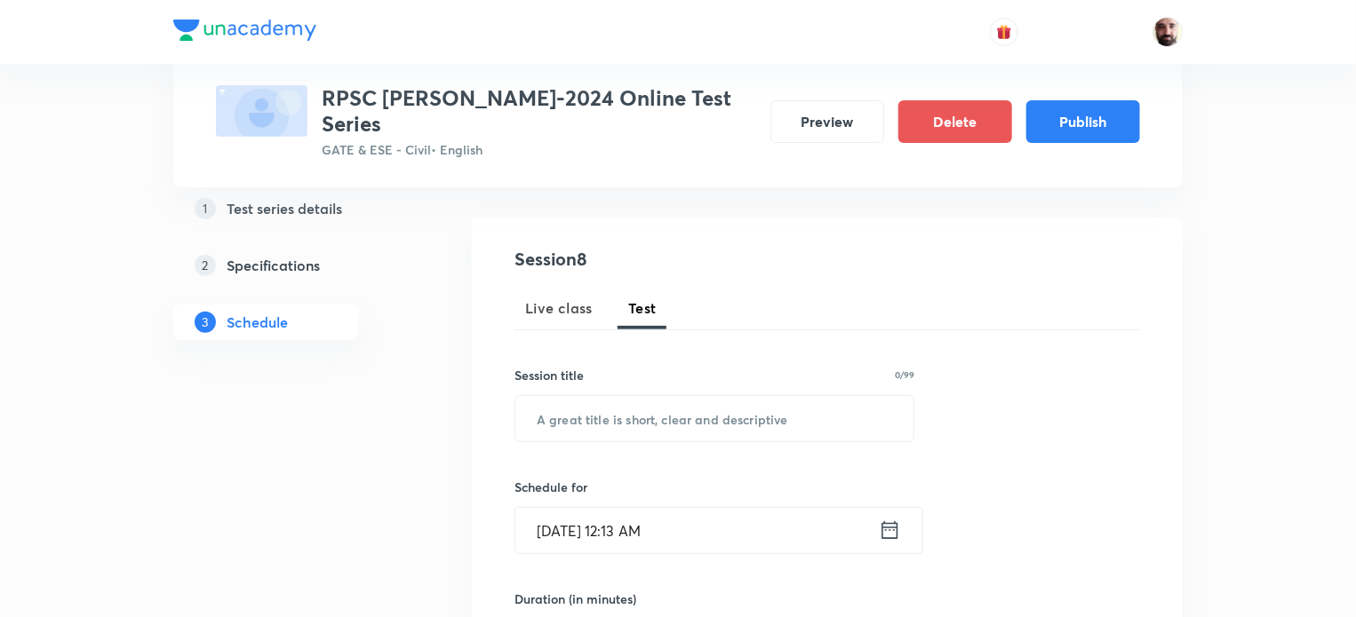
scroll to position [180, 0]
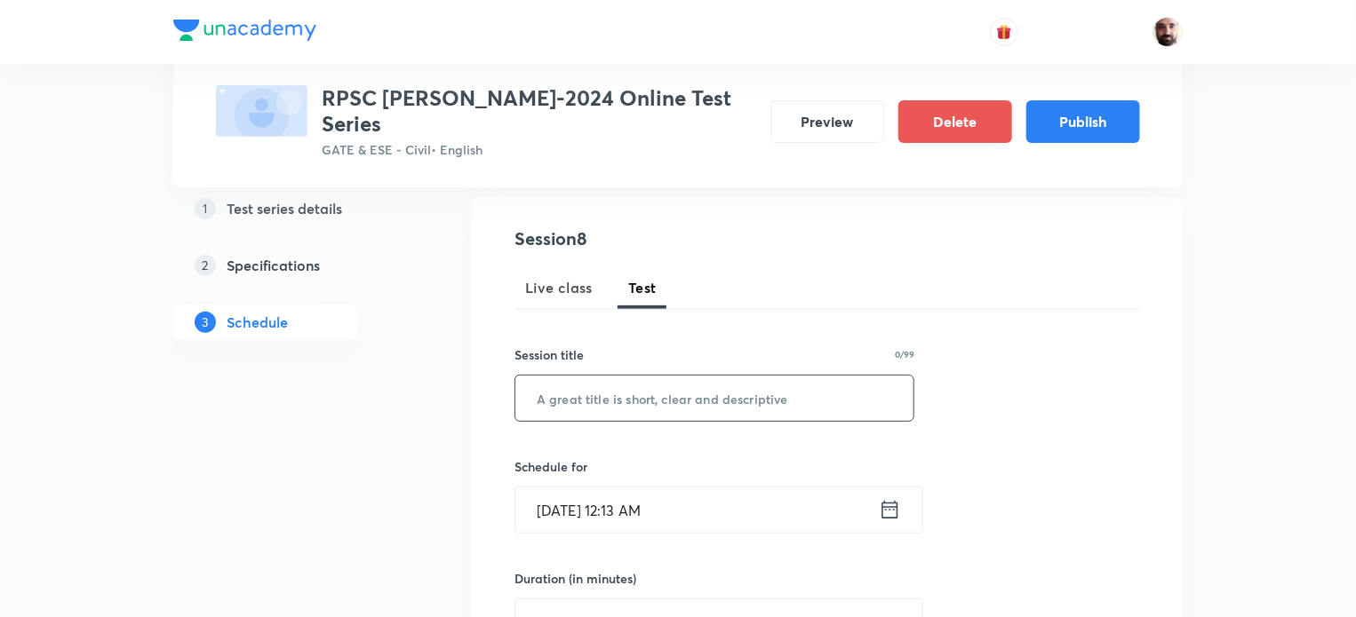
click at [593, 377] on input "text" at bounding box center [714, 398] width 398 height 45
paste input "Test-5"
type input "Test-7"
click at [889, 498] on icon at bounding box center [890, 510] width 22 height 25
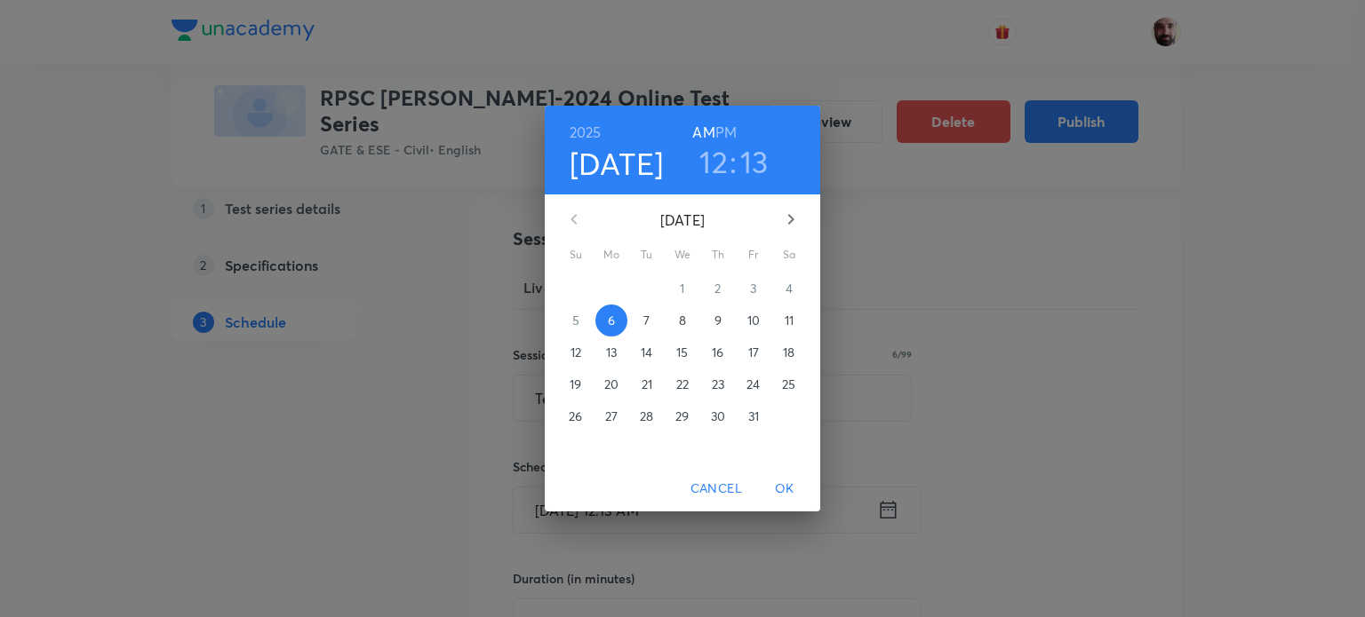
click at [789, 224] on icon "button" at bounding box center [791, 219] width 6 height 11
click at [784, 217] on icon "button" at bounding box center [790, 219] width 21 height 21
click at [567, 319] on span "7" at bounding box center [576, 321] width 32 height 18
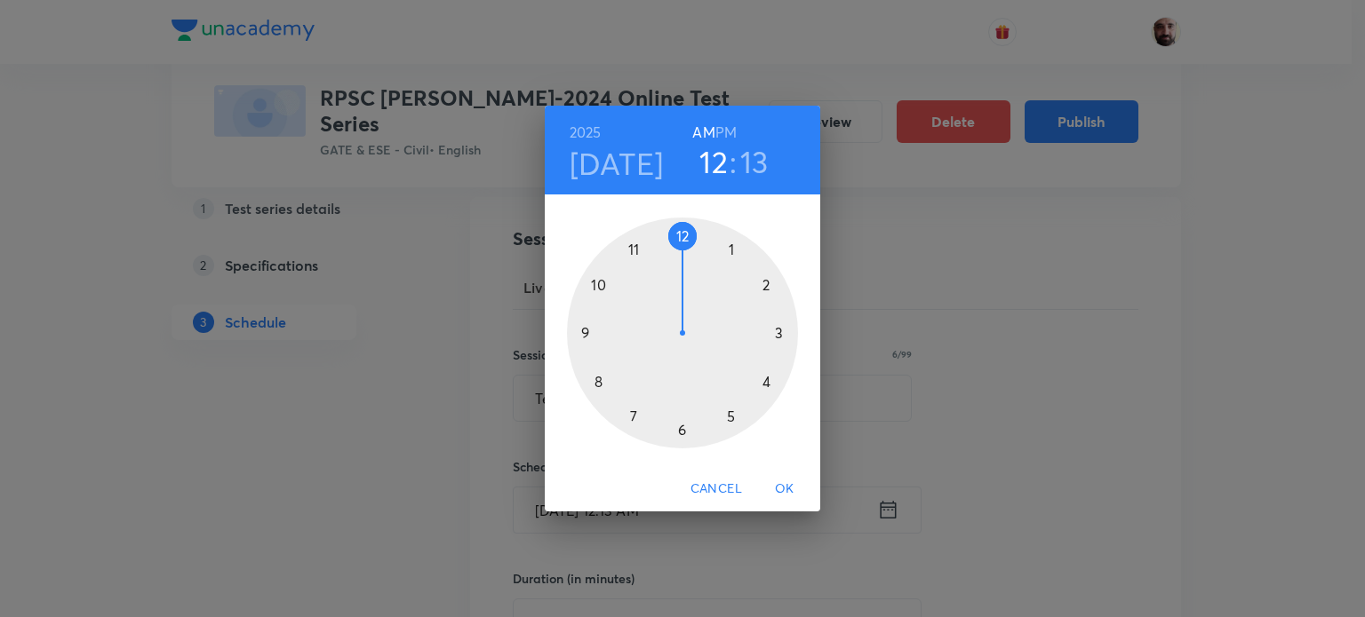
click at [733, 422] on div at bounding box center [682, 333] width 231 height 231
click at [683, 241] on div at bounding box center [682, 333] width 231 height 231
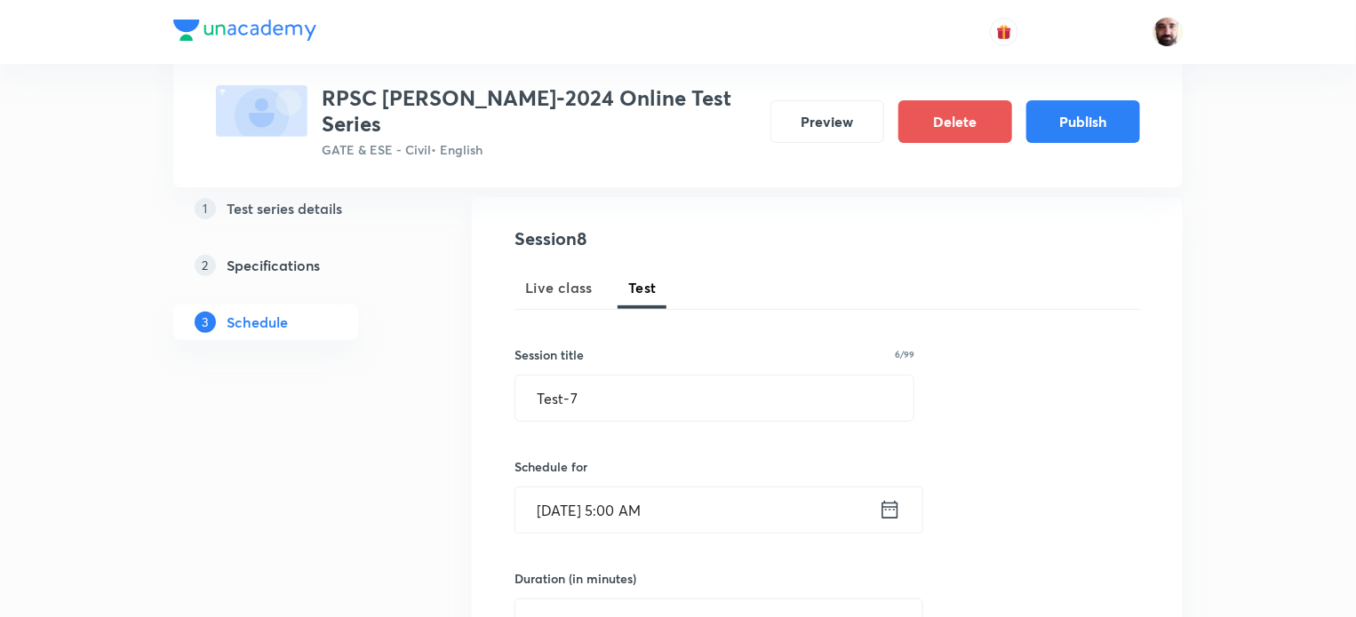
click at [894, 498] on icon at bounding box center [890, 510] width 22 height 25
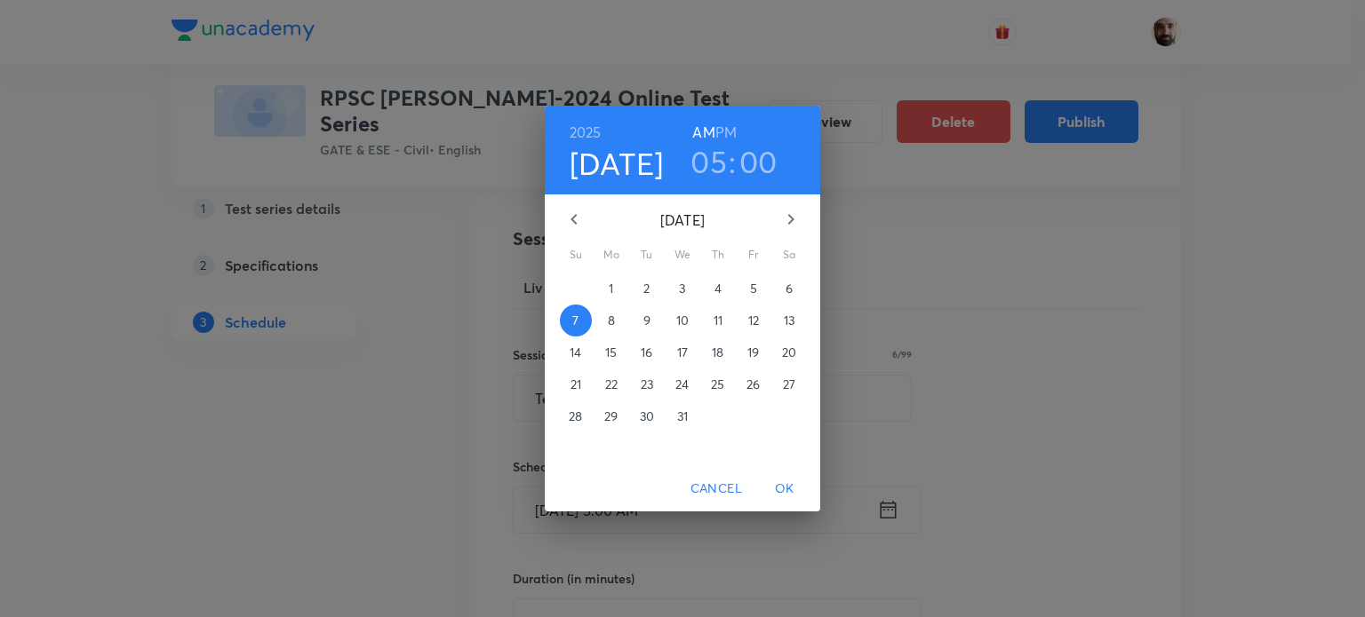
click at [729, 131] on h6 "PM" at bounding box center [725, 132] width 21 height 25
click at [789, 482] on span "OK" at bounding box center [784, 489] width 43 height 22
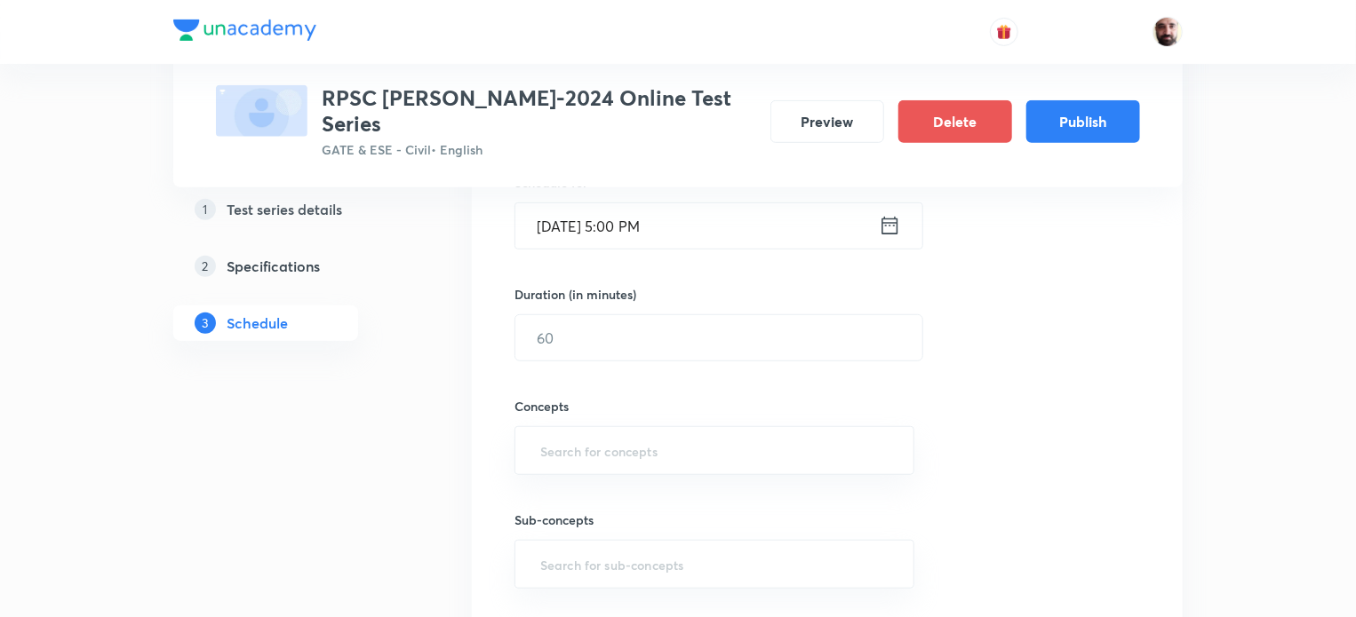
scroll to position [470, 0]
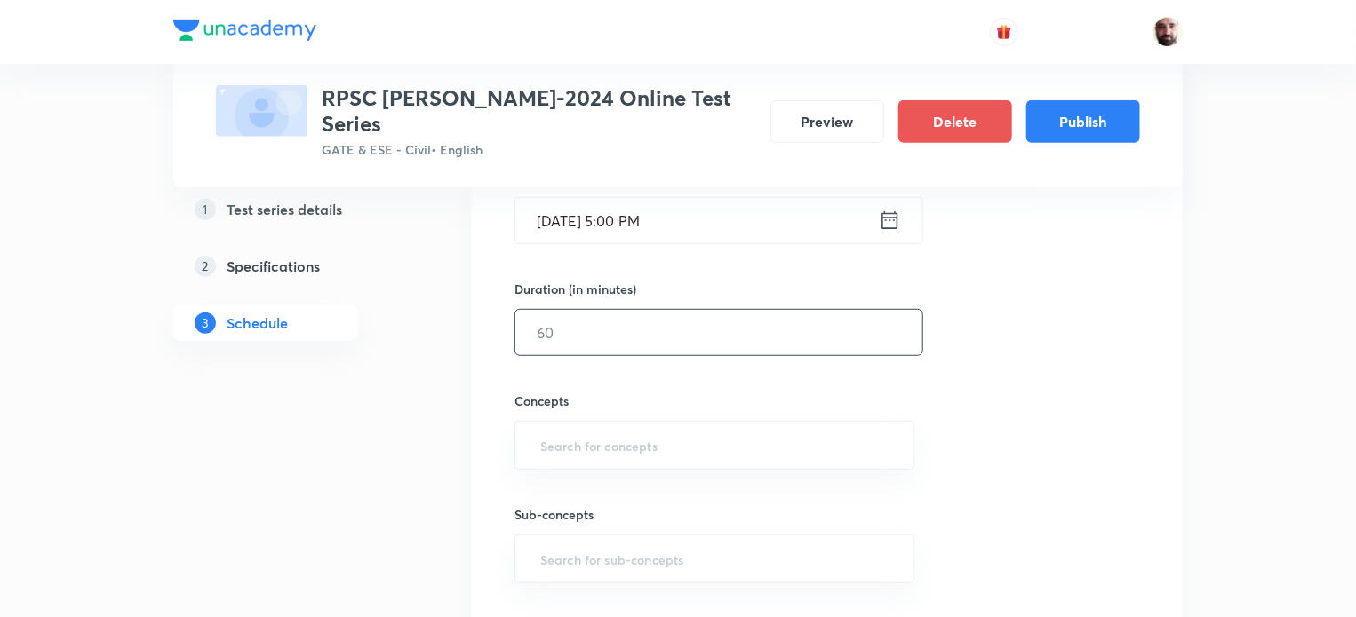
click at [682, 319] on input "text" at bounding box center [718, 332] width 407 height 45
type input "60"
click at [653, 429] on input "text" at bounding box center [714, 445] width 355 height 33
type input "G"
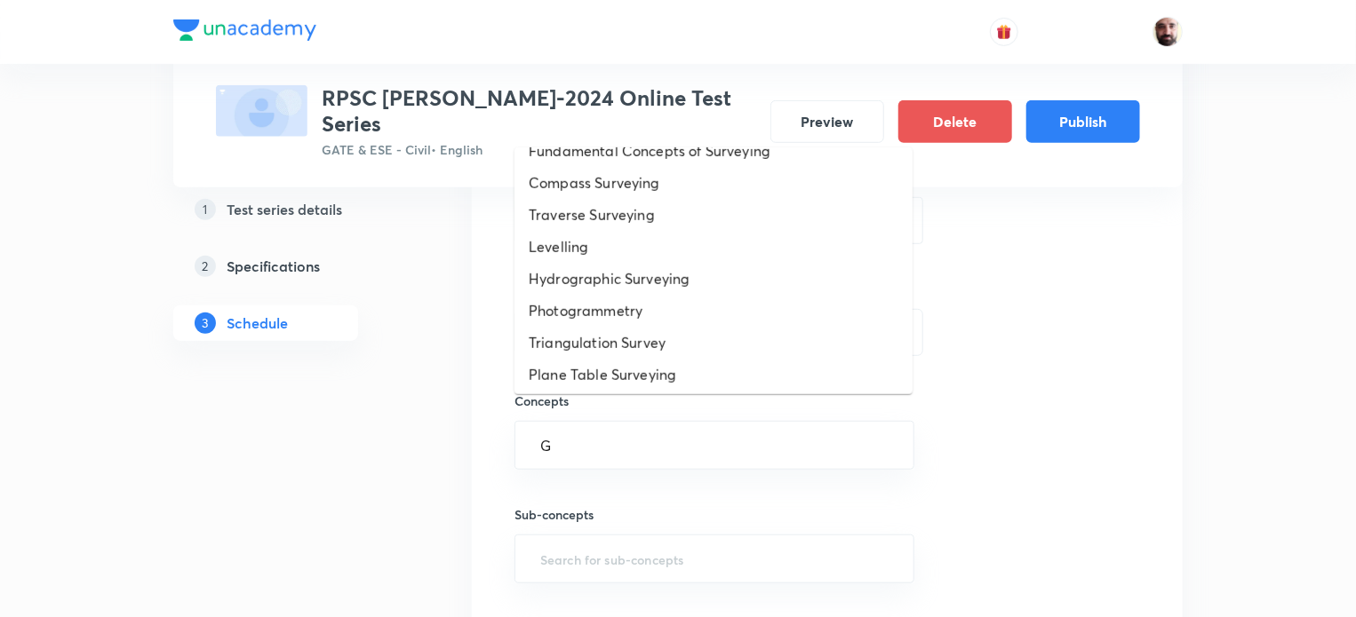
scroll to position [758, 0]
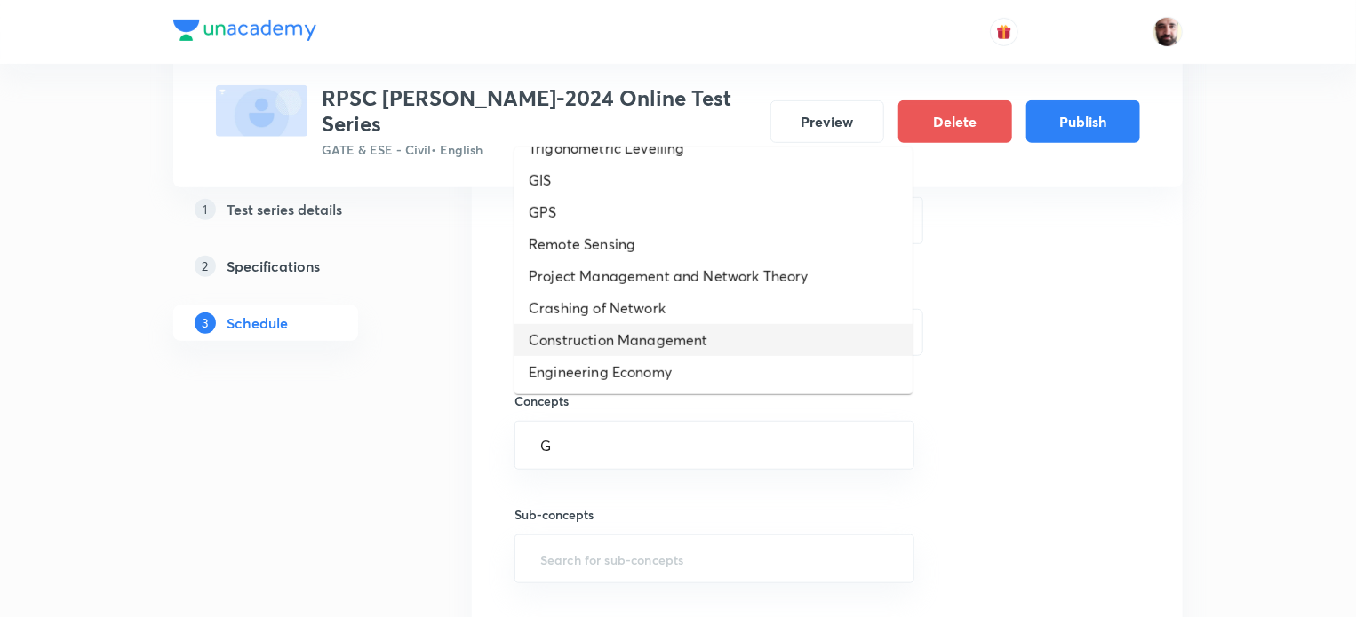
click at [649, 341] on li "Construction Management" at bounding box center [713, 340] width 398 height 32
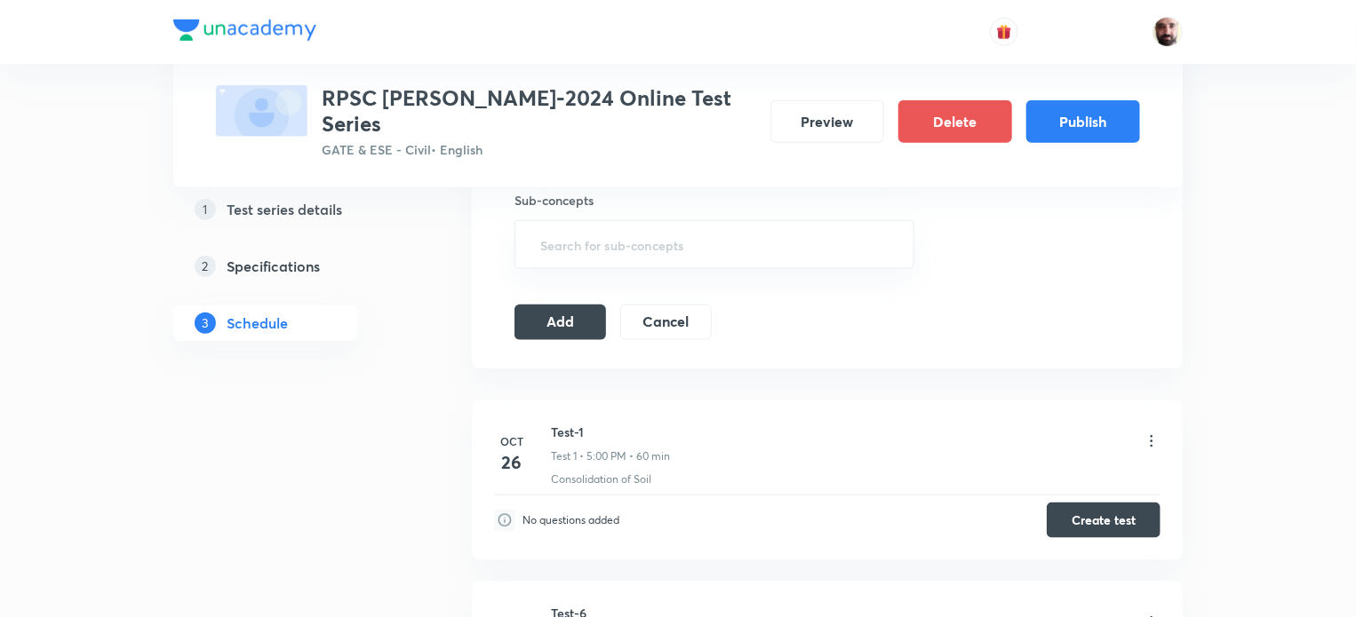
scroll to position [795, 0]
click at [557, 299] on button "Add" at bounding box center [560, 317] width 92 height 36
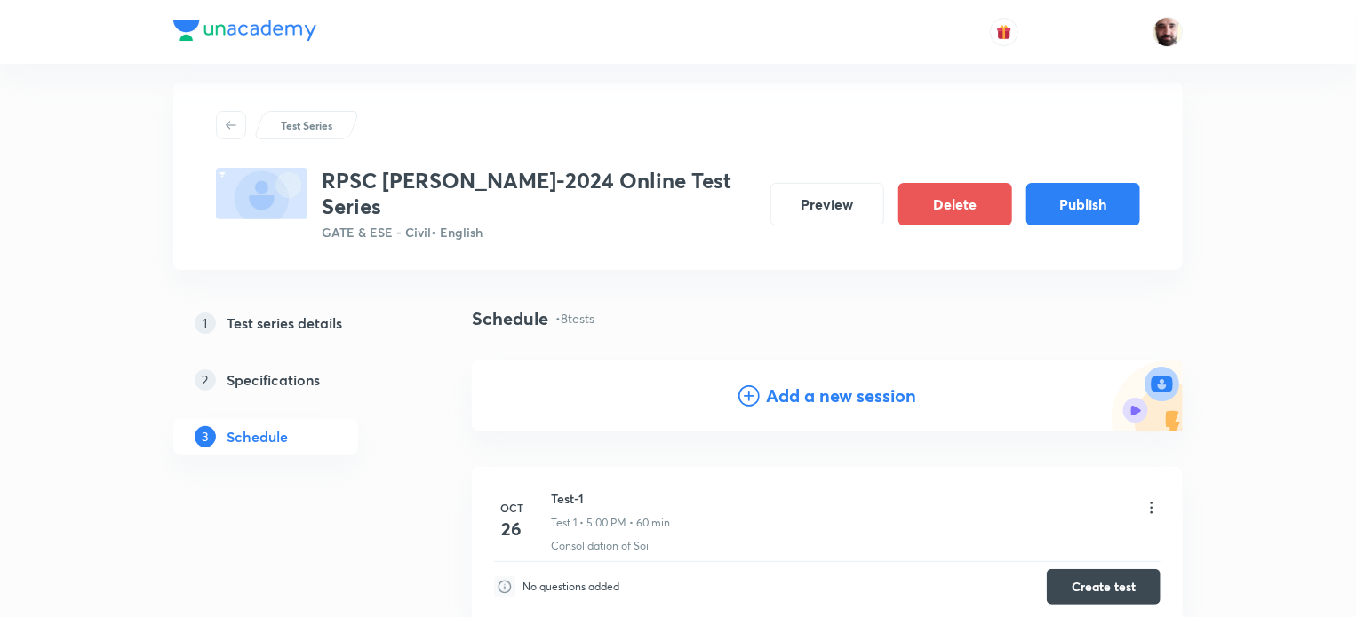
scroll to position [0, 0]
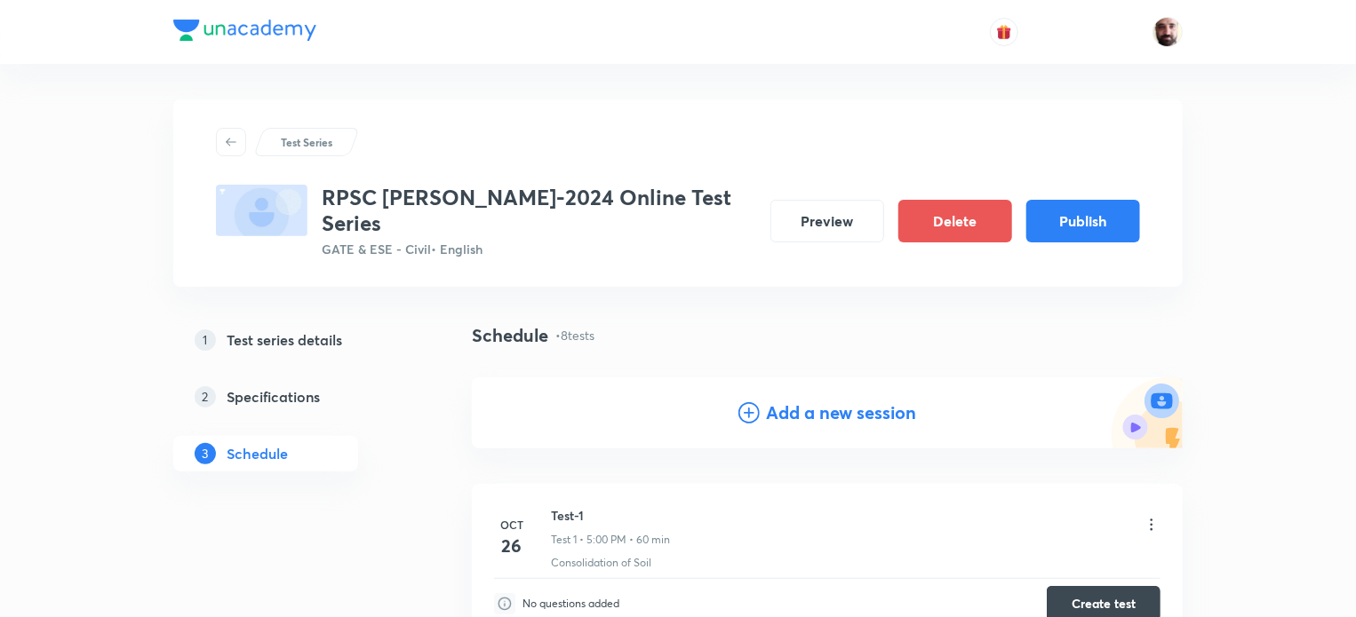
click at [747, 402] on icon at bounding box center [748, 412] width 21 height 21
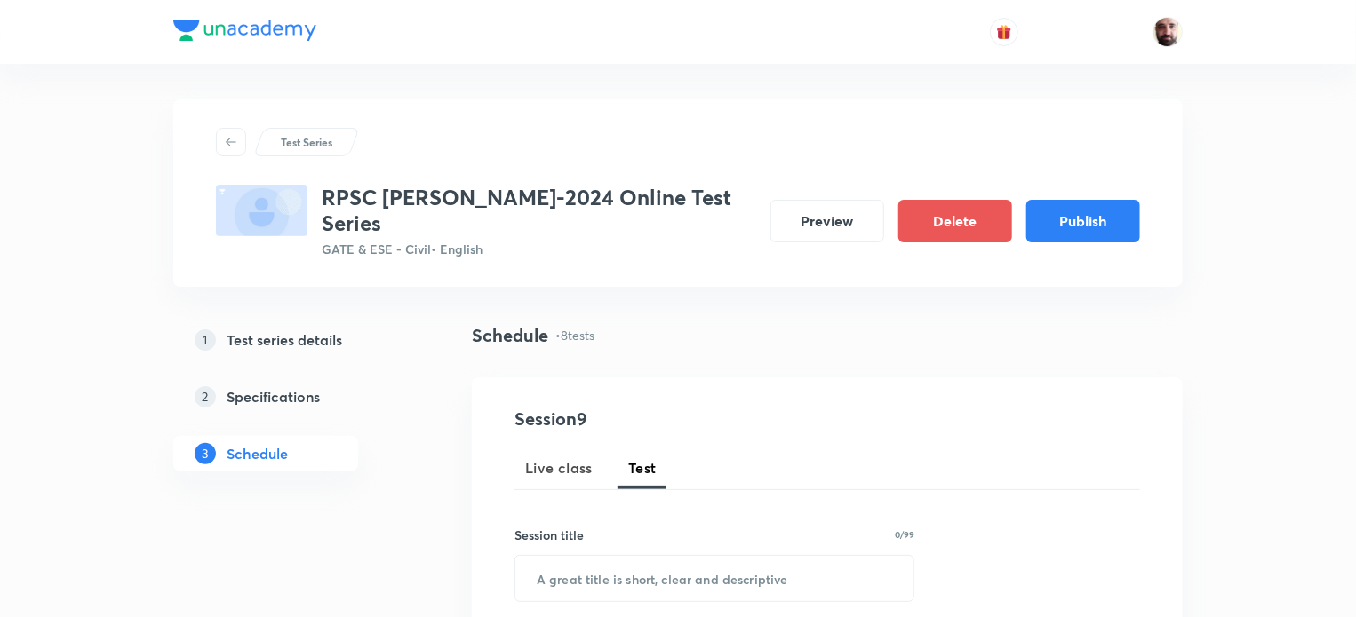
drag, startPoint x: 645, startPoint y: 439, endPoint x: 642, endPoint y: 520, distance: 80.9
click at [643, 458] on span "Test" at bounding box center [642, 468] width 28 height 21
click at [633, 557] on input "text" at bounding box center [714, 578] width 398 height 45
paste input "Test-5"
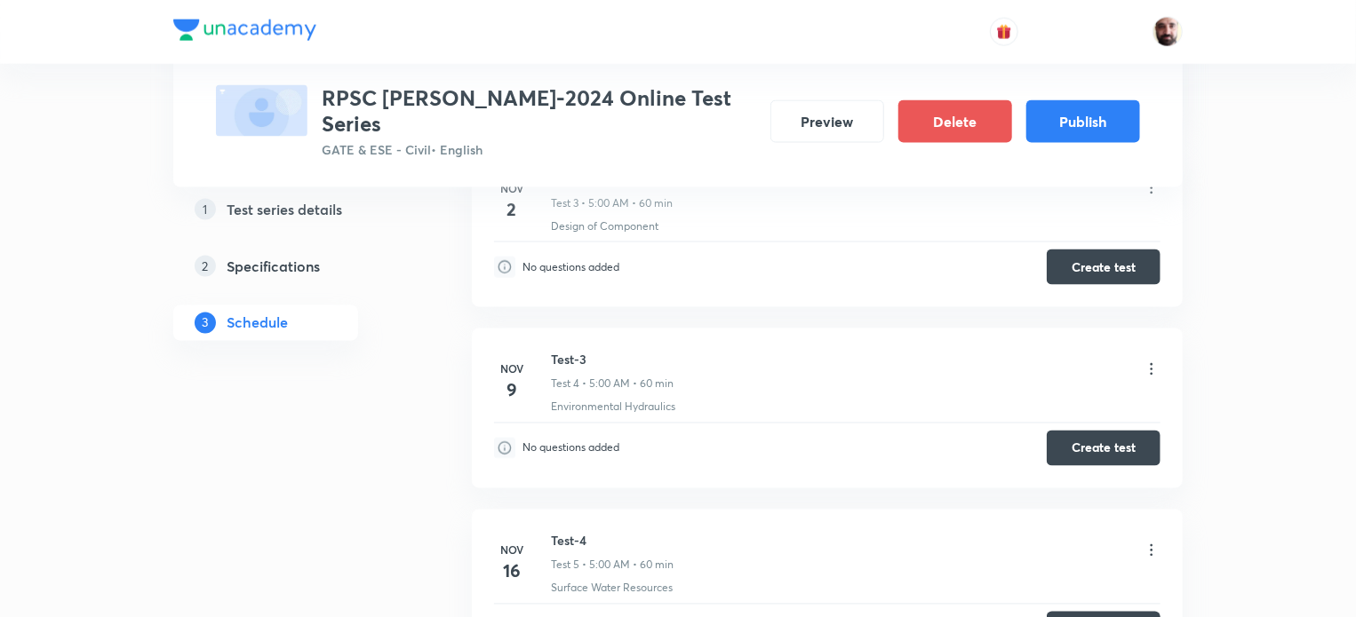
scroll to position [2135, 0]
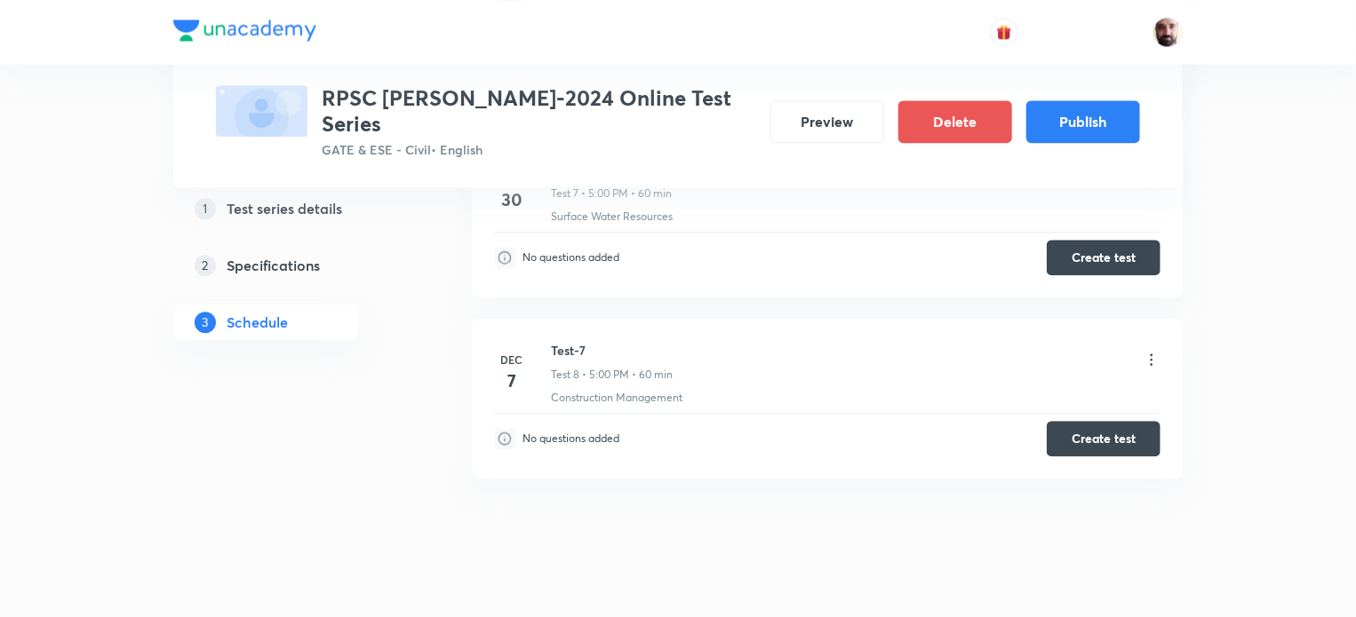
type input "Test-8"
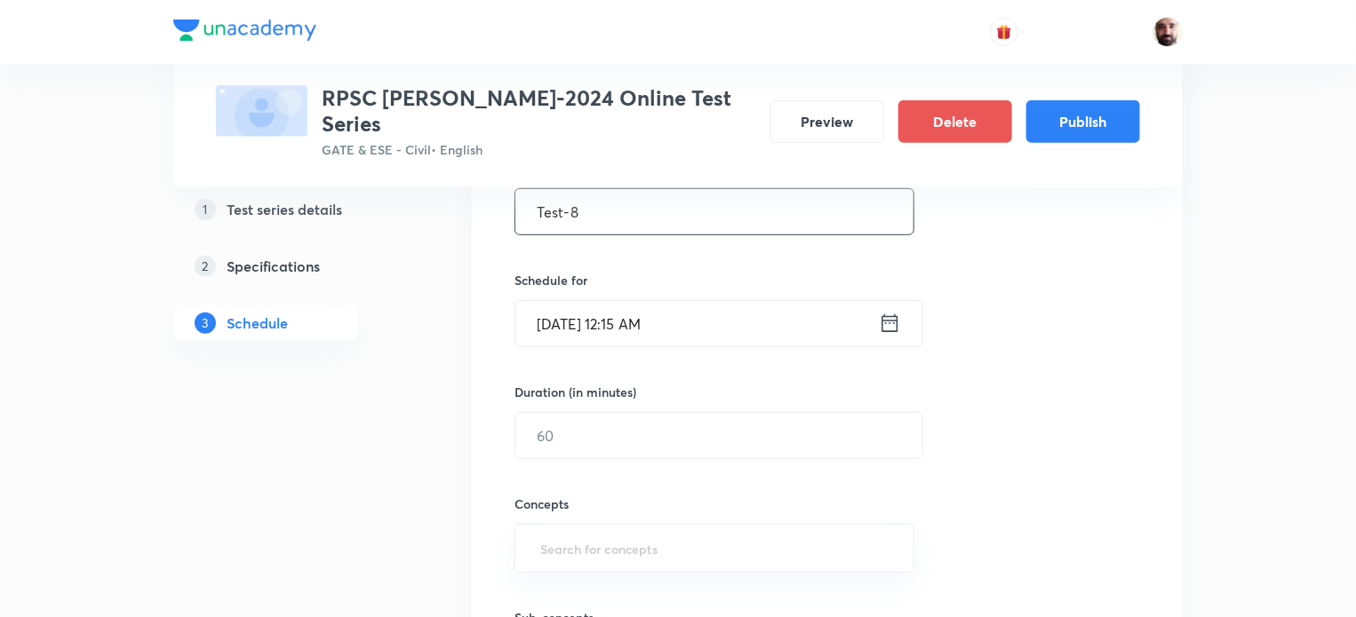
scroll to position [373, 0]
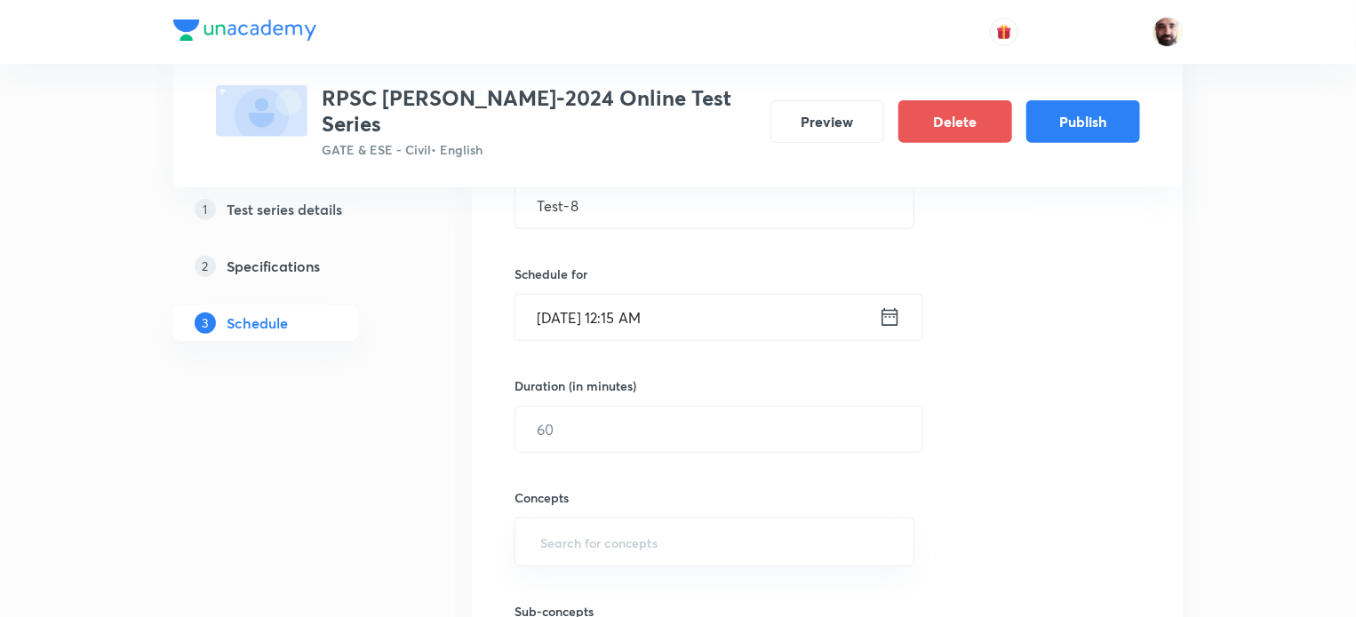
click at [882, 308] on icon at bounding box center [890, 317] width 16 height 18
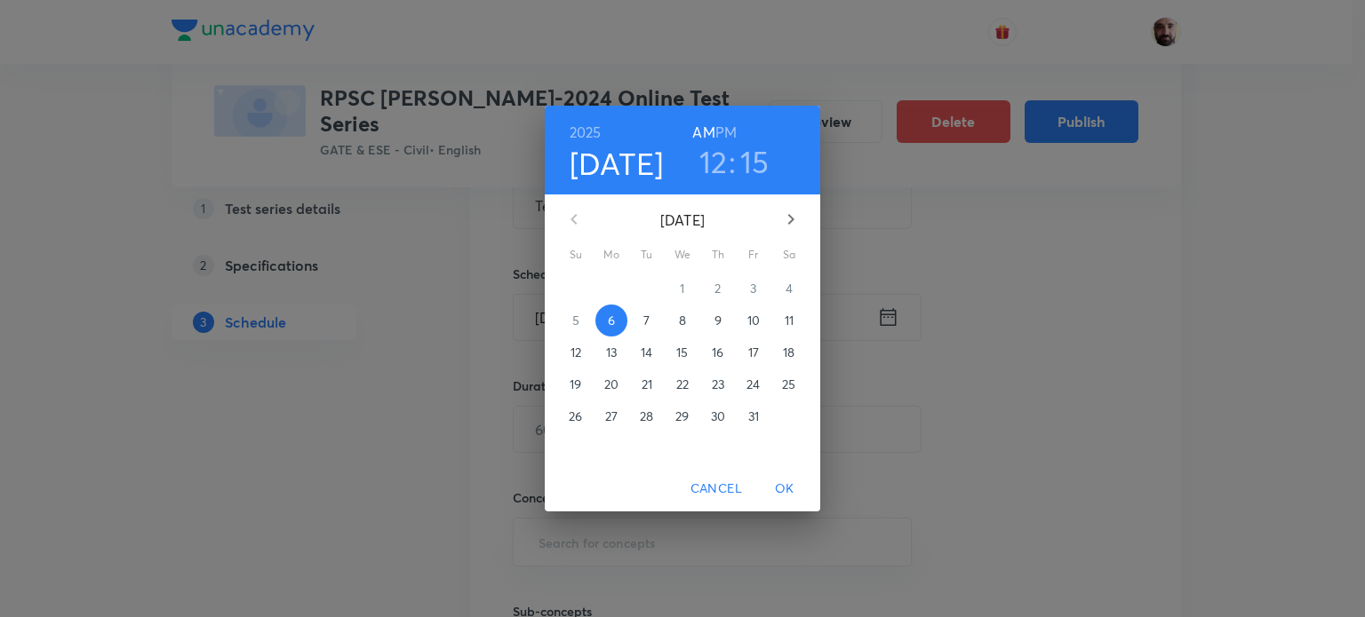
click at [789, 209] on icon "button" at bounding box center [790, 219] width 21 height 21
click at [570, 351] on p "14" at bounding box center [575, 353] width 12 height 18
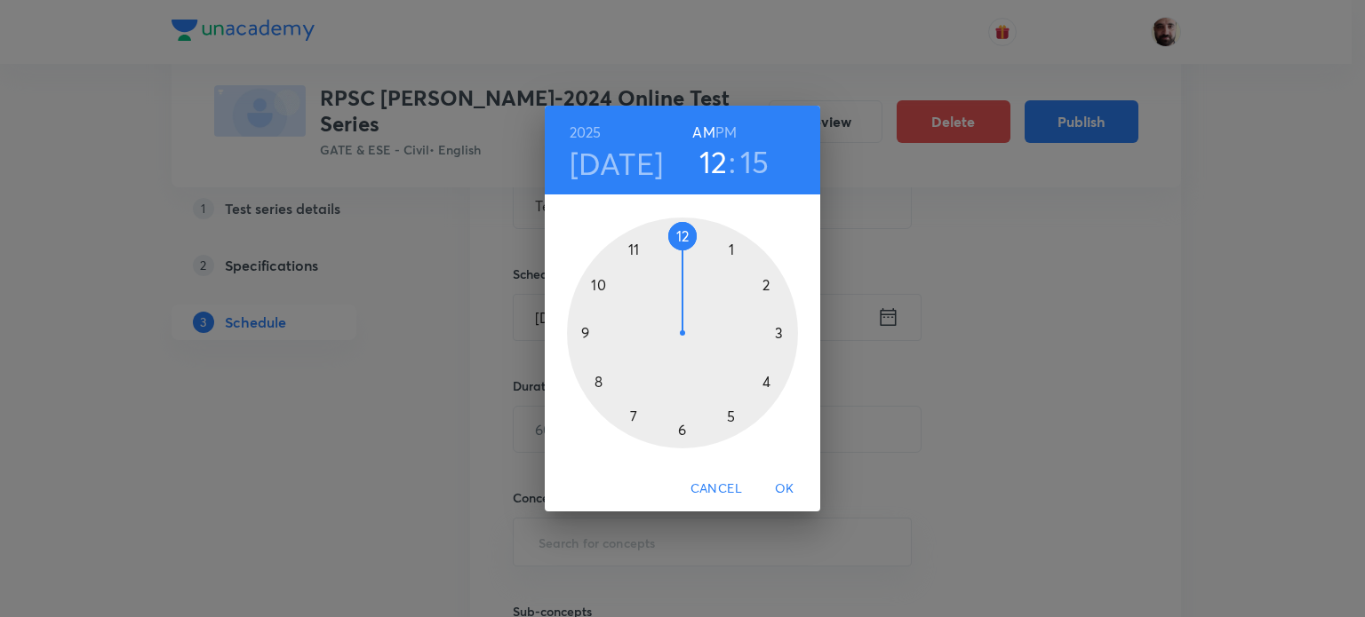
click at [731, 418] on div at bounding box center [682, 333] width 231 height 231
click at [681, 231] on div at bounding box center [682, 333] width 231 height 231
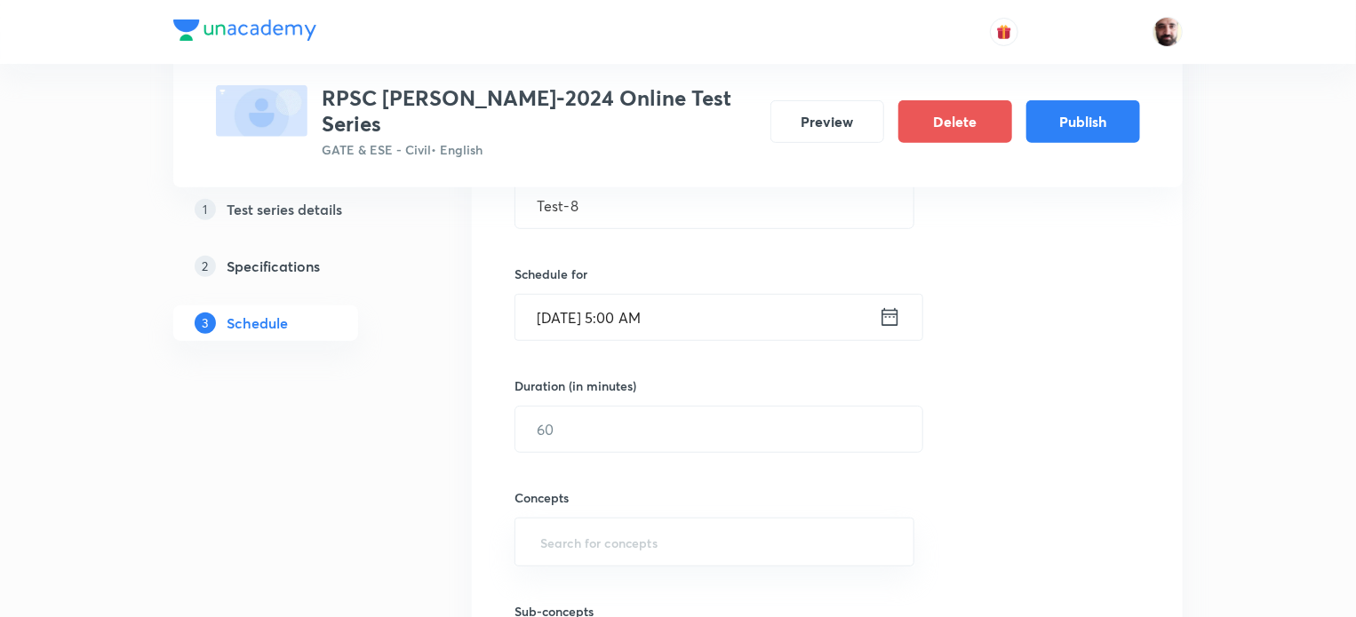
click at [901, 296] on div "[DATE] 5:00 AM ​" at bounding box center [718, 317] width 409 height 47
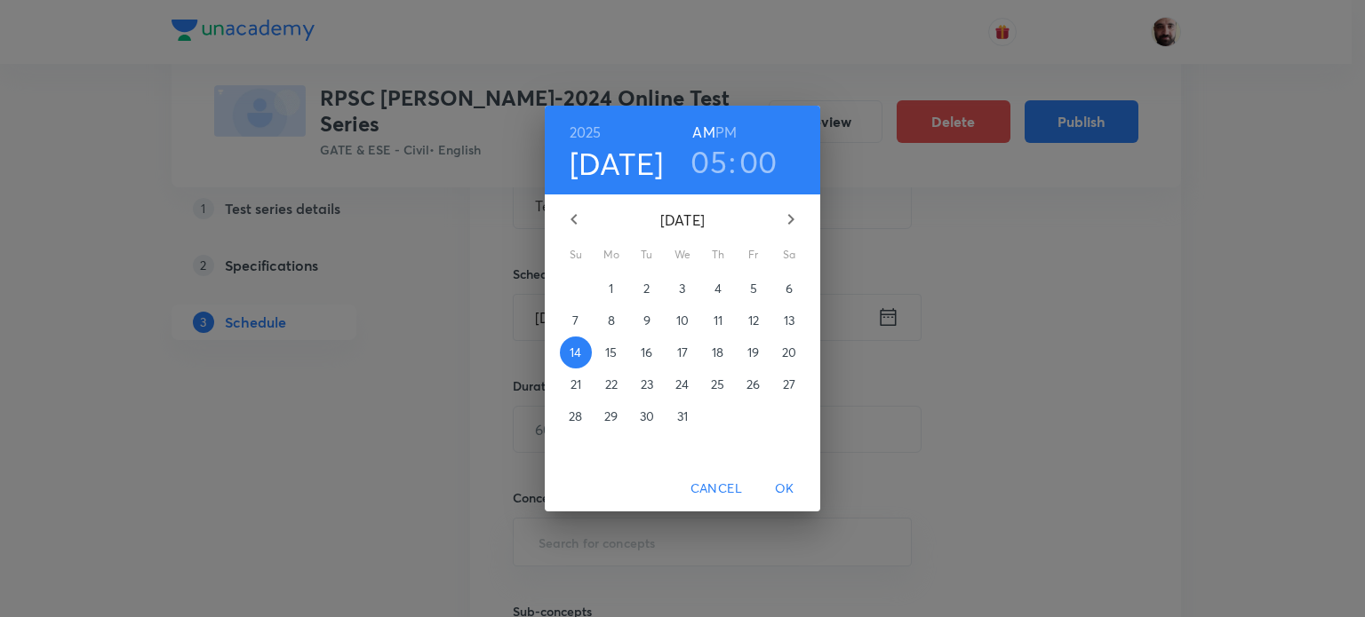
click at [736, 131] on h6 "PM" at bounding box center [725, 132] width 21 height 25
drag, startPoint x: 795, startPoint y: 488, endPoint x: 750, endPoint y: 488, distance: 45.3
click at [794, 487] on span "OK" at bounding box center [784, 489] width 43 height 22
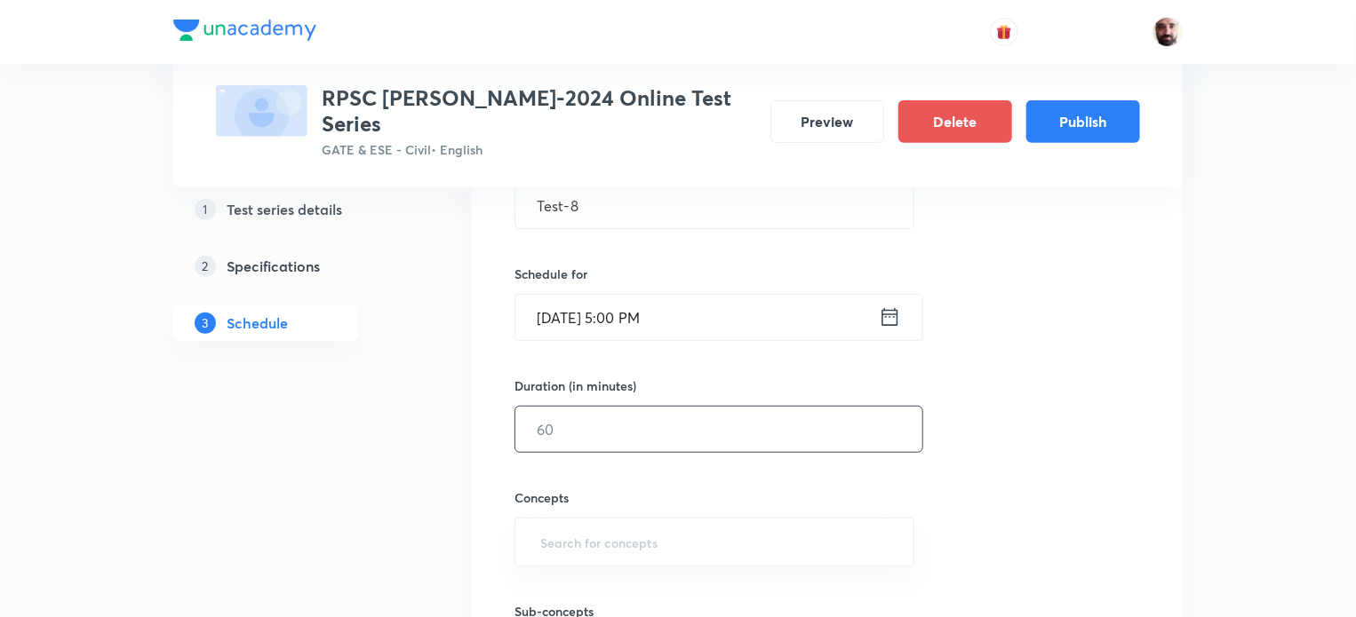
click at [563, 408] on input "text" at bounding box center [718, 429] width 407 height 45
type input "60"
click at [603, 526] on input "text" at bounding box center [714, 542] width 355 height 33
type input "F"
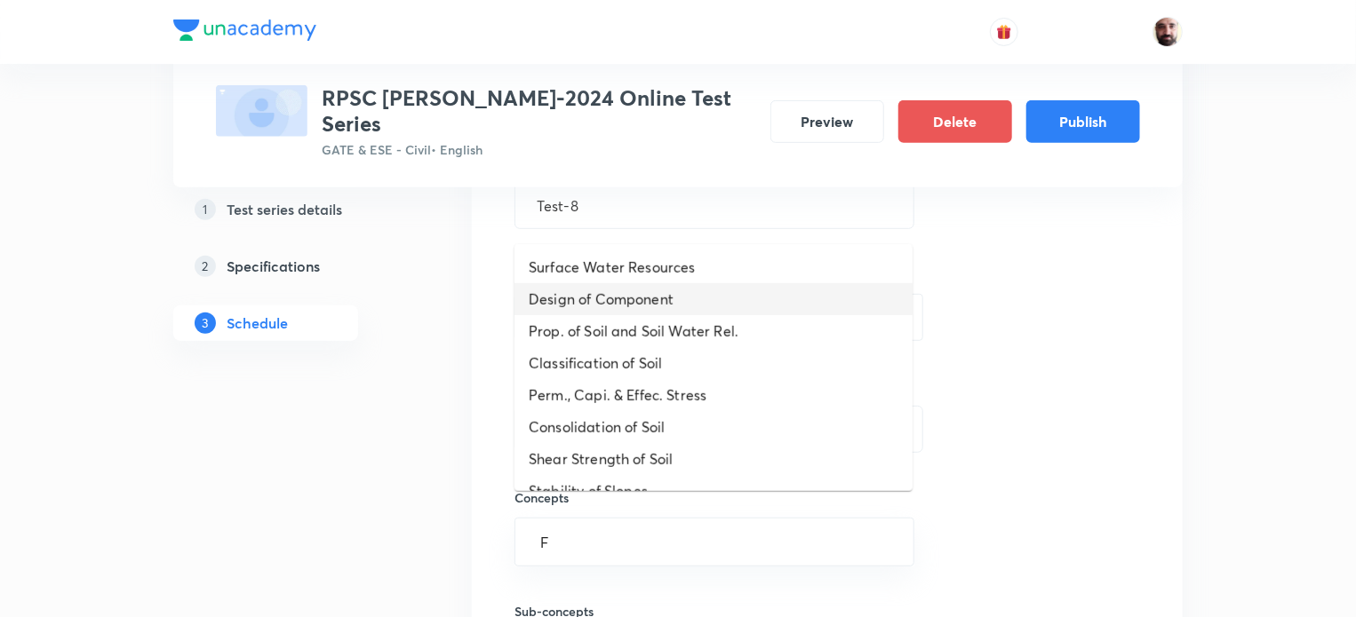
click at [597, 296] on li "Design of Component" at bounding box center [713, 299] width 398 height 32
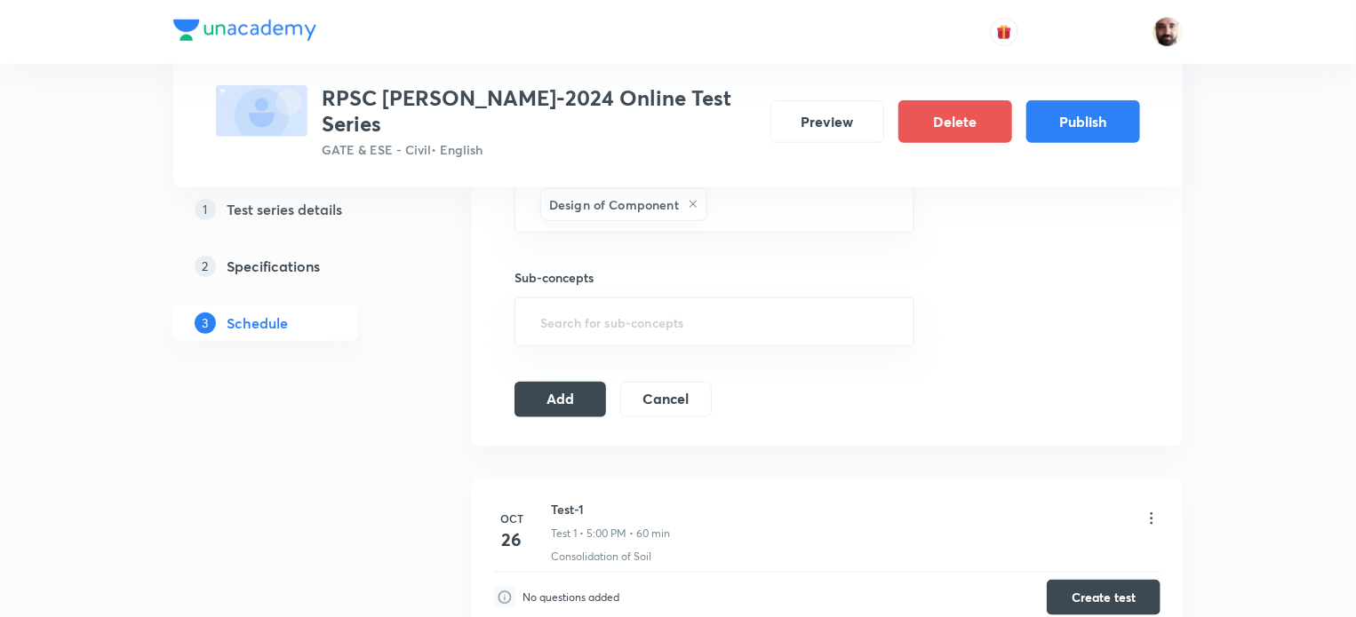
scroll to position [753, 0]
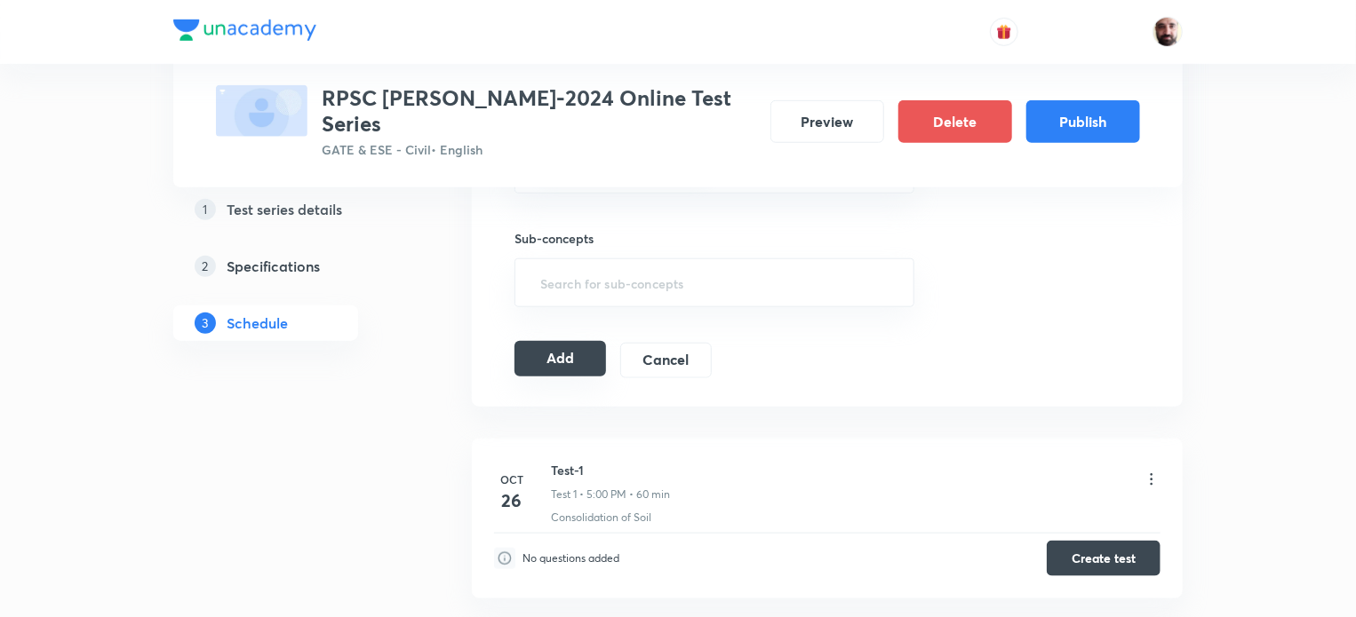
click at [567, 341] on button "Add" at bounding box center [560, 359] width 92 height 36
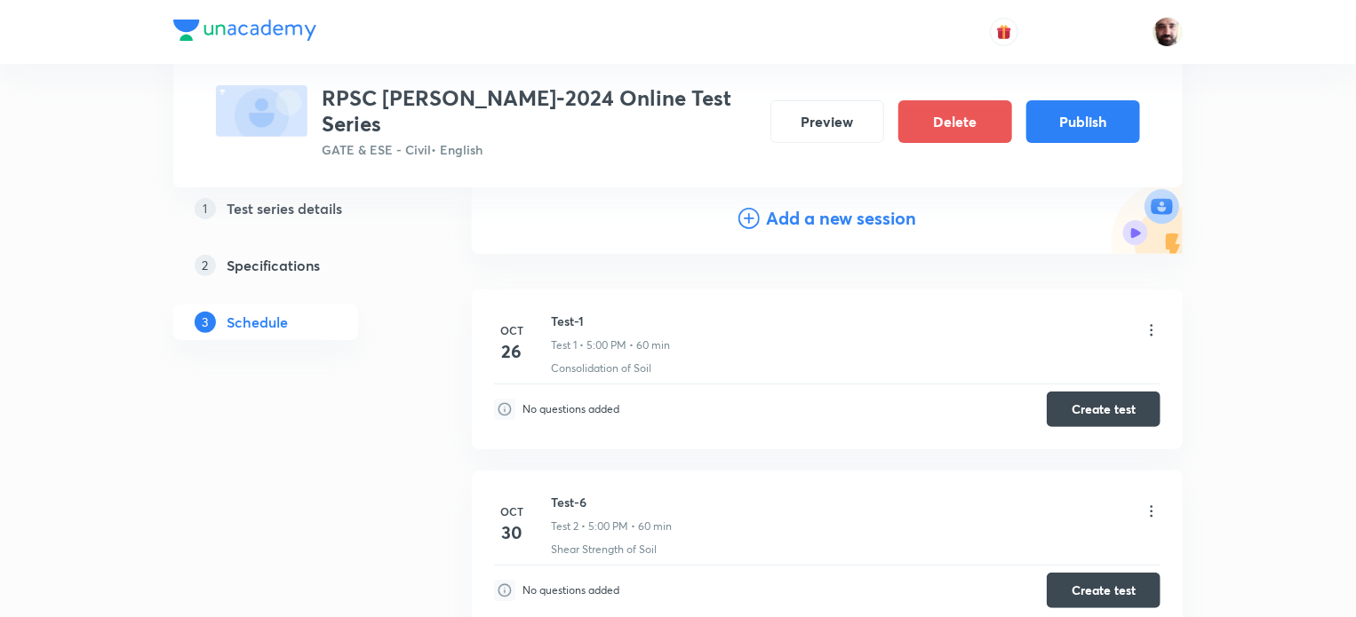
scroll to position [0, 0]
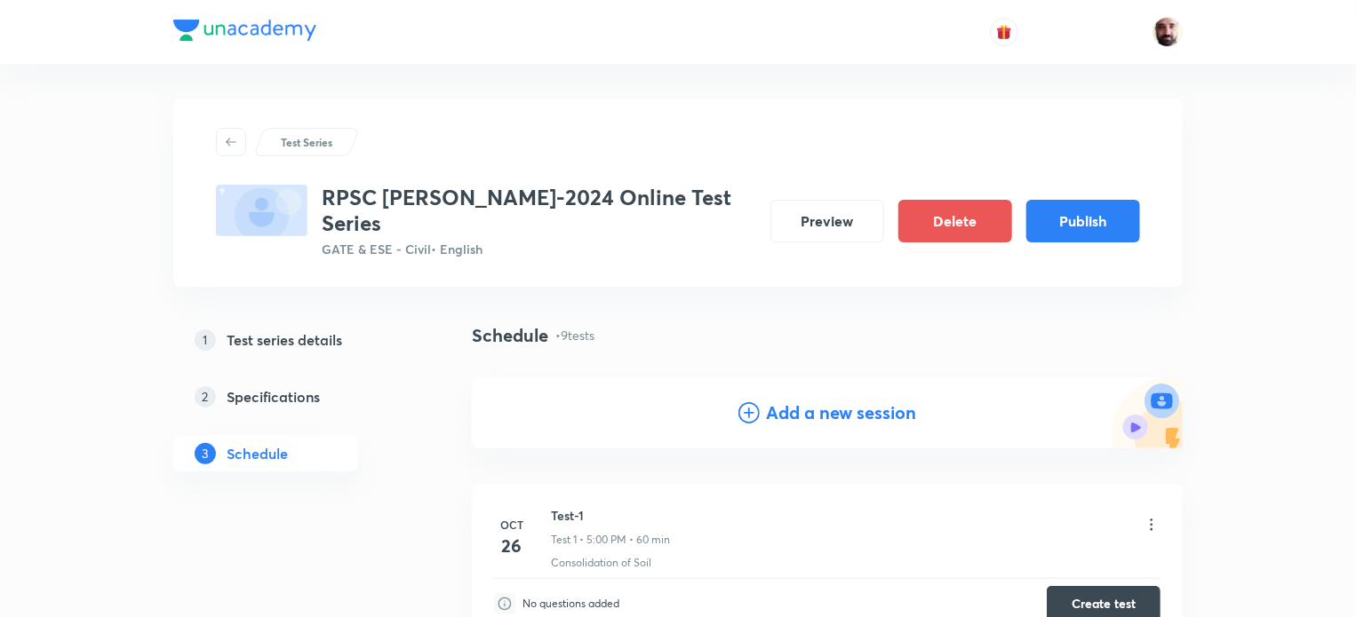
click at [748, 402] on icon at bounding box center [748, 412] width 21 height 21
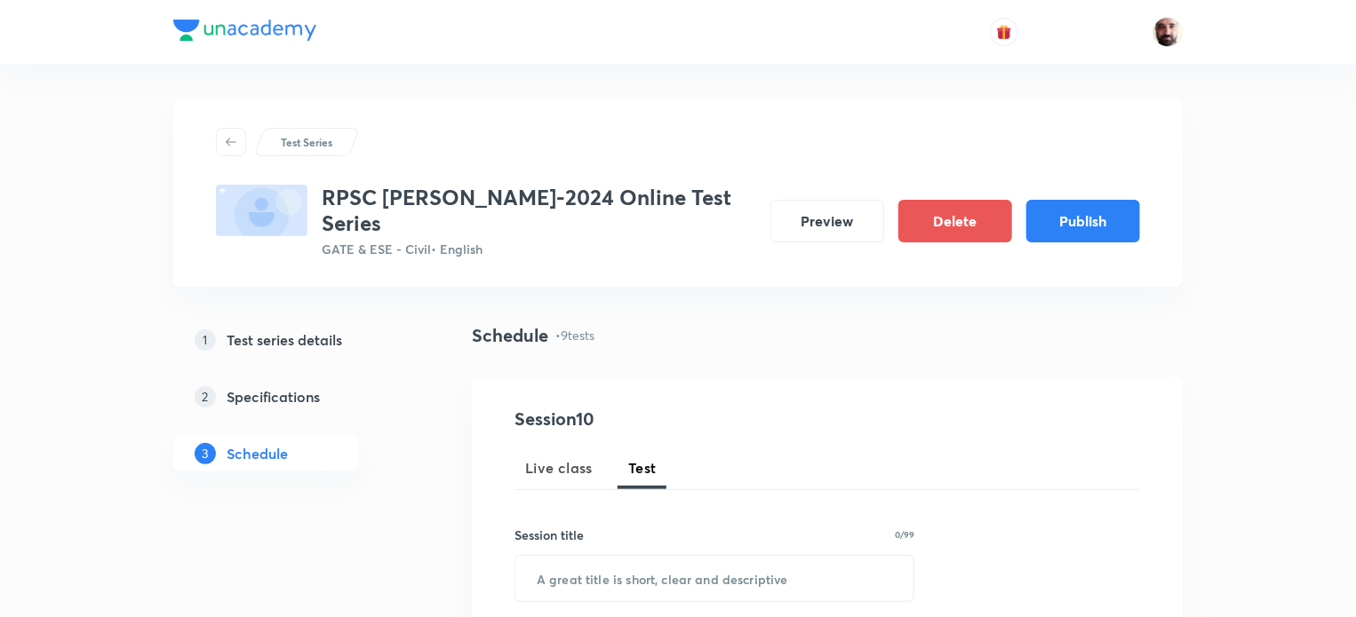
drag, startPoint x: 652, startPoint y: 448, endPoint x: 660, endPoint y: 484, distance: 37.3
click at [651, 458] on span "Test" at bounding box center [642, 468] width 28 height 21
click at [638, 564] on input "text" at bounding box center [714, 578] width 398 height 45
paste input "Test-5"
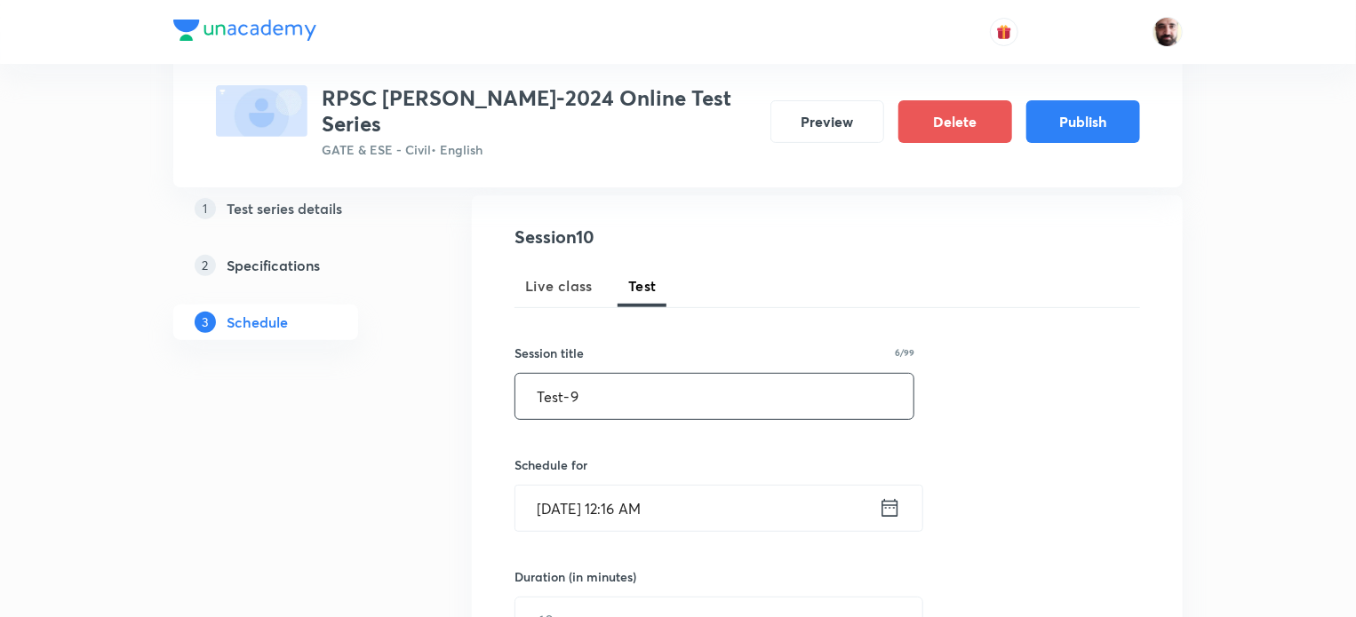
scroll to position [314, 0]
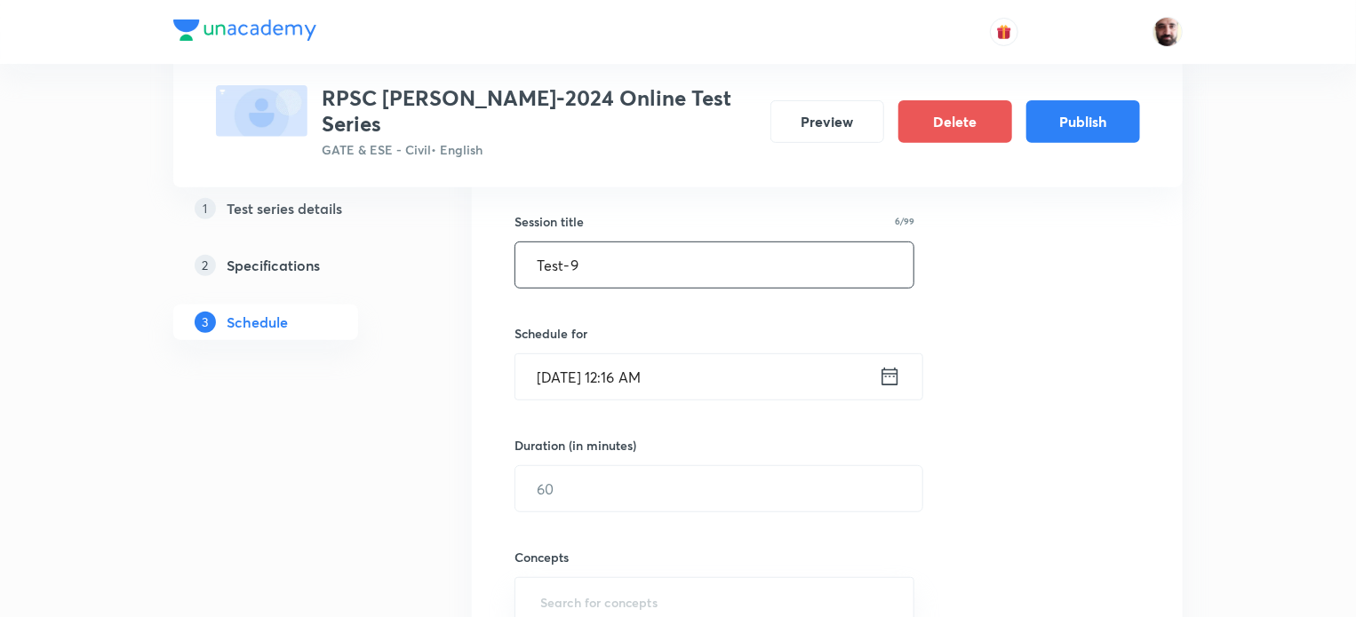
type input "Test-9"
click at [899, 364] on icon at bounding box center [890, 376] width 22 height 25
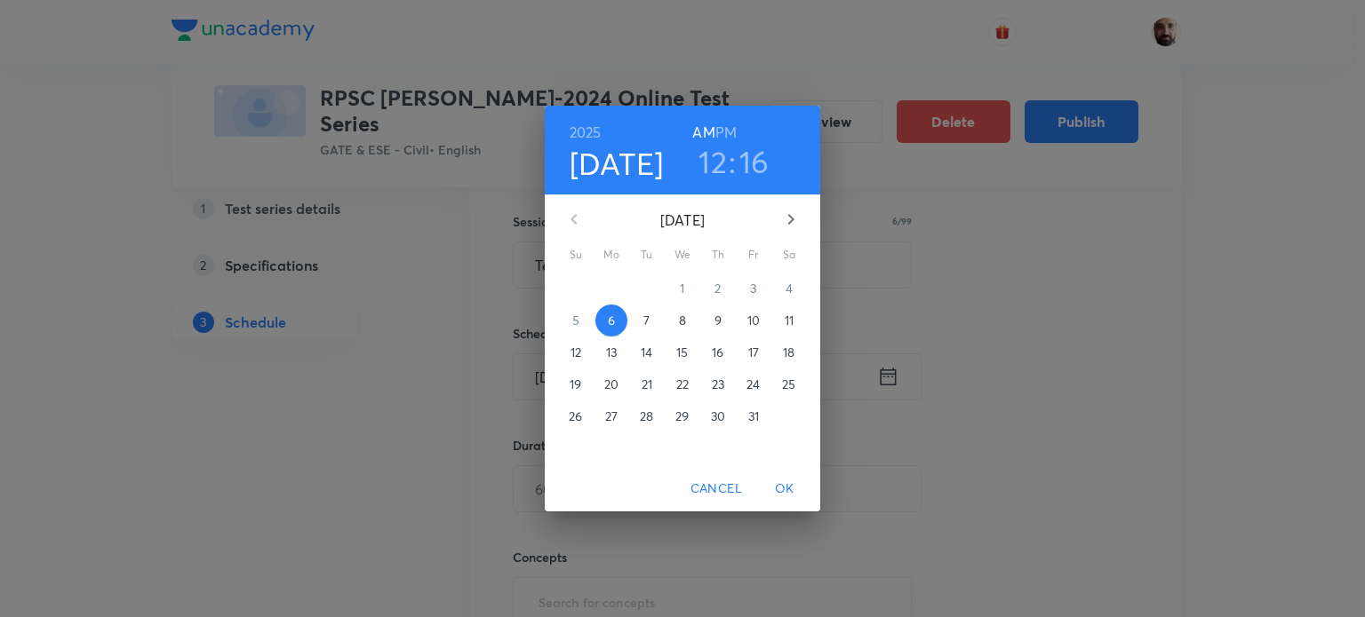
click at [778, 212] on button "button" at bounding box center [790, 219] width 43 height 43
click at [577, 384] on p "21" at bounding box center [575, 385] width 11 height 18
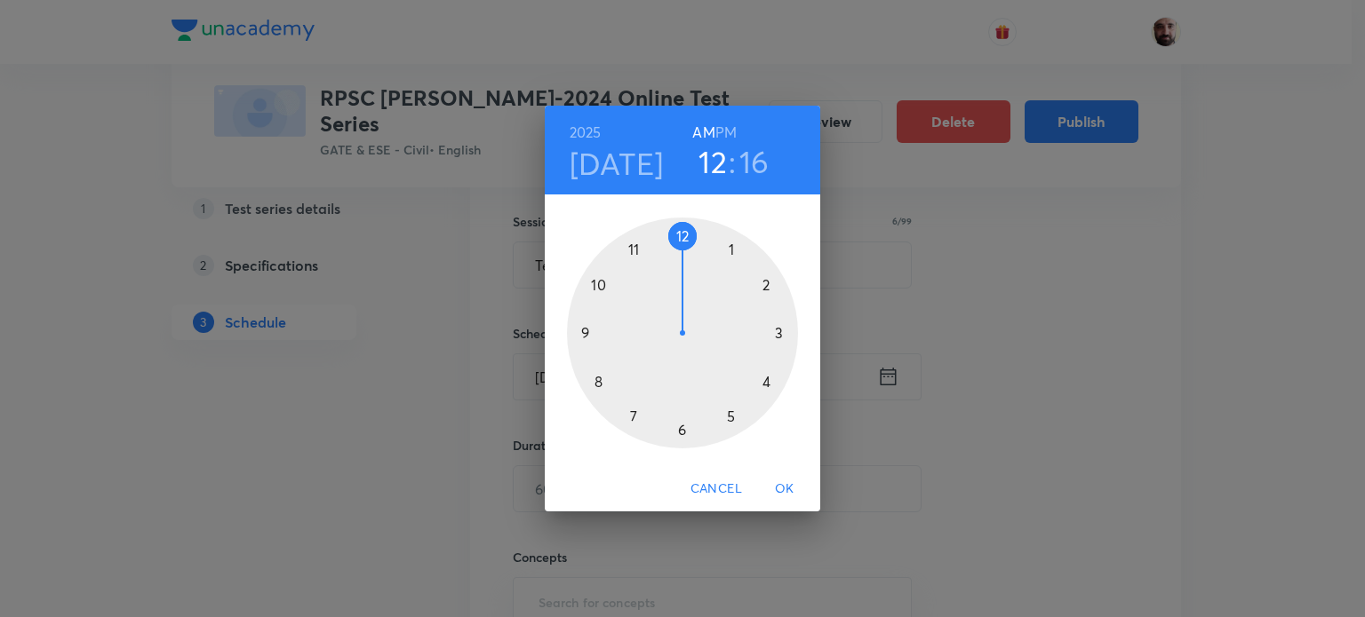
click at [735, 418] on div at bounding box center [682, 333] width 231 height 231
click at [682, 227] on div at bounding box center [682, 333] width 231 height 231
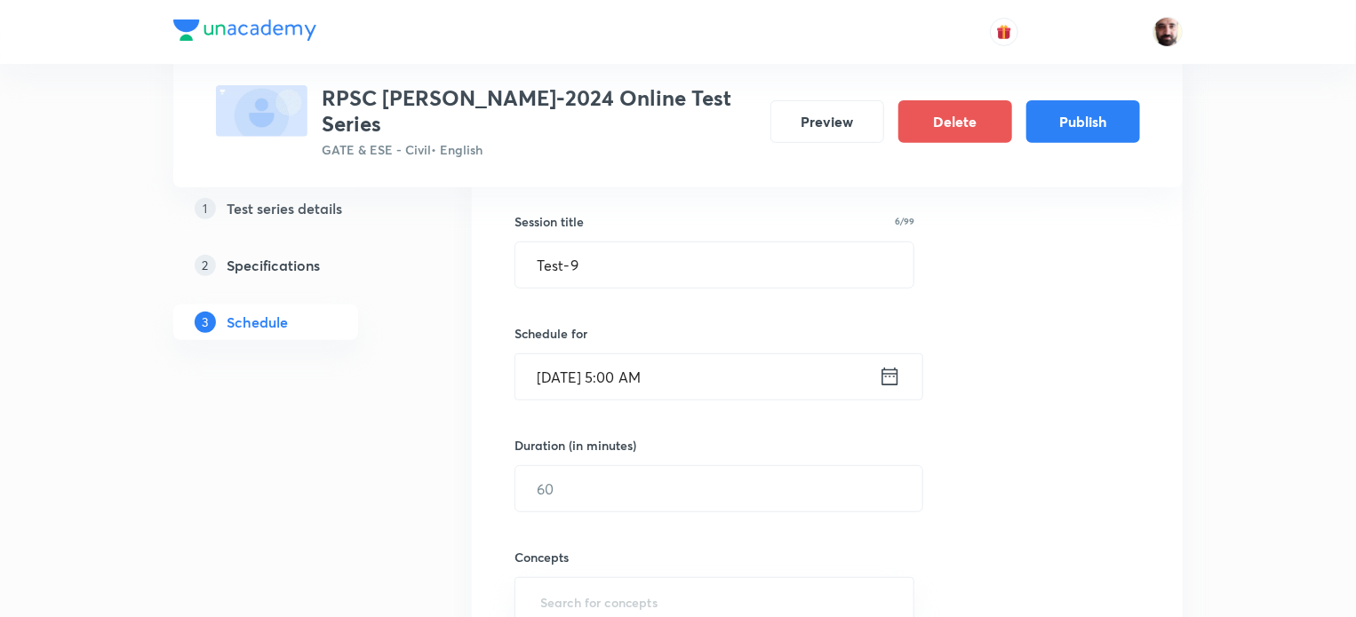
click at [892, 364] on icon at bounding box center [890, 376] width 22 height 25
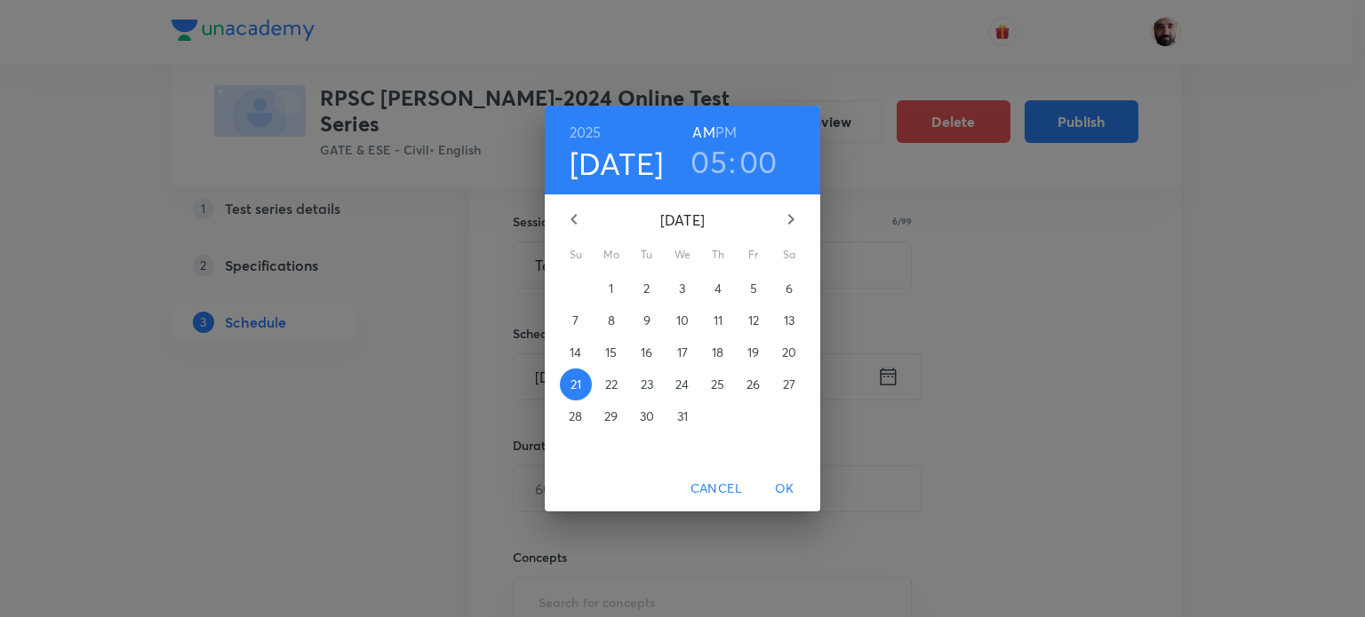
click at [734, 131] on h6 "PM" at bounding box center [725, 132] width 21 height 25
click at [792, 480] on span "OK" at bounding box center [784, 489] width 43 height 22
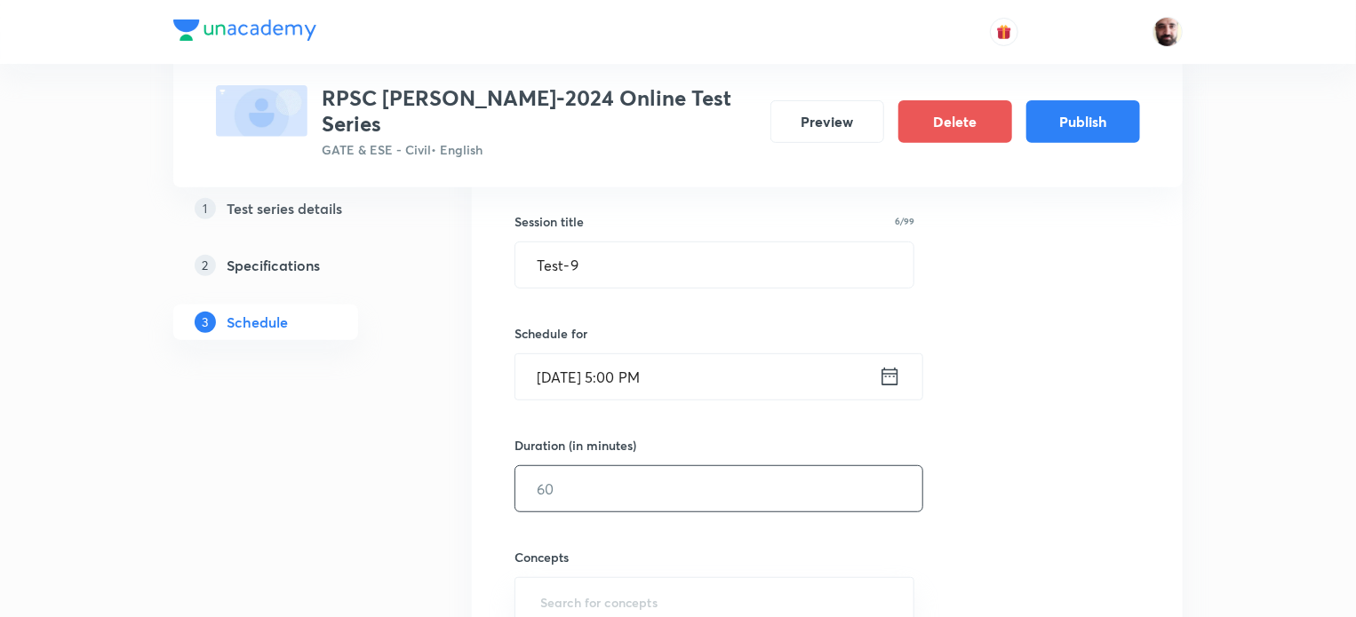
click at [603, 466] on input "text" at bounding box center [718, 488] width 407 height 45
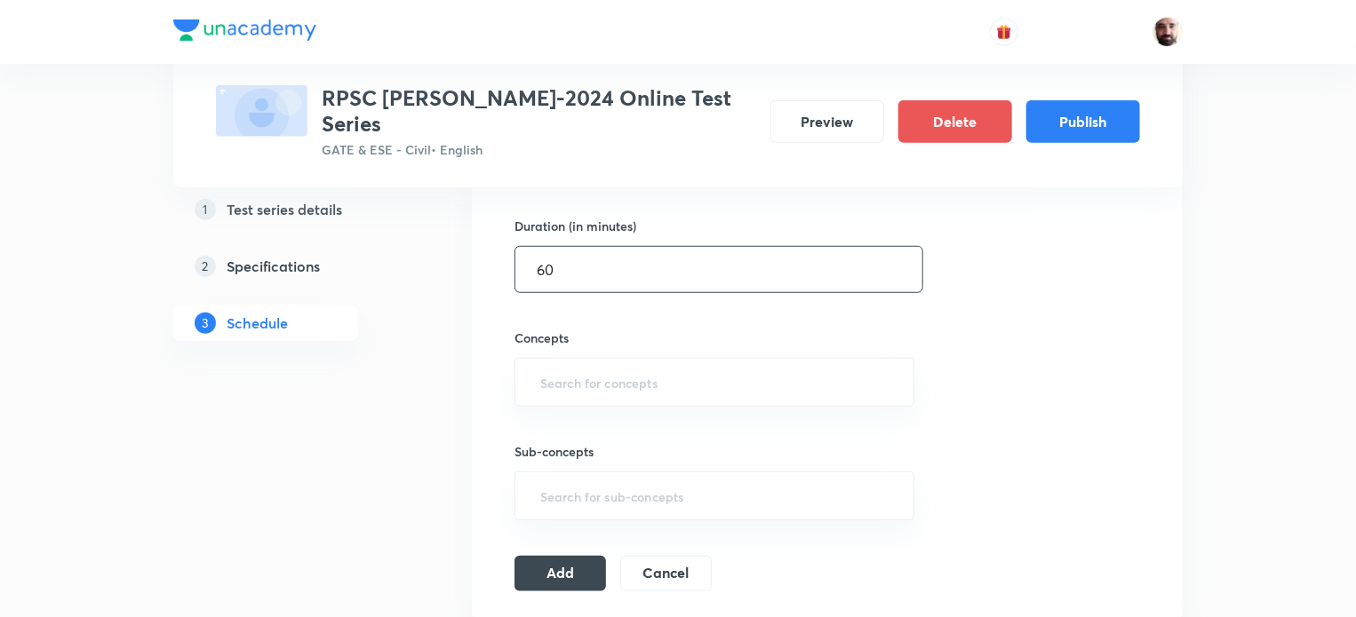
scroll to position [537, 0]
type input "60"
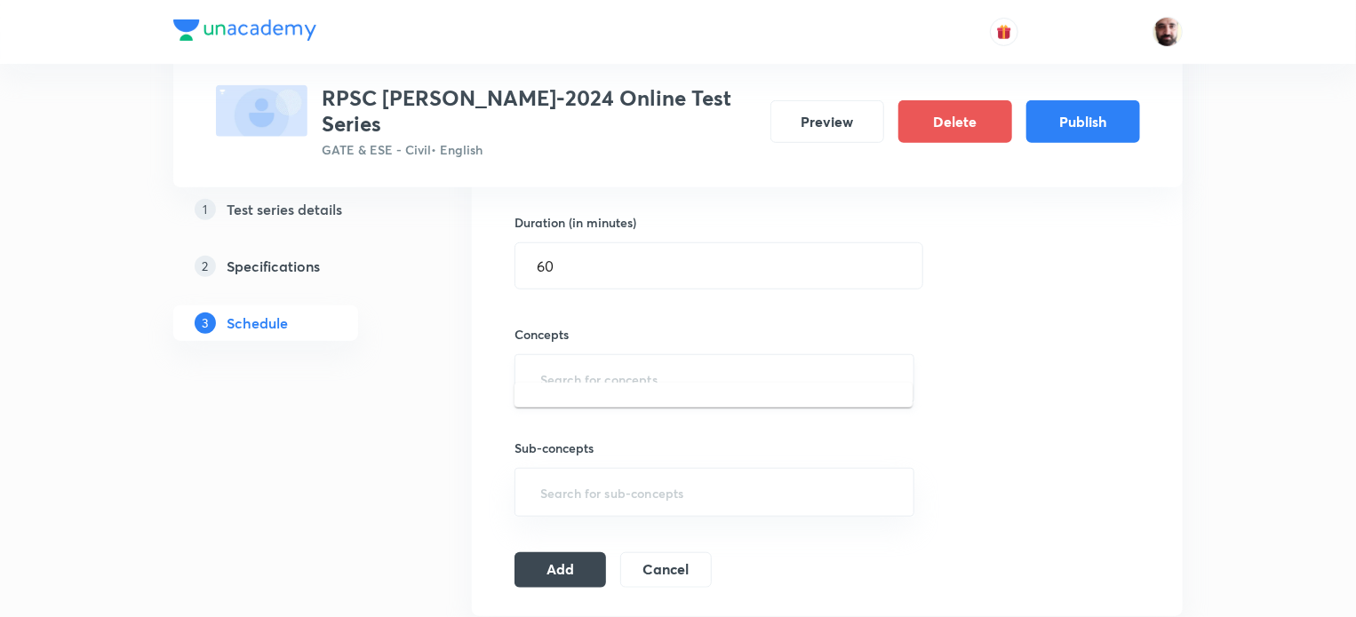
click at [587, 362] on input "text" at bounding box center [714, 378] width 355 height 33
type input "D"
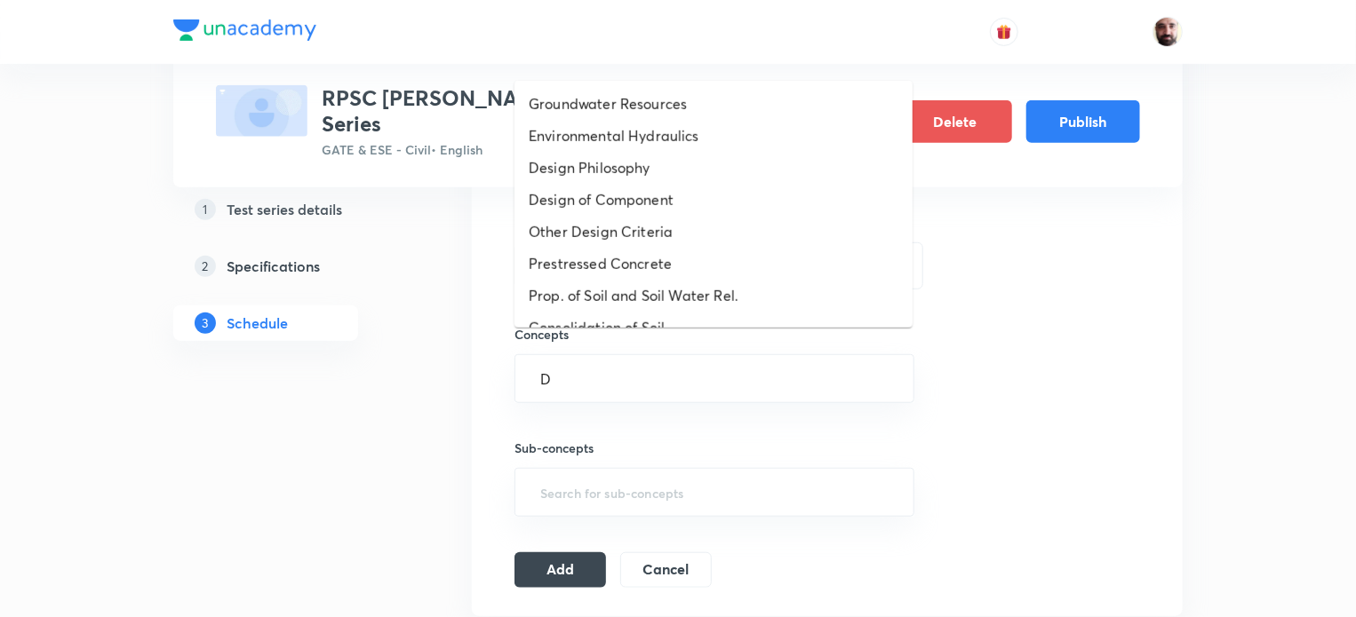
scroll to position [947, 0]
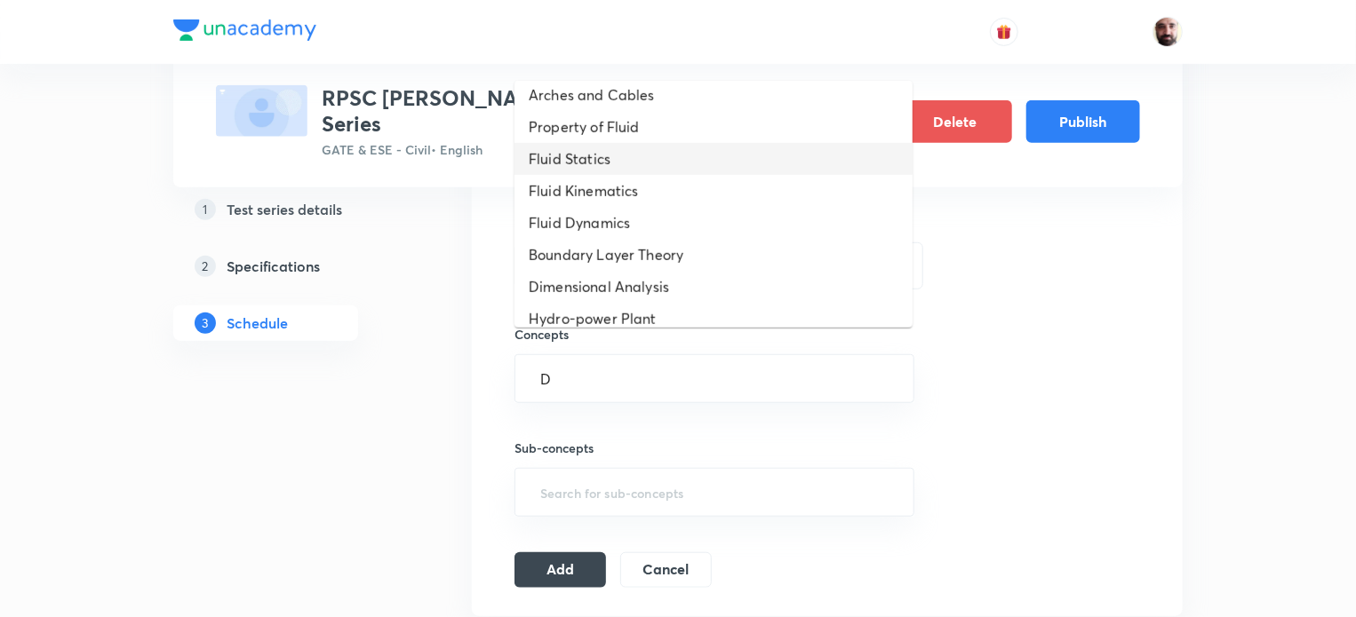
click at [615, 175] on li "Fluid Statics" at bounding box center [713, 159] width 398 height 32
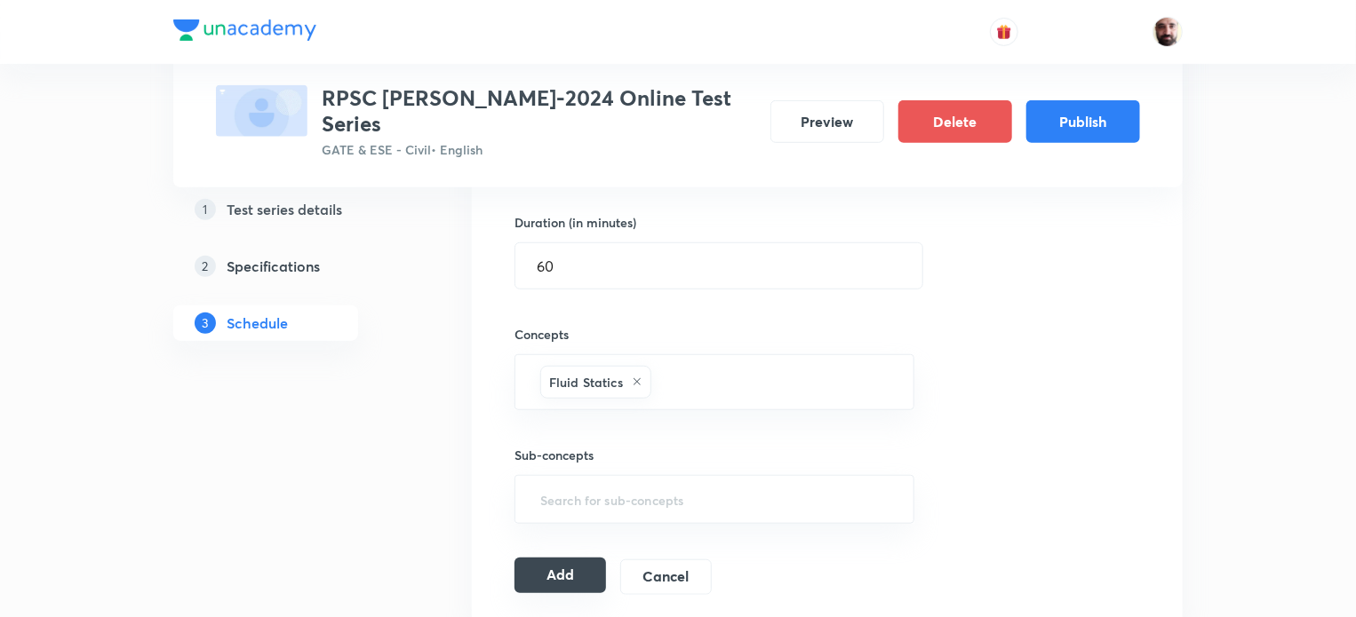
click at [576, 558] on button "Add" at bounding box center [560, 576] width 92 height 36
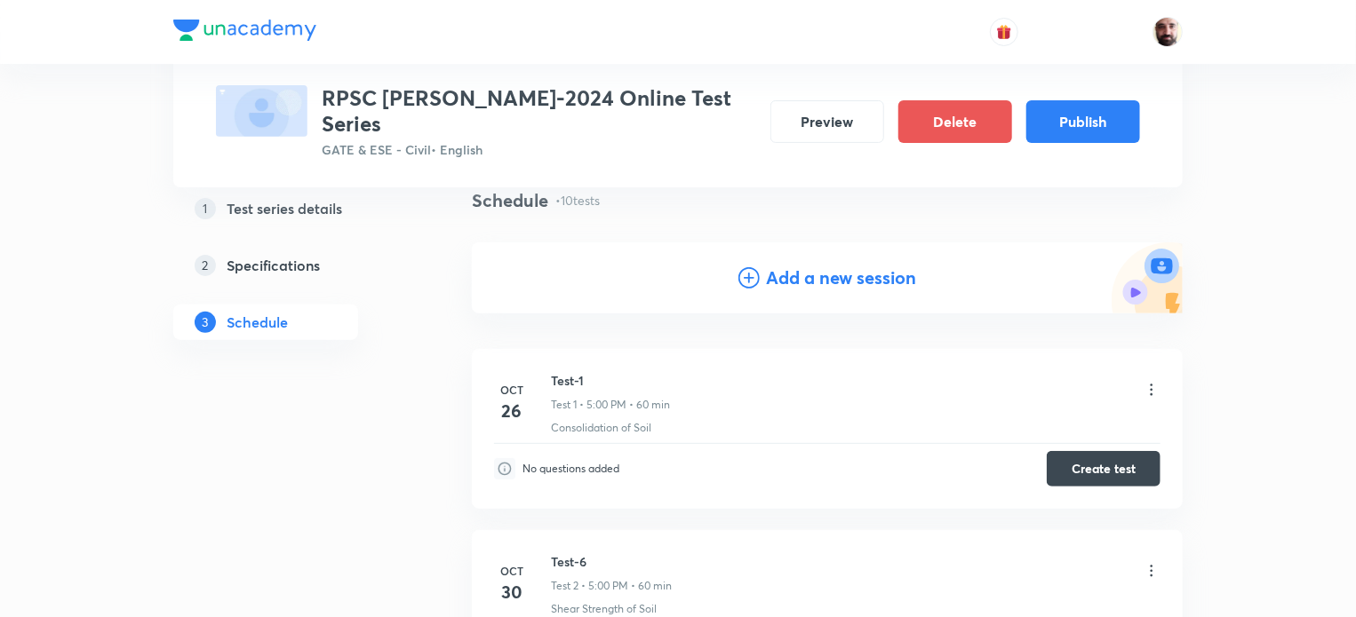
scroll to position [0, 0]
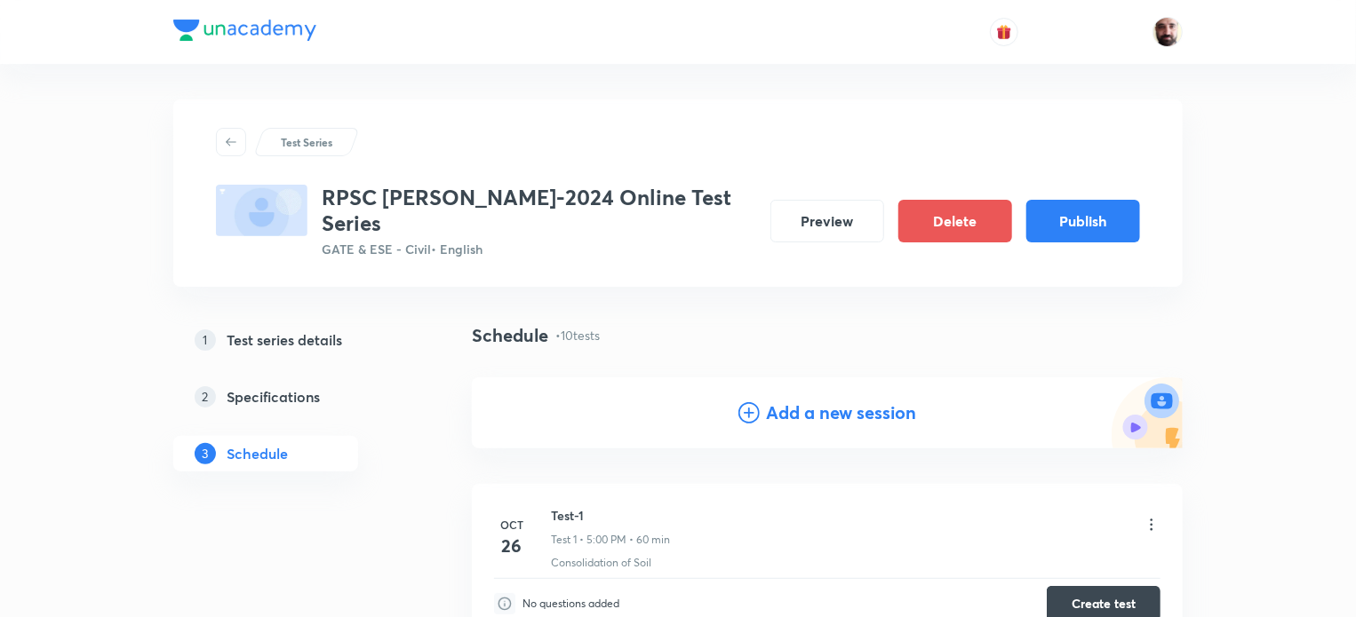
click at [743, 402] on icon at bounding box center [748, 412] width 21 height 21
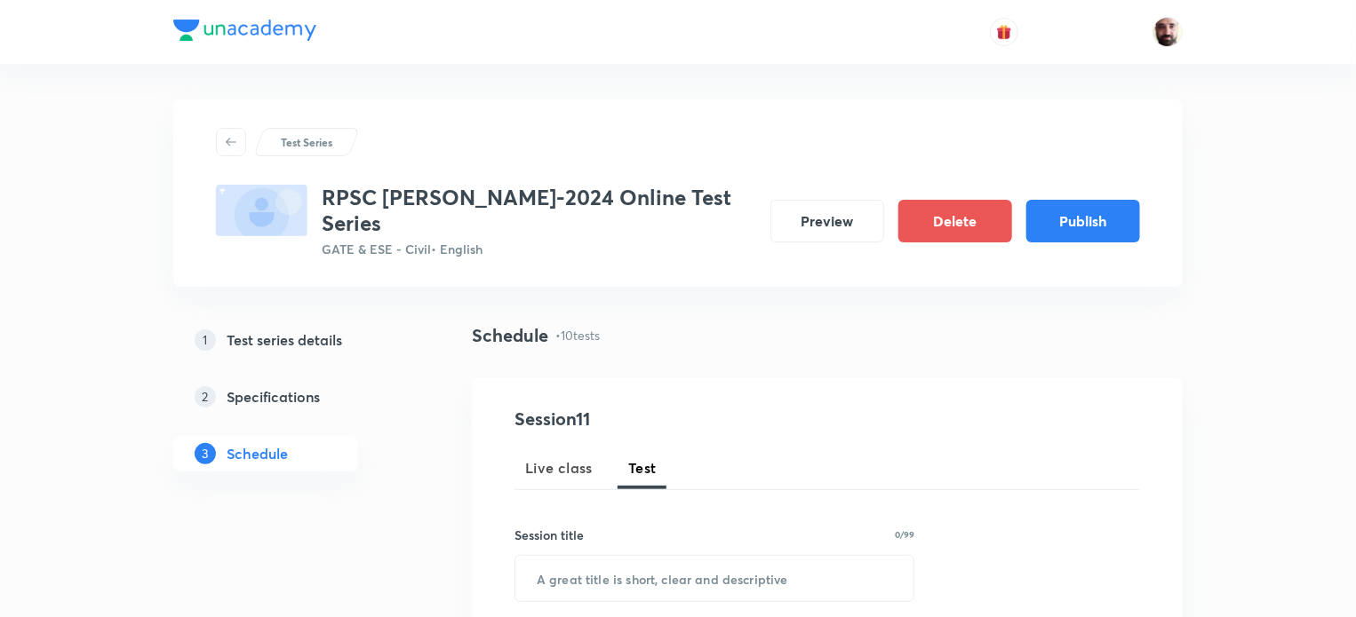
click at [641, 458] on span "Test" at bounding box center [642, 468] width 28 height 21
click at [621, 558] on input "text" at bounding box center [714, 578] width 398 height 45
paste input "Test-5"
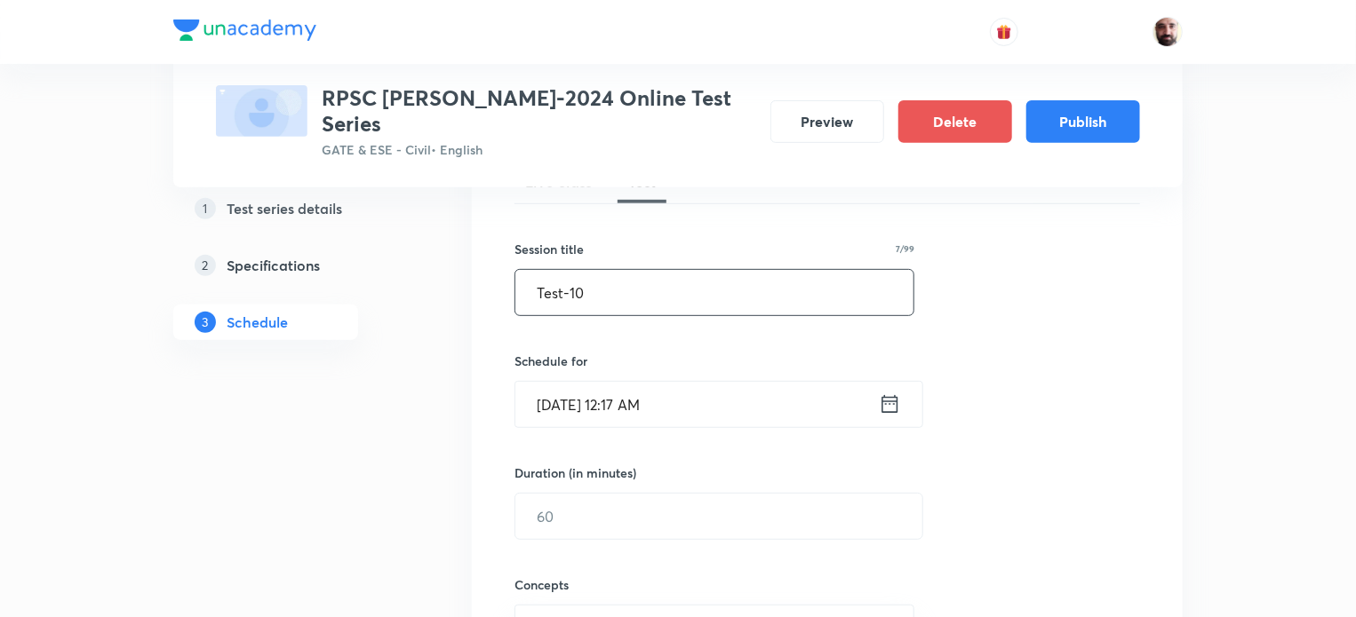
scroll to position [308, 0]
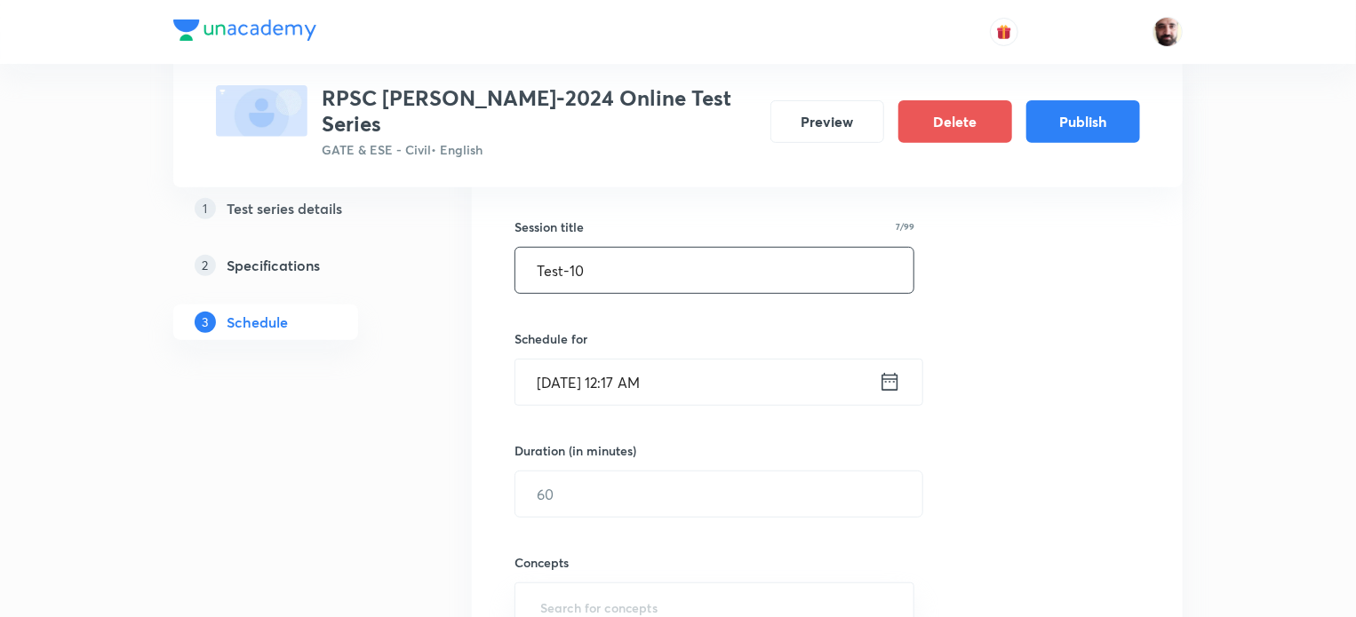
type input "Test-10"
click at [889, 373] on icon at bounding box center [890, 382] width 16 height 18
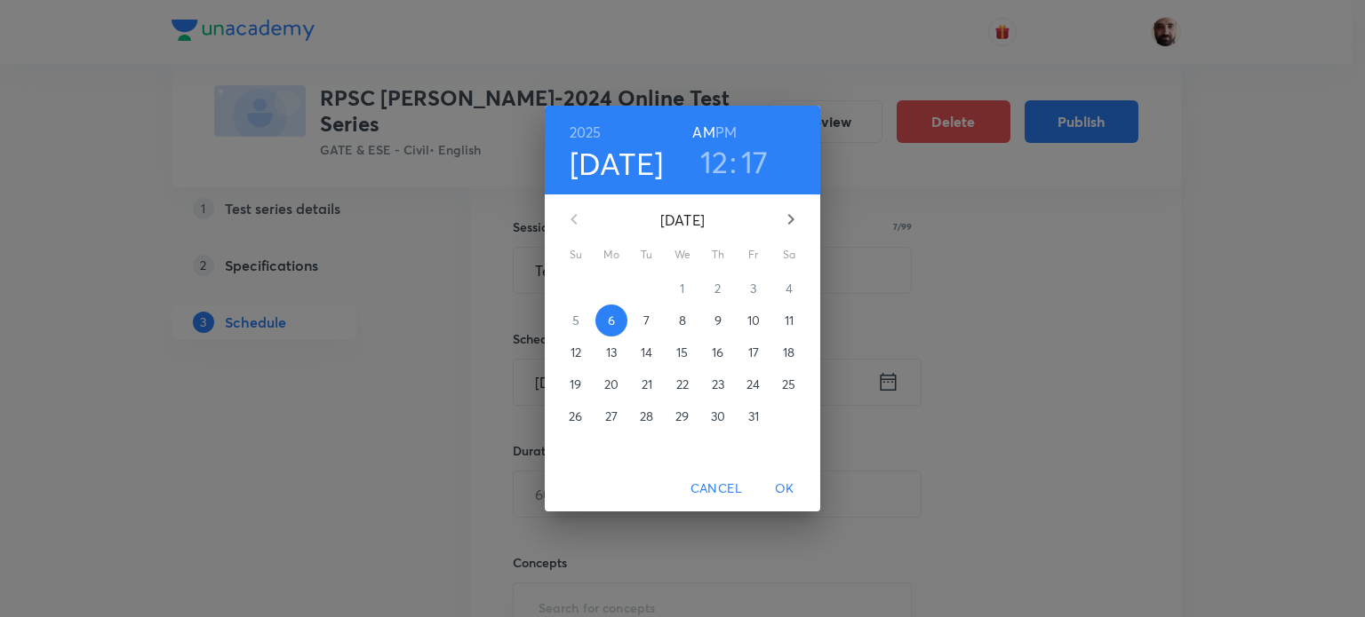
click at [784, 220] on icon "button" at bounding box center [790, 219] width 21 height 21
click at [578, 383] on p "21" at bounding box center [575, 385] width 11 height 18
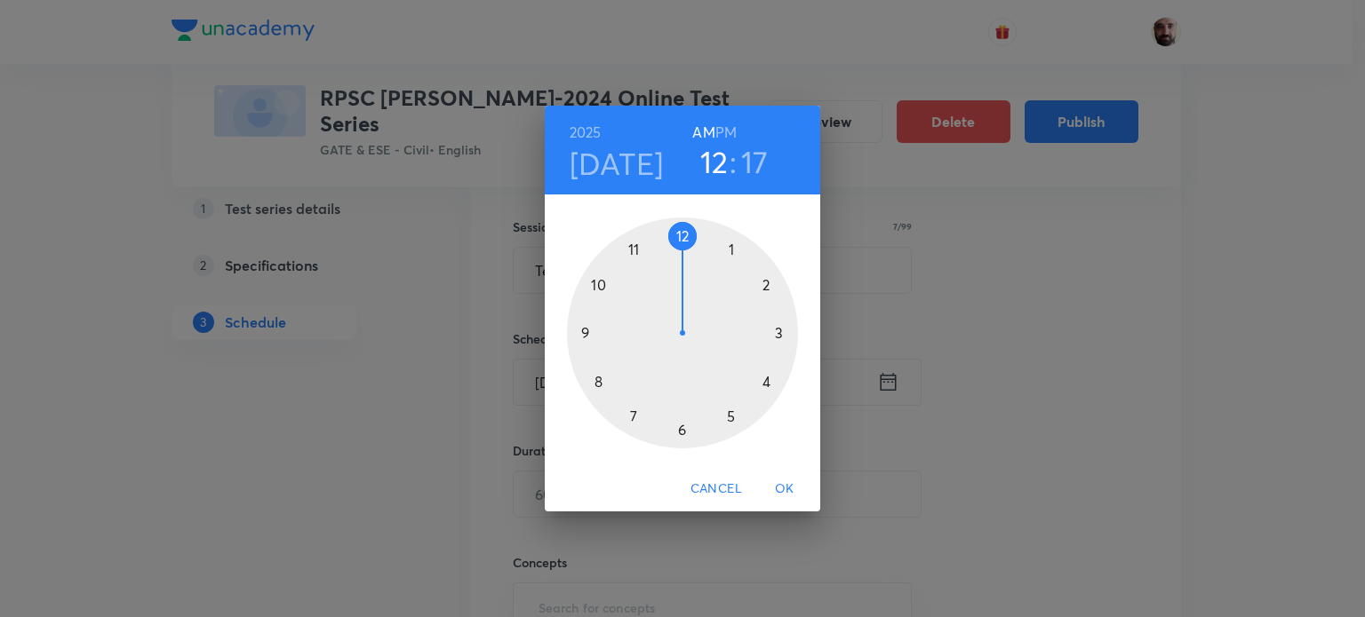
click at [732, 417] on div at bounding box center [682, 333] width 231 height 231
click at [681, 239] on div at bounding box center [682, 333] width 231 height 231
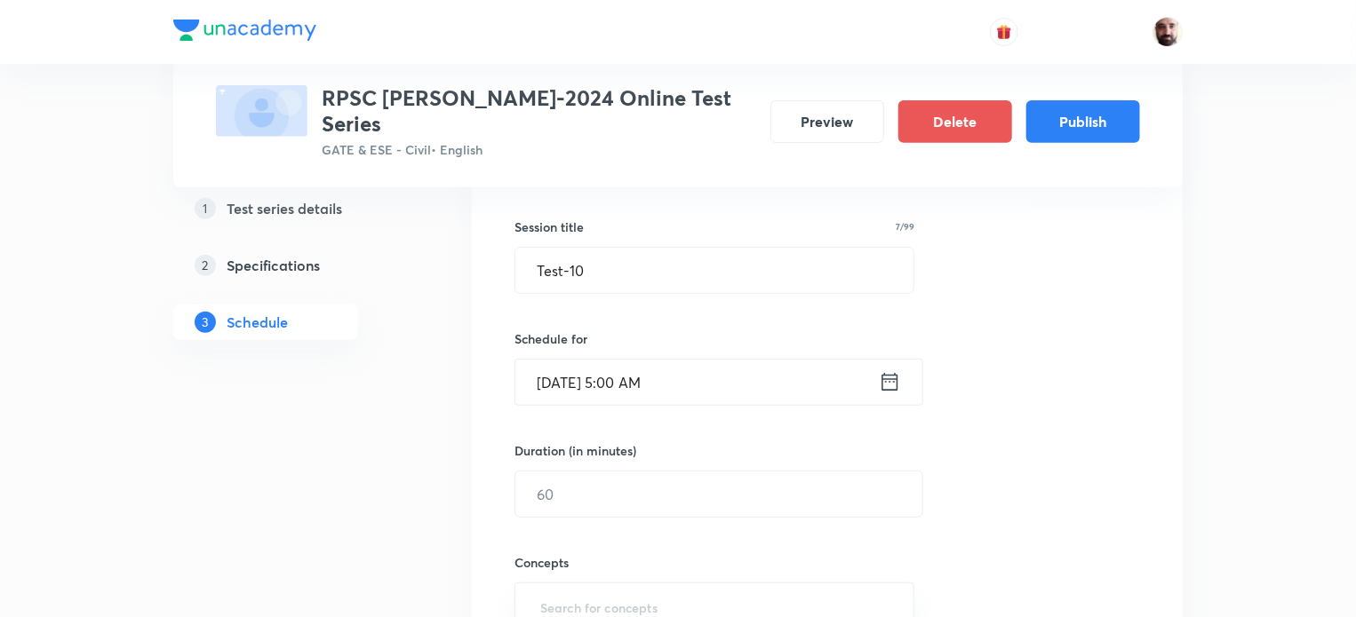
click at [891, 370] on icon at bounding box center [890, 382] width 22 height 25
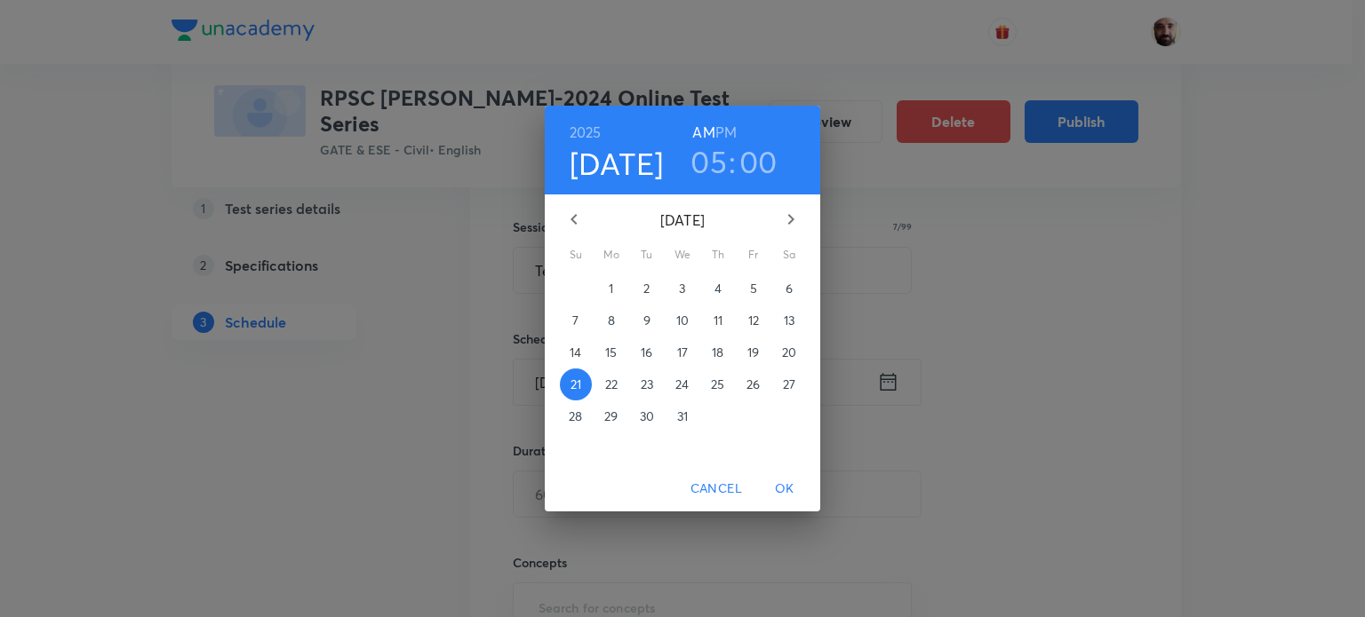
click at [730, 132] on h6 "PM" at bounding box center [725, 132] width 21 height 25
click at [792, 484] on span "OK" at bounding box center [784, 489] width 43 height 22
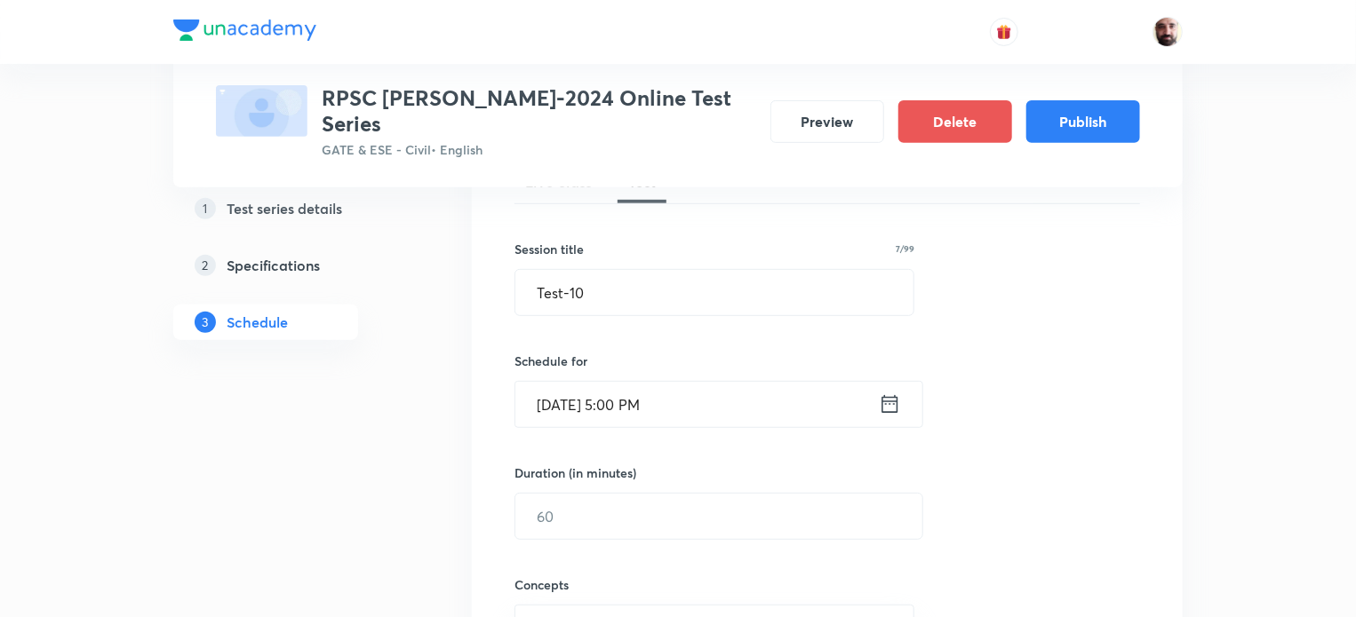
scroll to position [279, 0]
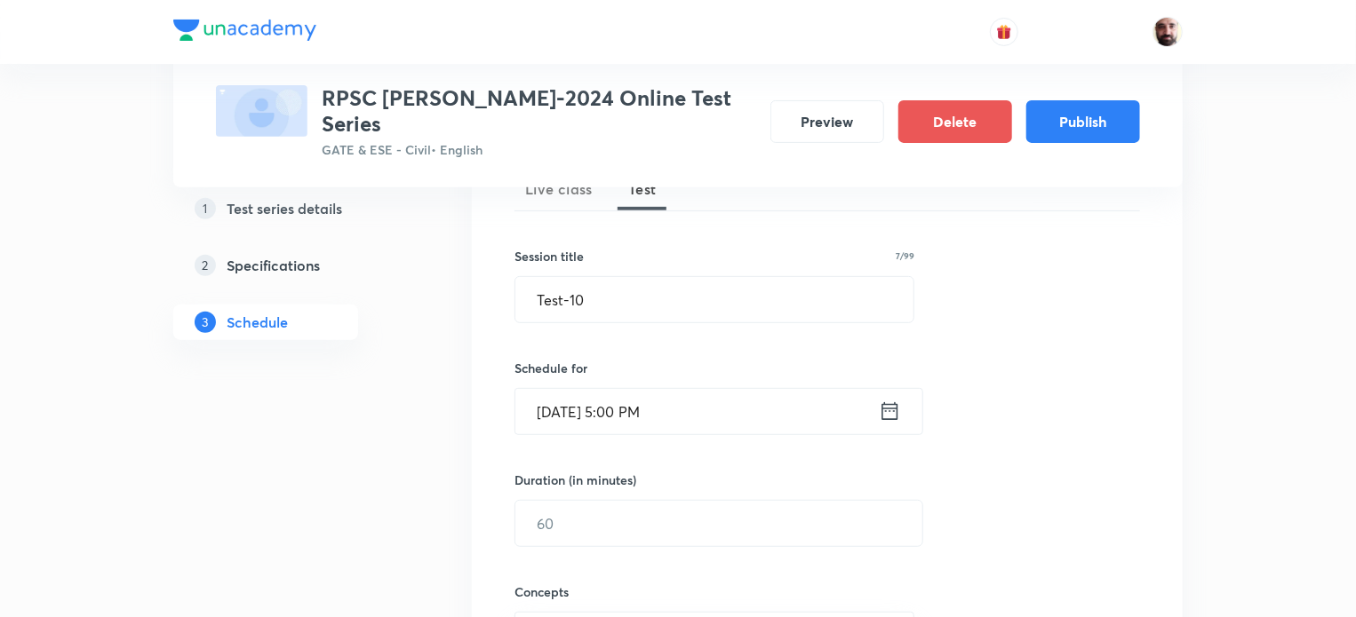
click at [891, 399] on icon at bounding box center [890, 411] width 22 height 25
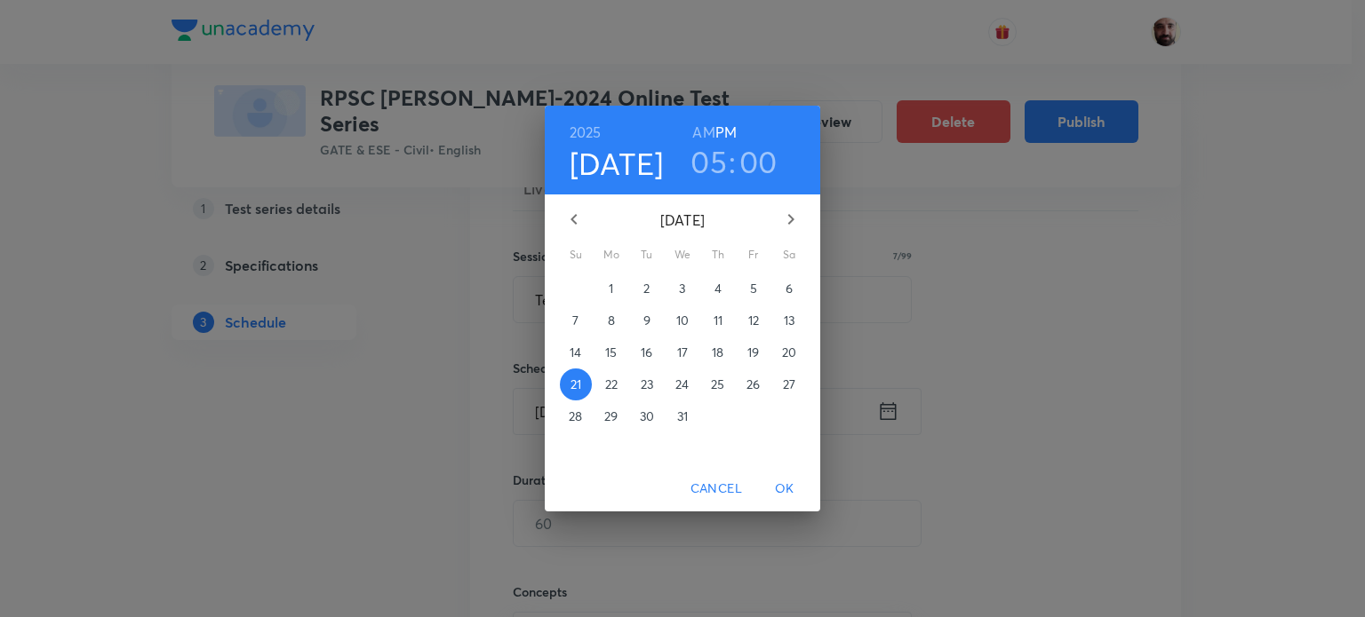
click at [569, 415] on p "28" at bounding box center [575, 417] width 13 height 18
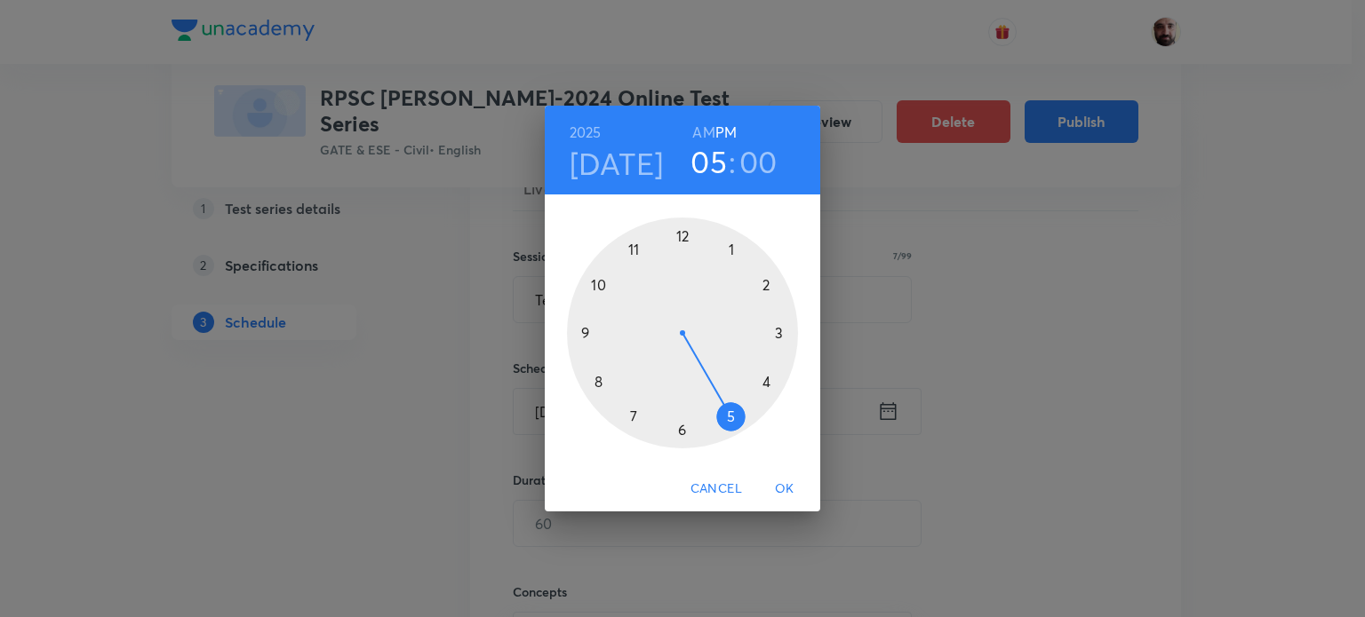
click at [790, 491] on span "OK" at bounding box center [784, 489] width 43 height 22
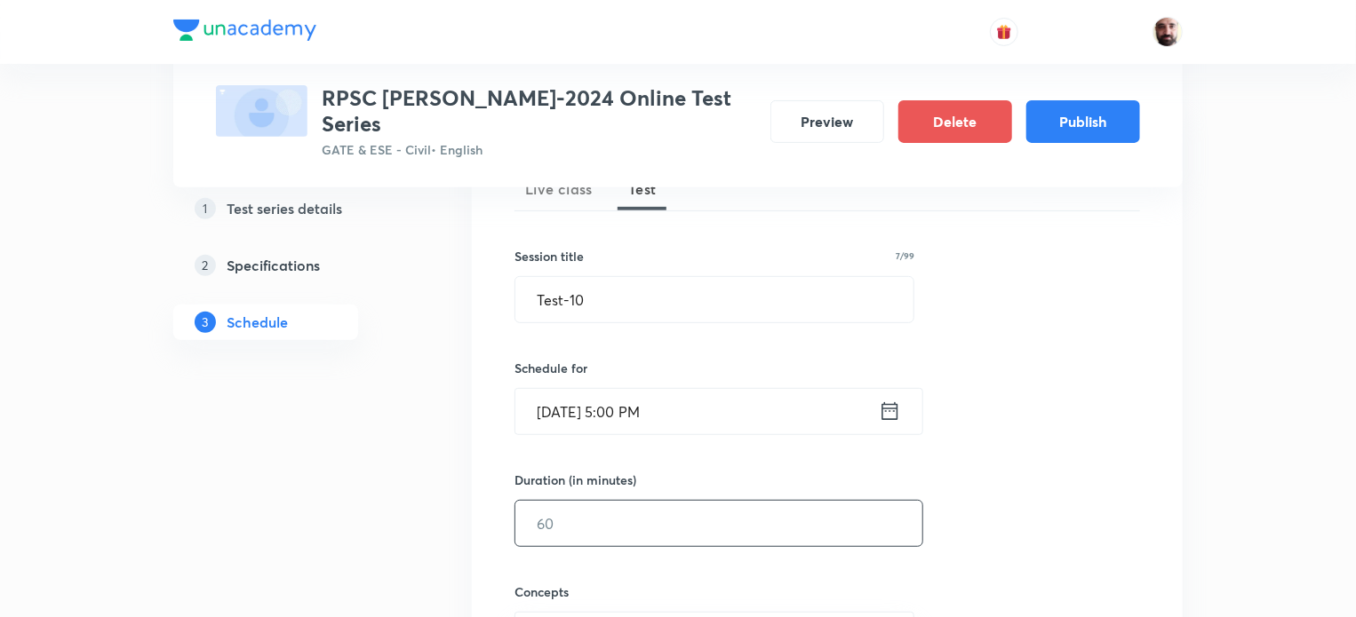
click at [608, 501] on input "text" at bounding box center [718, 523] width 407 height 45
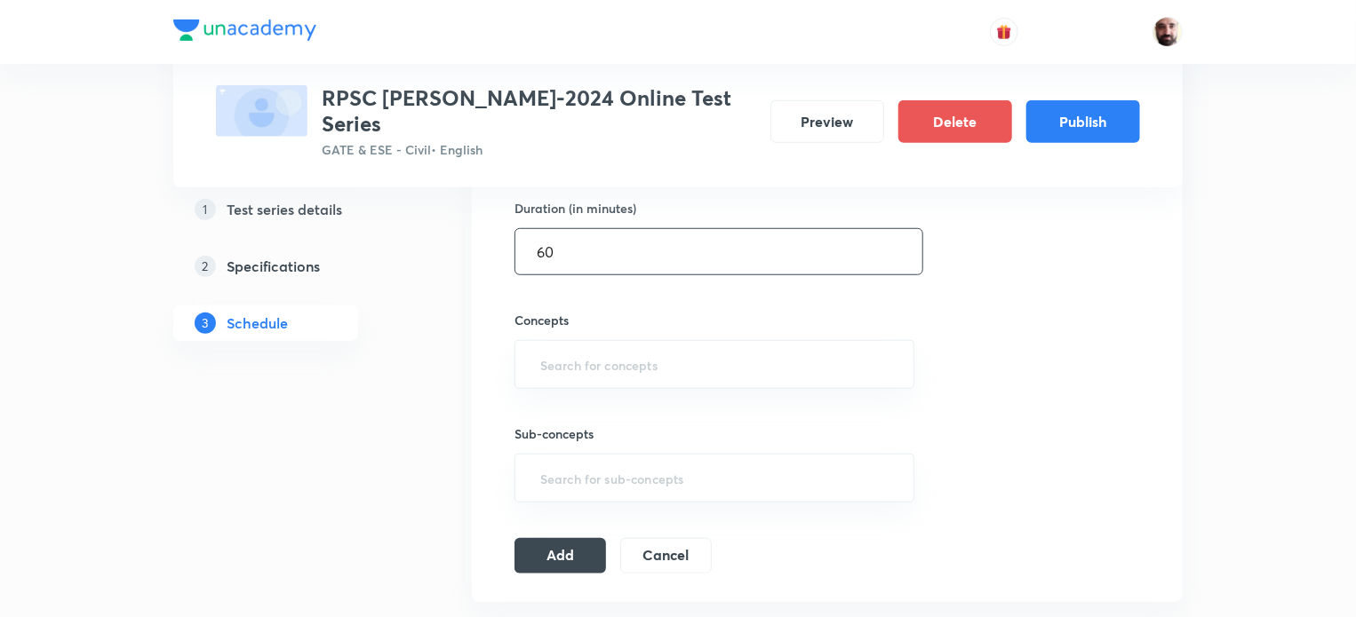
scroll to position [554, 0]
type input "60"
click at [657, 353] on input "text" at bounding box center [714, 361] width 355 height 33
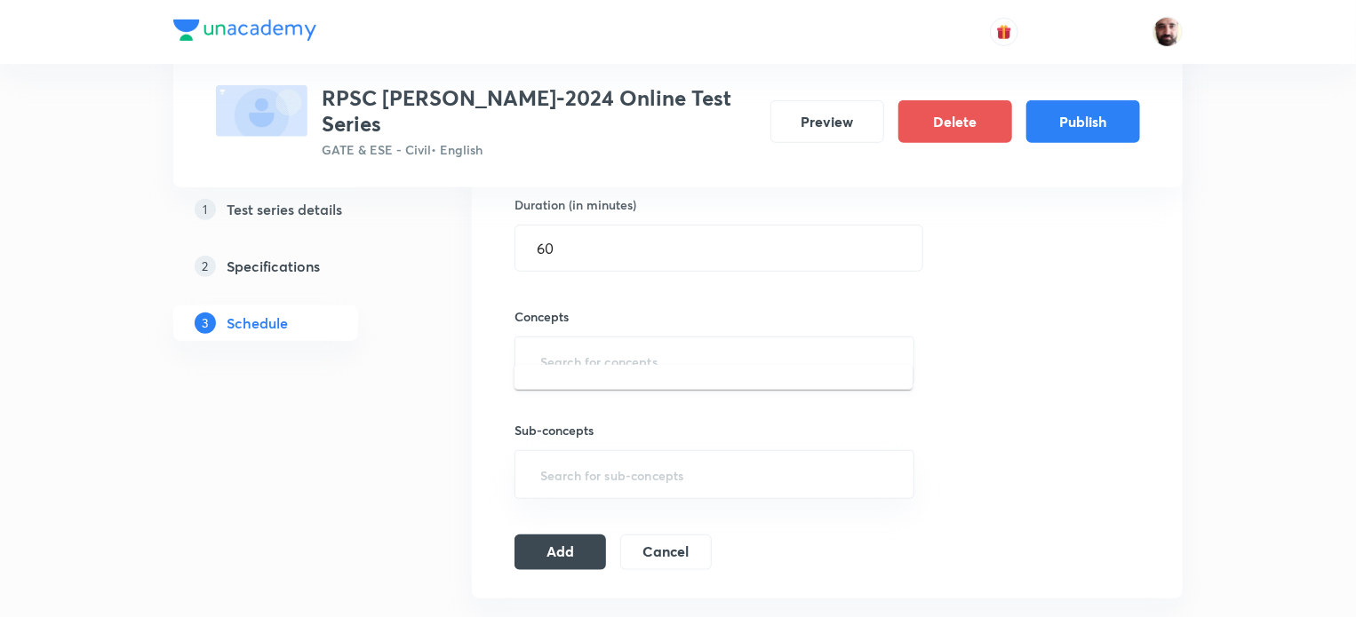
type input "D"
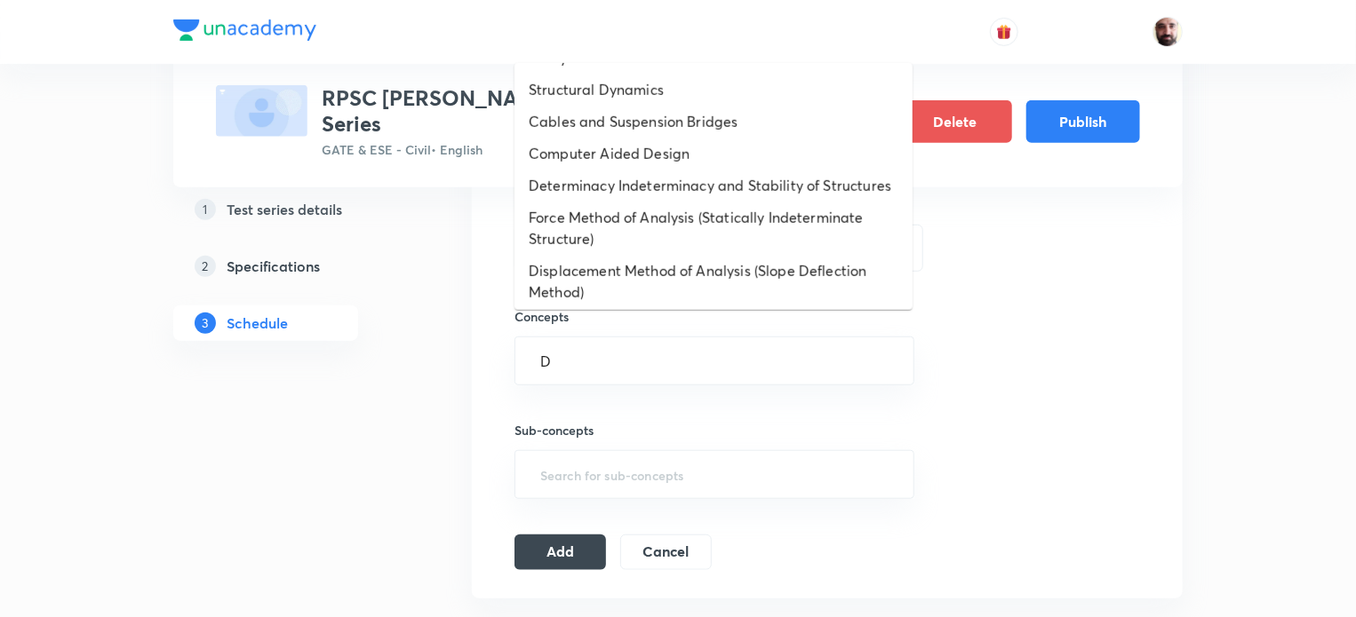
scroll to position [947, 0]
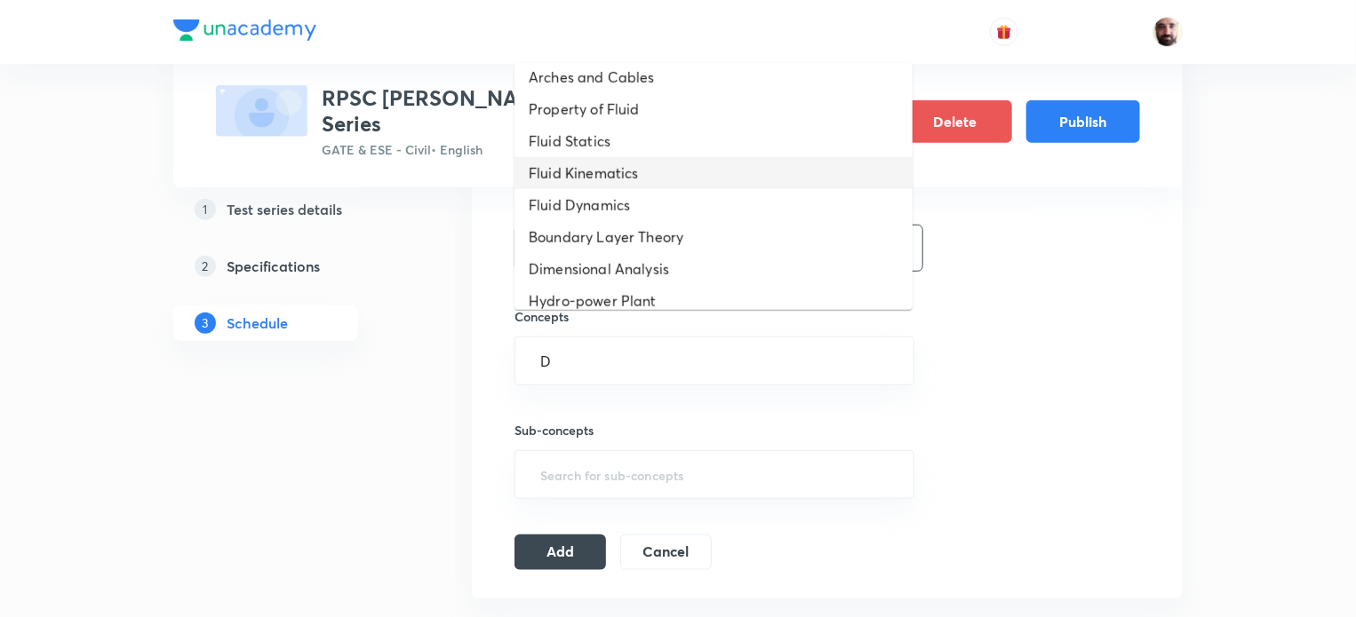
click at [621, 189] on li "Fluid Kinematics" at bounding box center [713, 173] width 398 height 32
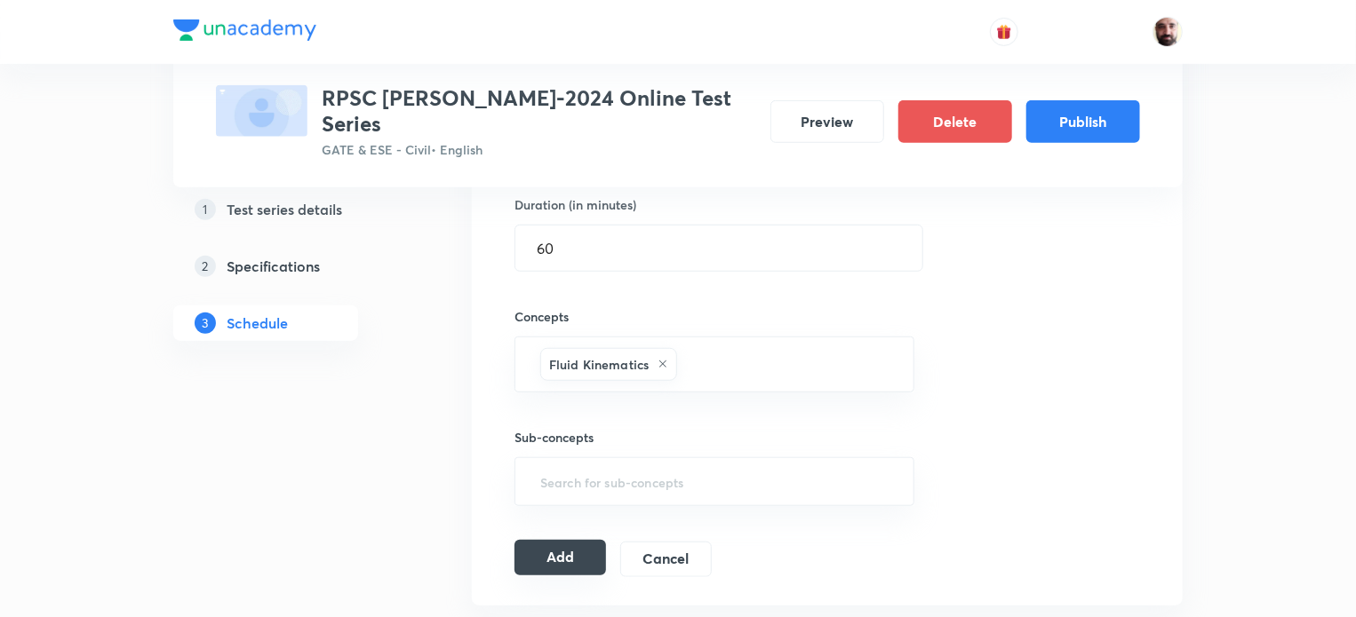
click at [573, 540] on button "Add" at bounding box center [560, 558] width 92 height 36
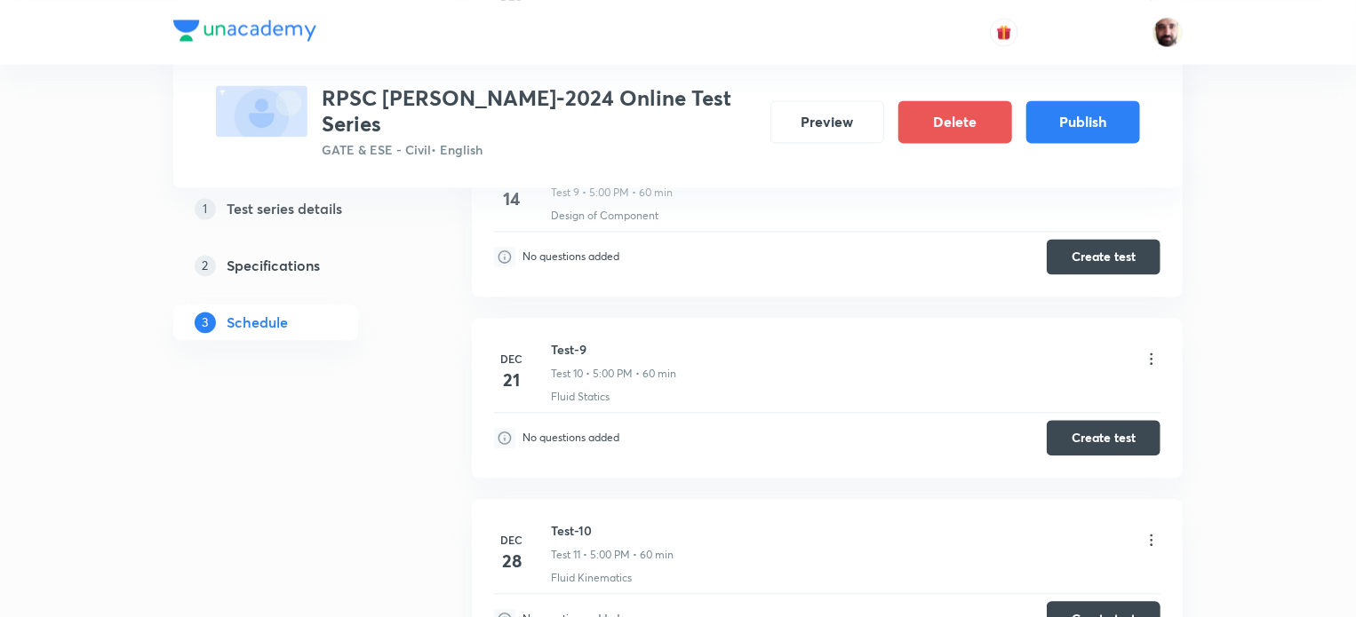
scroll to position [1978, 0]
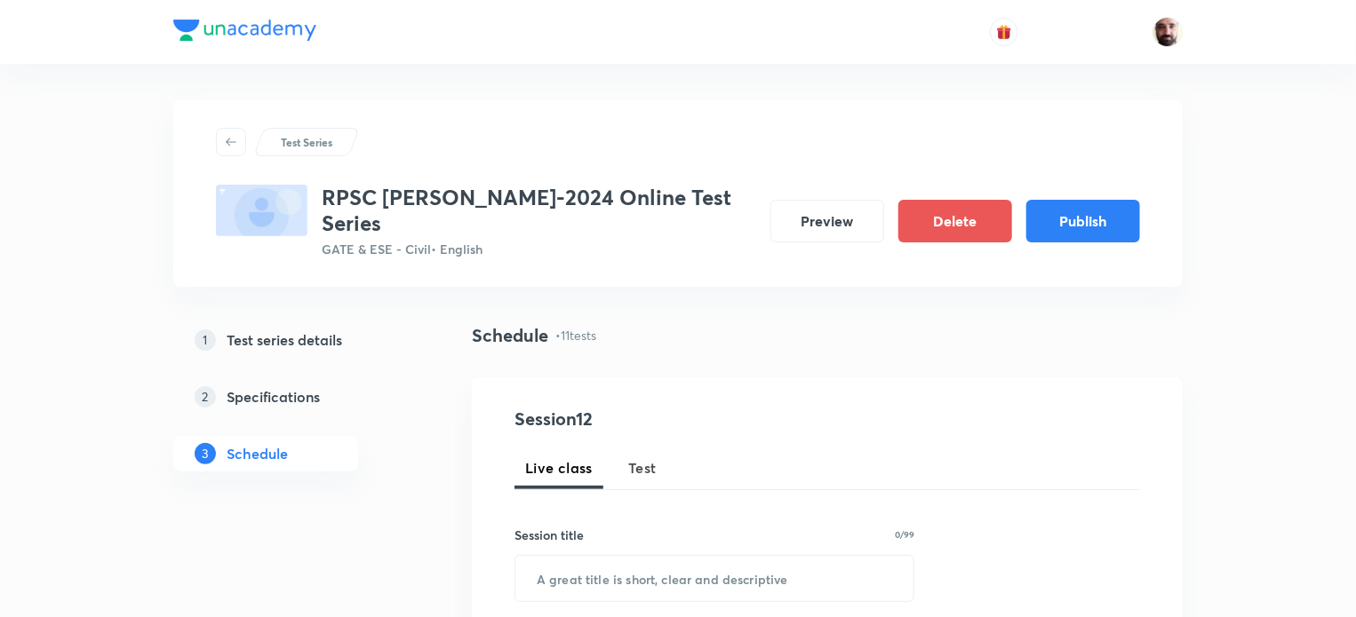
click at [645, 458] on span "Test" at bounding box center [642, 468] width 28 height 21
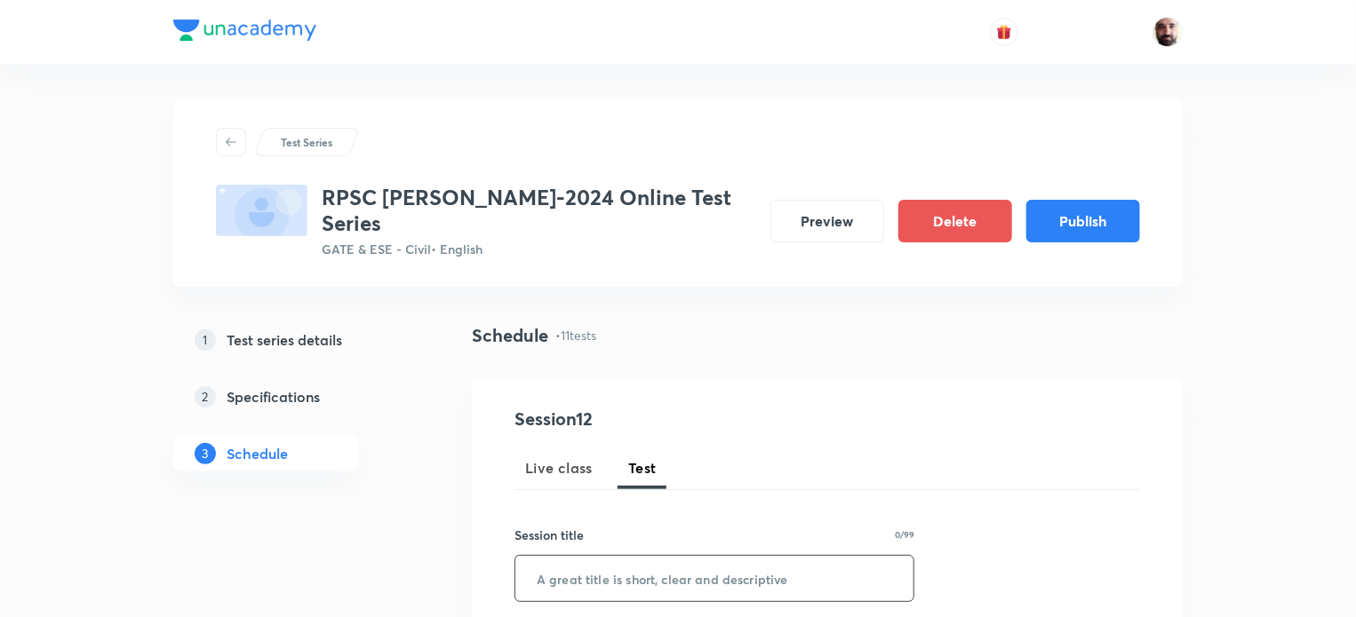
click at [669, 556] on input "text" at bounding box center [714, 578] width 398 height 45
paste input "Test-5"
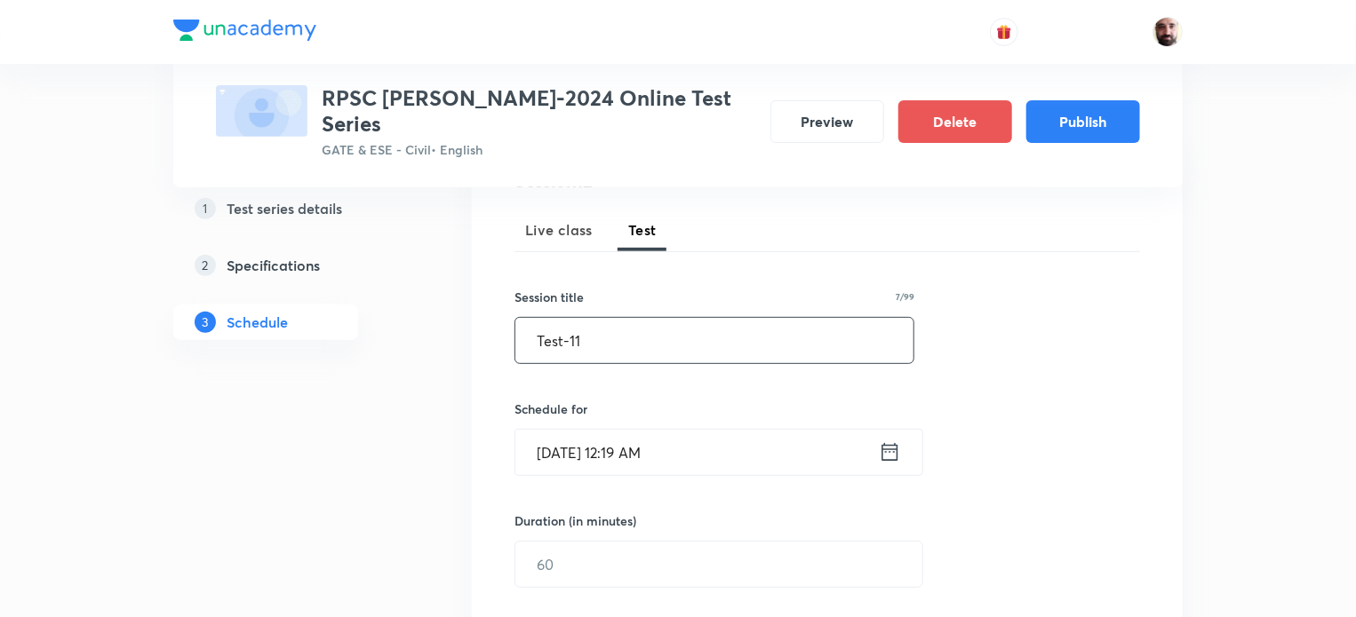
scroll to position [360, 0]
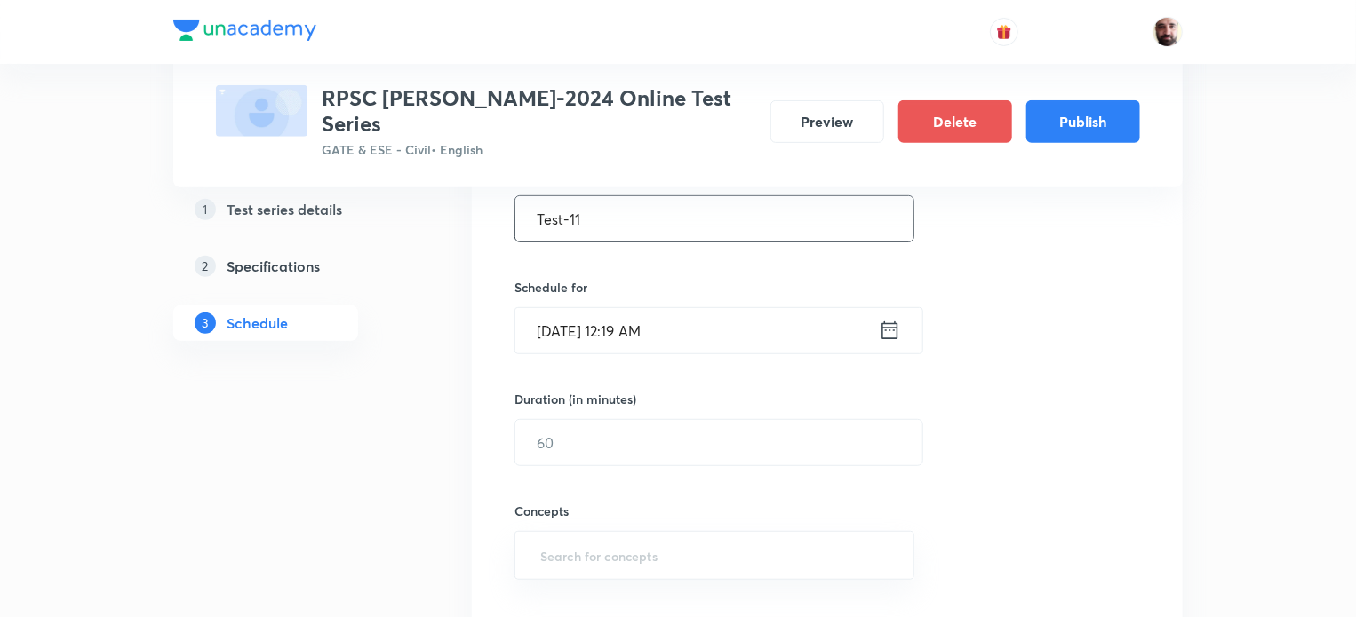
type input "Test-11"
click at [894, 318] on icon at bounding box center [890, 330] width 22 height 25
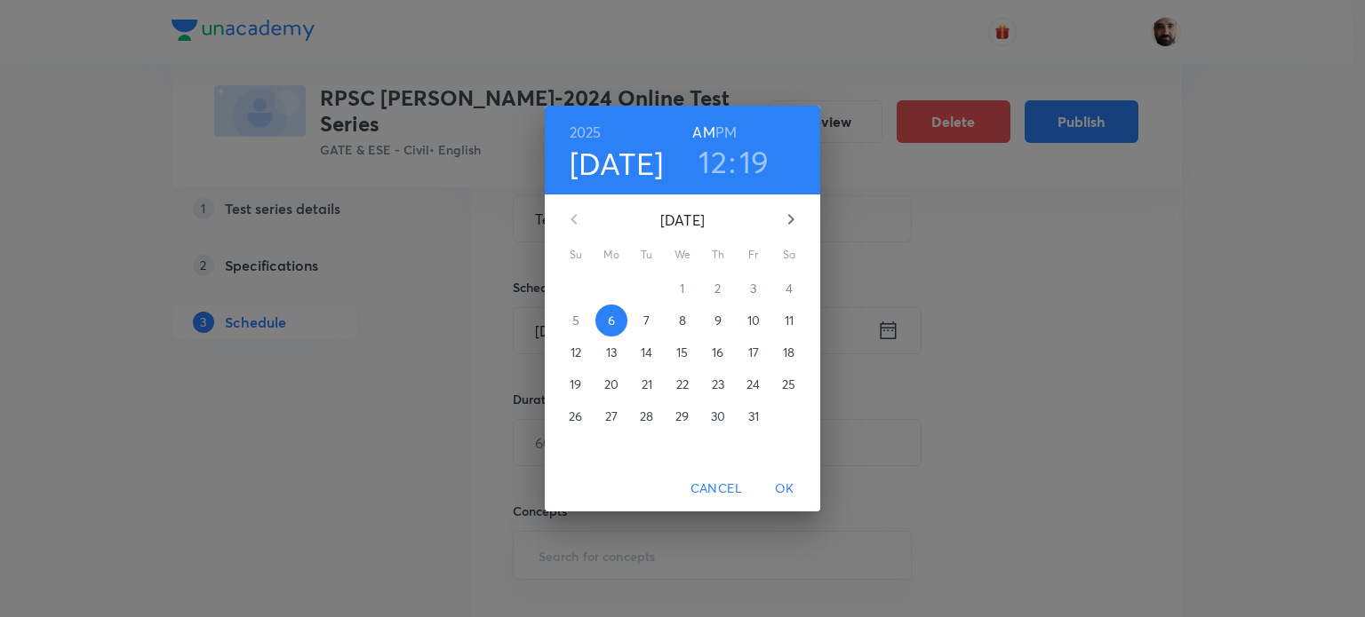
click at [784, 218] on icon "button" at bounding box center [790, 219] width 21 height 21
click at [785, 217] on icon "button" at bounding box center [790, 219] width 21 height 21
click at [569, 318] on span "4" at bounding box center [576, 321] width 32 height 18
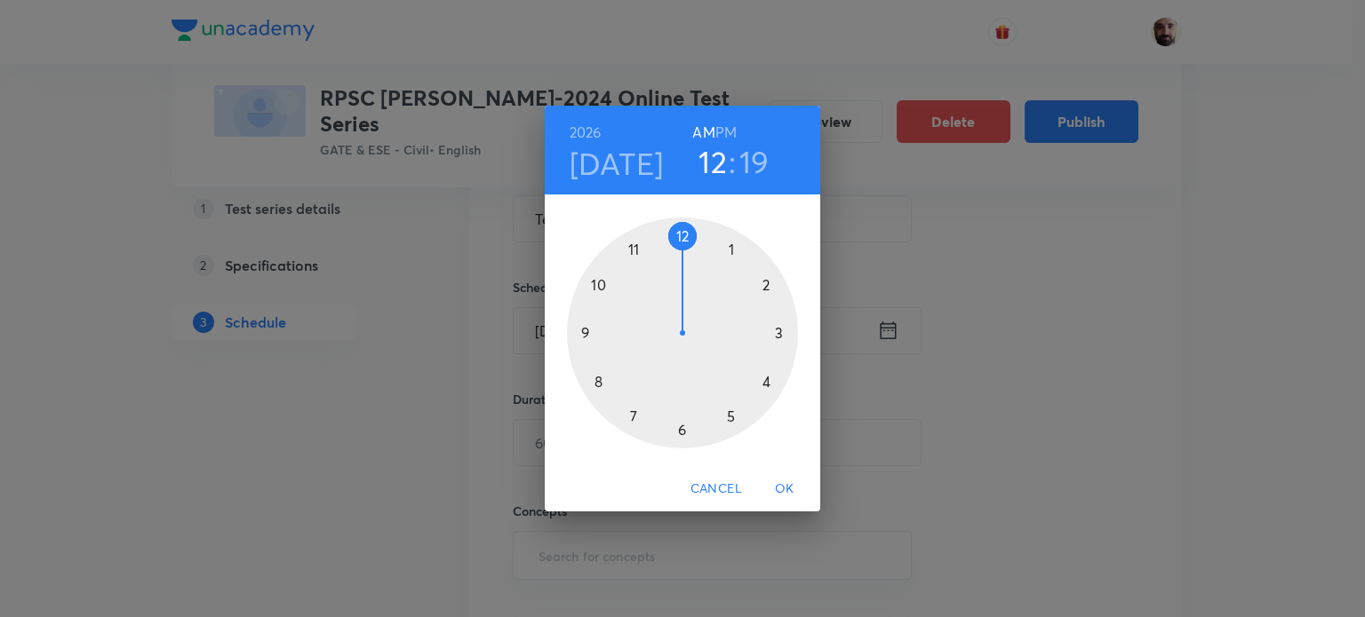
click at [727, 414] on div at bounding box center [682, 333] width 231 height 231
click at [684, 237] on div at bounding box center [682, 333] width 231 height 231
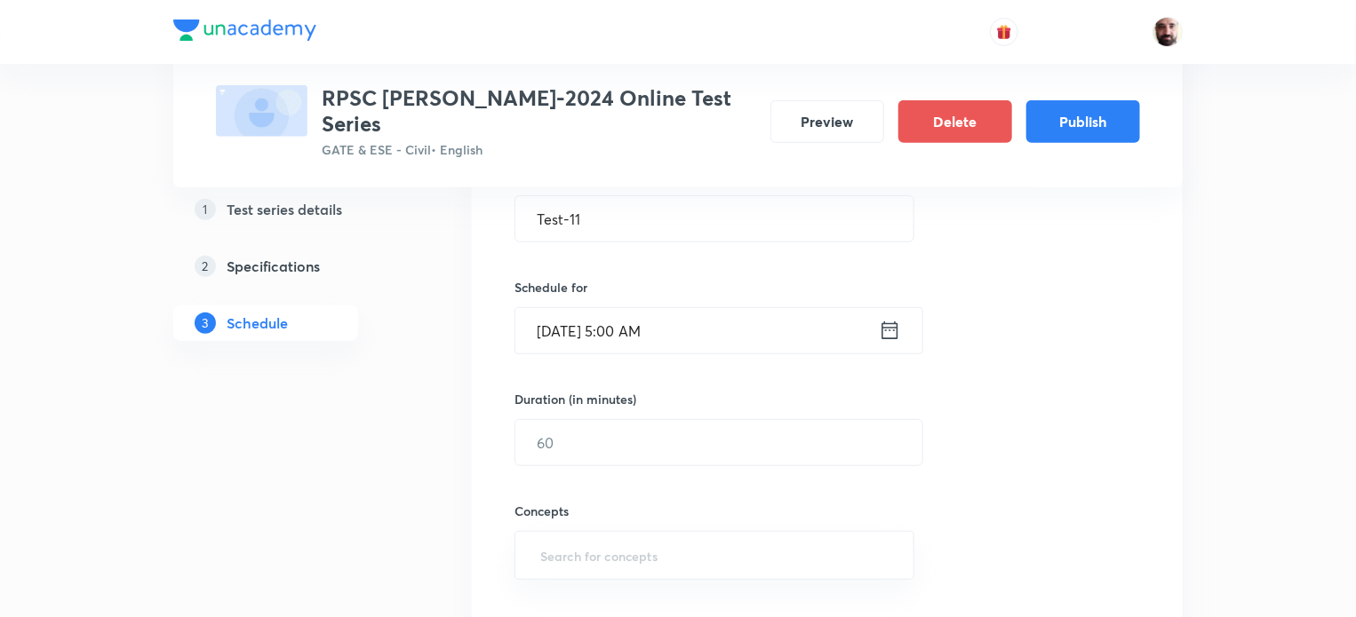
click at [885, 322] on icon at bounding box center [890, 331] width 16 height 18
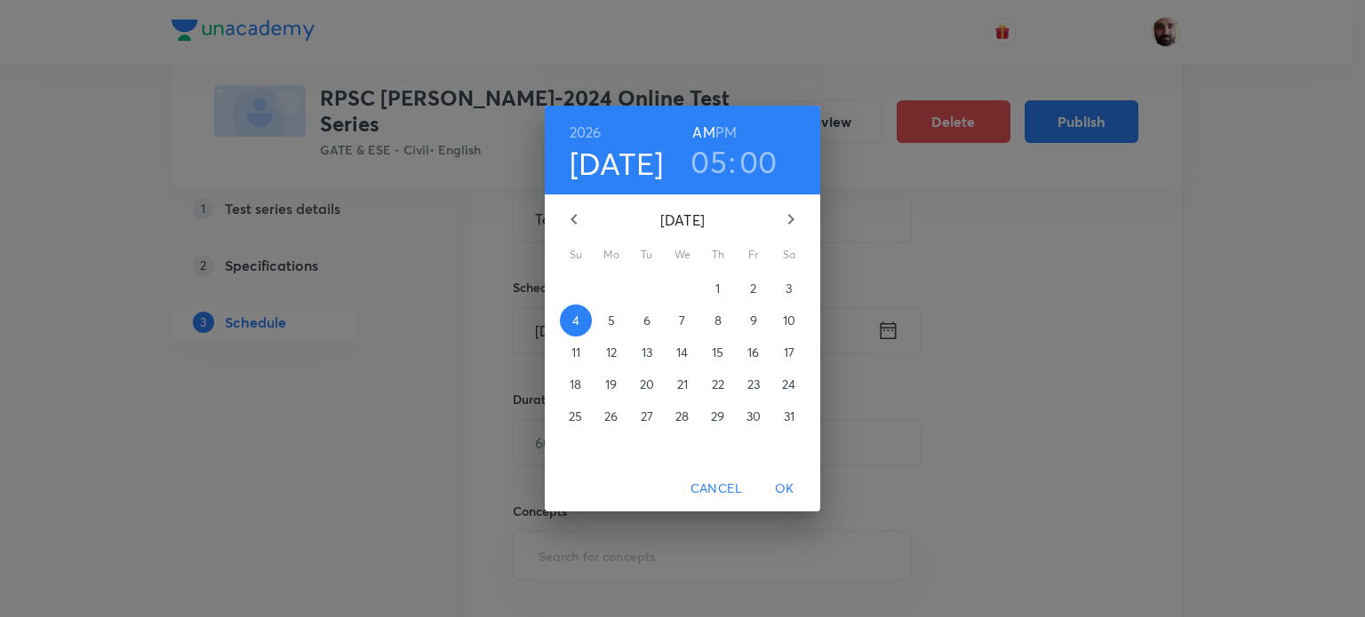
click at [732, 131] on h6 "PM" at bounding box center [725, 132] width 21 height 25
click at [786, 482] on span "OK" at bounding box center [784, 489] width 43 height 22
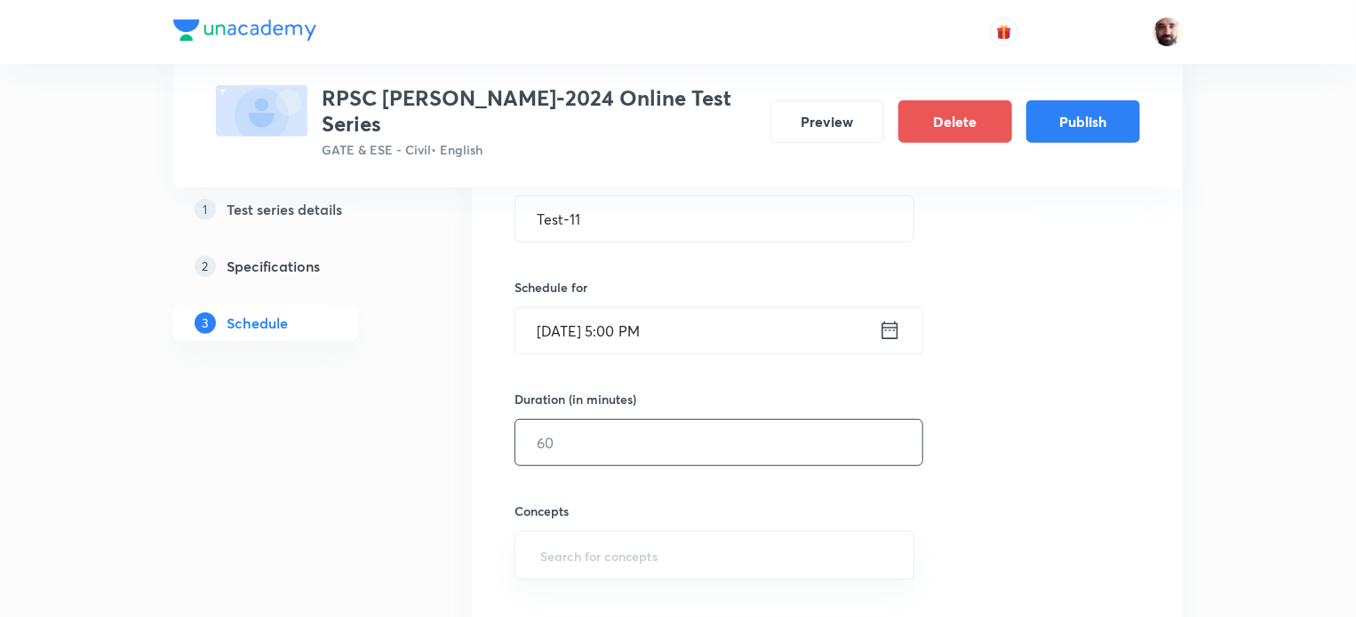
click at [572, 422] on input "text" at bounding box center [718, 442] width 407 height 45
type input "60"
click at [608, 539] on input "text" at bounding box center [714, 555] width 355 height 33
type input "F"
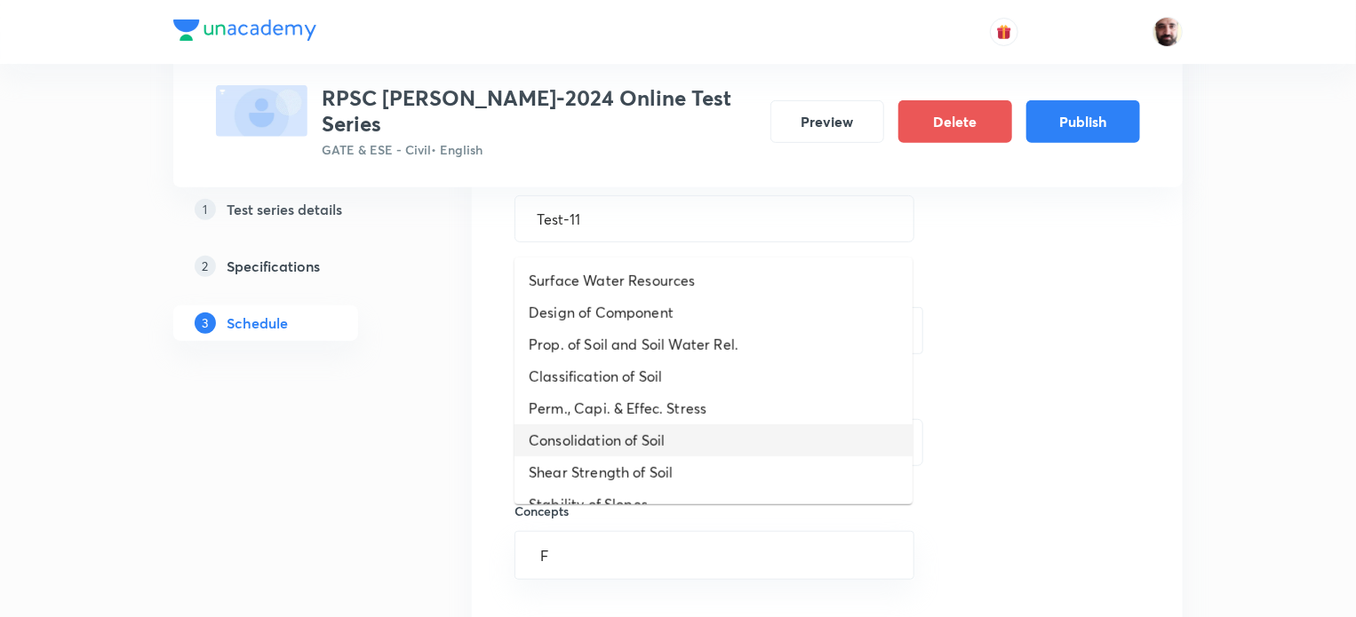
scroll to position [474, 0]
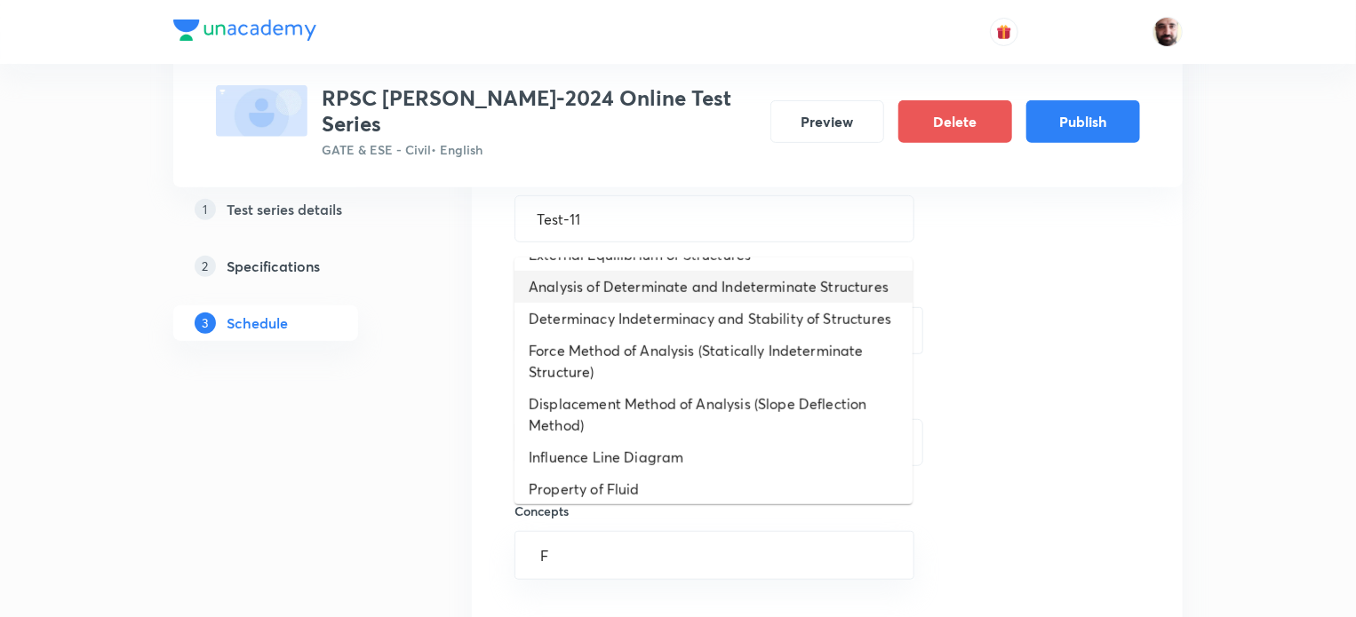
click at [591, 291] on li "Analysis of Determinate and Indeterminate Structures" at bounding box center [713, 287] width 398 height 32
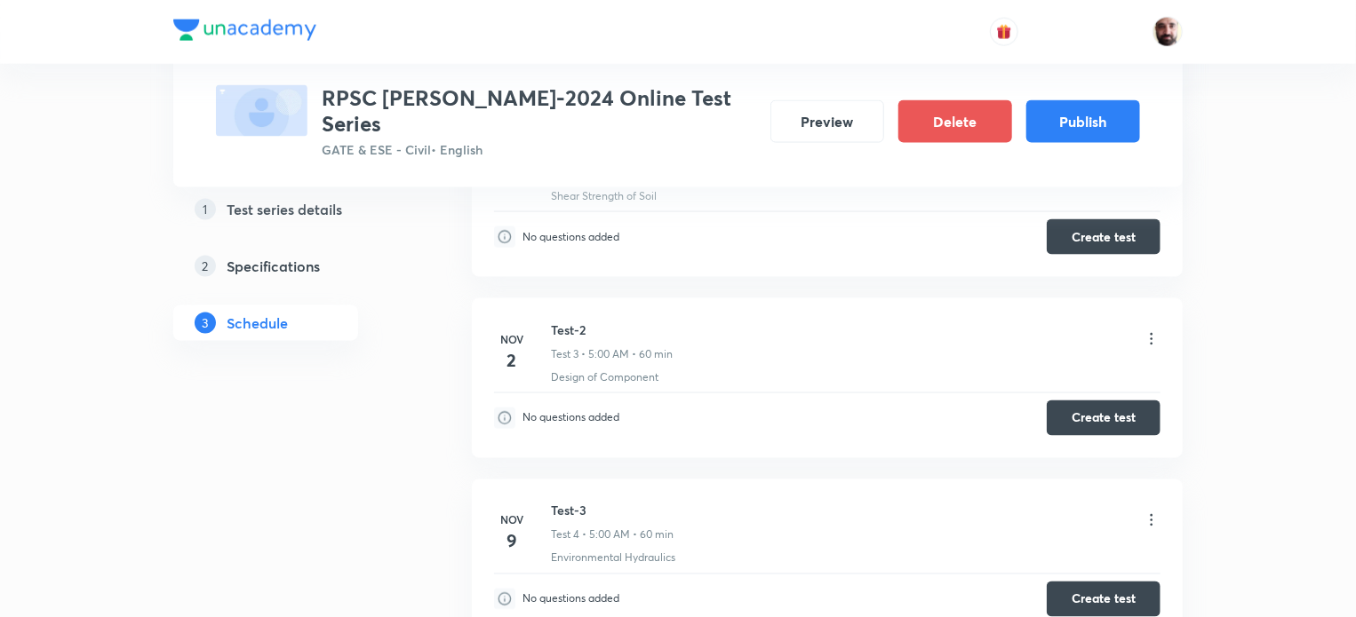
scroll to position [834, 0]
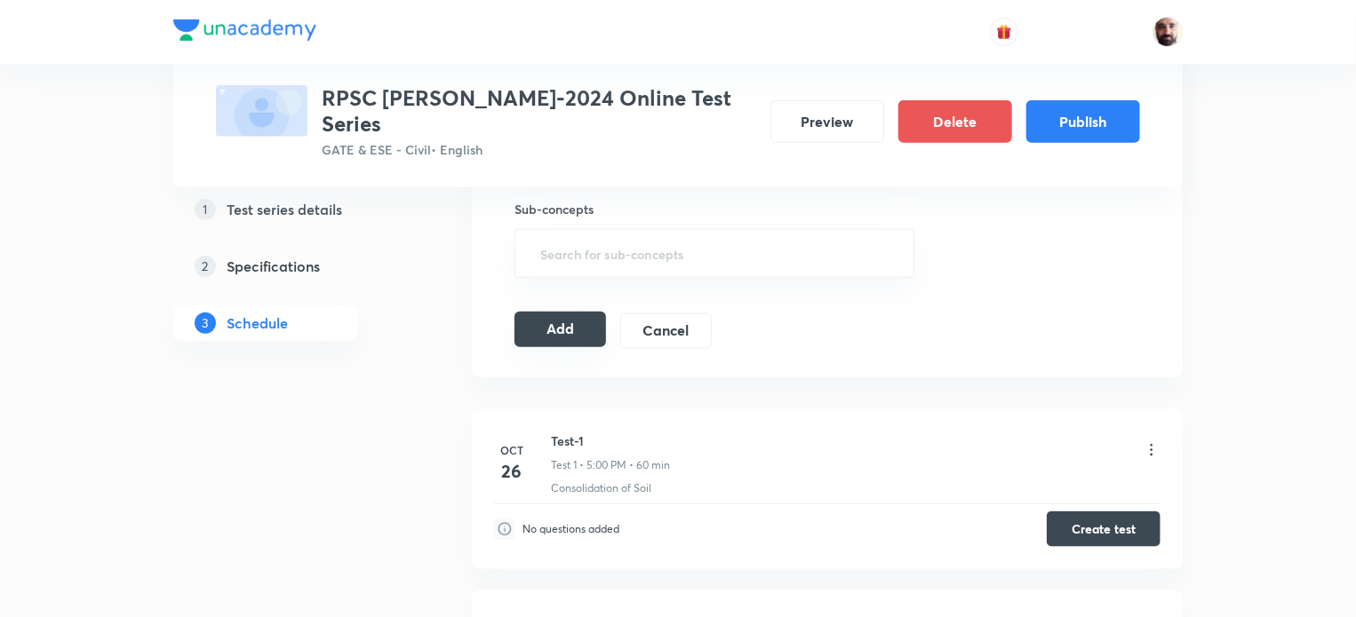
click at [579, 312] on button "Add" at bounding box center [560, 330] width 92 height 36
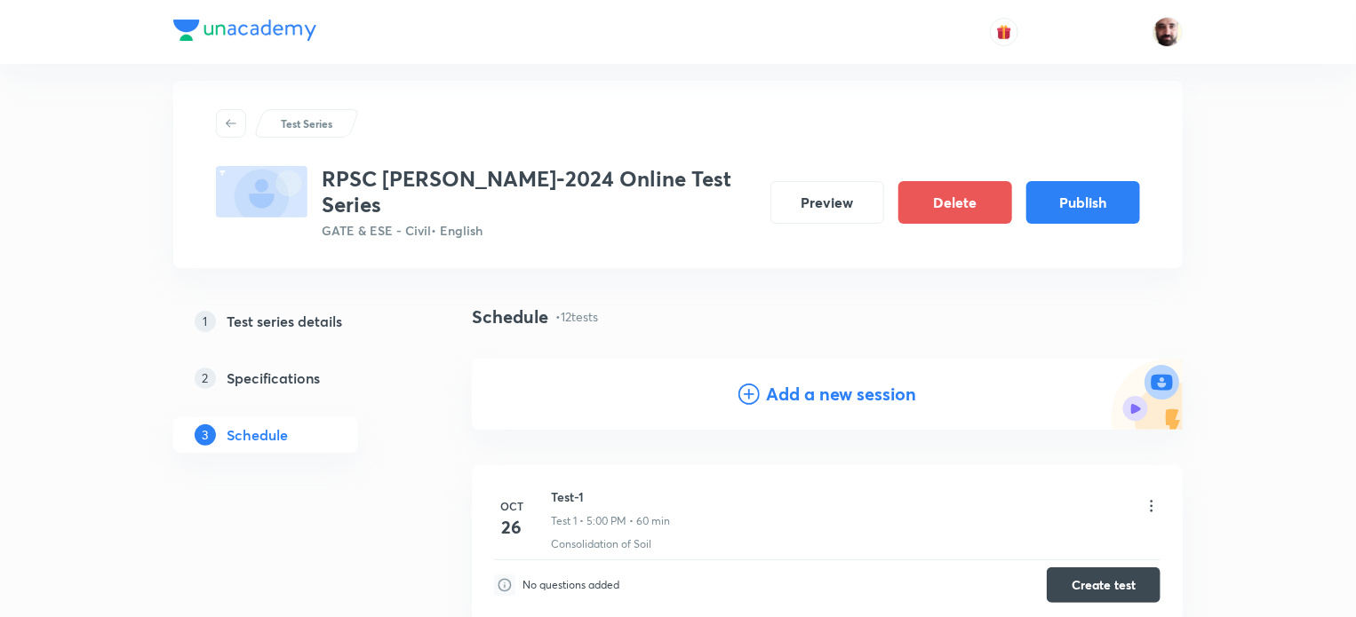
scroll to position [0, 0]
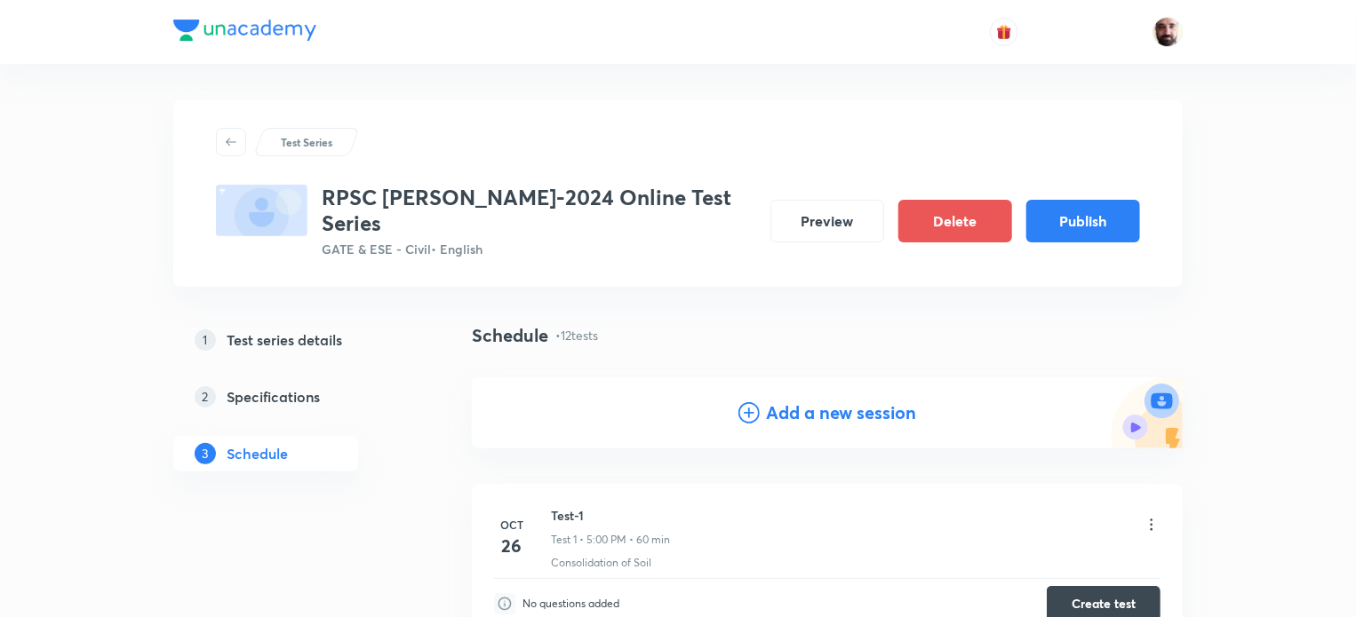
click at [744, 402] on icon at bounding box center [748, 412] width 21 height 21
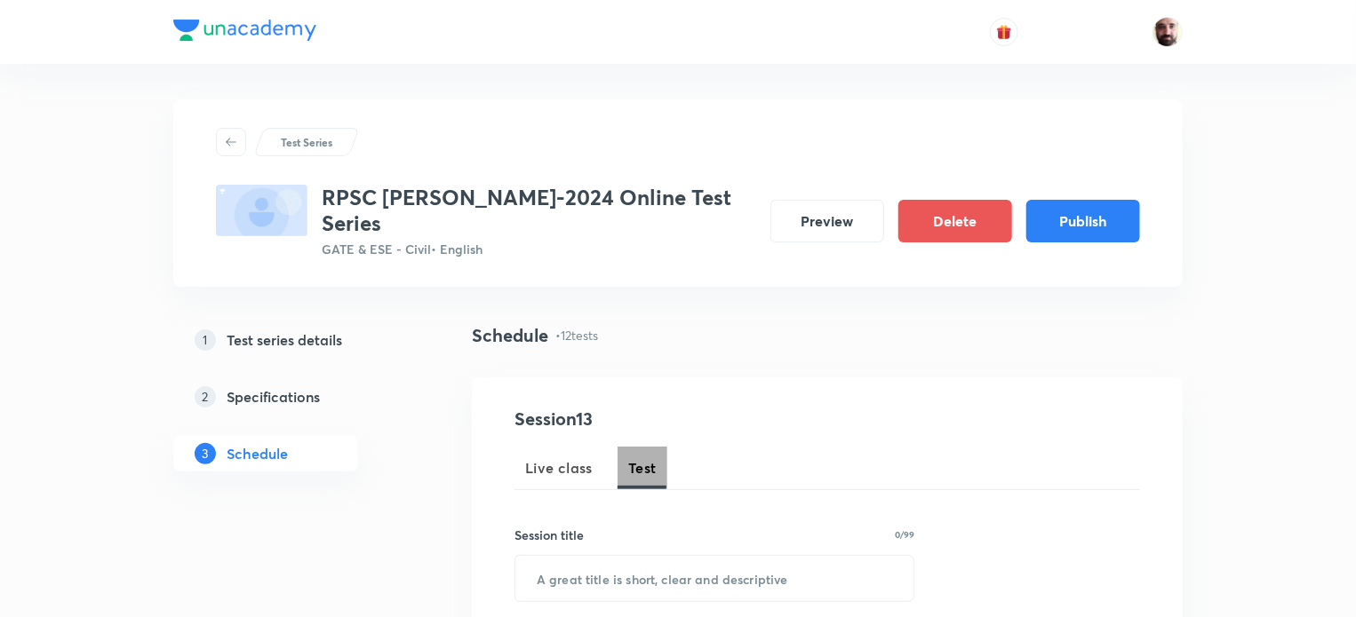
click at [638, 458] on span "Test" at bounding box center [642, 468] width 28 height 21
click at [622, 557] on input "text" at bounding box center [714, 578] width 398 height 45
paste input "Test-5"
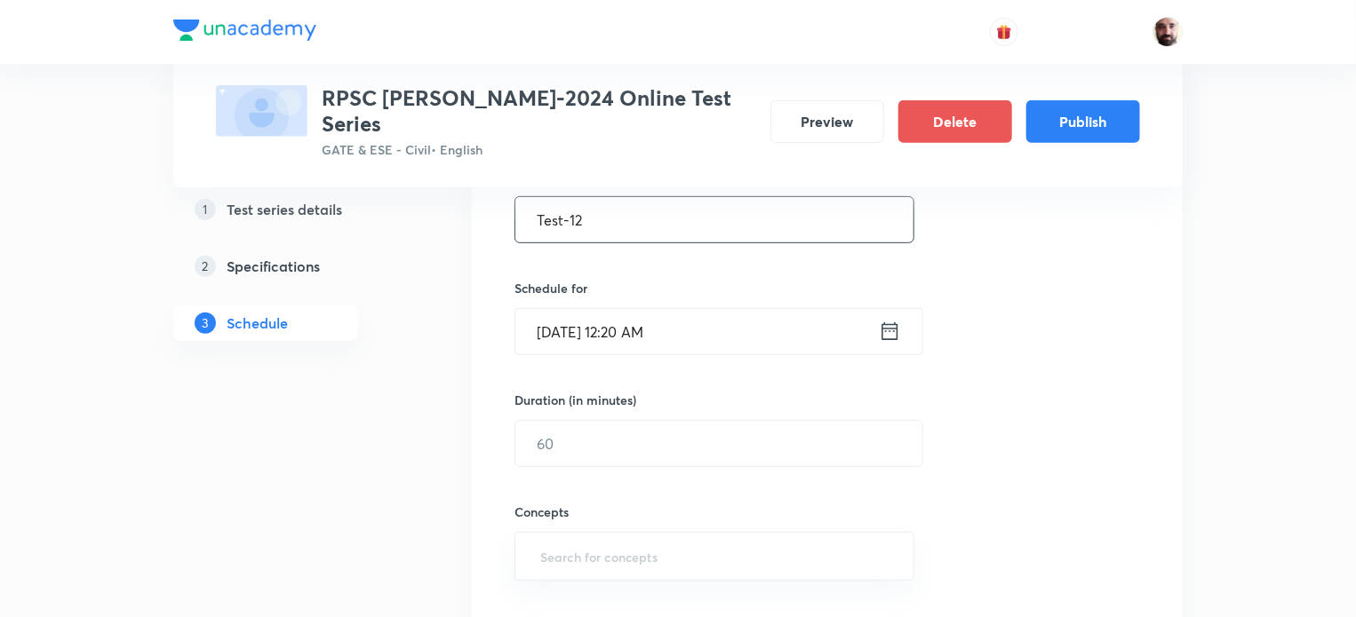
scroll to position [375, 0]
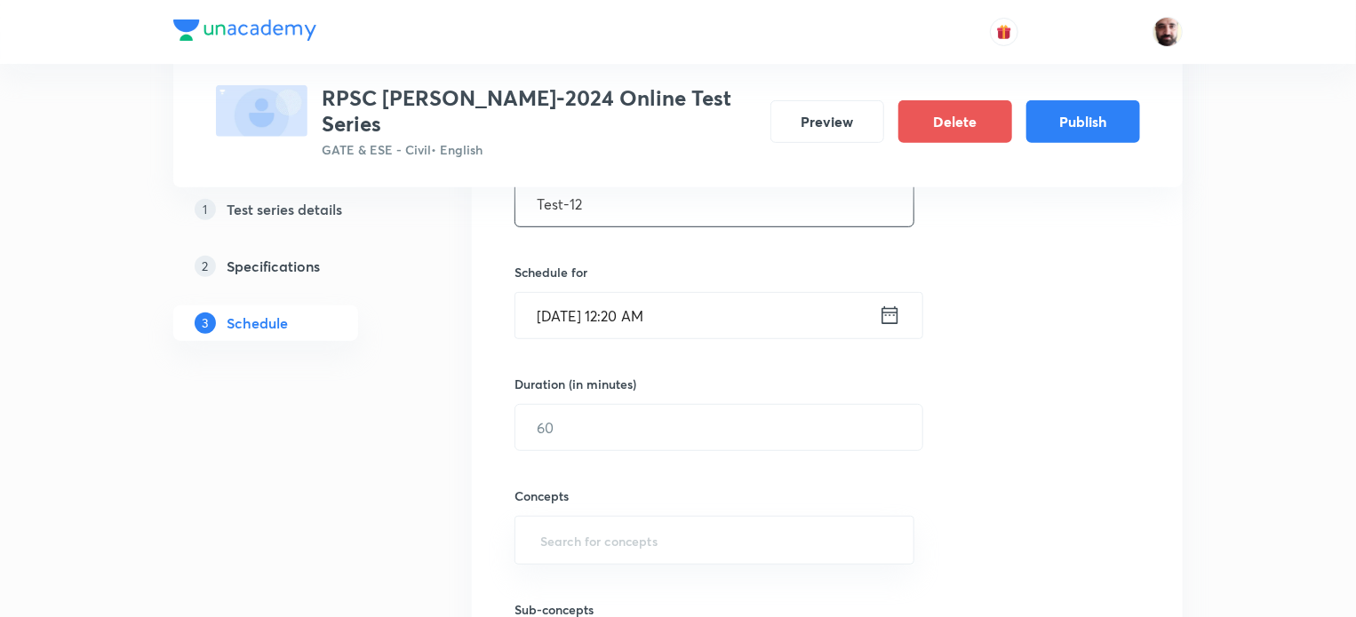
type input "Test-12"
click at [892, 303] on icon at bounding box center [890, 315] width 22 height 25
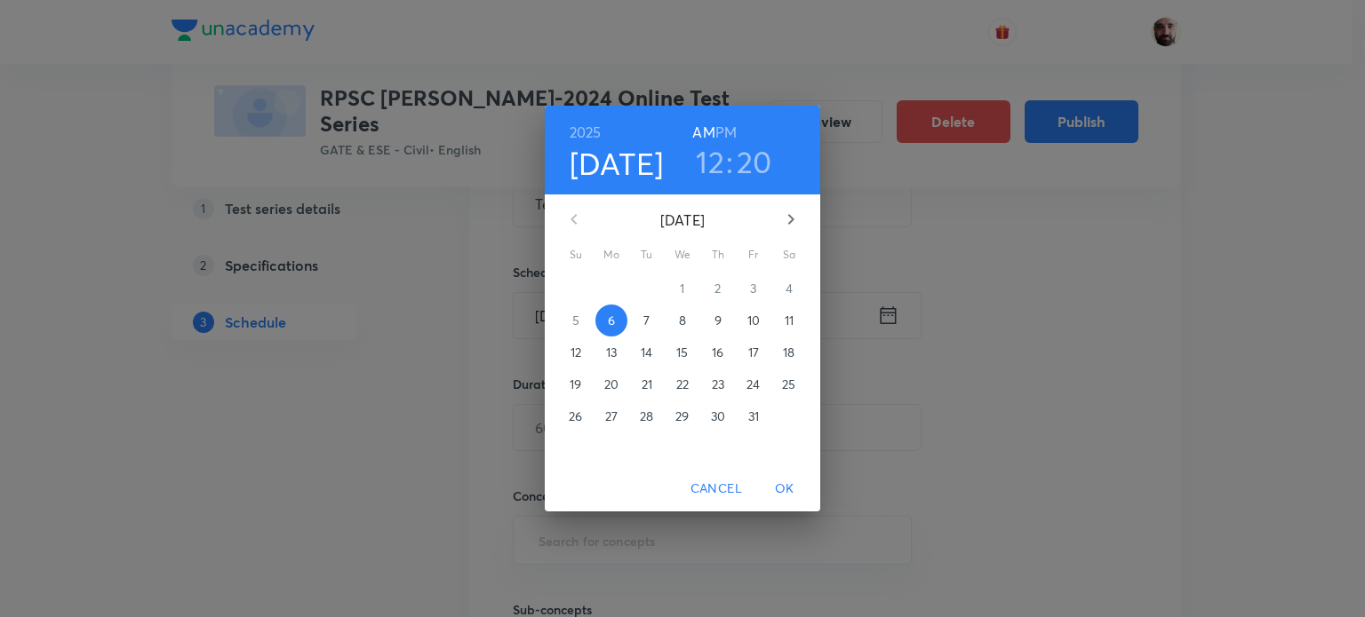
click at [781, 222] on icon "button" at bounding box center [790, 219] width 21 height 21
click at [782, 221] on icon "button" at bounding box center [790, 219] width 21 height 21
click at [783, 219] on icon "button" at bounding box center [790, 219] width 21 height 21
click at [572, 347] on p "11" at bounding box center [575, 353] width 9 height 18
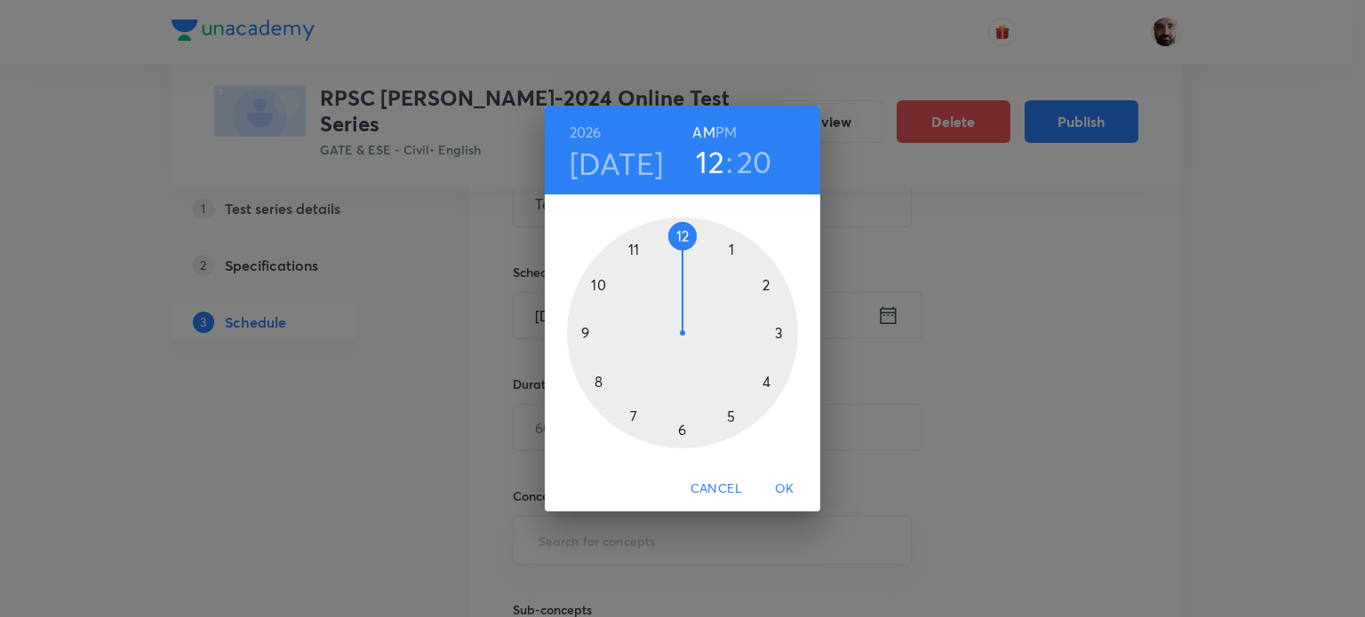
click at [729, 417] on div at bounding box center [682, 333] width 231 height 231
click at [684, 235] on div at bounding box center [682, 333] width 231 height 231
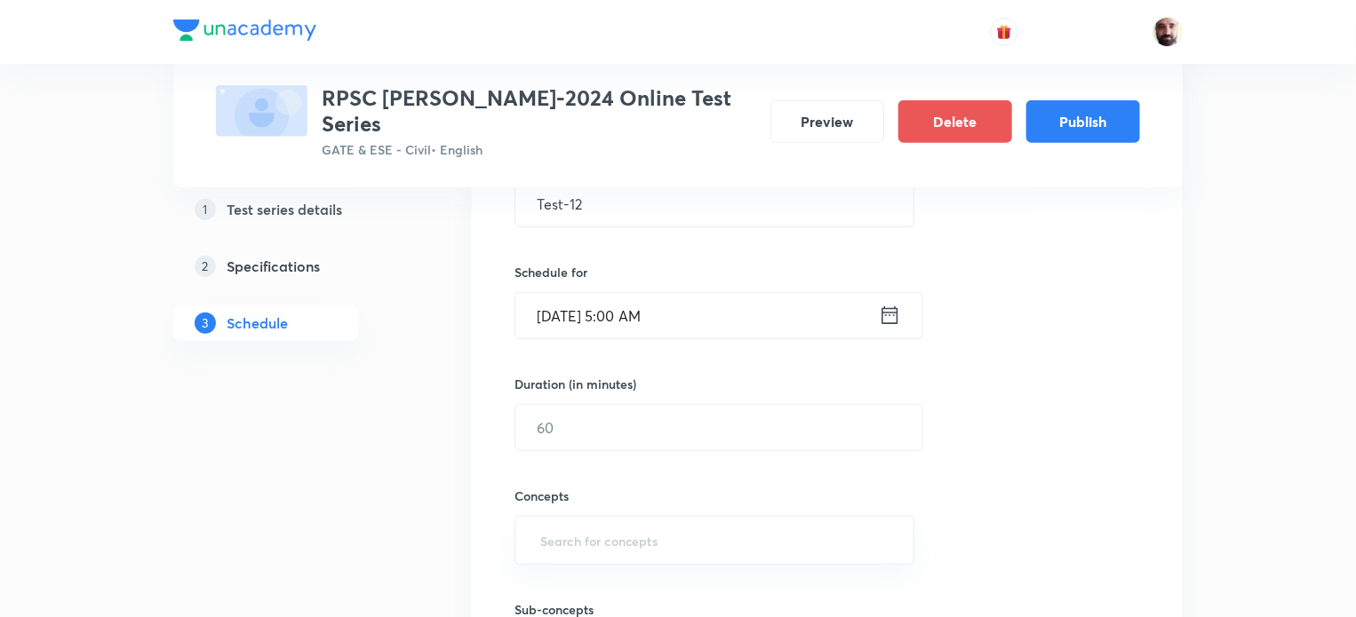
click at [892, 303] on icon at bounding box center [890, 315] width 22 height 25
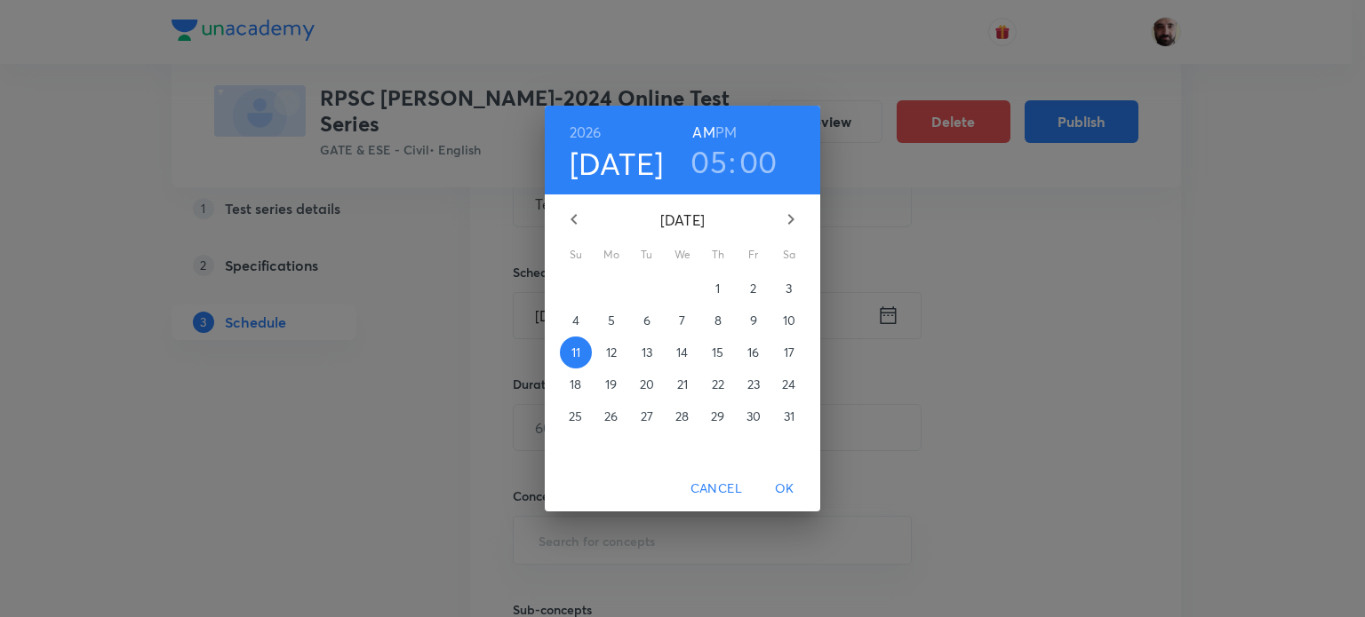
drag, startPoint x: 736, startPoint y: 128, endPoint x: 744, endPoint y: 180, distance: 53.0
click at [735, 128] on h6 "PM" at bounding box center [725, 132] width 21 height 25
click at [798, 483] on span "OK" at bounding box center [784, 489] width 43 height 22
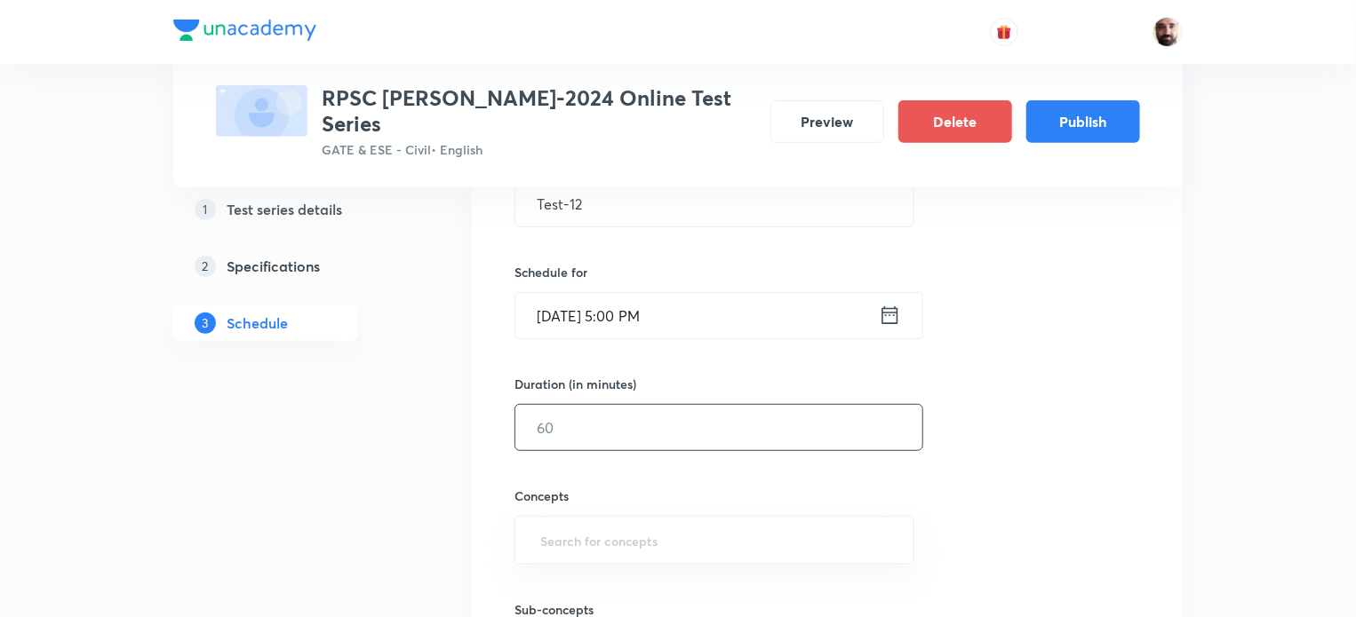
click at [567, 410] on input "text" at bounding box center [718, 427] width 407 height 45
type input "60"
click at [584, 524] on input "text" at bounding box center [714, 540] width 355 height 33
type input "W"
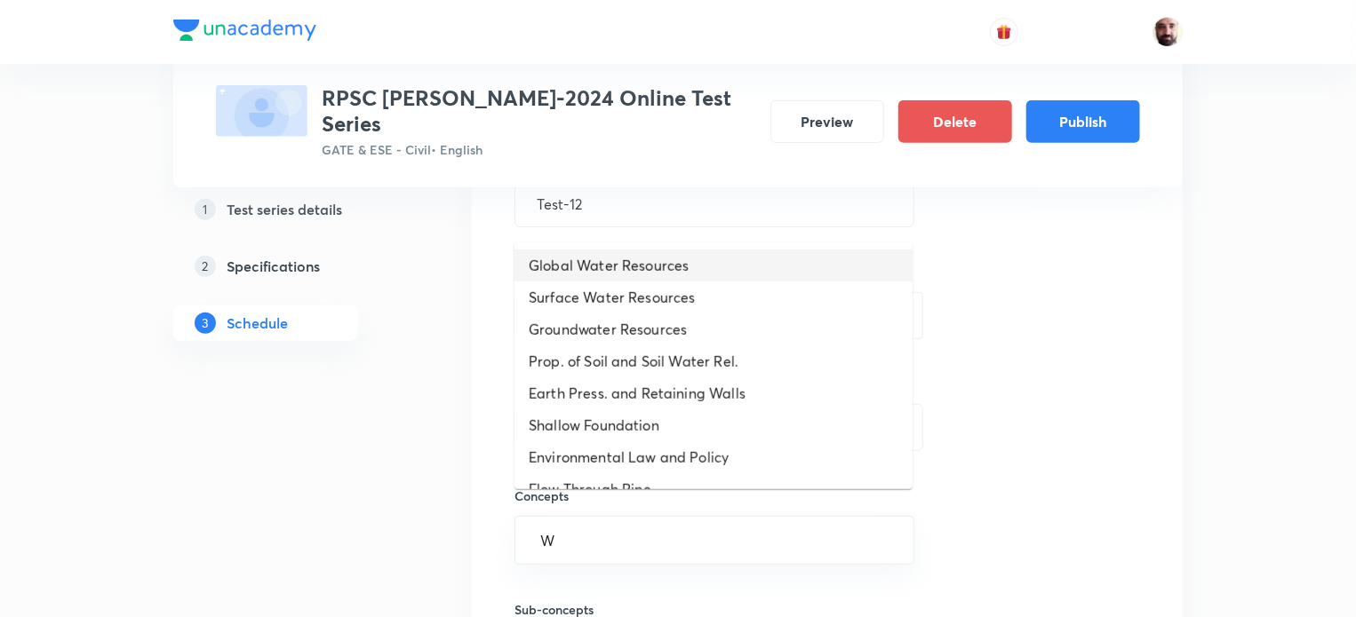
click at [589, 265] on li "Global Water Resources" at bounding box center [713, 266] width 398 height 32
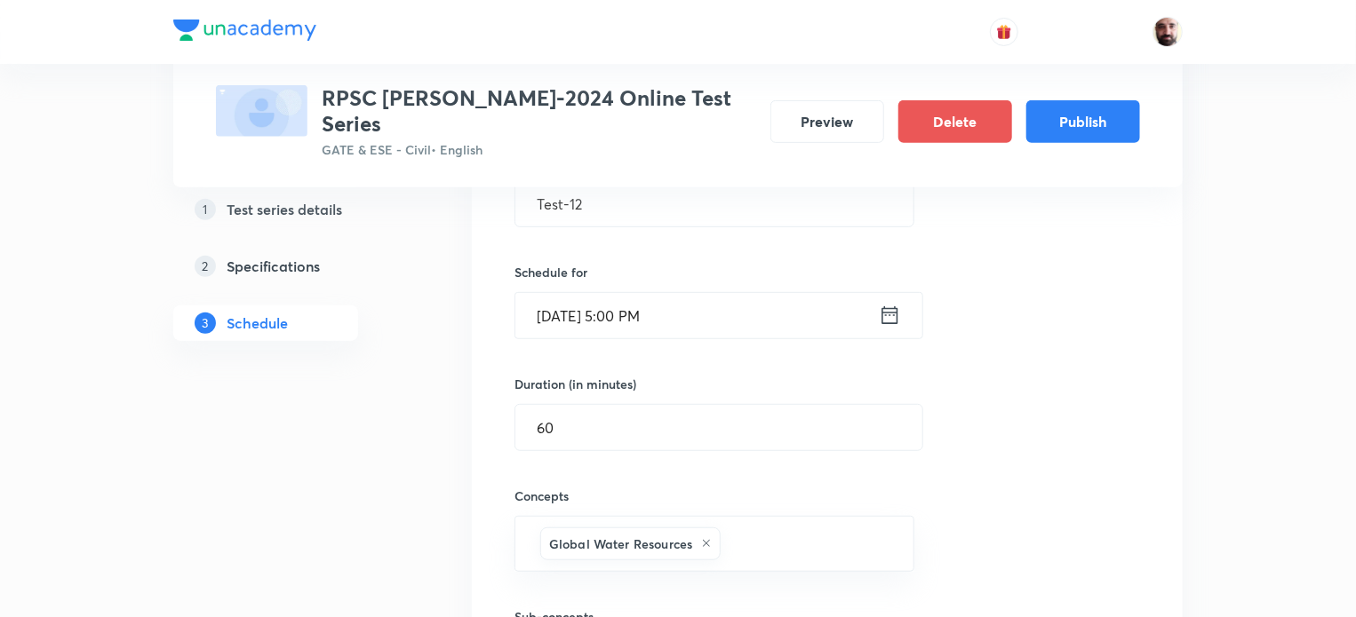
scroll to position [849, 0]
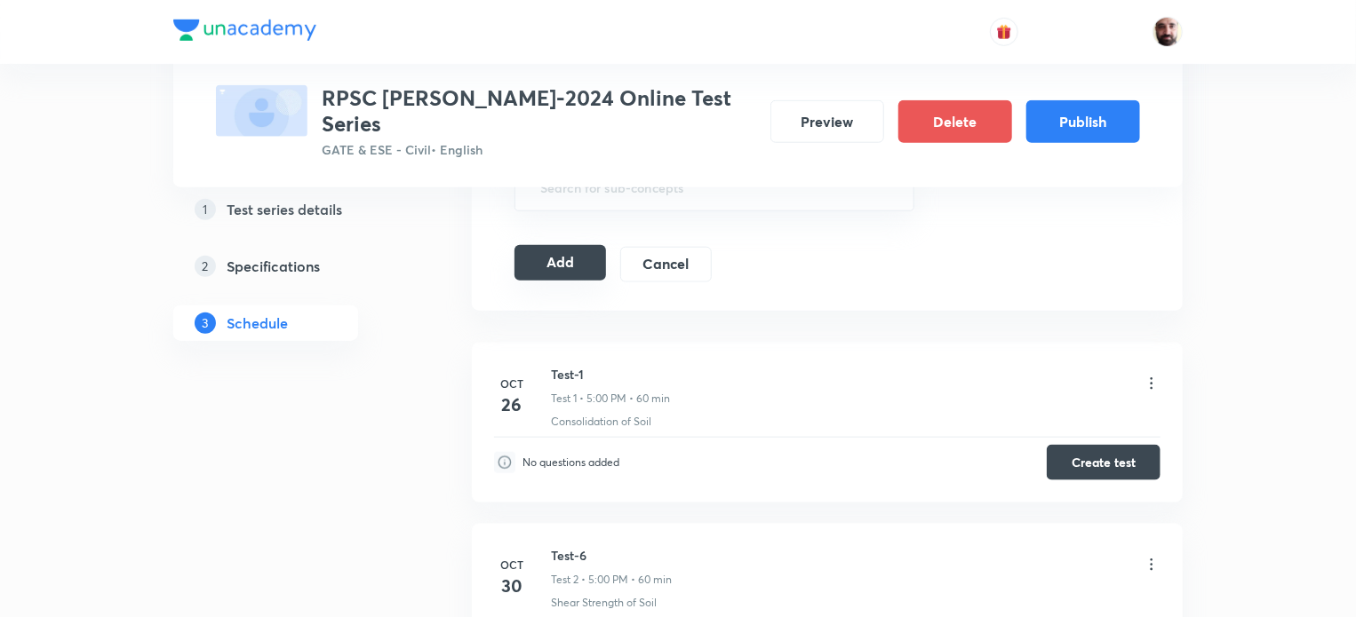
click at [564, 245] on button "Add" at bounding box center [560, 263] width 92 height 36
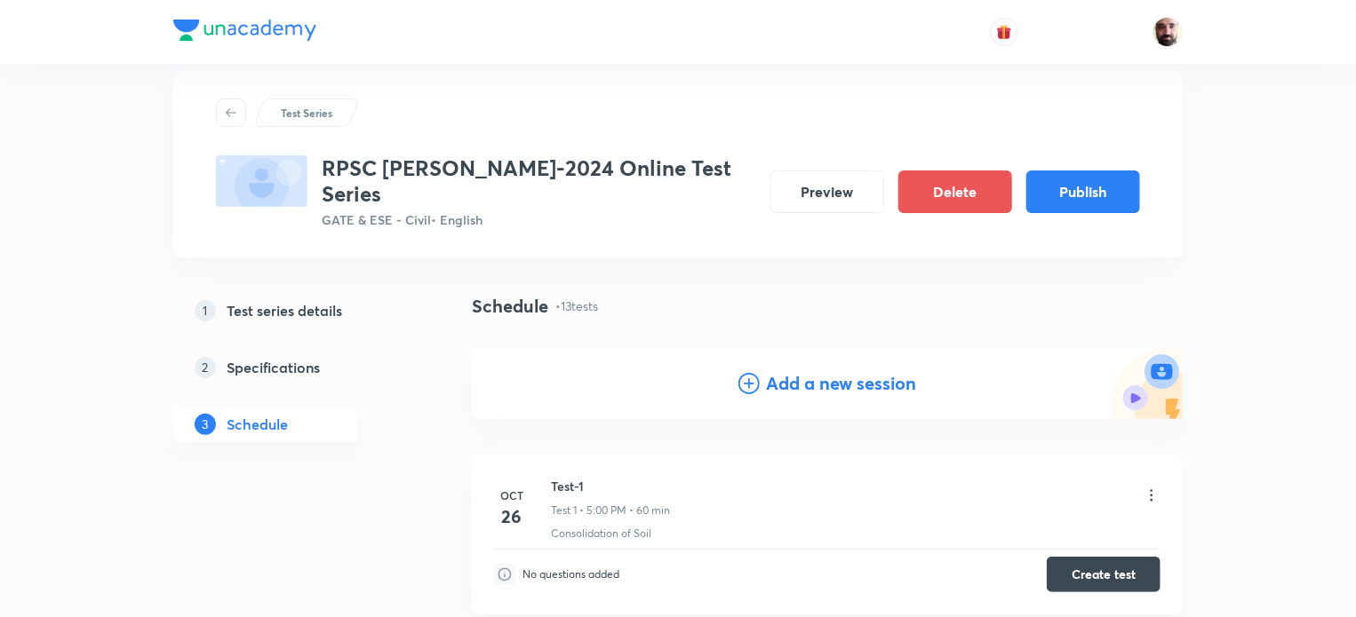
scroll to position [0, 0]
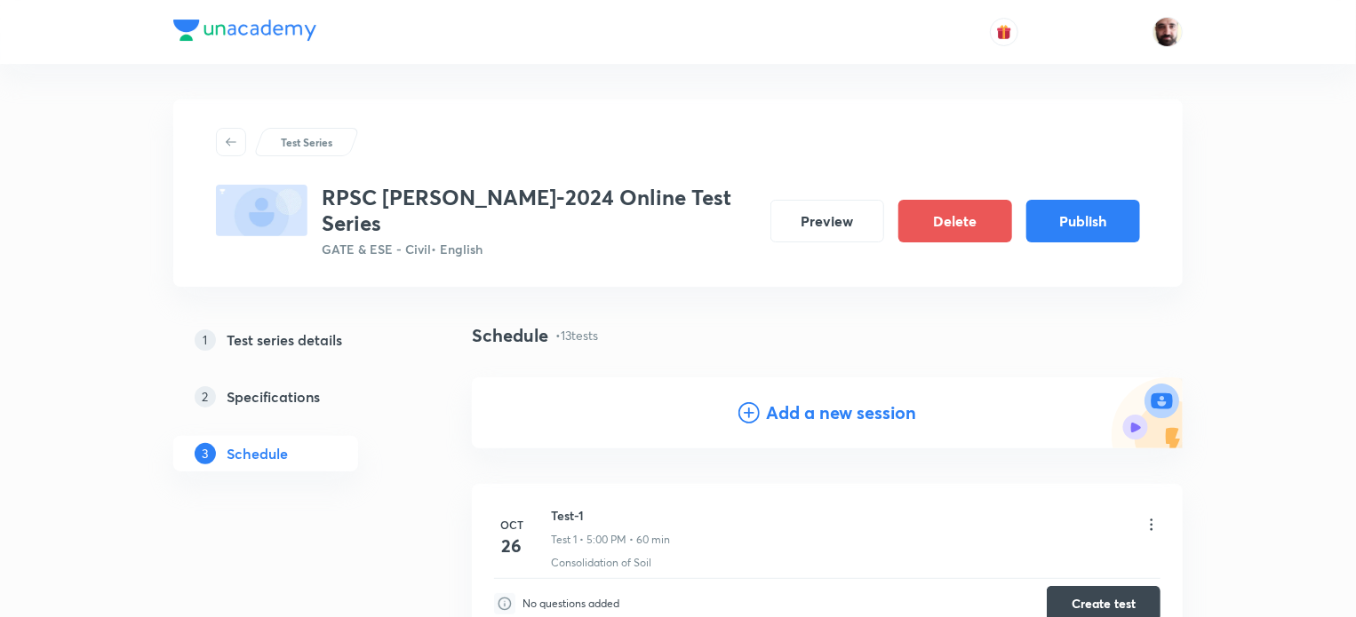
click at [751, 402] on icon at bounding box center [748, 412] width 21 height 21
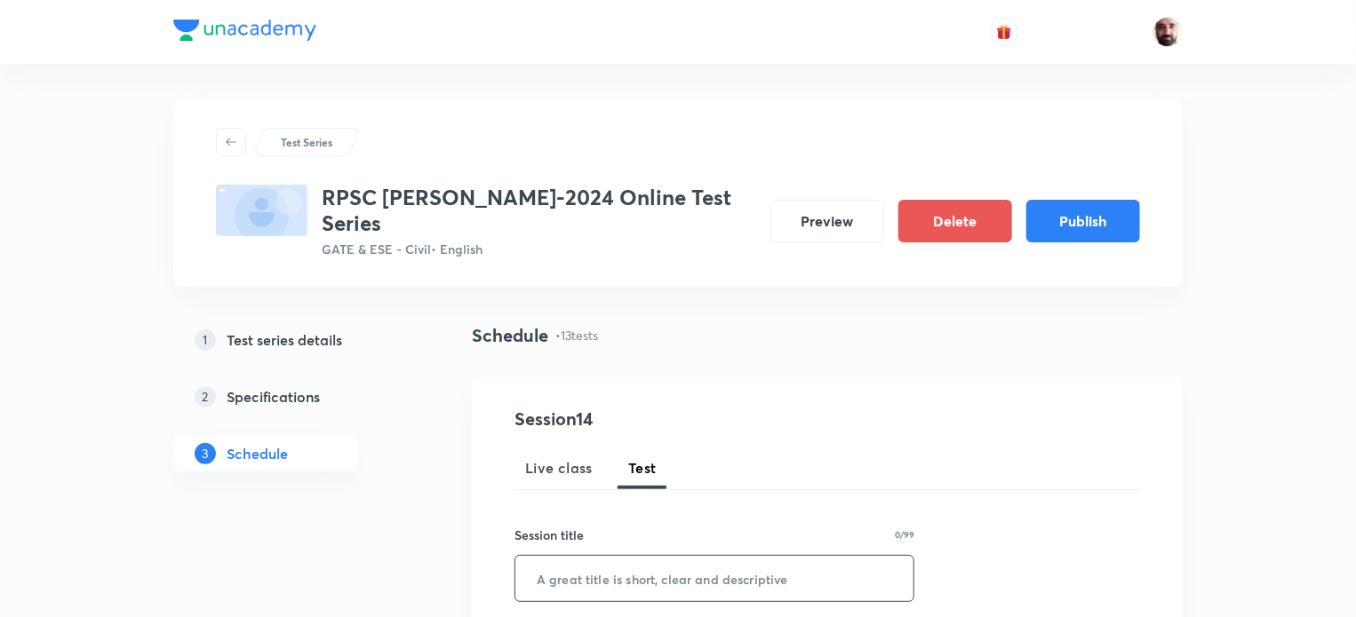
click at [606, 556] on input "text" at bounding box center [714, 578] width 398 height 45
paste input "Test-5"
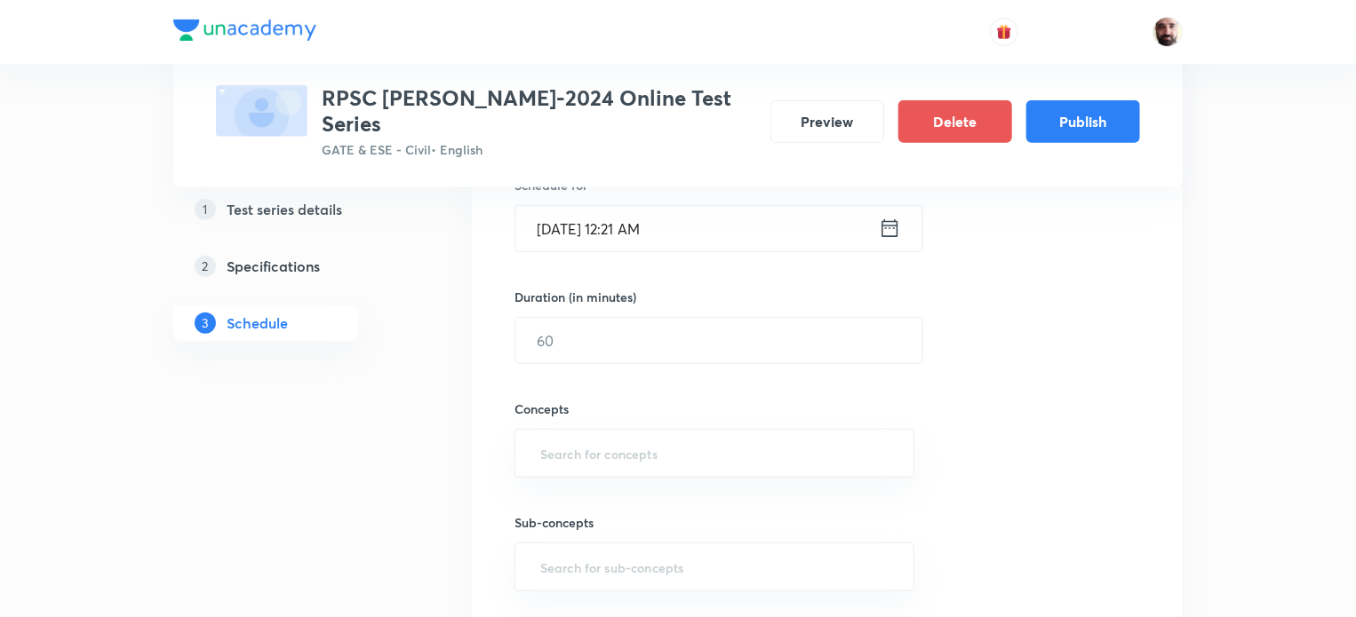
scroll to position [466, 0]
type input "Test-13"
click at [885, 211] on icon at bounding box center [890, 223] width 22 height 25
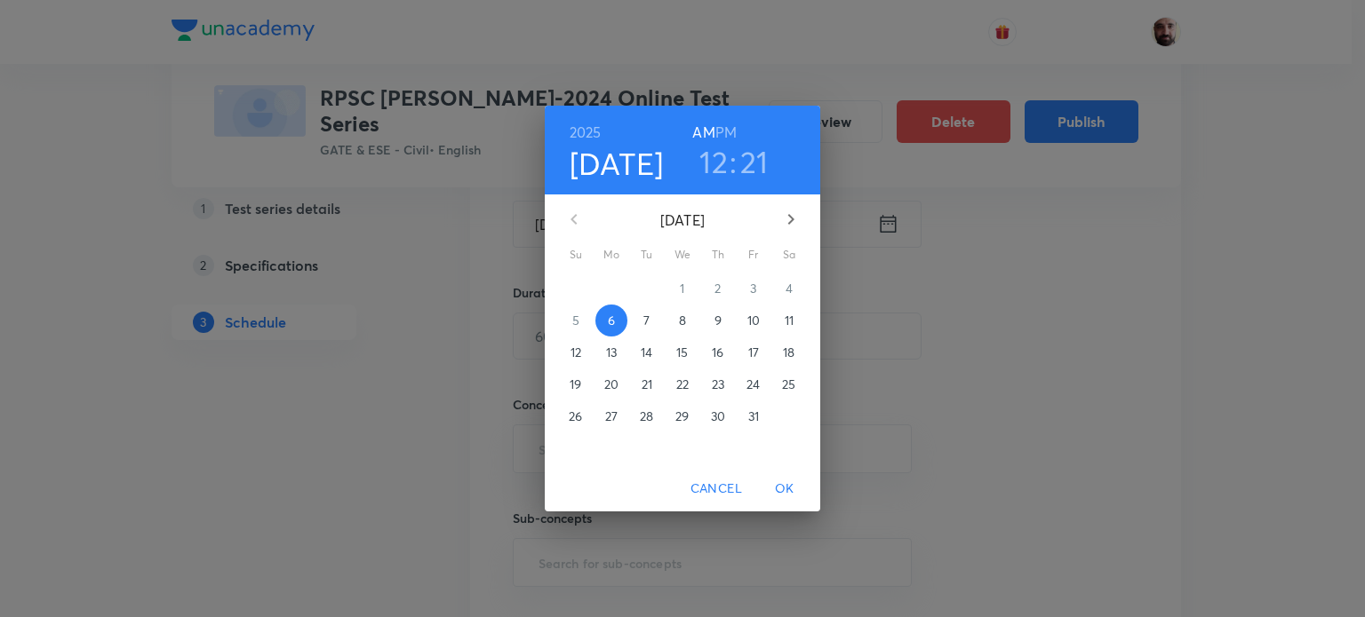
click at [788, 222] on icon "button" at bounding box center [790, 219] width 21 height 21
click at [788, 220] on icon "button" at bounding box center [790, 219] width 21 height 21
click at [789, 219] on icon "button" at bounding box center [790, 219] width 21 height 21
click at [576, 384] on p "18" at bounding box center [575, 385] width 12 height 18
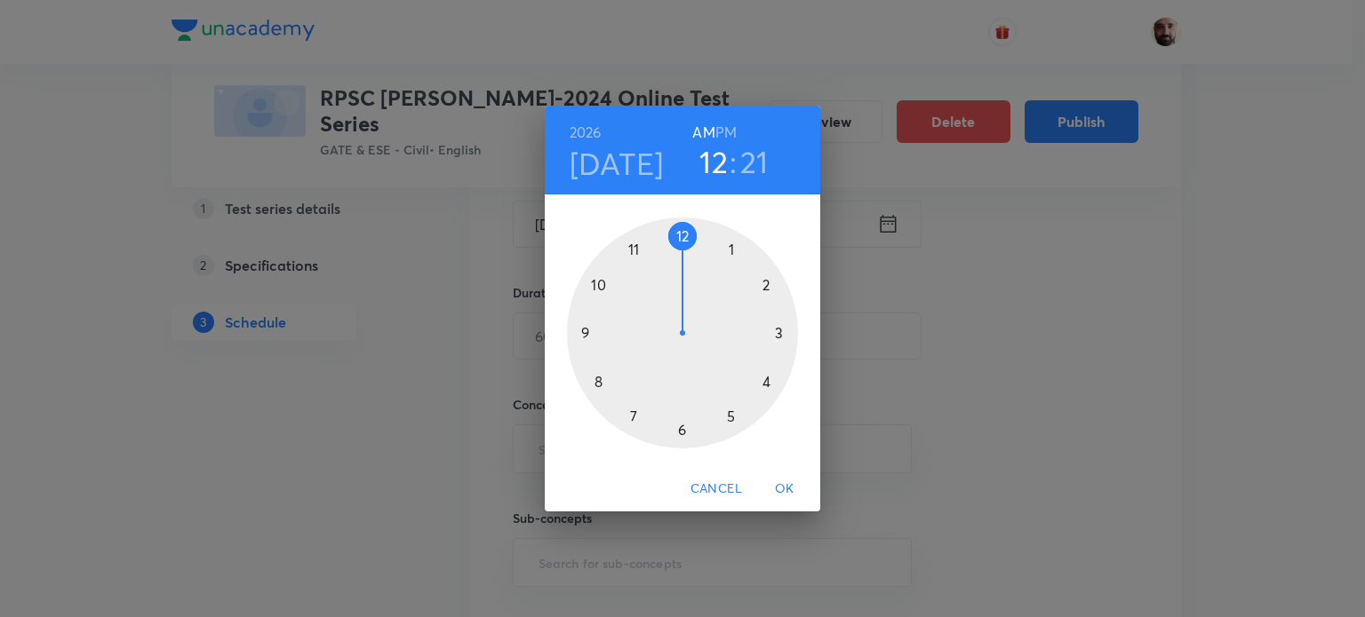
click at [729, 413] on div at bounding box center [682, 333] width 231 height 231
click at [684, 236] on div at bounding box center [682, 333] width 231 height 231
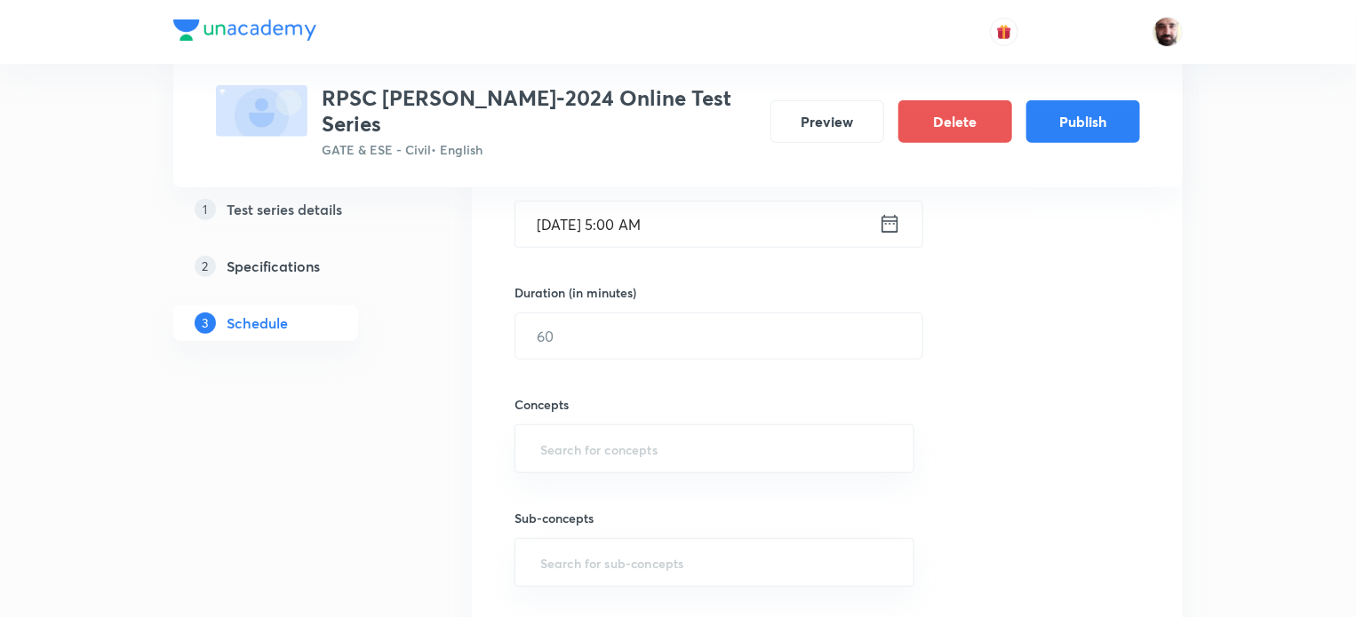
click at [896, 211] on icon at bounding box center [890, 223] width 22 height 25
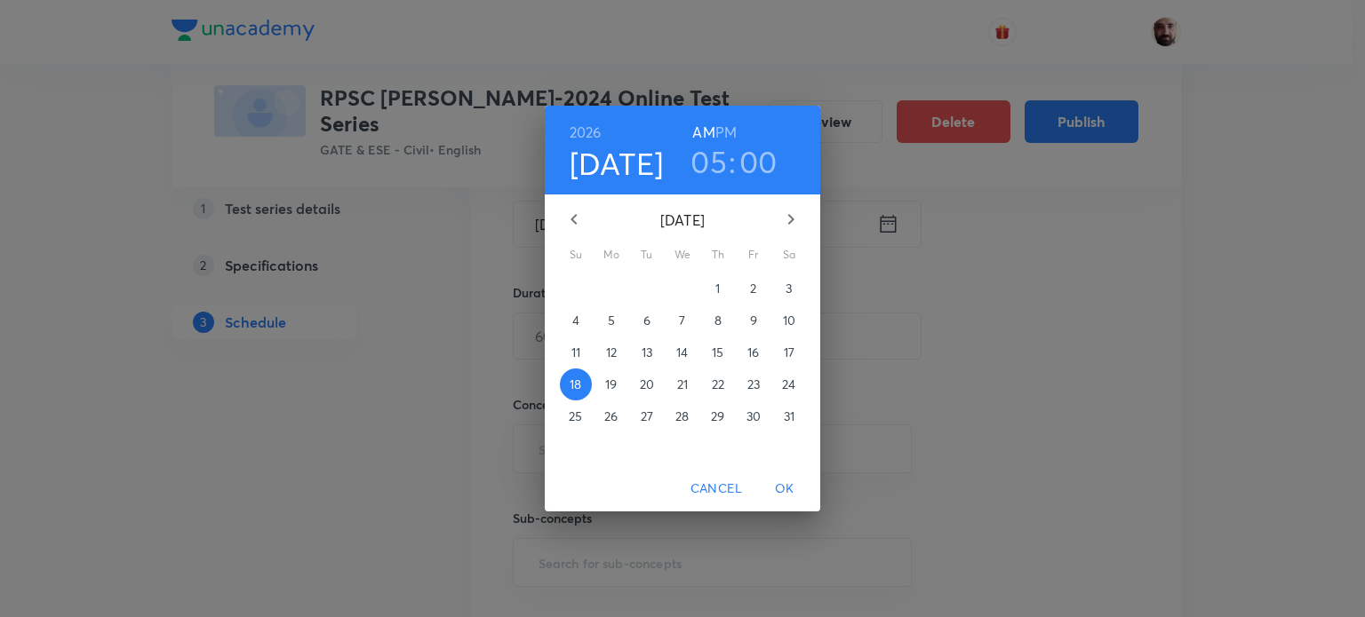
click at [732, 131] on h6 "PM" at bounding box center [725, 132] width 21 height 25
click at [792, 482] on span "OK" at bounding box center [784, 489] width 43 height 22
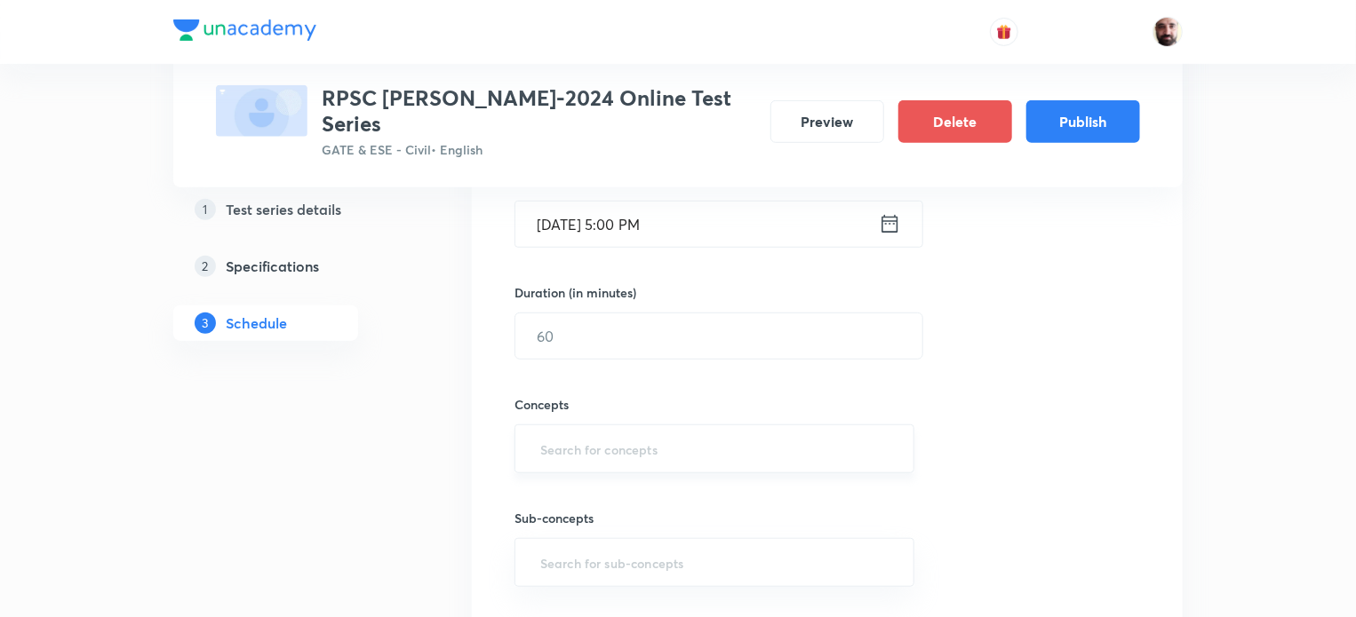
click at [614, 437] on input "text" at bounding box center [714, 449] width 355 height 33
click at [576, 314] on input "text" at bounding box center [718, 336] width 407 height 45
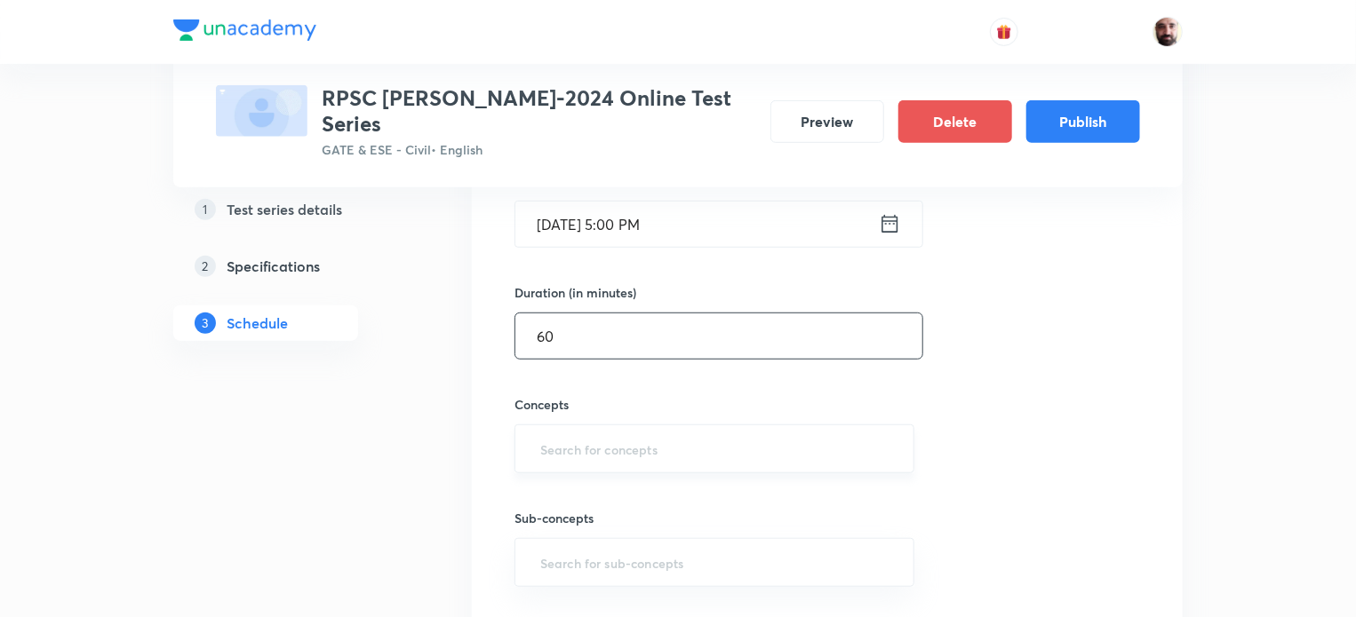
type input "60"
click at [576, 433] on input "text" at bounding box center [714, 449] width 355 height 33
type input "R"
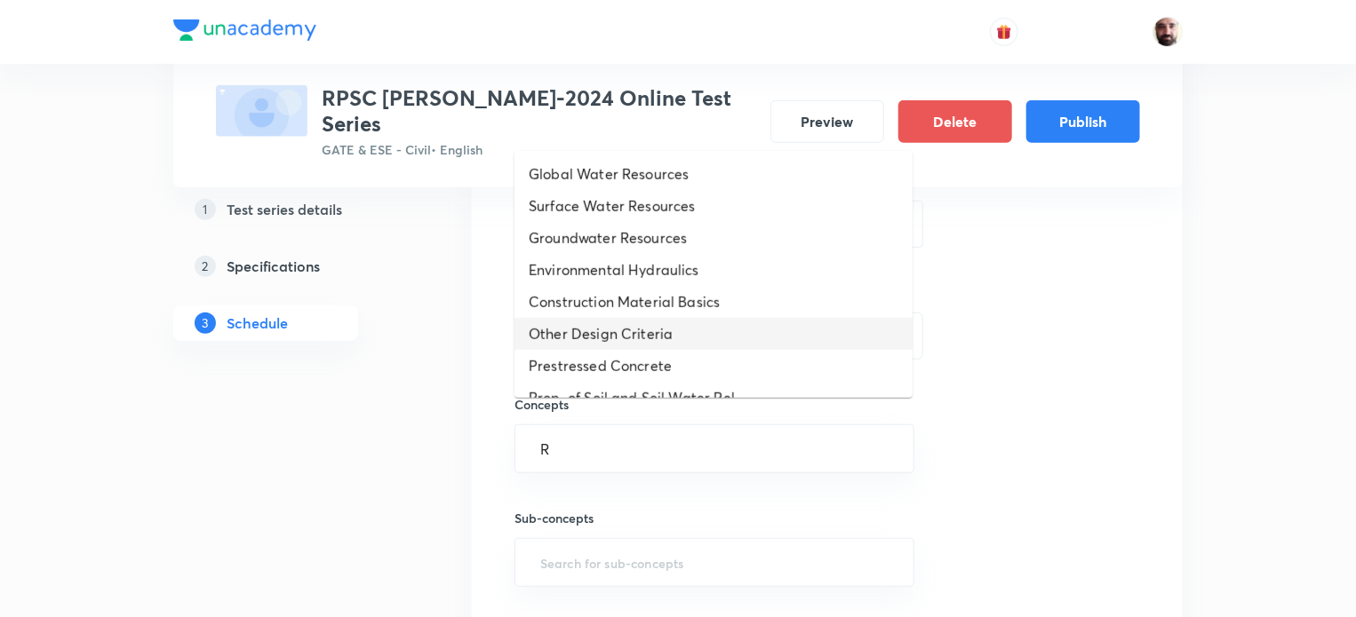
drag, startPoint x: 583, startPoint y: 330, endPoint x: 601, endPoint y: 401, distance: 73.3
click at [584, 333] on li "Other Design Criteria" at bounding box center [713, 334] width 398 height 32
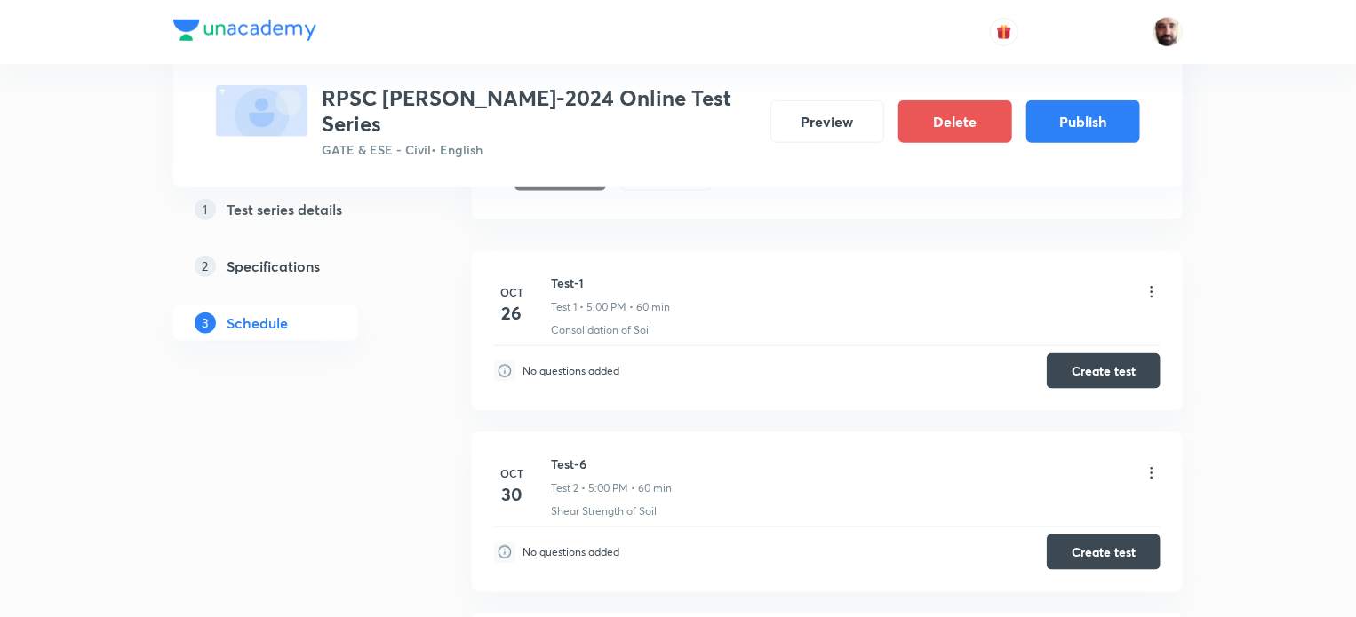
scroll to position [843, 0]
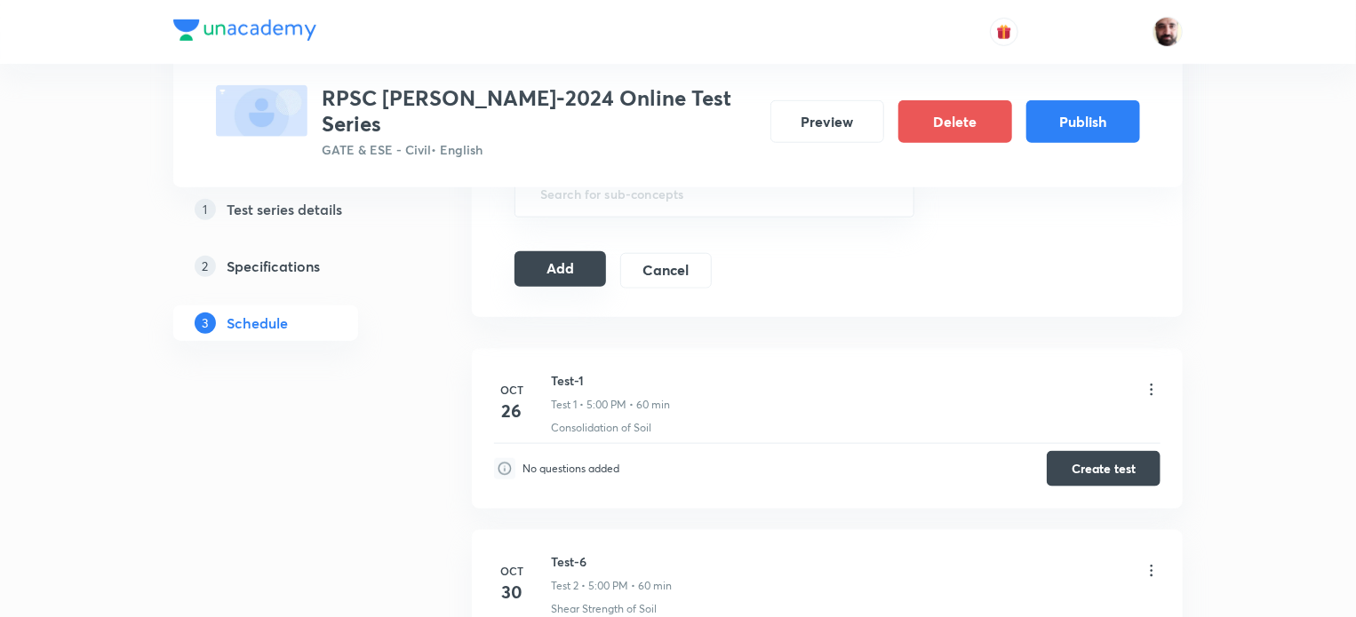
click at [572, 251] on button "Add" at bounding box center [560, 269] width 92 height 36
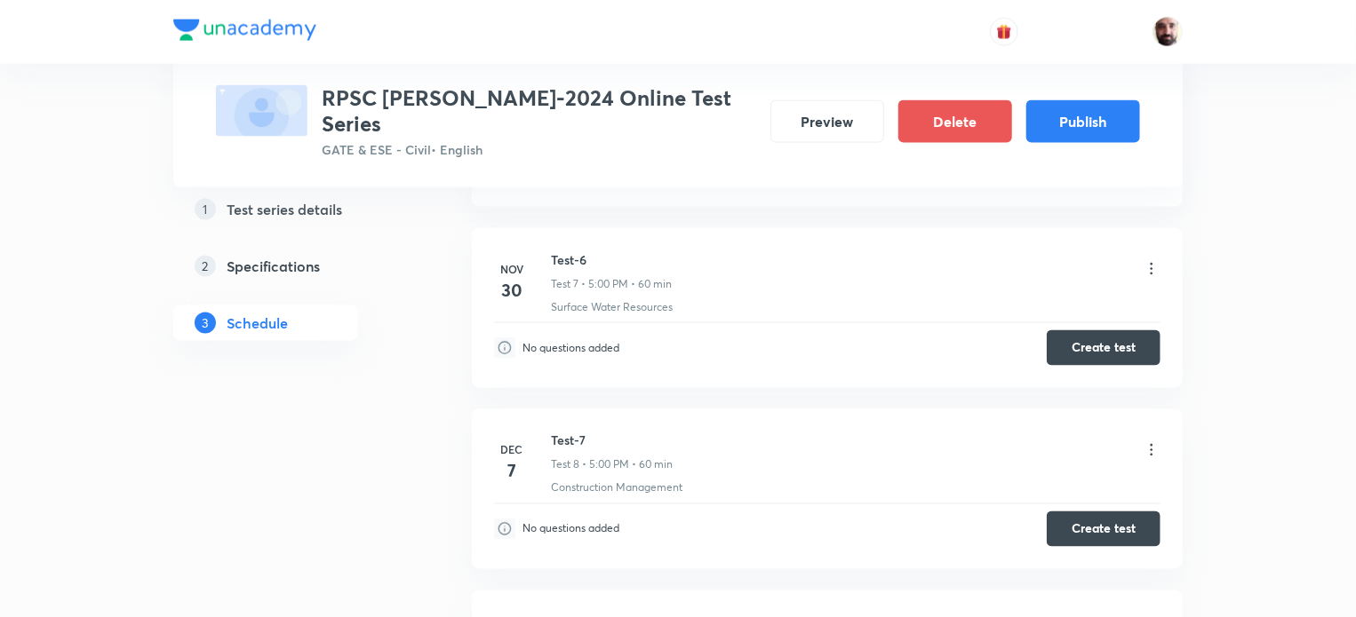
scroll to position [0, 0]
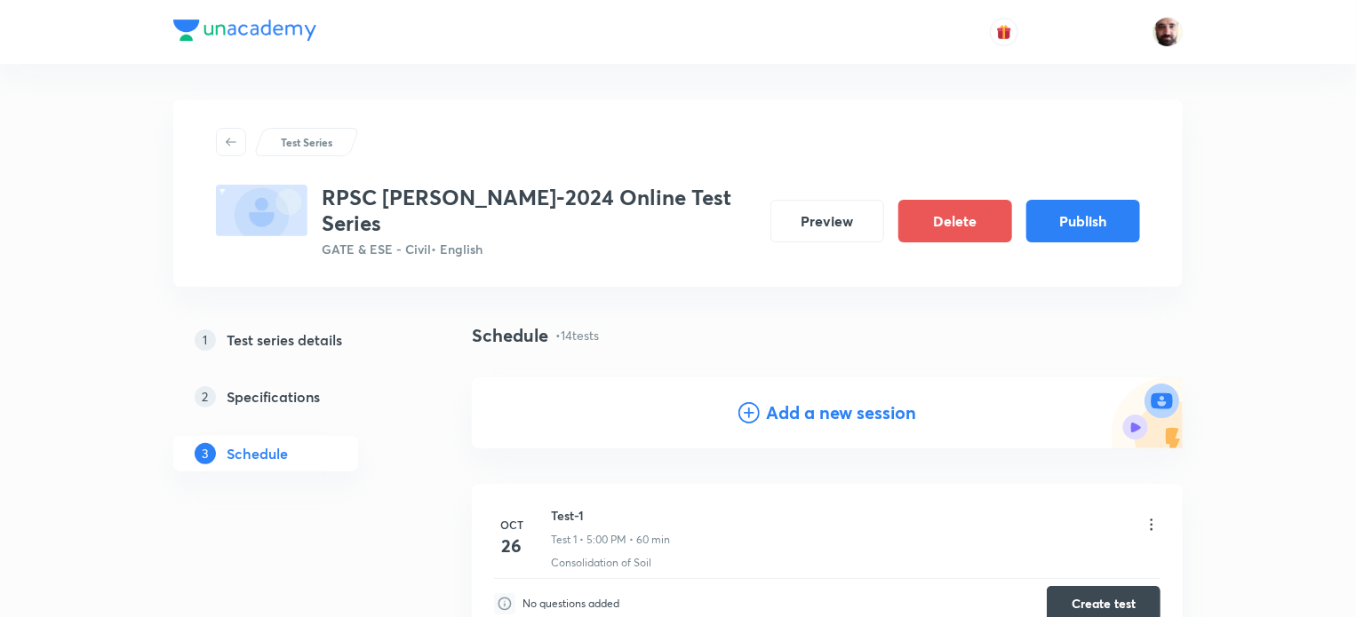
drag, startPoint x: 739, startPoint y: 378, endPoint x: 682, endPoint y: 442, distance: 85.6
click at [738, 400] on div "Add a new session" at bounding box center [827, 413] width 179 height 27
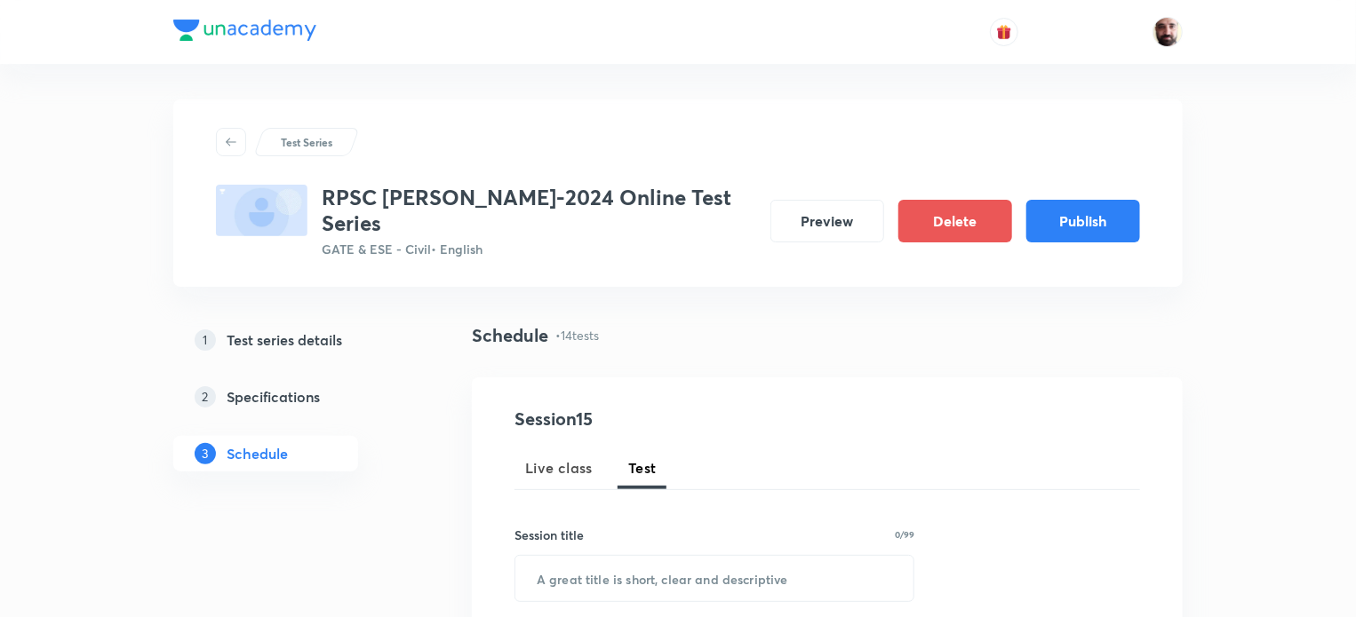
drag, startPoint x: 636, startPoint y: 431, endPoint x: 633, endPoint y: 481, distance: 49.9
click at [636, 447] on button "Test" at bounding box center [642, 468] width 50 height 43
click at [619, 557] on input "text" at bounding box center [714, 578] width 398 height 45
paste input "Test-5"
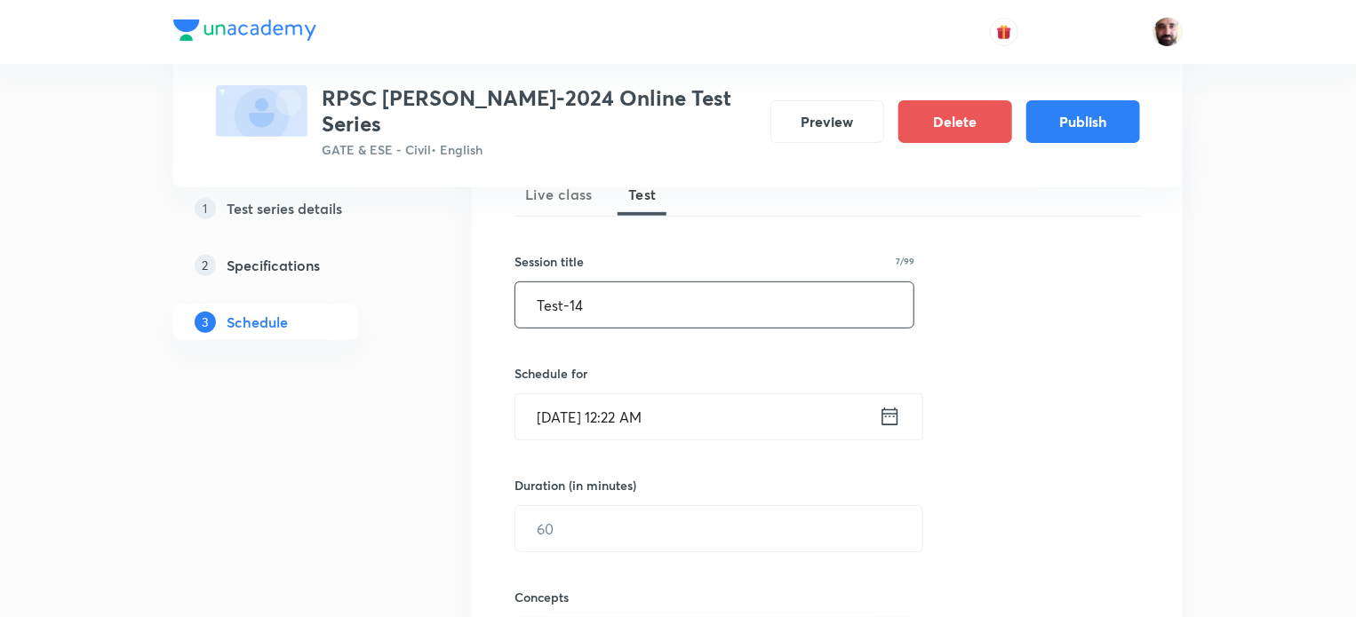
scroll to position [278, 0]
type input "Test-14"
click at [888, 400] on icon at bounding box center [890, 412] width 22 height 25
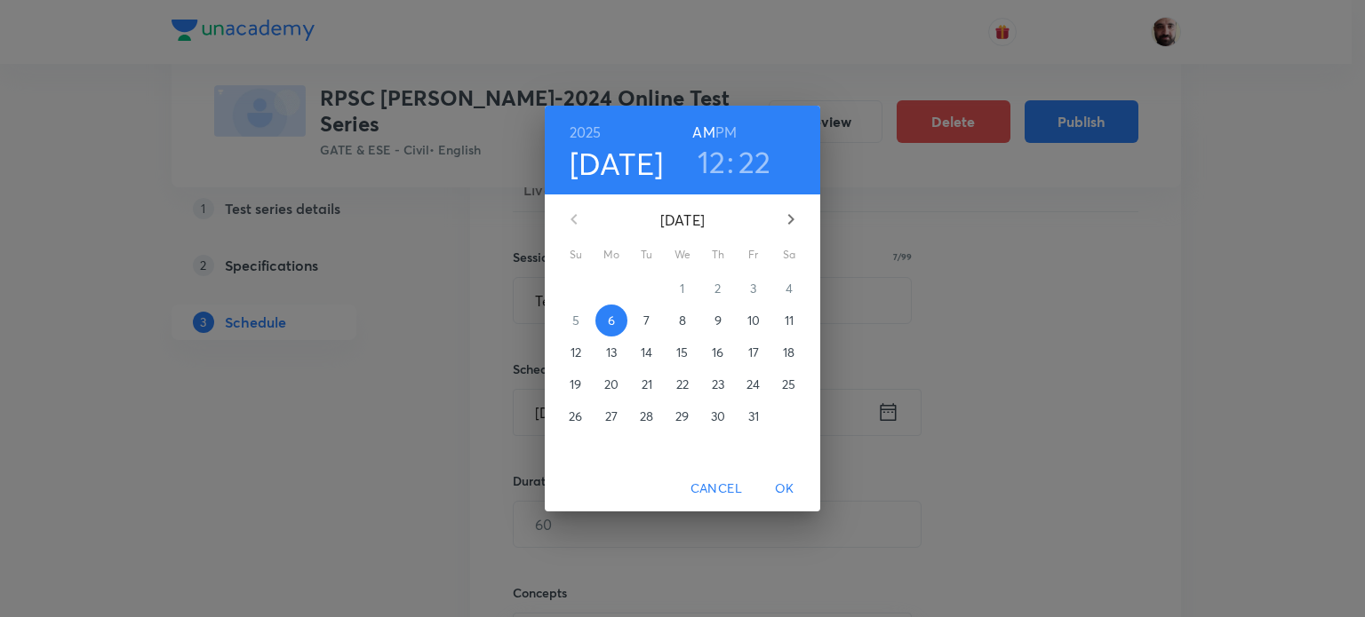
click at [789, 215] on icon "button" at bounding box center [791, 219] width 6 height 11
click at [577, 415] on p "25" at bounding box center [575, 417] width 13 height 18
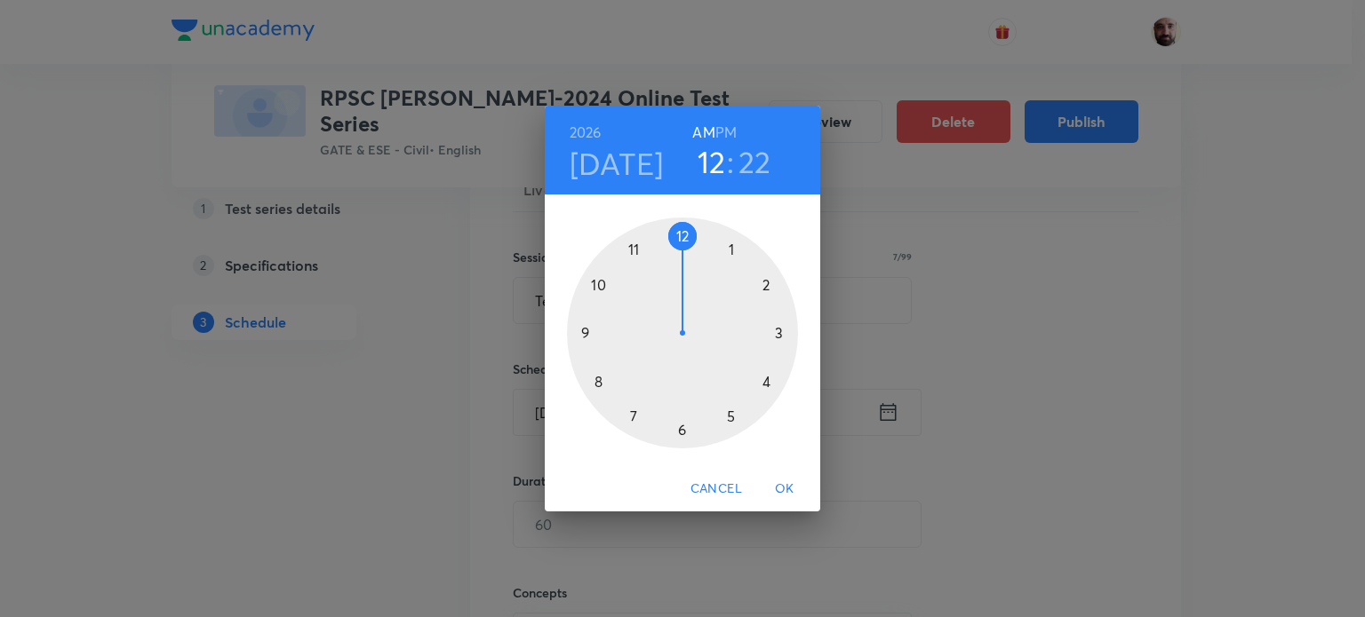
drag, startPoint x: 729, startPoint y: 418, endPoint x: 729, endPoint y: 408, distance: 10.7
click at [729, 418] on div at bounding box center [682, 333] width 231 height 231
click at [682, 239] on div at bounding box center [682, 333] width 231 height 231
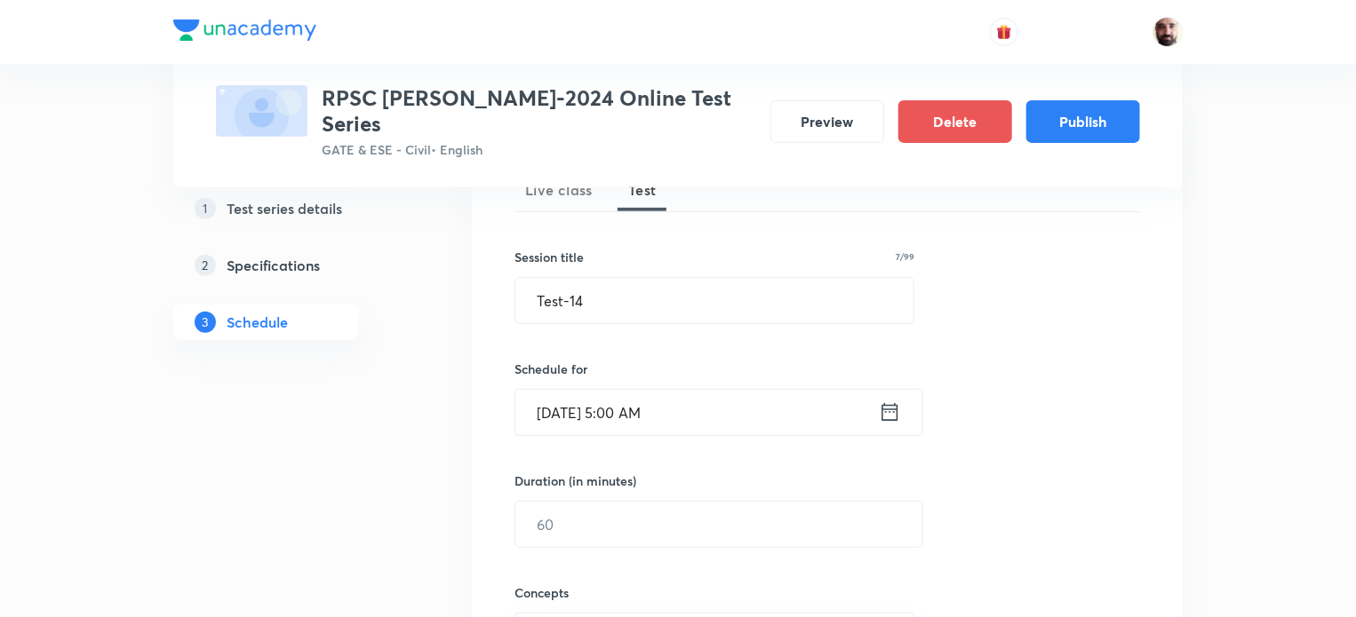
click at [891, 400] on icon at bounding box center [890, 412] width 22 height 25
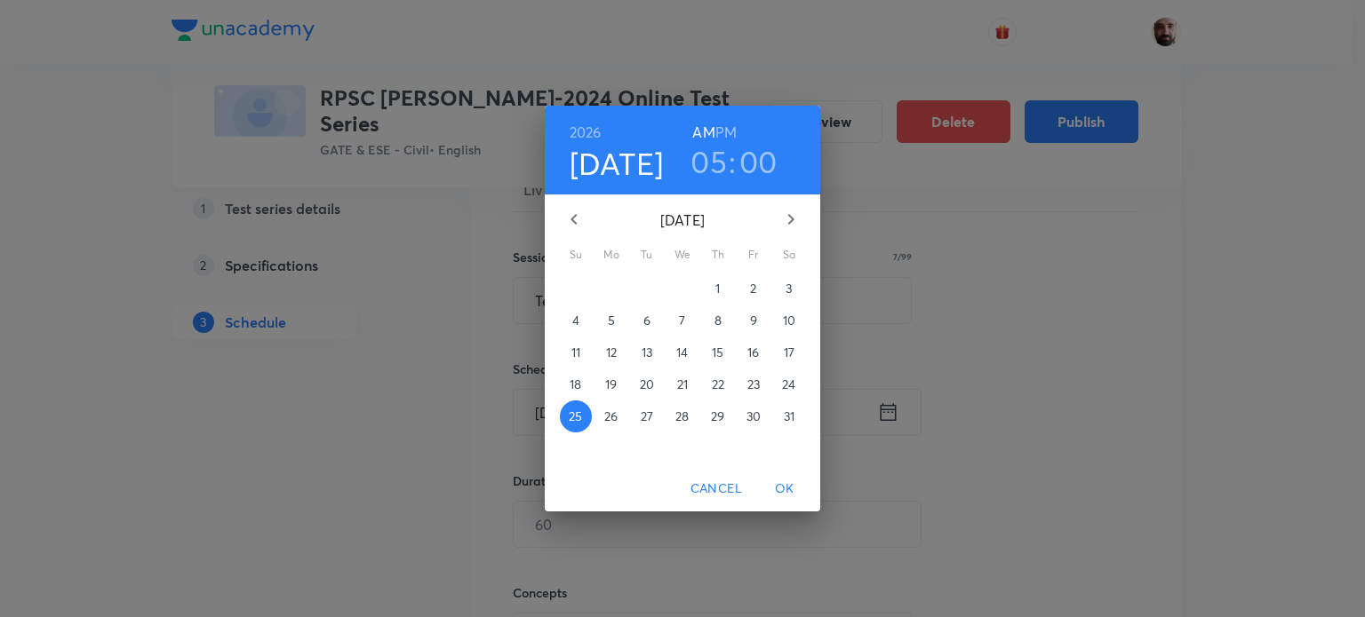
click at [732, 127] on h6 "PM" at bounding box center [725, 132] width 21 height 25
click at [789, 480] on span "OK" at bounding box center [784, 489] width 43 height 22
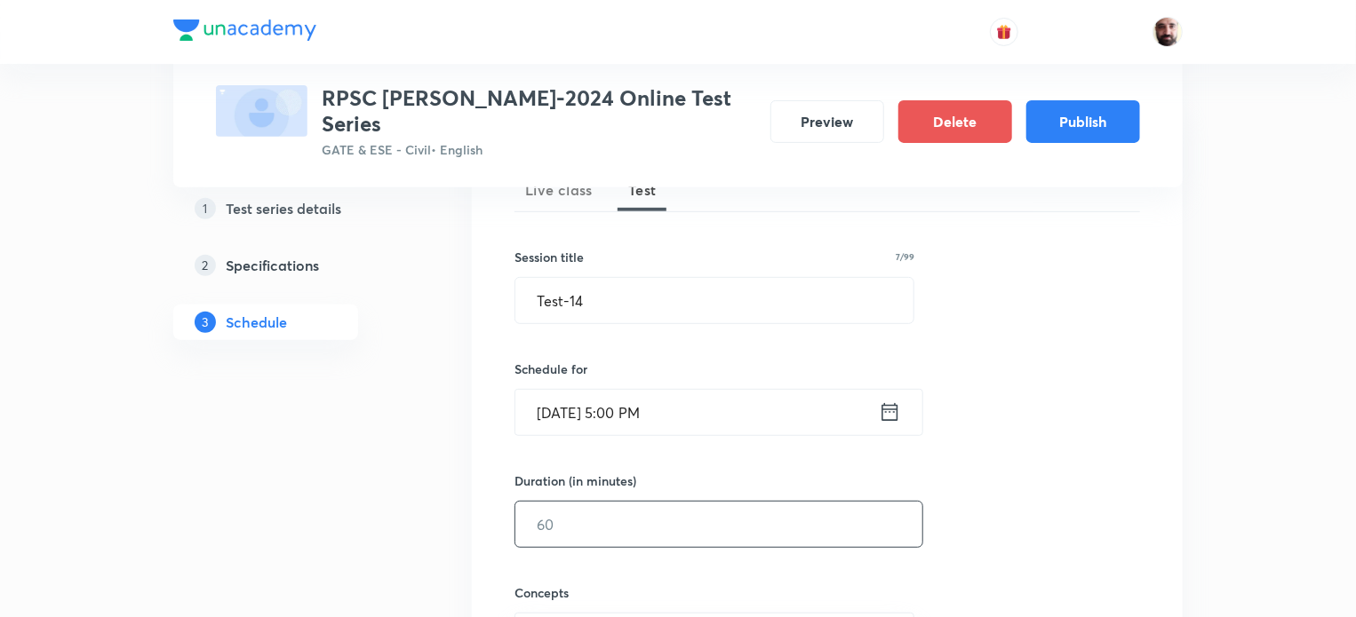
click at [611, 502] on input "text" at bounding box center [718, 524] width 407 height 45
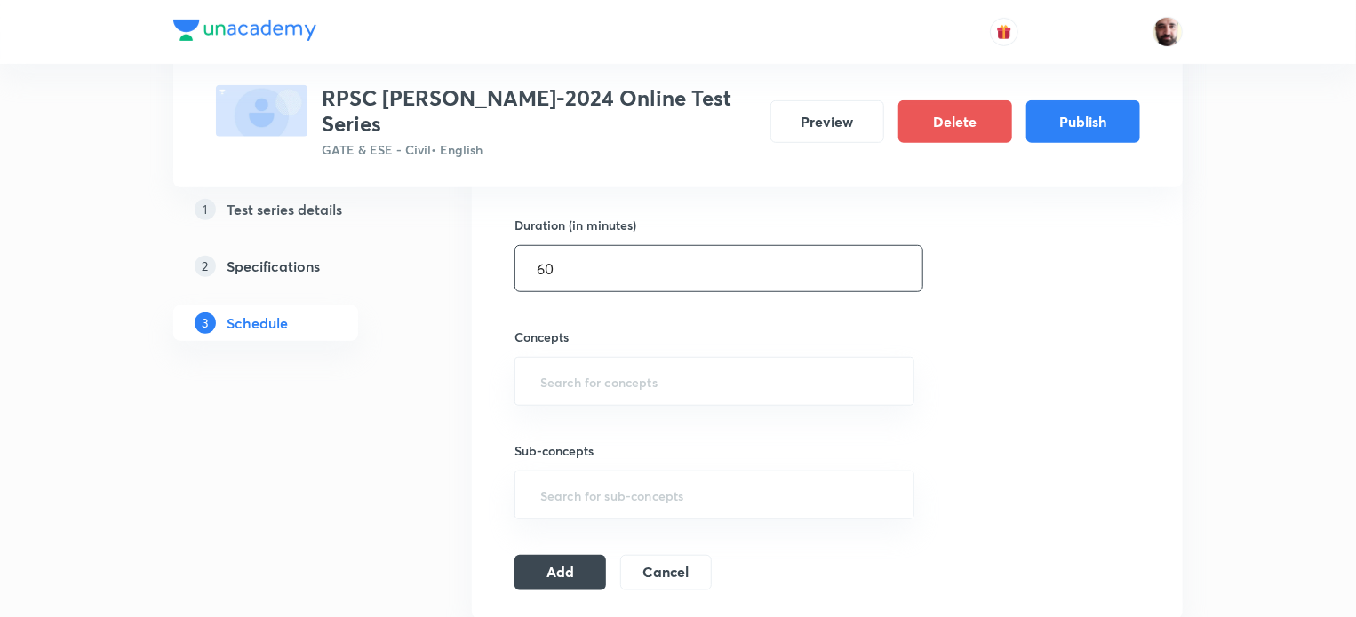
scroll to position [604, 0]
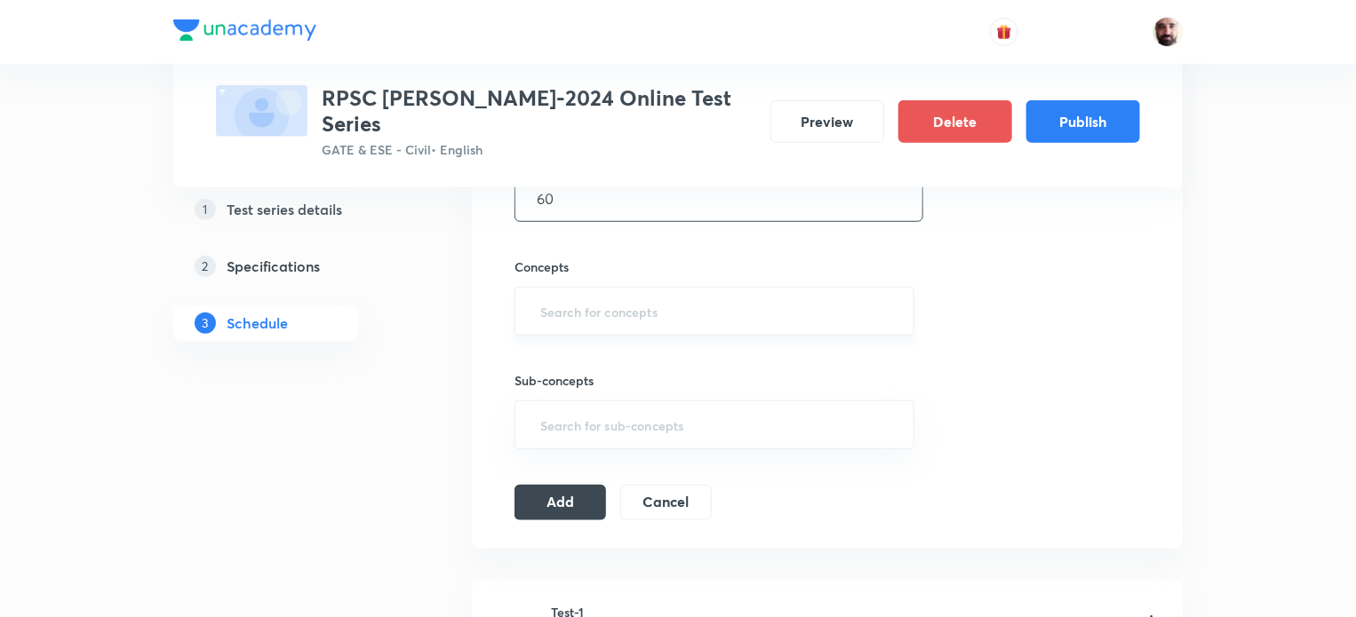
type input "60"
click at [708, 299] on input "text" at bounding box center [714, 311] width 355 height 33
type input "D"
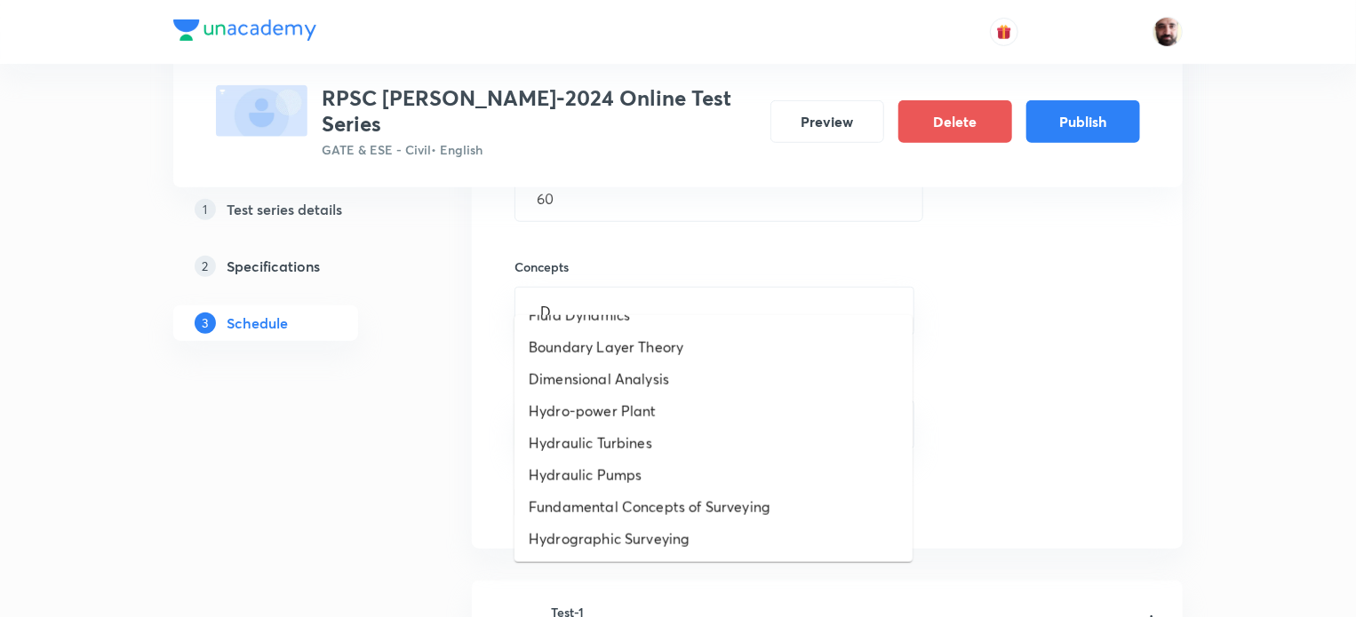
scroll to position [1131, 0]
click at [641, 477] on li "Hydraulic Pumps" at bounding box center [713, 475] width 398 height 32
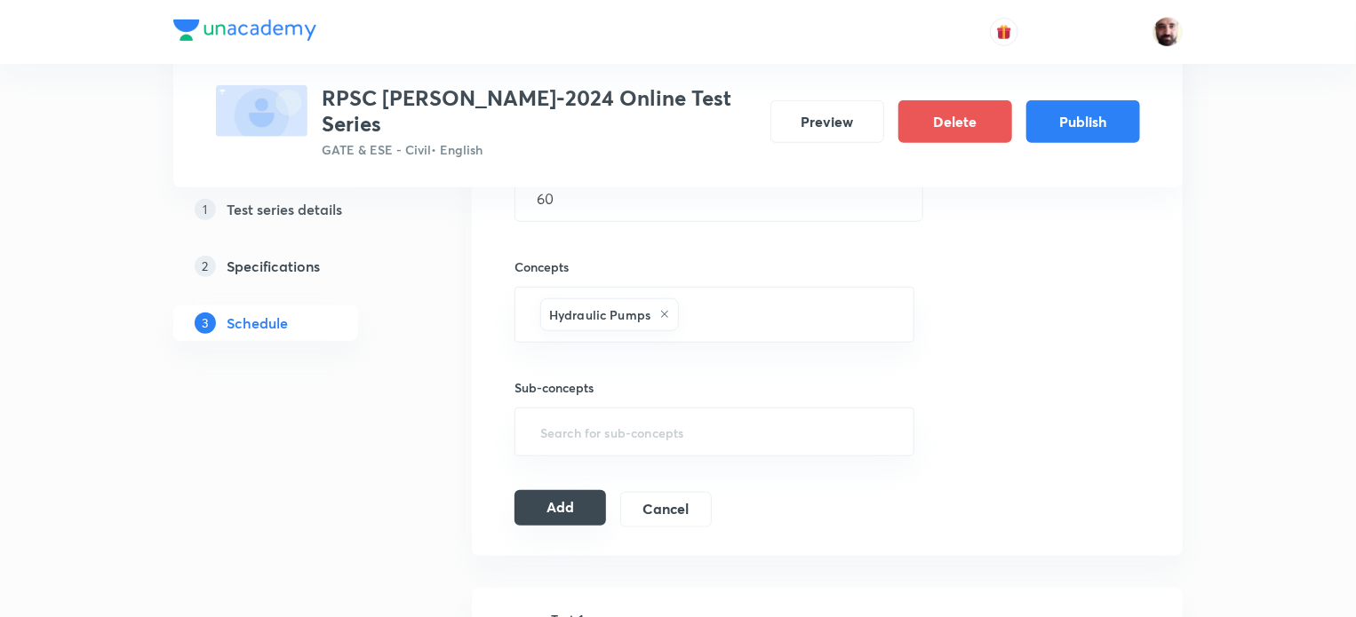
click at [581, 490] on button "Add" at bounding box center [560, 508] width 92 height 36
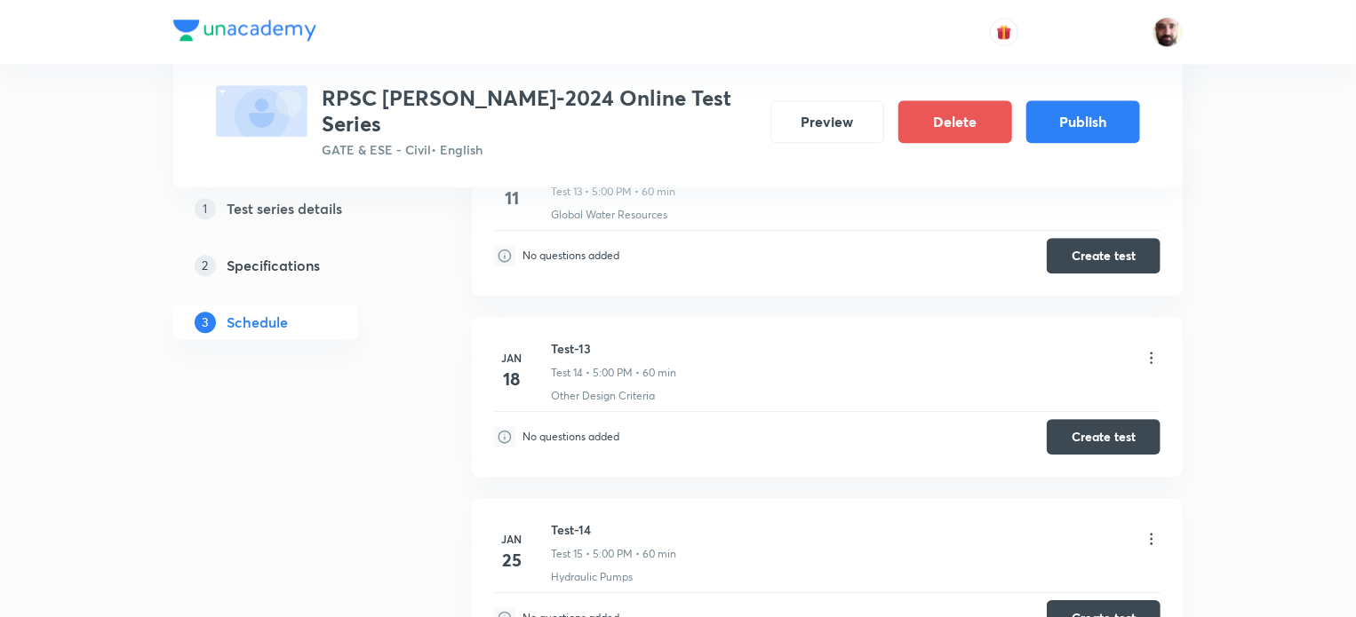
scroll to position [2701, 0]
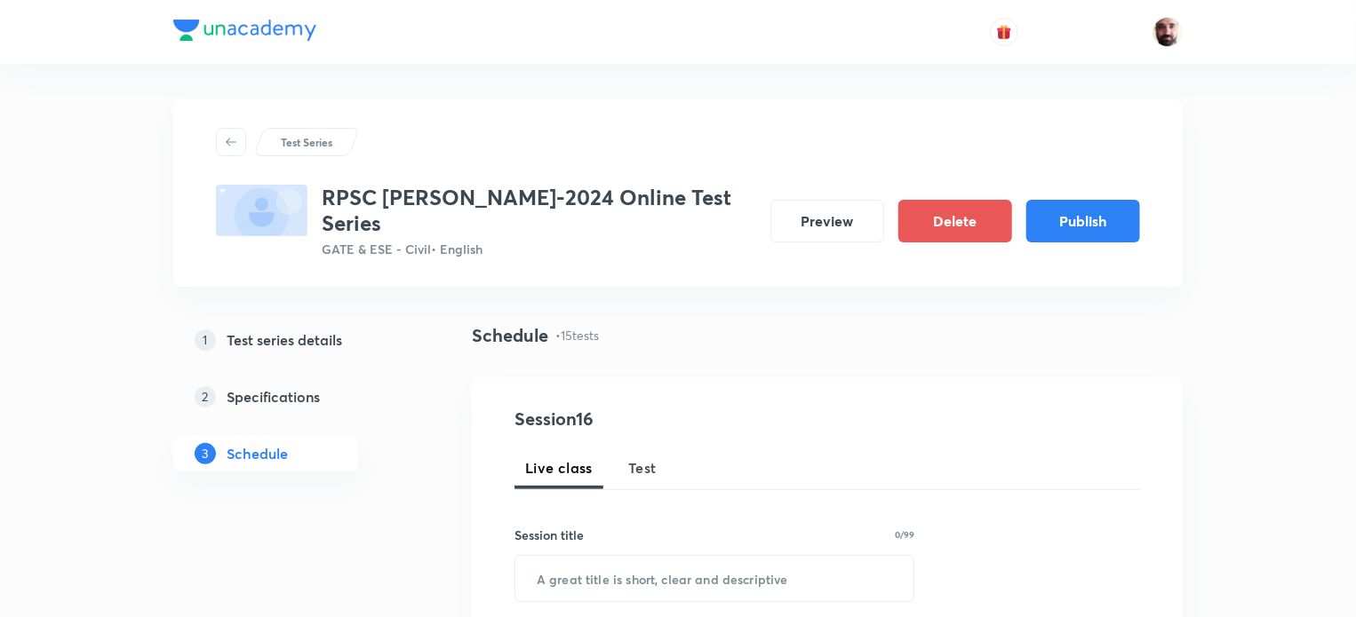
drag, startPoint x: 643, startPoint y: 443, endPoint x: 636, endPoint y: 518, distance: 75.0
click at [642, 458] on span "Test" at bounding box center [642, 468] width 28 height 21
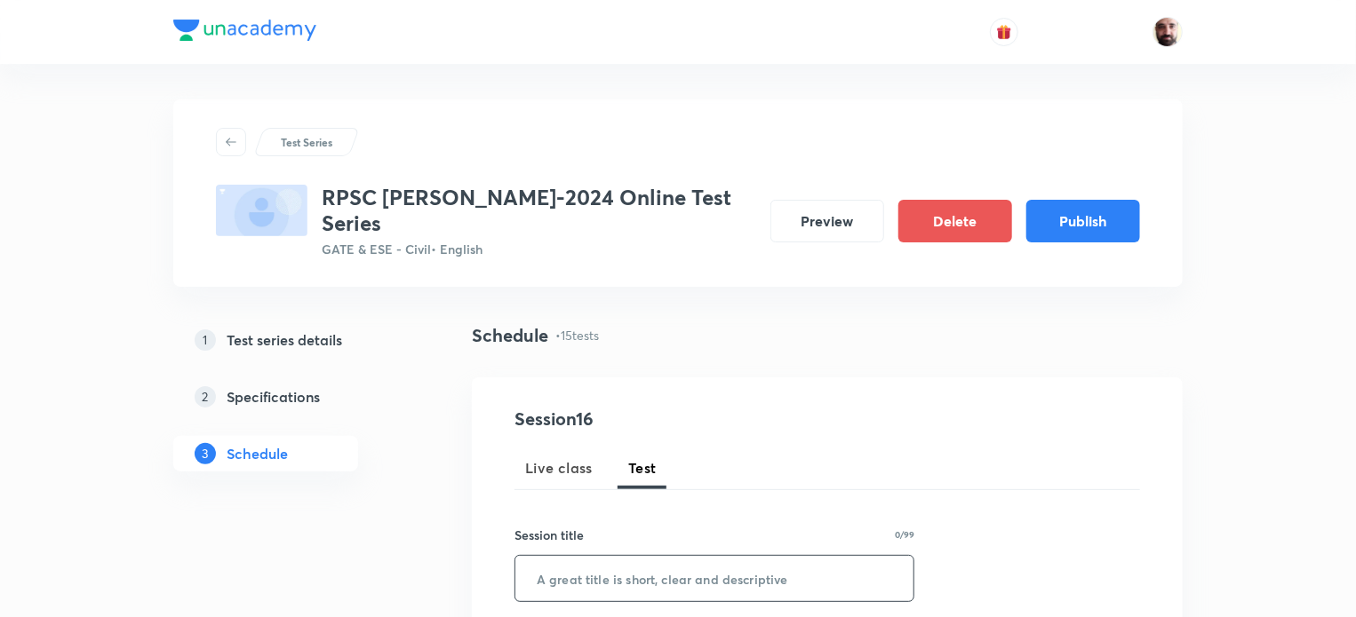
click at [611, 556] on input "text" at bounding box center [714, 578] width 398 height 45
paste input "Test-5"
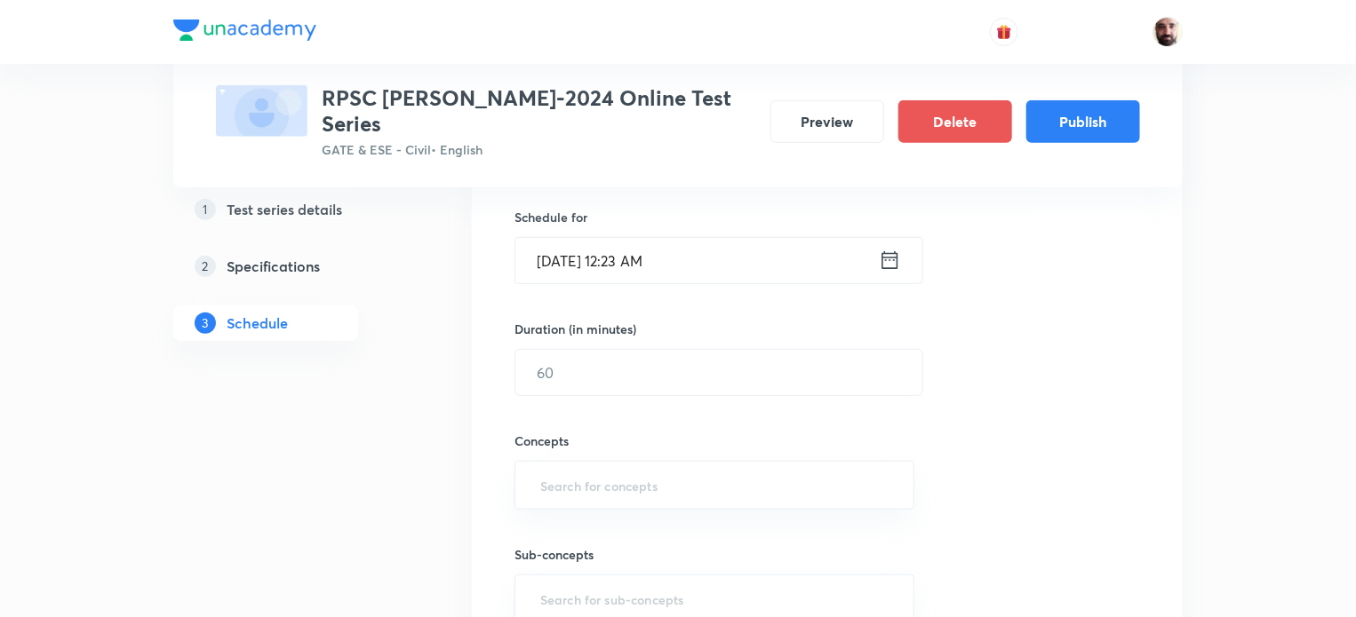
scroll to position [434, 0]
type input "Test-15"
click at [895, 243] on icon at bounding box center [890, 255] width 22 height 25
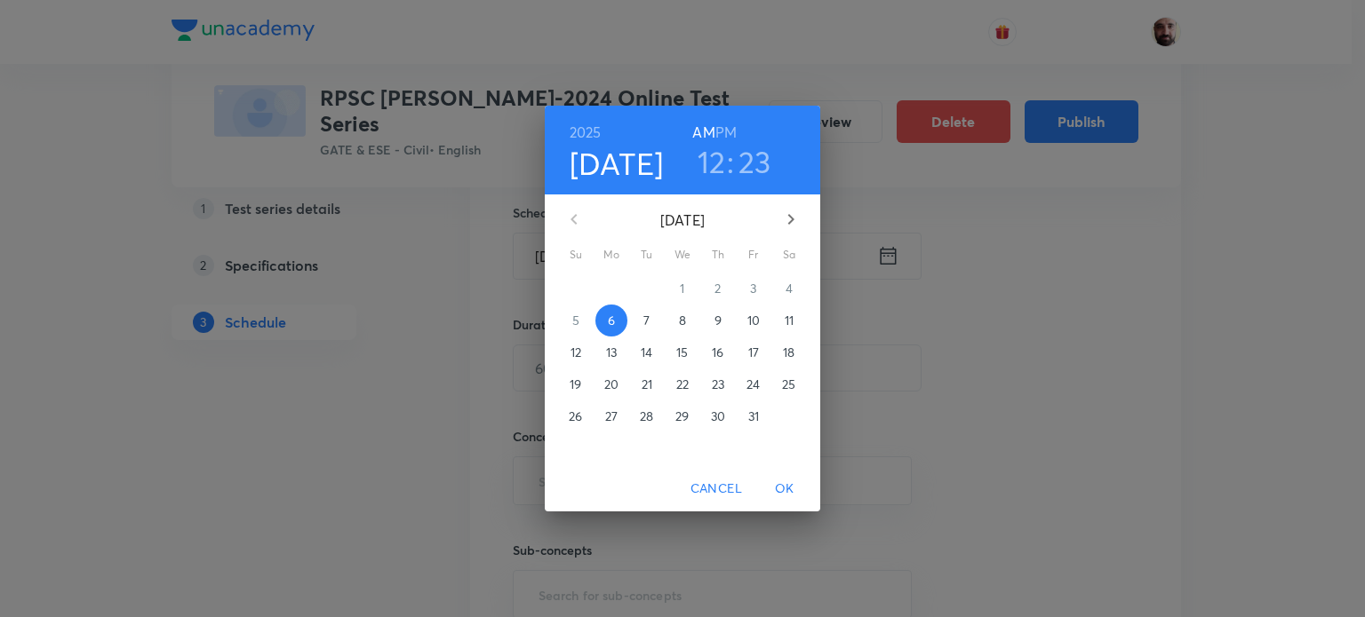
click at [792, 219] on icon "button" at bounding box center [791, 219] width 6 height 11
click at [573, 287] on p "1" at bounding box center [575, 289] width 4 height 18
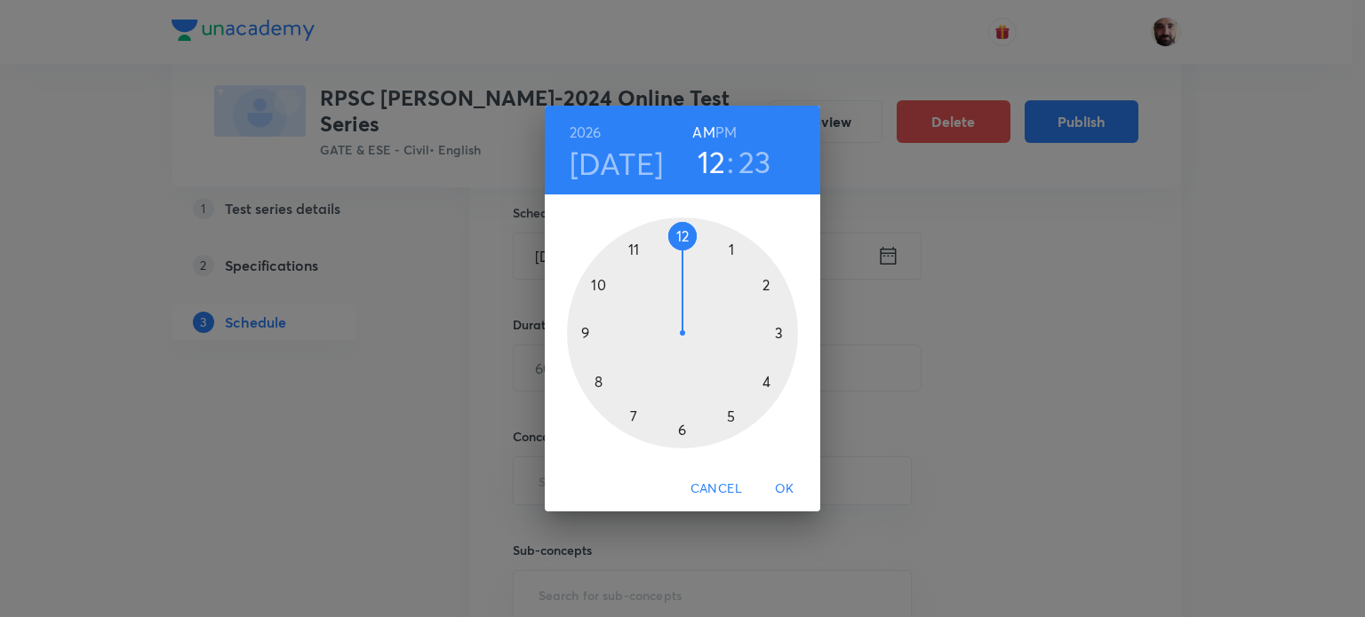
click at [725, 416] on div at bounding box center [682, 333] width 231 height 231
click at [682, 233] on div at bounding box center [682, 333] width 231 height 231
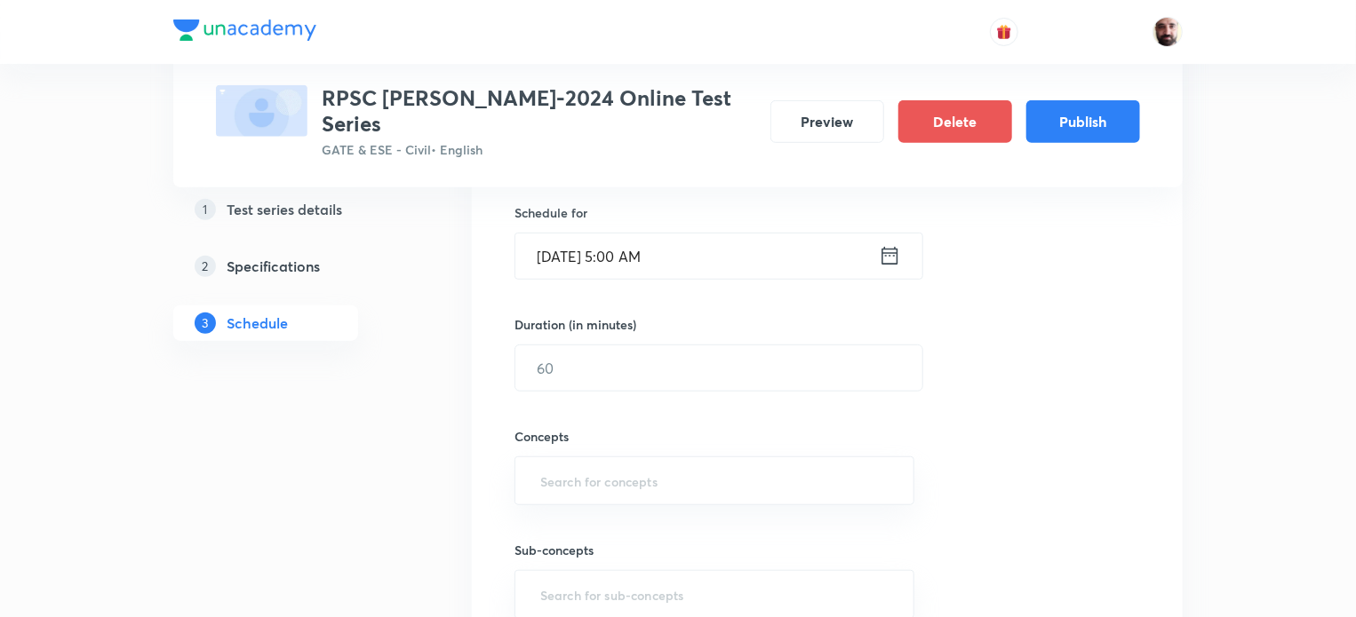
click at [888, 243] on icon at bounding box center [890, 255] width 22 height 25
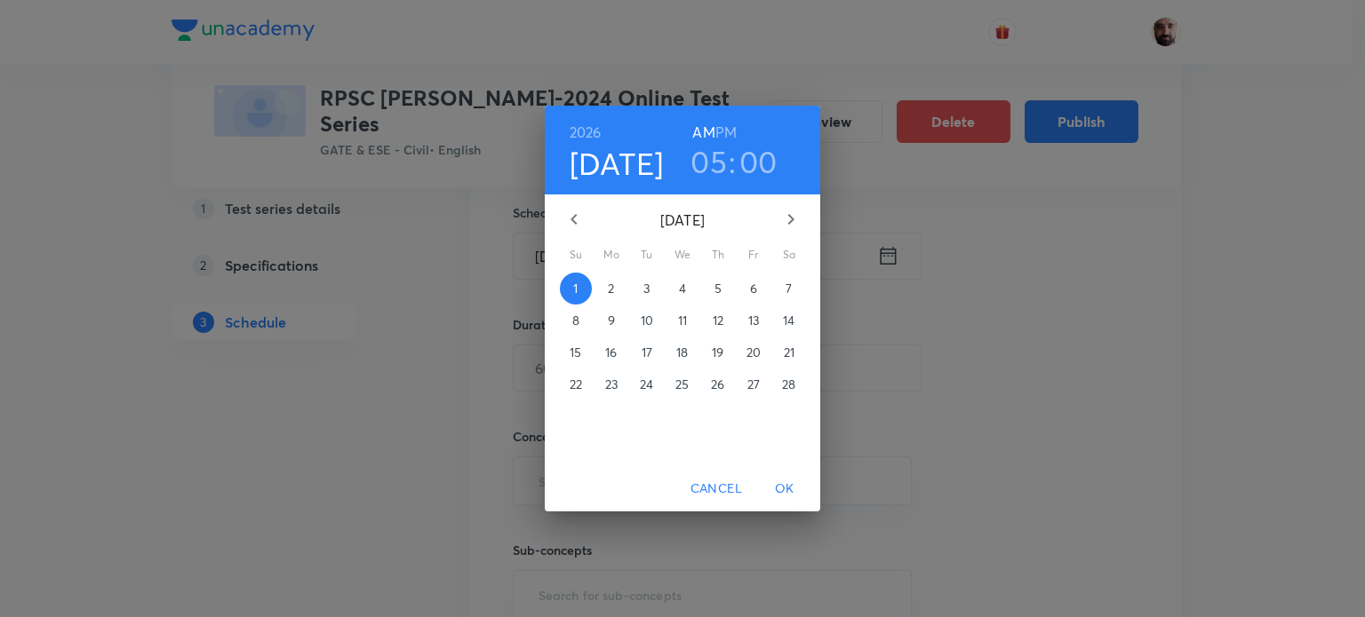
click at [729, 131] on h6 "PM" at bounding box center [725, 132] width 21 height 25
click at [789, 482] on span "OK" at bounding box center [784, 489] width 43 height 22
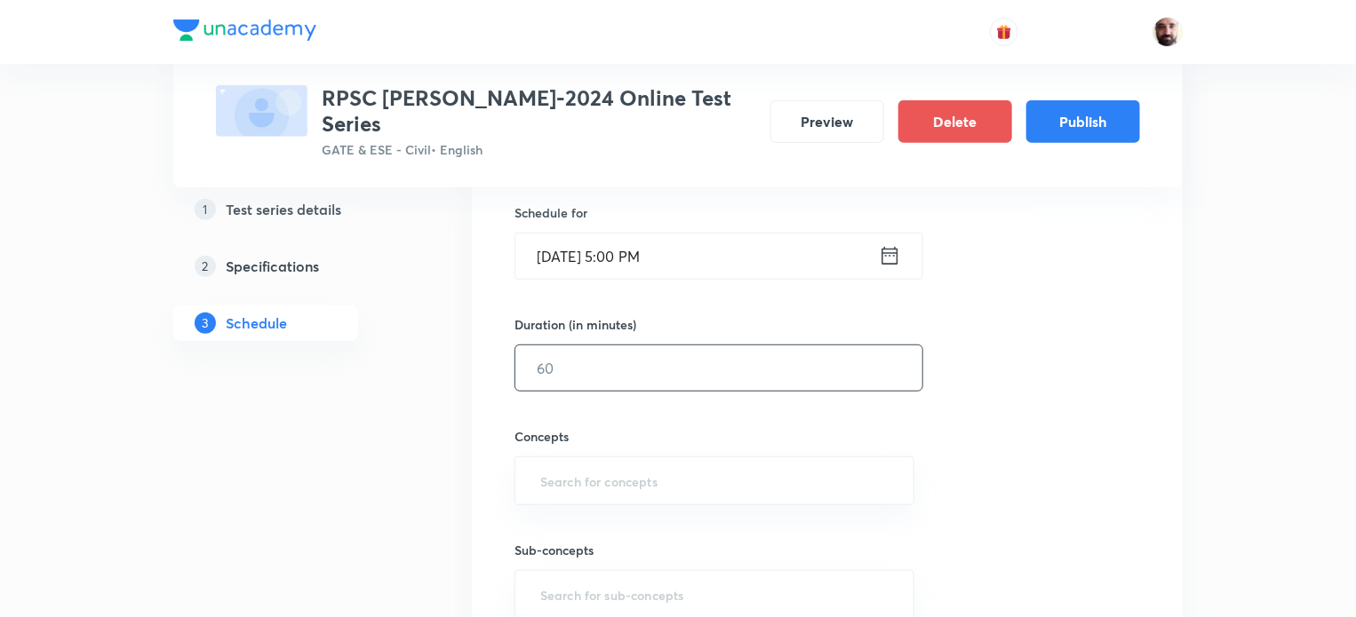
click at [593, 351] on input "text" at bounding box center [718, 368] width 407 height 45
type input "60"
click at [590, 465] on input "text" at bounding box center [714, 481] width 355 height 33
type input "G"
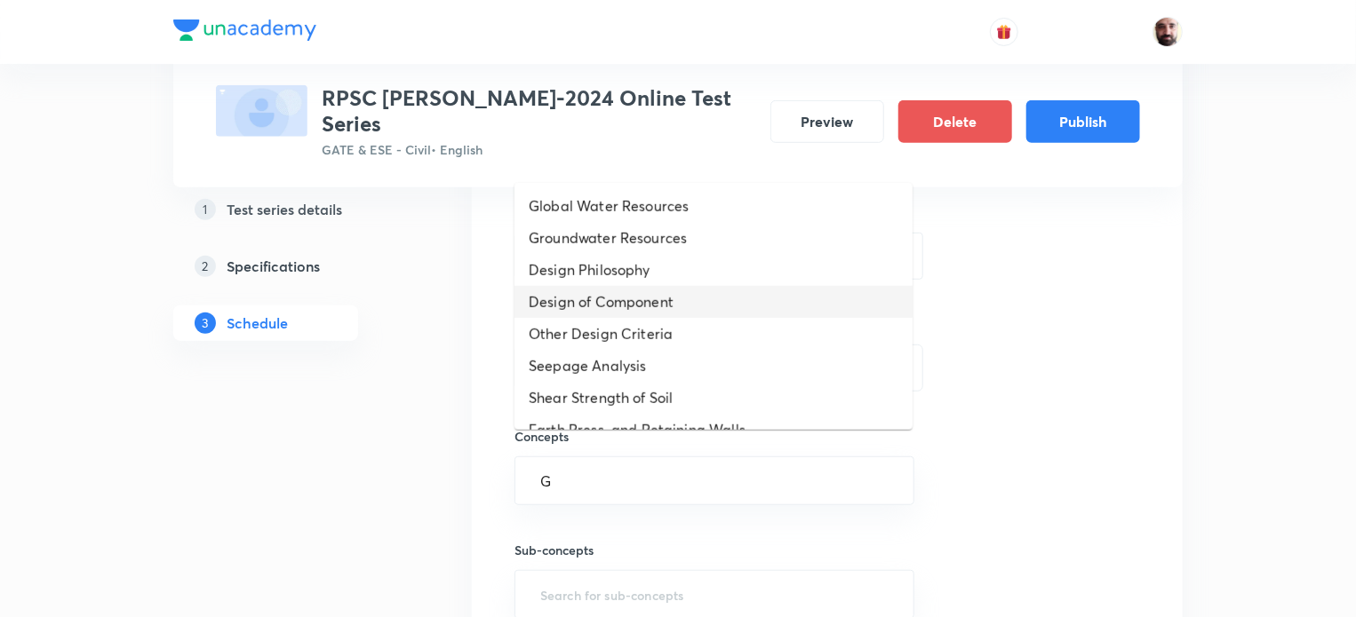
drag, startPoint x: 603, startPoint y: 294, endPoint x: 609, endPoint y: 330, distance: 37.0
click at [604, 294] on li "Design of Component" at bounding box center [713, 302] width 398 height 32
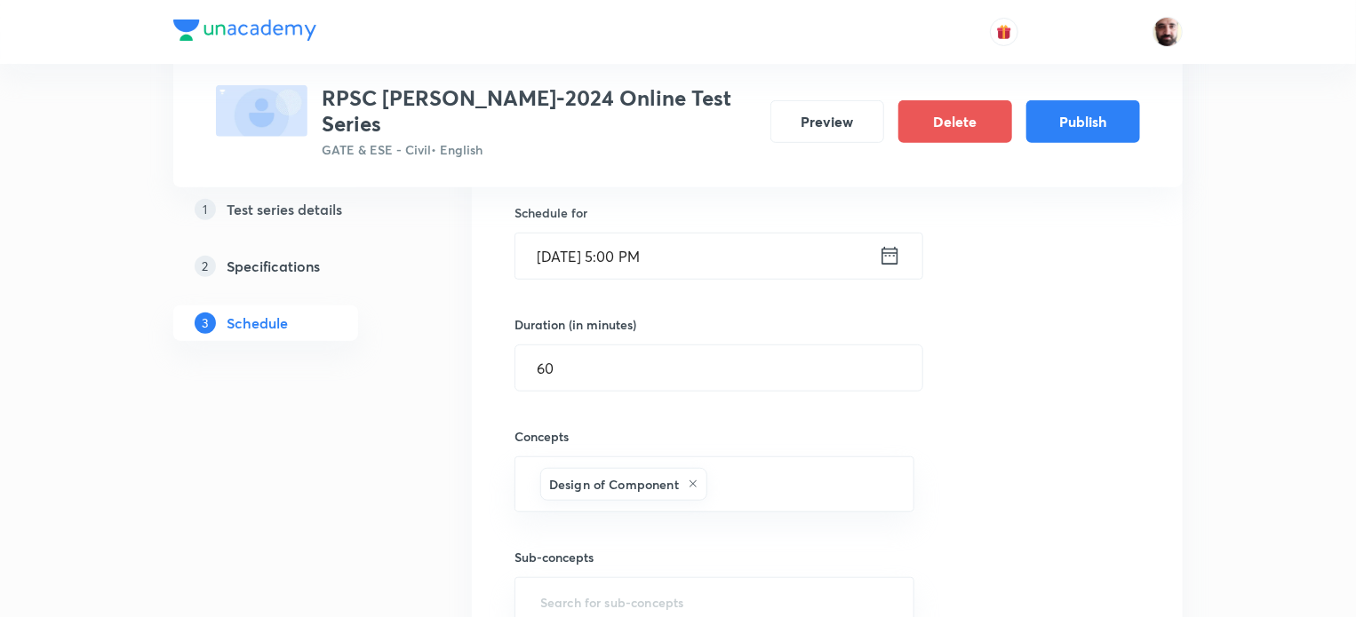
scroll to position [908, 0]
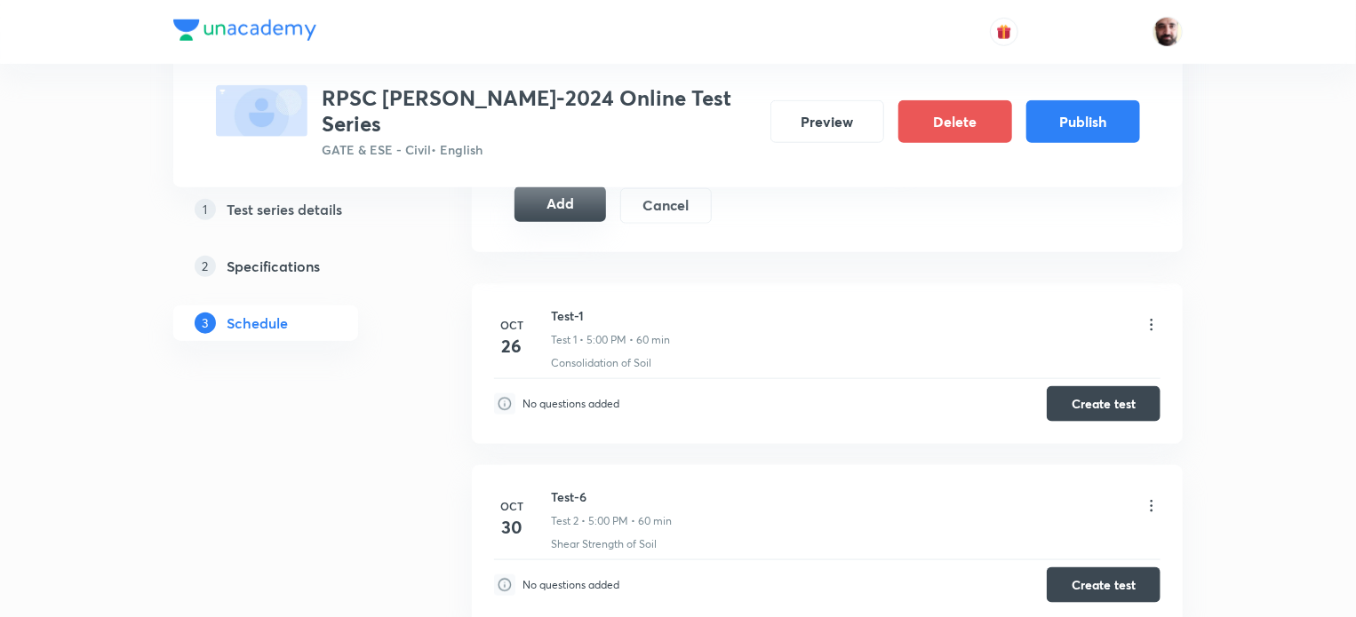
click at [561, 187] on button "Add" at bounding box center [560, 205] width 92 height 36
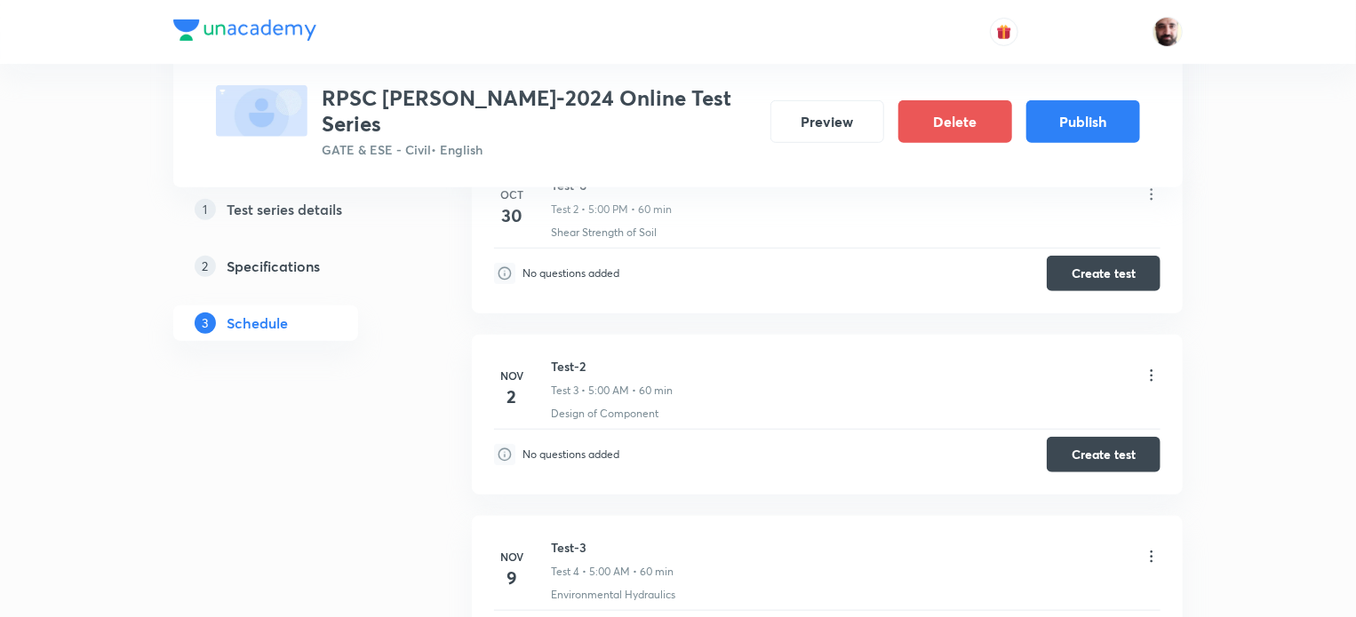
scroll to position [0, 0]
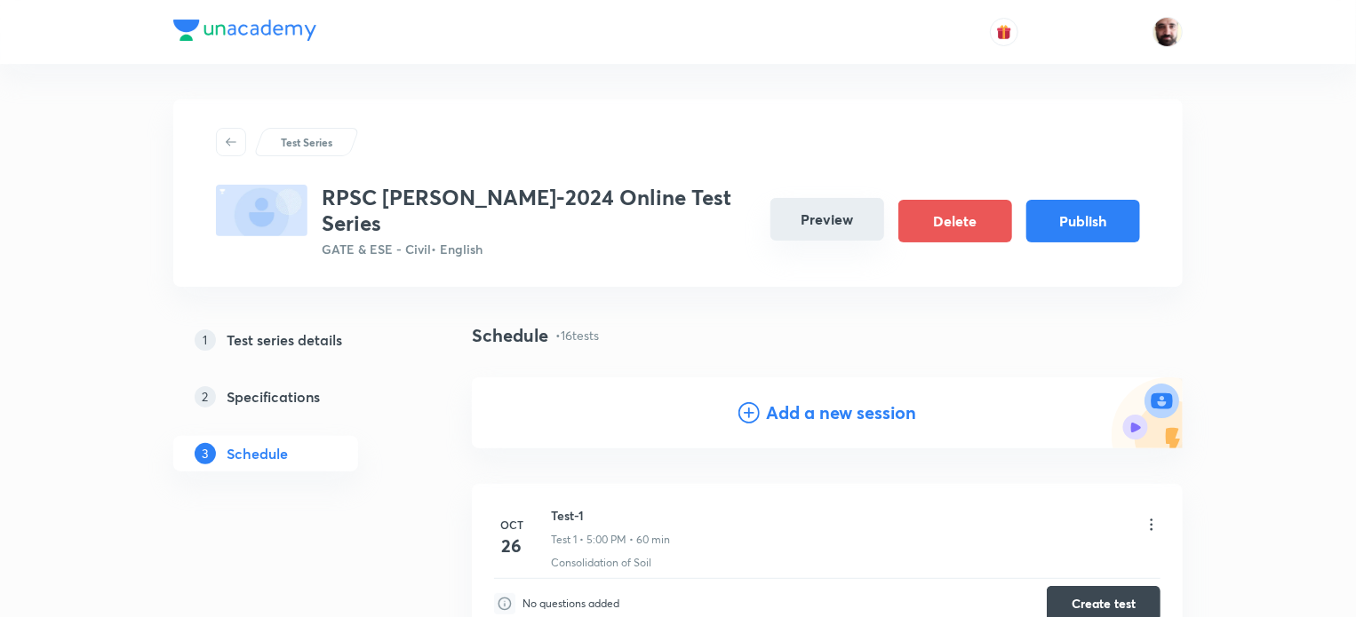
click at [808, 211] on button "Preview" at bounding box center [827, 219] width 114 height 43
